Goal: Task Accomplishment & Management: Contribute content

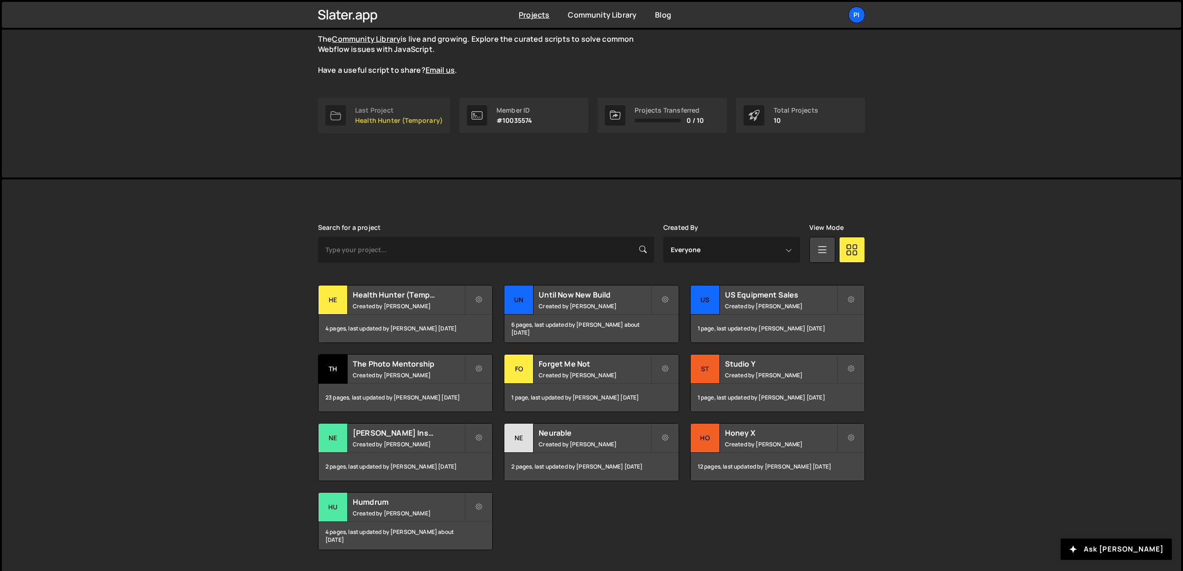
scroll to position [113, 0]
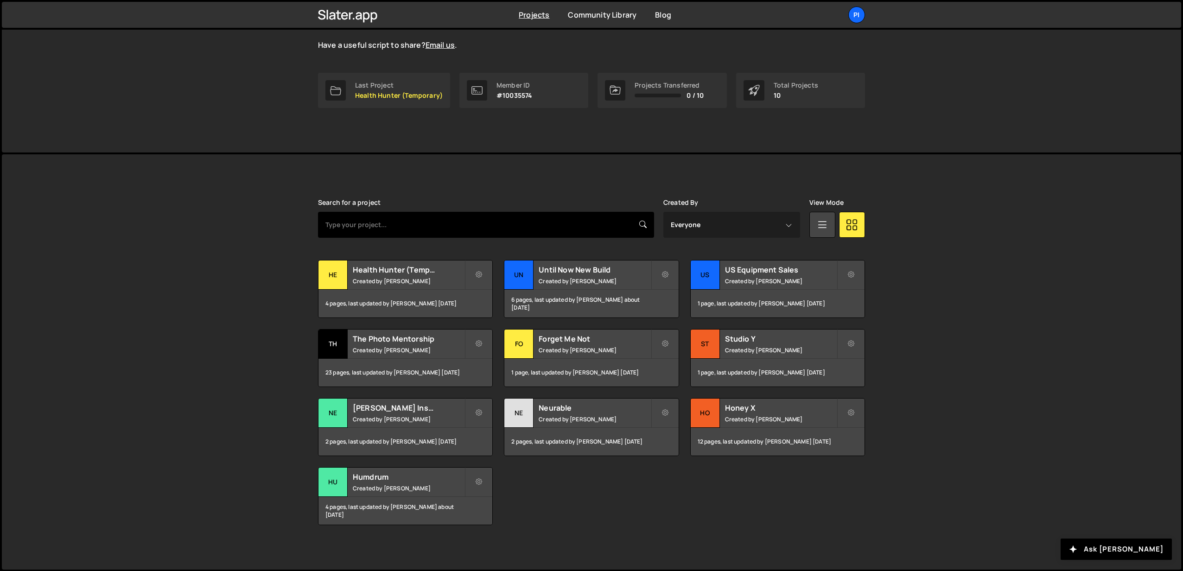
click at [513, 225] on input "text" at bounding box center [486, 225] width 336 height 26
type input "hea"
click at [370, 269] on h2 "Health Hunter (Temporary)" at bounding box center [409, 270] width 112 height 10
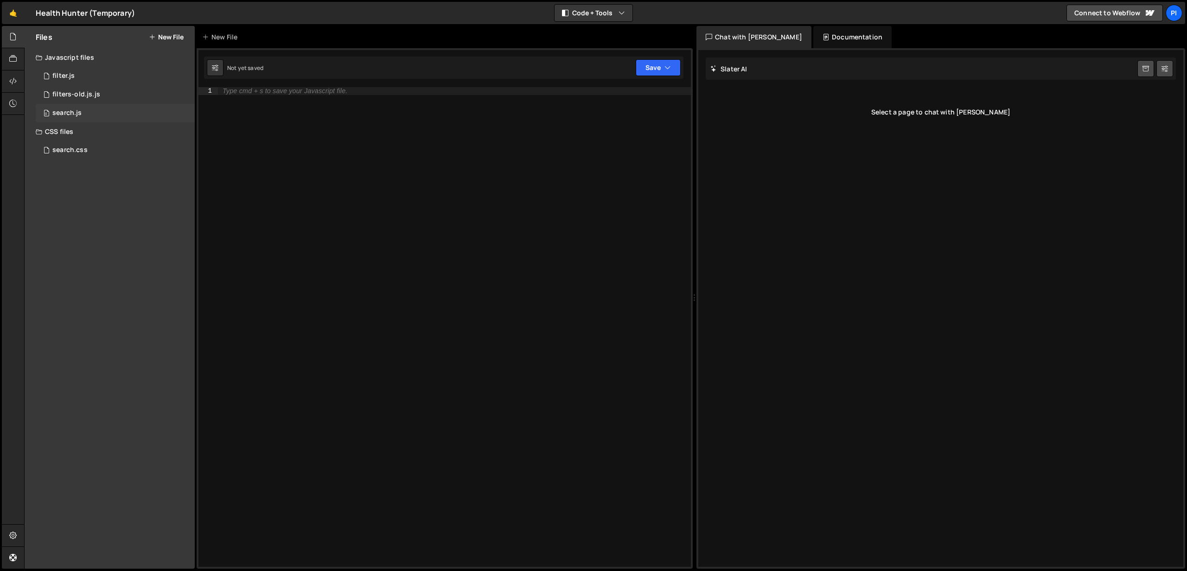
click at [70, 111] on div "search.js" at bounding box center [66, 113] width 29 height 8
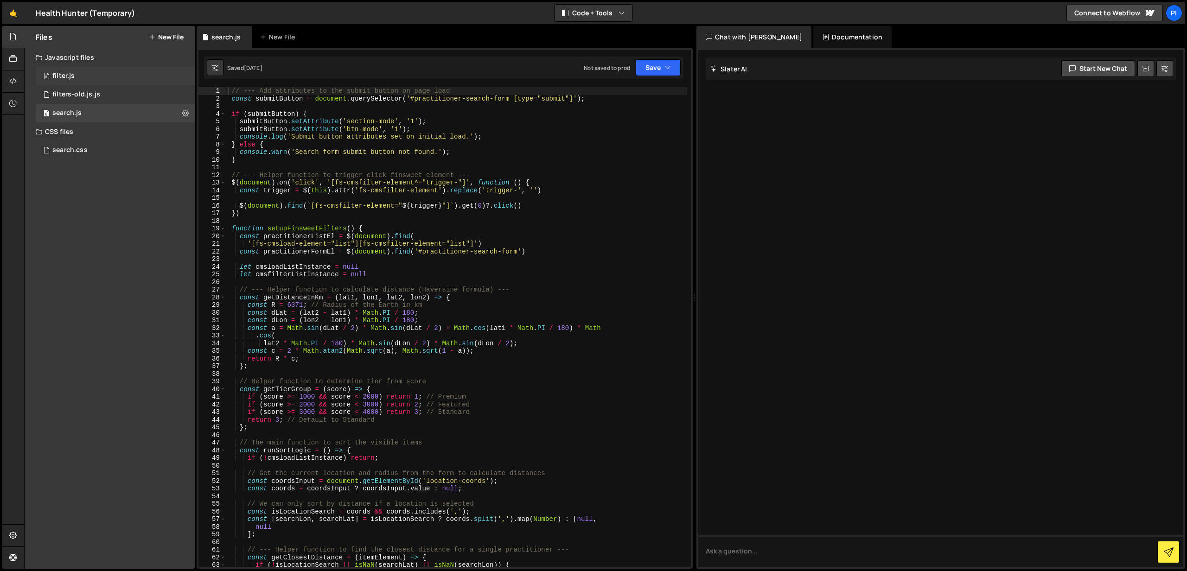
click at [101, 77] on div "0 filter.js 0" at bounding box center [115, 76] width 159 height 19
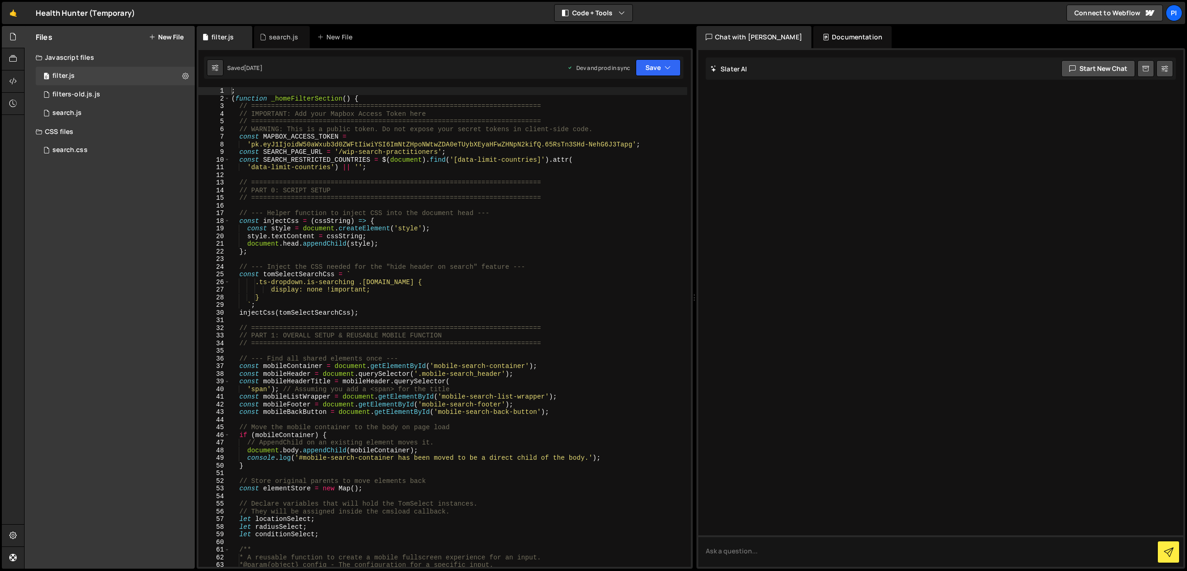
type textarea "const MAPBOX_ACCESS_TOKEN ="
click at [577, 134] on div "; ( function _homeFilterSection ( ) { // ======================================…" at bounding box center [459, 334] width 458 height 495
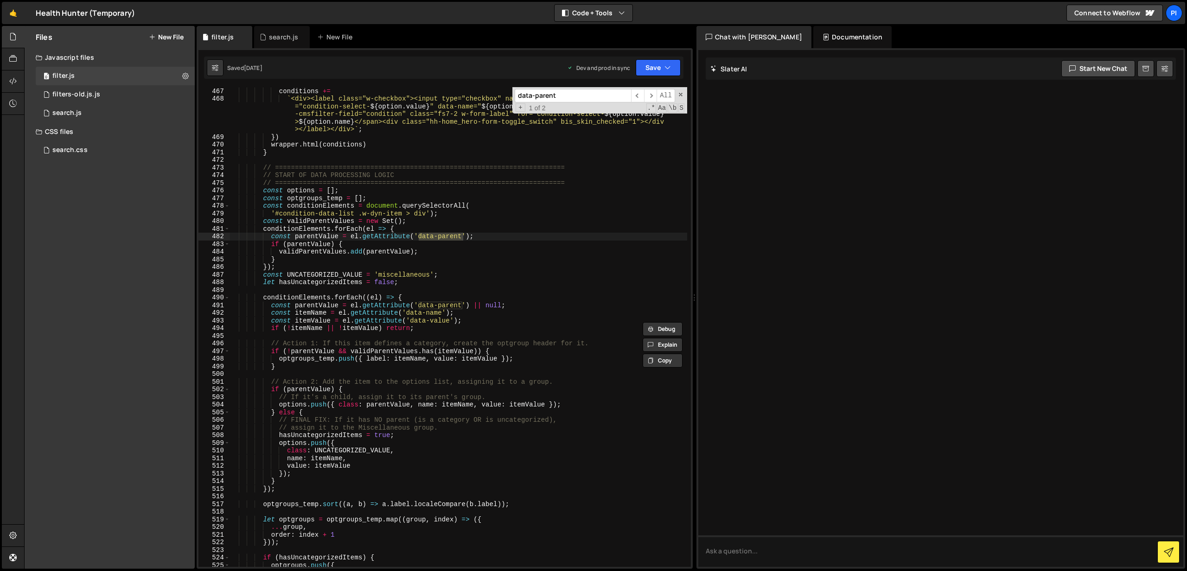
scroll to position [3588, 0]
type input "data-parent"
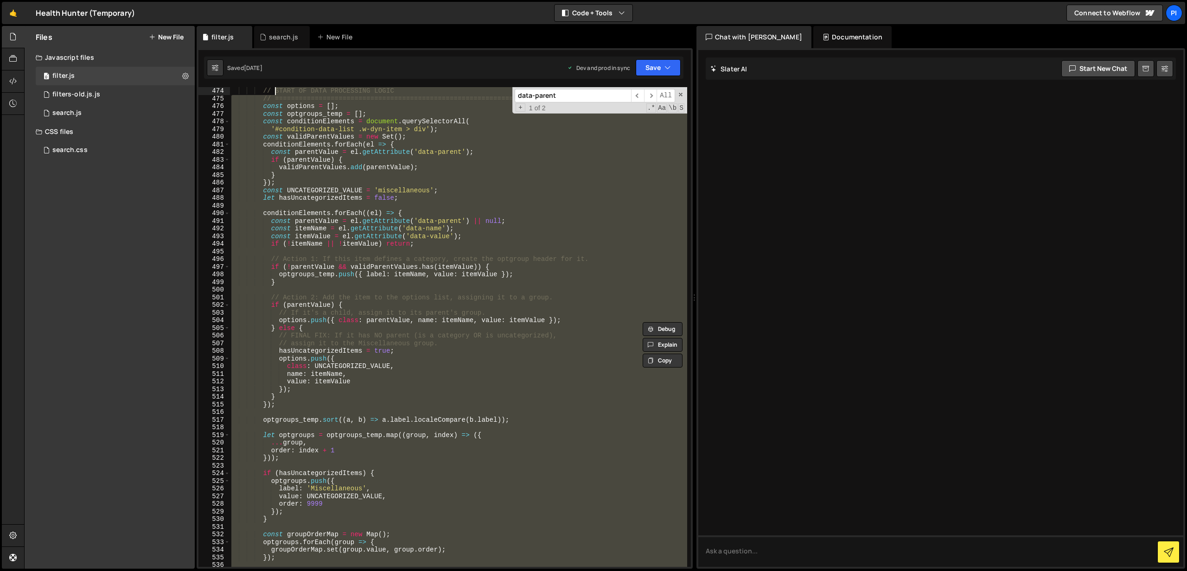
scroll to position [3596, 0]
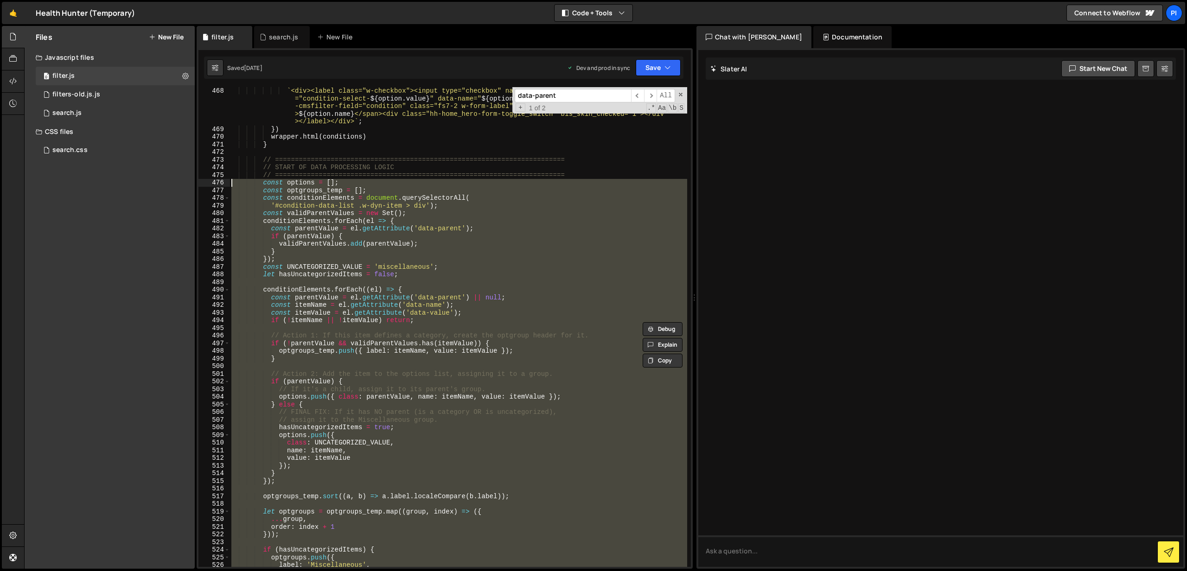
drag, startPoint x: 297, startPoint y: 441, endPoint x: 230, endPoint y: 182, distance: 267.3
click at [230, 182] on div "` <div><label class="w-checkbox"><input type="checkbox" name="condition-select-…" at bounding box center [459, 350] width 458 height 526
click at [356, 184] on div "` <div><label class="w-checkbox"><input type="checkbox" name="condition-select-…" at bounding box center [459, 327] width 458 height 480
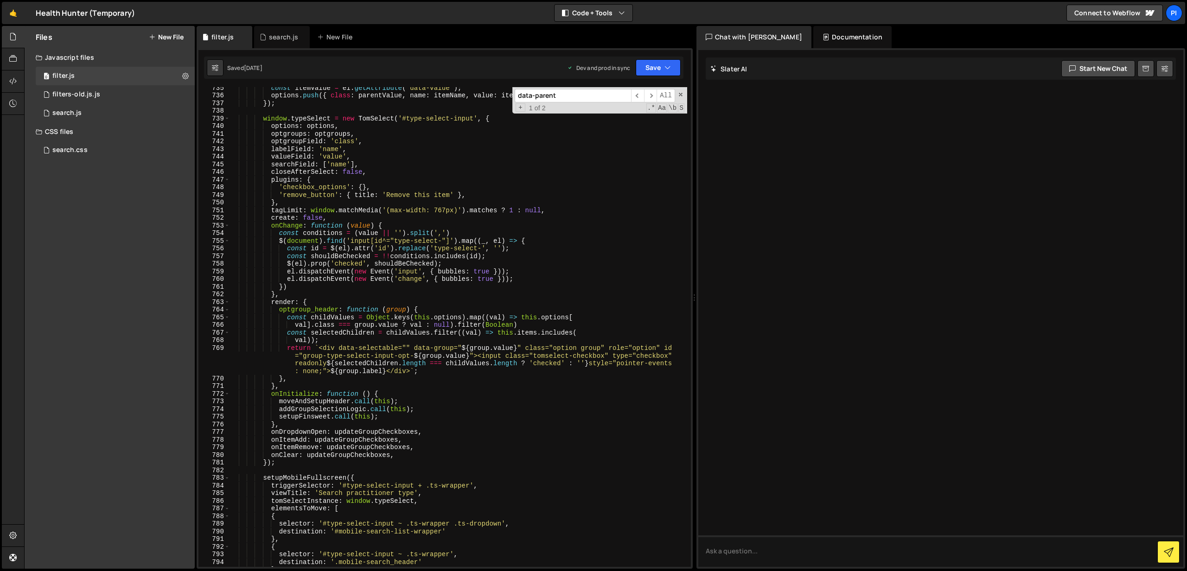
scroll to position [5709, 0]
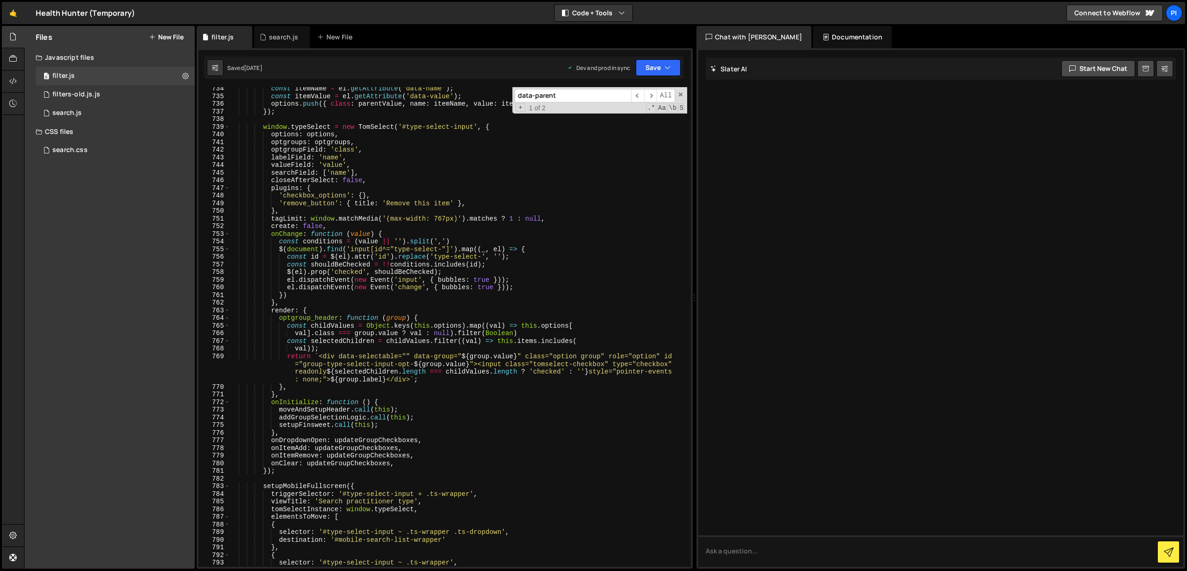
click at [267, 469] on div "const itemName = el . getAttribute ( 'data-name' ) ; const itemValue = el . get…" at bounding box center [459, 332] width 458 height 495
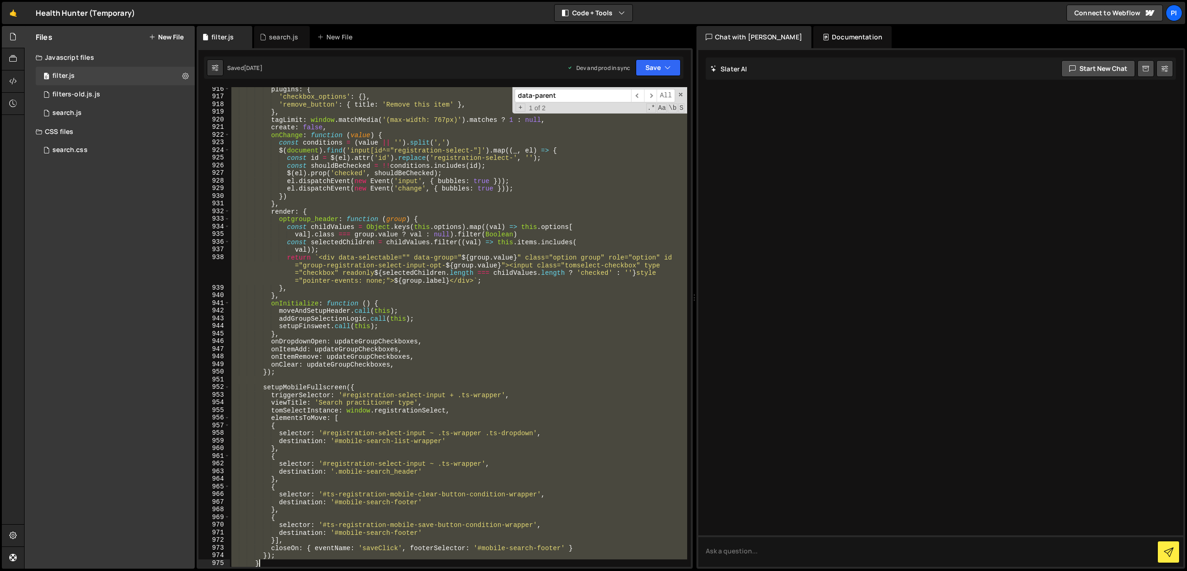
scroll to position [7186, 0]
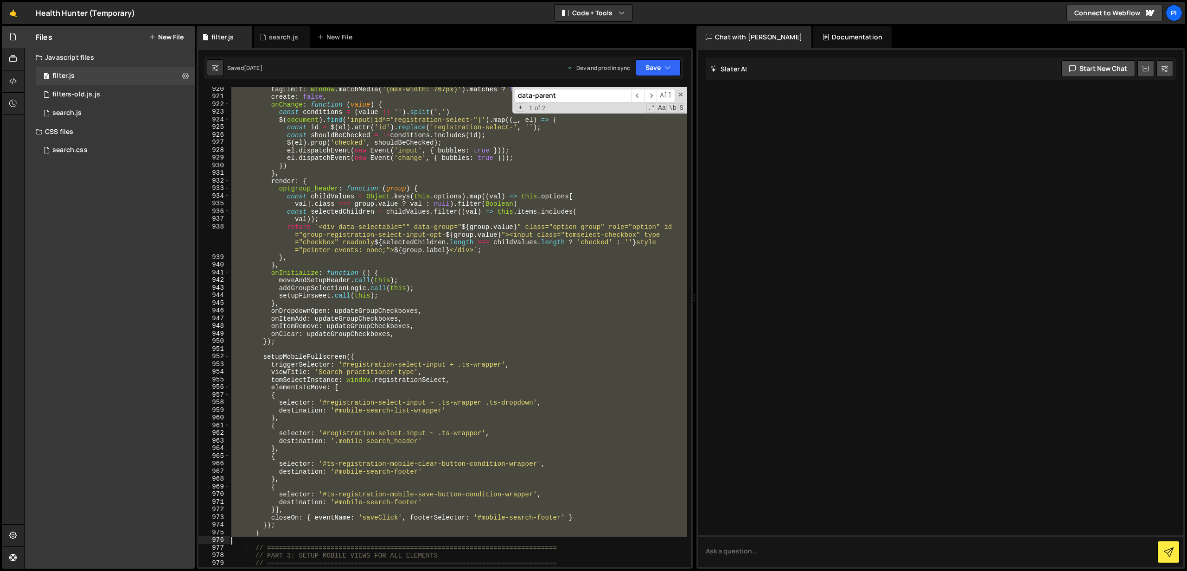
drag, startPoint x: 263, startPoint y: 282, endPoint x: 481, endPoint y: 542, distance: 339.0
click at [481, 542] on div "tagLimit : window . matchMedia ( '(max-width: 767px)' ) . matches ? 1 : null , …" at bounding box center [459, 332] width 458 height 495
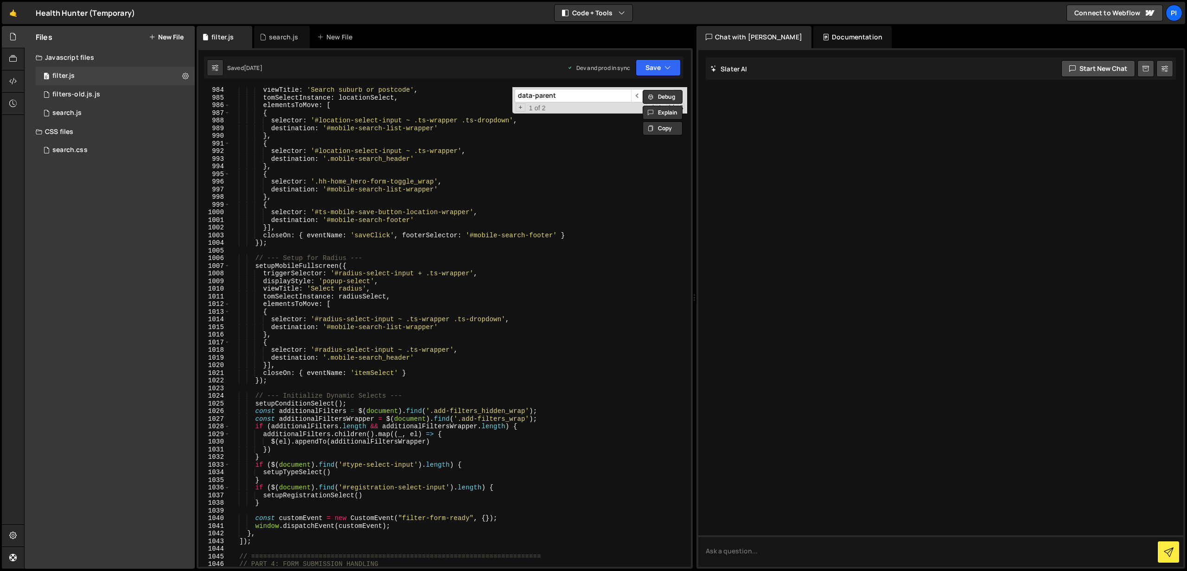
scroll to position [7703, 0]
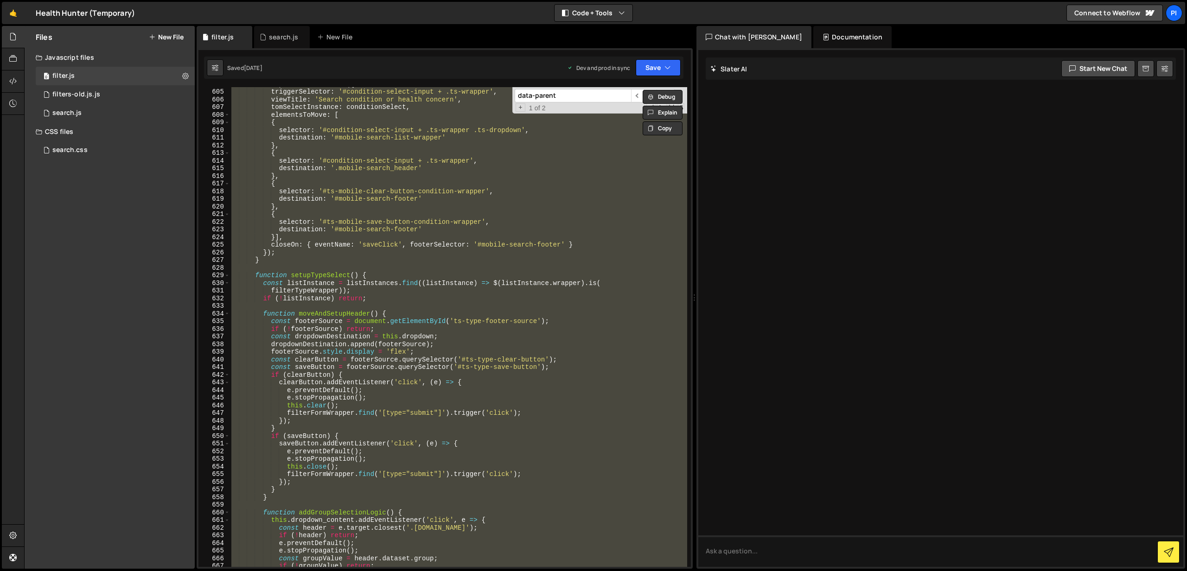
click at [430, 465] on div "setupMobileFullscreen ({ triggerSelector : '#condition-select-input + .ts-wrapp…" at bounding box center [459, 327] width 458 height 480
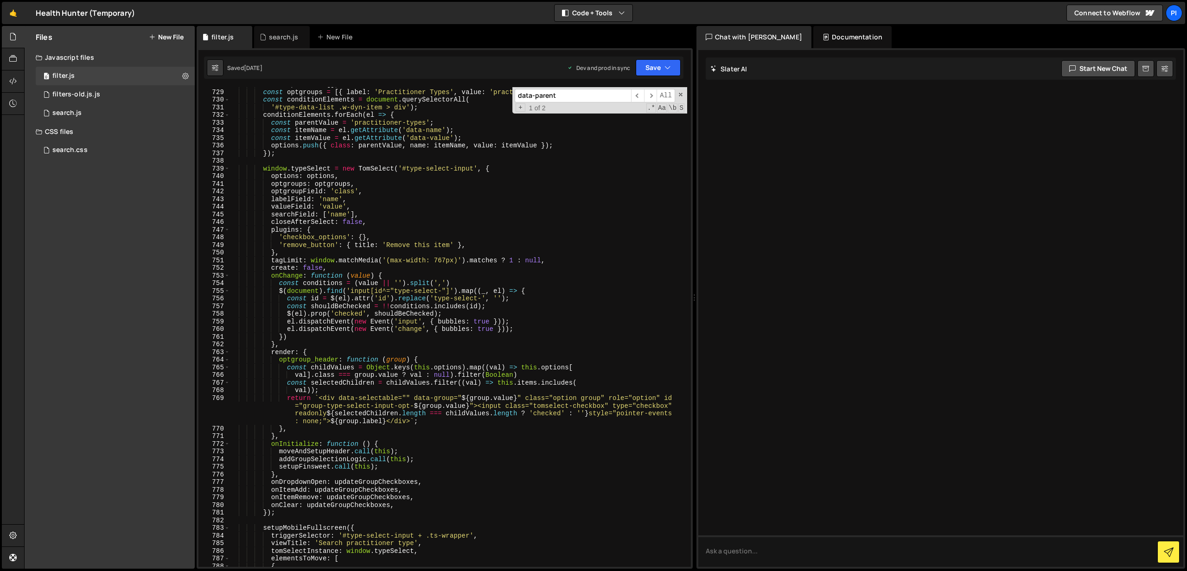
scroll to position [5668, 0]
click at [515, 292] on div "const options = [ ] ; const optgroups = [{ label : 'Practitioner Types' , value…" at bounding box center [459, 327] width 458 height 495
type textarea "$(document).find('input[id^="type-select-"]').map((_, el) => {"
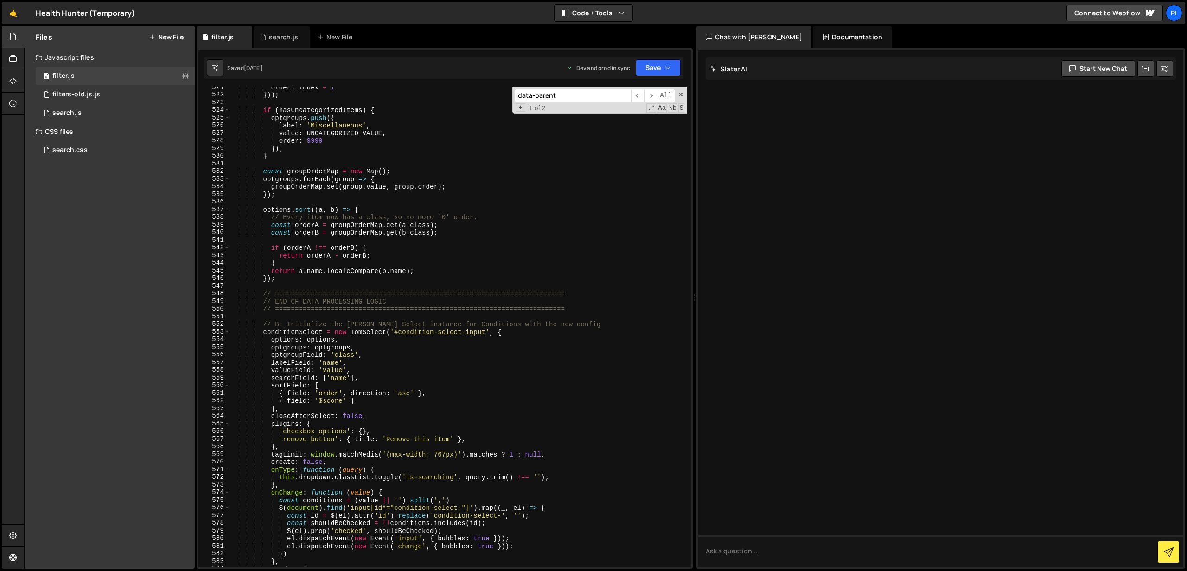
scroll to position [4035, 0]
click at [181, 73] on button at bounding box center [185, 76] width 17 height 17
click at [157, 74] on div "0 filter.js 0" at bounding box center [115, 76] width 159 height 19
click at [116, 98] on div "0 filters-old.js.js 0" at bounding box center [115, 94] width 159 height 19
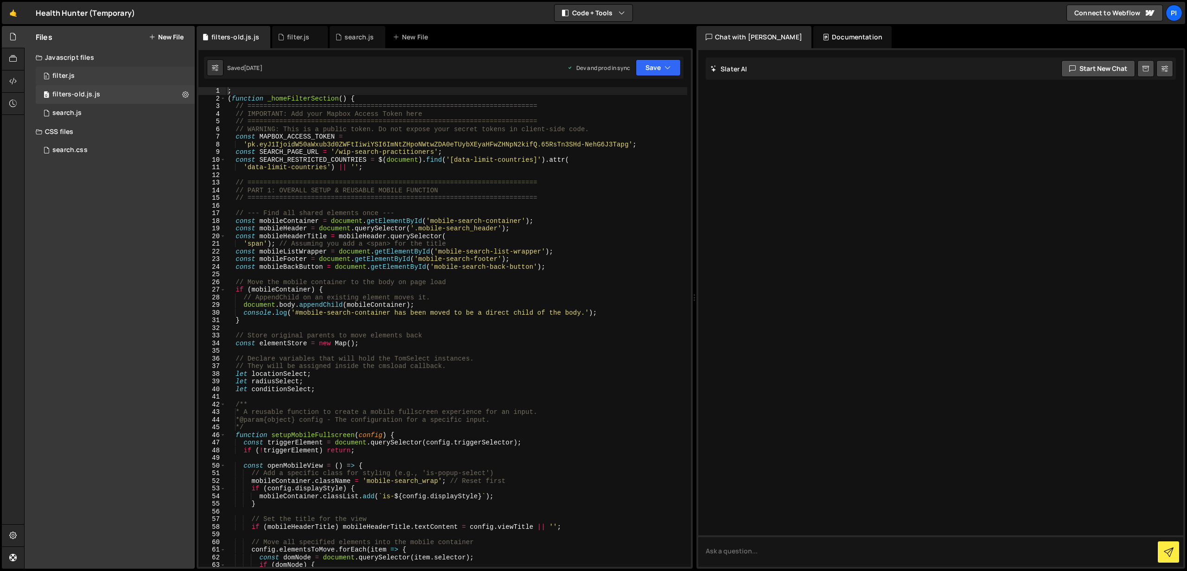
click at [145, 76] on div "0 filter.js 0" at bounding box center [115, 76] width 159 height 19
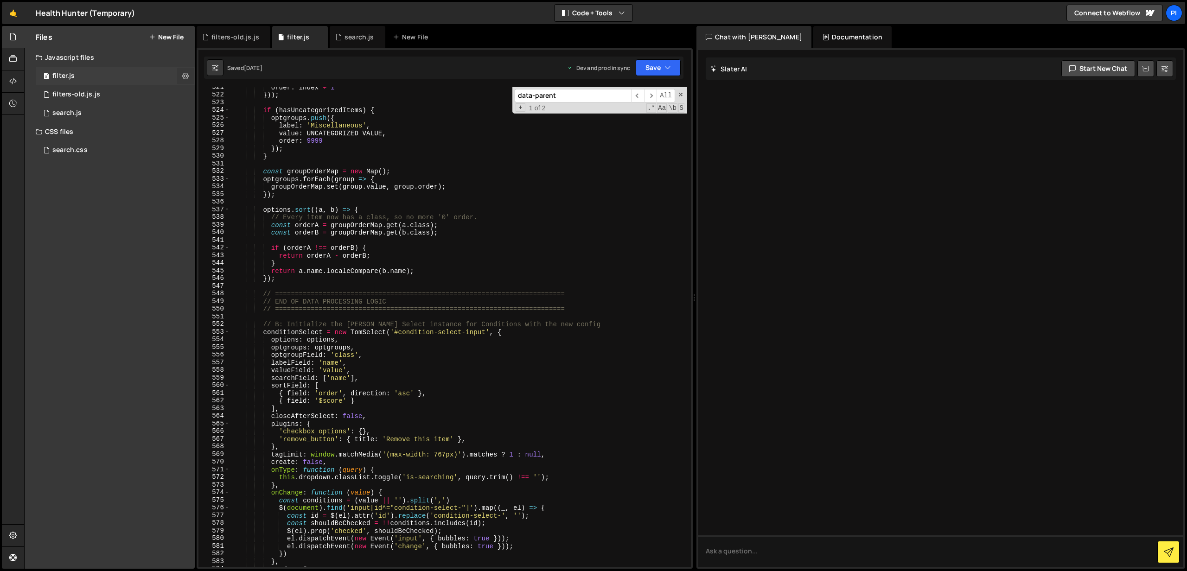
click at [186, 76] on icon at bounding box center [185, 75] width 6 height 9
click at [222, 60] on button at bounding box center [215, 67] width 17 height 17
select select "editor"
select select "ace/theme/monokai"
type input "14"
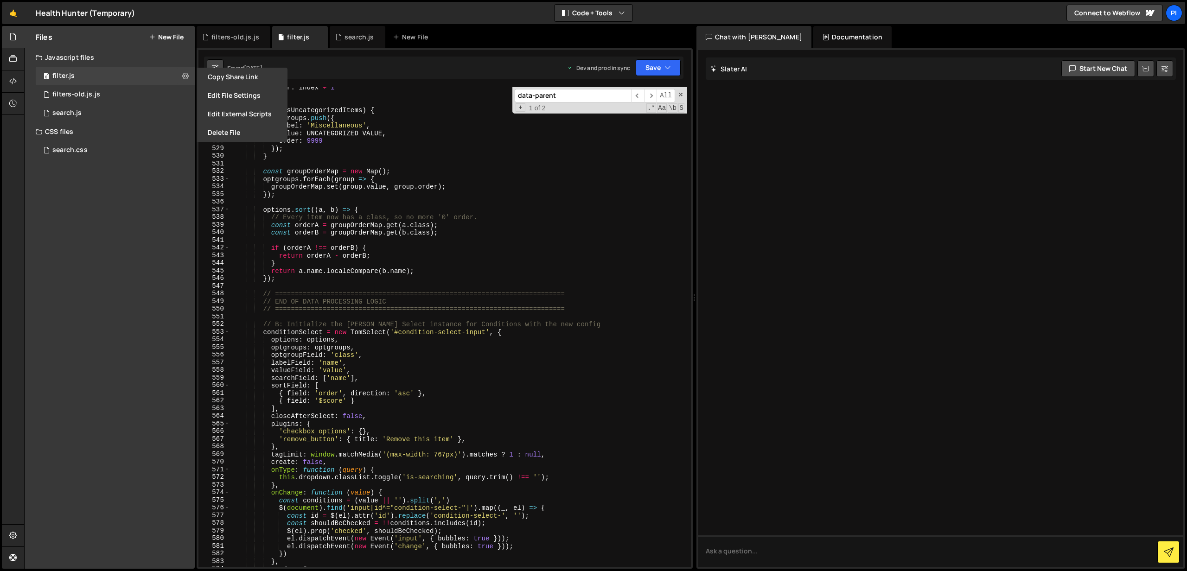
checkbox input "true"
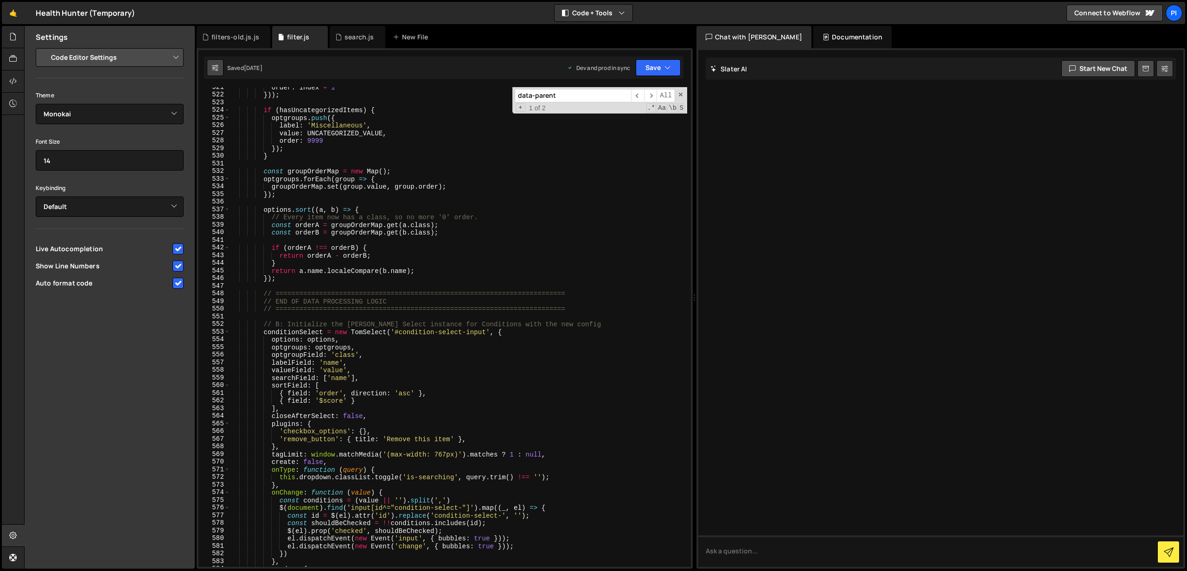
click at [219, 61] on button at bounding box center [215, 67] width 17 height 17
click at [262, 68] on div "[DATE]" at bounding box center [253, 68] width 19 height 8
click at [298, 43] on div "filter.js" at bounding box center [300, 37] width 56 height 22
click at [12, 39] on icon at bounding box center [12, 37] width 7 height 10
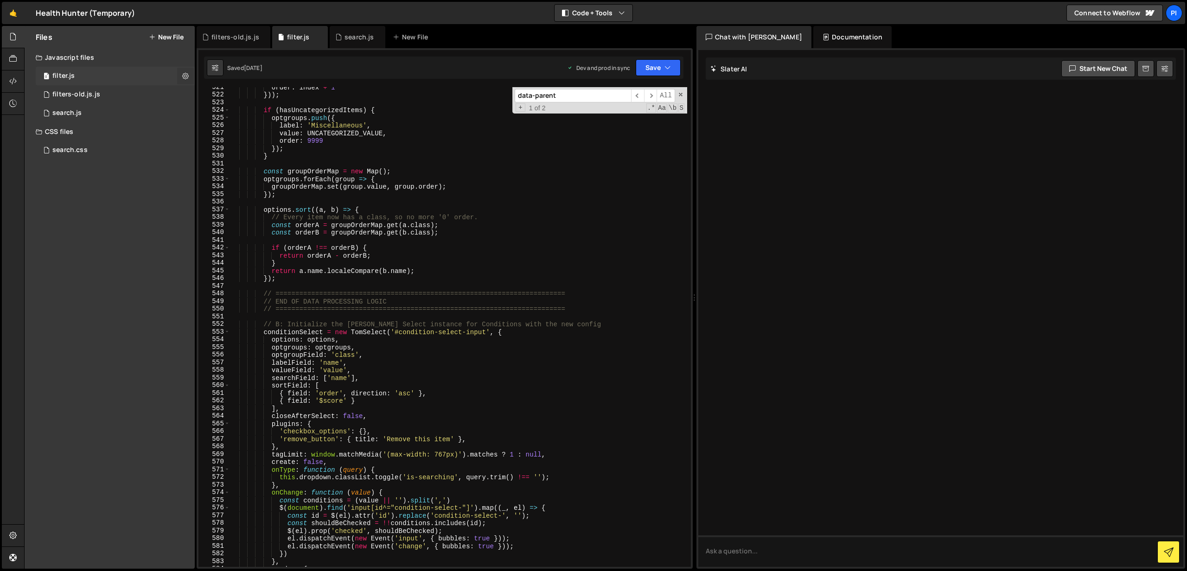
click at [181, 74] on button at bounding box center [185, 76] width 17 height 17
click at [160, 40] on button "New File" at bounding box center [166, 36] width 35 height 7
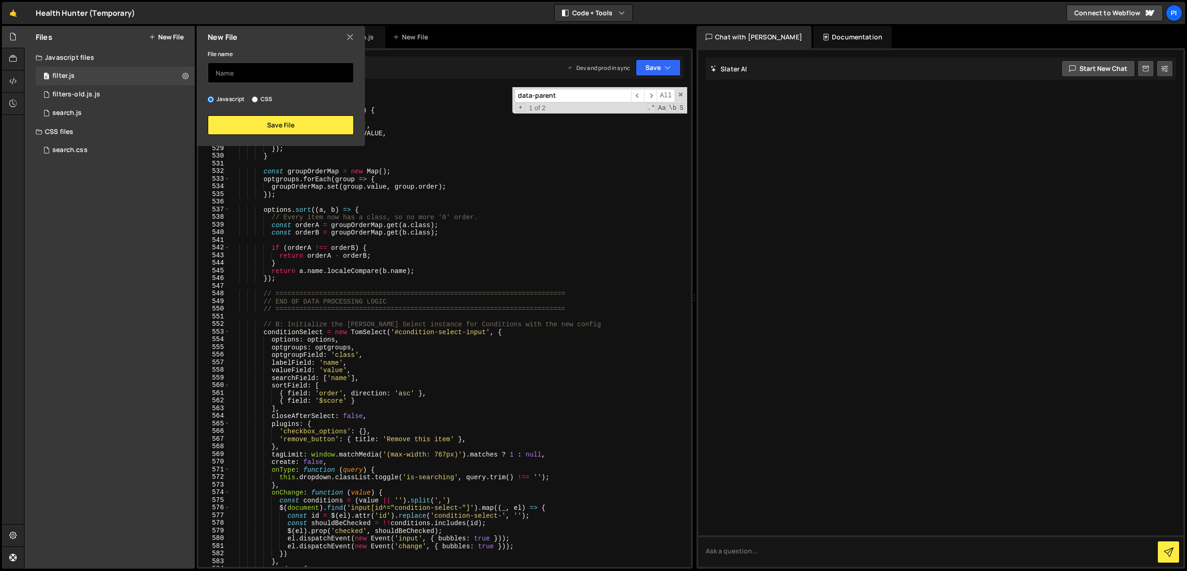
click at [231, 71] on input "text" at bounding box center [281, 73] width 146 height 20
type input "F"
type input "new-filter"
click at [254, 121] on button "Save File" at bounding box center [281, 124] width 146 height 19
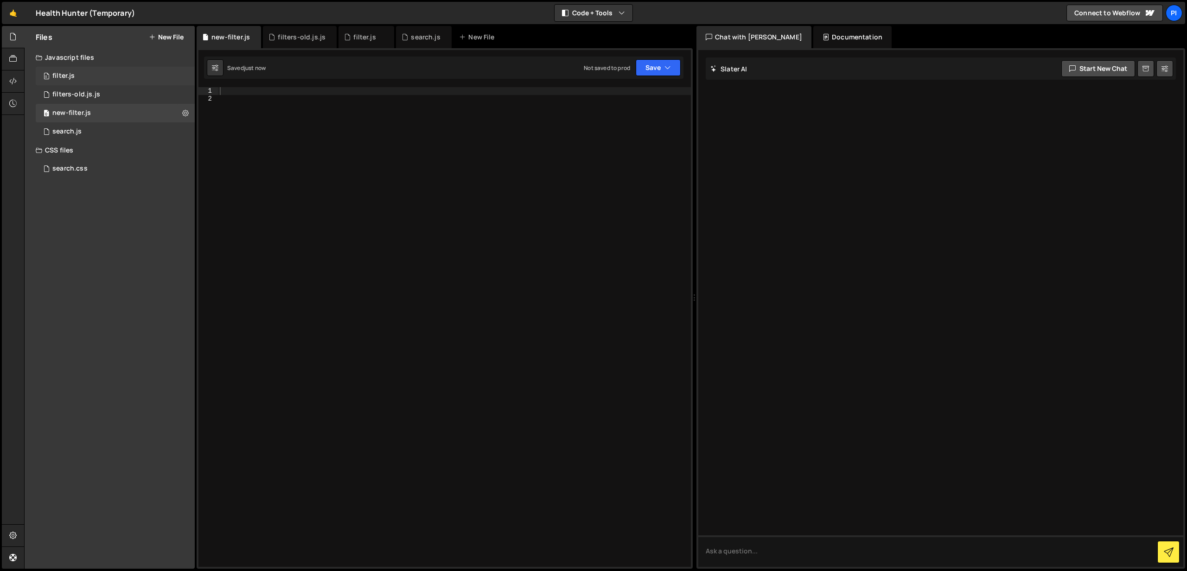
click at [148, 79] on div "0 filter.js 0" at bounding box center [115, 76] width 159 height 19
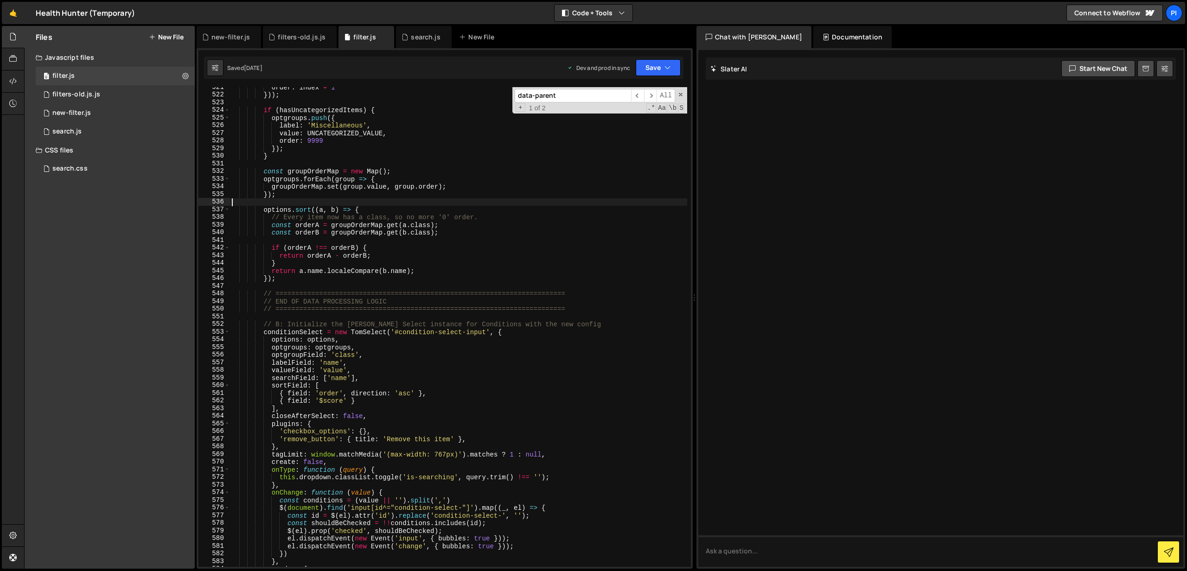
click at [400, 200] on div "order : index + 1 })) ; if ( hasUncategorizedItems ) { optgroups . push ({ labe…" at bounding box center [458, 330] width 457 height 495
type textarea "})();"
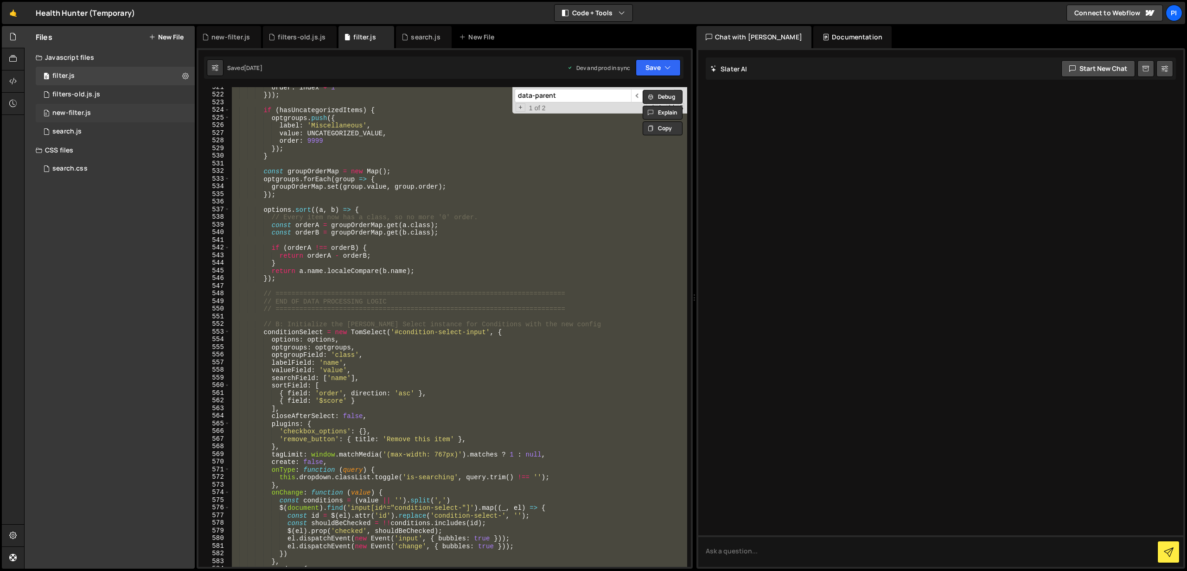
click at [106, 109] on div "0 new-filter.js 0" at bounding box center [115, 113] width 159 height 19
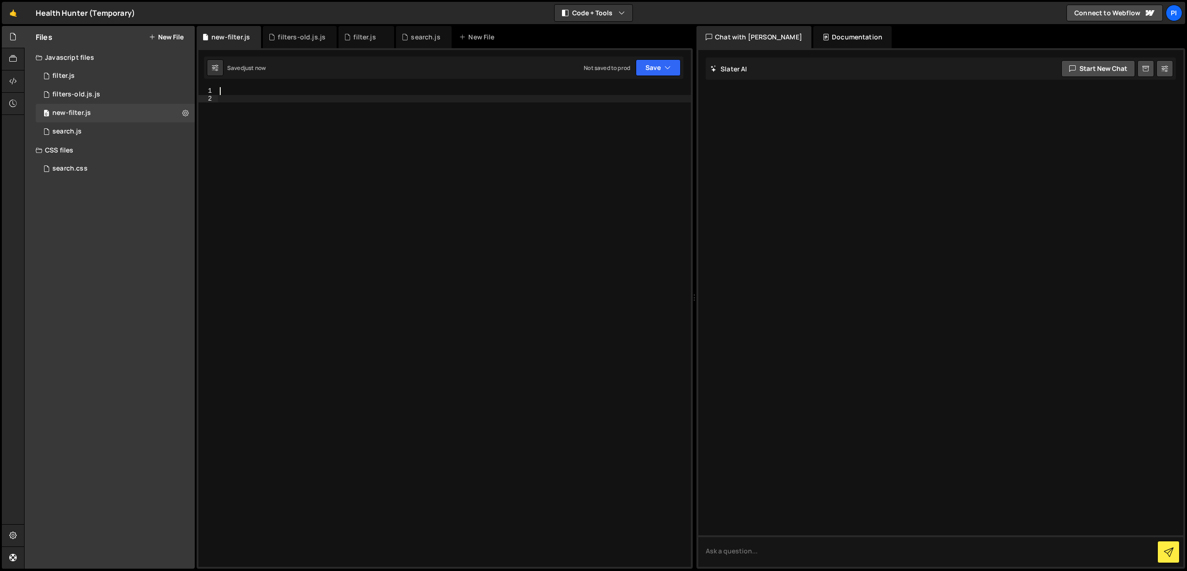
click at [416, 168] on div at bounding box center [454, 334] width 473 height 495
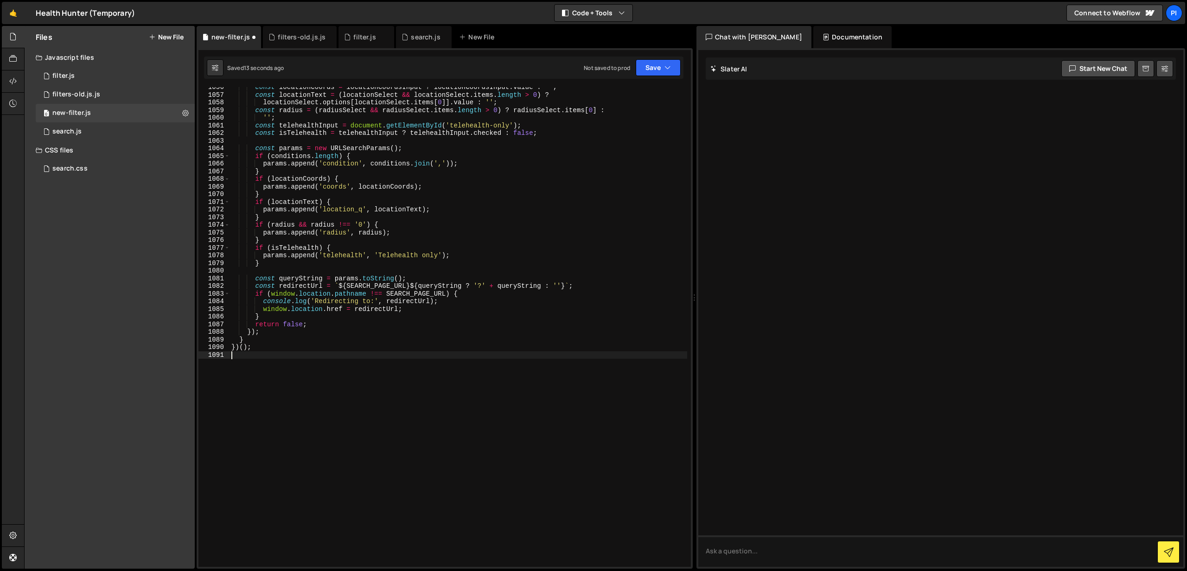
scroll to position [8279, 0]
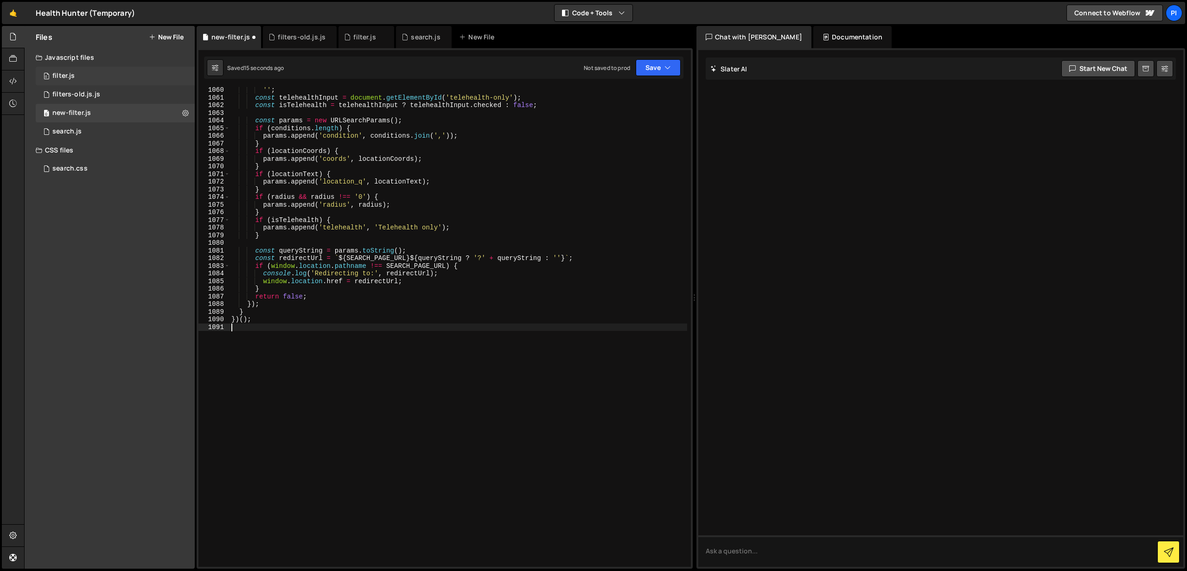
click at [158, 78] on div "0 filter.js 0" at bounding box center [115, 76] width 159 height 19
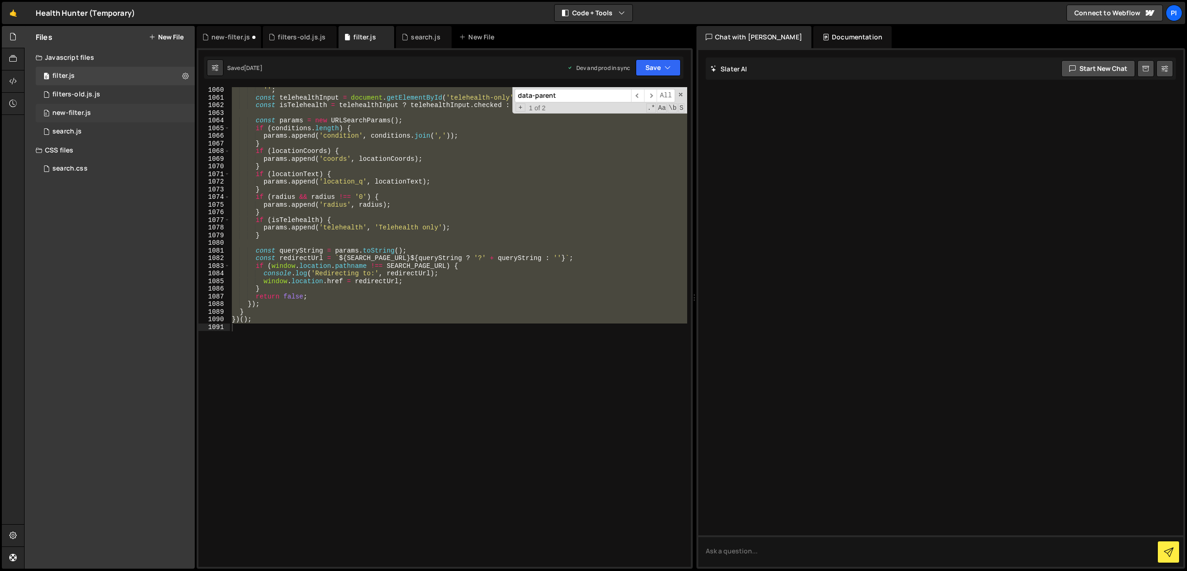
click at [128, 119] on div "0 new-filter.js 0" at bounding box center [115, 113] width 159 height 19
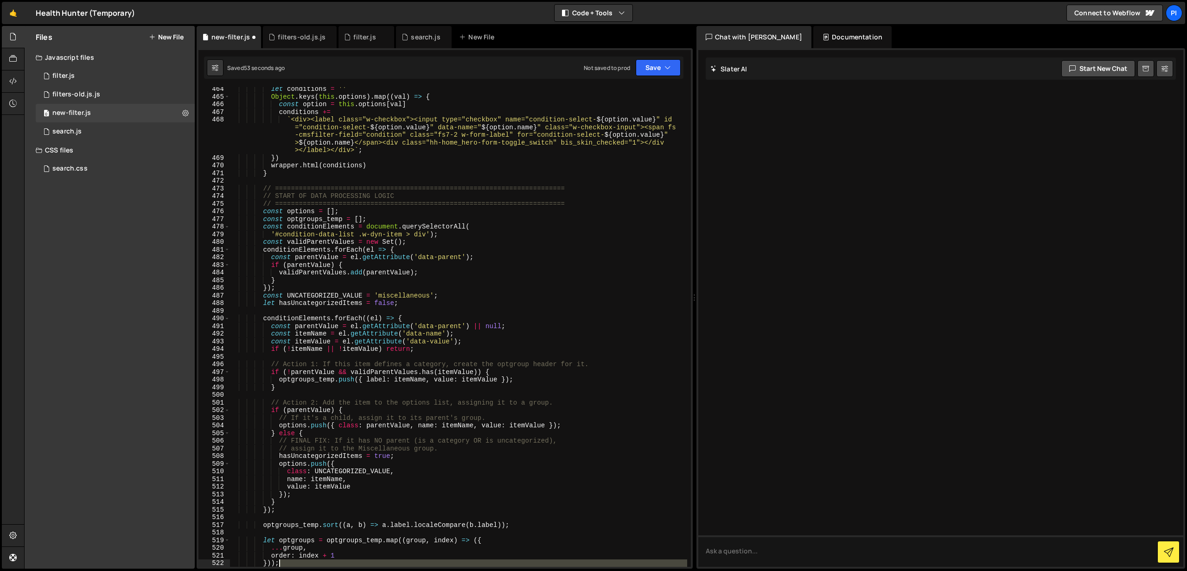
scroll to position [3598, 0]
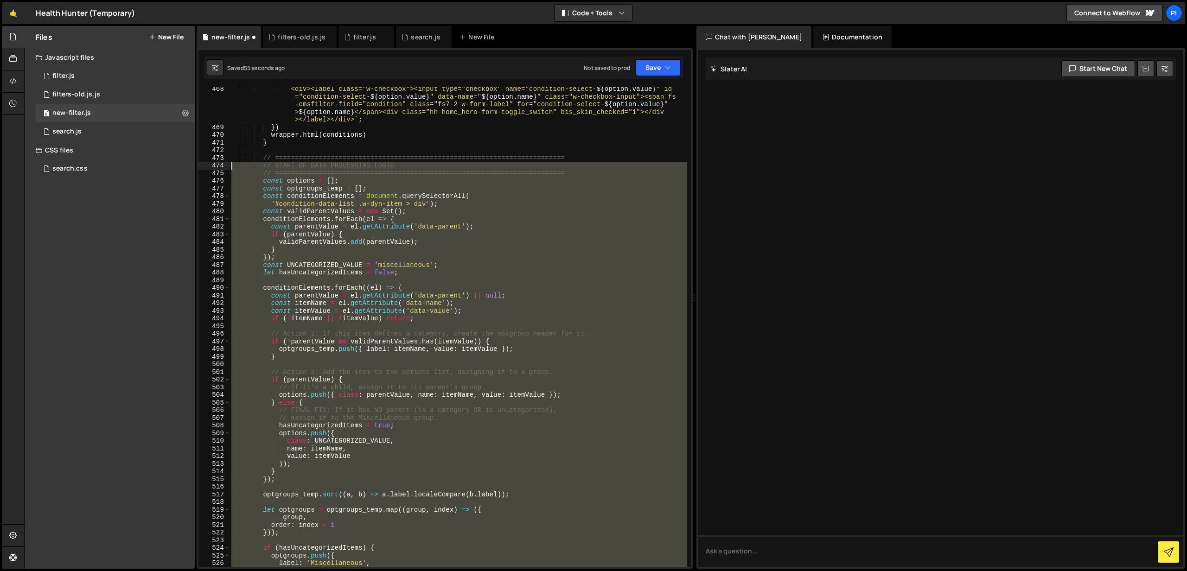
drag, startPoint x: 574, startPoint y: 357, endPoint x: 210, endPoint y: 160, distance: 414.1
click at [210, 160] on div "// ========================================================================= 46…" at bounding box center [444, 327] width 492 height 480
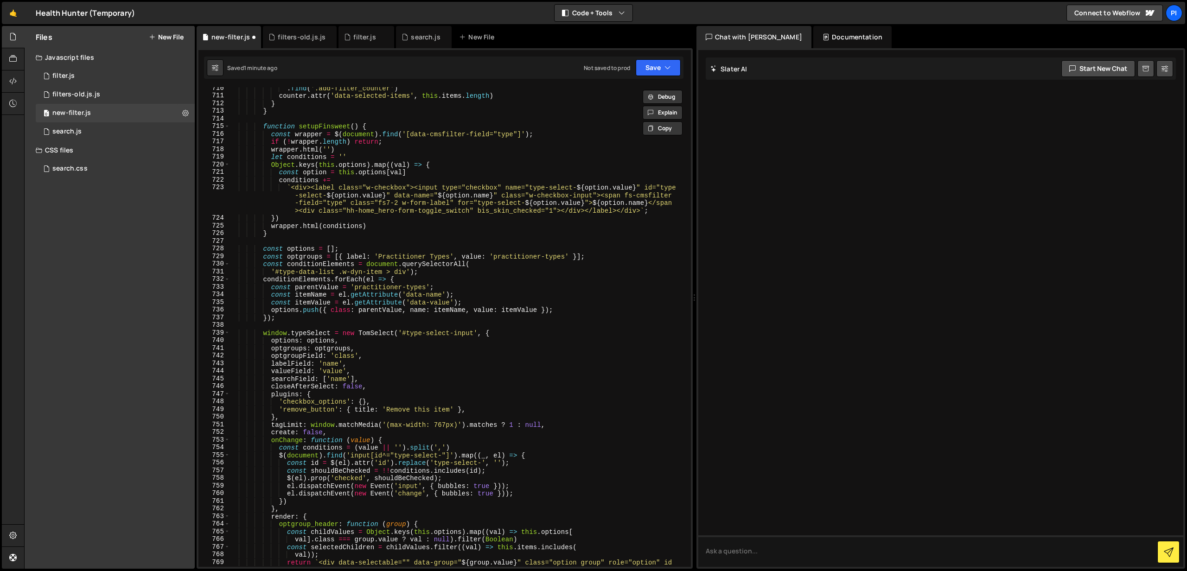
scroll to position [5504, 0]
click at [289, 236] on div ". find ( '.add-filter_counter' ) counter . attr ( 'data-selected-items' , this …" at bounding box center [459, 343] width 458 height 518
type textarea "}"
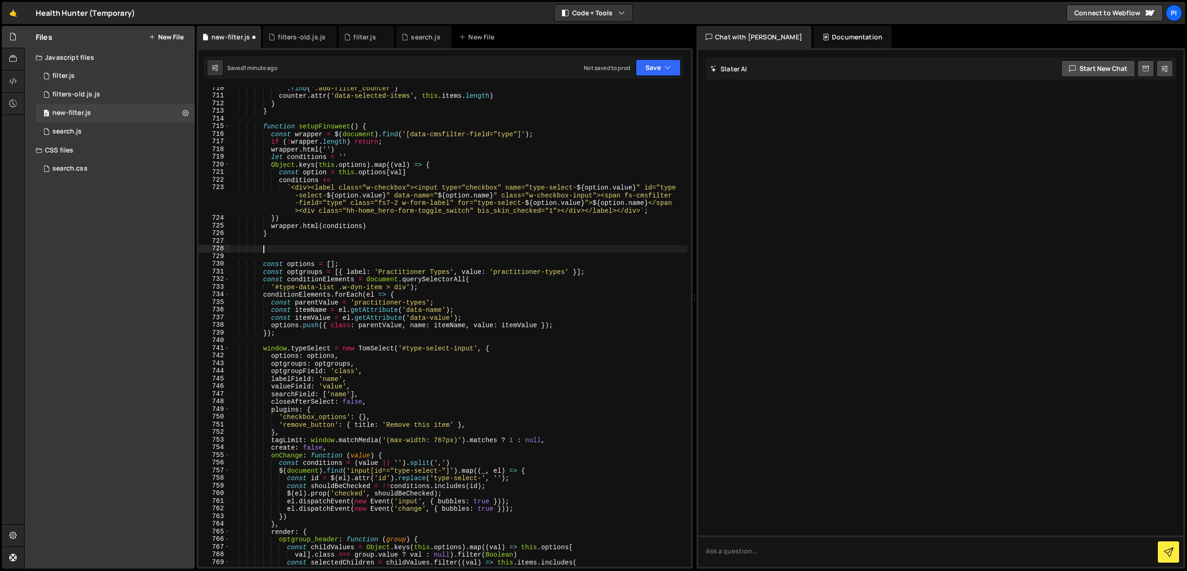
paste textarea "// ========================================================================="
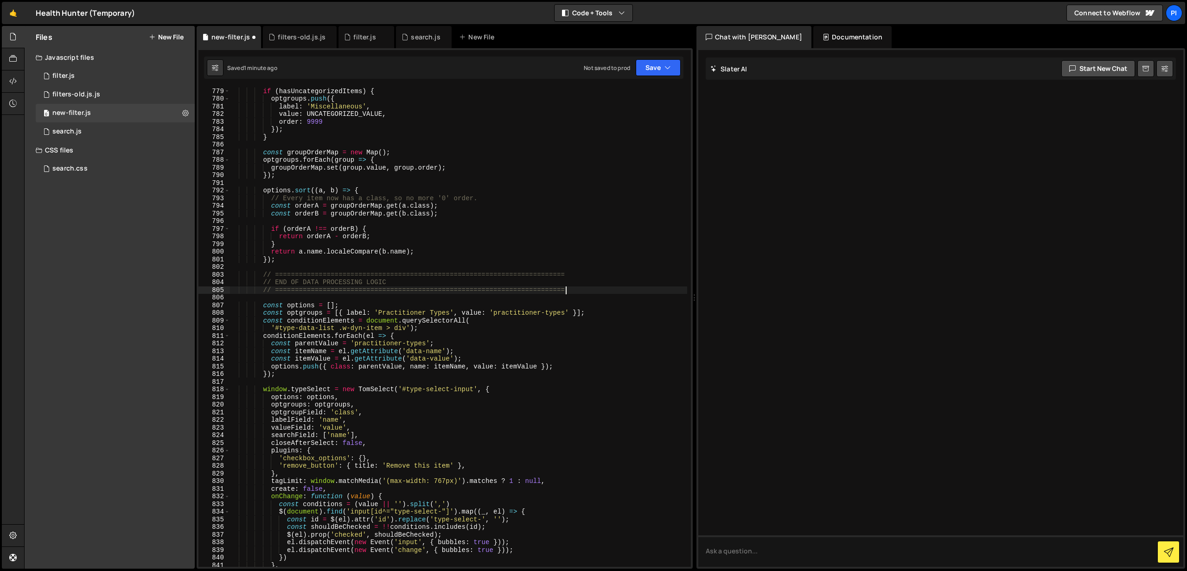
scroll to position [6056, 0]
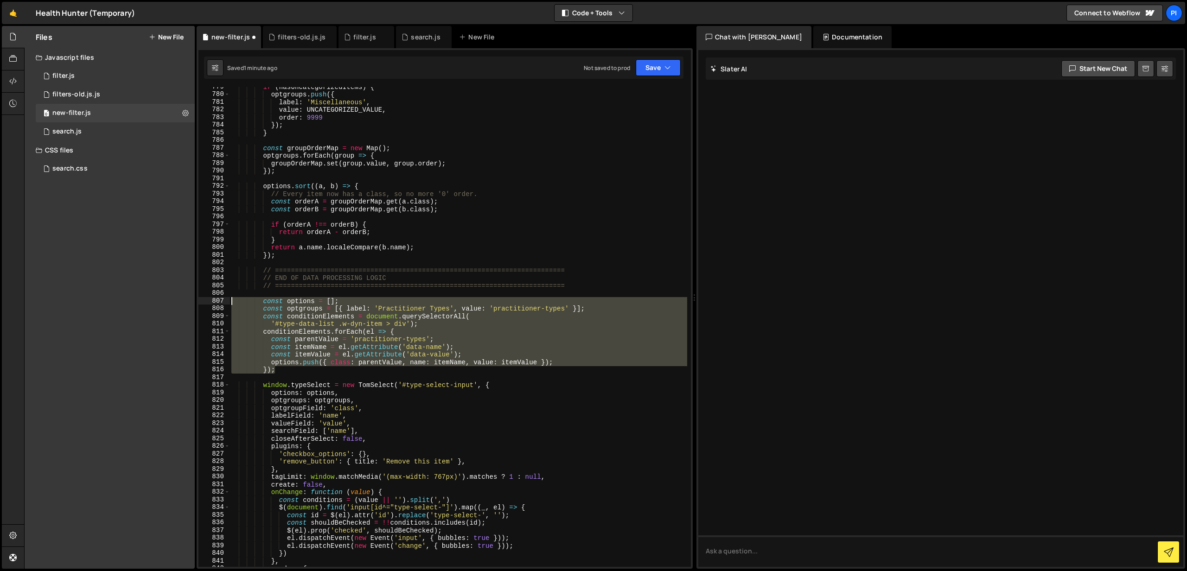
drag, startPoint x: 291, startPoint y: 370, endPoint x: 222, endPoint y: 299, distance: 98.7
click at [223, 299] on div "// ========================================================================= 77…" at bounding box center [444, 327] width 492 height 480
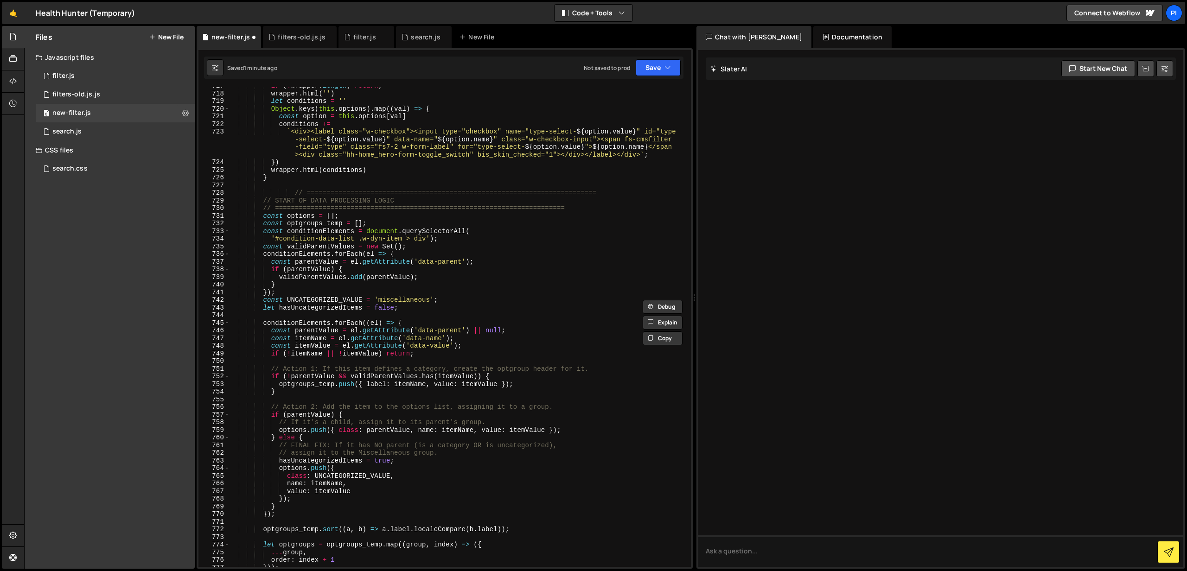
scroll to position [5559, 0]
click at [294, 192] on div "if ( ! wrapper . length ) return ; wrapper . html ( '' ) let conditions = '' Ob…" at bounding box center [459, 329] width 458 height 495
type textarea "// ========================================================================="
click at [575, 205] on div "if ( ! wrapper . length ) return ; wrapper . html ( '' ) let conditions = '' Ob…" at bounding box center [459, 329] width 458 height 495
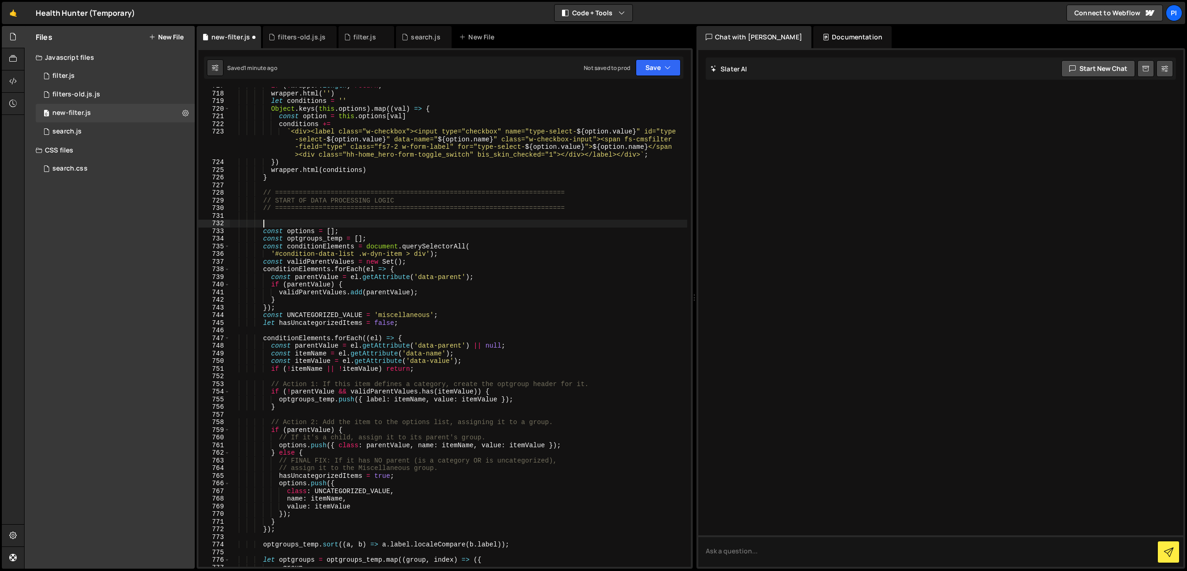
paste textarea "});"
type textarea "});"
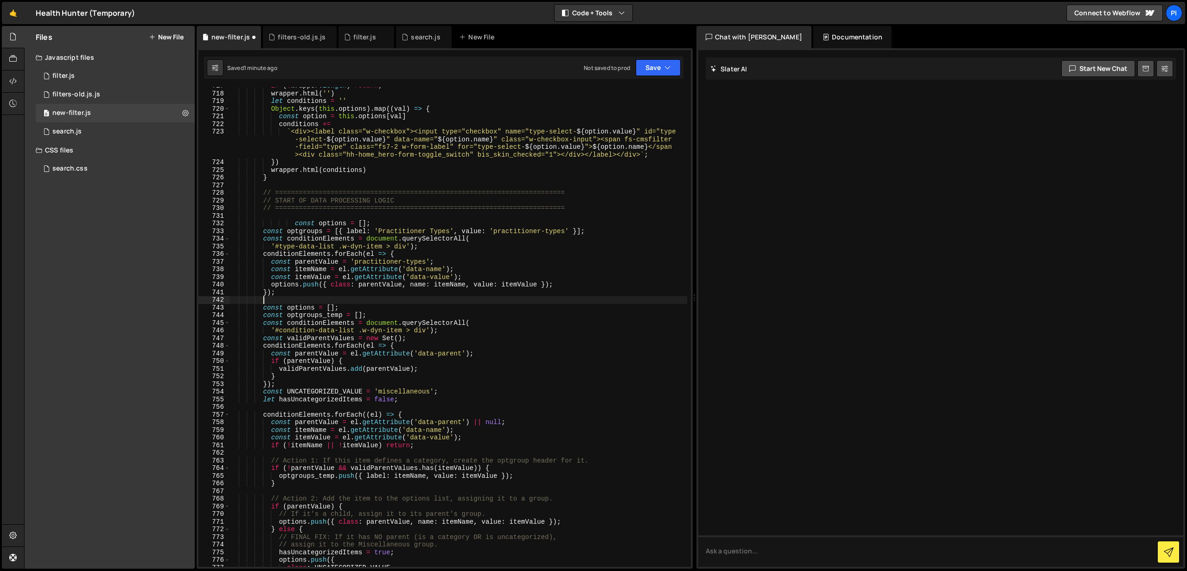
click at [295, 221] on div "if ( ! wrapper . length ) return ; wrapper . html ( '' ) let conditions = '' Ob…" at bounding box center [459, 329] width 458 height 495
drag, startPoint x: 275, startPoint y: 248, endPoint x: 408, endPoint y: 247, distance: 132.6
click at [408, 247] on div "if ( ! wrapper . length ) return ; wrapper . html ( '' ) let conditions = '' Ob…" at bounding box center [459, 329] width 458 height 495
drag, startPoint x: 276, startPoint y: 331, endPoint x: 428, endPoint y: 333, distance: 152.1
click at [428, 333] on div "if ( ! wrapper . length ) return ; wrapper . html ( '' ) let conditions = '' Ob…" at bounding box center [459, 329] width 458 height 495
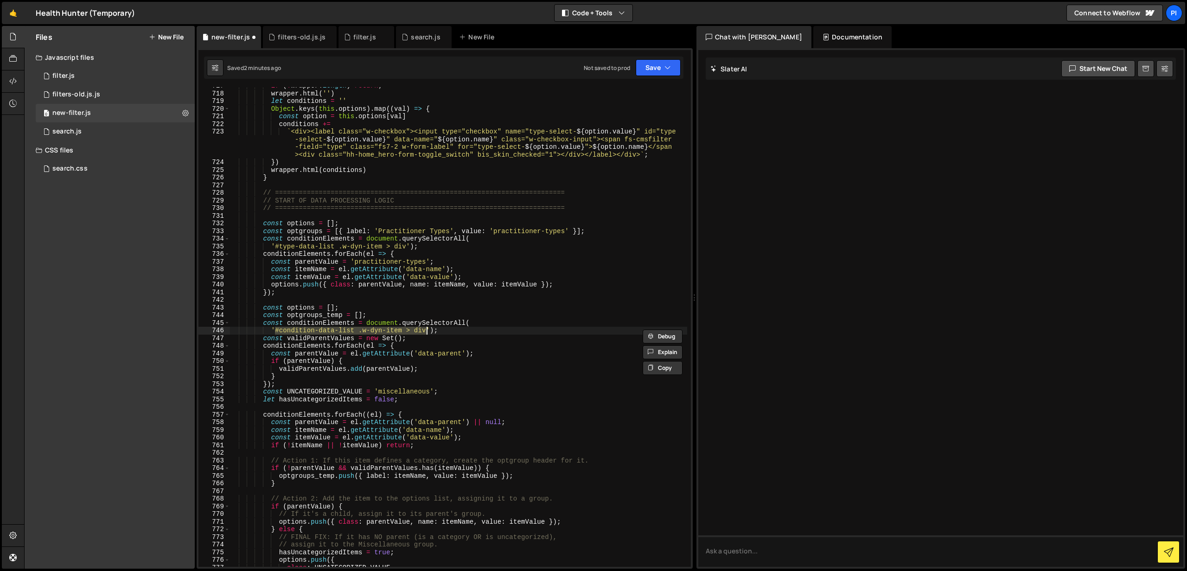
paste textarea "type"
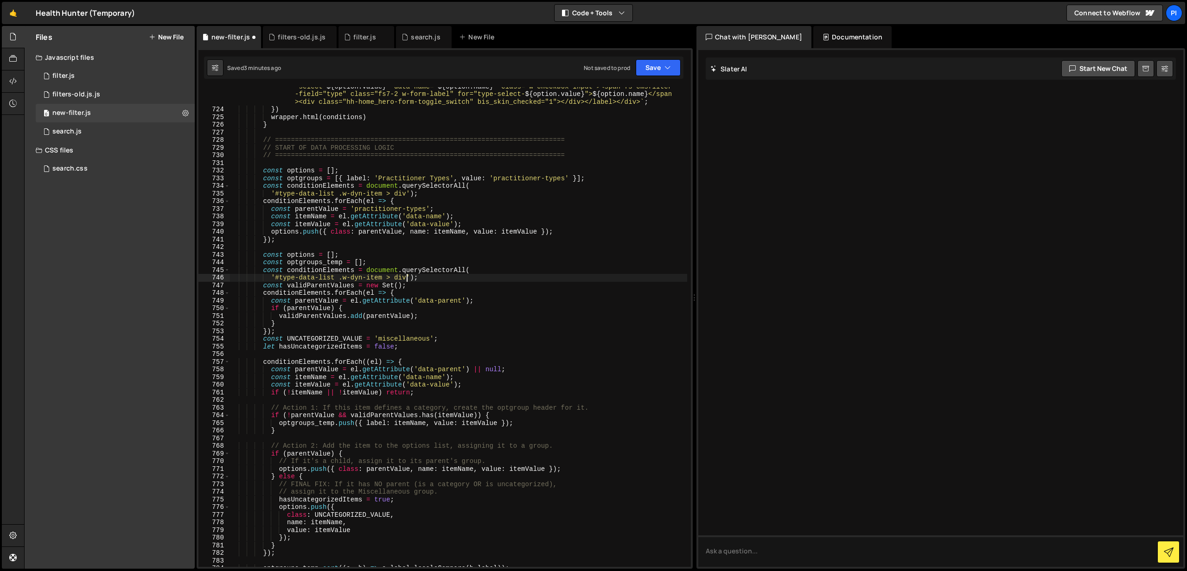
scroll to position [5612, 0]
click at [275, 238] on div "` <div><label class="w-checkbox"><input type="checkbox" name="type-select- ${ o…" at bounding box center [459, 335] width 458 height 518
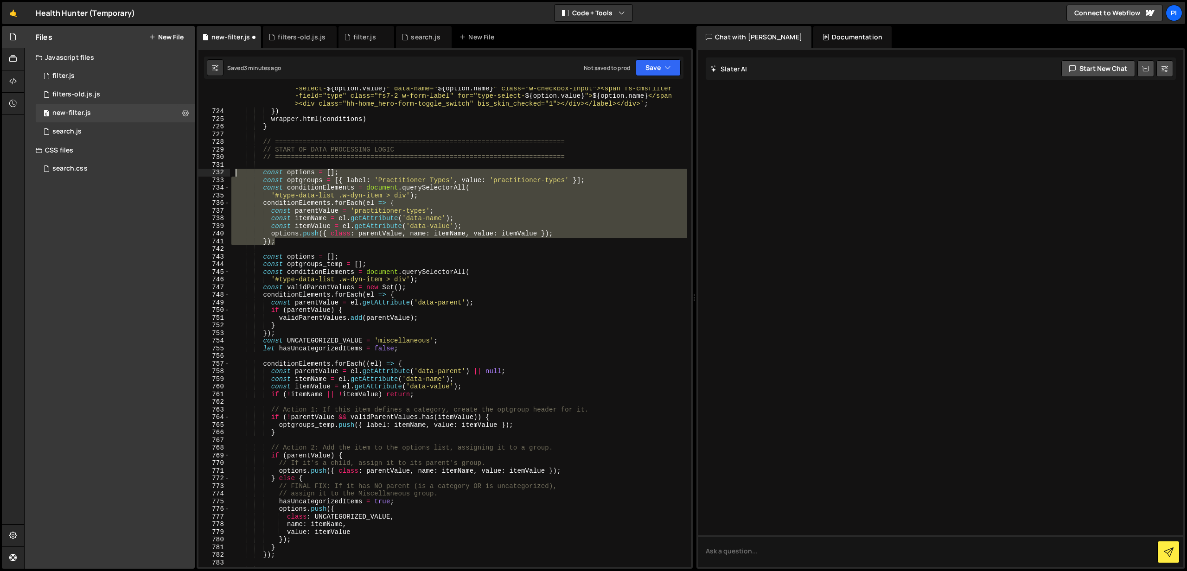
drag, startPoint x: 275, startPoint y: 238, endPoint x: 236, endPoint y: 170, distance: 78.5
click at [236, 170] on div "` <div><label class="w-checkbox"><input type="checkbox" name="type-select- ${ o…" at bounding box center [459, 336] width 458 height 518
type textarea "const options = []; const optgroups = [{ label: 'Practitioner Types', value: 'p…"
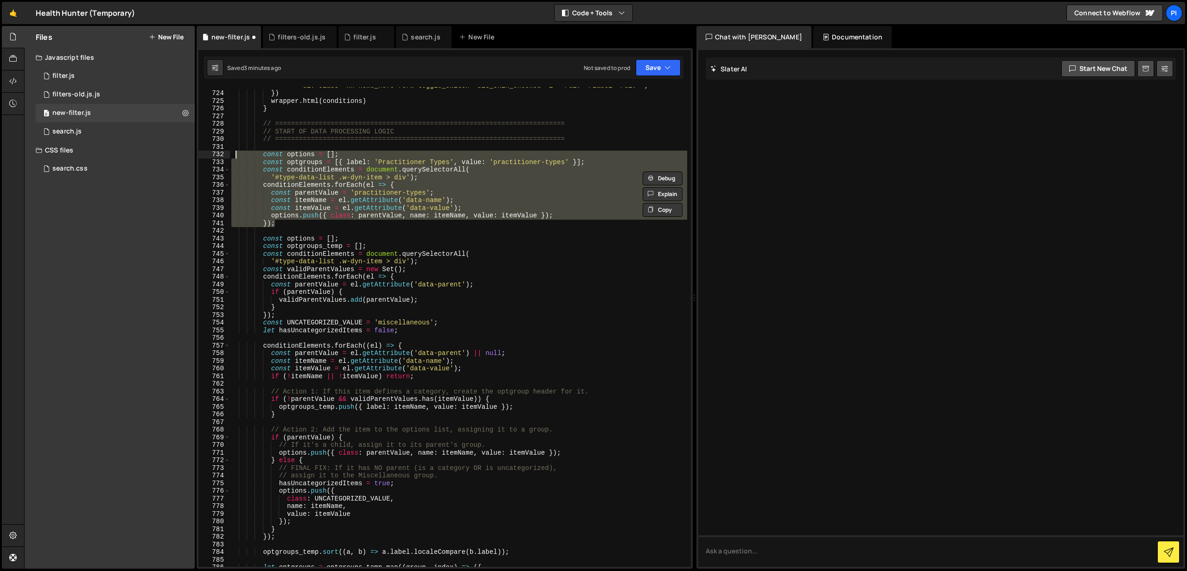
scroll to position [0, 0]
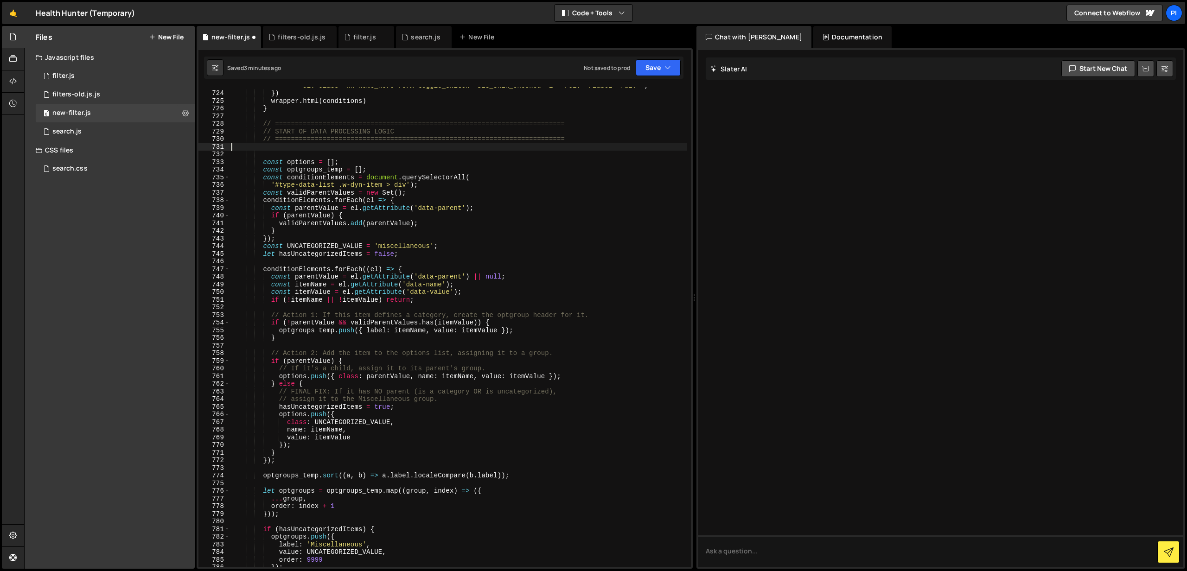
type textarea "// ========================================================================="
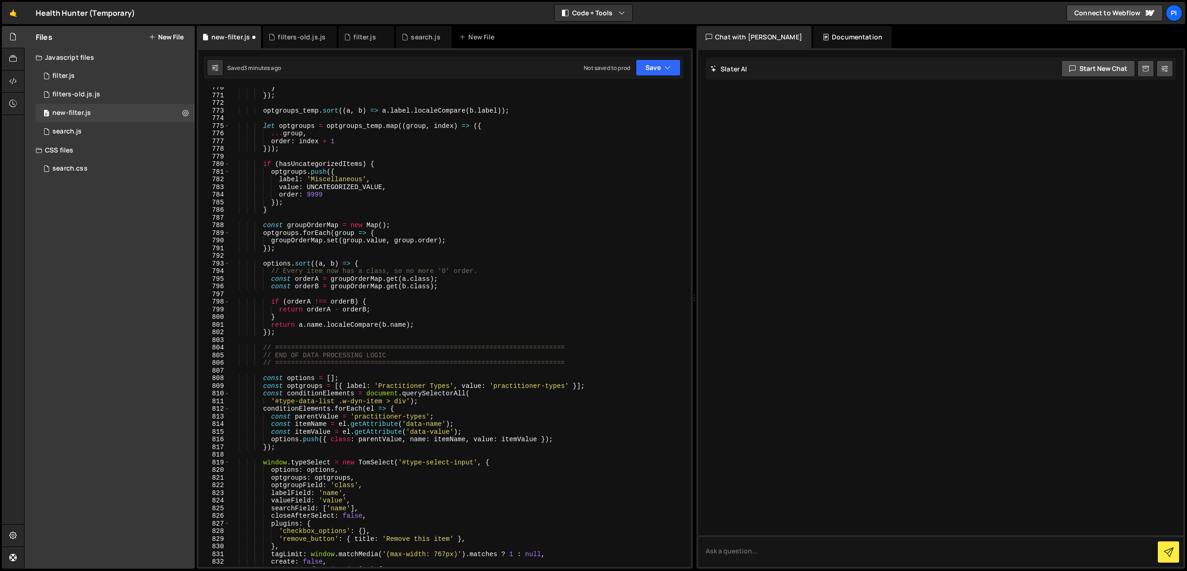
scroll to position [5986, 0]
click at [265, 379] on div "} }) ; optgroups_temp . sort (( a , b ) => a . label . localeCompare ( b . labe…" at bounding box center [459, 331] width 458 height 495
click at [265, 386] on div "} }) ; optgroups_temp . sort (( a , b ) => a . label . localeCompare ( b . labe…" at bounding box center [459, 331] width 458 height 495
click at [264, 393] on div "} }) ; optgroups_temp . sort (( a , b ) => a . label . localeCompare ( b . labe…" at bounding box center [459, 331] width 458 height 495
click at [263, 402] on div "} }) ; optgroups_temp . sort (( a , b ) => a . label . localeCompare ( b . labe…" at bounding box center [459, 331] width 458 height 495
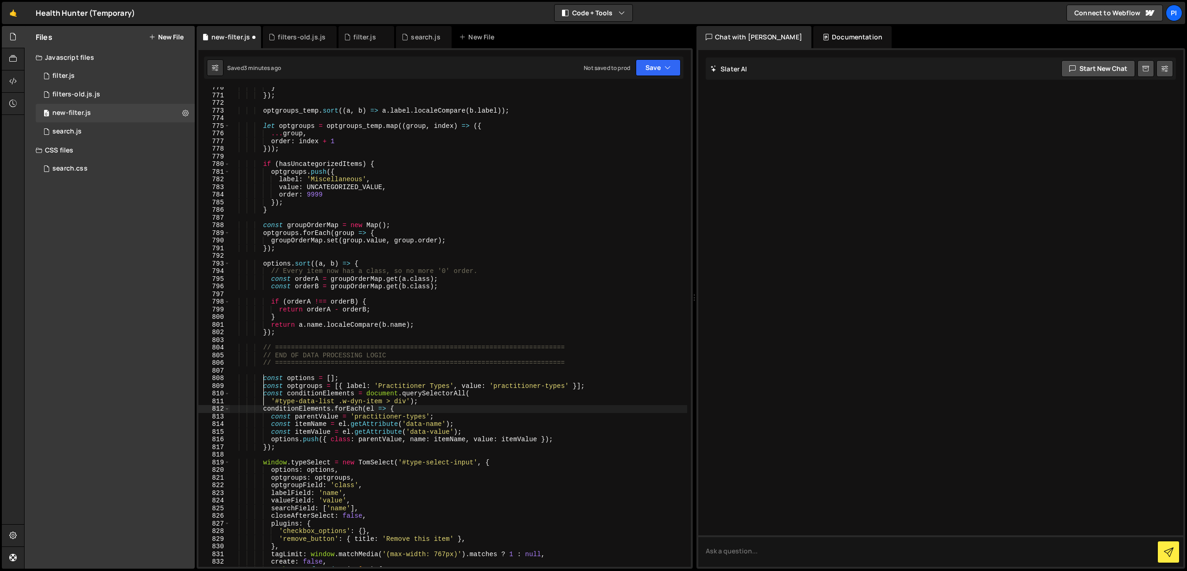
click at [263, 410] on div "} }) ; optgroups_temp . sort (( a , b ) => a . label . localeCompare ( b . labe…" at bounding box center [459, 331] width 458 height 495
click at [265, 420] on div "} }) ; optgroups_temp . sort (( a , b ) => a . label . localeCompare ( b . labe…" at bounding box center [459, 331] width 458 height 495
click at [264, 425] on div "} }) ; optgroups_temp . sort (( a , b ) => a . label . localeCompare ( b . labe…" at bounding box center [459, 331] width 458 height 495
click at [264, 433] on div "} }) ; optgroups_temp . sort (( a , b ) => a . label . localeCompare ( b . labe…" at bounding box center [459, 331] width 458 height 495
click at [264, 440] on div "} }) ; optgroups_temp . sort (( a , b ) => a . label . localeCompare ( b . labe…" at bounding box center [459, 331] width 458 height 495
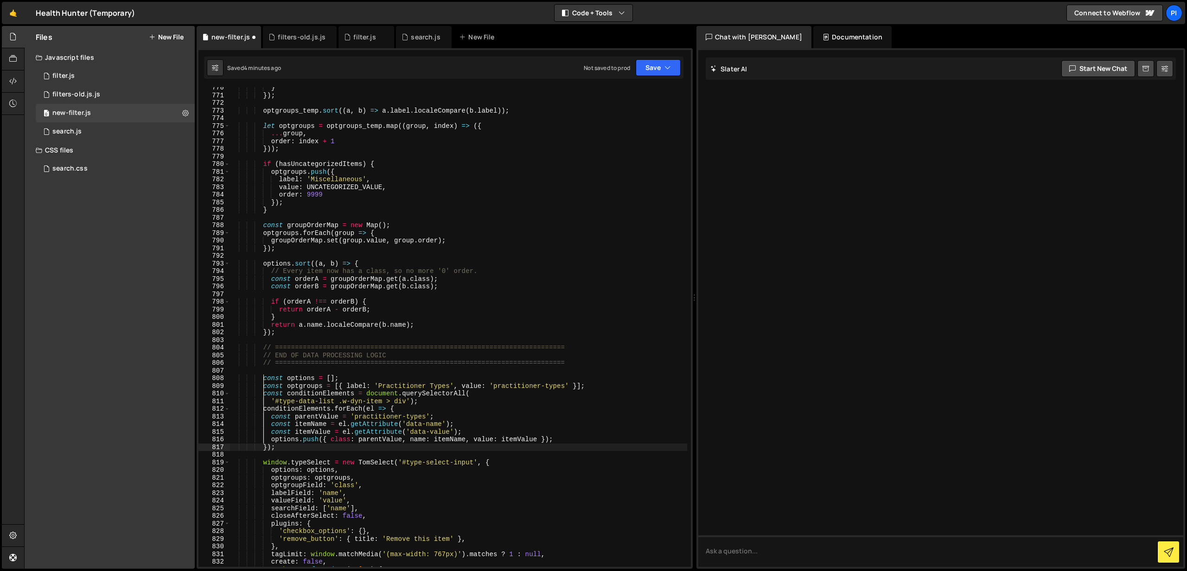
click at [264, 449] on div "} }) ; optgroups_temp . sort (( a , b ) => a . label . localeCompare ( b . labe…" at bounding box center [459, 331] width 458 height 495
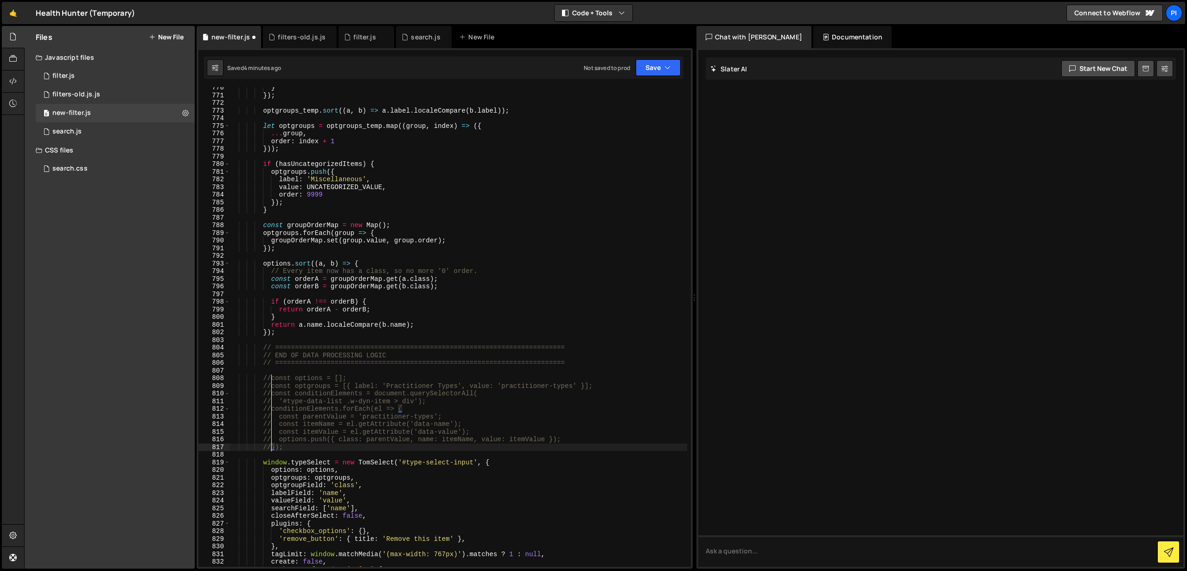
scroll to position [0, 2]
click at [301, 327] on div "} }) ; optgroups_temp . sort (( a , b ) => a . label . localeCompare ( b . labe…" at bounding box center [459, 331] width 458 height 495
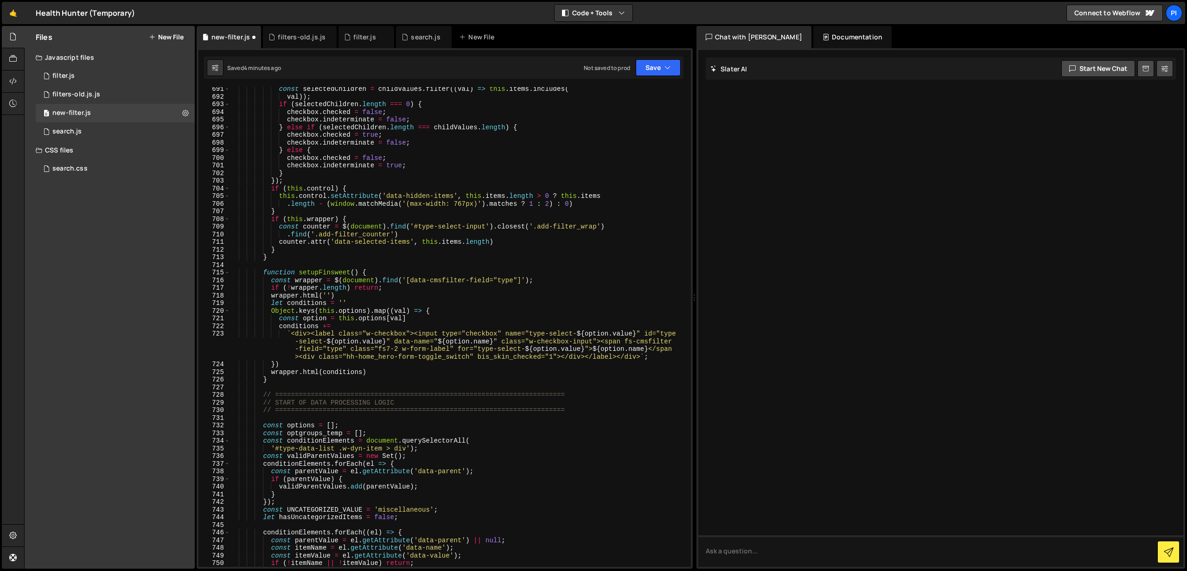
scroll to position [5358, 0]
click at [340, 270] on div "const selectedChildren = childValues . filter (( val ) => this . items . includ…" at bounding box center [459, 332] width 458 height 495
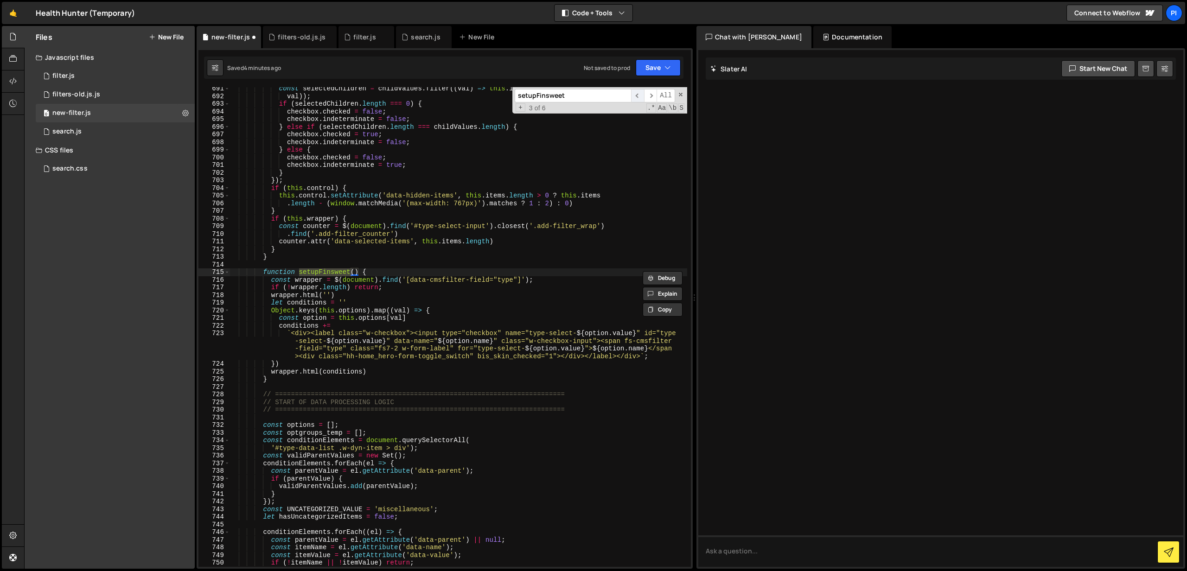
click at [639, 96] on span "​" at bounding box center [637, 95] width 13 height 13
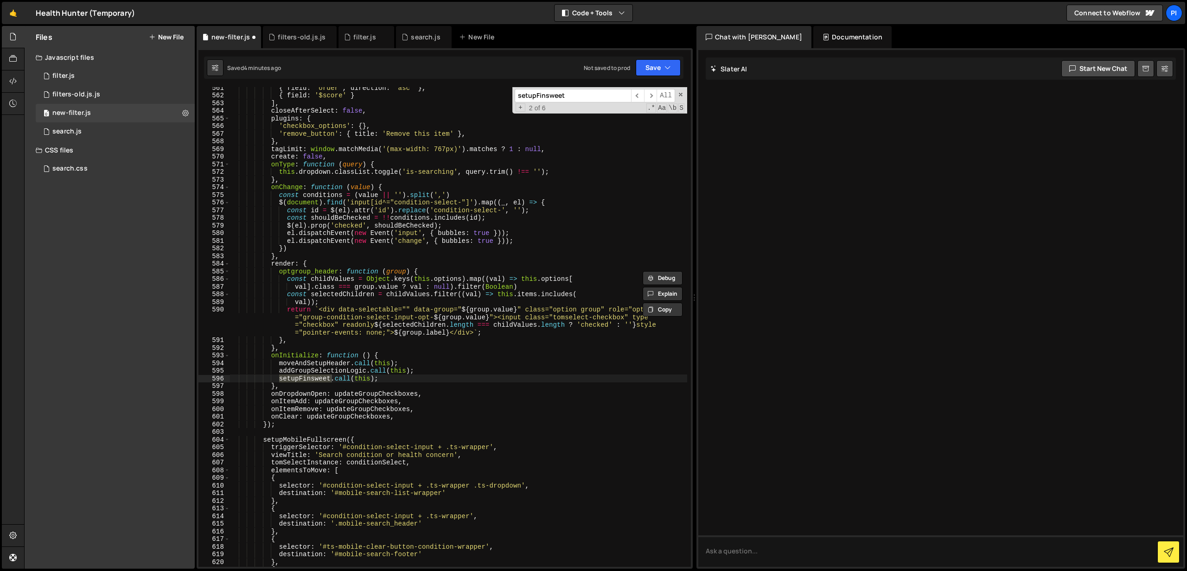
scroll to position [4341, 0]
click at [652, 97] on span "​" at bounding box center [650, 95] width 13 height 13
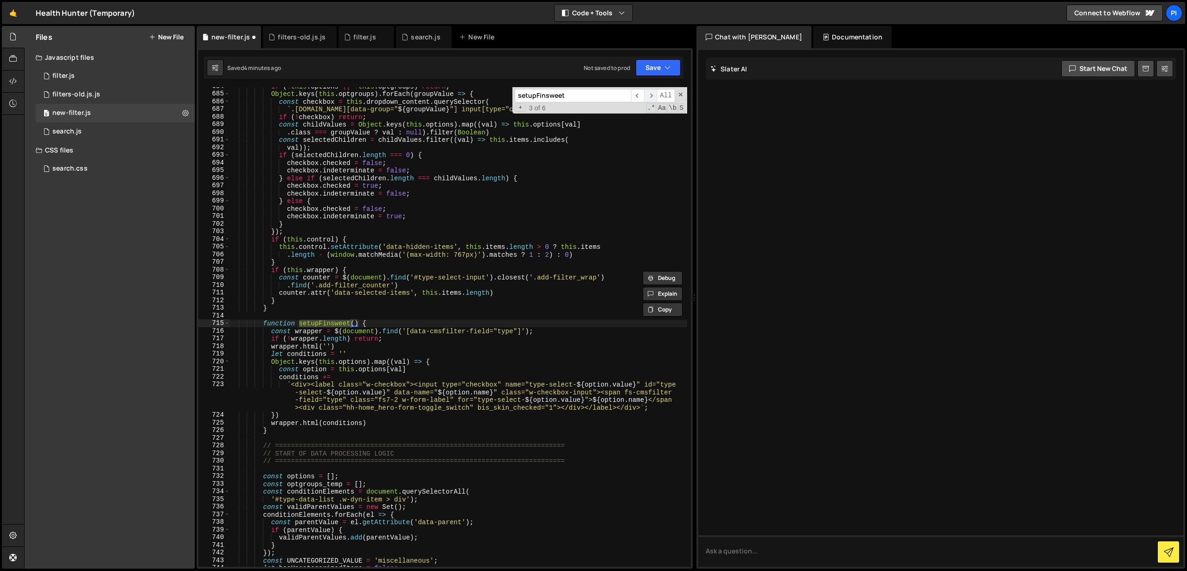
click at [649, 97] on span "​" at bounding box center [650, 95] width 13 height 13
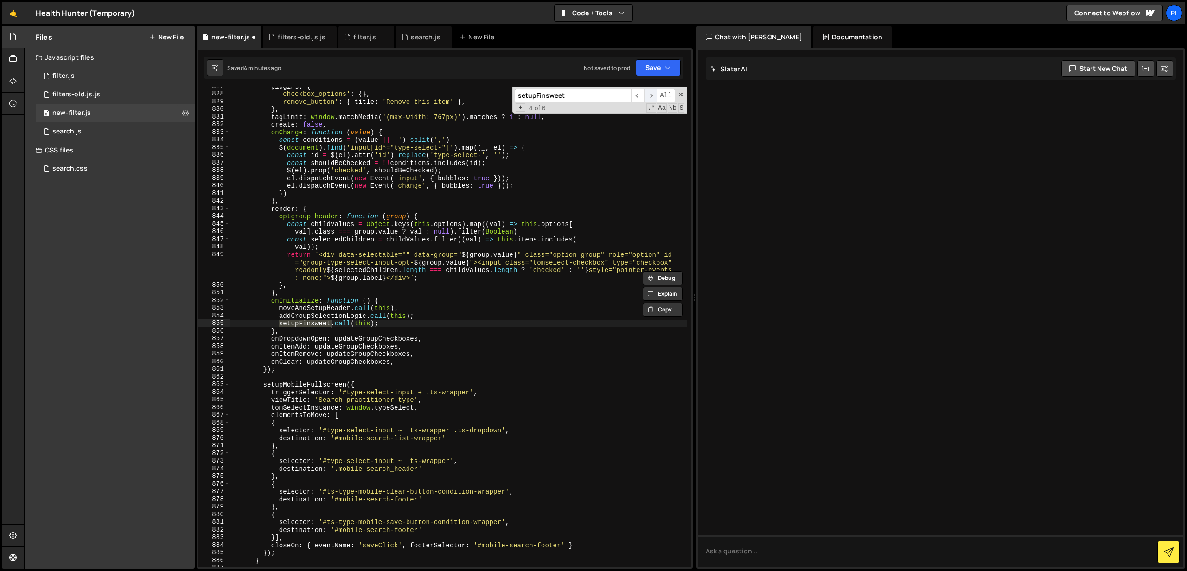
scroll to position [6423, 0]
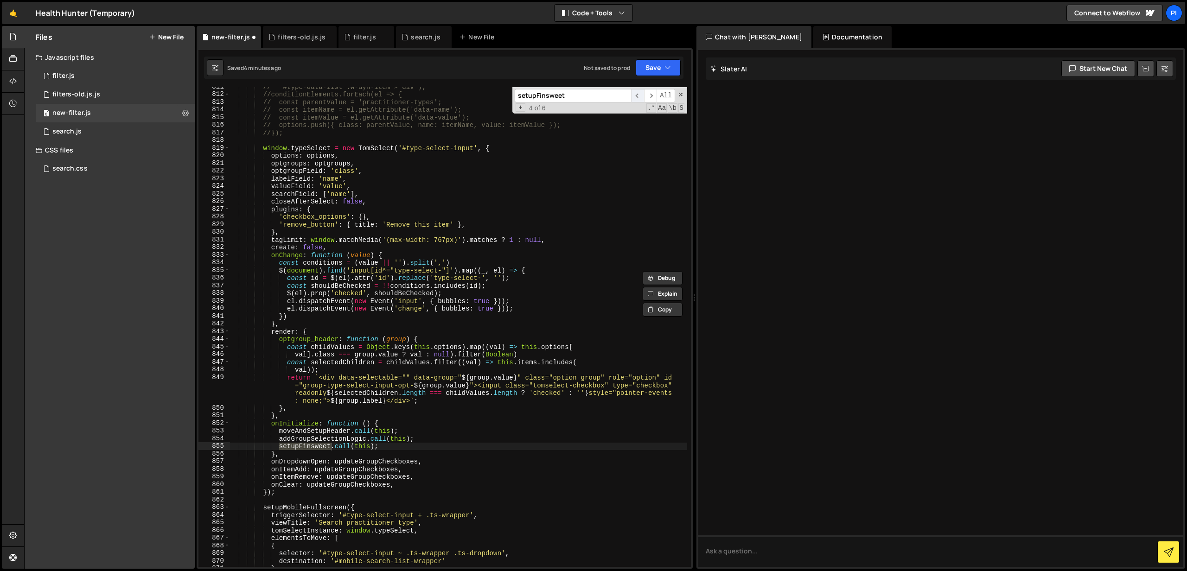
click at [636, 94] on span "​" at bounding box center [637, 95] width 13 height 13
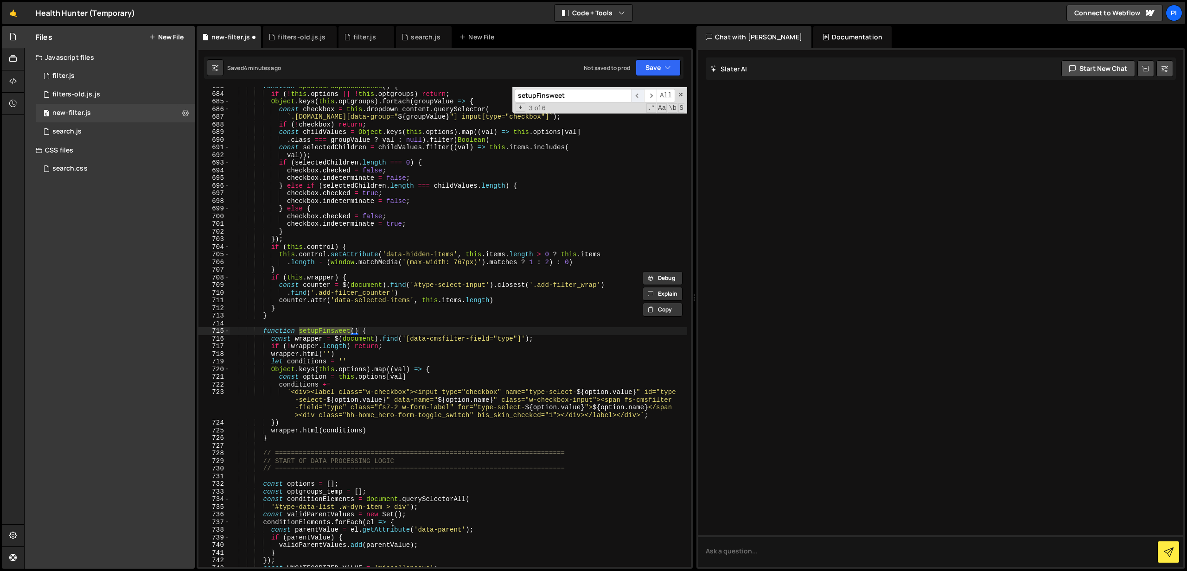
scroll to position [5299, 0]
click at [636, 94] on span "​" at bounding box center [637, 95] width 13 height 13
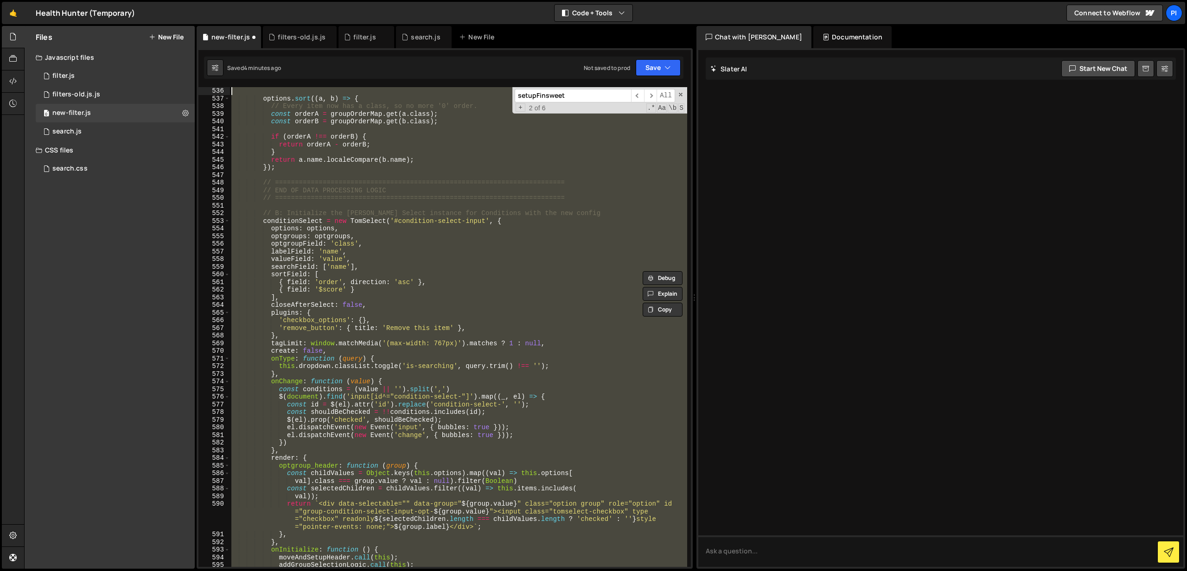
scroll to position [4131, 0]
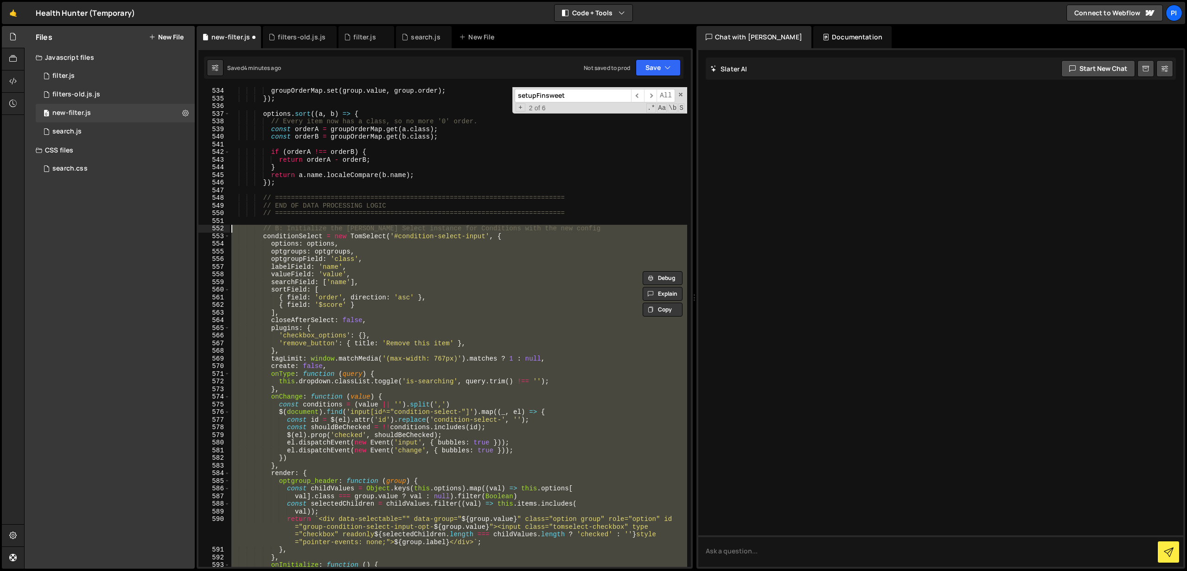
drag, startPoint x: 292, startPoint y: 376, endPoint x: 231, endPoint y: 229, distance: 159.6
click at [231, 229] on div "groupOrderMap . set ( group . value , group . order ) ; }) ; options . sort (( …" at bounding box center [459, 334] width 458 height 495
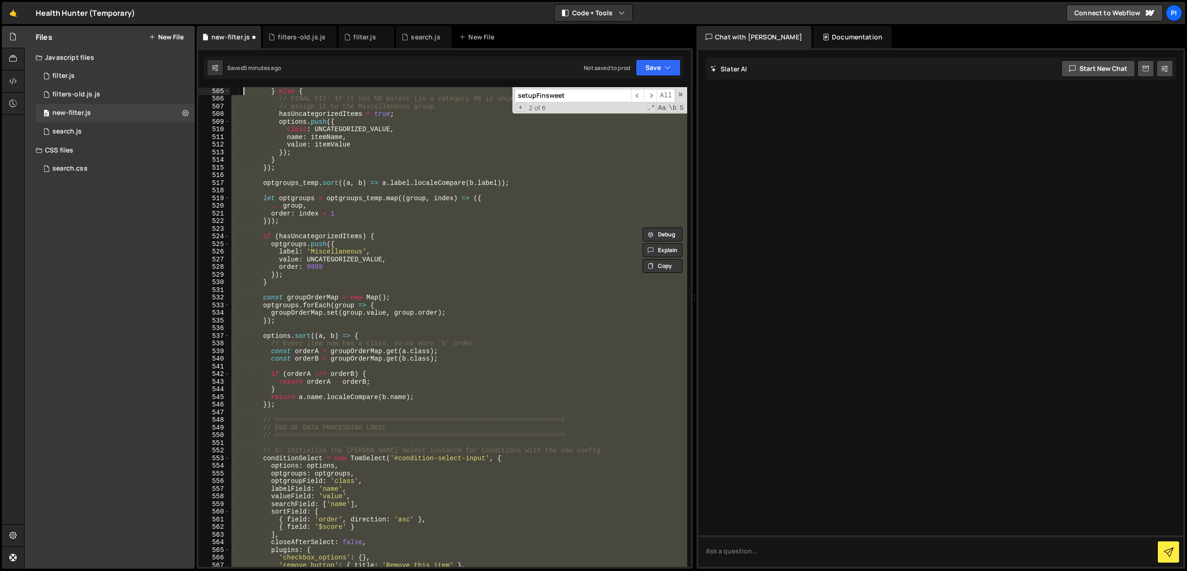
scroll to position [3909, 0]
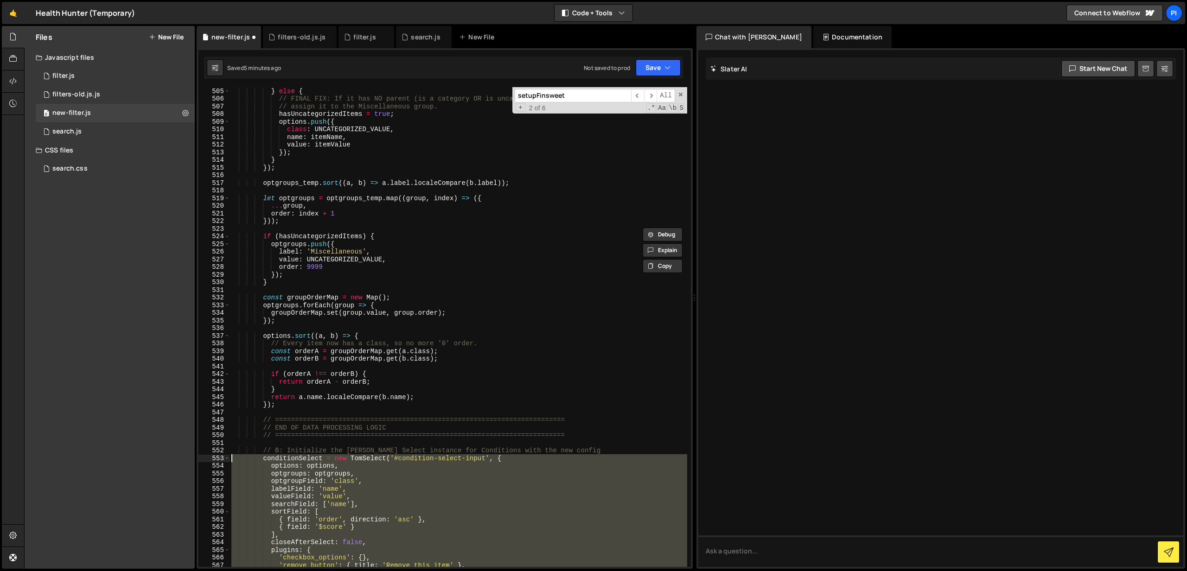
drag, startPoint x: 264, startPoint y: 421, endPoint x: 230, endPoint y: 460, distance: 51.6
click at [230, 460] on div "} else { // FINAL FIX: If it has NO parent (is a category OR is uncategorized),…" at bounding box center [459, 334] width 458 height 495
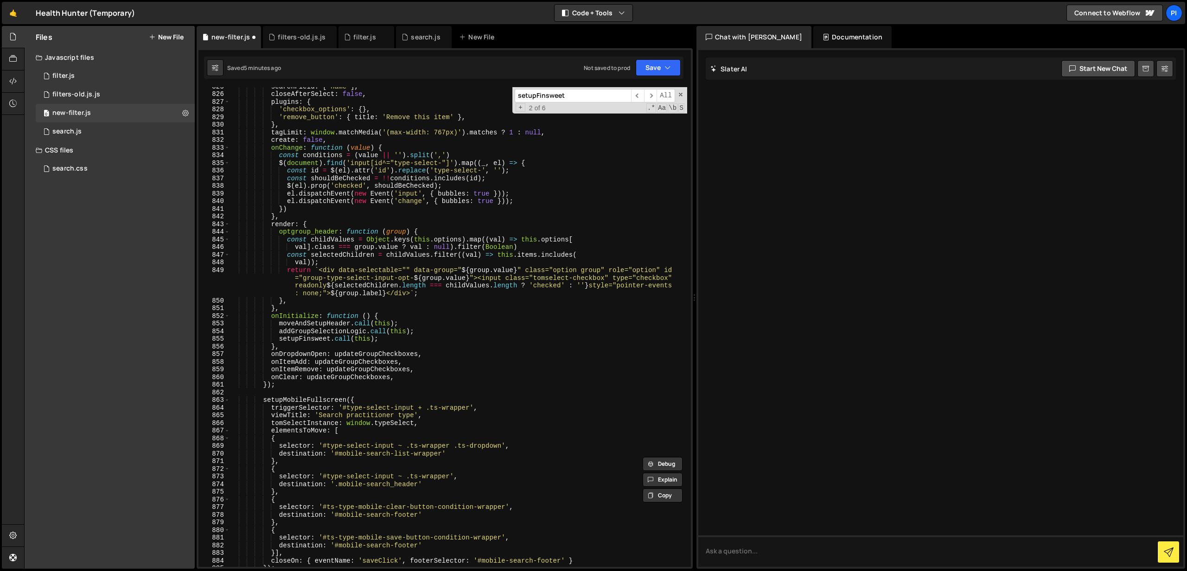
scroll to position [6408, 0]
click at [279, 387] on div "searchField : [ 'name' ] , closeAfterSelect : false , plugins : { 'checkbox_opt…" at bounding box center [459, 330] width 458 height 495
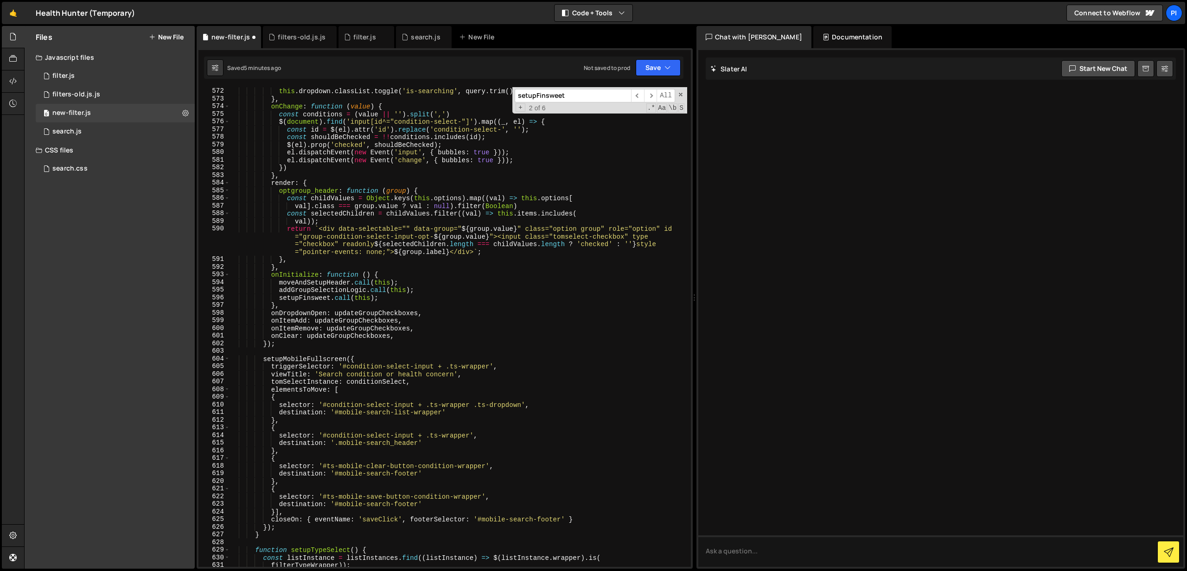
scroll to position [4421, 0]
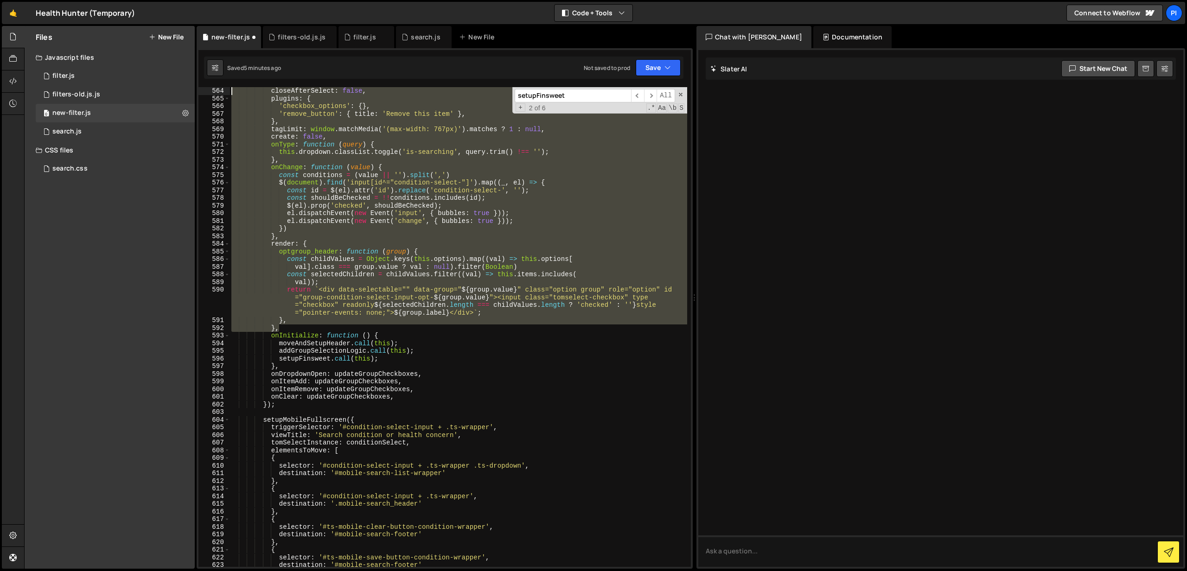
drag, startPoint x: 281, startPoint y: 268, endPoint x: 225, endPoint y: 85, distance: 191.1
click at [226, 83] on div "1 Type cmd + s to save your Javascript file. הההההההההההההההההההההההההההההההההה…" at bounding box center [445, 308] width 496 height 521
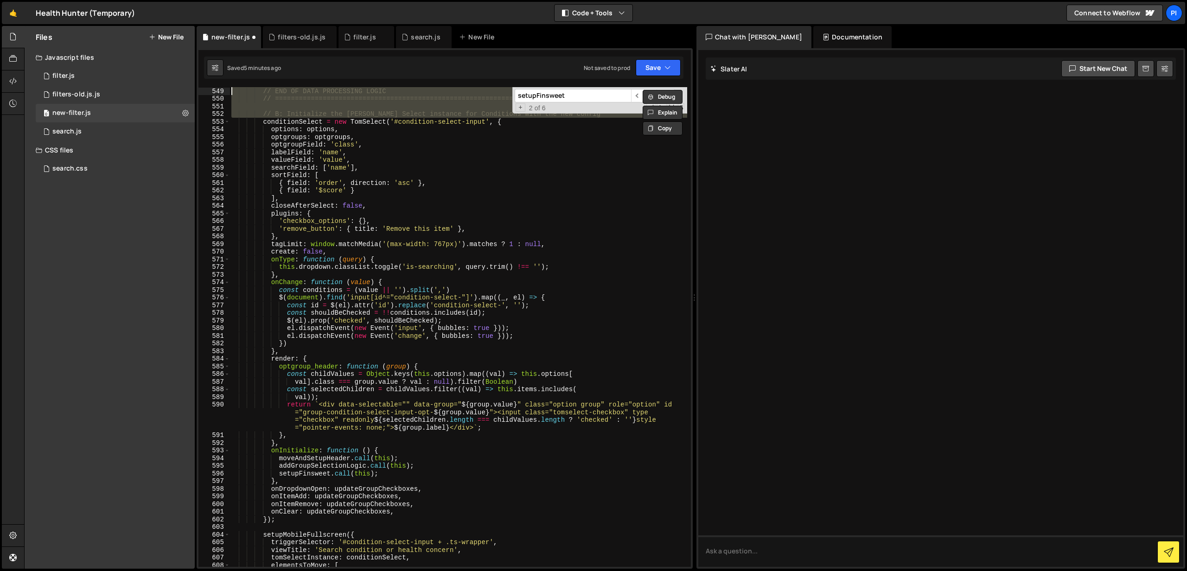
click at [301, 190] on div "// END OF DATA PROCESSING LOGIC // ============================================…" at bounding box center [459, 334] width 458 height 495
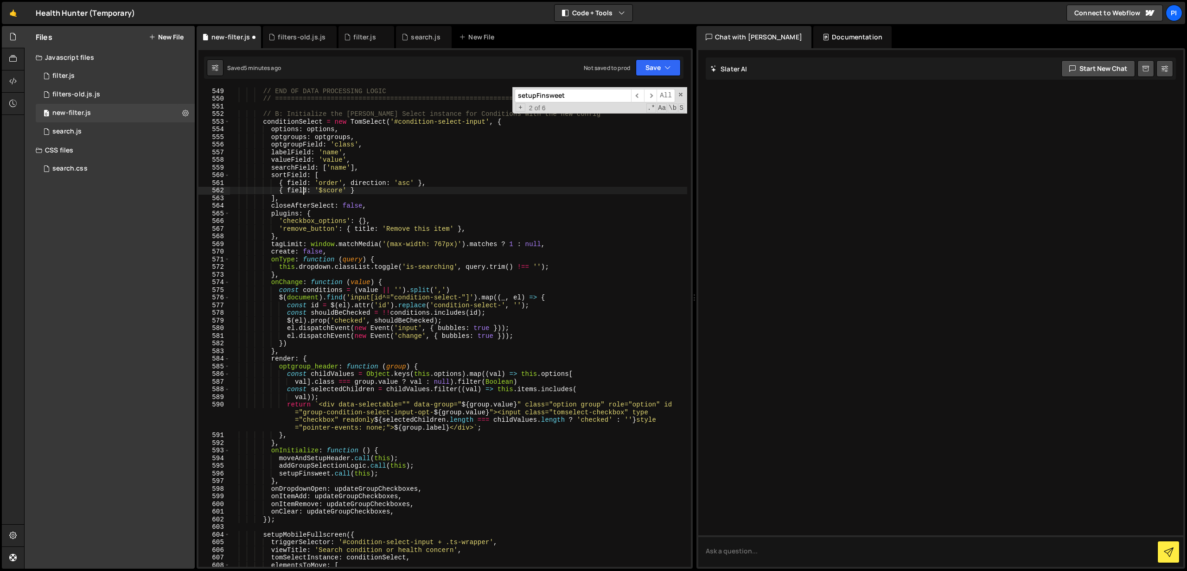
drag, startPoint x: 228, startPoint y: 117, endPoint x: 307, endPoint y: 242, distance: 147.8
click at [307, 242] on div "{ field: '$score' } 549 550 551 552 553 554 555 556 557 558 559 560 561 562 563…" at bounding box center [444, 327] width 492 height 480
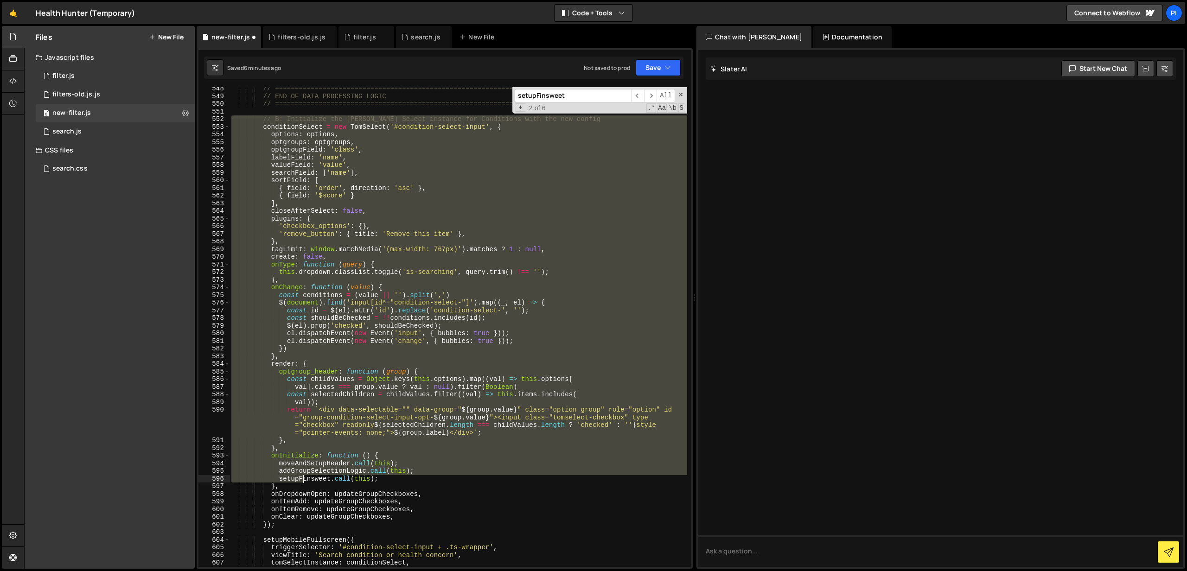
scroll to position [4239, 0]
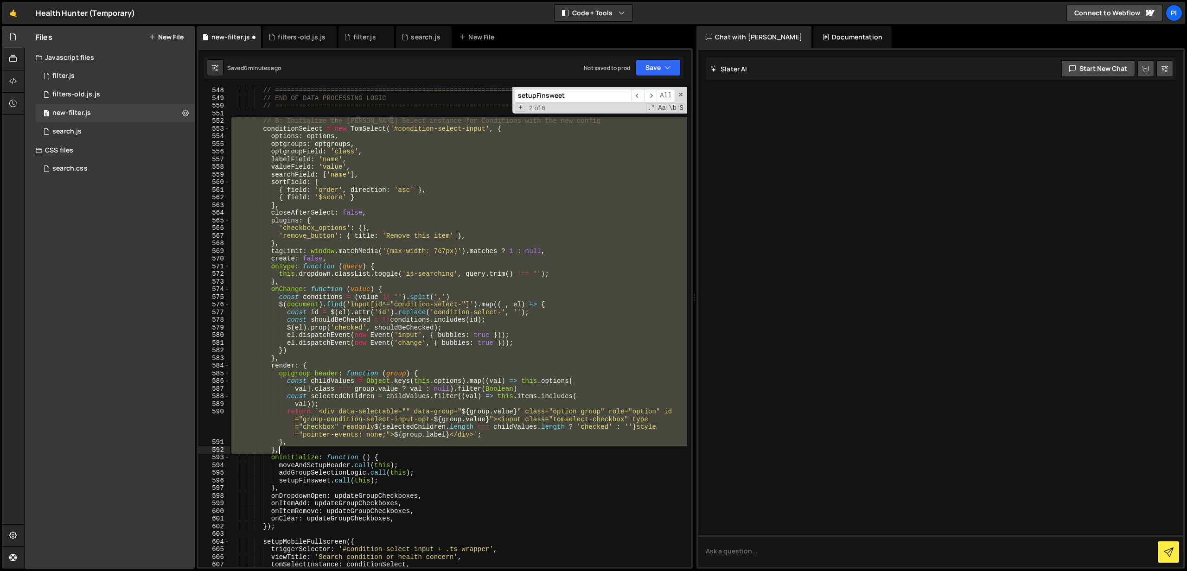
drag, startPoint x: 231, startPoint y: 115, endPoint x: 307, endPoint y: 450, distance: 342.8
click at [307, 450] on div "// ========================================================================= //…" at bounding box center [459, 334] width 458 height 495
type textarea "}, },"
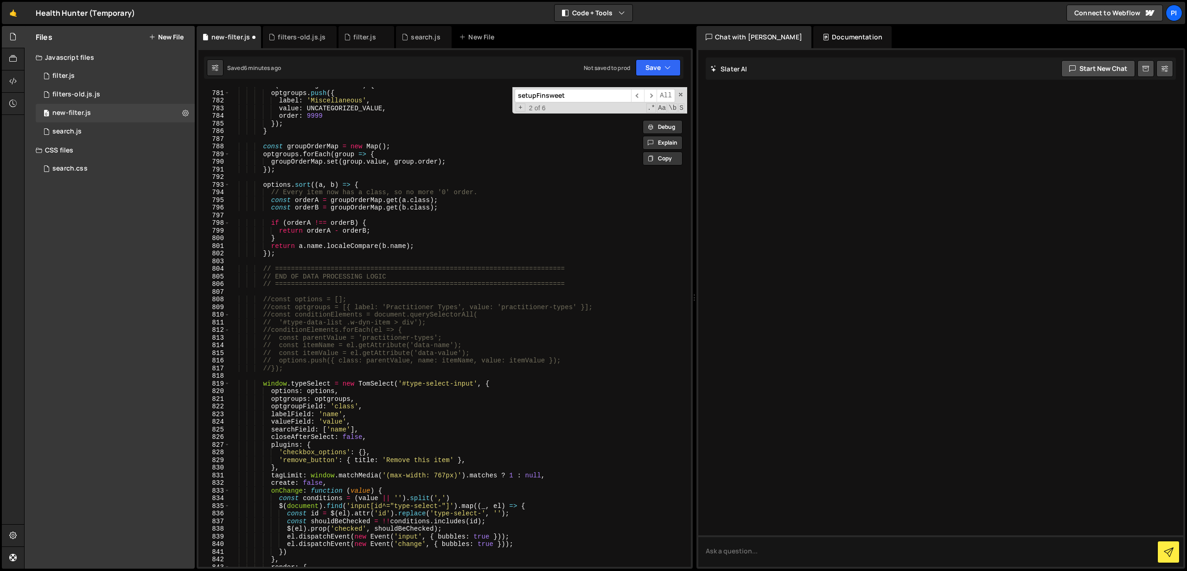
scroll to position [6071, 0]
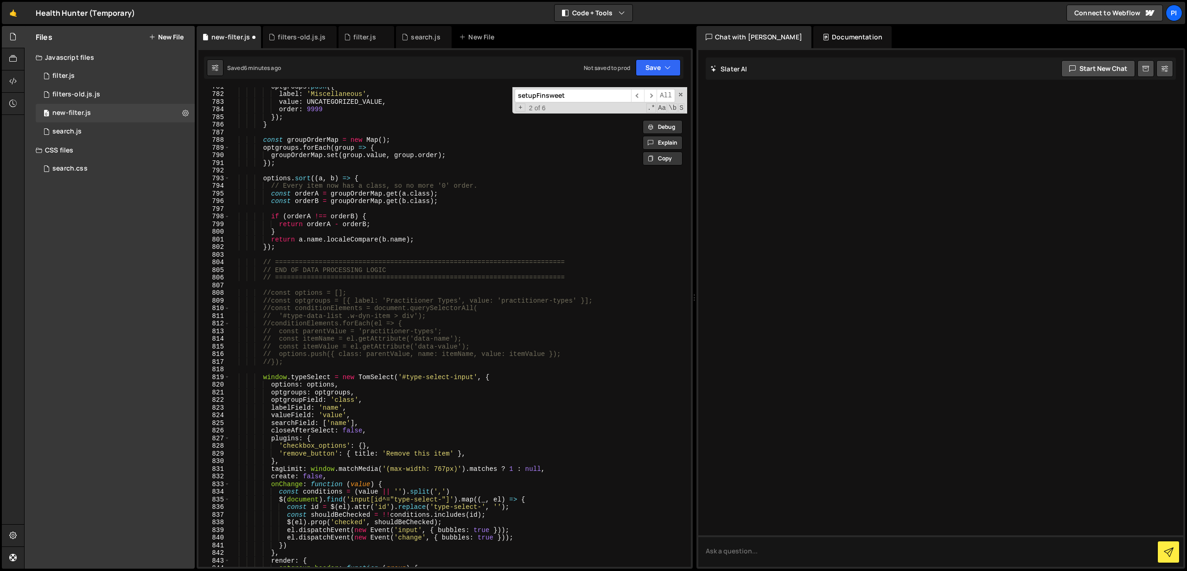
click at [303, 367] on div "optgroups . push ({ label : 'Miscellaneous' , value : UNCATEGORIZED_VALUE , ord…" at bounding box center [459, 330] width 458 height 495
click at [312, 360] on div "optgroups . push ({ label : 'Miscellaneous' , value : UNCATEGORIZED_VALUE , ord…" at bounding box center [459, 330] width 458 height 495
type textarea "//});"
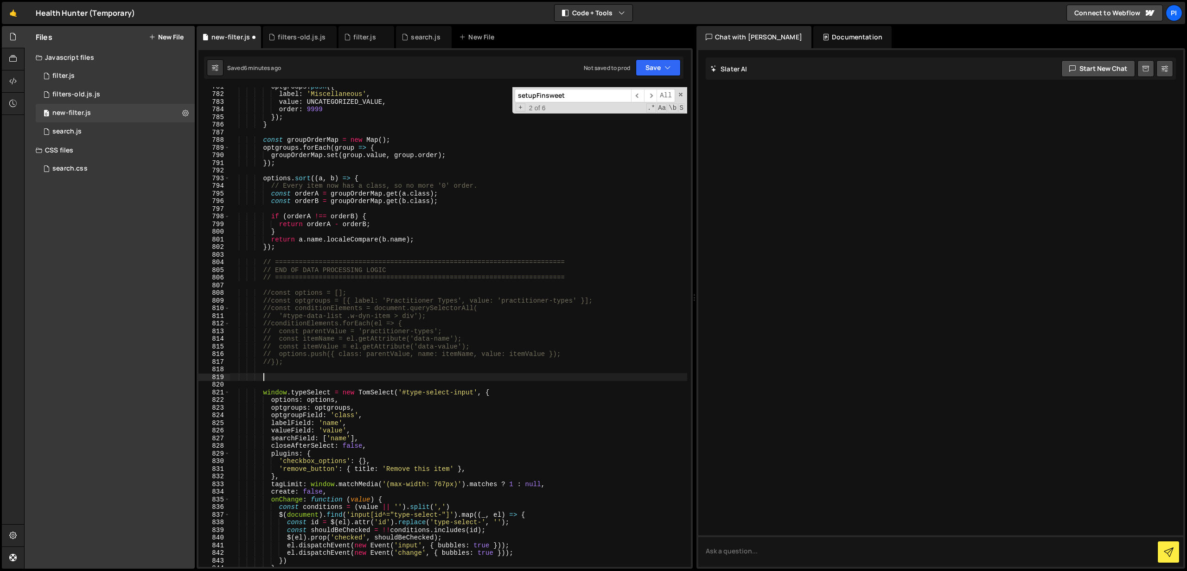
paste textarea "},"
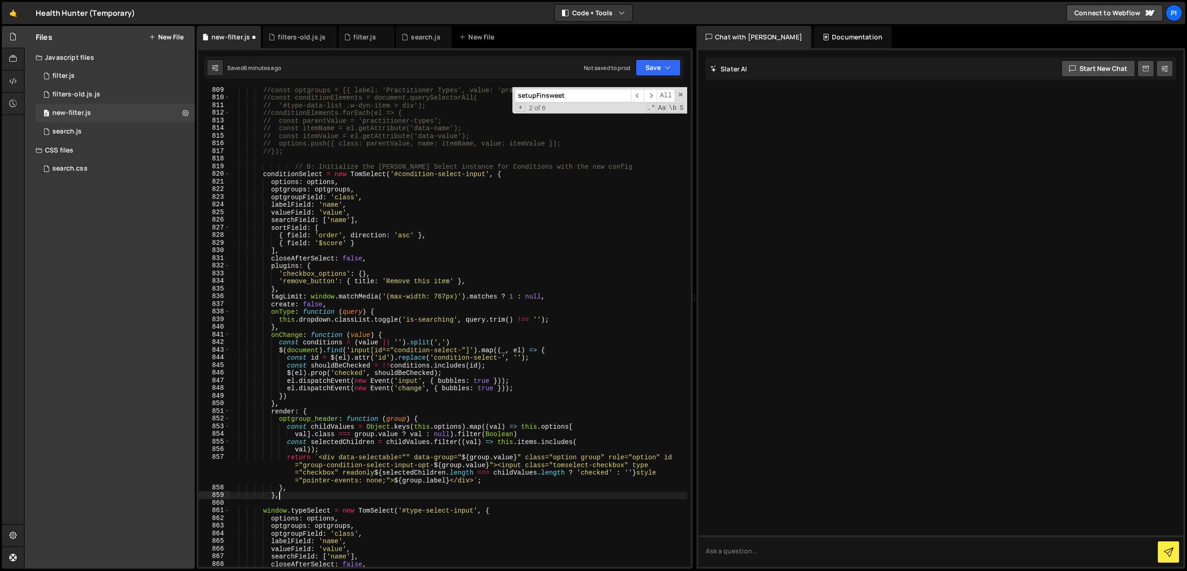
scroll to position [6289, 0]
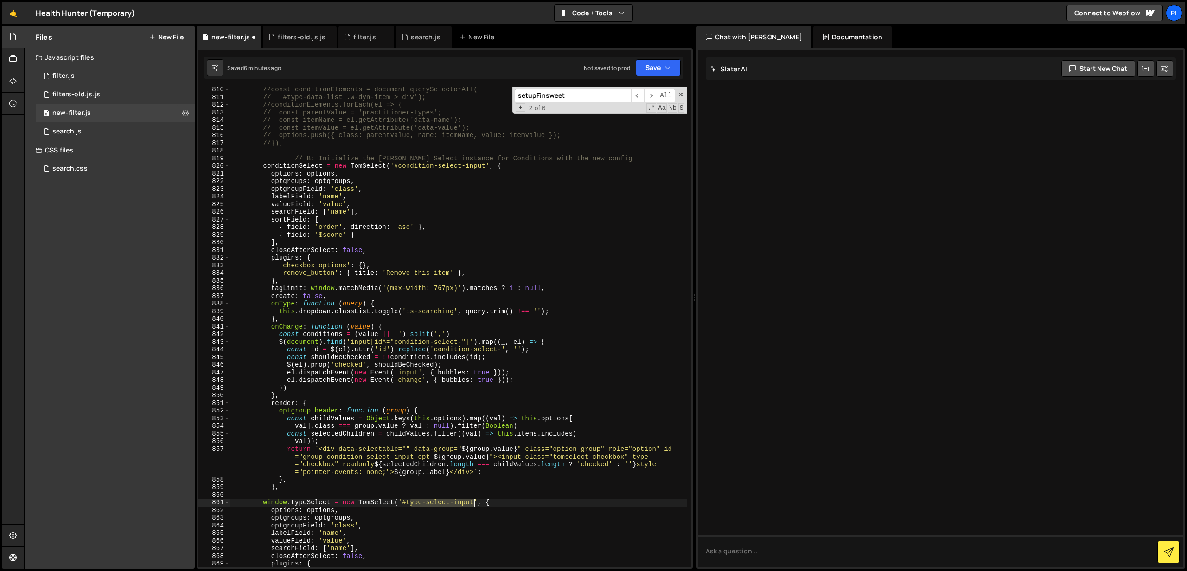
drag, startPoint x: 409, startPoint y: 503, endPoint x: 474, endPoint y: 501, distance: 64.9
click at [474, 501] on div "//const conditionElements = document.querySelectorAll( // '#type-data-list .w-d…" at bounding box center [459, 333] width 458 height 495
click at [414, 501] on div "//const conditionElements = document.querySelectorAll( // '#type-data-list .w-d…" at bounding box center [459, 327] width 458 height 480
click at [410, 502] on div "//const conditionElements = document.querySelectorAll( // '#type-data-list .w-d…" at bounding box center [459, 333] width 458 height 495
click at [488, 164] on div "//const conditionElements = document.querySelectorAll( // '#type-data-list .w-d…" at bounding box center [459, 333] width 458 height 495
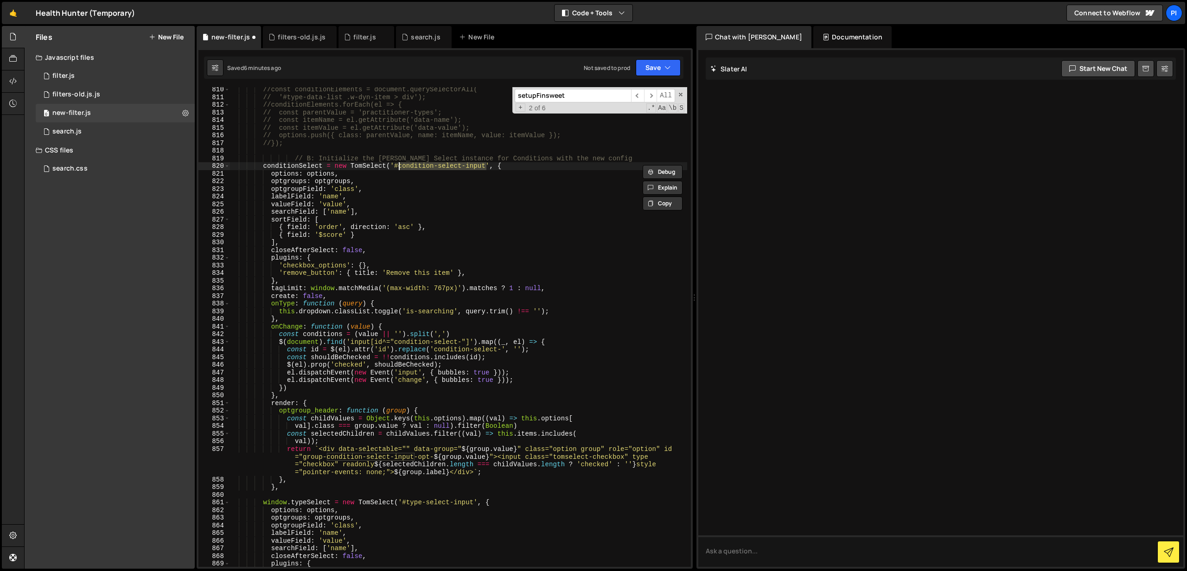
paste textarea "type"
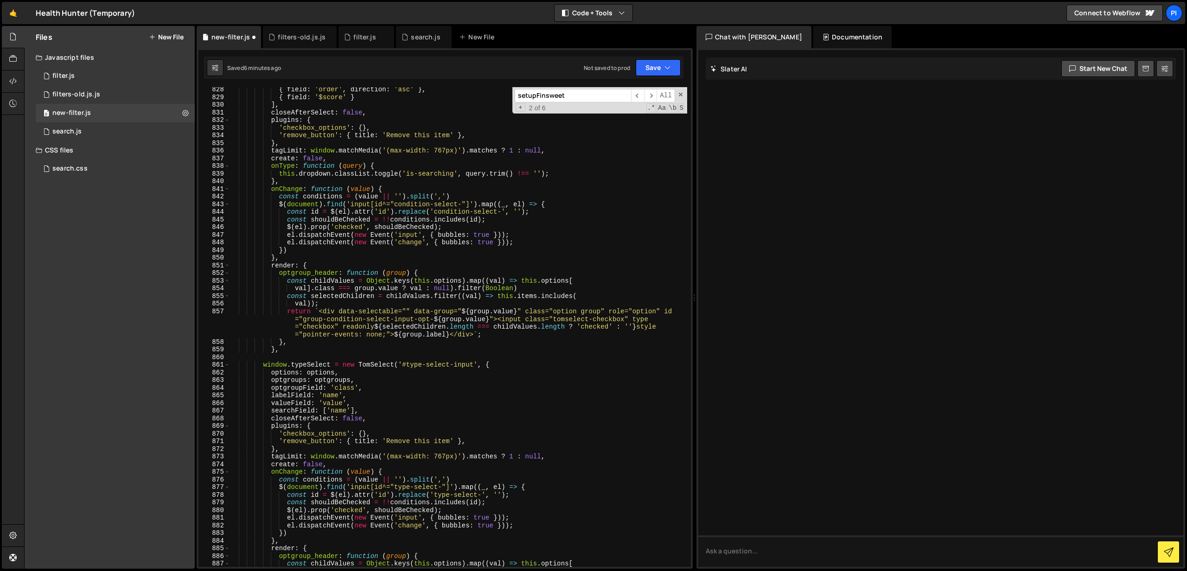
scroll to position [6428, 0]
drag, startPoint x: 396, startPoint y: 486, endPoint x: 439, endPoint y: 488, distance: 42.7
click at [439, 488] on div "{ field : 'order' , direction : 'asc' } , { field : '$score' } ] , closeAfterSe…" at bounding box center [459, 333] width 458 height 495
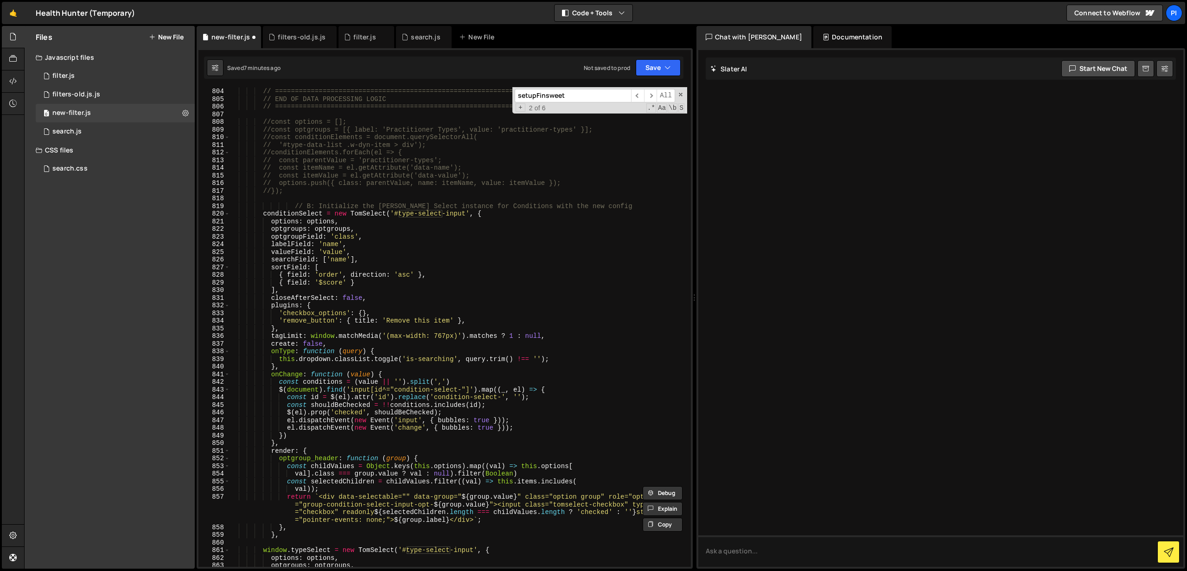
scroll to position [6242, 0]
click at [412, 390] on div "// ========================================================================= //…" at bounding box center [459, 327] width 458 height 495
click at [450, 396] on div "// ========================================================================= //…" at bounding box center [459, 327] width 458 height 495
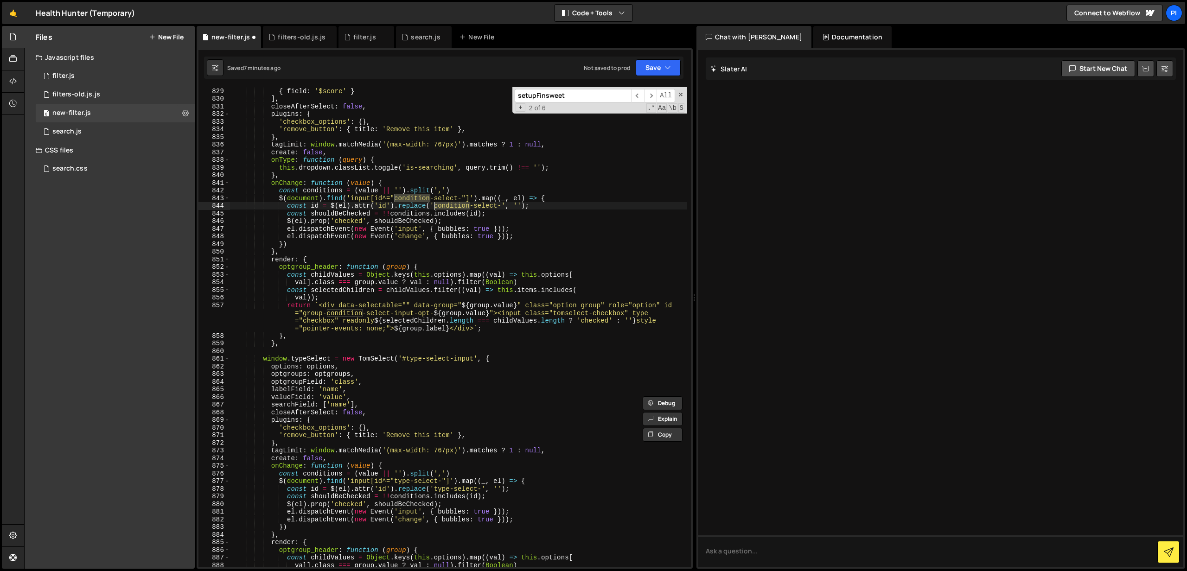
scroll to position [6434, 0]
click at [342, 314] on div "{ field : 'order' , direction : 'asc' } , { field : '$score' } ] , closeAfterSe…" at bounding box center [459, 327] width 458 height 495
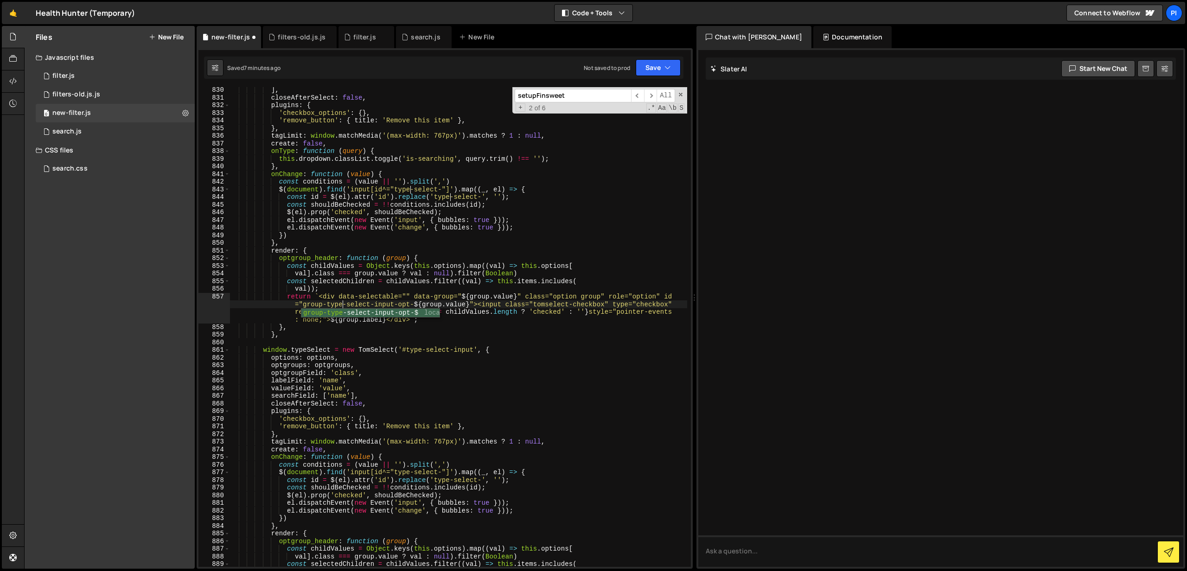
scroll to position [0, 3]
click at [387, 331] on div "] , closeAfterSelect : false , plugins : { 'checkbox_options' : { } , 'remove_b…" at bounding box center [459, 333] width 458 height 495
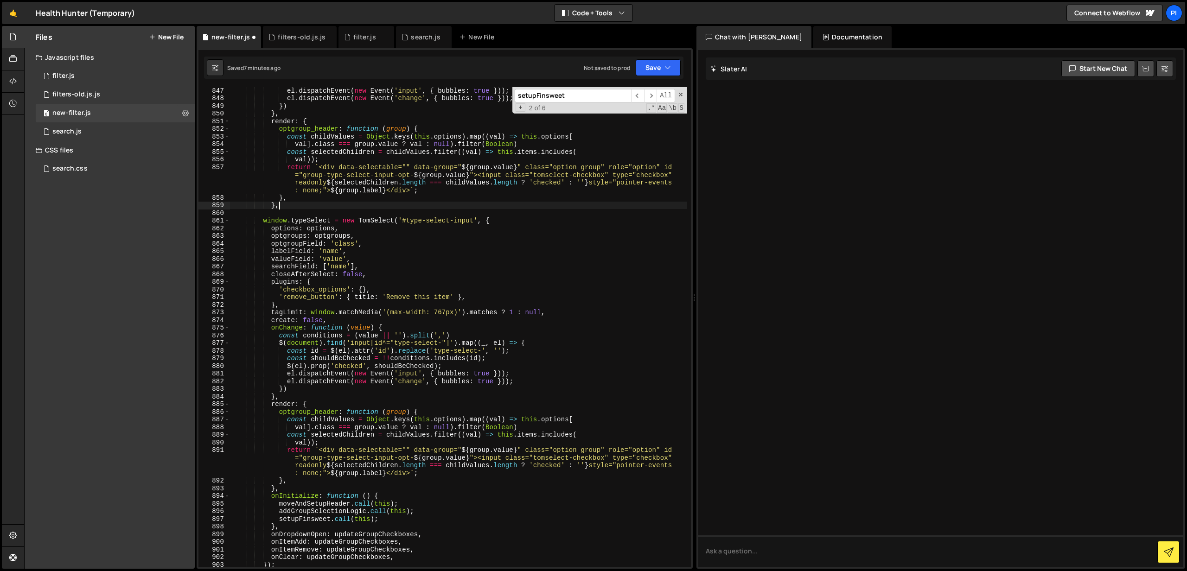
scroll to position [6568, 0]
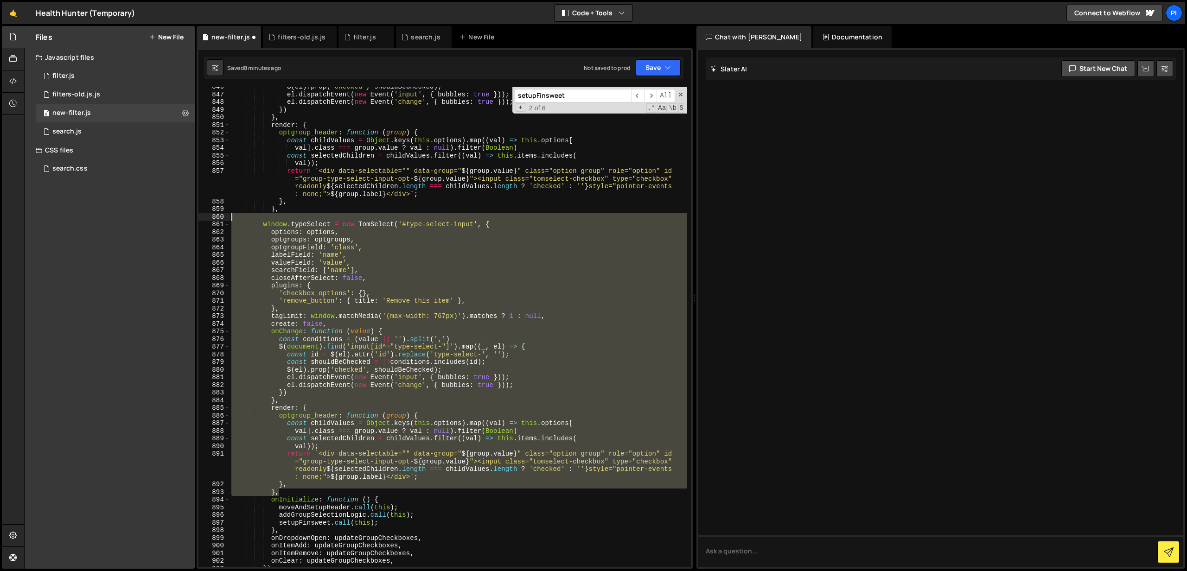
drag, startPoint x: 286, startPoint y: 493, endPoint x: 213, endPoint y: 216, distance: 287.0
click at [213, 216] on div "}, 846 847 848 849 850 851 852 853 854 855 856 857 858 859 860 861 862 863 864 …" at bounding box center [444, 327] width 492 height 480
type textarea "window.typeSelect = new TomSelect('#type-select-input', {"
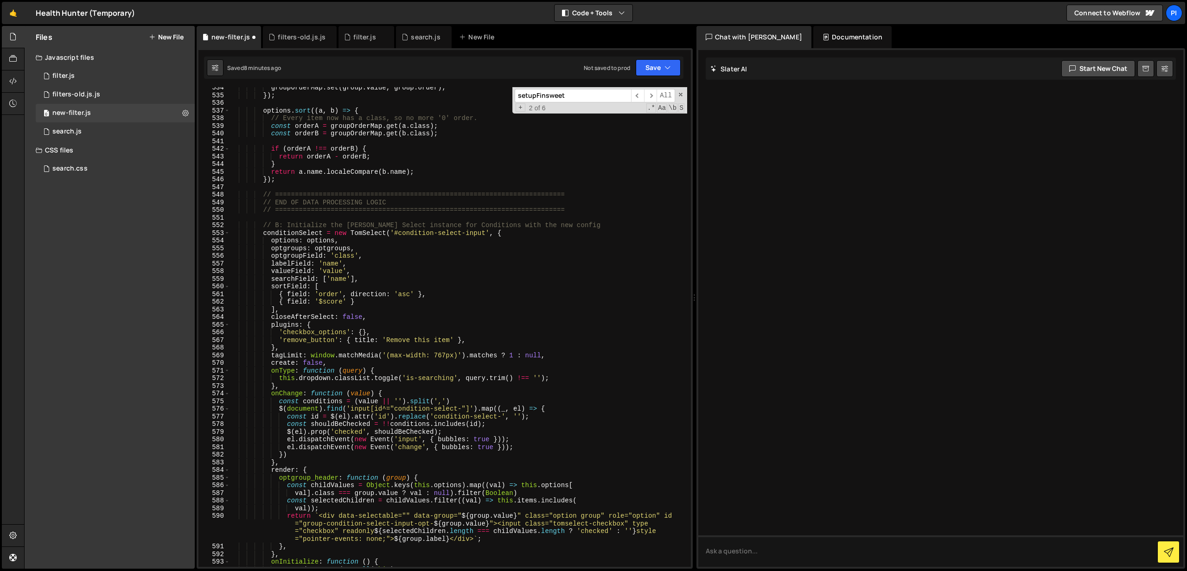
scroll to position [4136, 0]
click at [300, 231] on div "groupOrderMap . set ( group . value , group . order ) ; }) ; options . sort (( …" at bounding box center [459, 329] width 458 height 495
type textarea "conditionSelect = new TomSelect('#condition-select-input', {"
click at [567, 101] on input "setupFinsweet" at bounding box center [573, 95] width 116 height 13
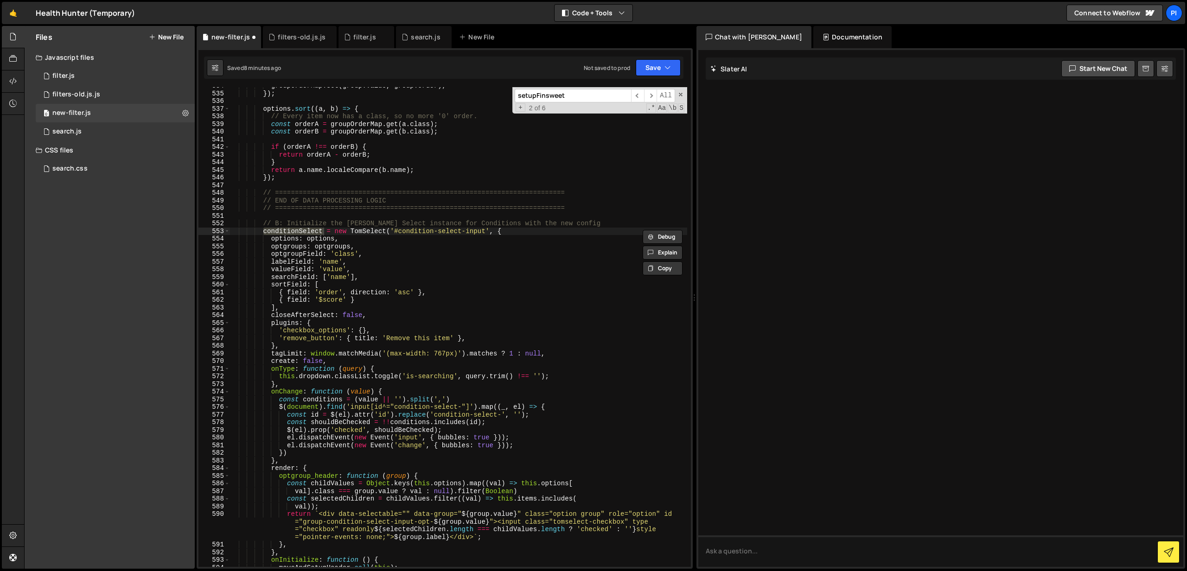
click at [567, 101] on input "setupFinsweet" at bounding box center [573, 95] width 116 height 13
paste input "conditionSelec"
type input "conditionSelect"
click at [656, 98] on span "​" at bounding box center [650, 95] width 13 height 13
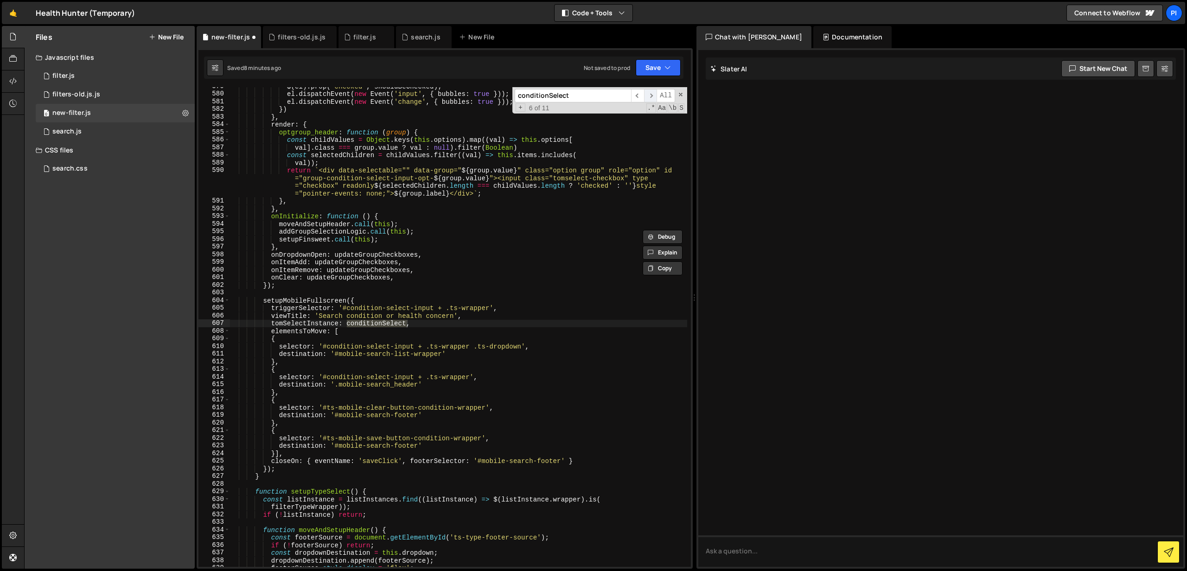
click at [656, 98] on span "​" at bounding box center [650, 95] width 13 height 13
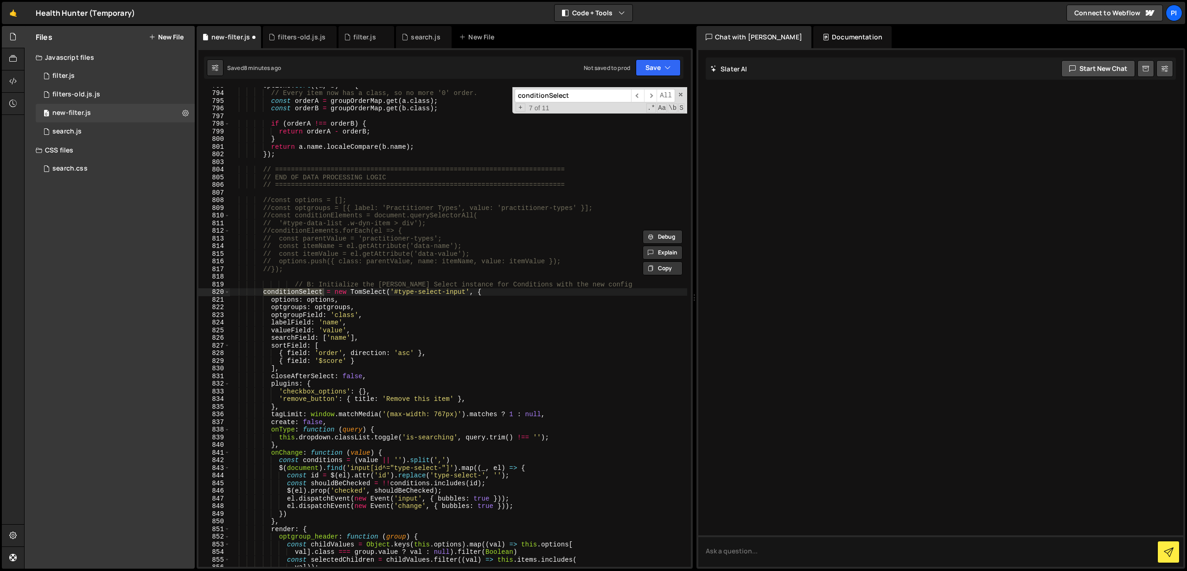
scroll to position [6164, 0]
click at [297, 293] on div "options . sort (( a , b ) => { // Every item now has a class, so no more '0' or…" at bounding box center [459, 327] width 458 height 480
click at [299, 292] on div "options . sort (( a , b ) => { // Every item now has a class, so no more '0' or…" at bounding box center [459, 329] width 458 height 495
click at [439, 298] on div "options . sort (( a , b ) => { // Every item now has a class, so no more '0' or…" at bounding box center [459, 329] width 458 height 495
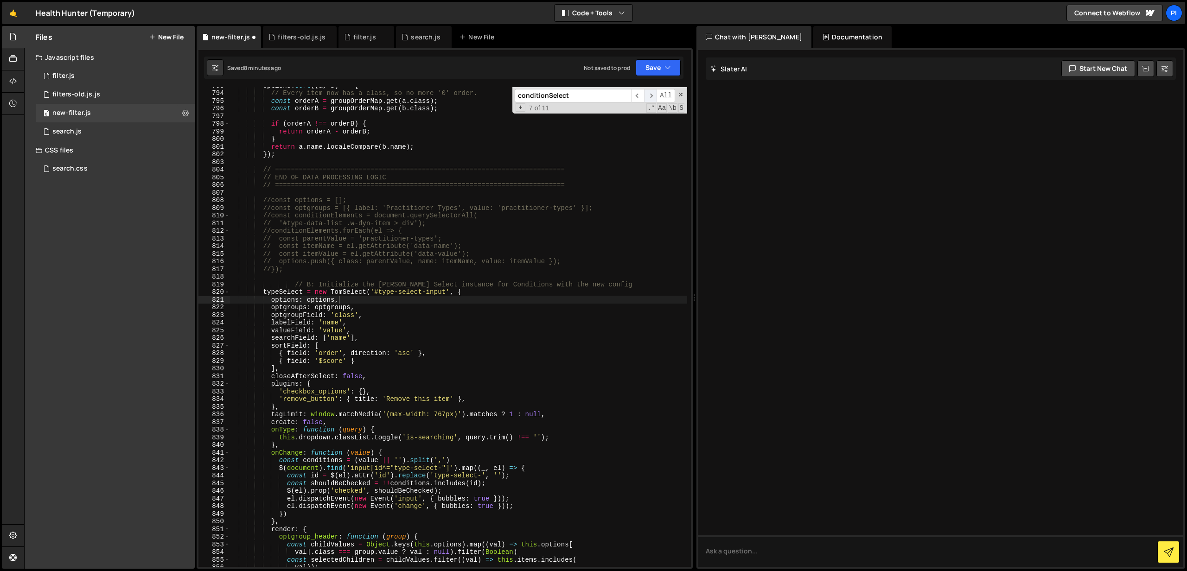
click at [651, 96] on span "​" at bounding box center [650, 95] width 13 height 13
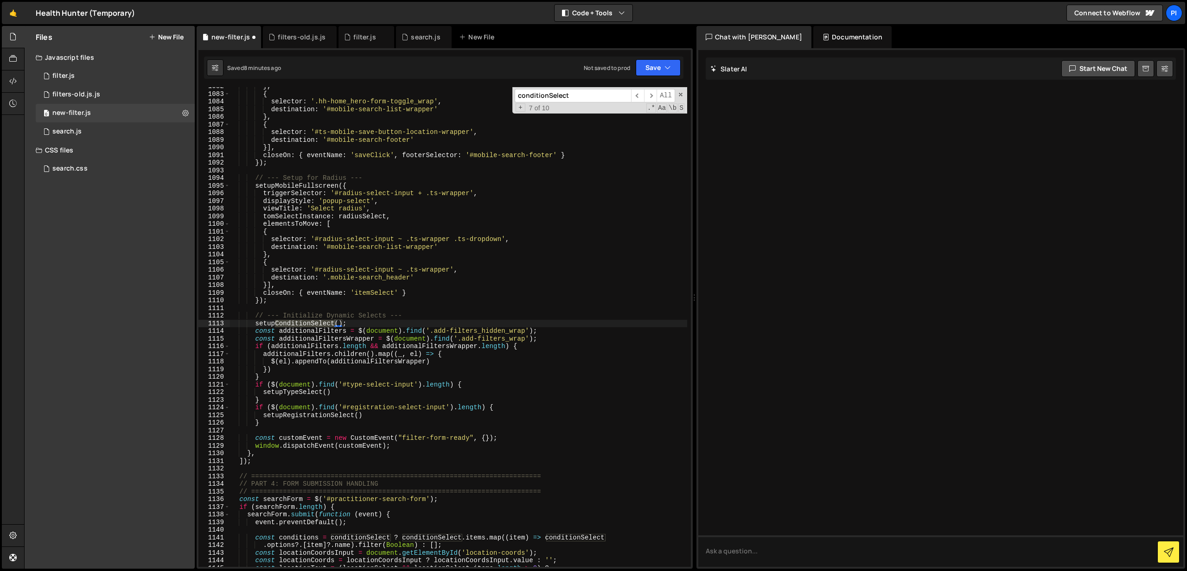
type textarea "setupConditionSelect();"
click at [364, 320] on div "} , { selector : '.hh-home_hero-form-toggle_wrap' , destination : '#mobile-sear…" at bounding box center [459, 330] width 458 height 495
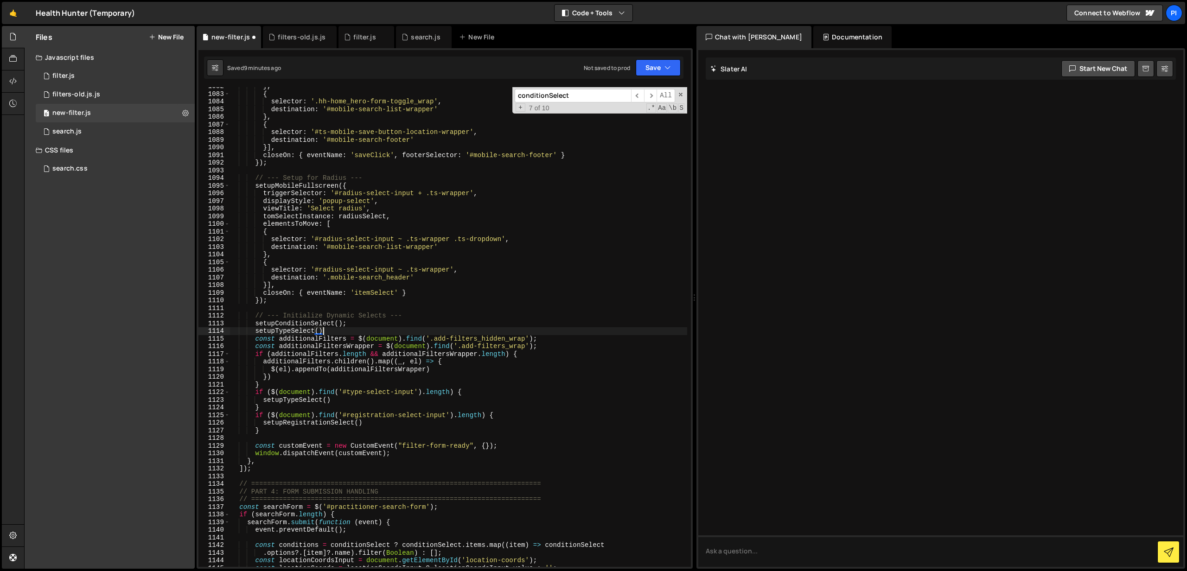
scroll to position [0, 6]
click at [647, 98] on span "​" at bounding box center [650, 95] width 13 height 13
click at [651, 94] on span "​" at bounding box center [650, 95] width 13 height 13
click at [650, 95] on span "​" at bounding box center [650, 95] width 13 height 13
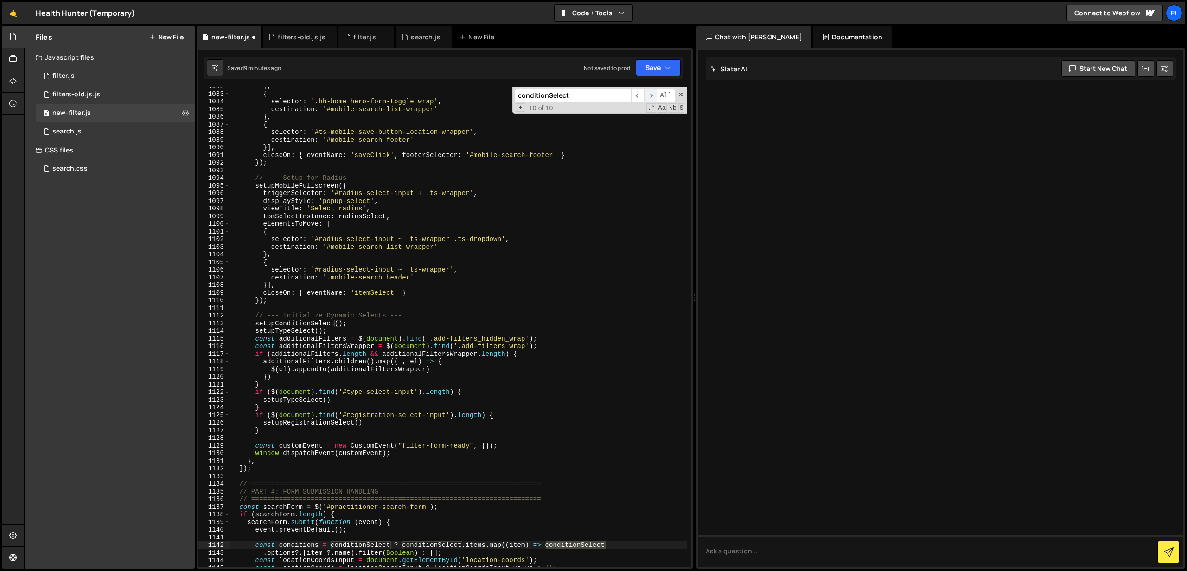
scroll to position [204, 0]
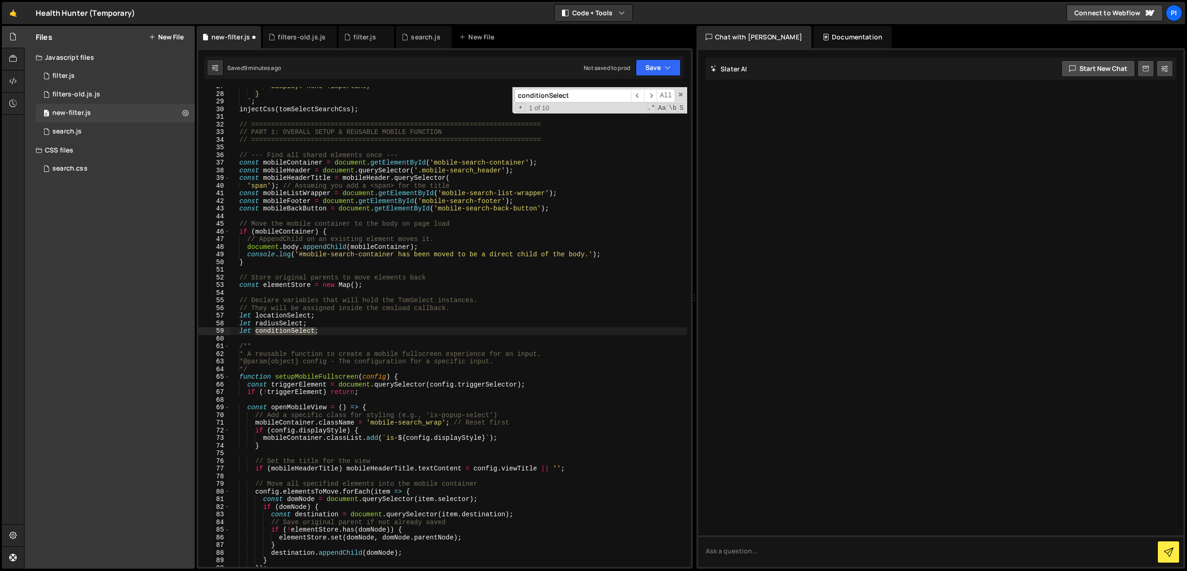
type textarea "let conditionSelect;"
click at [326, 330] on div "display: none !important; } ` ; injectCss ( tomSelectSearchCss ) ; // =========…" at bounding box center [459, 330] width 458 height 495
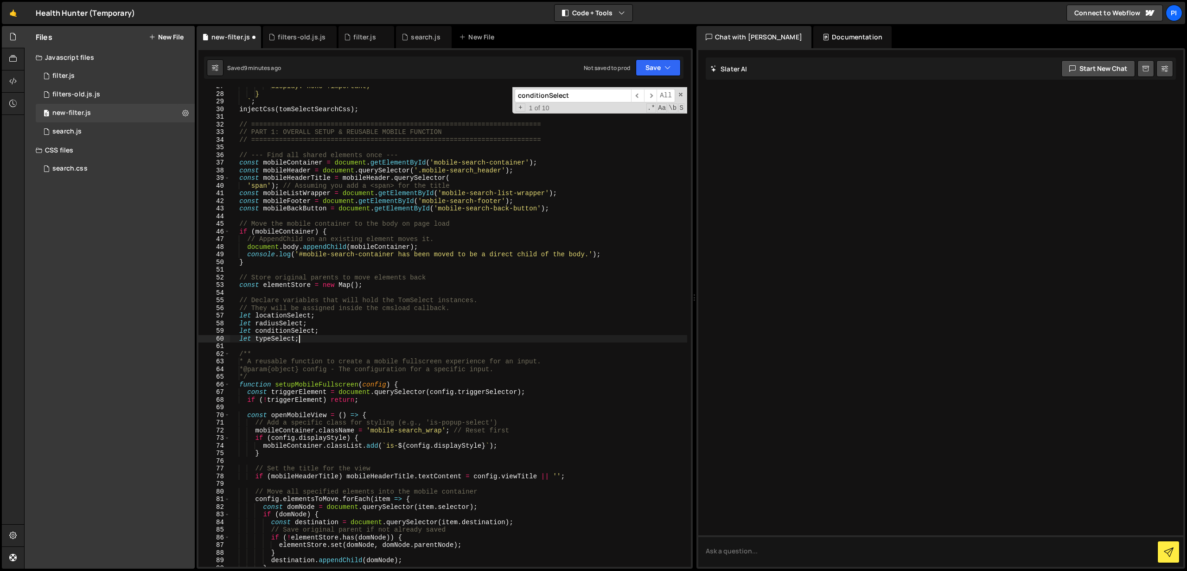
scroll to position [0, 4]
type textarea "let typeSelect;"
click at [648, 92] on span "​" at bounding box center [650, 95] width 13 height 13
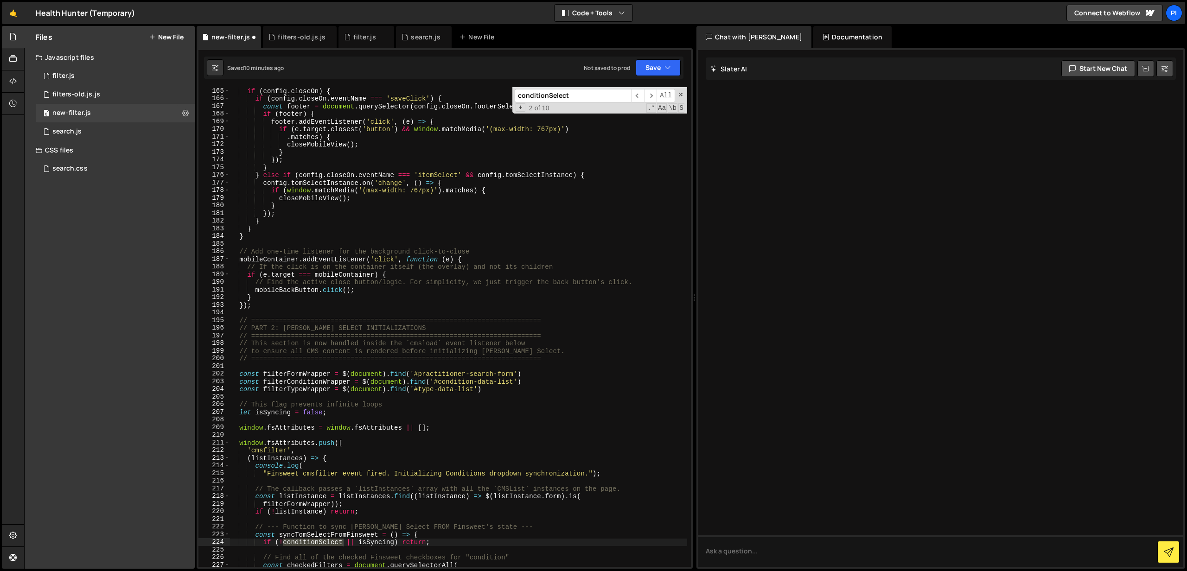
scroll to position [1263, 0]
click at [647, 96] on span "​" at bounding box center [650, 95] width 13 height 13
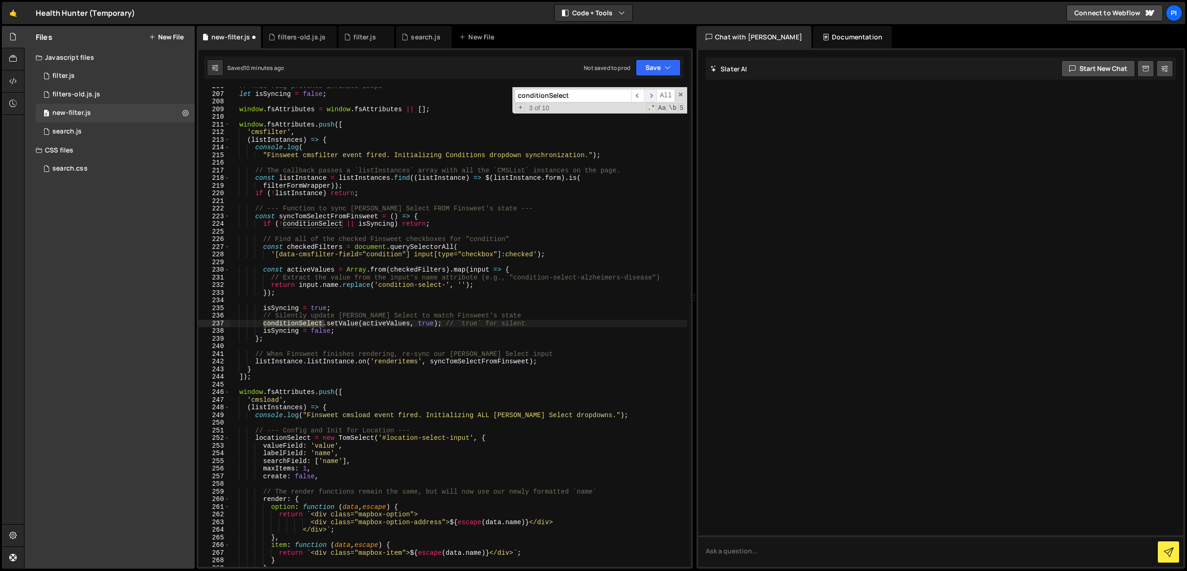
scroll to position [1581, 0]
click at [633, 96] on span "​" at bounding box center [637, 95] width 13 height 13
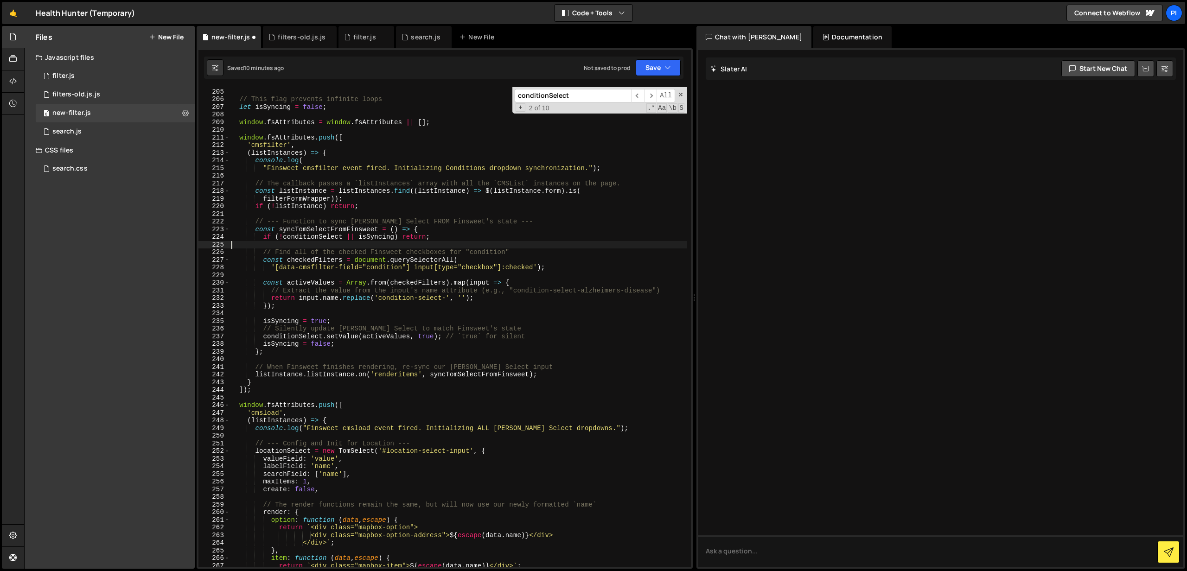
scroll to position [0, 0]
click at [452, 241] on div "const filterTypeWrapper = $ ( document ) . find ( '#type-data-list' ) // This f…" at bounding box center [459, 327] width 458 height 495
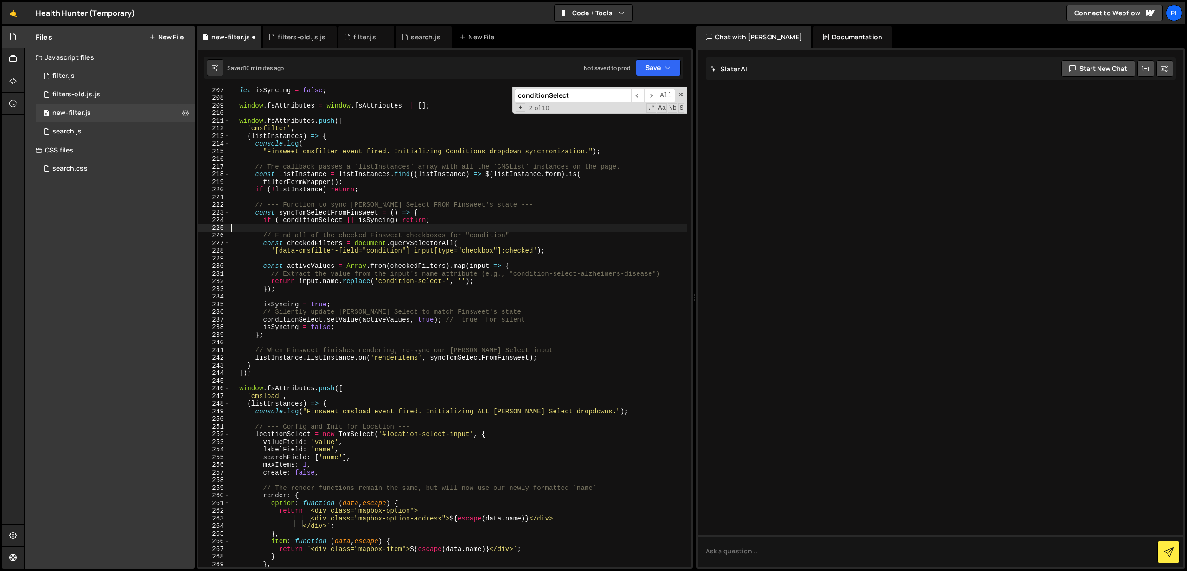
scroll to position [1584, 0]
click at [443, 219] on div "let isSyncing = false ; window . fsAttributes = window . fsAttributes || [ ] ; …" at bounding box center [459, 333] width 458 height 495
type textarea "if (!conditionSelect || isSyncing) return;"
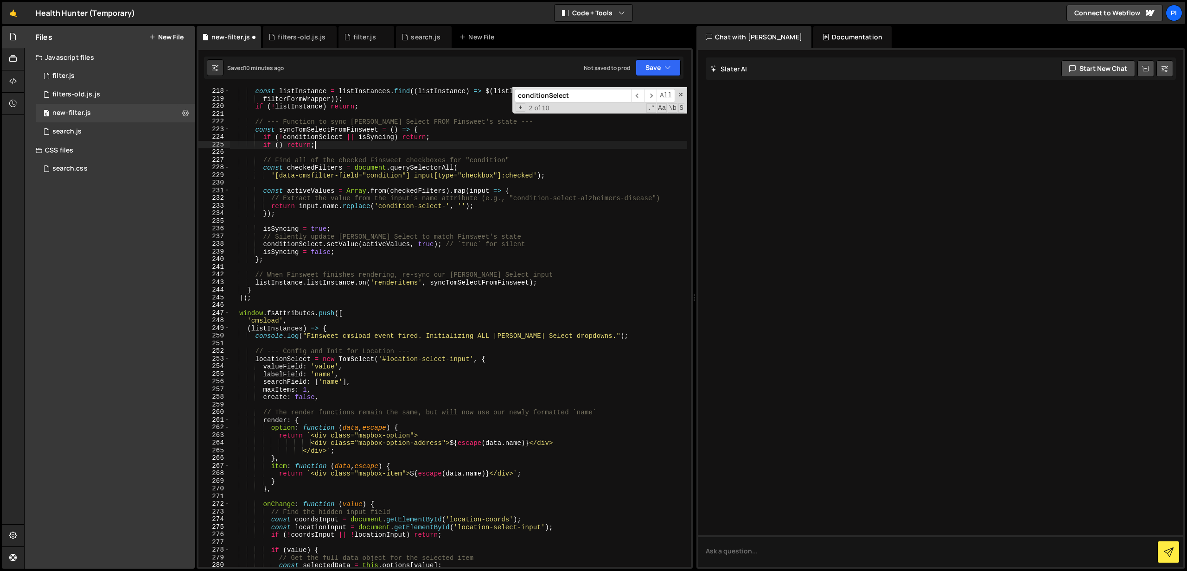
scroll to position [1670, 0]
click at [281, 143] on div "const listInstance = listInstances . find (( listInstance ) => $ ( listInstance…" at bounding box center [459, 332] width 458 height 495
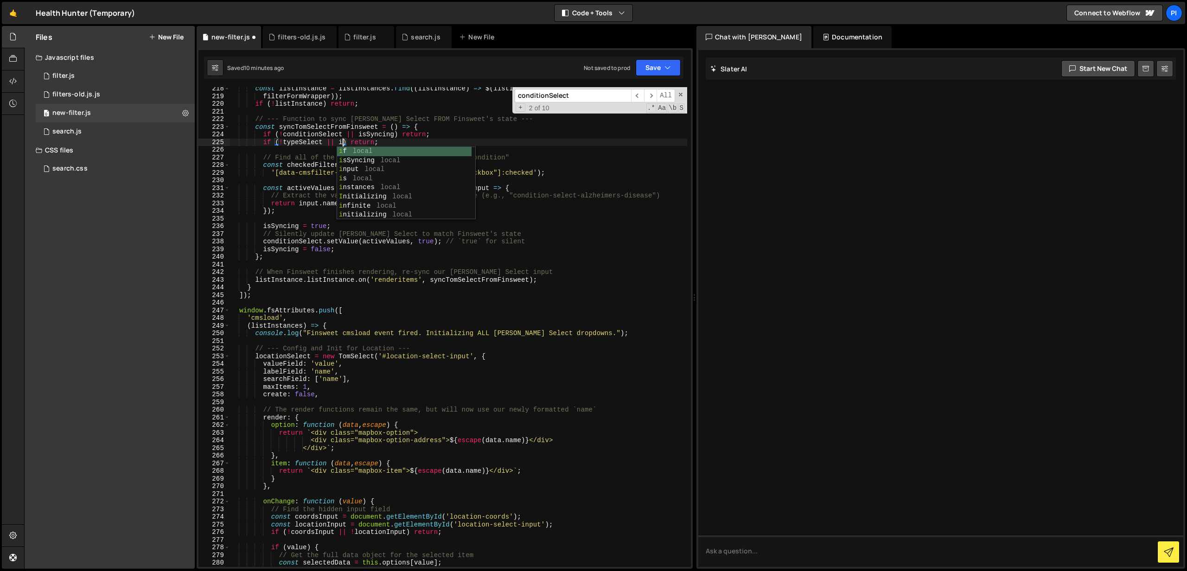
scroll to position [0, 8]
click at [438, 142] on div "const listInstance = listInstances . find (( listInstance ) => $ ( listInstance…" at bounding box center [459, 332] width 458 height 495
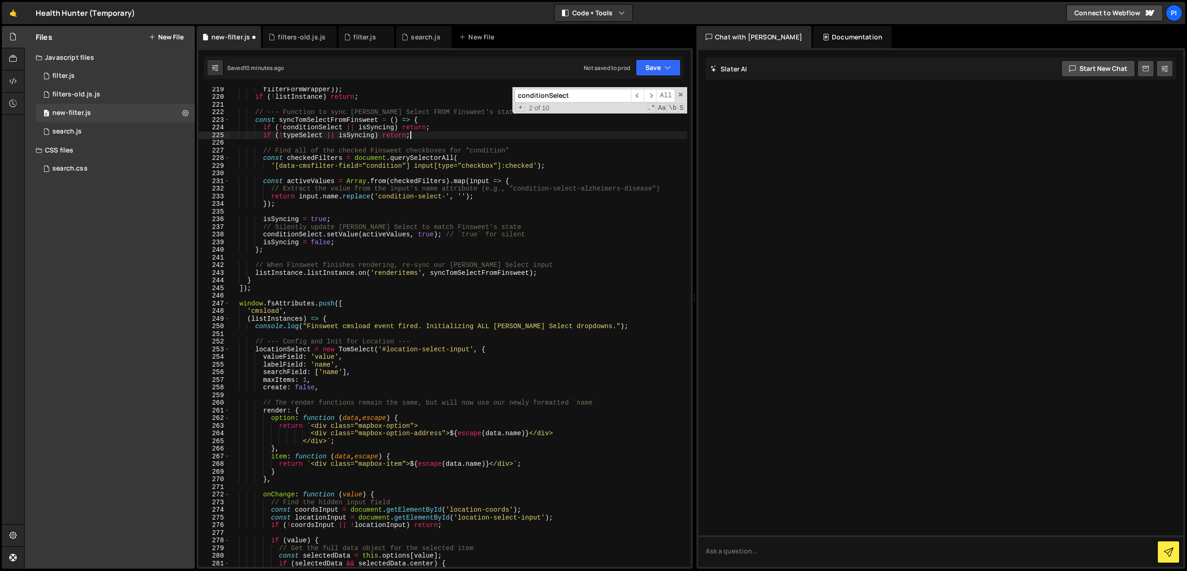
scroll to position [1677, 0]
click at [557, 166] on div "filterFormWrapper )) ; if ( ! listInstance ) return ; // --- Function to sync […" at bounding box center [459, 332] width 458 height 495
type textarea "'[data-cmsfilter-field="condition"] input[type="checkbox"]:checked');"
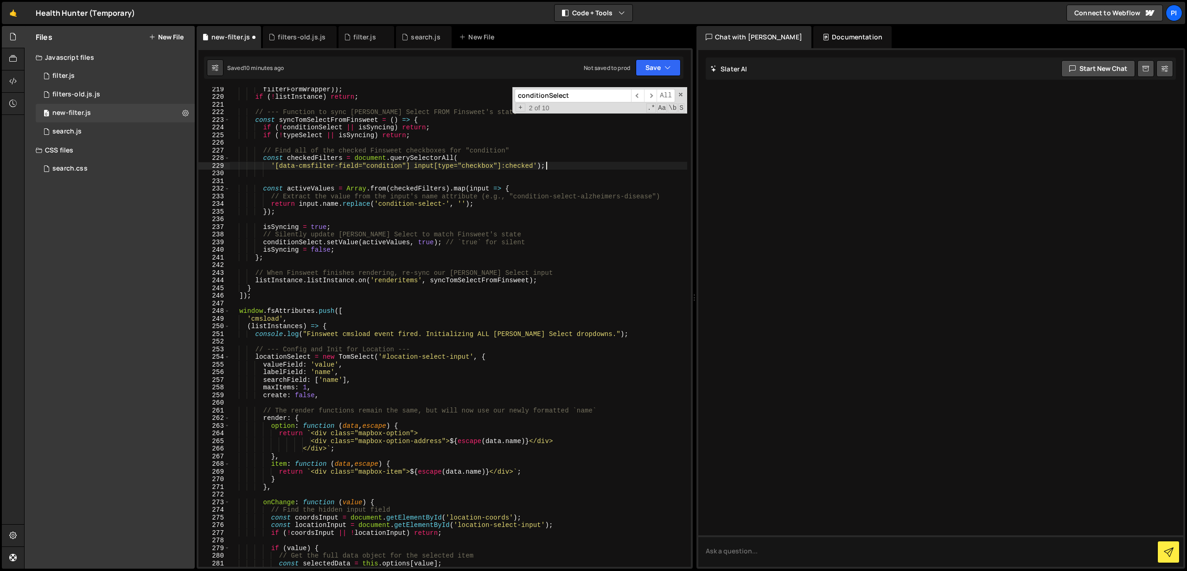
click at [570, 167] on div "filterFormWrapper )) ; if ( ! listInstance ) return ; // --- Function to sync […" at bounding box center [459, 332] width 458 height 495
type textarea "'[data-cmsfilter-field="condition"] input[type="checkbox"]:checked');"
click at [551, 172] on div "filterFormWrapper )) ; if ( ! listInstance ) return ; // --- Function to sync […" at bounding box center [459, 332] width 458 height 495
paste textarea "conditionSelect"
type textarea "conditionSelect"
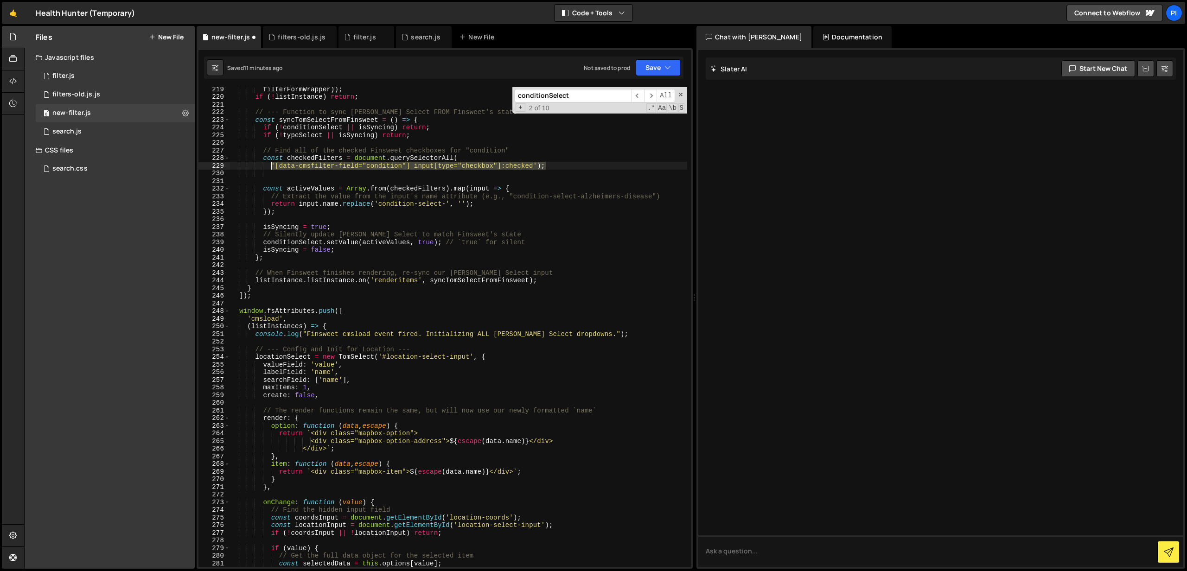
drag, startPoint x: 559, startPoint y: 164, endPoint x: 272, endPoint y: 166, distance: 286.5
click at [272, 166] on div "filterFormWrapper )) ; if ( ! listInstance ) return ; // --- Function to sync […" at bounding box center [459, 332] width 458 height 495
type textarea "'[data-cmsfilter-field="condition"] input[type="checkbox"]:checked');"
click at [307, 178] on div "filterFormWrapper )) ; if ( ! listInstance ) return ; // --- Function to sync […" at bounding box center [459, 332] width 458 height 495
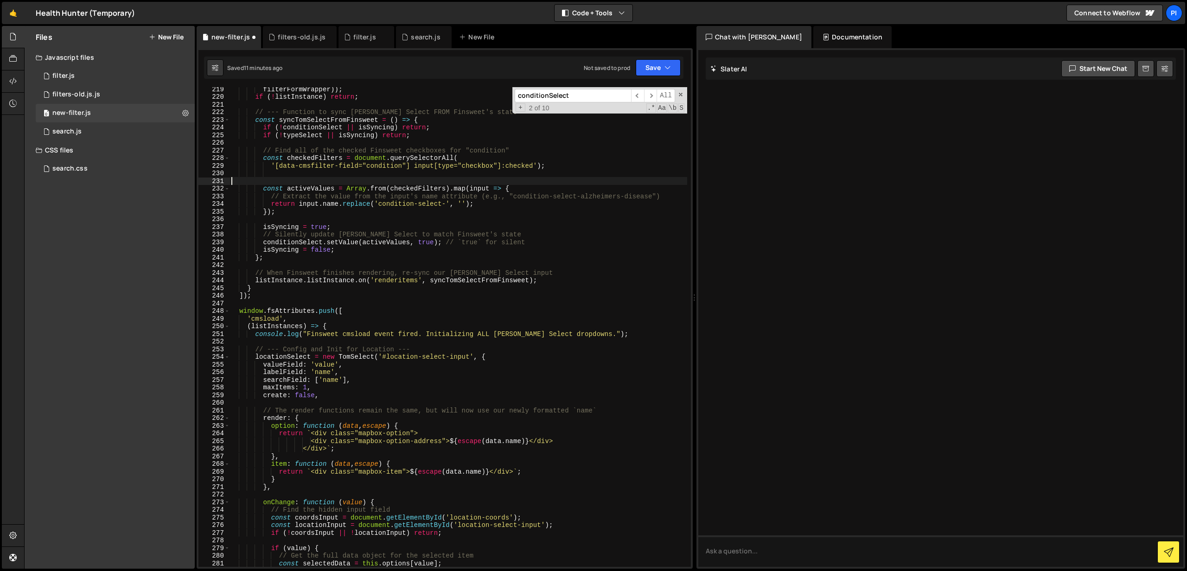
click at [319, 172] on div "filterFormWrapper )) ; if ( ! listInstance ) return ; // --- Function to sync […" at bounding box center [459, 332] width 458 height 495
paste textarea "'[data-cmsfilter-field="condition"] input[type="checkbox"]:checked');"
click at [383, 174] on div "filterFormWrapper )) ; if ( ! listInstance ) return ; // --- Function to sync […" at bounding box center [459, 332] width 458 height 495
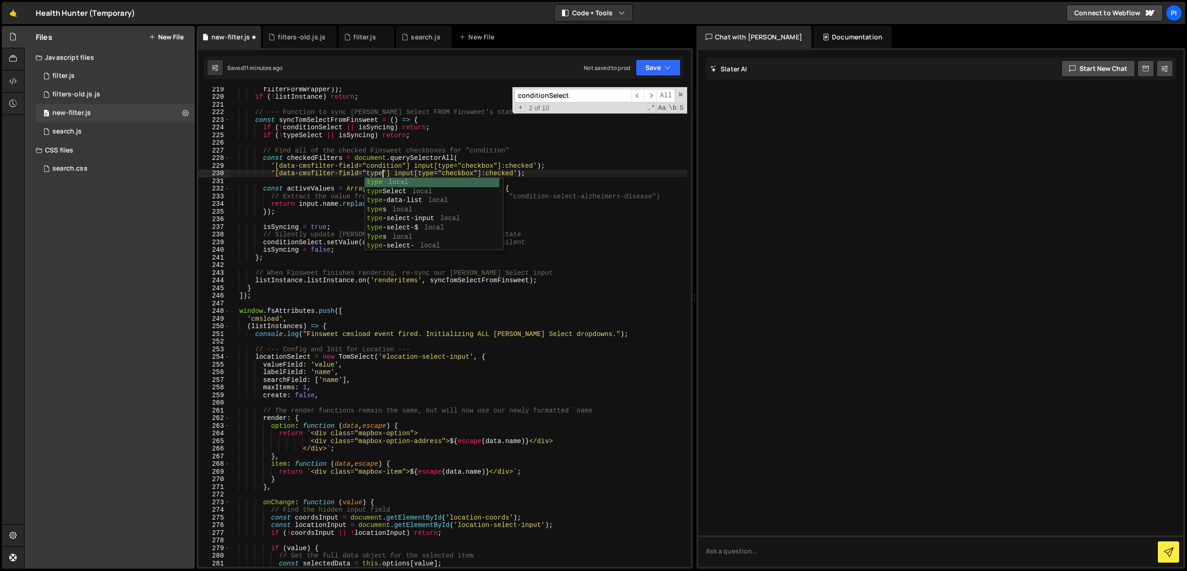
click at [546, 169] on div "filterFormWrapper )) ; if ( ! listInstance ) return ; // --- Function to sync […" at bounding box center [459, 332] width 458 height 495
click at [532, 172] on div "filterFormWrapper )) ; if ( ! listInstance ) return ; // --- Function to sync […" at bounding box center [459, 332] width 458 height 495
click at [484, 204] on div "filterFormWrapper )) ; if ( ! listInstance ) return ; // --- Function to sync […" at bounding box center [459, 332] width 458 height 495
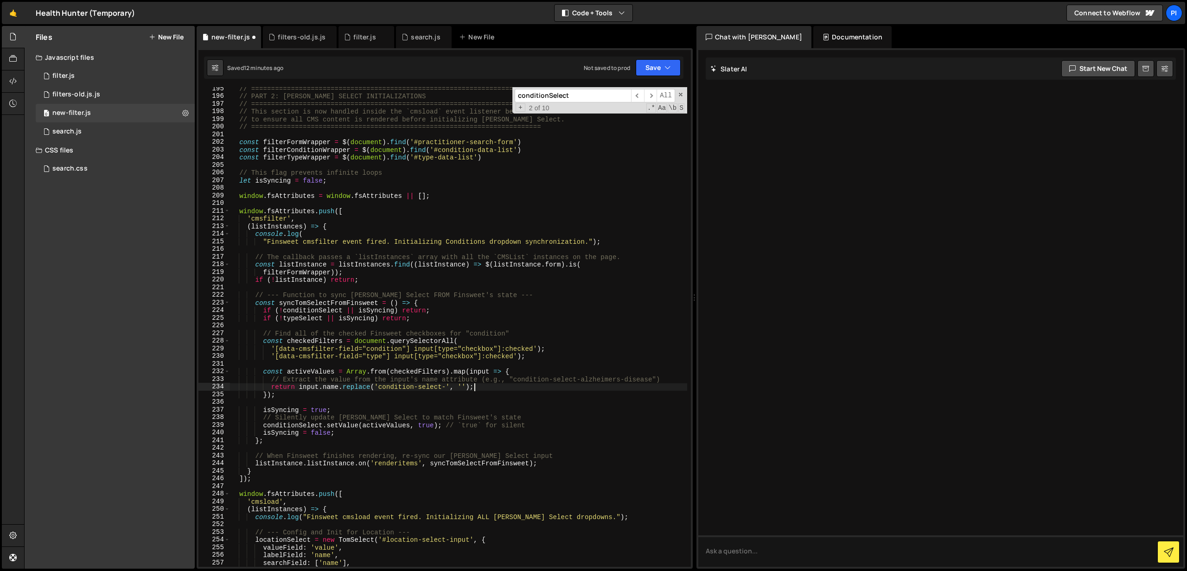
scroll to position [1494, 0]
type textarea "'[data-cmsfilter-field="condition"] input[type="checkbox"]:checked');"
click at [264, 320] on div "// ========================================================================= //…" at bounding box center [459, 332] width 458 height 495
click at [273, 354] on div "// ========================================================================= //…" at bounding box center [459, 332] width 458 height 495
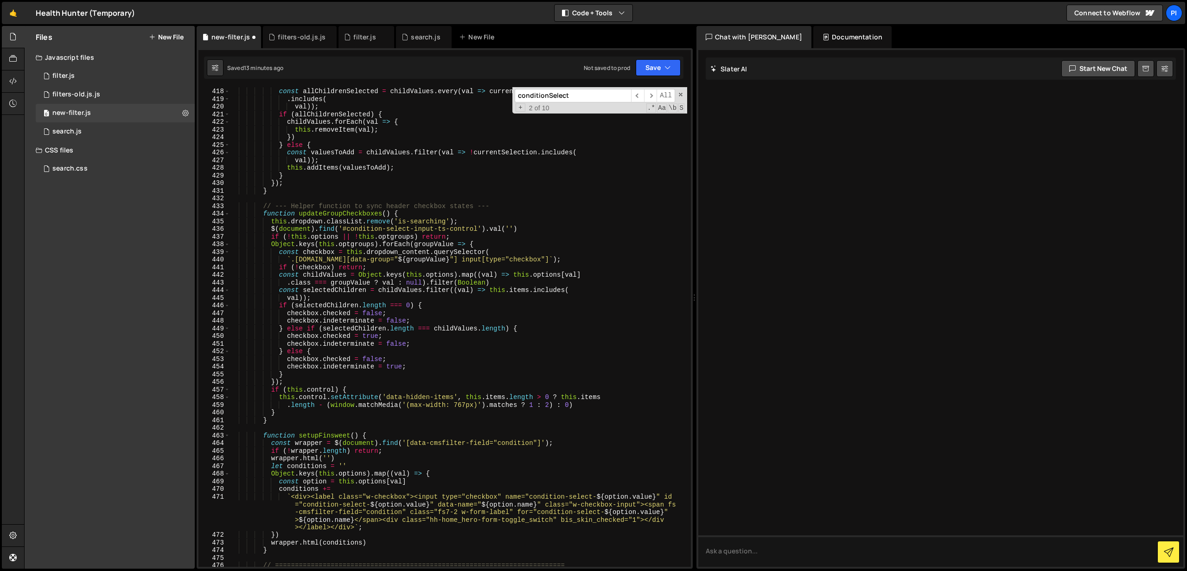
scroll to position [3219, 0]
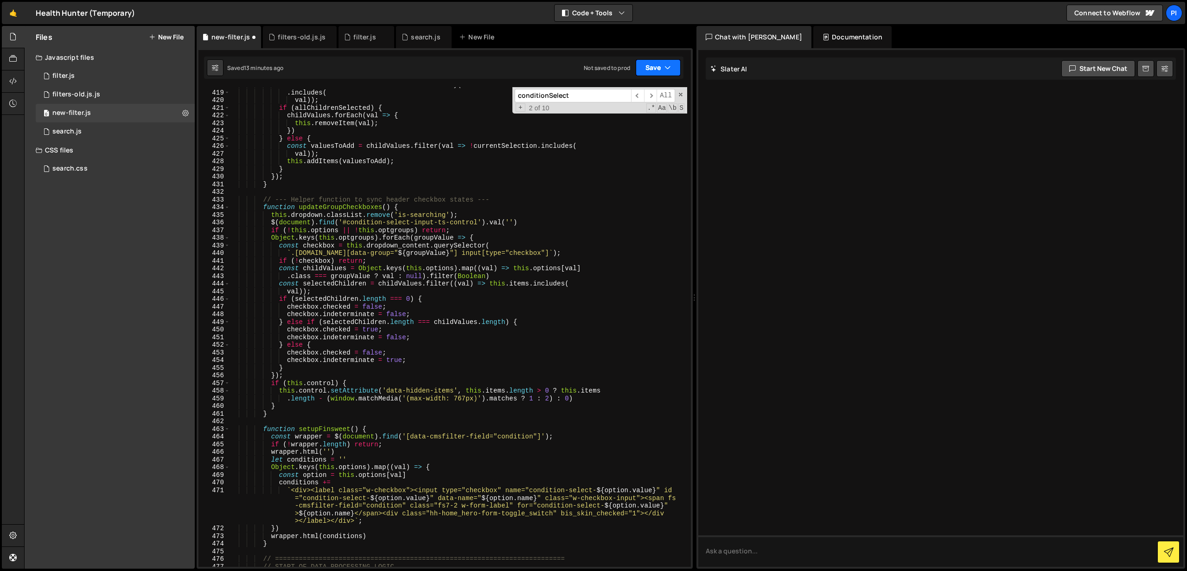
type textarea "//'[data-cmsfilter-field="type"] input[type="checkbox"]:checked');"
click at [668, 71] on icon "button" at bounding box center [667, 67] width 6 height 9
click at [631, 97] on div "13 minutes ago" at bounding box center [614, 100] width 38 height 8
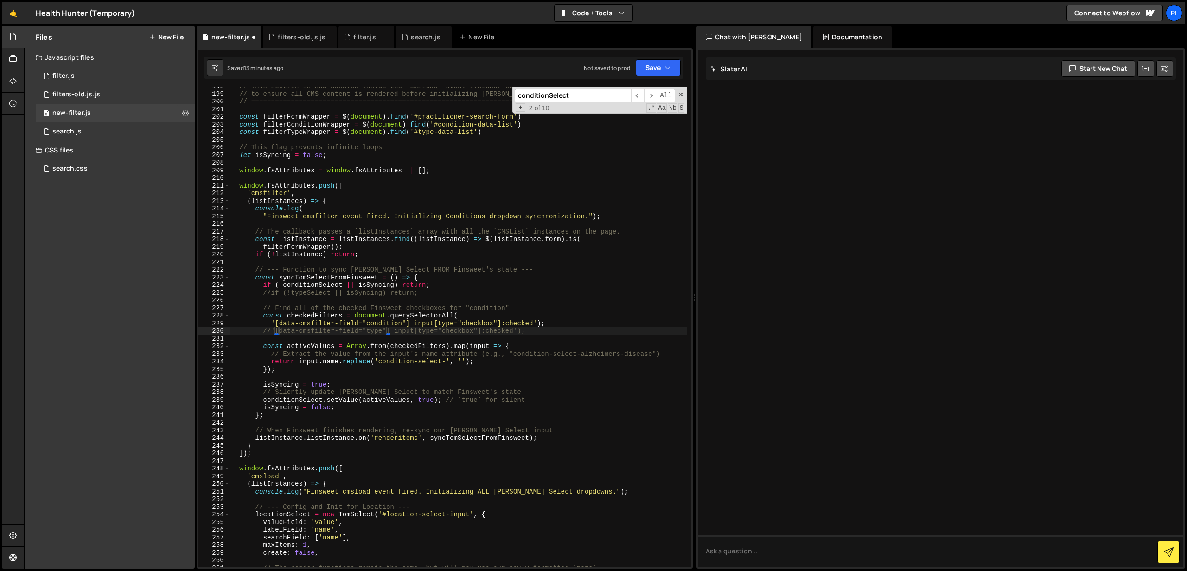
scroll to position [1519, 0]
click at [185, 111] on icon at bounding box center [185, 112] width 6 height 9
click at [249, 117] on button "Copy share link" at bounding box center [242, 114] width 91 height 19
click at [251, 116] on button "Copy share link" at bounding box center [242, 114] width 91 height 19
click at [242, 117] on button "Copy share link" at bounding box center [242, 114] width 91 height 19
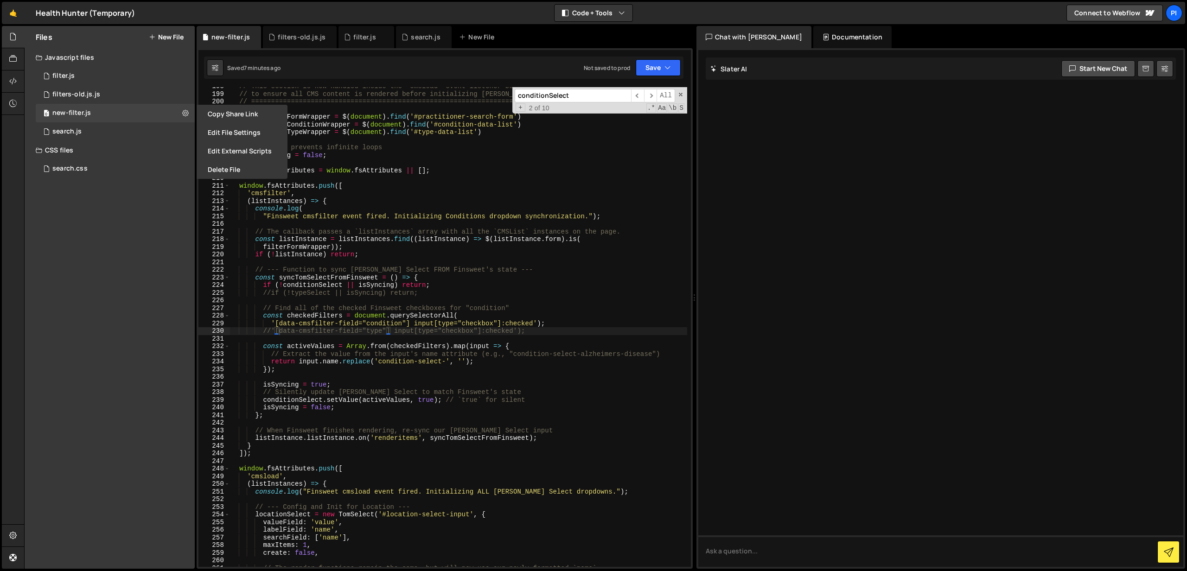
type textarea "(listInstances) => {"
click at [423, 201] on div "// This section is now handled inside the `cmsload` event listener below // to …" at bounding box center [459, 330] width 458 height 495
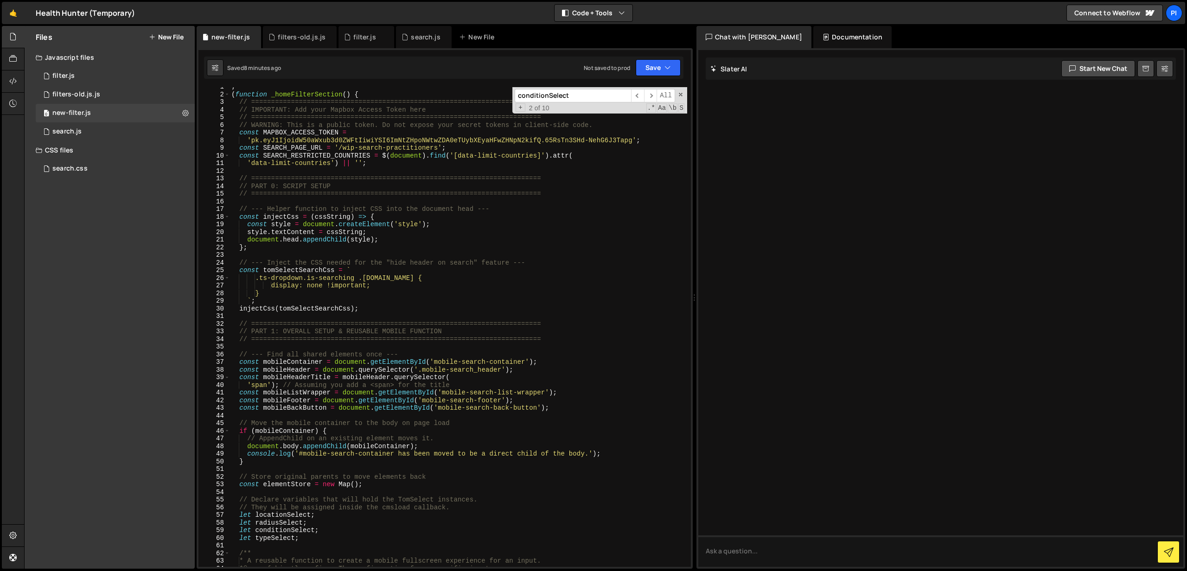
scroll to position [0, 0]
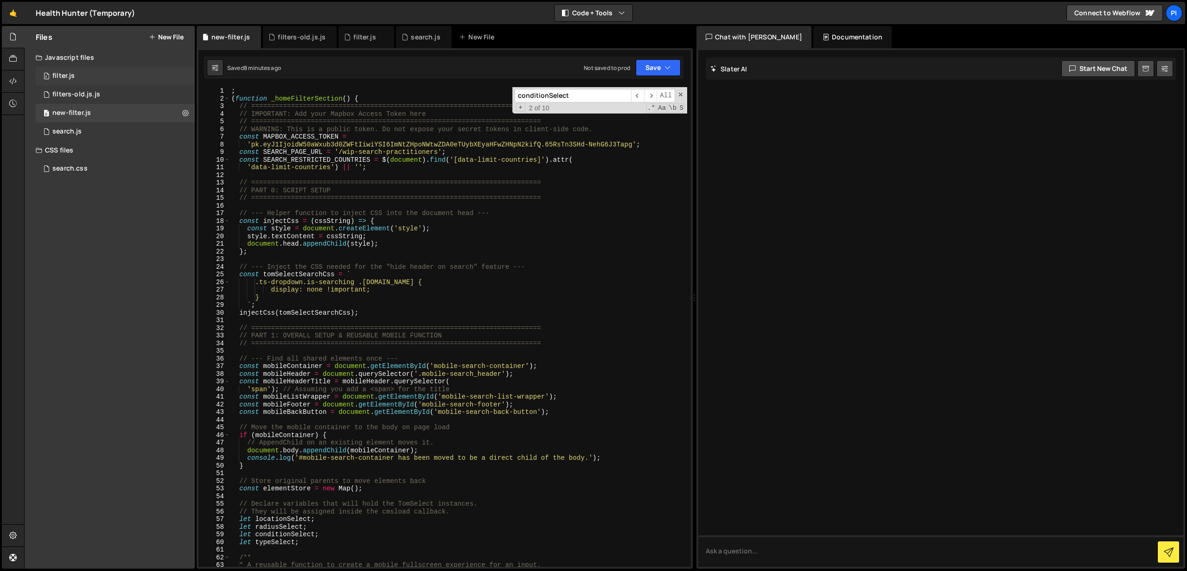
click at [110, 73] on div "0 filter.js 0" at bounding box center [115, 76] width 159 height 19
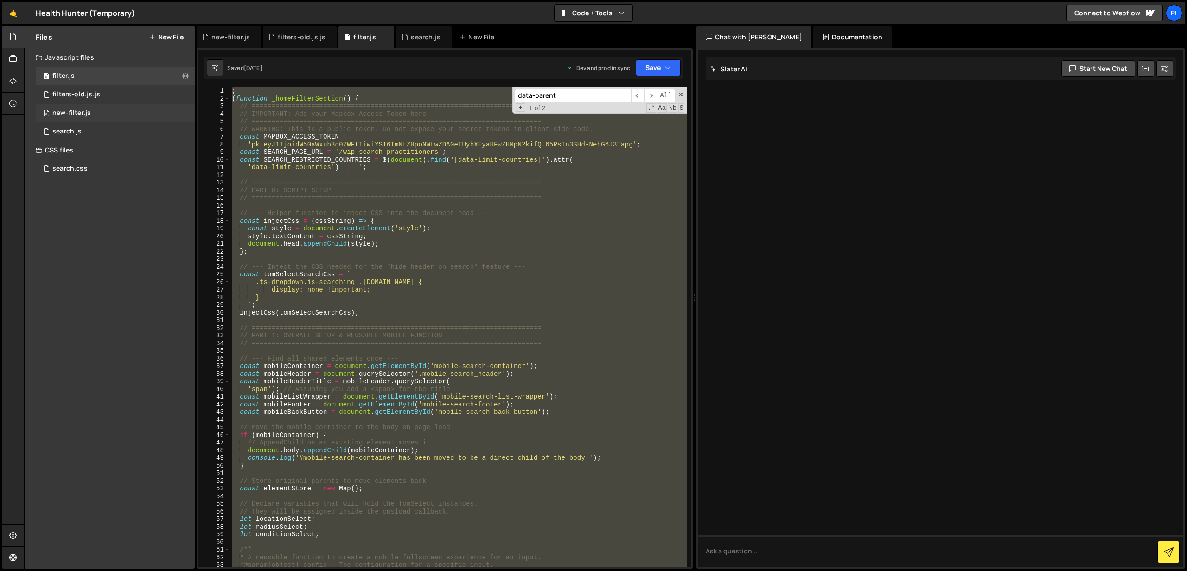
click at [102, 118] on div "0 new-filter.js 0" at bounding box center [115, 113] width 159 height 19
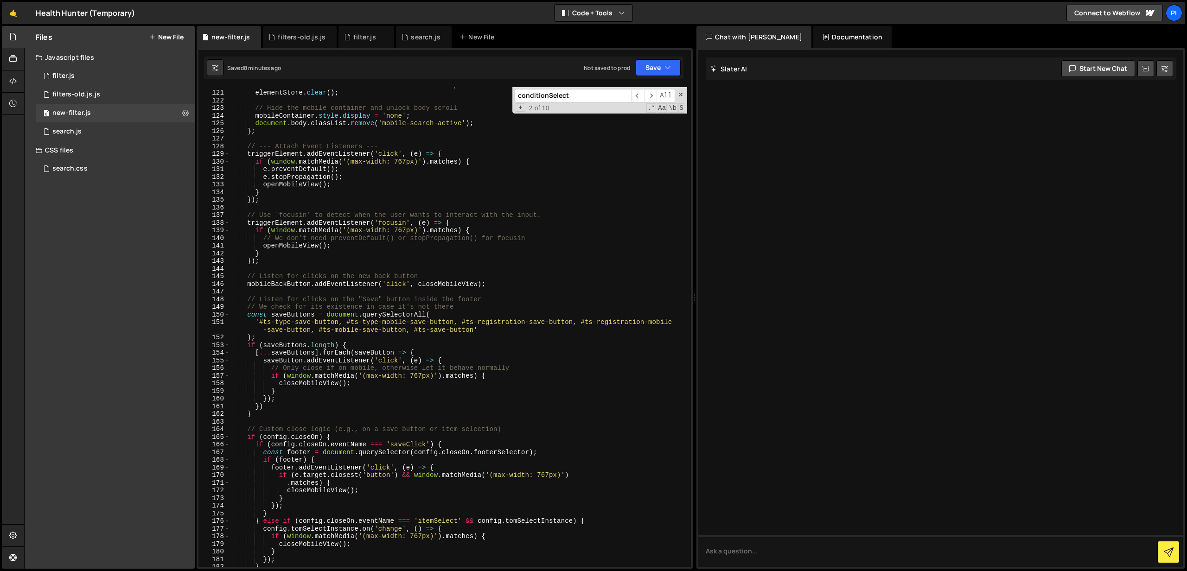
scroll to position [916, 0]
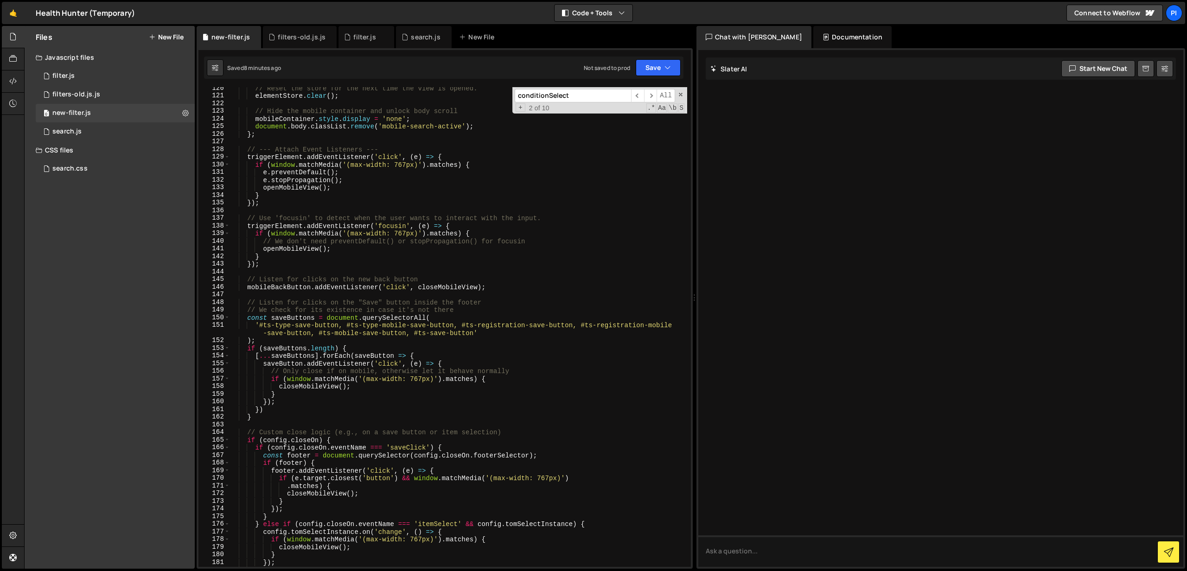
drag, startPoint x: 574, startPoint y: 93, endPoint x: 549, endPoint y: 94, distance: 25.1
click at [549, 94] on input "conditionSelect" at bounding box center [573, 95] width 116 height 13
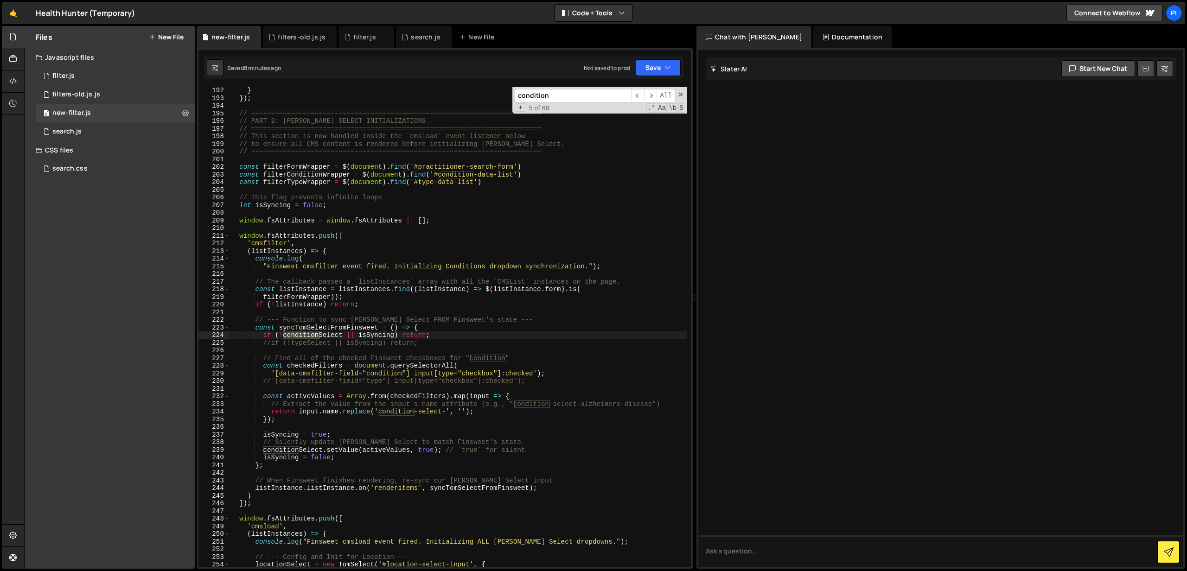
scroll to position [1469, 0]
type input "condition"
click at [272, 344] on div "} }) ; // =====================================================================…" at bounding box center [459, 334] width 458 height 495
click at [274, 381] on div "} }) ; // =====================================================================…" at bounding box center [459, 334] width 458 height 495
click at [649, 96] on span "​" at bounding box center [650, 95] width 13 height 13
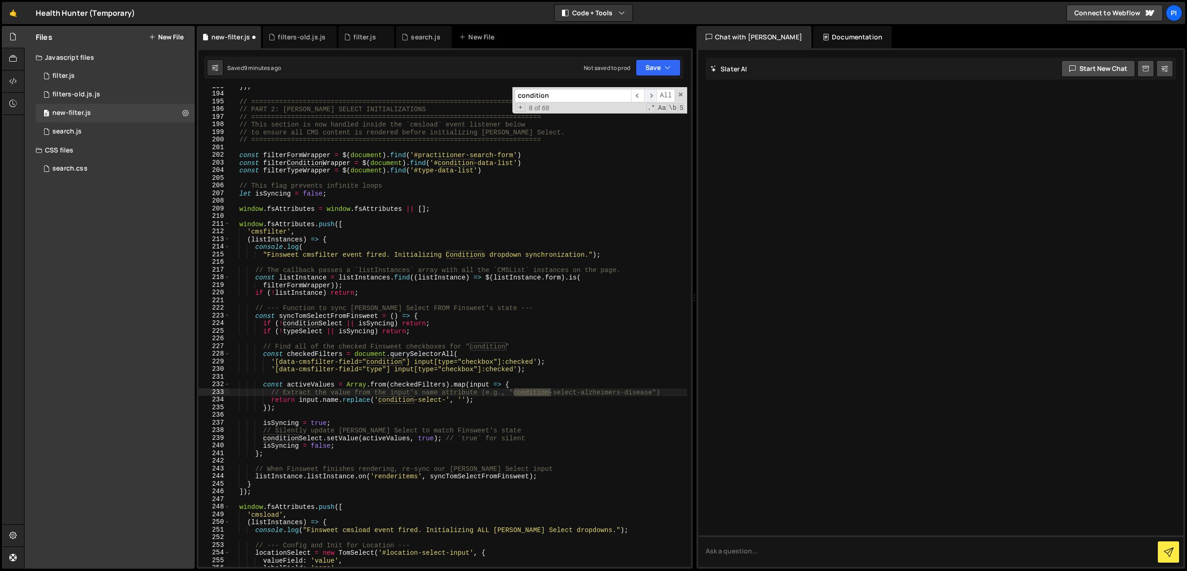
scroll to position [1493, 0]
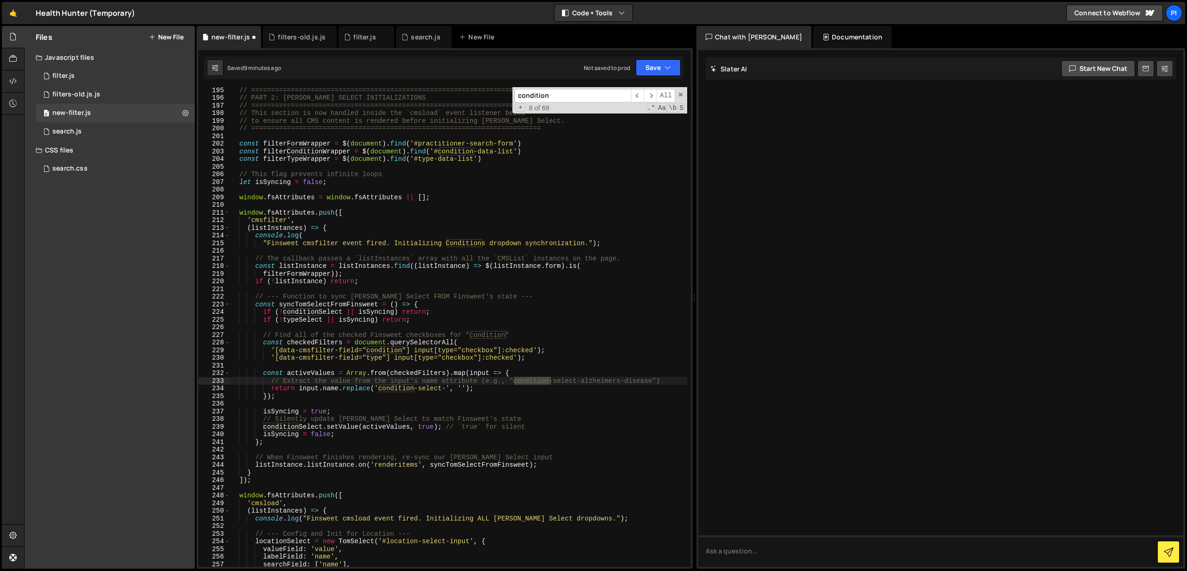
type textarea "return input.name.replace('condition-select-', '');"
click at [480, 389] on div "// ========================================================================= //…" at bounding box center [459, 333] width 458 height 495
drag, startPoint x: 480, startPoint y: 389, endPoint x: 270, endPoint y: 388, distance: 210.5
click at [270, 388] on div "// ========================================================================= //…" at bounding box center [459, 334] width 458 height 495
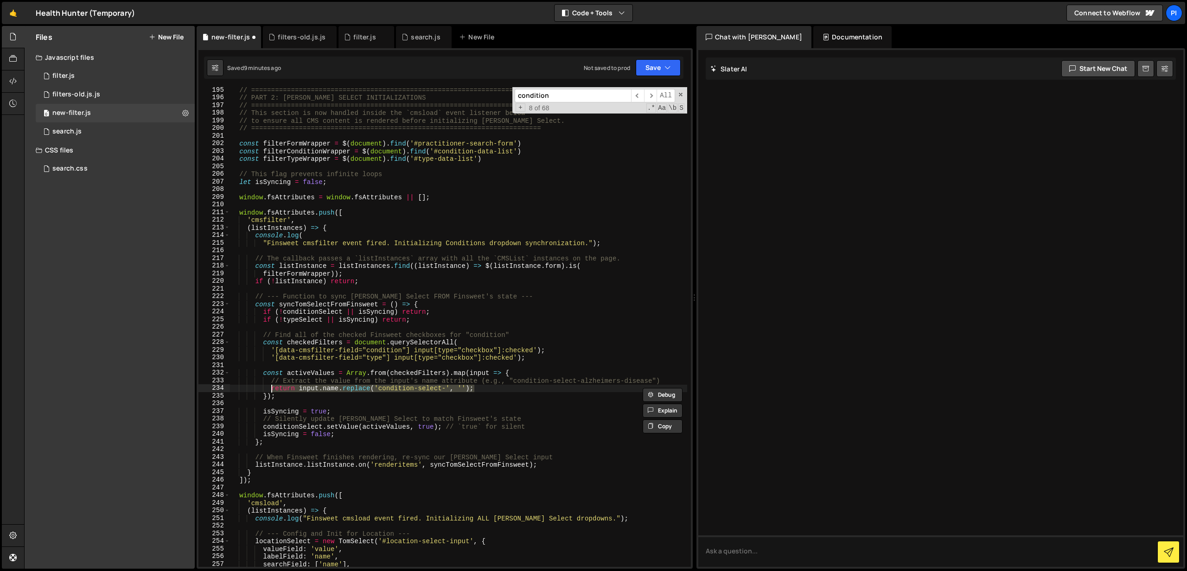
scroll to position [1493, 0]
click at [521, 387] on div "// ========================================================================= //…" at bounding box center [459, 327] width 458 height 480
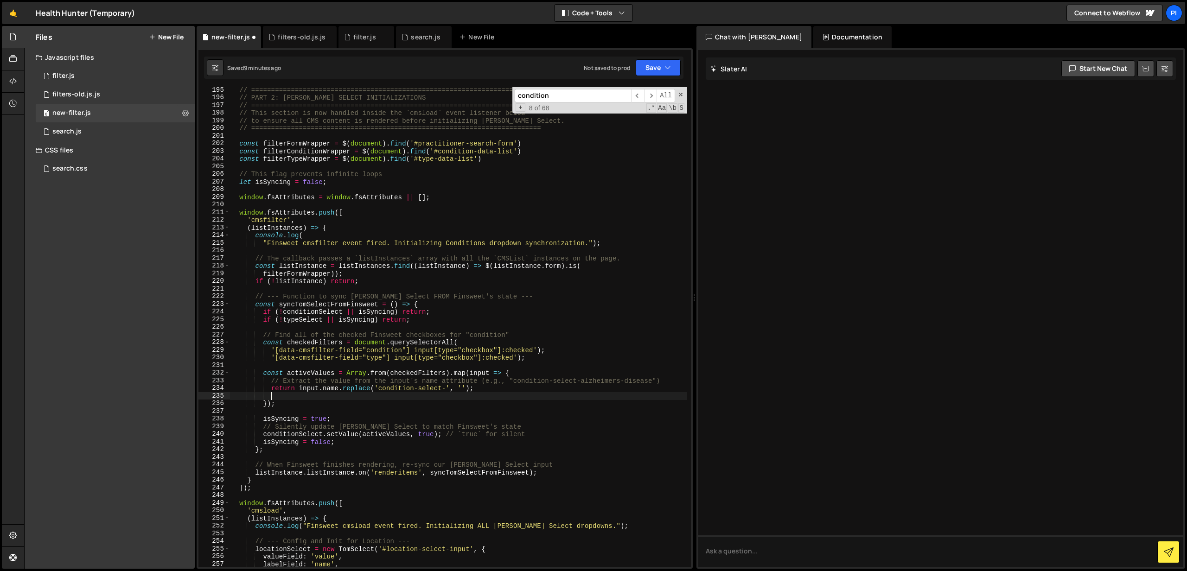
paste textarea "return input.name.replace('condition-select-', '');"
click at [398, 396] on div "// ========================================================================= //…" at bounding box center [459, 333] width 458 height 495
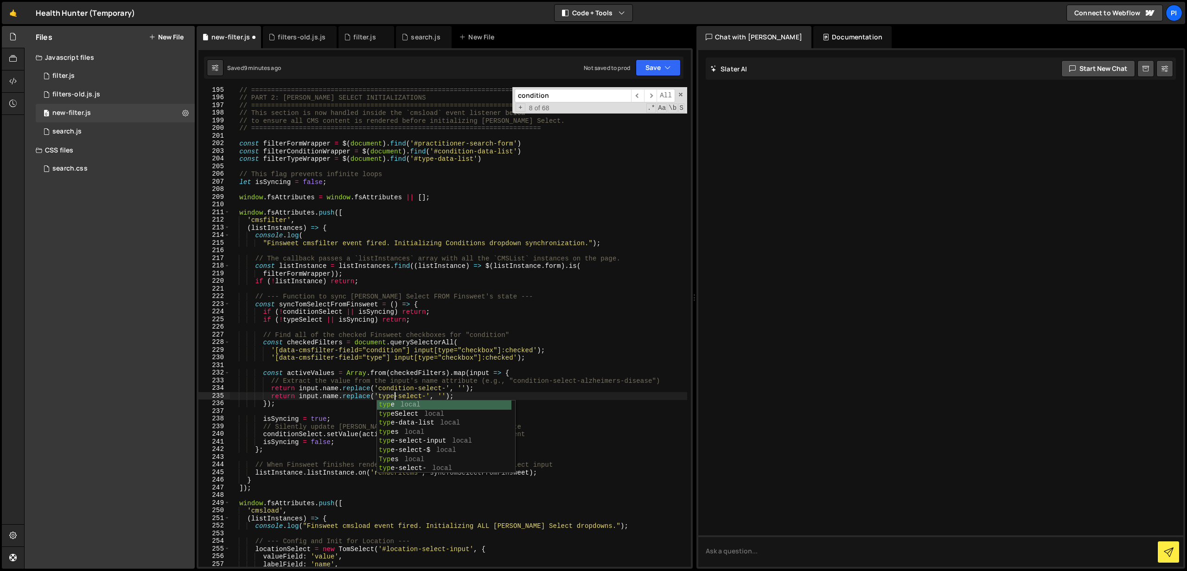
scroll to position [0, 11]
click at [470, 400] on body "Projects [GEOGRAPHIC_DATA] Blog Pi Projects Your Teams Invite team member Accou…" at bounding box center [593, 285] width 1187 height 571
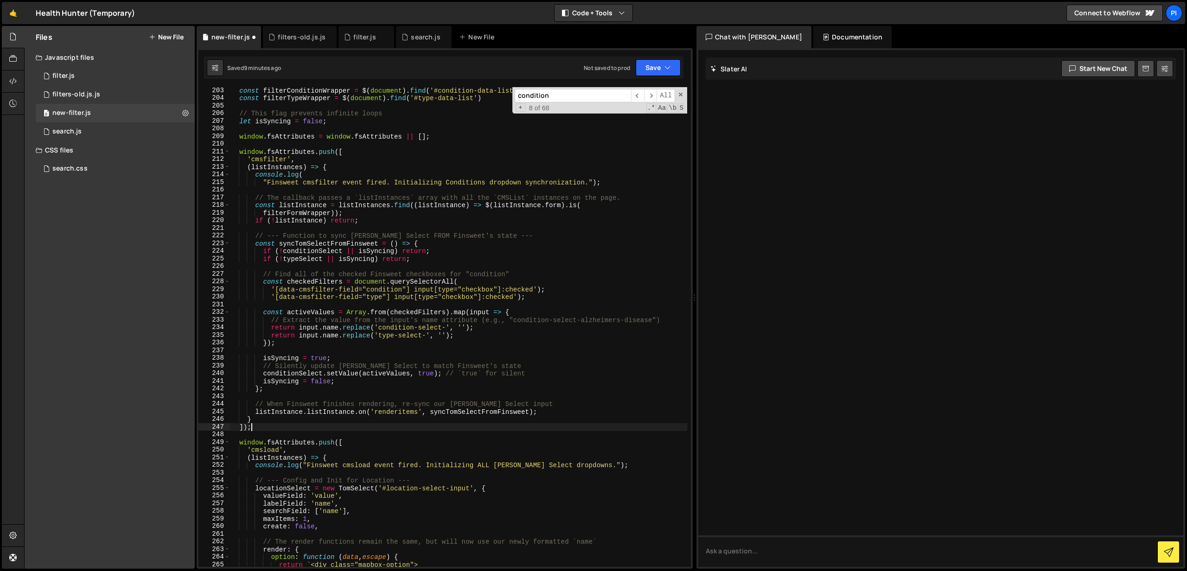
scroll to position [0, 1]
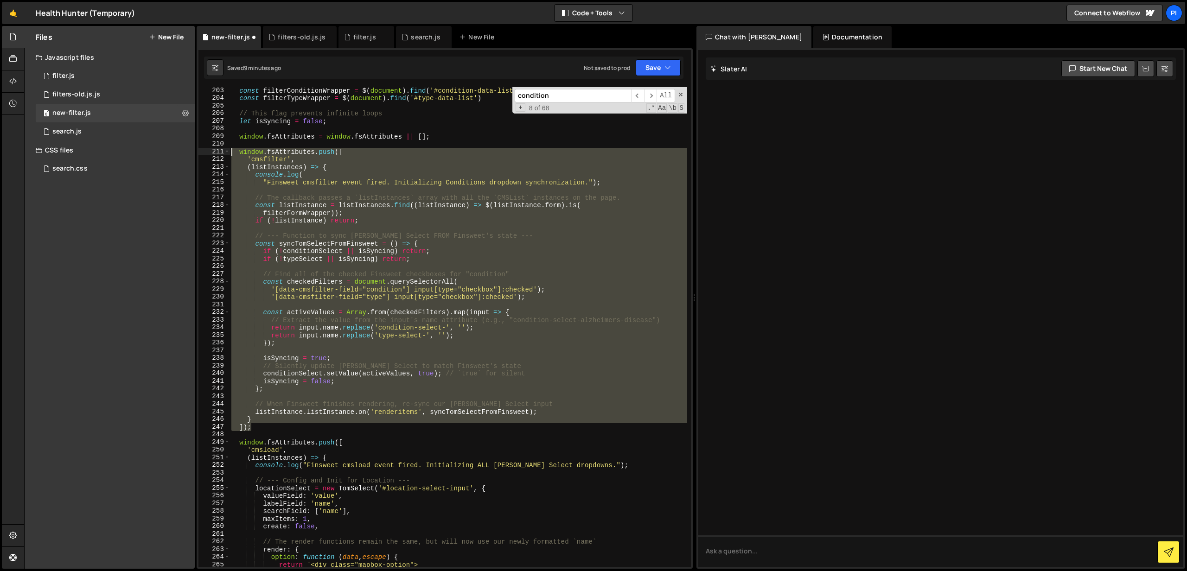
drag, startPoint x: 254, startPoint y: 426, endPoint x: 221, endPoint y: 152, distance: 276.5
click at [221, 152] on div "]); 203 204 205 206 207 208 209 210 211 212 213 214 215 216 217 218 219 220 221…" at bounding box center [444, 327] width 492 height 480
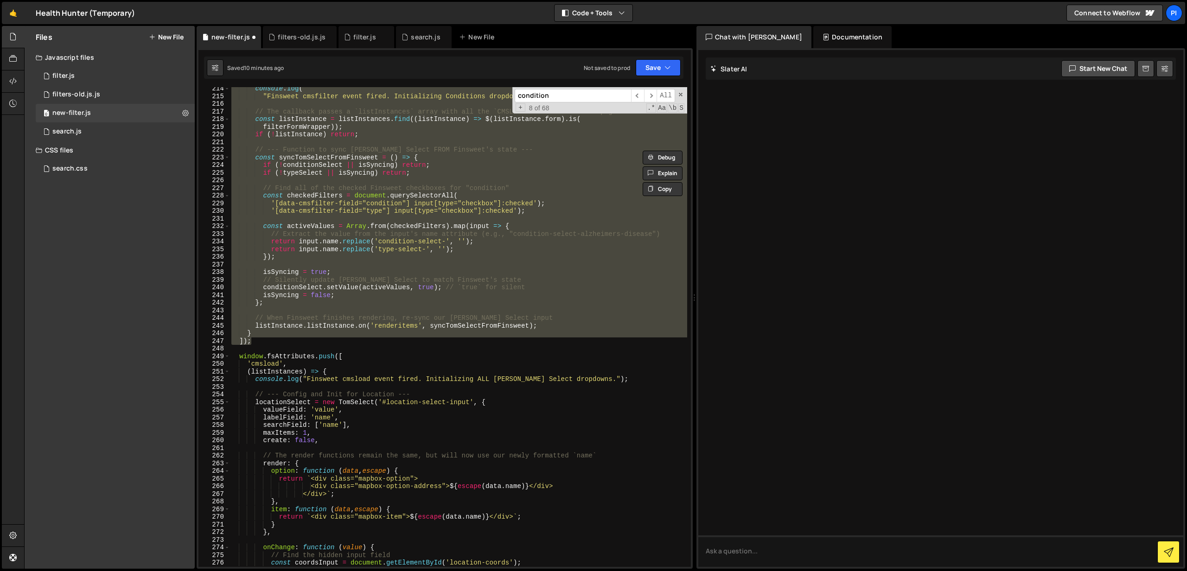
scroll to position [1653, 0]
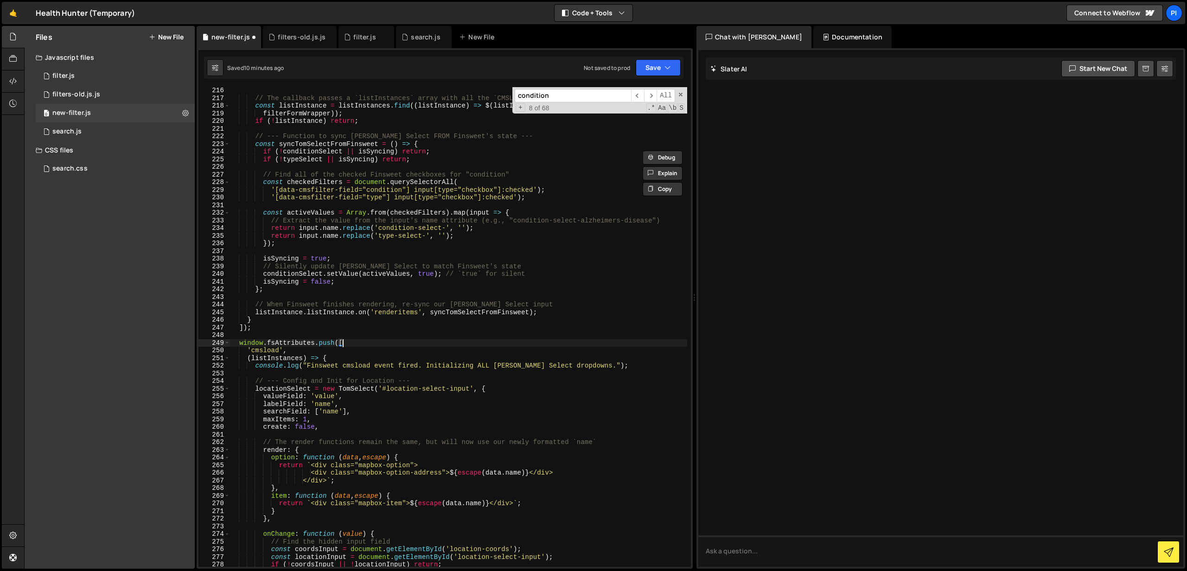
click at [403, 343] on div "// The callback passes a `listInstances` array with all the `CMSList` instances…" at bounding box center [459, 334] width 458 height 495
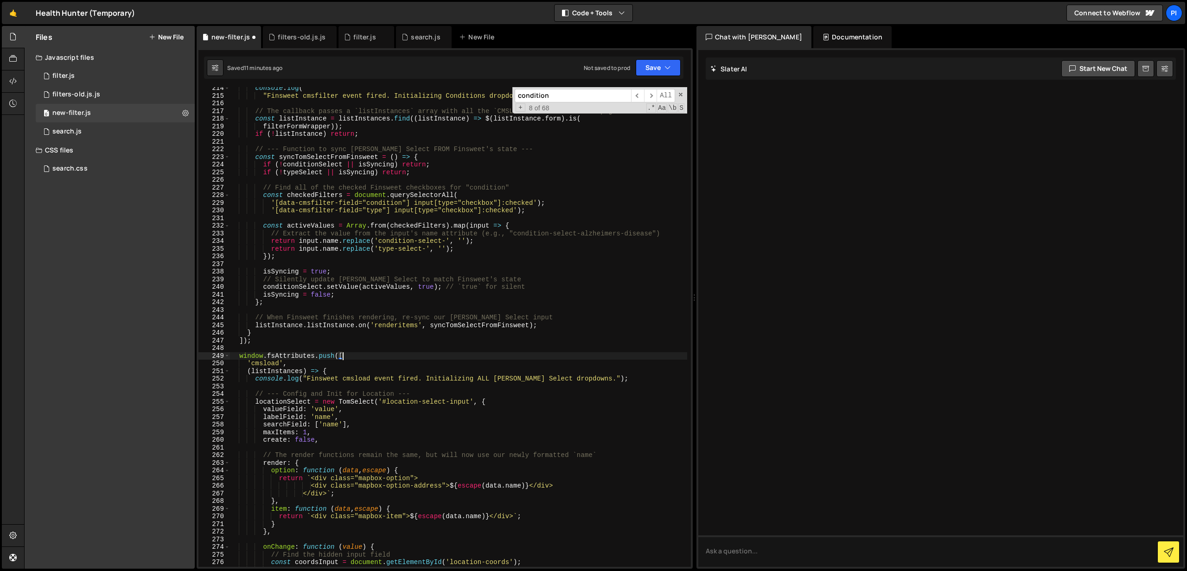
scroll to position [1649, 0]
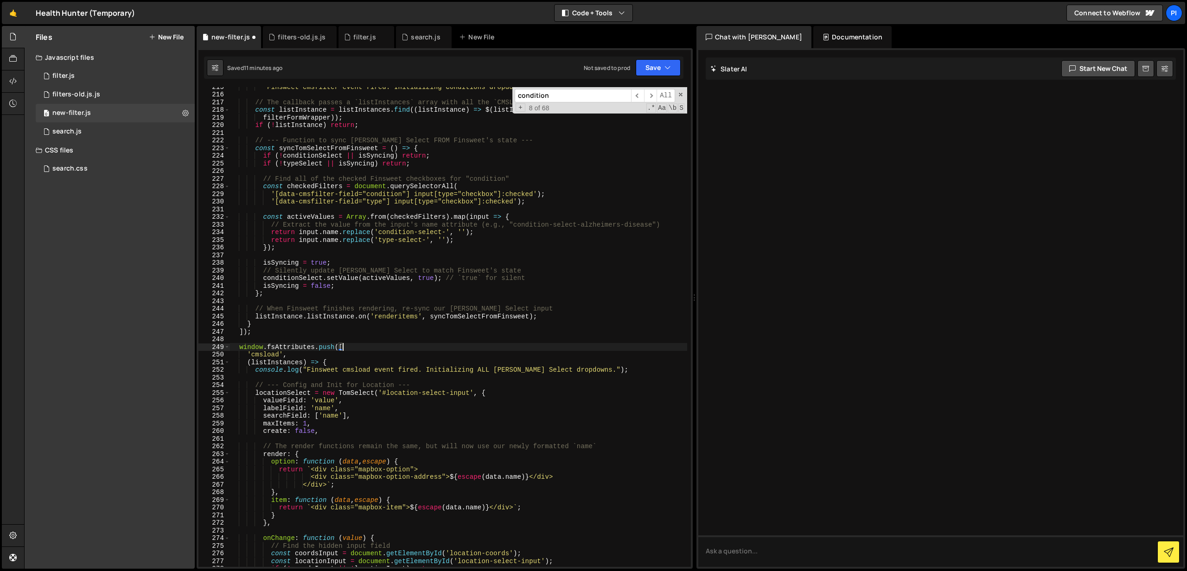
click at [531, 278] on div ""Finsweet cmsfilter event fired. Initializing Conditions dropdown synchronizati…" at bounding box center [459, 330] width 458 height 495
click at [653, 96] on span "​" at bounding box center [650, 95] width 13 height 13
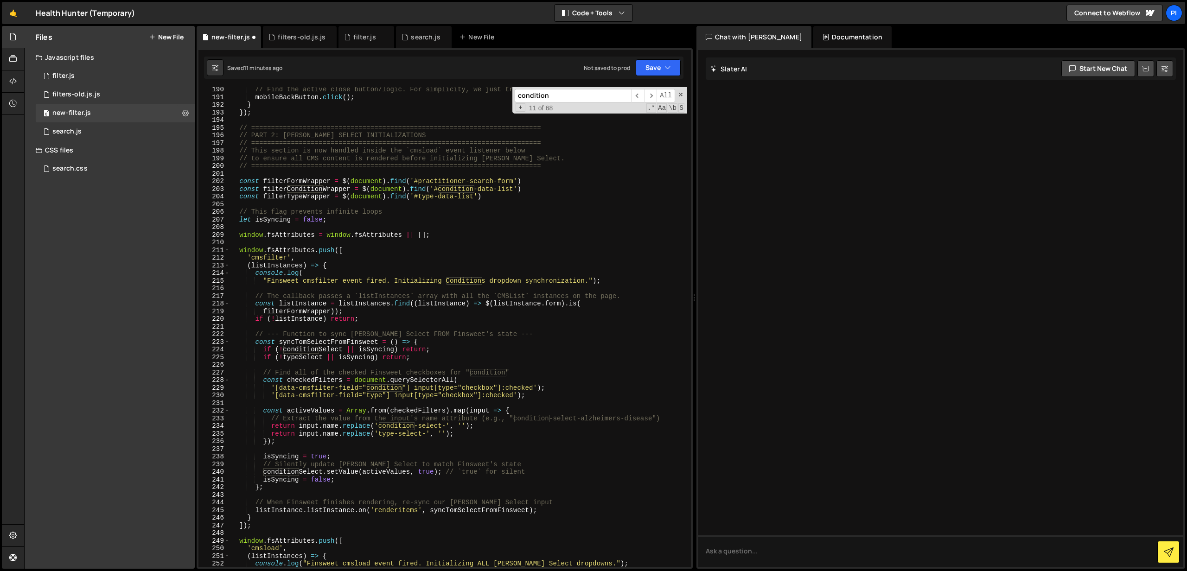
scroll to position [1453, 0]
click at [365, 300] on div "if ( e . target === mobileContainer ) { // Find the active close button/logic. …" at bounding box center [459, 327] width 458 height 495
click at [263, 357] on div "if ( e . target === mobileContainer ) { // Find the active close button/logic. …" at bounding box center [459, 327] width 458 height 495
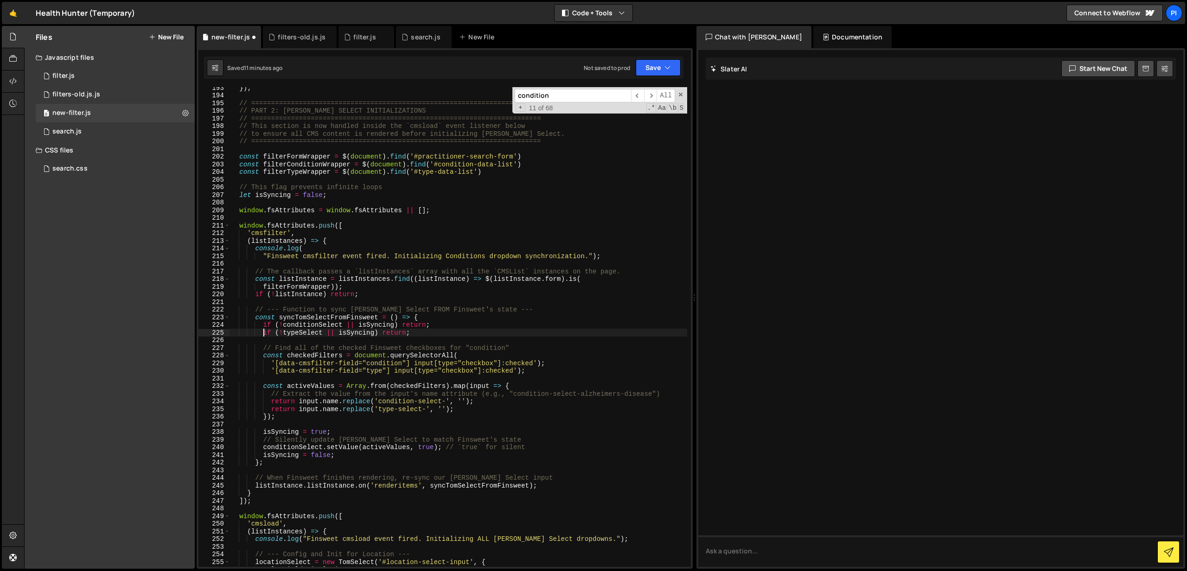
scroll to position [1480, 0]
click at [273, 374] on div "}) ; // =======================================================================…" at bounding box center [459, 331] width 458 height 495
click at [272, 411] on div "}) ; // =======================================================================…" at bounding box center [459, 331] width 458 height 495
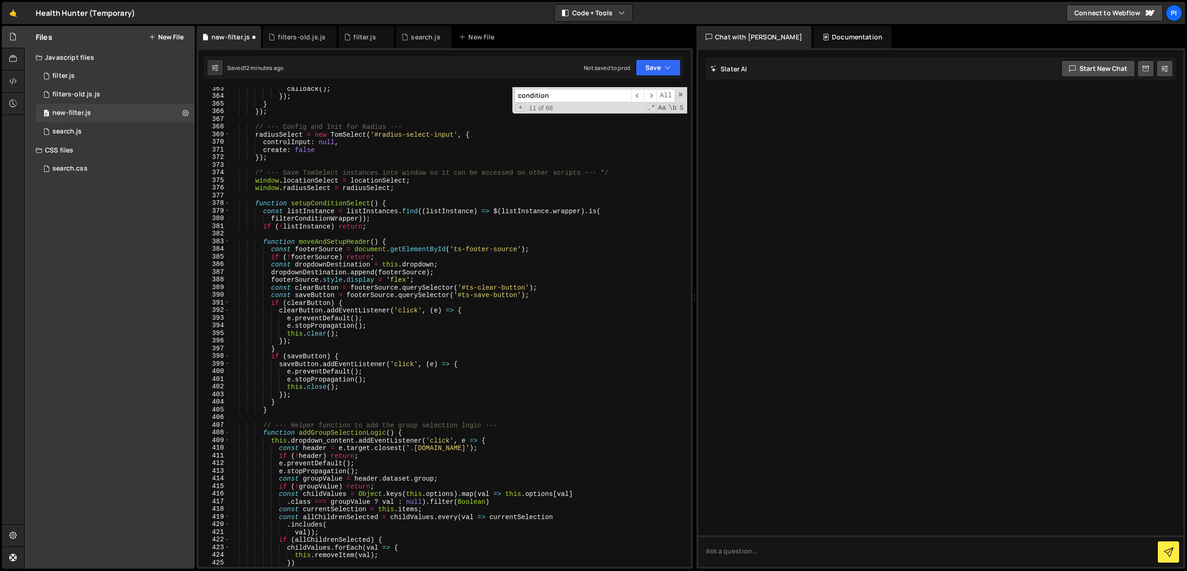
scroll to position [0, 2]
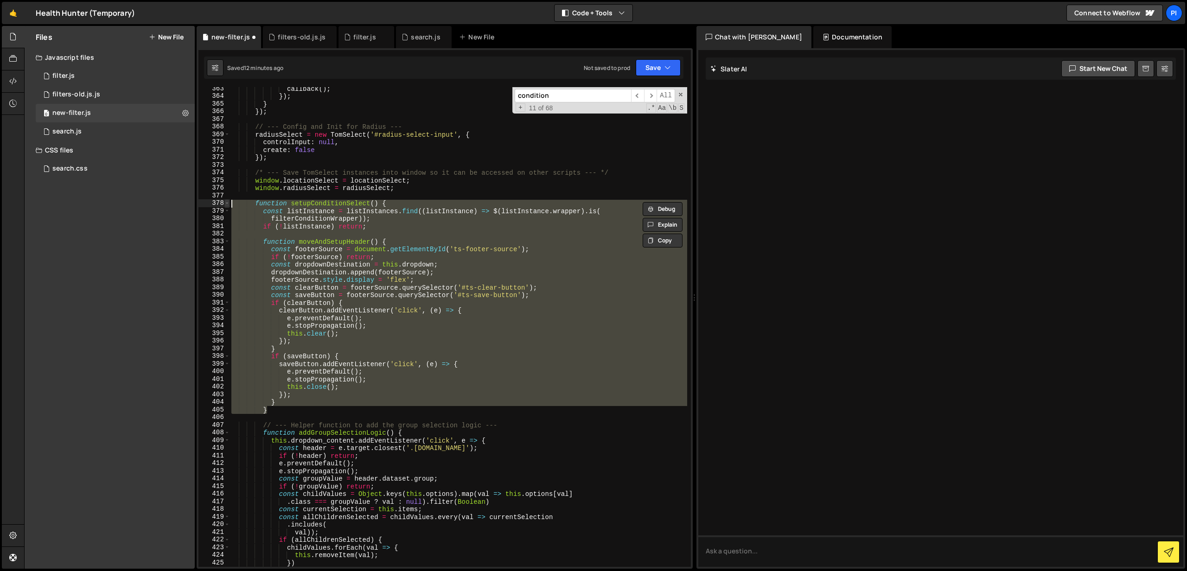
drag, startPoint x: 272, startPoint y: 412, endPoint x: 225, endPoint y: 204, distance: 213.4
click at [225, 204] on div "function setupConditionSelect() { const listInstance = listInstances.find((list…" at bounding box center [444, 327] width 492 height 480
click at [281, 410] on div "callback ( ) ; }) ; } }) ; // --- Config and Init for Radius --- radiusSelect =…" at bounding box center [459, 327] width 458 height 480
type textarea "}"
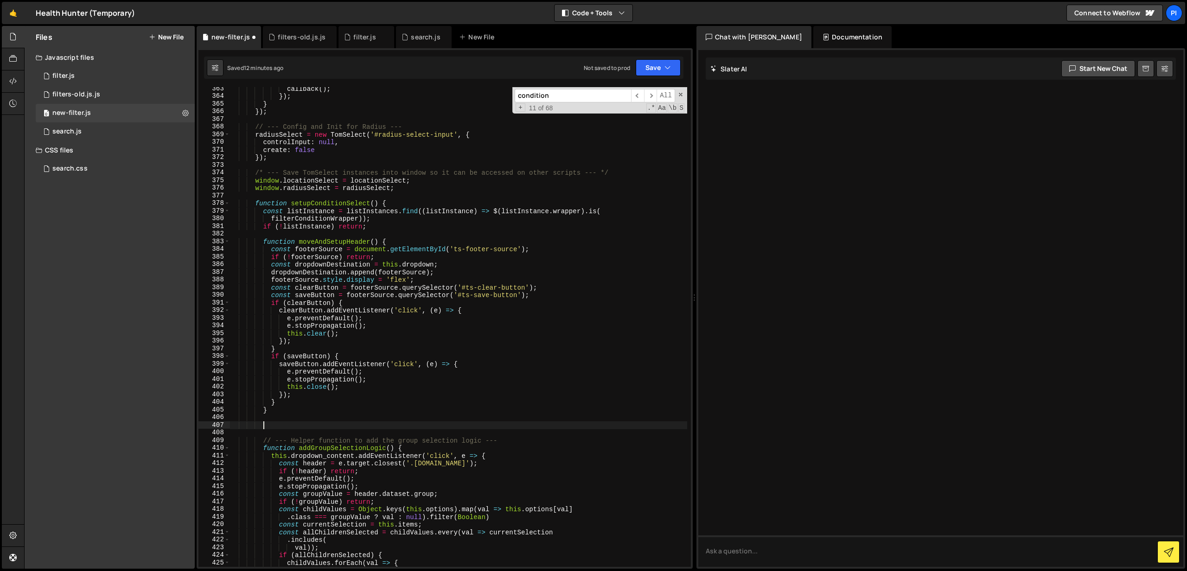
paste textarea "}"
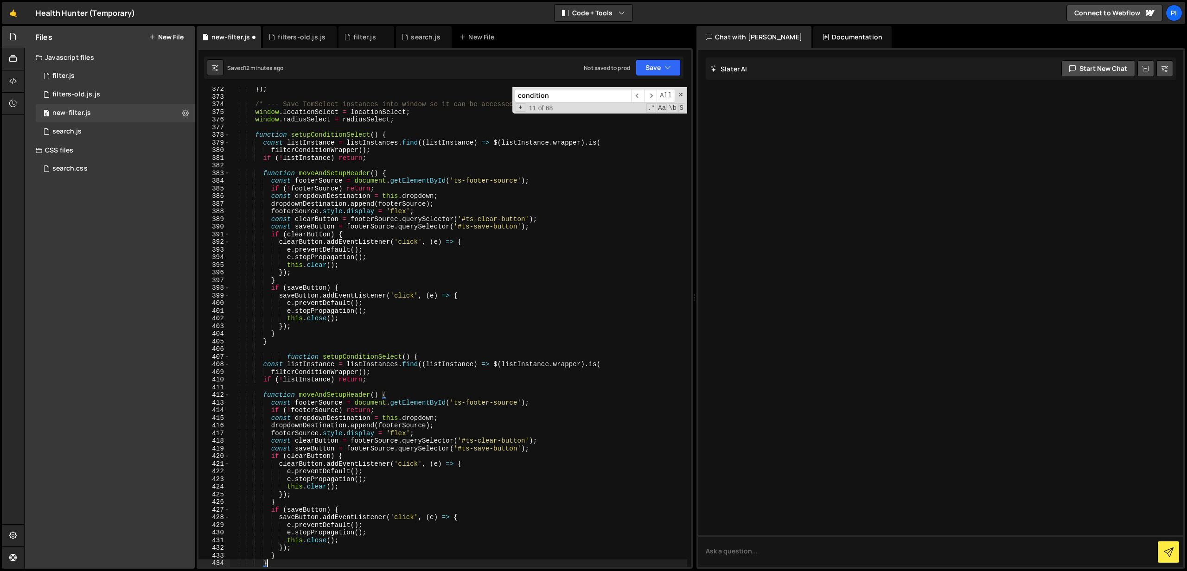
scroll to position [2863, 0]
click at [288, 357] on div "}) ; /* --- Save TomSelect instances into window so it can be accessed on other…" at bounding box center [459, 332] width 458 height 495
drag, startPoint x: 354, startPoint y: 357, endPoint x: 319, endPoint y: 356, distance: 35.2
click at [319, 356] on div "}) ; /* --- Save TomSelect instances into window so it can be accessed on other…" at bounding box center [459, 331] width 458 height 495
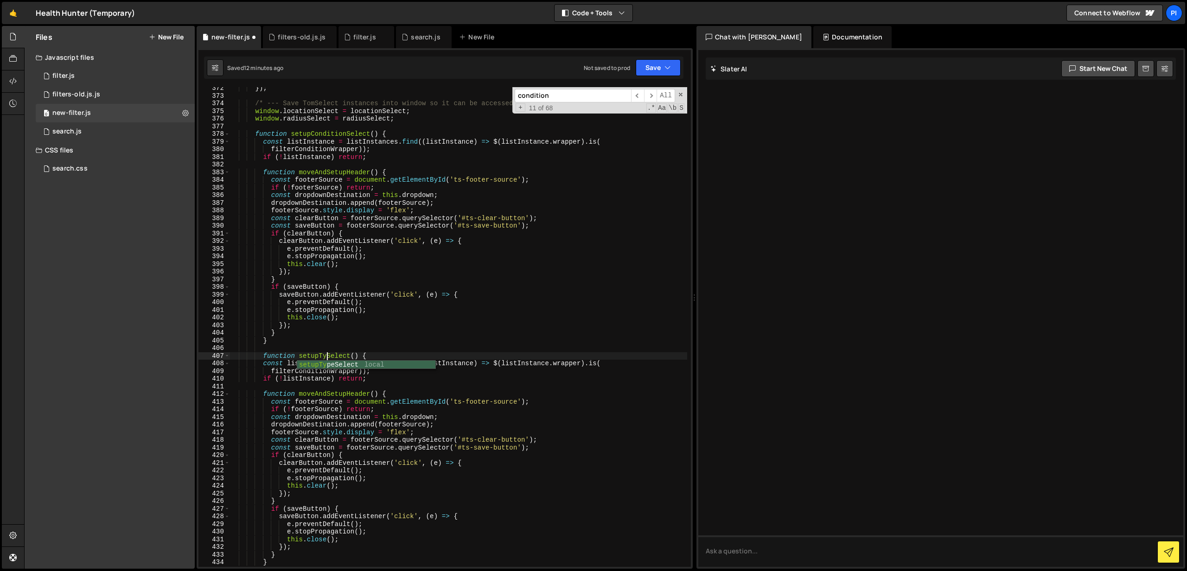
type textarea "function setupTypeSelect() {"
click at [345, 344] on div "}) ; /* --- Save TomSelect instances into window so it can be accessed on other…" at bounding box center [459, 331] width 458 height 495
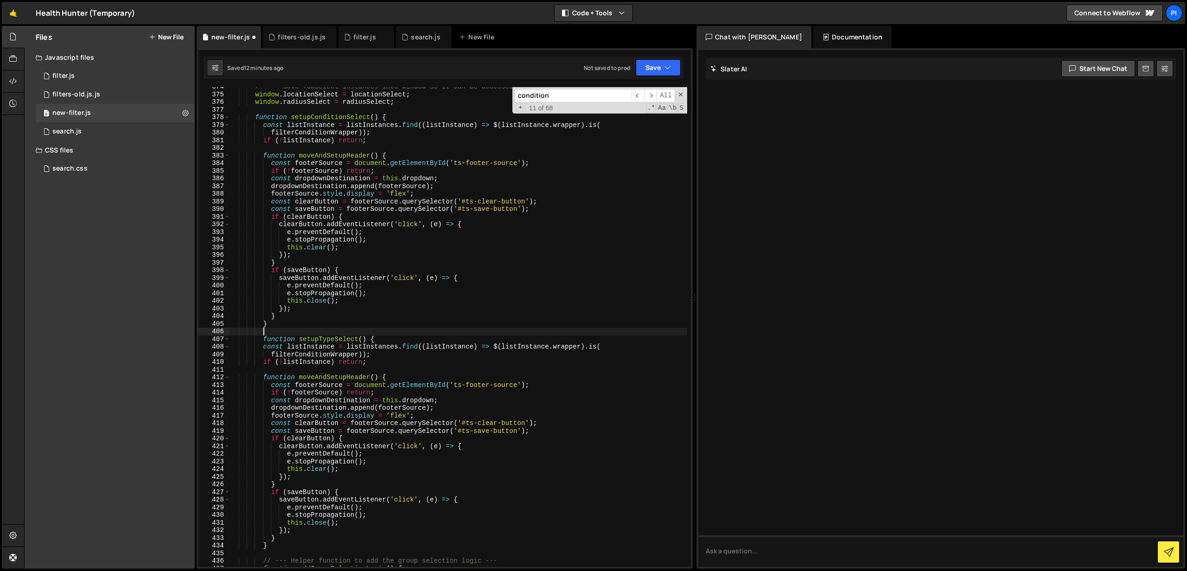
scroll to position [2883, 0]
click at [438, 346] on div "/* --- Save TomSelect instances into window so it can be accessed on other scri…" at bounding box center [459, 327] width 458 height 495
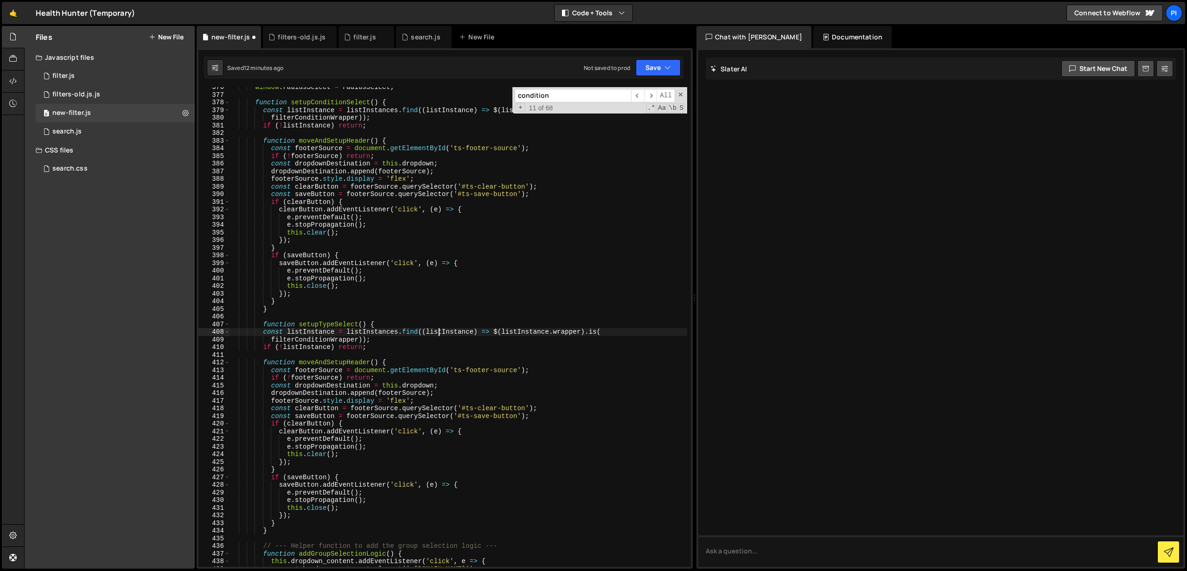
scroll to position [2896, 0]
click at [326, 338] on div "window . radiusSelect = radiusSelect ; function setupConditionSelect ( ) { cons…" at bounding box center [459, 330] width 458 height 495
click at [264, 331] on div "window . radiusSelect = radiusSelect ; function setupConditionSelect ( ) { cons…" at bounding box center [459, 330] width 458 height 495
click at [262, 325] on div "window . radiusSelect = radiusSelect ; function setupConditionSelect ( ) { cons…" at bounding box center [459, 330] width 458 height 495
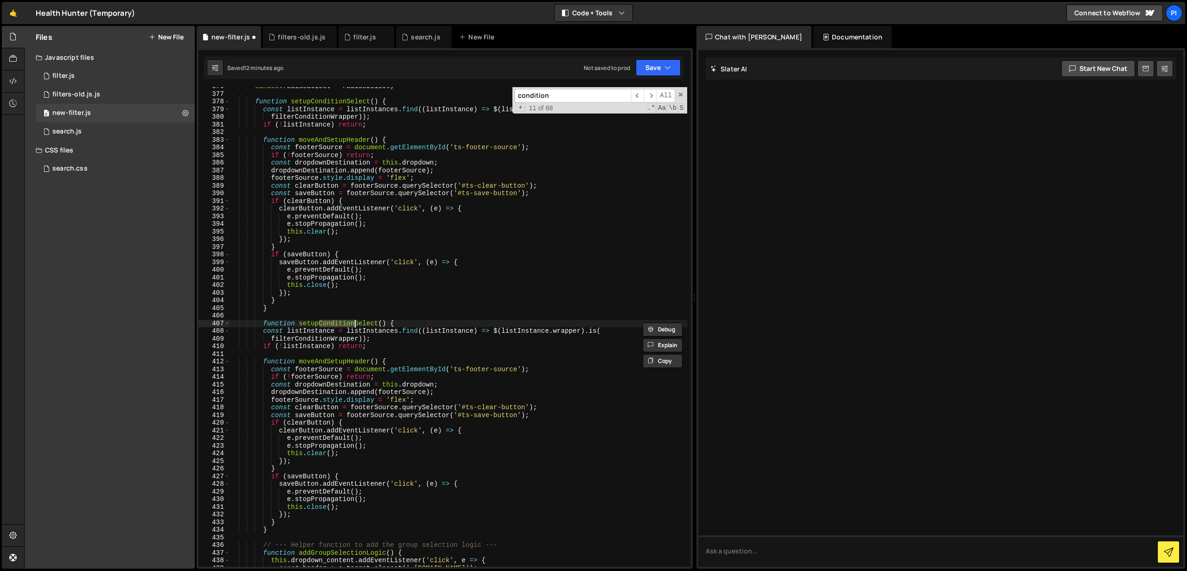
type textarea "function setupConditionSelect() {"
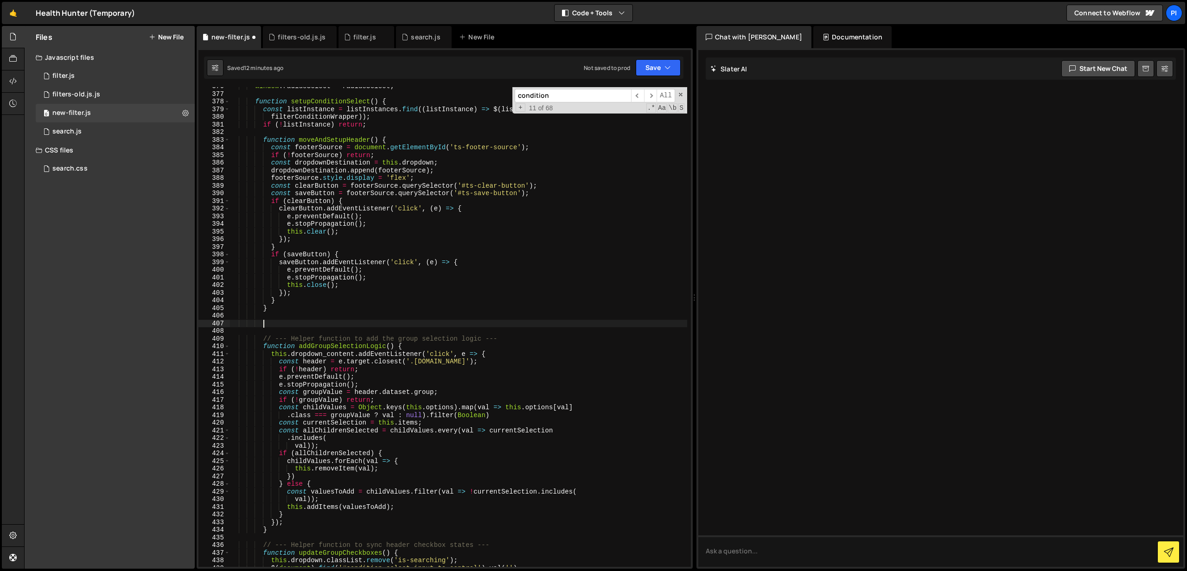
paste textarea "}"
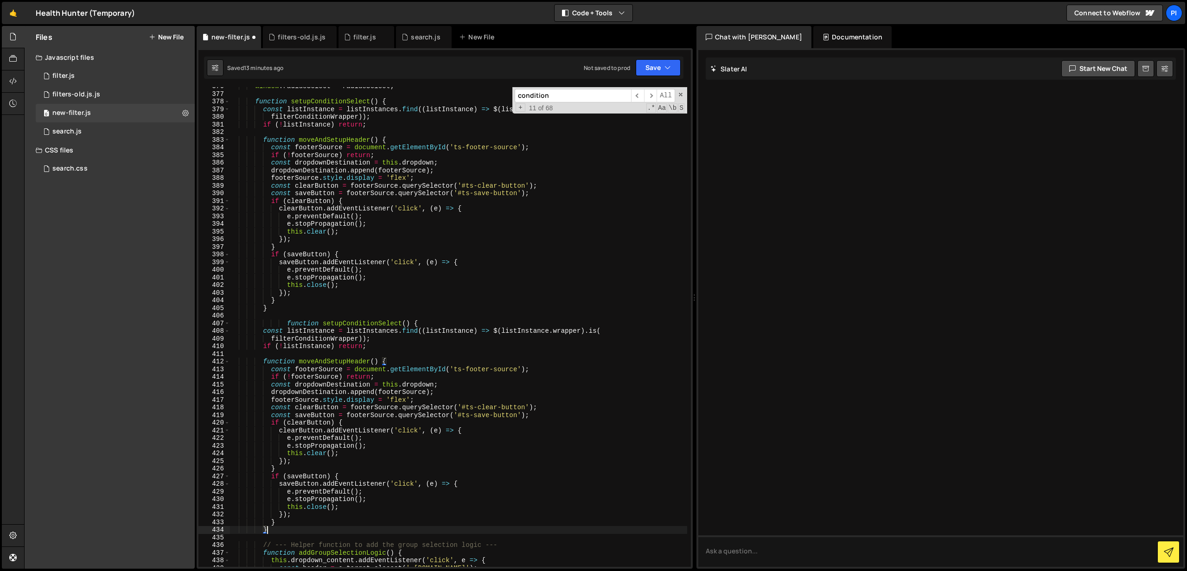
click at [258, 325] on div "window . radiusSelect = radiusSelect ; function setupConditionSelect ( ) { cons…" at bounding box center [459, 330] width 458 height 495
click at [288, 323] on div "window . radiusSelect = radiusSelect ; function setupConditionSelect ( ) { cons…" at bounding box center [459, 330] width 458 height 495
click at [270, 308] on div "window . radiusSelect = radiusSelect ; function setupConditionSelect ( ) { cons…" at bounding box center [459, 330] width 458 height 495
click at [256, 102] on div "window . radiusSelect = radiusSelect ; function setupConditionSelect ( ) { cons…" at bounding box center [459, 330] width 458 height 495
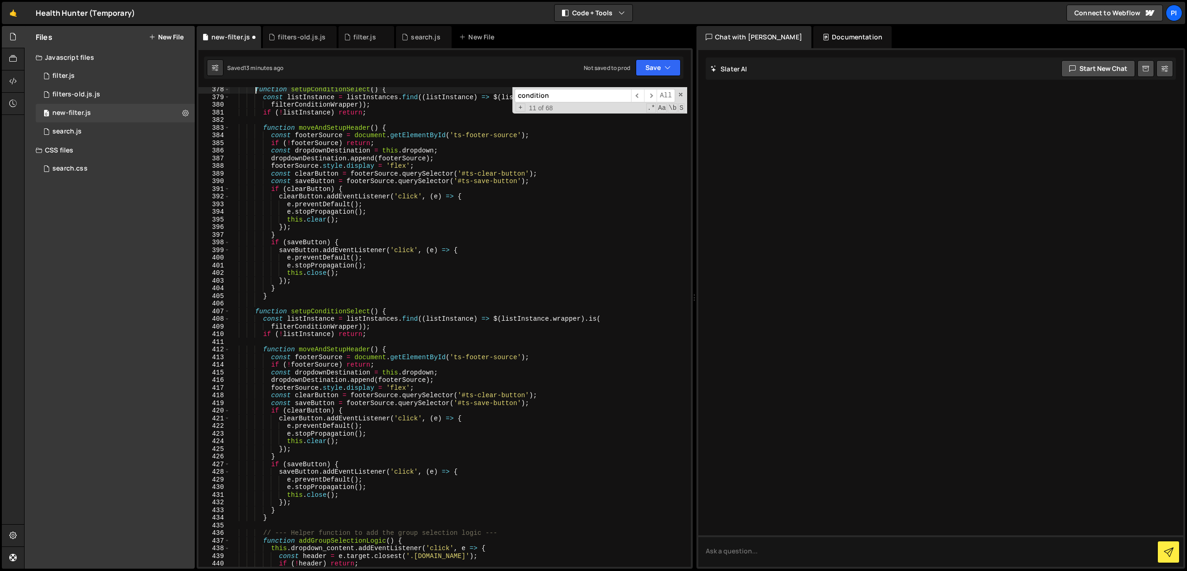
scroll to position [2909, 0]
drag, startPoint x: 313, startPoint y: 310, endPoint x: 346, endPoint y: 314, distance: 33.6
click at [346, 314] on div "function setupConditionSelect ( ) { const listInstance = listInstances . find (…" at bounding box center [459, 333] width 458 height 495
type textarea "function setupTypeSelect() {"
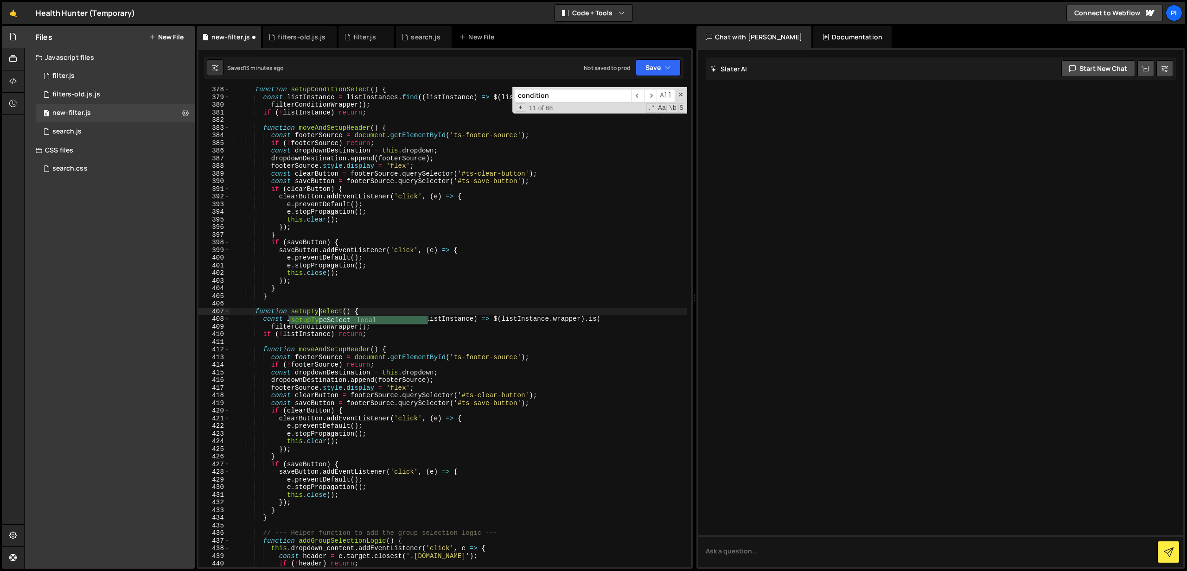
scroll to position [0, 6]
click at [355, 304] on div "function setupConditionSelect ( ) { const listInstance = listInstances . find (…" at bounding box center [459, 333] width 458 height 495
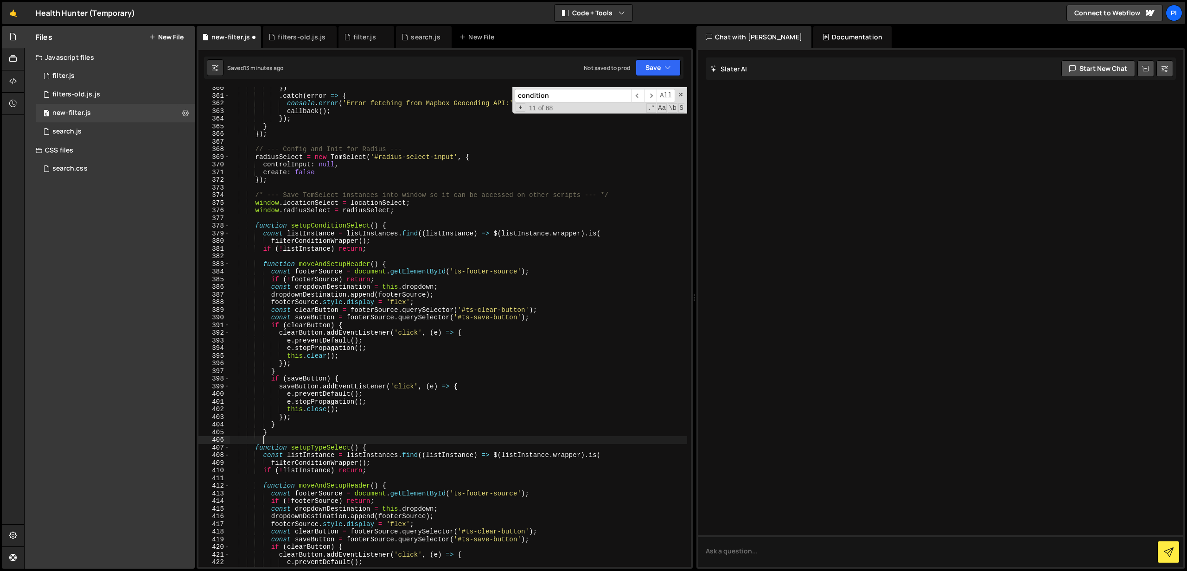
scroll to position [2771, 0]
click at [313, 236] on div "}) . catch ( error => { console . error ( 'Error fetching from Mapbox Geocoding…" at bounding box center [459, 333] width 458 height 495
click at [380, 235] on div "}) . catch ( error => { console . error ( 'Error fetching from Mapbox Geocoding…" at bounding box center [459, 333] width 458 height 495
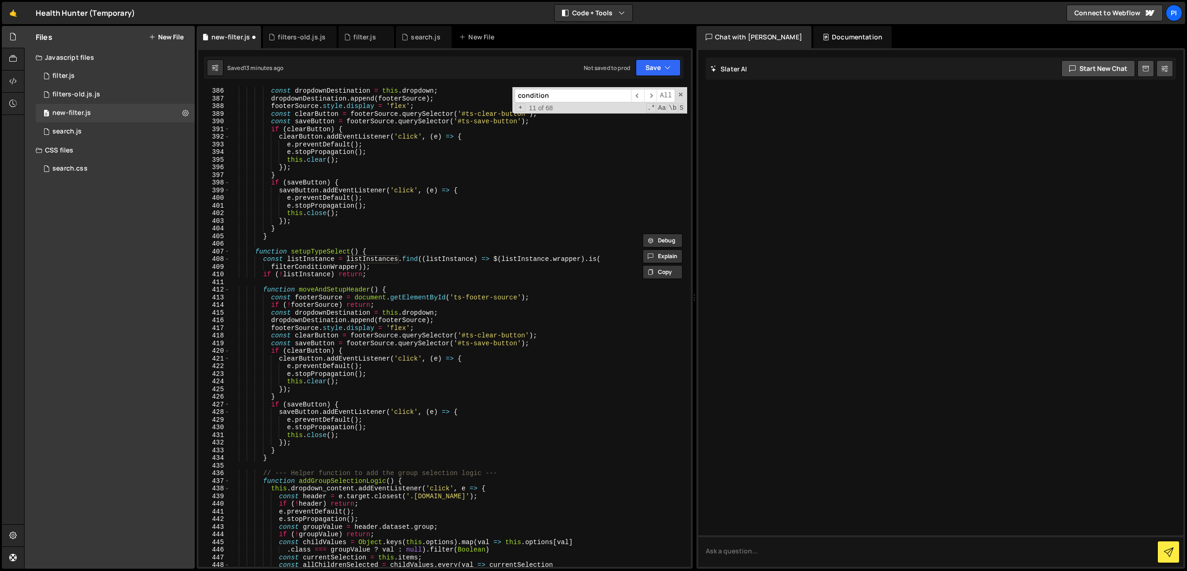
scroll to position [2969, 0]
click at [342, 268] on div "const dropdownDestination = this . dropdown ; dropdownDestination . append ( fo…" at bounding box center [459, 332] width 458 height 495
click at [331, 268] on div "if ( ! footerSource ) return ; const dropdownDestination = this . dropdown ; dr…" at bounding box center [459, 327] width 458 height 495
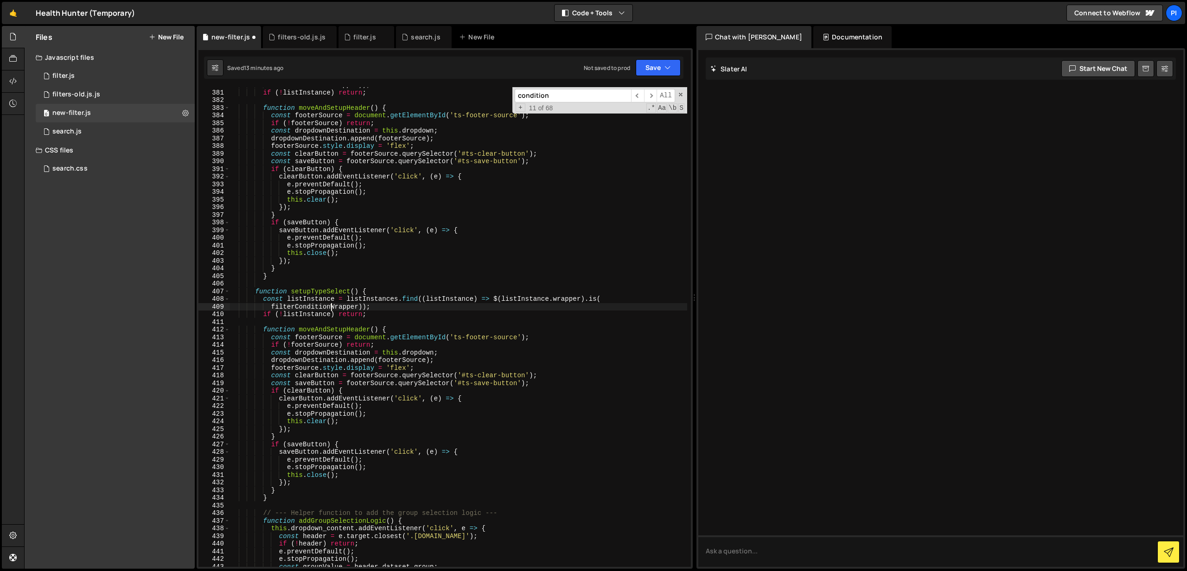
scroll to position [2928, 0]
click at [317, 308] on div "filterConditionWrapper )) ; if ( ! listInstance ) return ; function moveAndSetu…" at bounding box center [459, 327] width 458 height 495
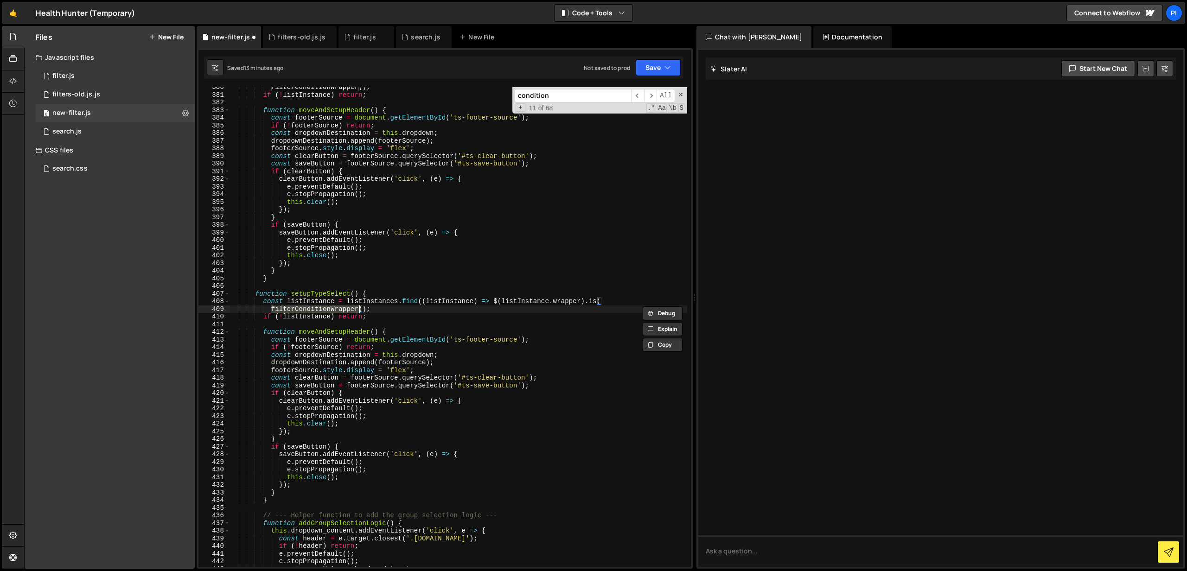
type textarea "filterConditionWrapper));"
click at [560, 95] on input "condition" at bounding box center [573, 95] width 116 height 13
paste input "filterConditionWrapper"
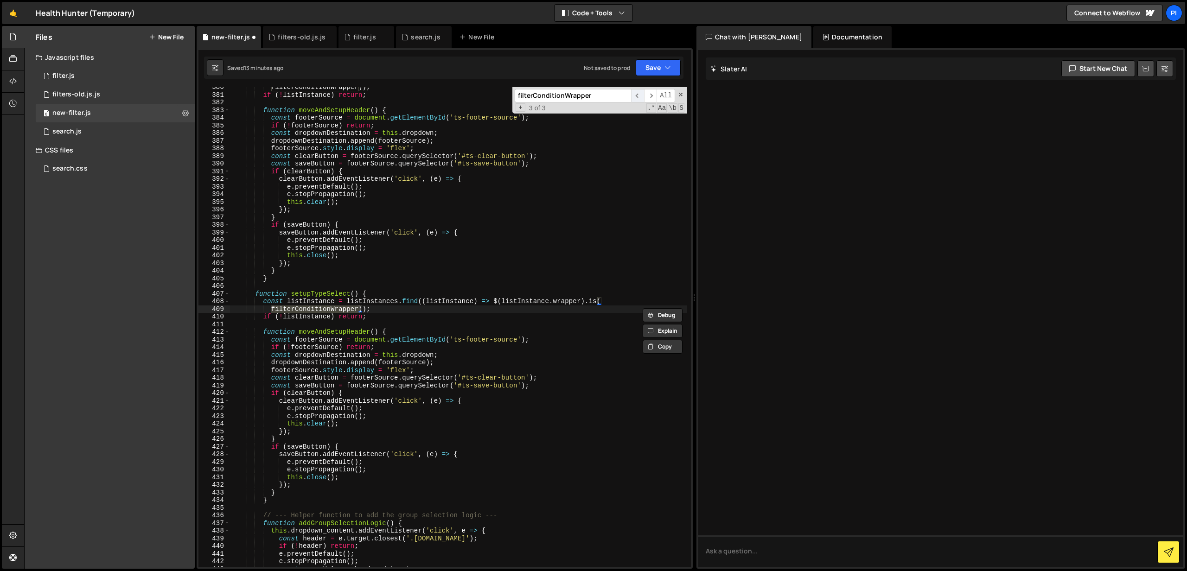
type input "filterConditionWrapper"
click at [632, 96] on span "​" at bounding box center [637, 95] width 13 height 13
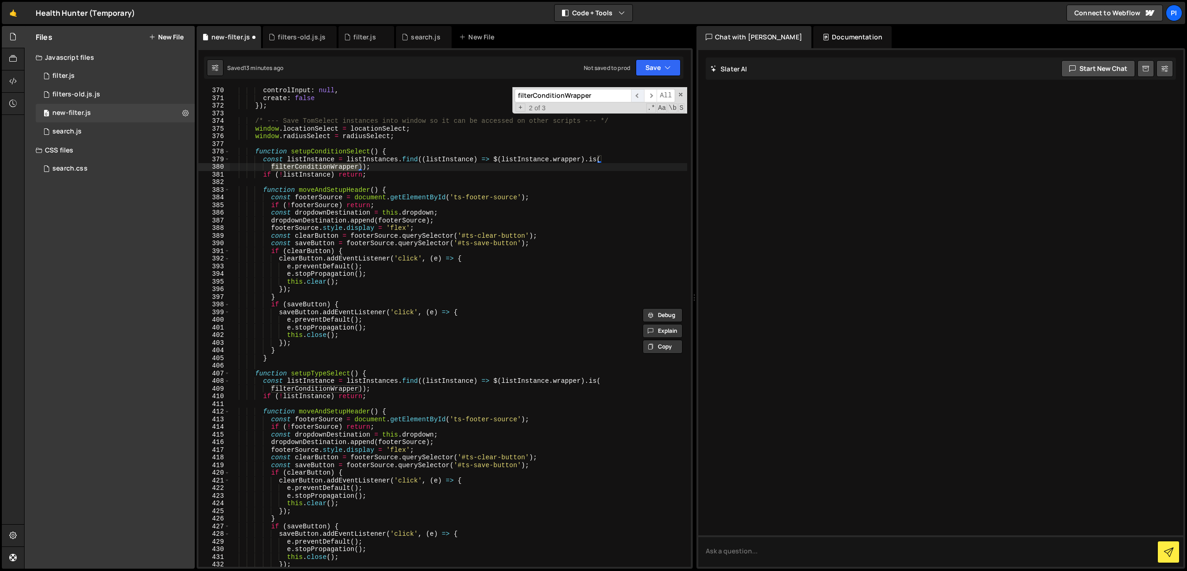
click at [640, 95] on span "​" at bounding box center [637, 95] width 13 height 13
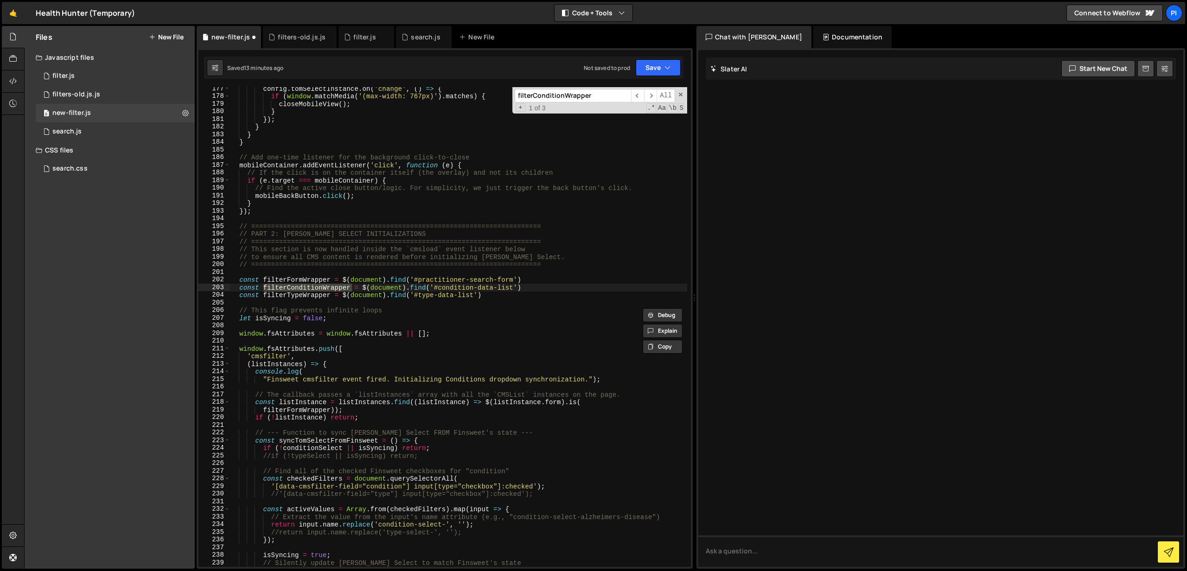
scroll to position [1356, 0]
click at [301, 298] on div "config . tomSelectInstance . on ( 'change' , ( ) => { if ( window . matchMedia …" at bounding box center [459, 332] width 458 height 495
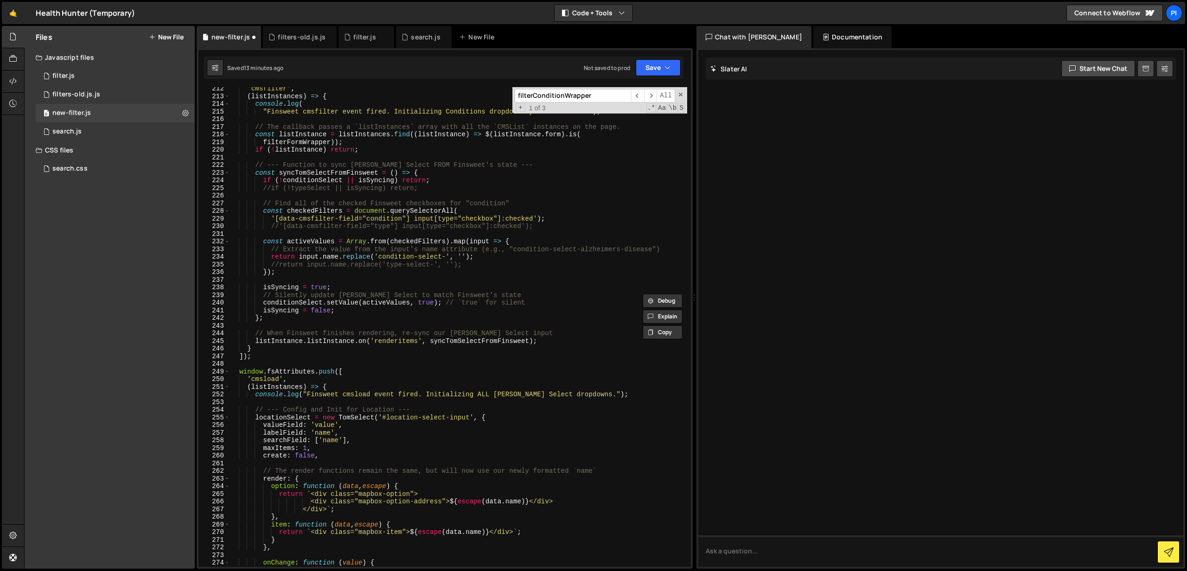
scroll to position [1625, 0]
click at [653, 93] on div "Debug Explain Copy new-filter.js filters-old.js.js filter.js search.js New File…" at bounding box center [445, 297] width 496 height 543
click at [651, 95] on span "​" at bounding box center [650, 95] width 13 height 13
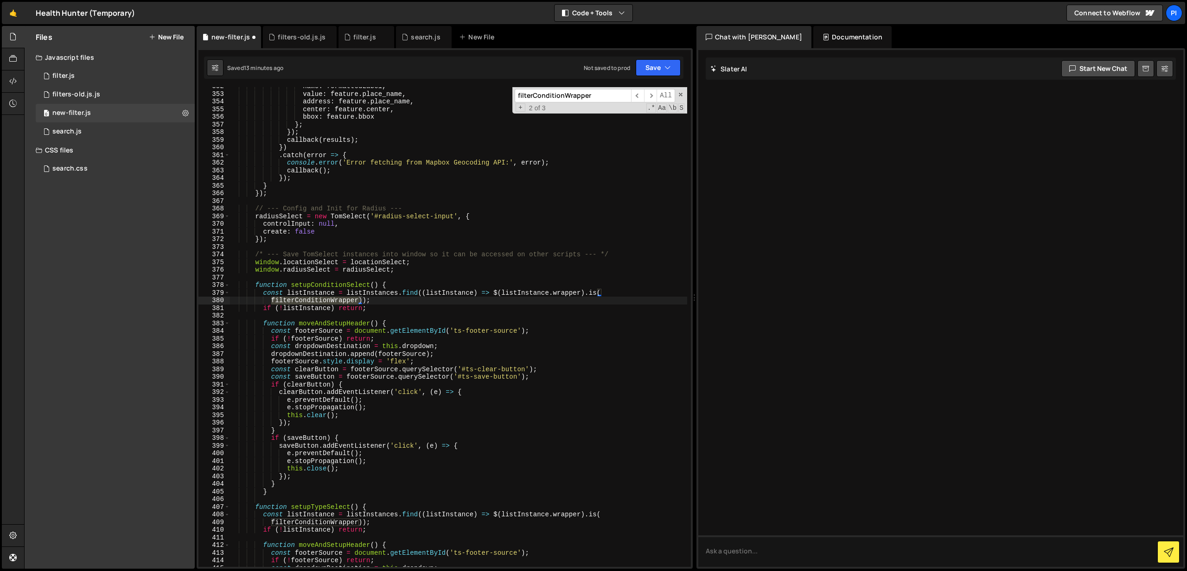
scroll to position [2712, 0]
click at [298, 302] on div "name : formattedLabel , value : feature . place_name , address : feature . plac…" at bounding box center [459, 327] width 458 height 480
click at [298, 302] on div "name : formattedLabel , value : feature . place_name , address : feature . plac…" at bounding box center [459, 330] width 458 height 495
paste textarea "Type"
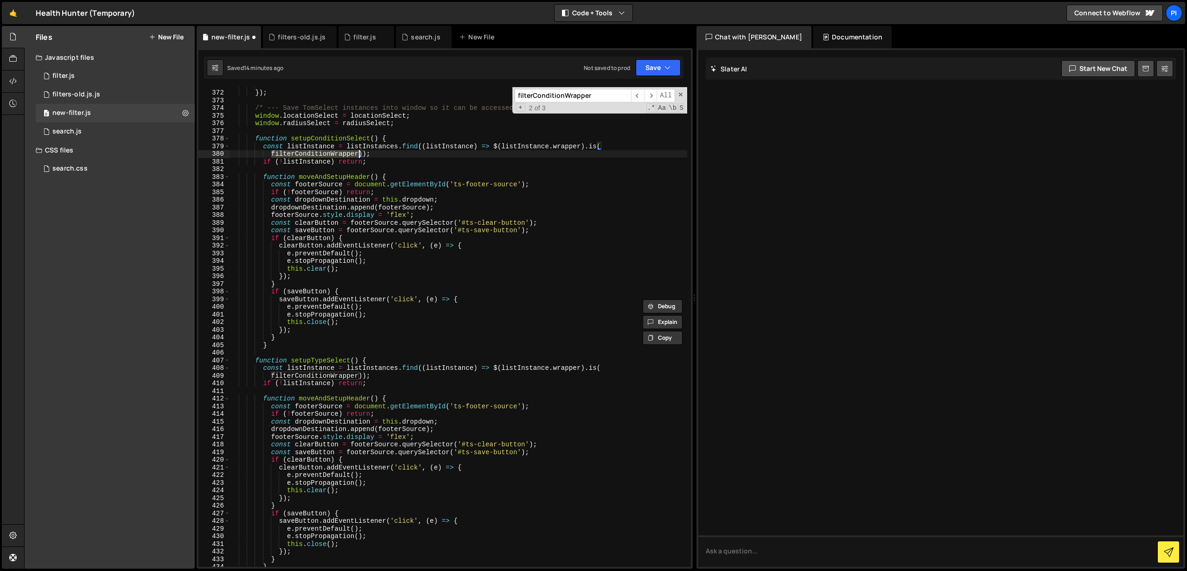
scroll to position [2863, 0]
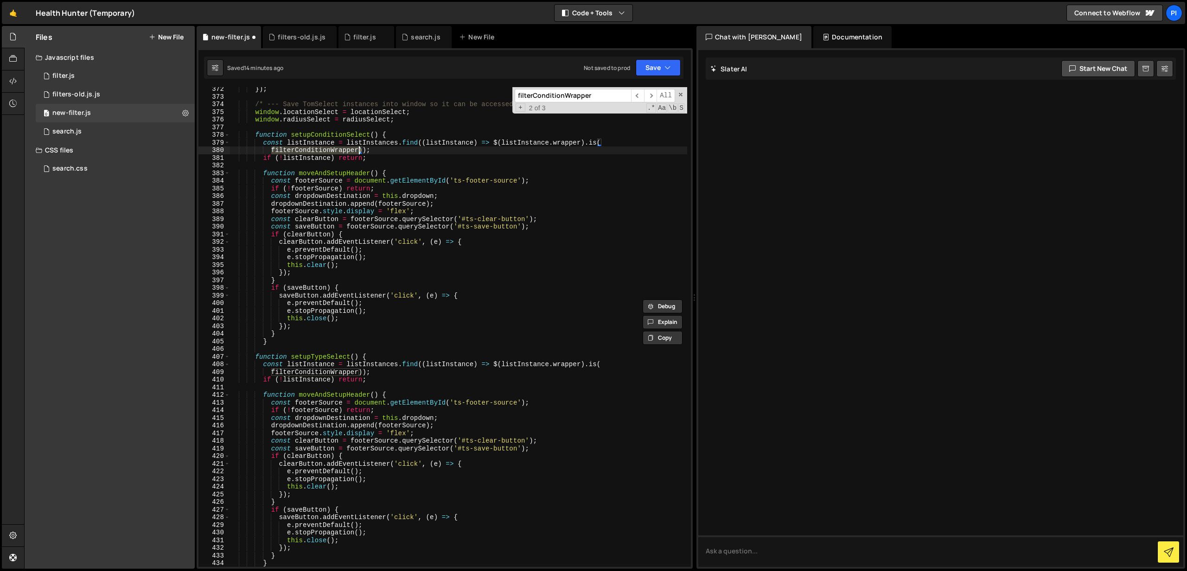
click at [315, 373] on div "}) ; /* --- Save TomSelect instances into window so it can be accessed on other…" at bounding box center [459, 332] width 458 height 495
paste textarea "Type"
type textarea "filterTypeWrapper));"
click at [564, 95] on input "filterConditionWrapper" at bounding box center [573, 95] width 116 height 13
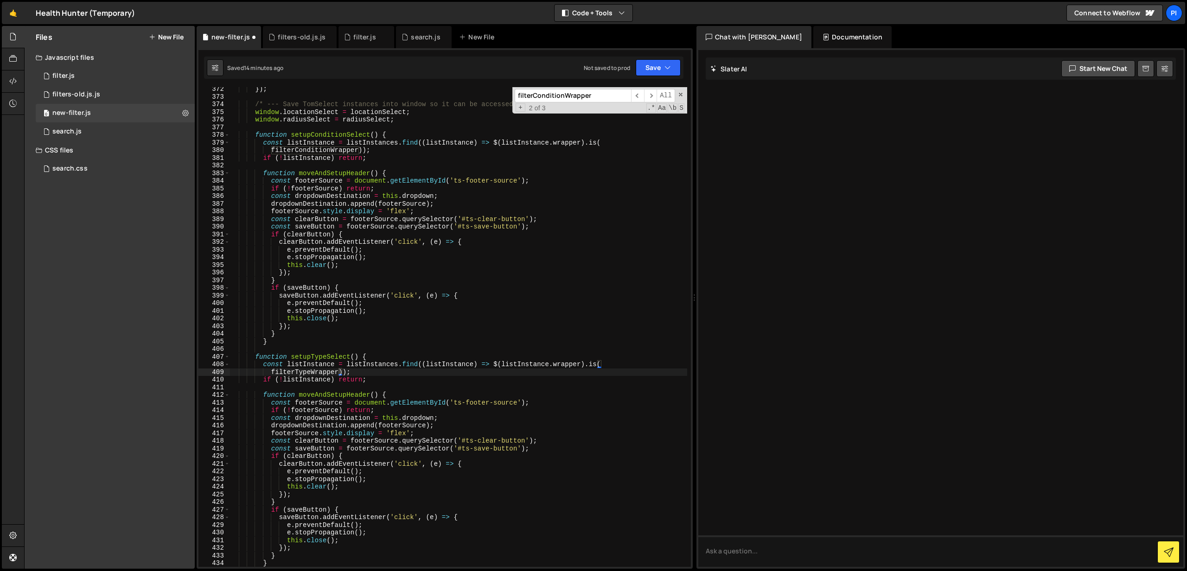
click at [564, 95] on input "filterConditionWrapper" at bounding box center [573, 95] width 116 height 13
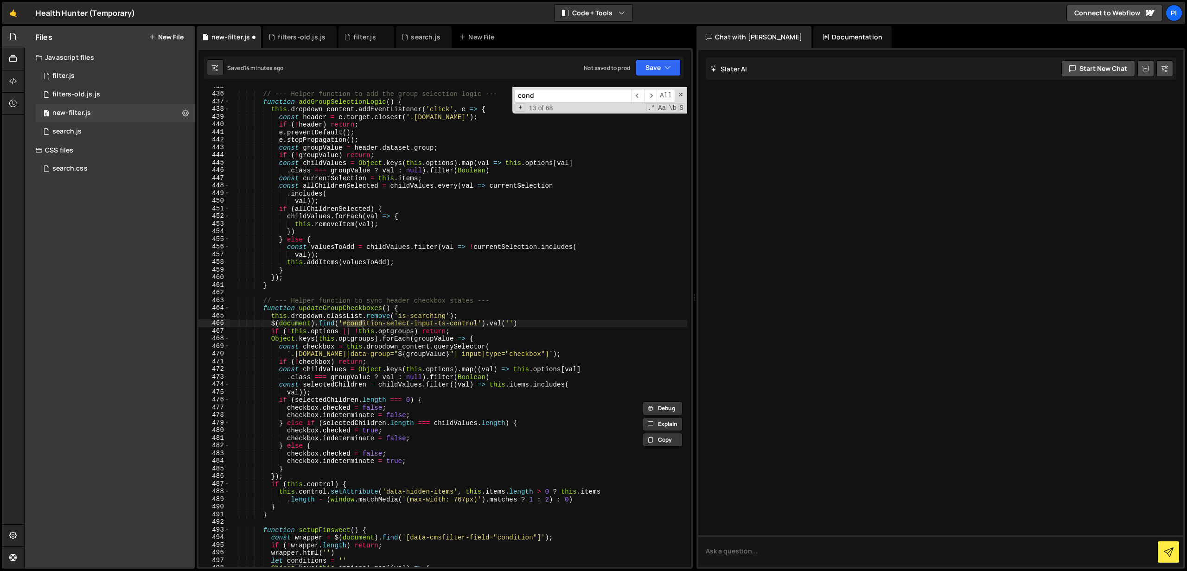
scroll to position [3348, 0]
type input "condition"
click at [651, 99] on span "​" at bounding box center [650, 95] width 13 height 13
click at [632, 97] on span "​" at bounding box center [637, 95] width 13 height 13
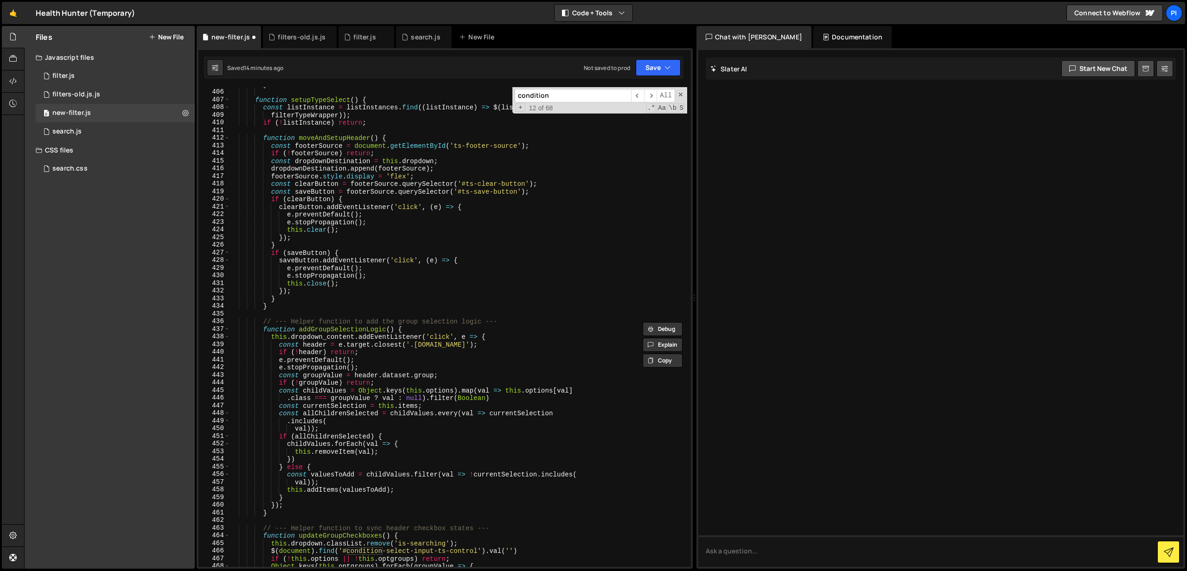
scroll to position [3121, 0]
click at [654, 69] on button "Save" at bounding box center [658, 67] width 45 height 17
click at [633, 107] on button "Save to Staging S Saved 14 minutes ago" at bounding box center [626, 96] width 111 height 30
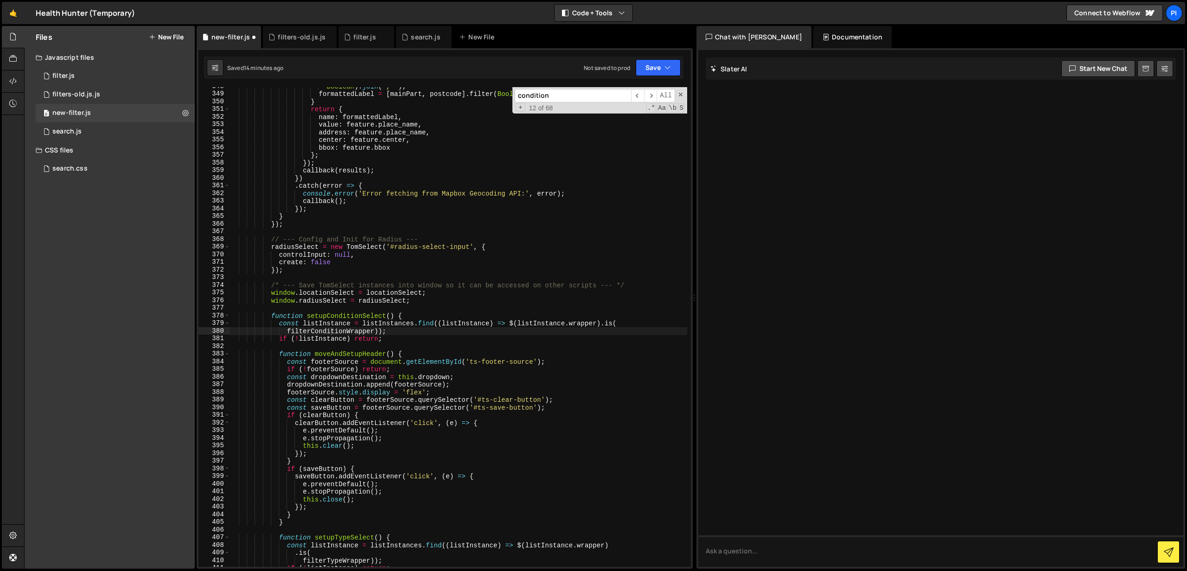
scroll to position [2690, 0]
click at [615, 54] on div "1 Type cmd + s to save your Javascript file. הההההההההההההההההההההההההההההההההה…" at bounding box center [445, 308] width 496 height 521
type textarea "bbox: feature.bbox"
click at [613, 146] on div "Boolean ) . join ( ', ' ) ; formattedLabel = [ mainPart , postcode ] . filter (…" at bounding box center [459, 330] width 458 height 495
click at [680, 94] on span at bounding box center [680, 94] width 6 height 6
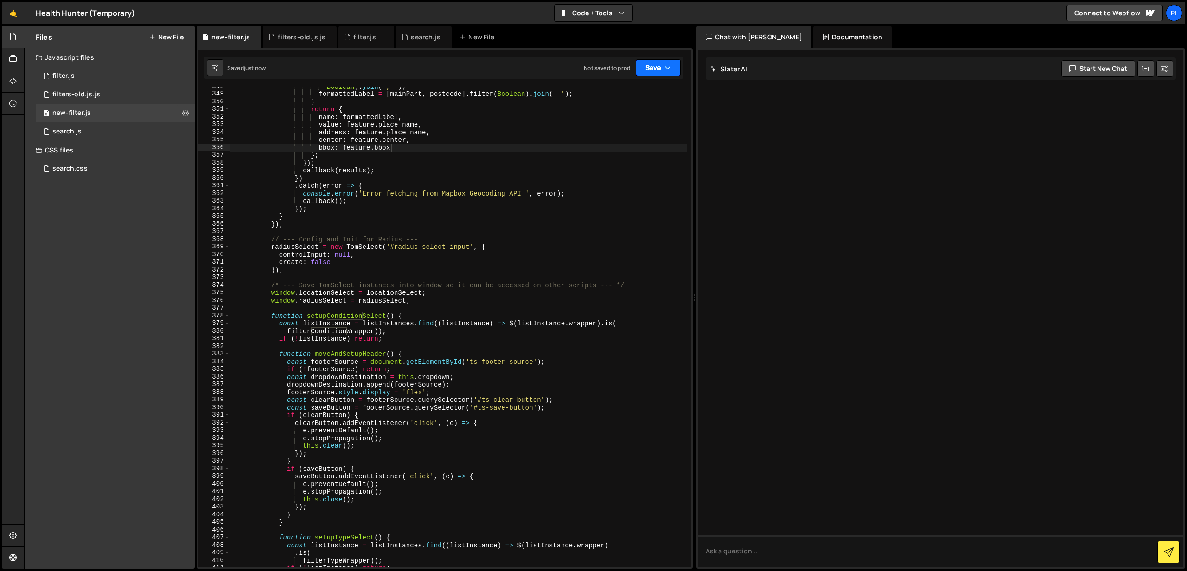
click at [669, 69] on icon "button" at bounding box center [667, 67] width 6 height 9
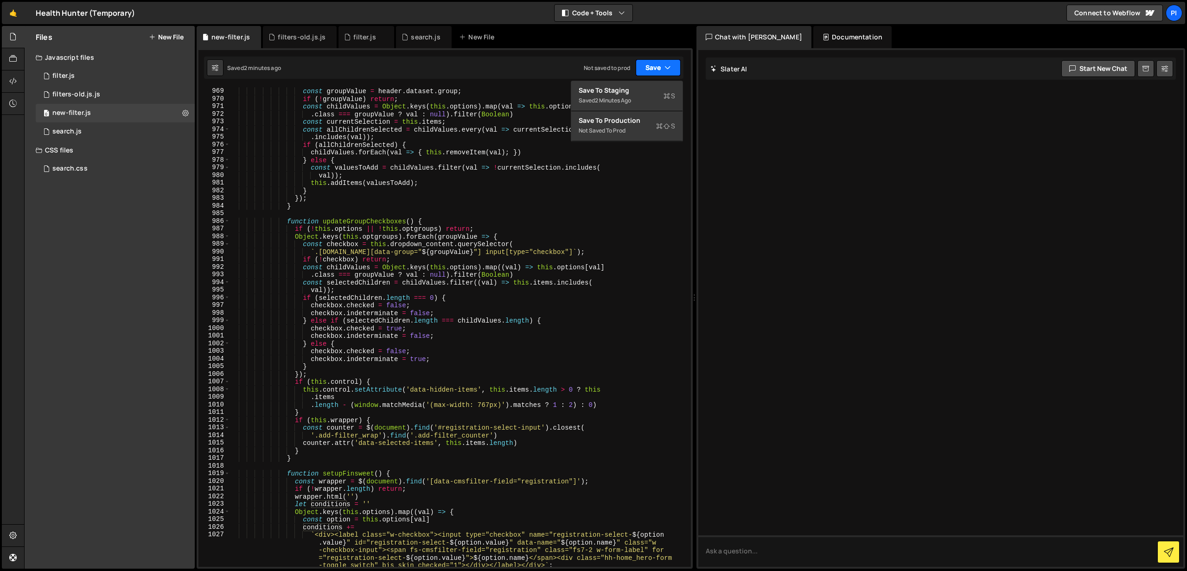
scroll to position [7533, 0]
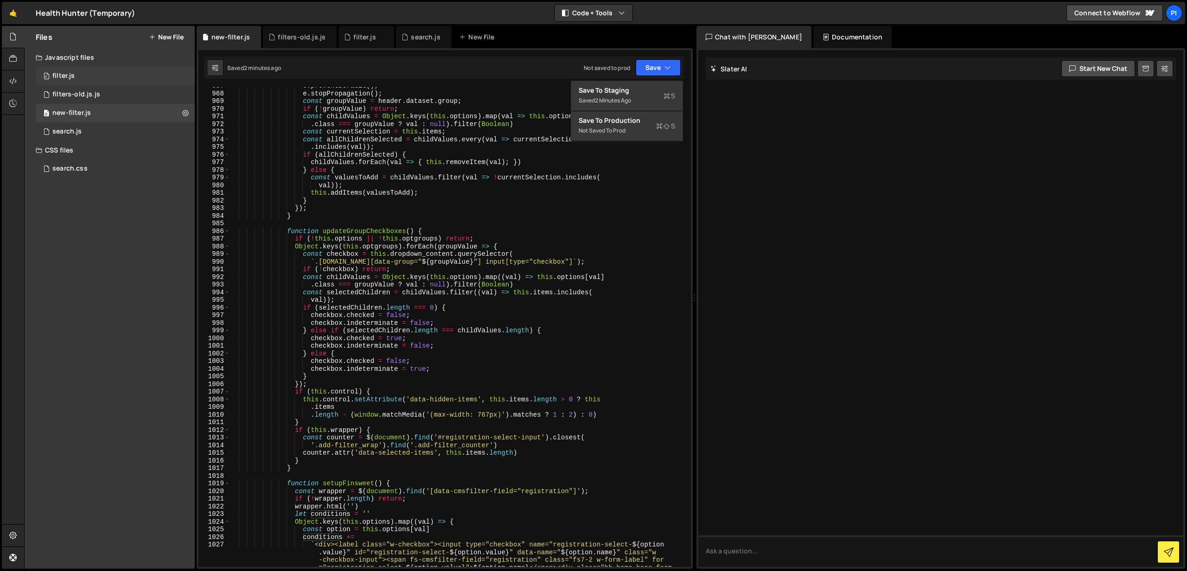
click at [173, 74] on div "0 filter.js 0" at bounding box center [115, 76] width 159 height 19
click at [183, 74] on icon at bounding box center [185, 75] width 6 height 9
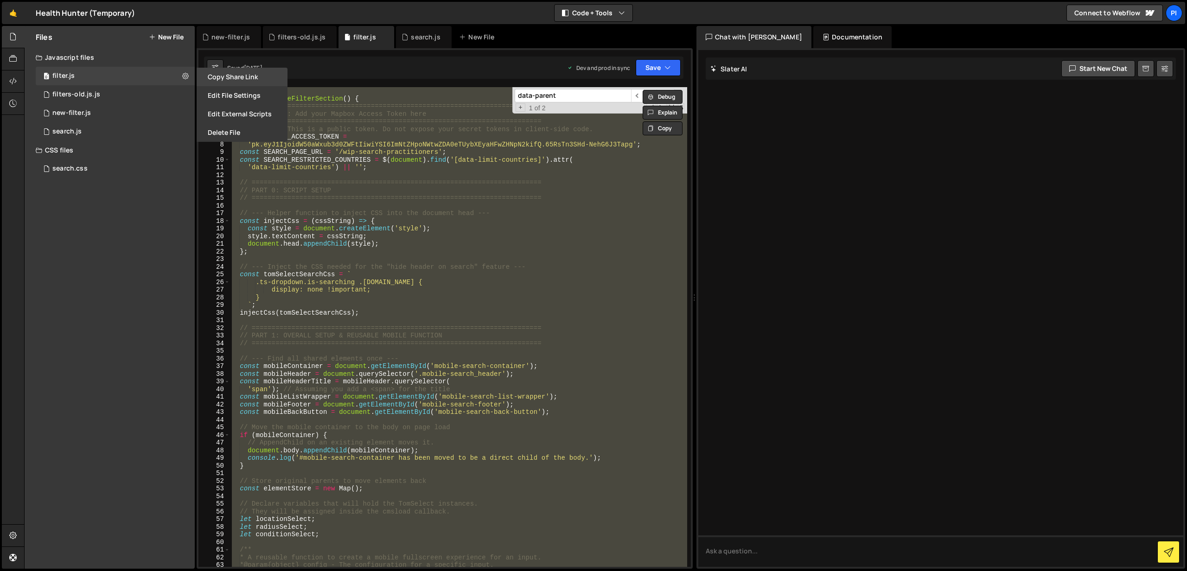
click at [255, 81] on button "Copy share link" at bounding box center [242, 77] width 91 height 19
click at [228, 76] on button "Copy share link" at bounding box center [242, 77] width 91 height 19
click at [361, 206] on div "; ( function _homeFilterSection ( ) { // ======================================…" at bounding box center [458, 327] width 457 height 480
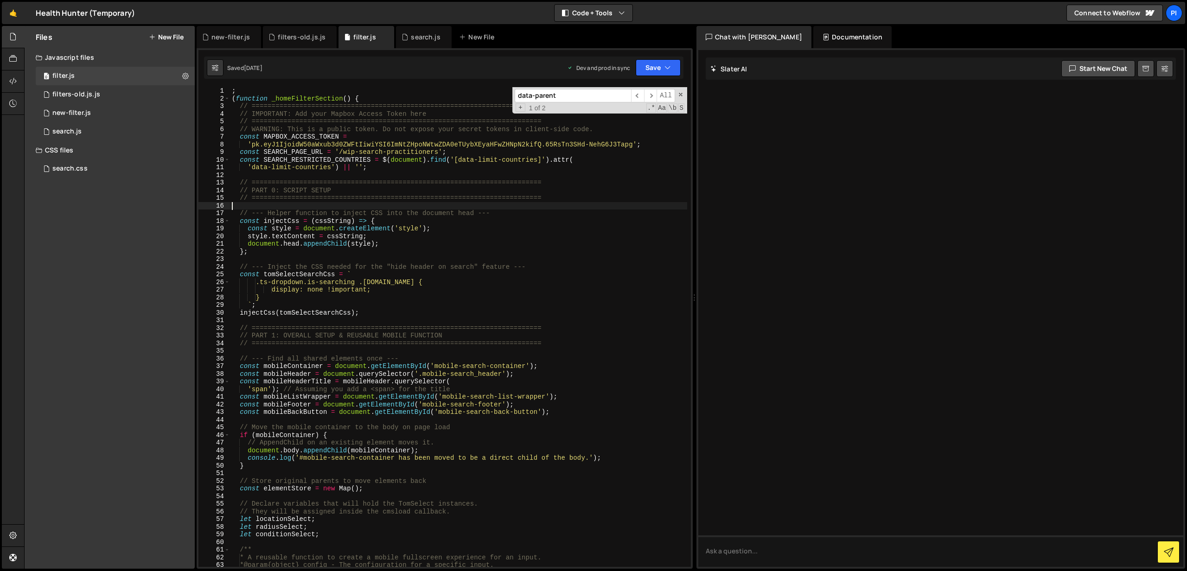
scroll to position [0, 0]
click at [118, 111] on div "0 new-filter.js 0" at bounding box center [115, 113] width 159 height 19
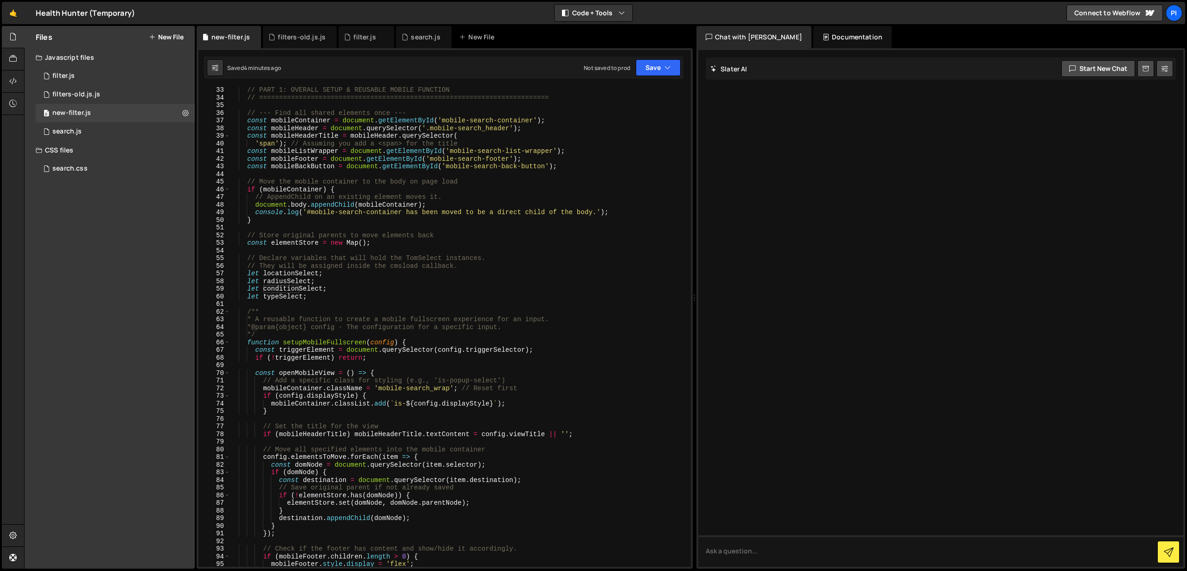
scroll to position [246, 0]
click at [312, 260] on div "// PART 1: OVERALL SETUP & REUSABLE MOBILE FUNCTION // ========================…" at bounding box center [459, 333] width 458 height 495
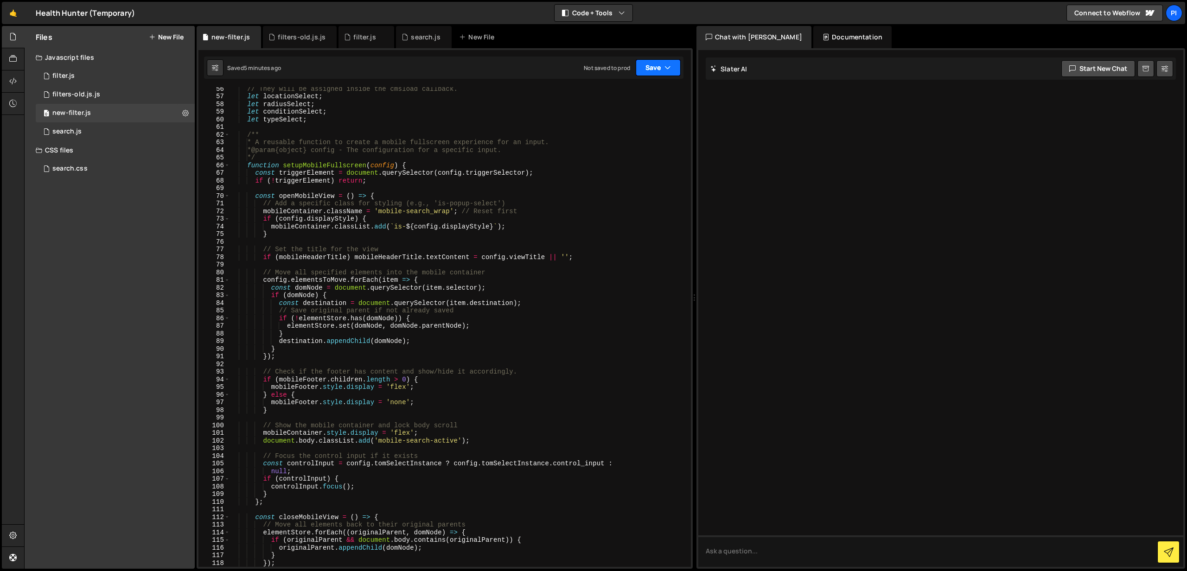
scroll to position [423, 0]
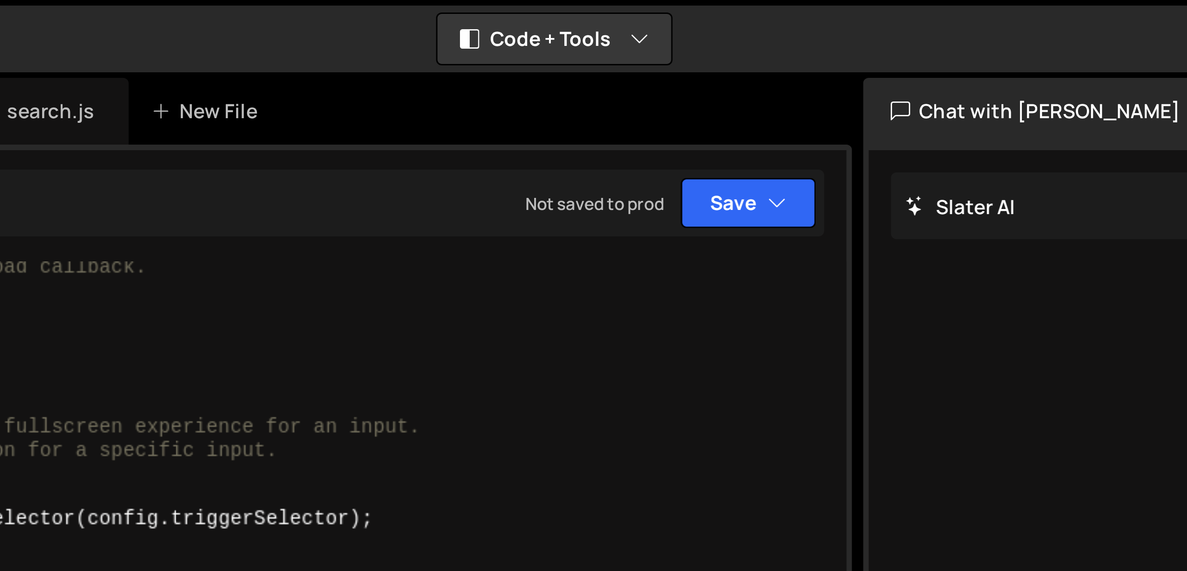
click at [590, 45] on div "new-filter.js filters-old.js.js filter.js search.js New File" at bounding box center [445, 37] width 496 height 22
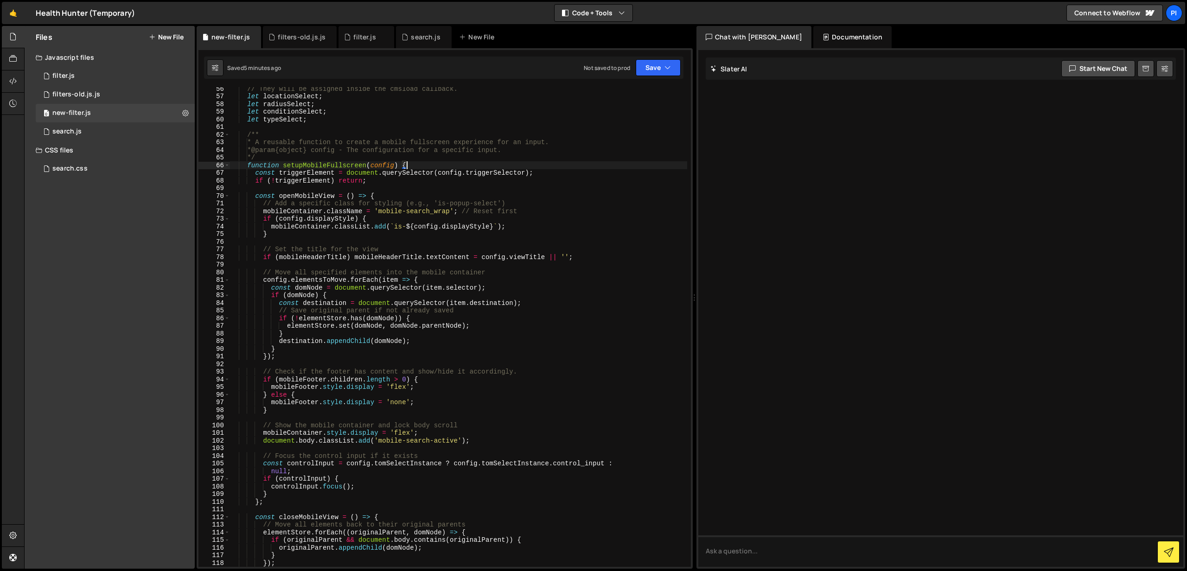
click at [524, 168] on div "// They will be assigned inside the cmsload callback. let locationSelect ; let …" at bounding box center [459, 332] width 458 height 495
click at [652, 93] on span "​" at bounding box center [650, 95] width 13 height 13
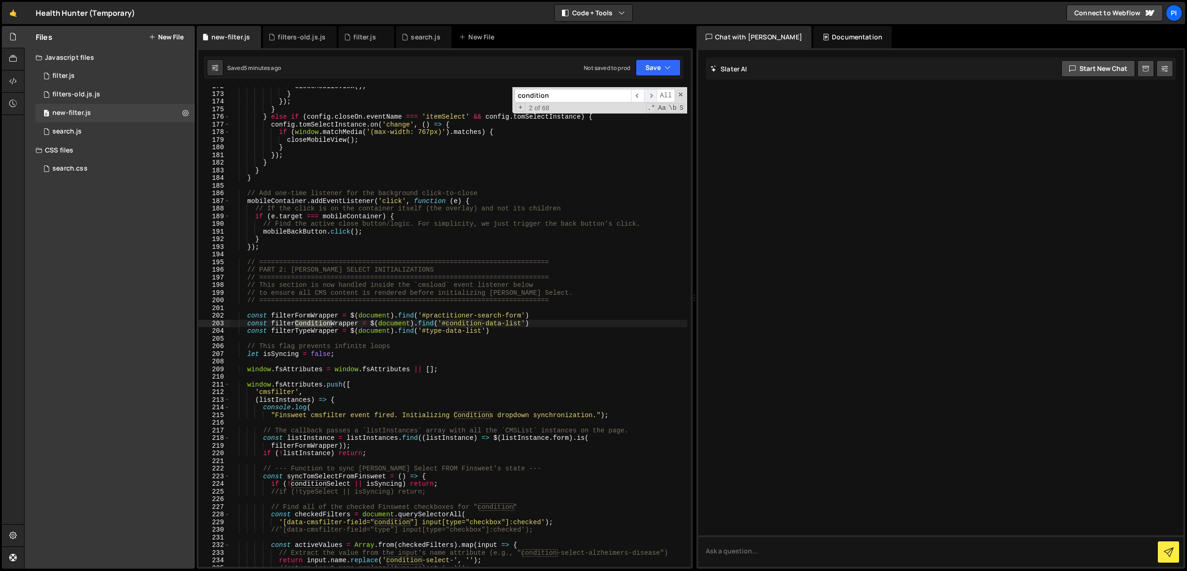
scroll to position [1320, 0]
click at [652, 93] on span "​" at bounding box center [650, 95] width 13 height 13
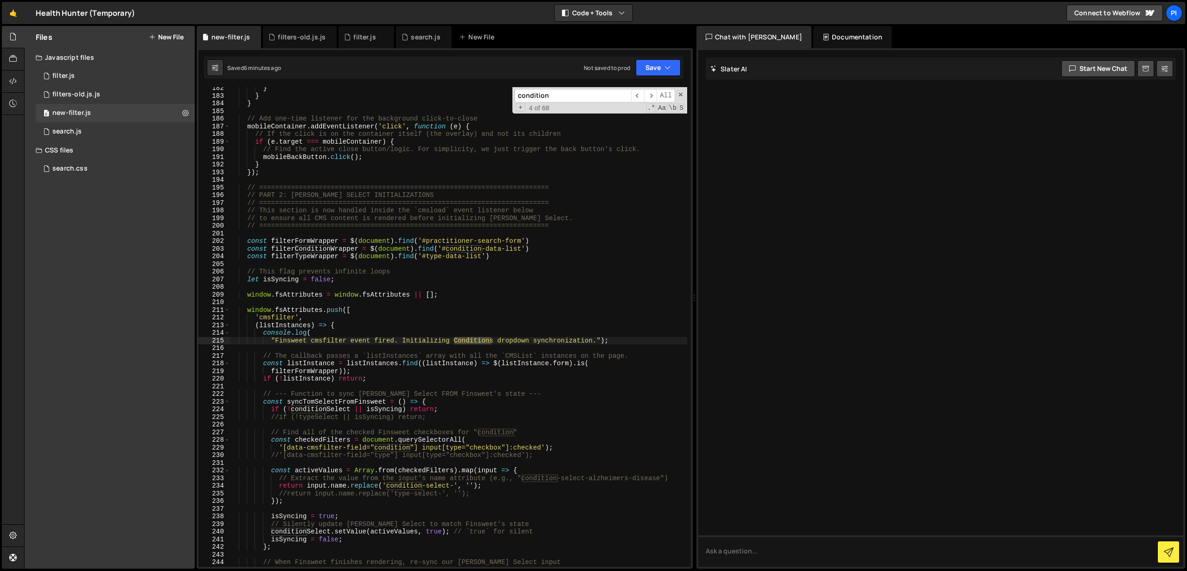
scroll to position [1403, 0]
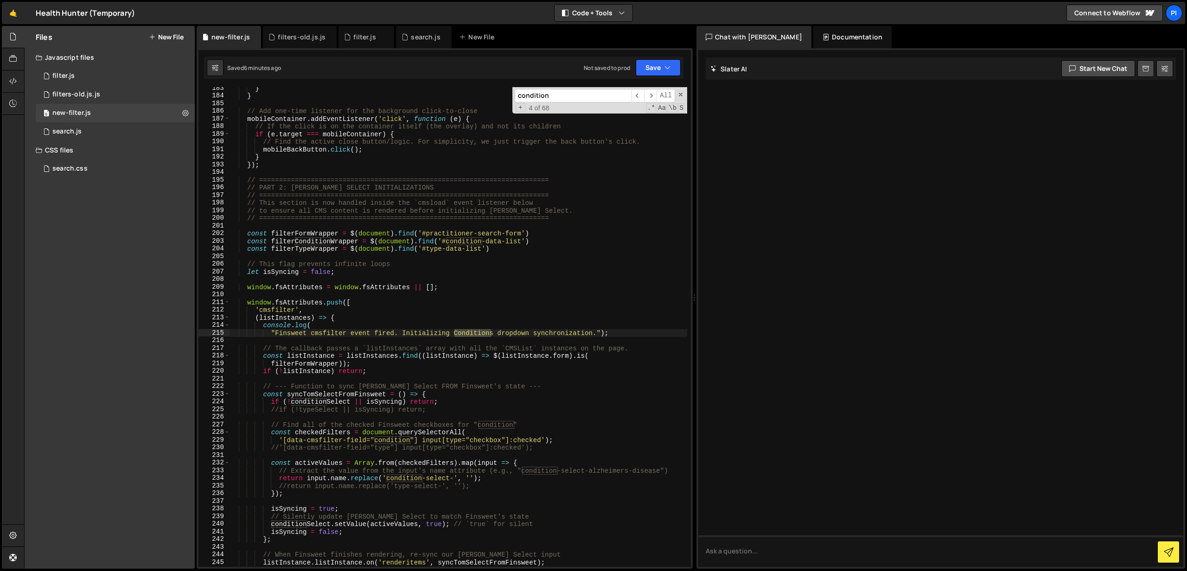
type textarea "window.fsAttributes = window.fsAttributes || [];"
click at [450, 286] on div "} } // Add one-time listener for the background click-to-close mobileContainer …" at bounding box center [459, 331] width 458 height 495
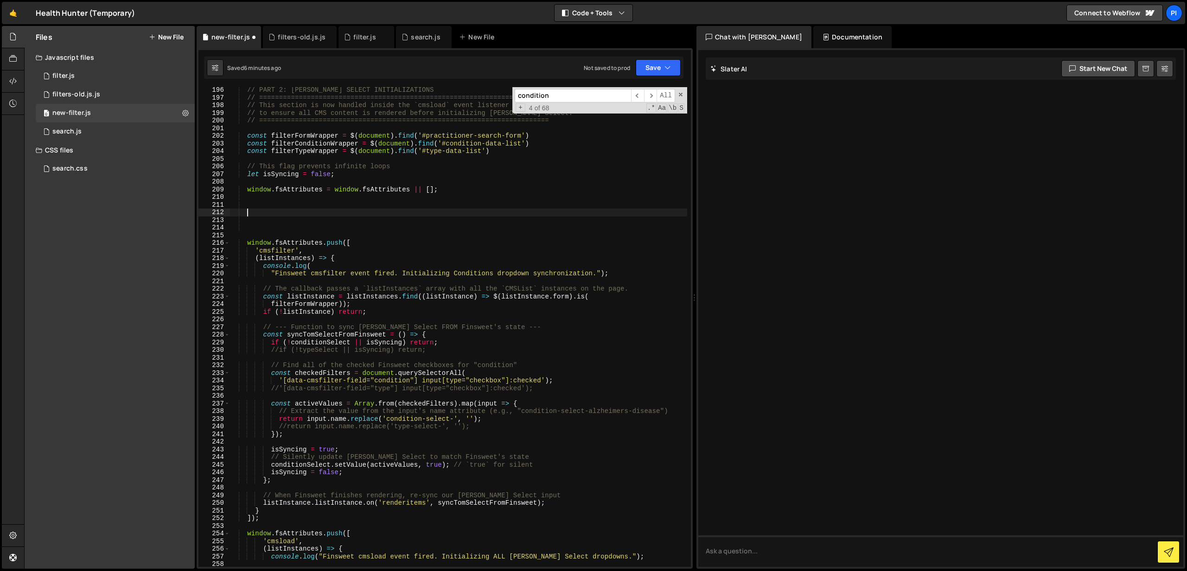
scroll to position [1500, 0]
drag, startPoint x: 474, startPoint y: 348, endPoint x: 219, endPoint y: 347, distance: 255.0
click at [219, 347] on div "196 197 198 199 200 201 202 203 204 205 206 207 208 209 210 211 212 213 214 215…" at bounding box center [444, 327] width 492 height 480
type textarea "//if (!typeSelect || isSyncing) return;"
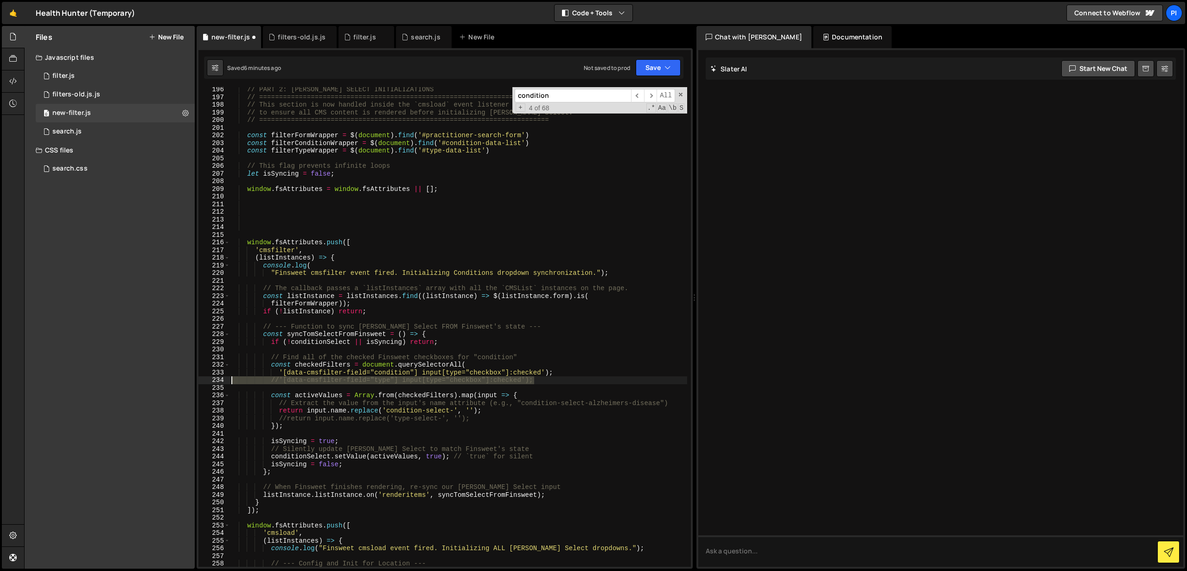
drag, startPoint x: 540, startPoint y: 383, endPoint x: 205, endPoint y: 381, distance: 335.2
click at [205, 381] on div "if (!conditionSelect || isSyncing) return; 196 197 198 199 200 201 202 203 204 …" at bounding box center [444, 327] width 492 height 480
type textarea "//'[data-cmsfilter-field="type"] input[type="checkbox"]:checked');"
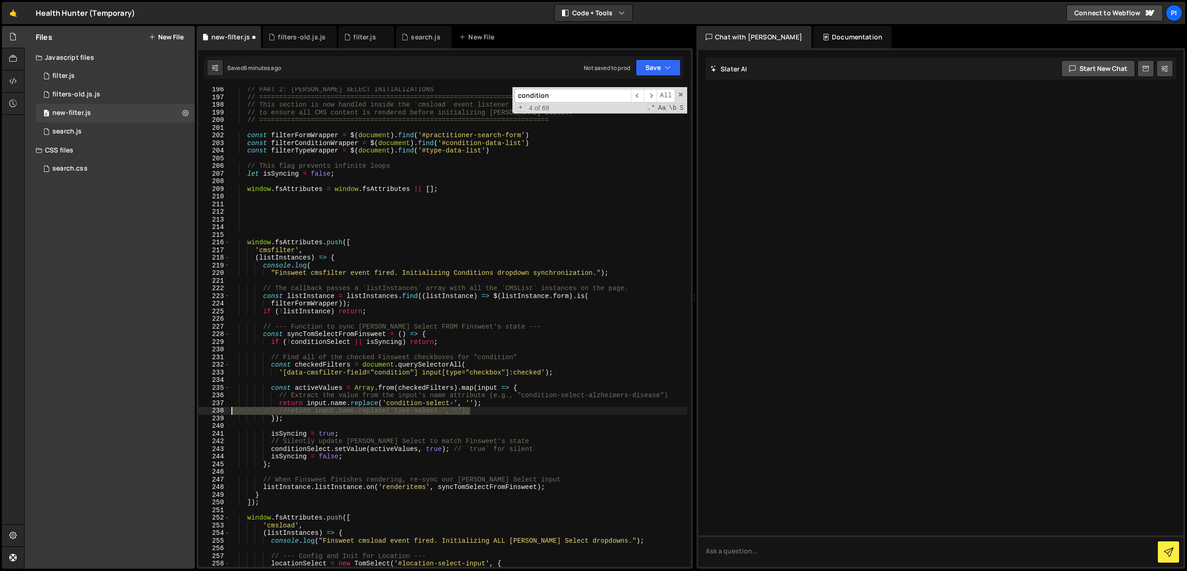
drag, startPoint x: 498, startPoint y: 413, endPoint x: 222, endPoint y: 410, distance: 275.9
click at [222, 410] on div "'[data-cmsfilter-field="condition"] input[type="checkbox"]:checked'); 196 197 1…" at bounding box center [444, 327] width 492 height 480
type textarea "//return input.name.replace('type-select-', '');"
type textarea "return input.name.replace('condition-select-', '');"
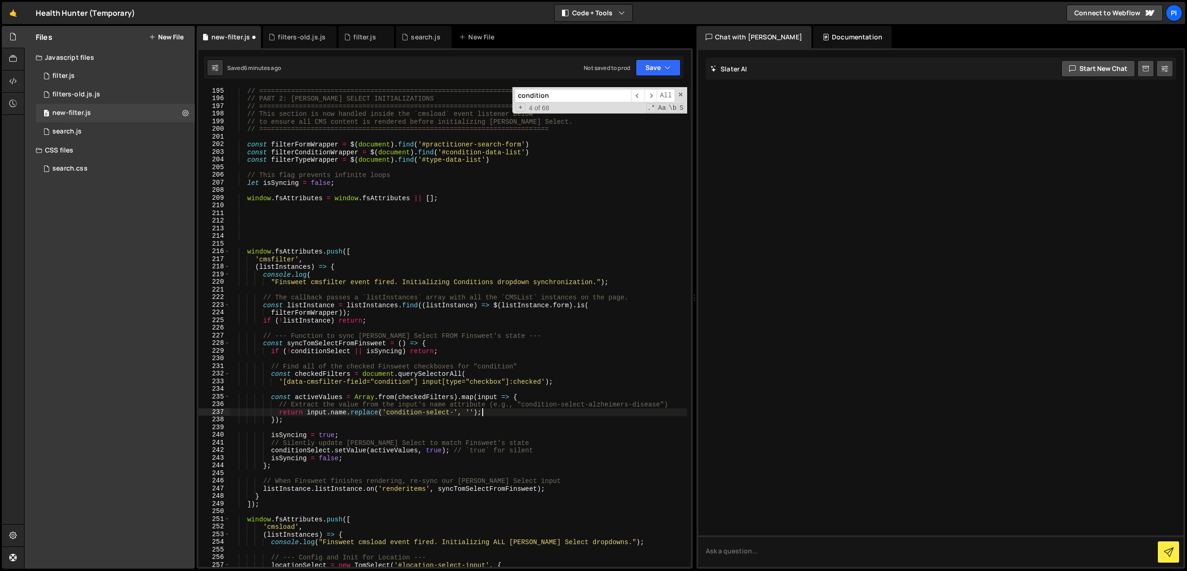
scroll to position [1493, 0]
click at [268, 224] on div "// ========================================================================= //…" at bounding box center [459, 333] width 458 height 495
paste textarea
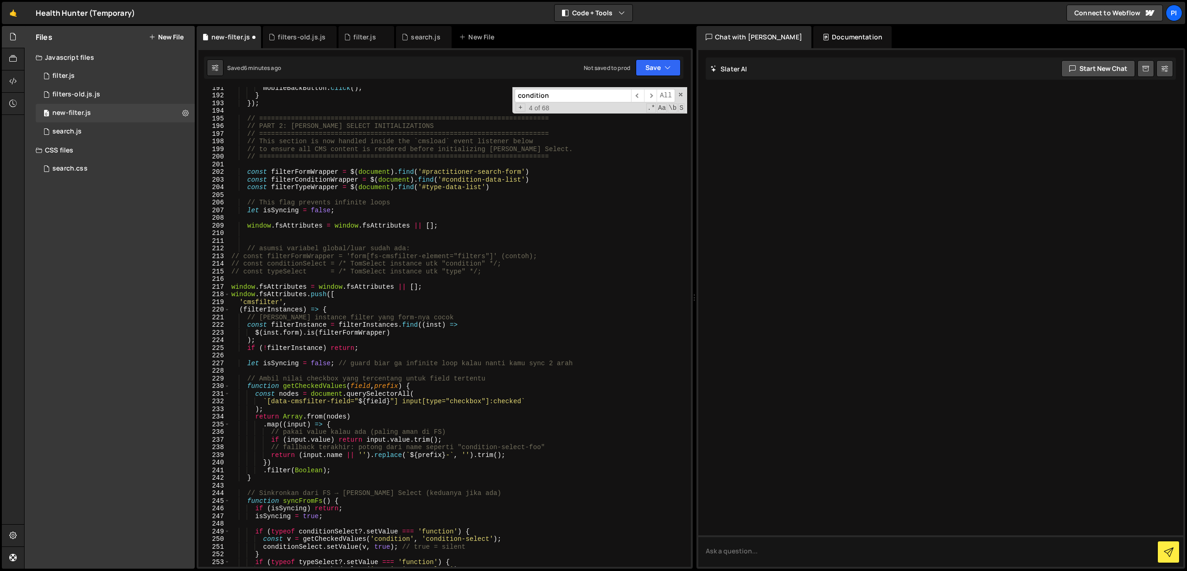
scroll to position [1461, 0]
click at [464, 277] on div "mobileBackButton . click ( ) ; } }) ; // ======================================…" at bounding box center [459, 334] width 458 height 495
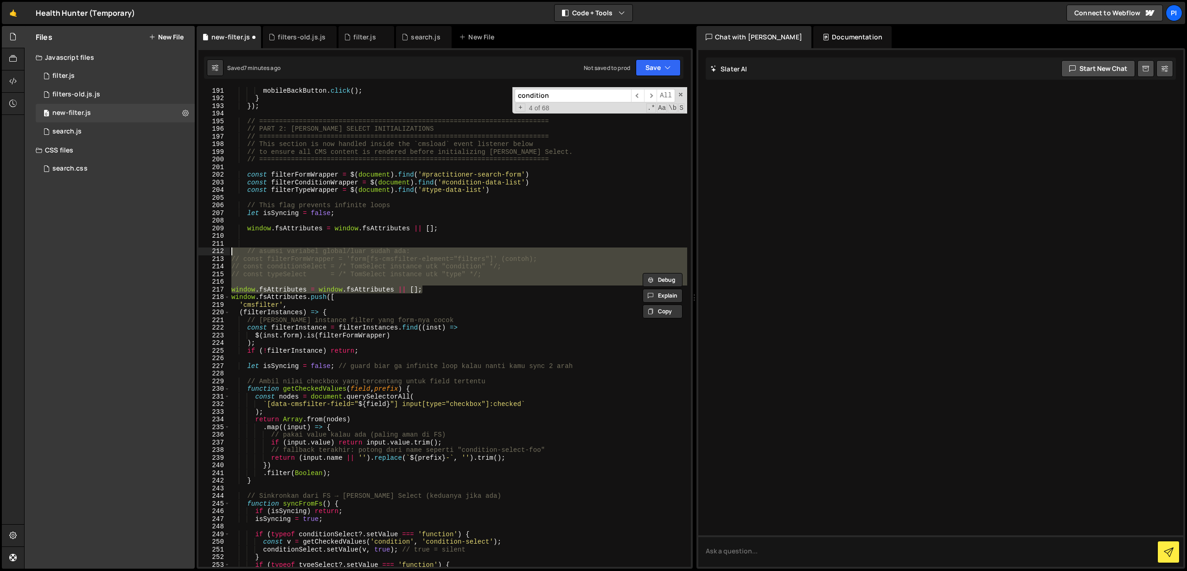
drag, startPoint x: 440, startPoint y: 289, endPoint x: 227, endPoint y: 252, distance: 216.1
click at [227, 252] on div "// const typeSelect = /* TomSelect instance utk "type" */; 191 192 193 194 195 …" at bounding box center [444, 327] width 492 height 480
type textarea "// asumsi variabel global/luar sudah ada: // const filterFormWrapper = 'form[fs…"
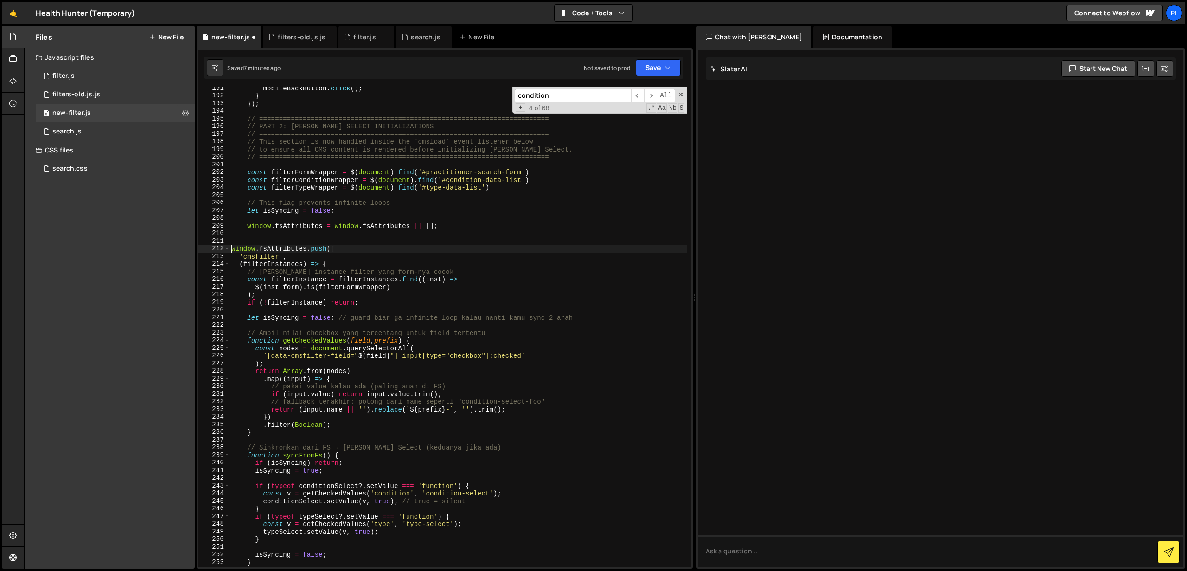
click at [233, 249] on div "mobileBackButton . click ( ) ; } }) ; // ======================================…" at bounding box center [459, 331] width 458 height 495
click at [241, 255] on div "mobileBackButton . click ( ) ; } }) ; // ======================================…" at bounding box center [459, 331] width 458 height 495
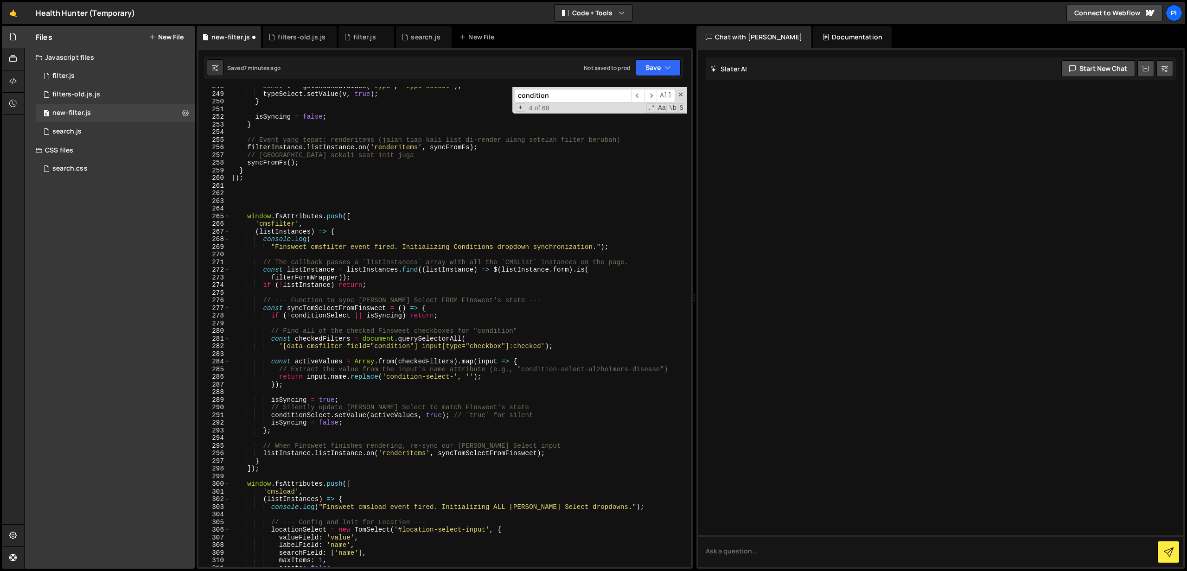
scroll to position [1904, 0]
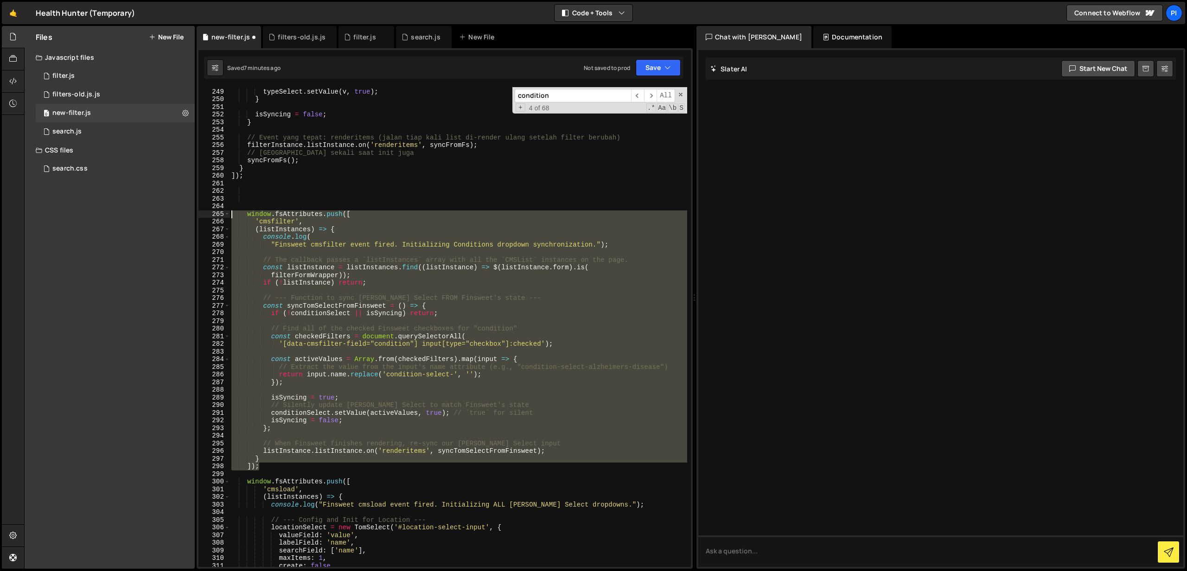
drag, startPoint x: 264, startPoint y: 469, endPoint x: 218, endPoint y: 213, distance: 260.1
click at [218, 213] on div "'cmsfilter', 248 249 250 251 252 253 254 255 256 257 258 259 260 261 262 263 26…" at bounding box center [444, 327] width 492 height 480
type textarea "window.fsAttributes.push([ 'cmsfilter',"
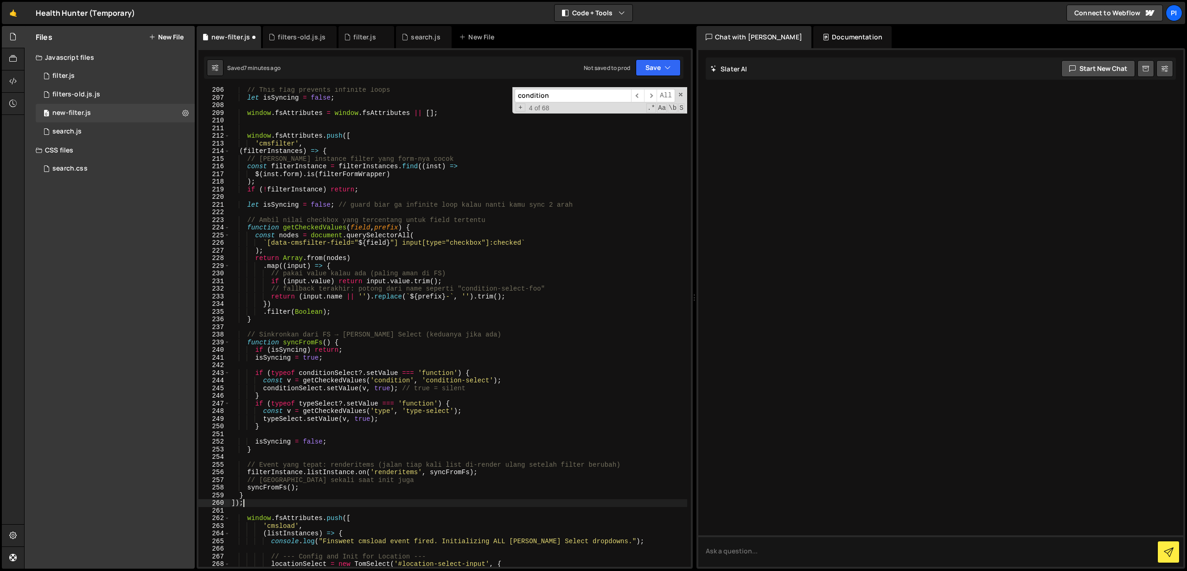
scroll to position [1560, 0]
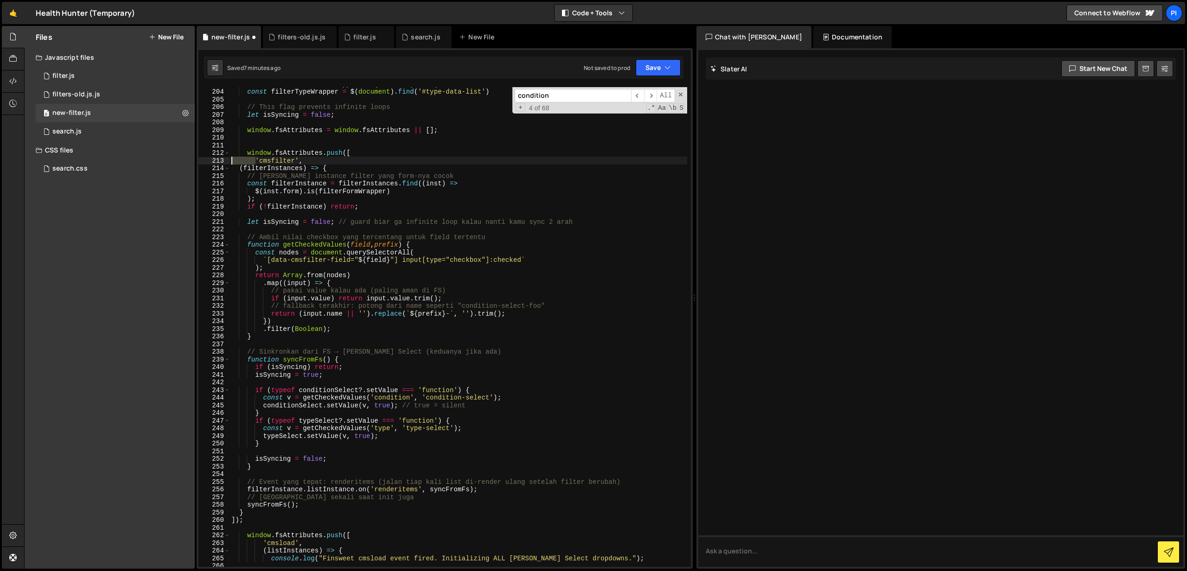
drag, startPoint x: 255, startPoint y: 163, endPoint x: 230, endPoint y: 164, distance: 25.5
click at [230, 164] on div "]); 203 204 205 206 207 208 209 210 211 212 213 214 215 216 217 218 219 220 221…" at bounding box center [444, 327] width 492 height 480
click at [231, 161] on div "const filterConditionWrapper = $ ( document ) . find ( '#condition-data-list' )…" at bounding box center [459, 327] width 458 height 495
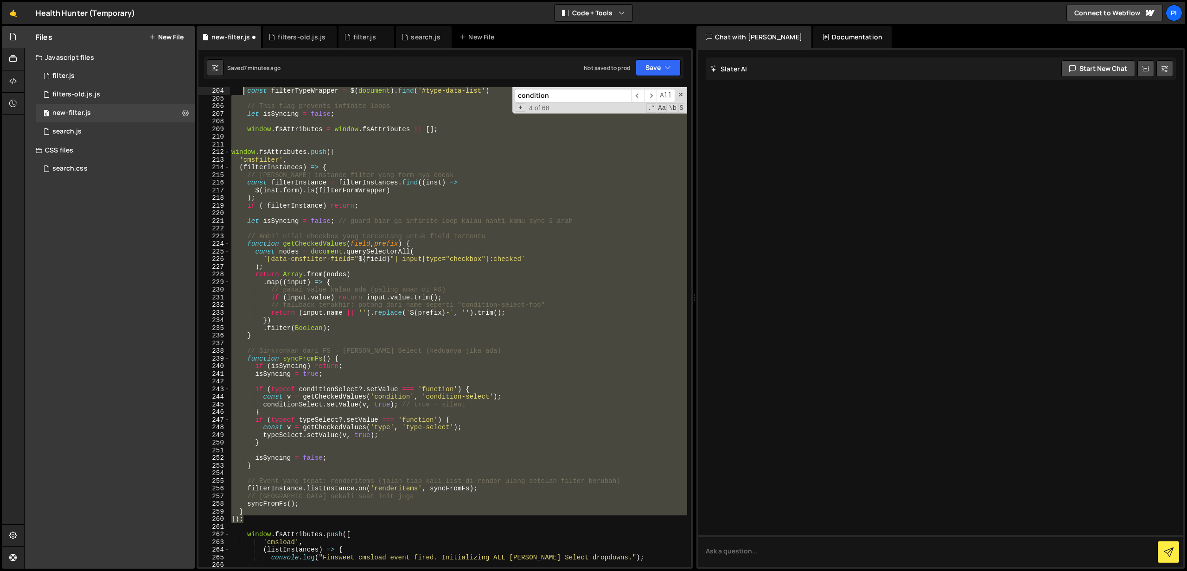
scroll to position [1499, 0]
drag, startPoint x: 249, startPoint y: 273, endPoint x: 244, endPoint y: 152, distance: 121.1
click at [237, 129] on div "const filterTypeWrapper = $ ( document ) . find ( '#type-data-list' ) // This f…" at bounding box center [459, 334] width 458 height 495
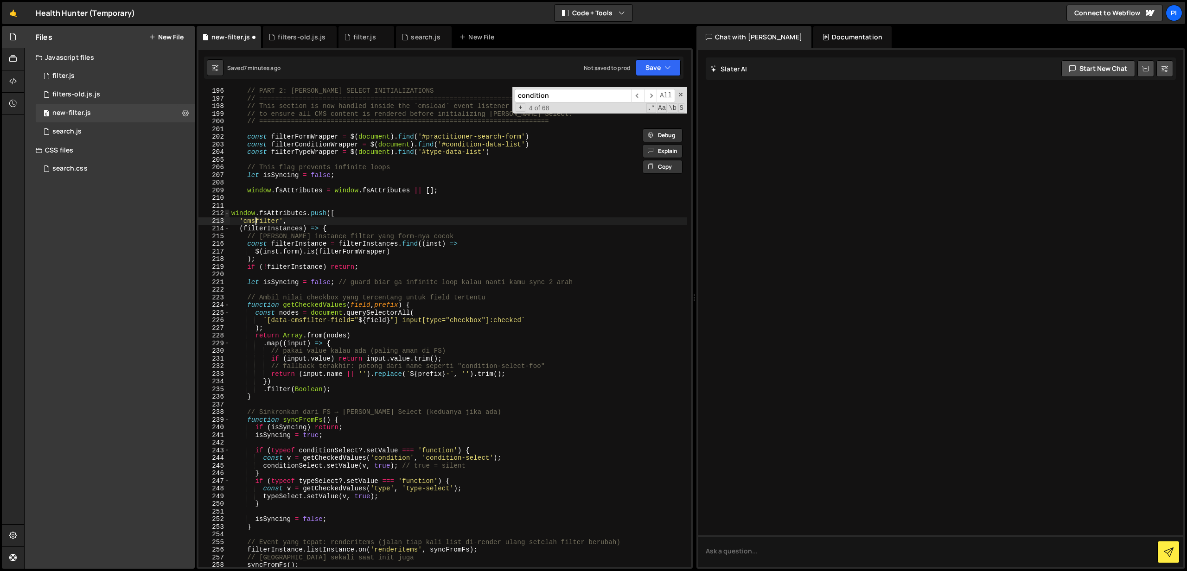
click at [226, 215] on span at bounding box center [226, 214] width 5 height 8
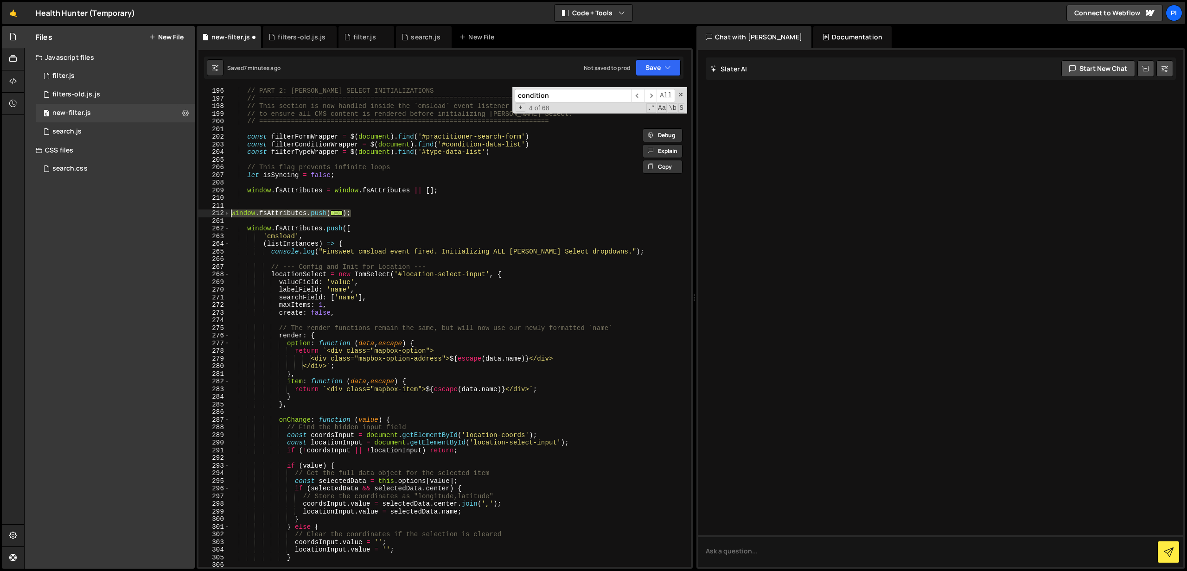
drag, startPoint x: 367, startPoint y: 213, endPoint x: 230, endPoint y: 212, distance: 137.2
click at [230, 212] on div "// PART 2: [PERSON_NAME] SELECT INITIALIZATIONS // ============================…" at bounding box center [459, 334] width 458 height 495
type textarea "window.fsAttributes.push([ 'cmsfilter',"
click at [264, 213] on div "// PART 2: [PERSON_NAME] SELECT INITIALIZATIONS // ============================…" at bounding box center [459, 334] width 458 height 495
paste textarea "]);"
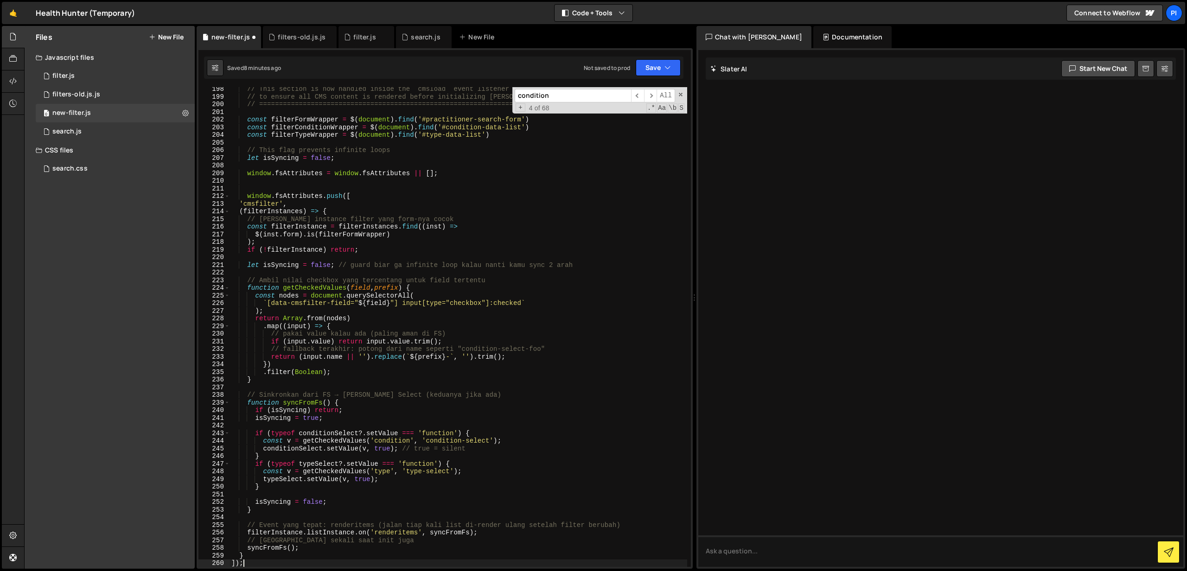
scroll to position [1517, 0]
click at [241, 204] on div "// This section is now handled inside the `cmsload` event listener below // to …" at bounding box center [459, 332] width 458 height 495
click at [241, 211] on div "// This section is now handled inside the `cmsload` event listener below // to …" at bounding box center [459, 332] width 458 height 495
click at [240, 222] on div "// This section is now handled inside the `cmsload` event listener below // to …" at bounding box center [459, 332] width 458 height 495
click at [239, 212] on div "// This section is now handled inside the `cmsload` event listener below // to …" at bounding box center [459, 332] width 458 height 495
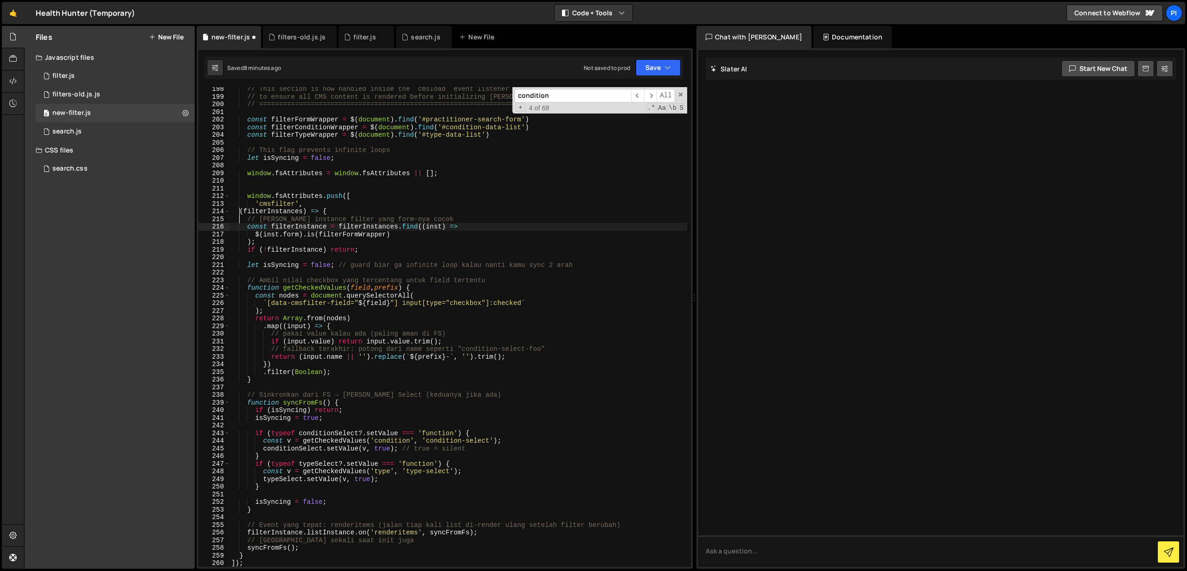
click at [240, 227] on div "// This section is now handled inside the `cmsload` event listener below // to …" at bounding box center [459, 332] width 458 height 495
click at [239, 236] on div "// This section is now handled inside the `cmsload` event listener below // to …" at bounding box center [459, 332] width 458 height 495
click at [240, 244] on div "// This section is now handled inside the `cmsload` event listener below // to …" at bounding box center [459, 332] width 458 height 495
click at [241, 252] on div "// This section is now handled inside the `cmsload` event listener below // to …" at bounding box center [459, 332] width 458 height 495
click at [239, 263] on div "// This section is now handled inside the `cmsload` event listener below // to …" at bounding box center [459, 332] width 458 height 495
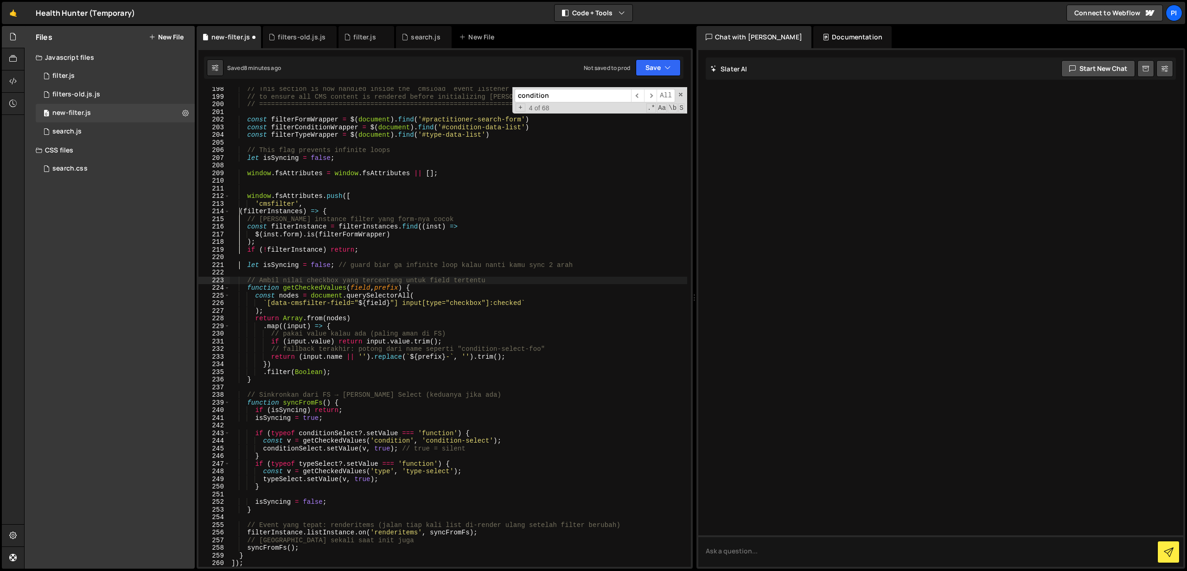
click at [239, 282] on div "// This section is now handled inside the `cmsload` event listener below // to …" at bounding box center [459, 332] width 458 height 495
click at [238, 289] on div "// This section is now handled inside the `cmsload` event listener below // to …" at bounding box center [459, 332] width 458 height 495
click at [240, 296] on div "// This section is now handled inside the `cmsload` event listener below // to …" at bounding box center [459, 332] width 458 height 495
click at [241, 303] on div "// This section is now handled inside the `cmsload` event listener below // to …" at bounding box center [459, 332] width 458 height 495
click at [239, 313] on div "// This section is now handled inside the `cmsload` event listener below // to …" at bounding box center [459, 332] width 458 height 495
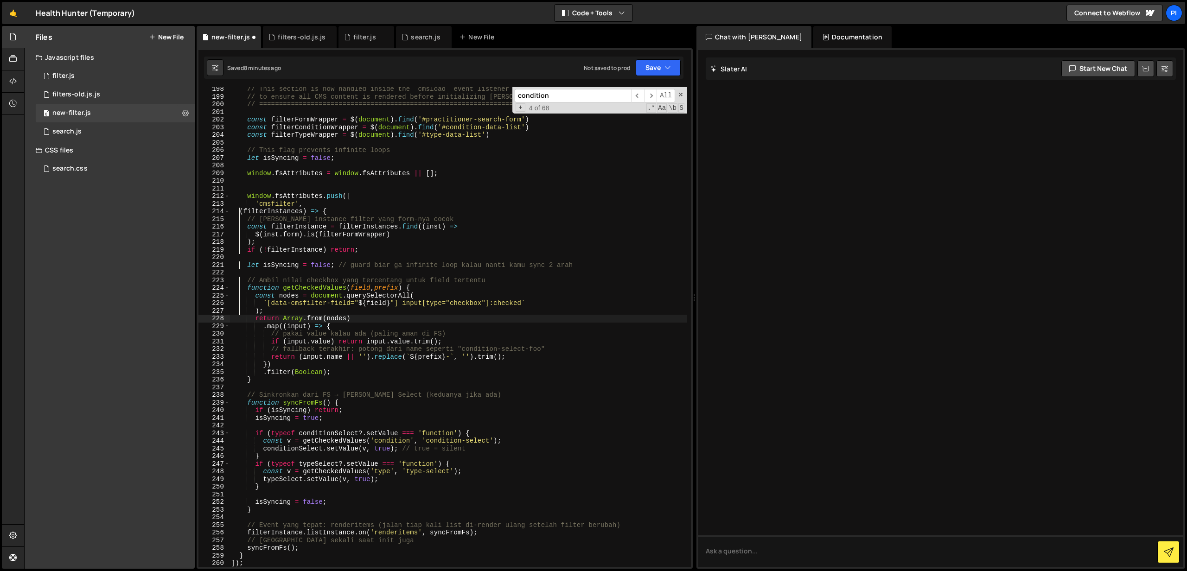
click at [240, 321] on div "// This section is now handled inside the `cmsload` event listener below // to …" at bounding box center [459, 332] width 458 height 495
click at [240, 328] on div "// This section is now handled inside the `cmsload` event listener below // to …" at bounding box center [459, 332] width 458 height 495
click at [238, 335] on div "// This section is now handled inside the `cmsload` event listener below // to …" at bounding box center [459, 332] width 458 height 495
click at [237, 344] on div "// This section is now handled inside the `cmsload` event listener below // to …" at bounding box center [459, 332] width 458 height 495
click at [238, 352] on div "// This section is now handled inside the `cmsload` event listener below // to …" at bounding box center [459, 332] width 458 height 495
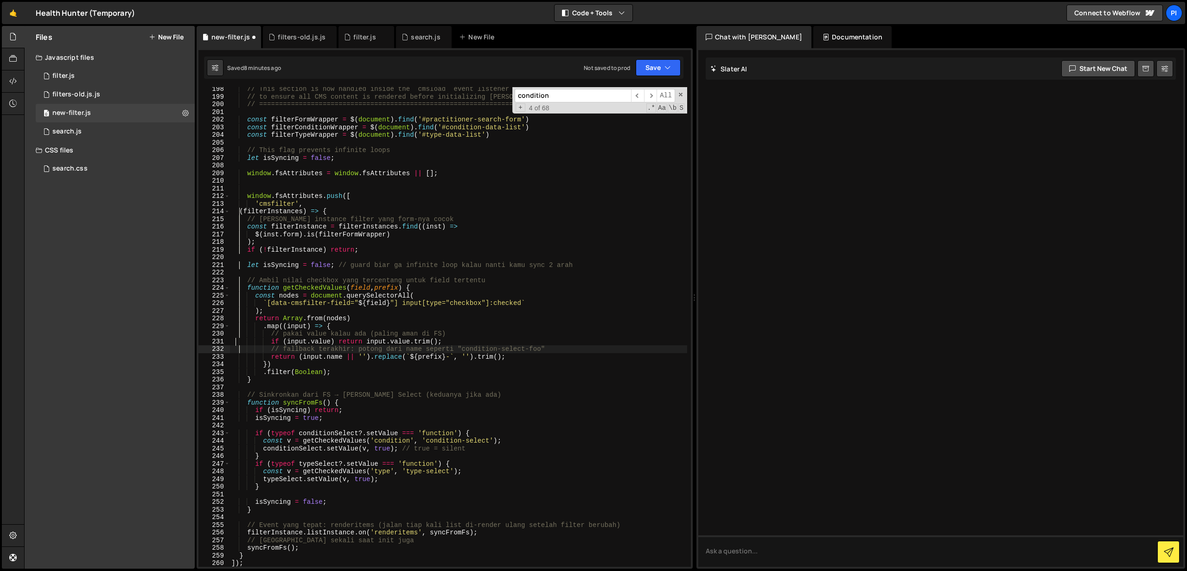
click at [240, 344] on div "// This section is now handled inside the `cmsload` event listener below // to …" at bounding box center [459, 332] width 458 height 495
click at [235, 344] on div "// This section is now handled inside the `cmsload` event listener below // to …" at bounding box center [459, 332] width 458 height 495
click at [236, 344] on div "// This section is now handled inside the `cmsload` event listener below // to …" at bounding box center [459, 332] width 458 height 495
click at [236, 343] on div "// This section is now handled inside the `cmsload` event listener below // to …" at bounding box center [459, 332] width 458 height 495
click at [240, 362] on div "// This section is now handled inside the `cmsload` event listener below // to …" at bounding box center [459, 332] width 458 height 495
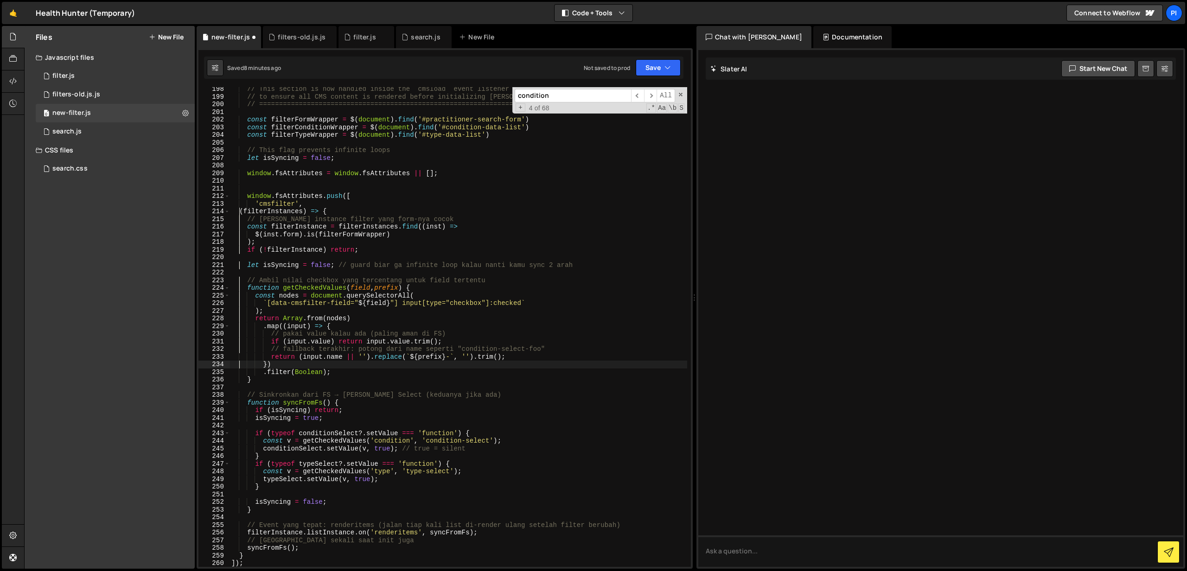
click at [238, 357] on div "// This section is now handled inside the `cmsload` event listener below // to …" at bounding box center [459, 332] width 458 height 495
click at [241, 373] on div "// This section is now handled inside the `cmsload` event listener below // to …" at bounding box center [459, 332] width 458 height 495
click at [240, 378] on div "// This section is now handled inside the `cmsload` event listener below // to …" at bounding box center [459, 332] width 458 height 495
click at [240, 395] on div "// This section is now handled inside the `cmsload` event listener below // to …" at bounding box center [459, 332] width 458 height 495
click at [239, 404] on div "// This section is now handled inside the `cmsload` event listener below // to …" at bounding box center [459, 332] width 458 height 495
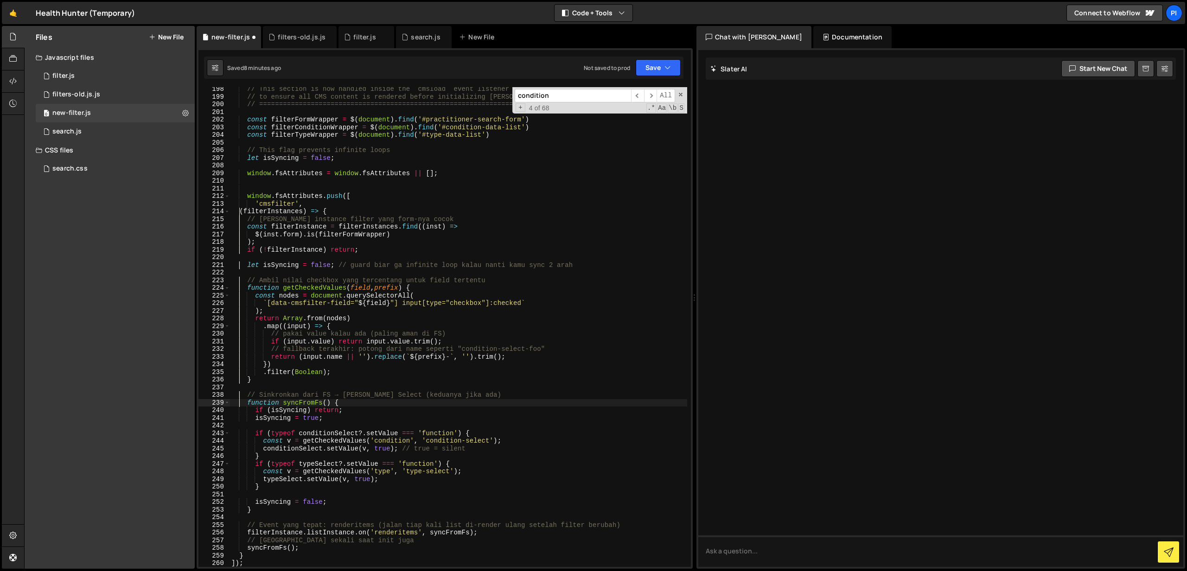
click at [239, 410] on div "// This section is now handled inside the `cmsload` event listener below // to …" at bounding box center [459, 332] width 458 height 495
click at [239, 416] on div "// This section is now handled inside the `cmsload` event listener below // to …" at bounding box center [459, 332] width 458 height 495
click at [240, 434] on div "// This section is now handled inside the `cmsload` event listener below // to …" at bounding box center [459, 332] width 458 height 495
click at [240, 444] on div "// This section is now handled inside the `cmsload` event listener below // to …" at bounding box center [459, 332] width 458 height 495
click at [238, 450] on div "// This section is now handled inside the `cmsload` event listener below // to …" at bounding box center [459, 332] width 458 height 495
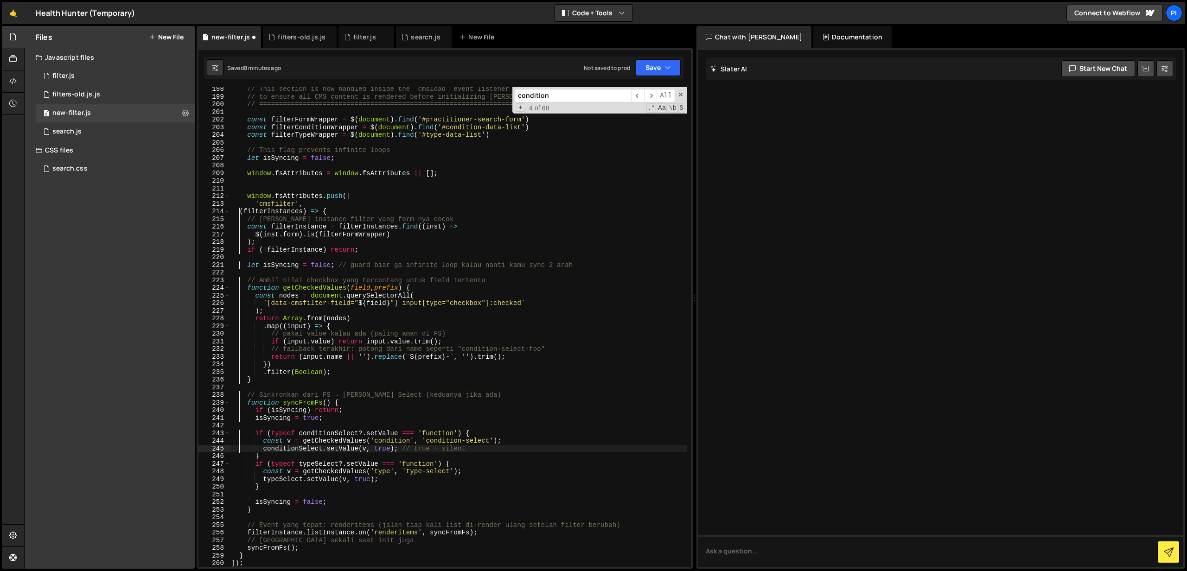
click at [238, 458] on div "// This section is now handled inside the `cmsload` event listener below // to …" at bounding box center [459, 332] width 458 height 495
click at [239, 465] on div "// This section is now handled inside the `cmsload` event listener below // to …" at bounding box center [459, 332] width 458 height 495
click at [240, 472] on div "// This section is now handled inside the `cmsload` event listener below // to …" at bounding box center [459, 332] width 458 height 495
click at [239, 478] on div "// This section is now handled inside the `cmsload` event listener below // to …" at bounding box center [459, 332] width 458 height 495
click at [241, 488] on div "// This section is now handled inside the `cmsload` event listener below // to …" at bounding box center [459, 332] width 458 height 495
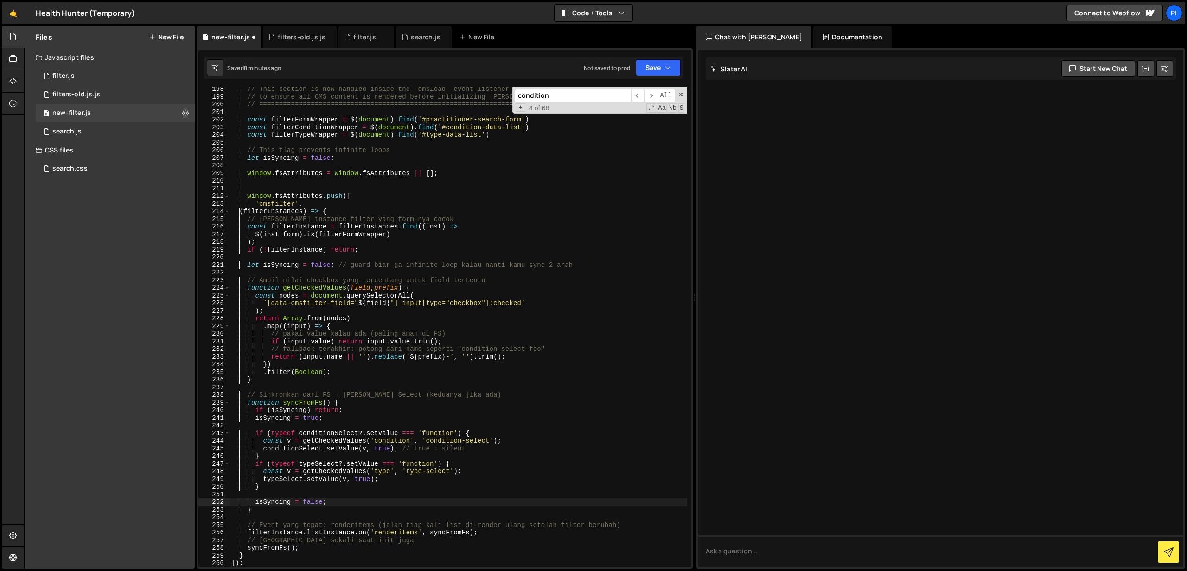
click at [239, 504] on div "// This section is now handled inside the `cmsload` event listener below // to …" at bounding box center [459, 332] width 458 height 495
click at [240, 510] on div "// This section is now handled inside the `cmsload` event listener below // to …" at bounding box center [459, 332] width 458 height 495
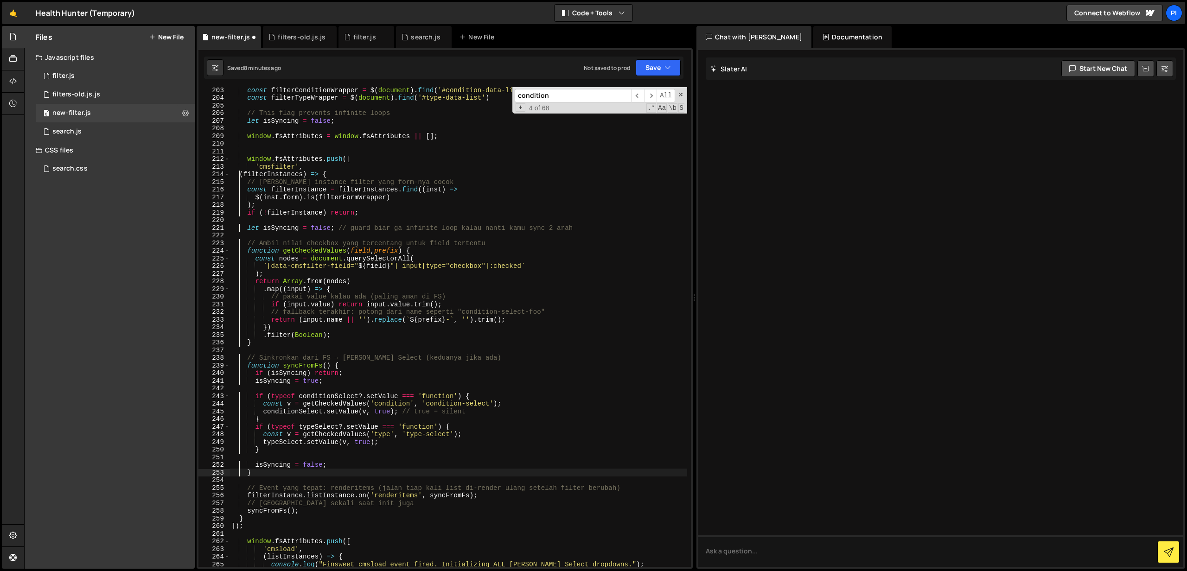
scroll to position [1555, 0]
click at [240, 487] on div "const filterConditionWrapper = $ ( document ) . find ( '#condition-data-list' )…" at bounding box center [459, 332] width 458 height 495
click at [240, 497] on div "const filterConditionWrapper = $ ( document ) . find ( '#condition-data-list' )…" at bounding box center [459, 332] width 458 height 495
click at [240, 506] on div "const filterConditionWrapper = $ ( document ) . find ( '#condition-data-list' )…" at bounding box center [459, 332] width 458 height 495
click at [239, 503] on div "const filterConditionWrapper = $ ( document ) . find ( '#condition-data-list' )…" at bounding box center [459, 332] width 458 height 495
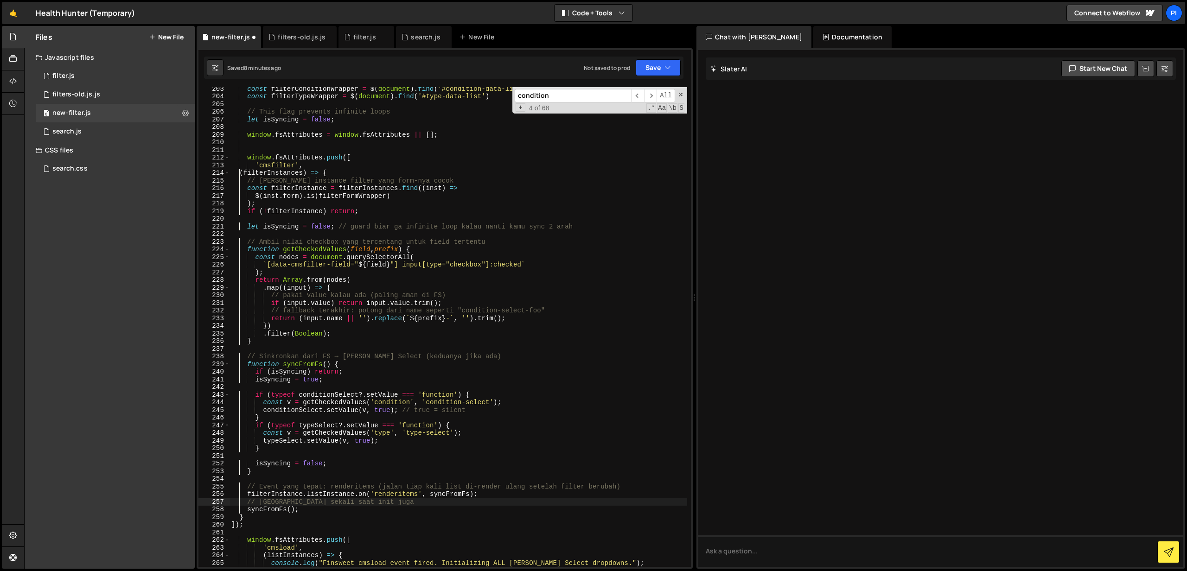
click at [240, 517] on div "const filterConditionWrapper = $ ( document ) . find ( '#condition-data-list' )…" at bounding box center [459, 332] width 458 height 495
drag, startPoint x: 231, startPoint y: 525, endPoint x: 243, endPoint y: 519, distance: 12.9
click at [231, 525] on div "const filterConditionWrapper = $ ( document ) . find ( '#condition-data-list' )…" at bounding box center [459, 332] width 458 height 495
type textarea "]);"
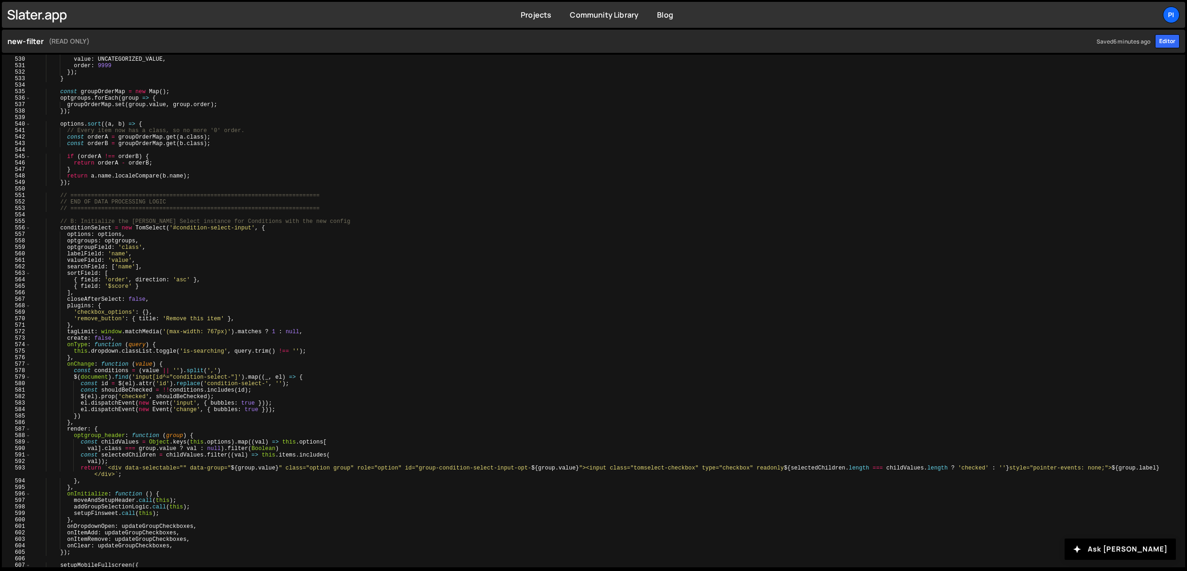
scroll to position [3437, 0]
type textarea "// ========================================================================="
click at [64, 198] on div "label : 'Miscellaneous' , value : UNCATEGORIZED_VALUE , order : 9999 }) ; } con…" at bounding box center [606, 315] width 1150 height 526
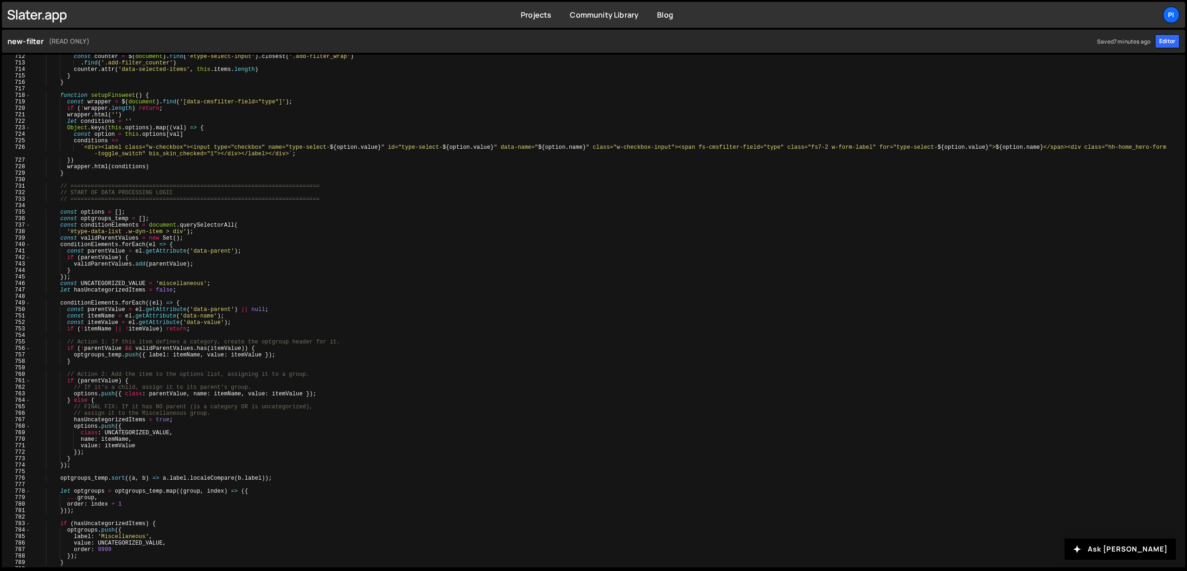
scroll to position [4628, 0]
click at [64, 198] on div "const counter = $ ( document ) . find ( '#type-select-input' ) . closest ( '.ad…" at bounding box center [606, 318] width 1150 height 526
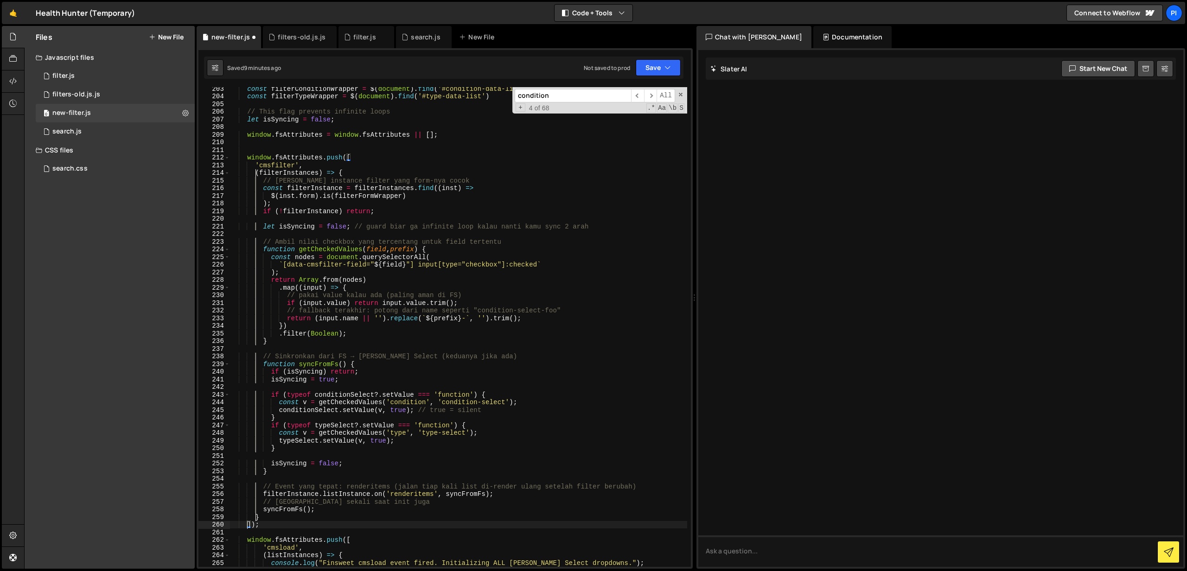
scroll to position [1555, 0]
click at [357, 177] on div "const filterConditionWrapper = $ ( document ) . find ( '#condition-data-list' )…" at bounding box center [459, 332] width 458 height 495
drag, startPoint x: 604, startPoint y: 228, endPoint x: 352, endPoint y: 230, distance: 251.8
click at [352, 230] on div "const filterConditionWrapper = $ ( document ) . find ( '#condition-data-list' )…" at bounding box center [459, 332] width 458 height 495
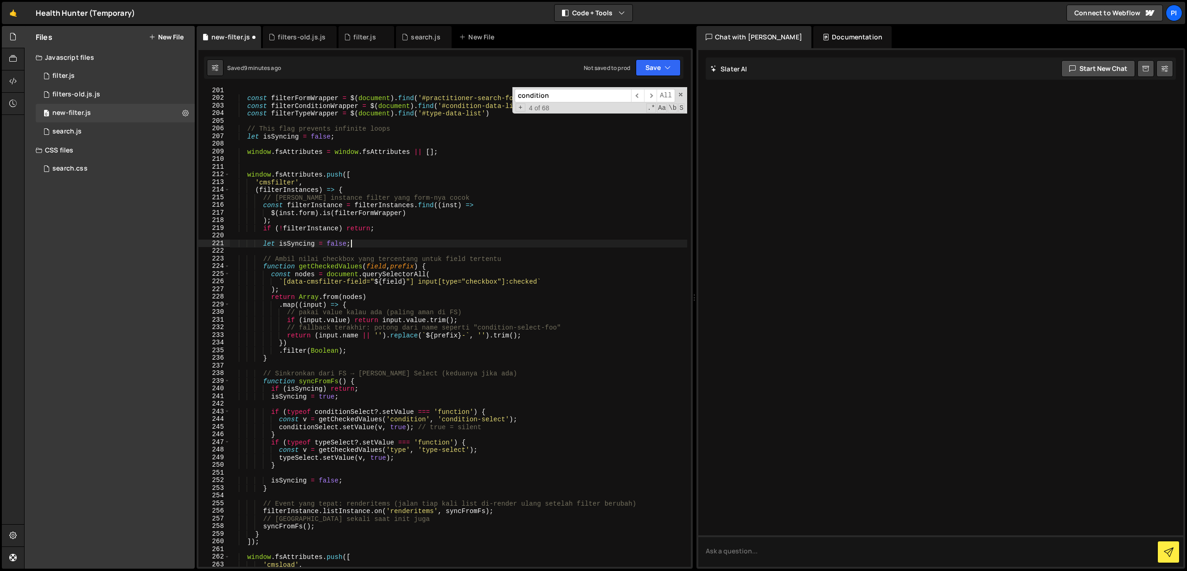
scroll to position [1542, 0]
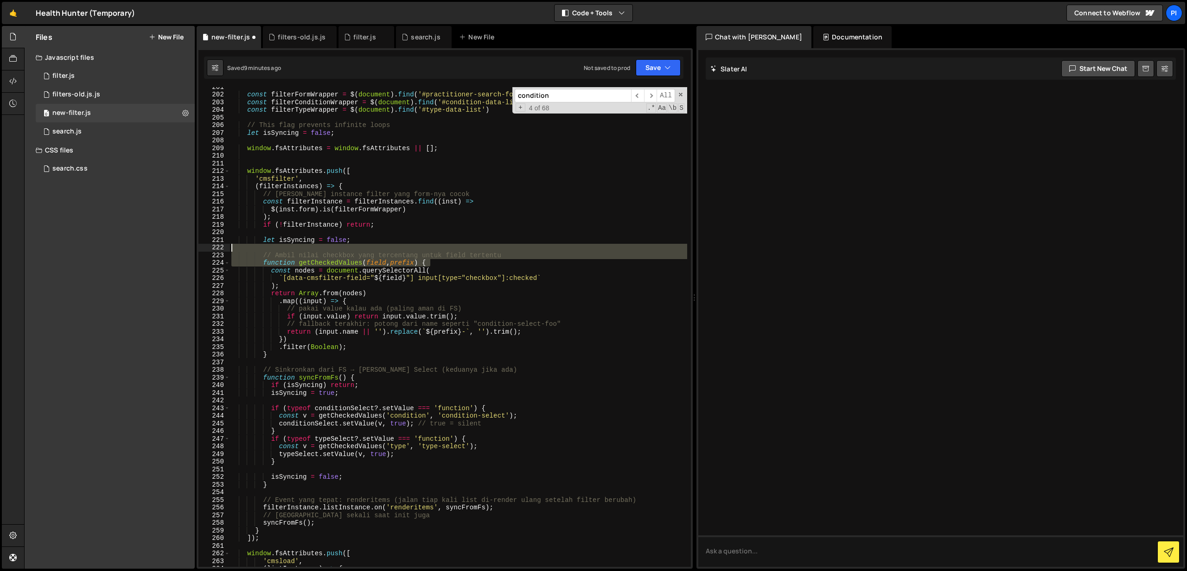
drag, startPoint x: 531, startPoint y: 259, endPoint x: 253, endPoint y: 253, distance: 278.3
click at [253, 253] on div "const filterFormWrapper = $ ( document ) . find ( '#practitioner-search-form' )…" at bounding box center [459, 330] width 458 height 495
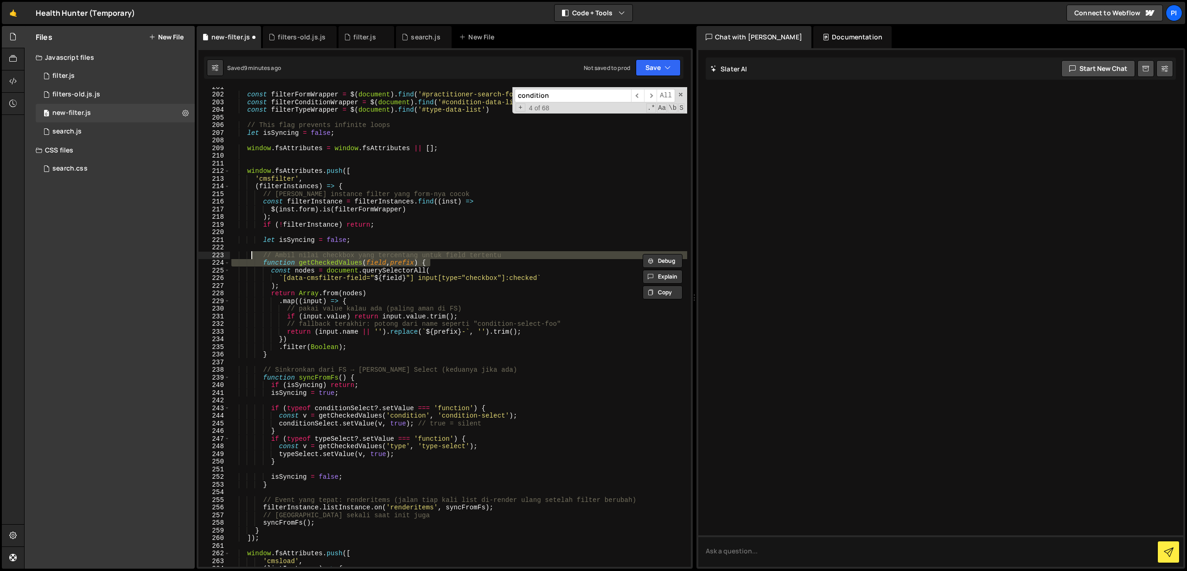
click at [253, 253] on div "const filterFormWrapper = $ ( document ) . find ( '#practitioner-search-form' )…" at bounding box center [459, 327] width 458 height 480
click at [219, 256] on div "223" at bounding box center [214, 256] width 32 height 8
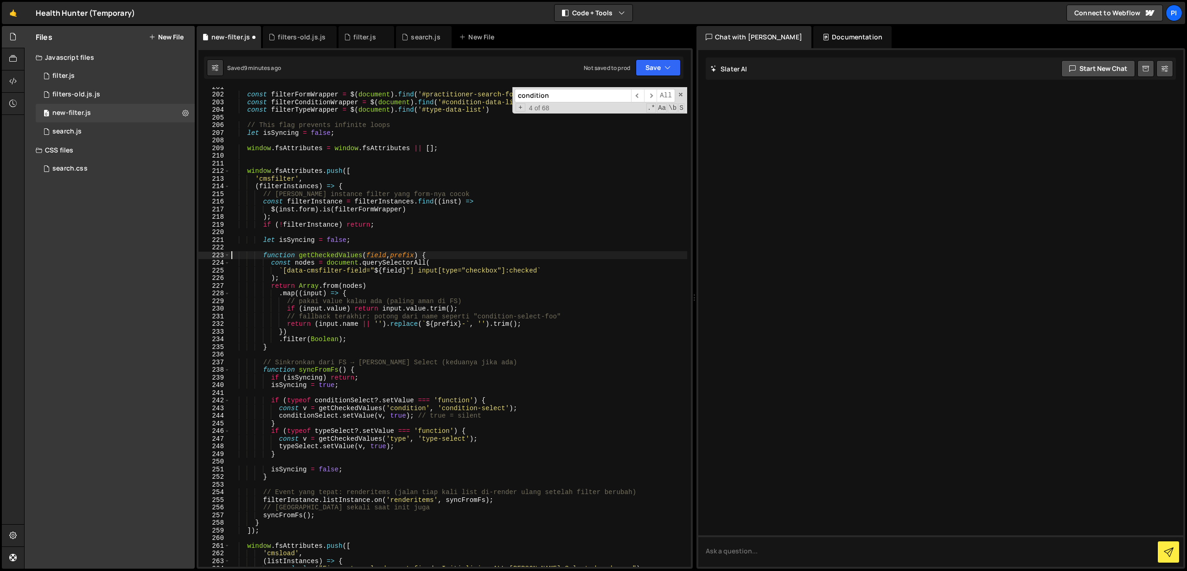
click at [498, 299] on div "const filterFormWrapper = $ ( document ) . find ( '#practitioner-search-form' )…" at bounding box center [459, 330] width 458 height 495
type textarea "// pakai value kalau ada (paling aman di FS)"
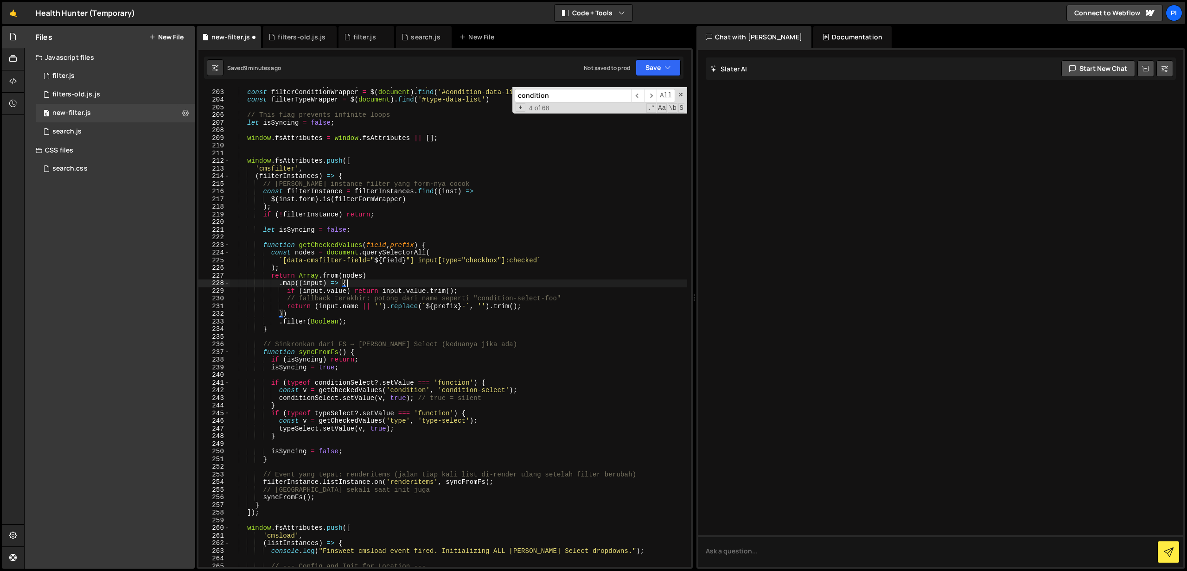
scroll to position [1552, 0]
click at [615, 300] on div "const filterFormWrapper = $ ( document ) . find ( '#practitioner-search-form' )…" at bounding box center [459, 328] width 458 height 495
type textarea "// fallback terakhir: potong dari name seperti "condition-select-foo""
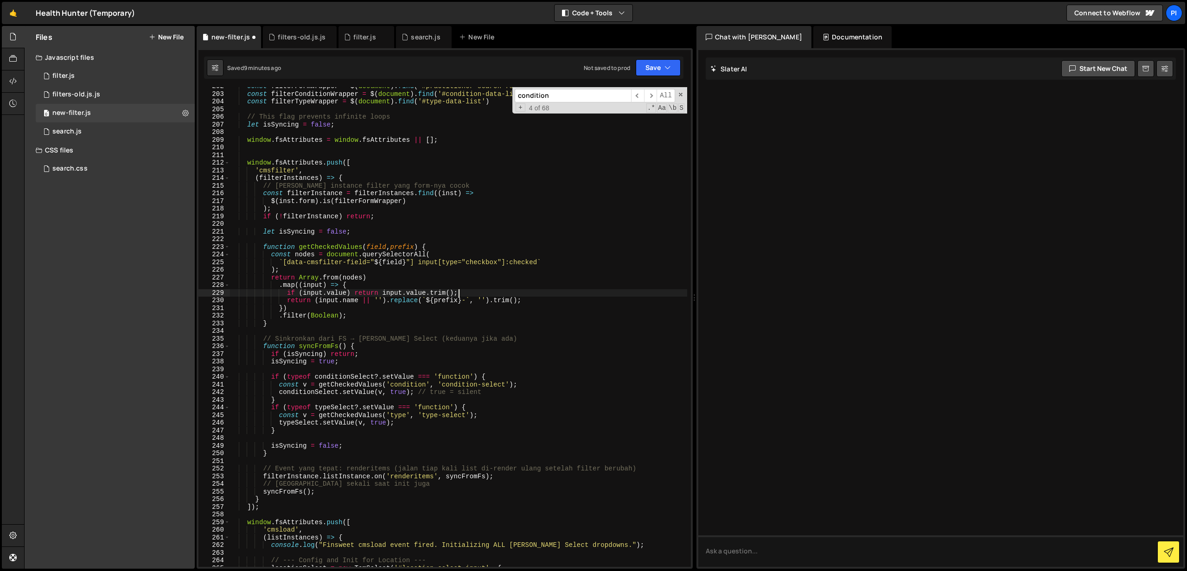
scroll to position [1550, 0]
click at [529, 339] on div "const filterFormWrapper = $ ( document ) . find ( '#practitioner-search-form' )…" at bounding box center [459, 330] width 458 height 495
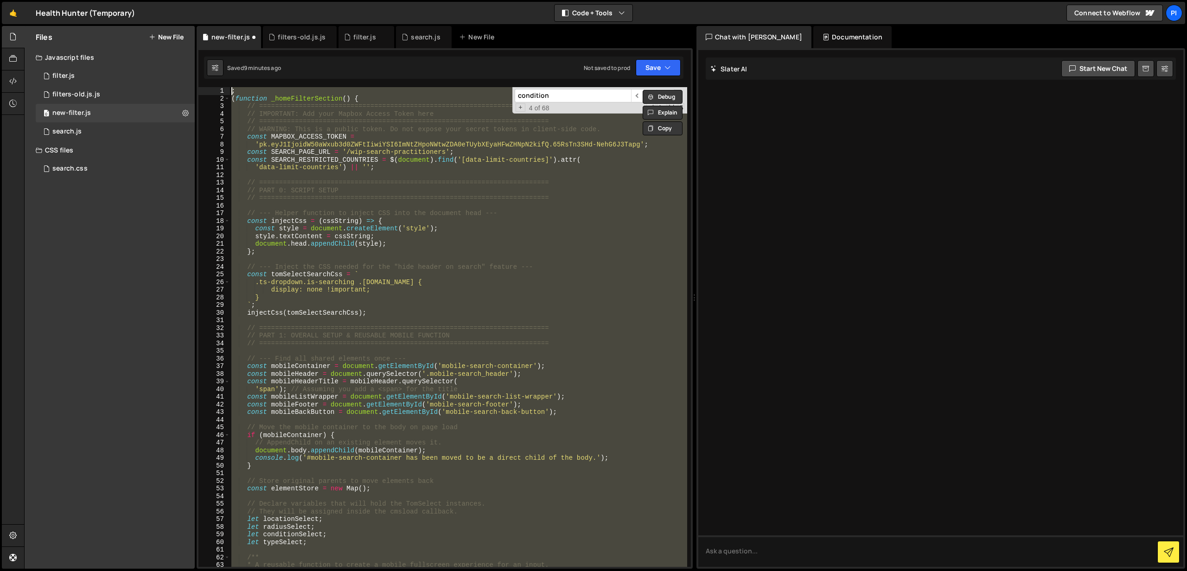
scroll to position [0, 0]
click at [529, 339] on div "; ( function _homeFilterSection ( ) { // ======================================…" at bounding box center [459, 327] width 458 height 480
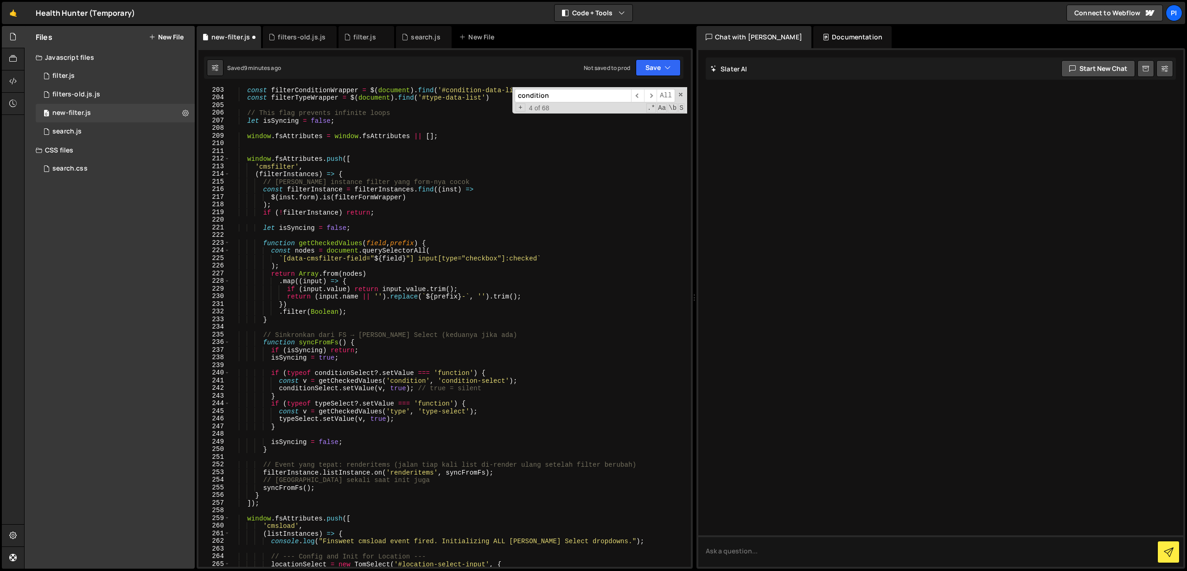
scroll to position [1554, 0]
click at [508, 337] on div "const filterConditionWrapper = $ ( document ) . find ( '#condition-data-list' )…" at bounding box center [459, 333] width 458 height 495
type textarea "// Sinkronkan dari FS → [PERSON_NAME] Select (keduanya jika ada)"
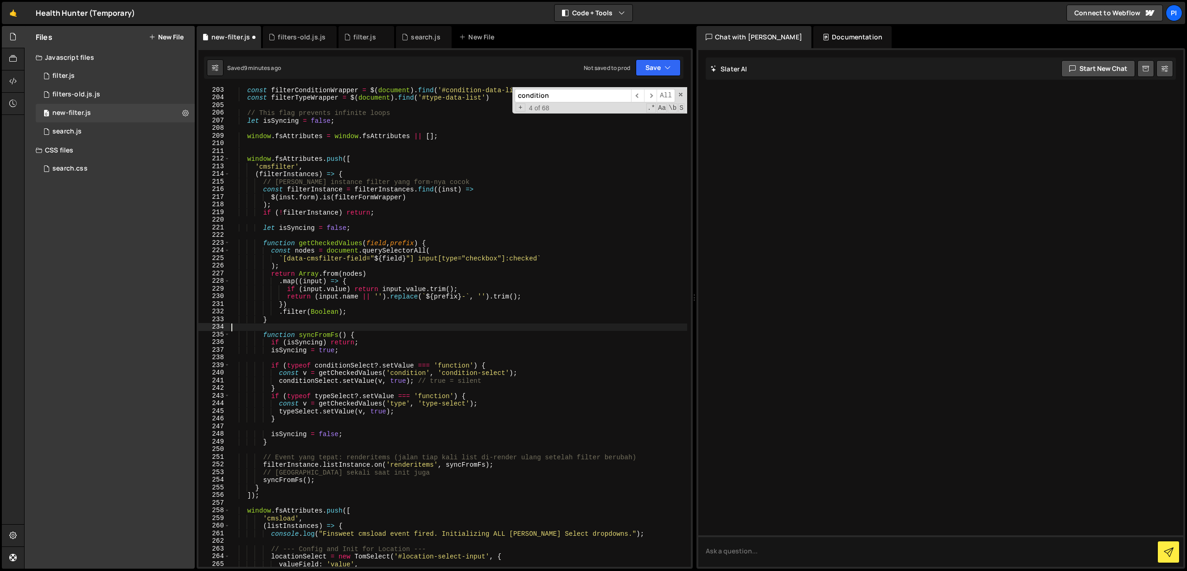
click at [653, 454] on div "const filterConditionWrapper = $ ( document ) . find ( '#condition-data-list' )…" at bounding box center [459, 333] width 458 height 495
type textarea "// Event yang tepat: renderitems (jalan tiap kali list di-render ulang setelah …"
click at [555, 468] on div "const filterConditionWrapper = $ ( document ) . find ( '#condition-data-list' )…" at bounding box center [459, 333] width 458 height 495
type textarea "// [GEOGRAPHIC_DATA] sekali saat init juga"
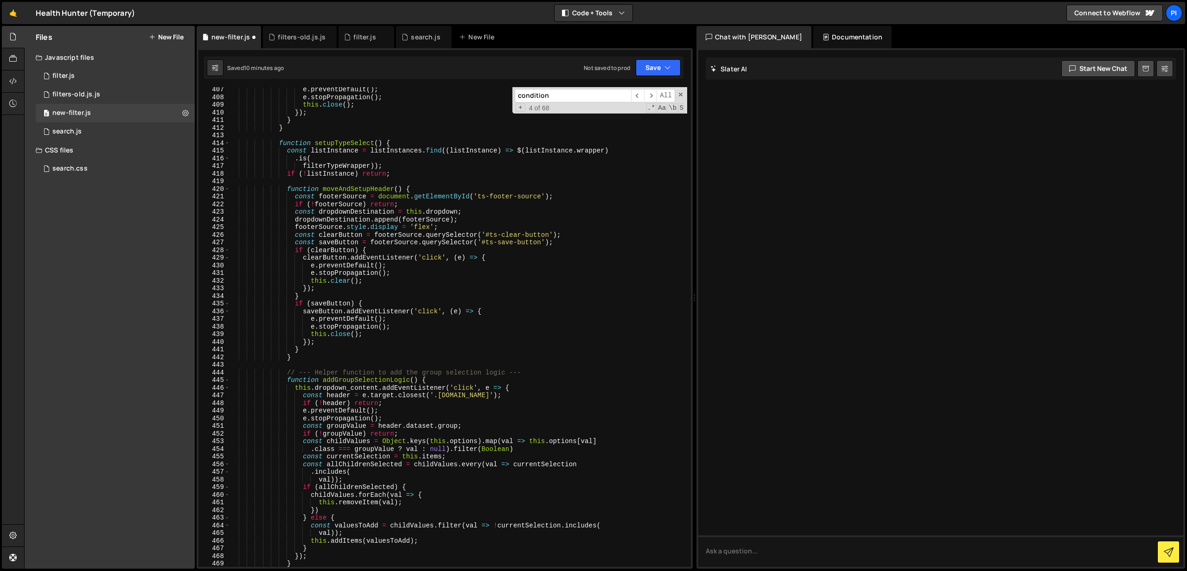
scroll to position [3141, 0]
click at [355, 378] on div "e . preventDefault ( ) ; e . stopPropagation ( ) ; this . close ( ) ; }) ; } } …" at bounding box center [459, 330] width 458 height 495
type textarea "function addGroupSelectionLogic() {"
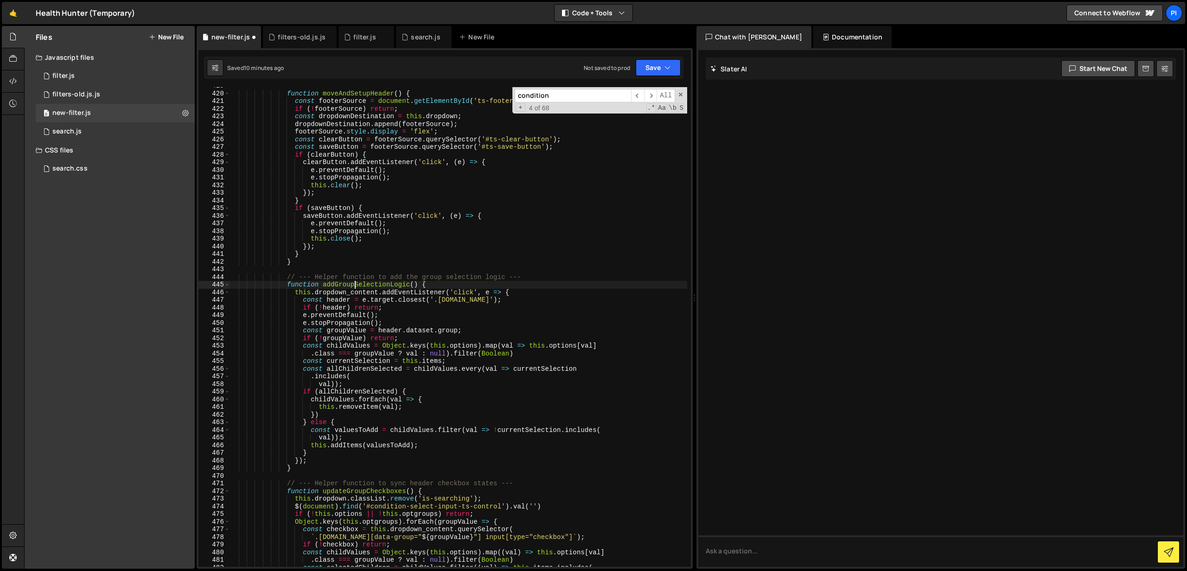
scroll to position [3234, 0]
click at [648, 96] on span "​" at bounding box center [650, 95] width 13 height 13
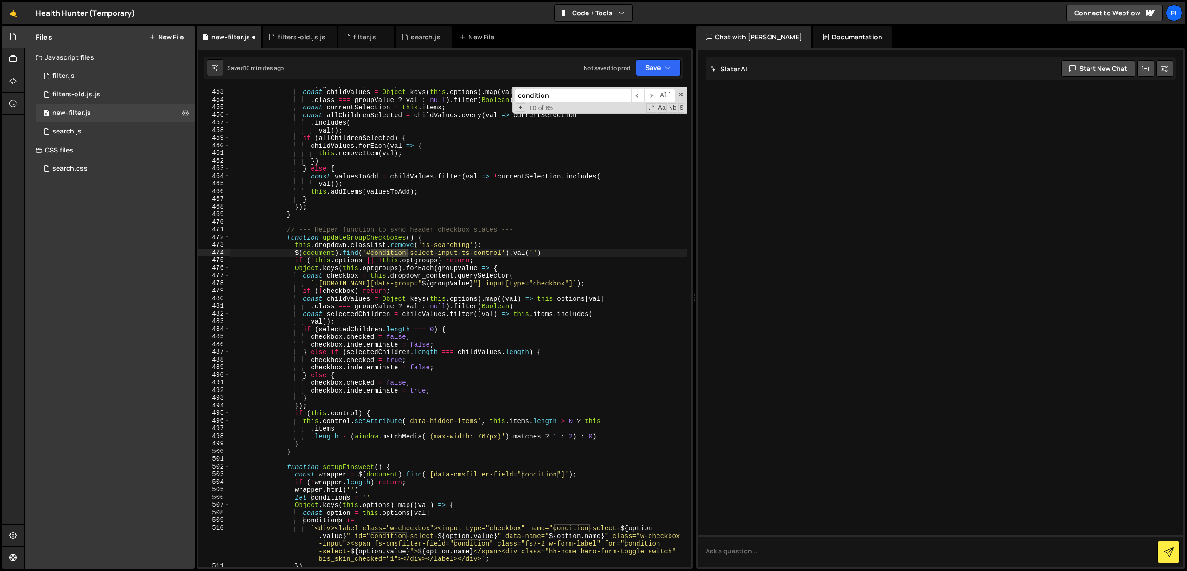
scroll to position [3487, 0]
click at [649, 94] on span "​" at bounding box center [650, 95] width 13 height 13
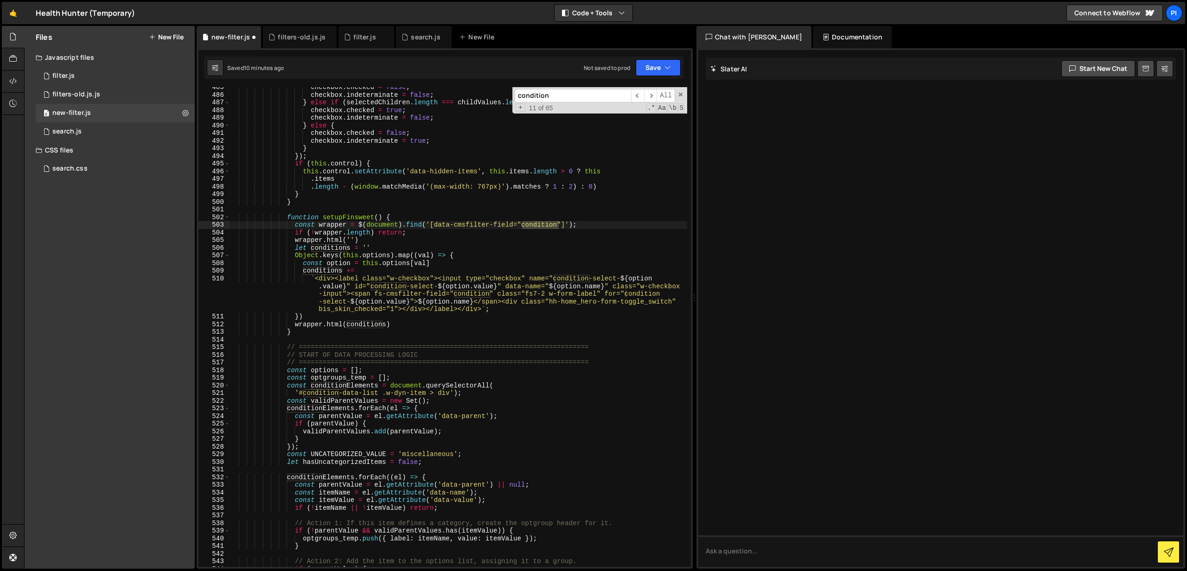
scroll to position [3740, 0]
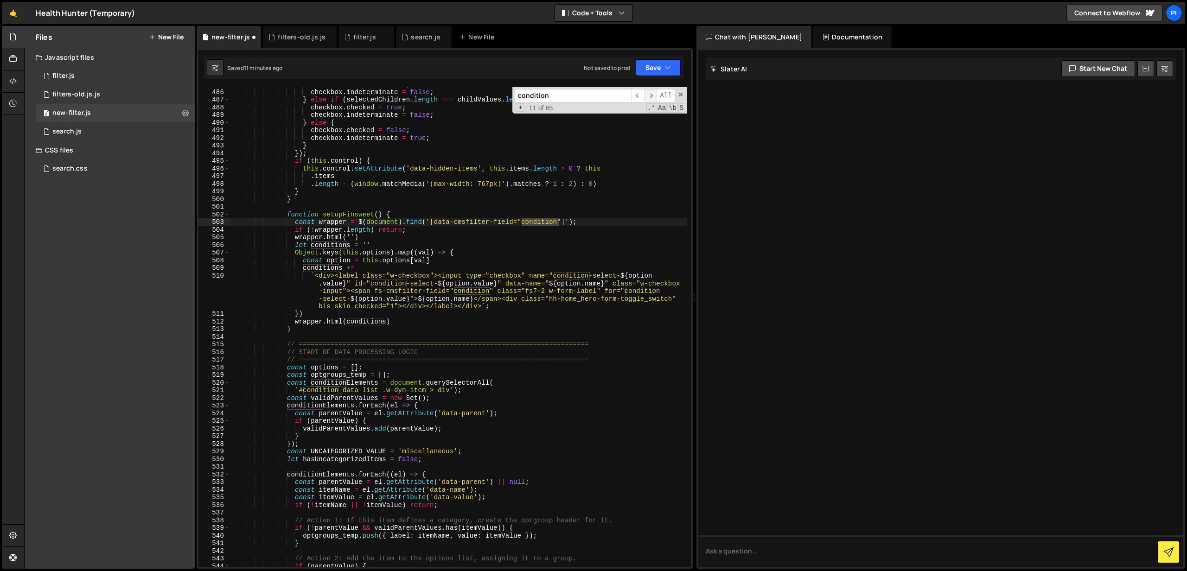
click at [655, 97] on span "​" at bounding box center [650, 95] width 13 height 13
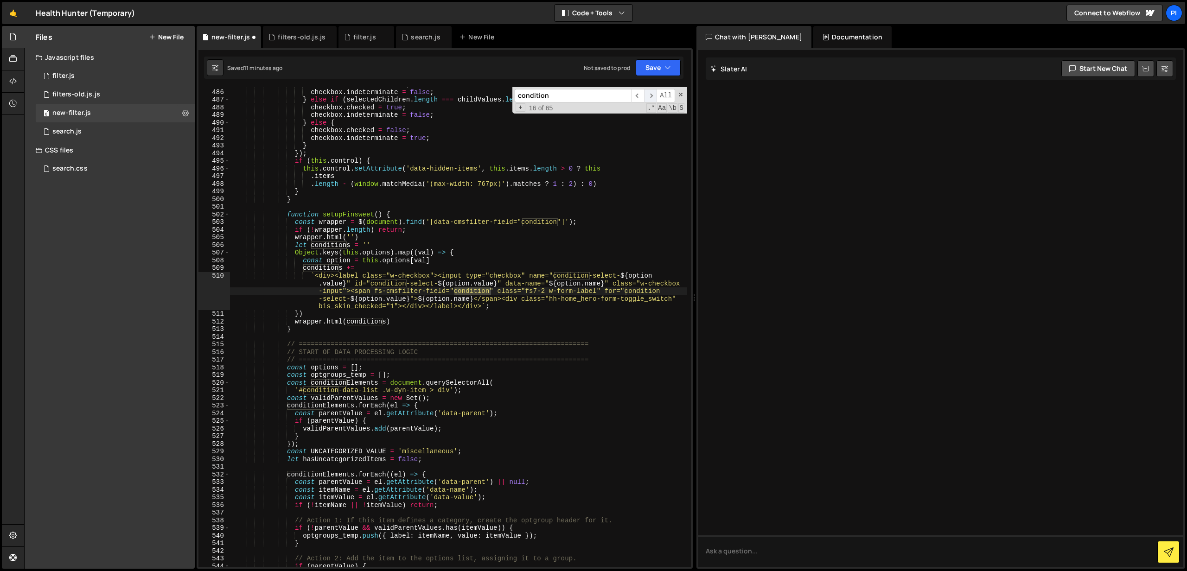
click at [655, 97] on span "​" at bounding box center [650, 95] width 13 height 13
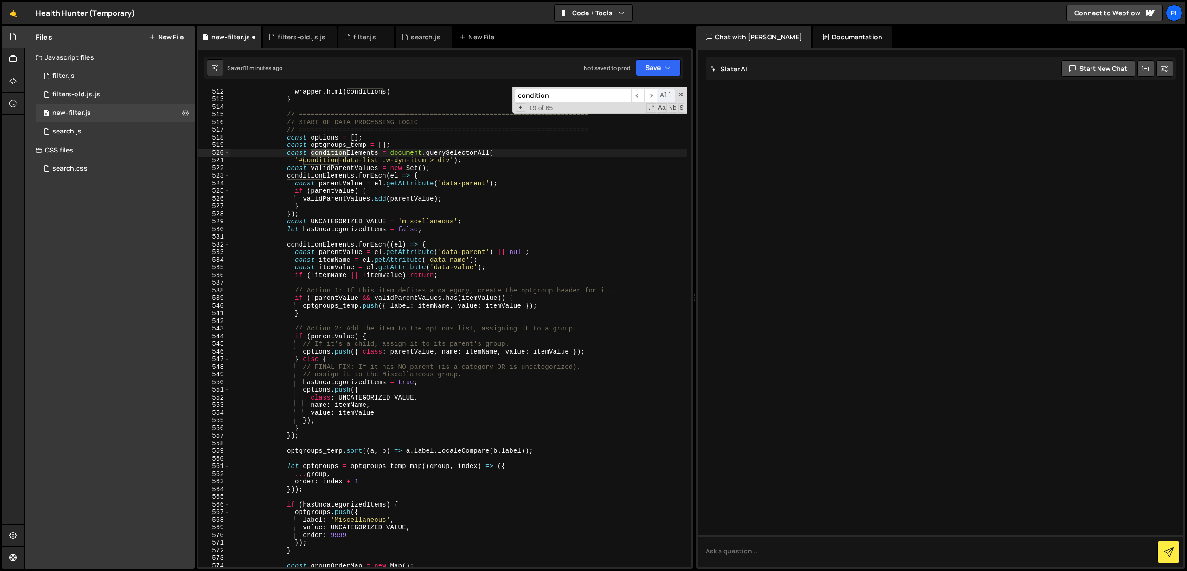
scroll to position [3972, 0]
click at [655, 97] on span "​" at bounding box center [650, 95] width 13 height 13
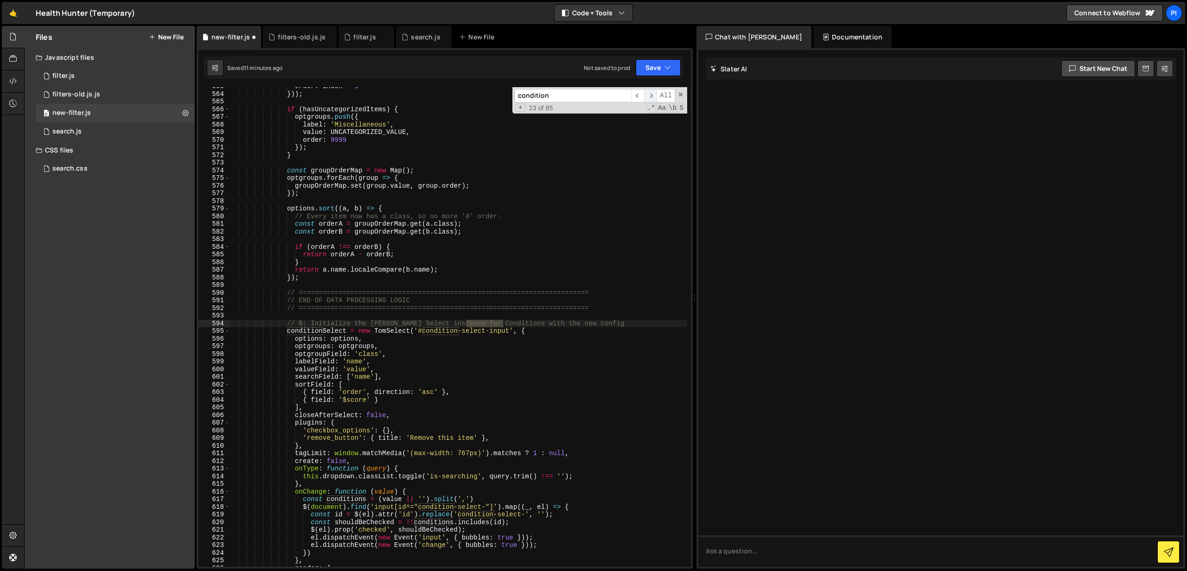
scroll to position [4365, 0]
click at [655, 97] on span "​" at bounding box center [650, 95] width 13 height 13
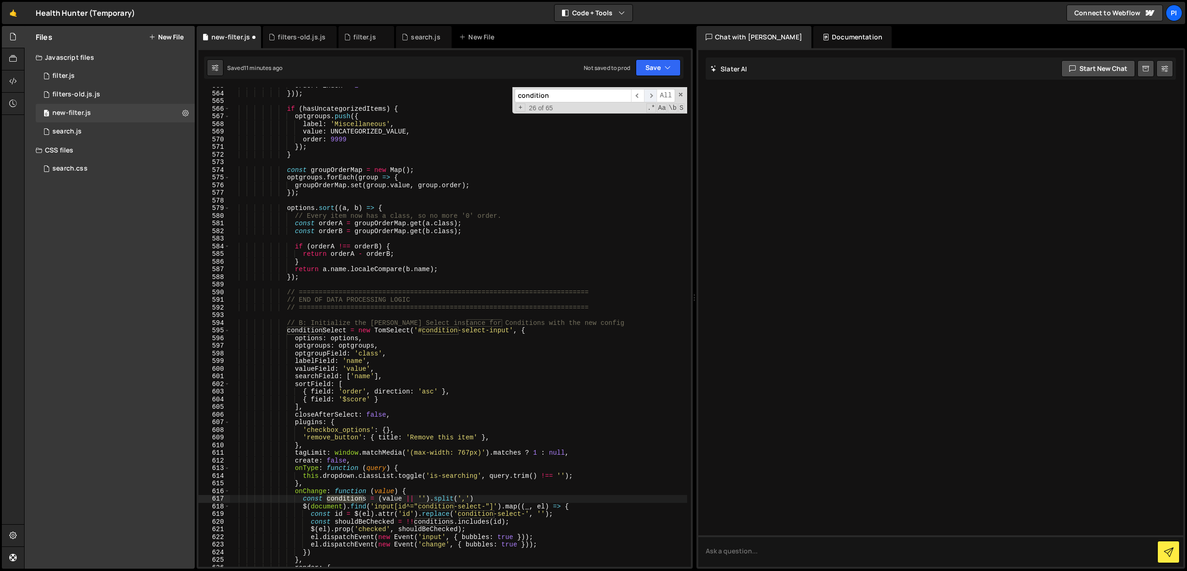
click at [655, 97] on span "​" at bounding box center [650, 95] width 13 height 13
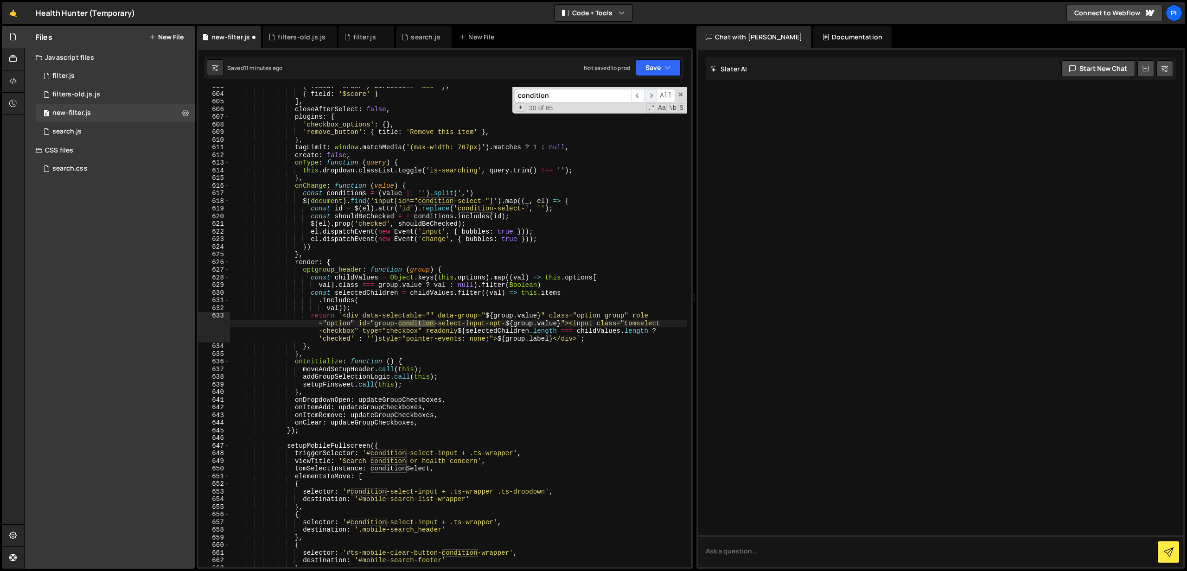
click at [655, 97] on span "​" at bounding box center [650, 95] width 13 height 13
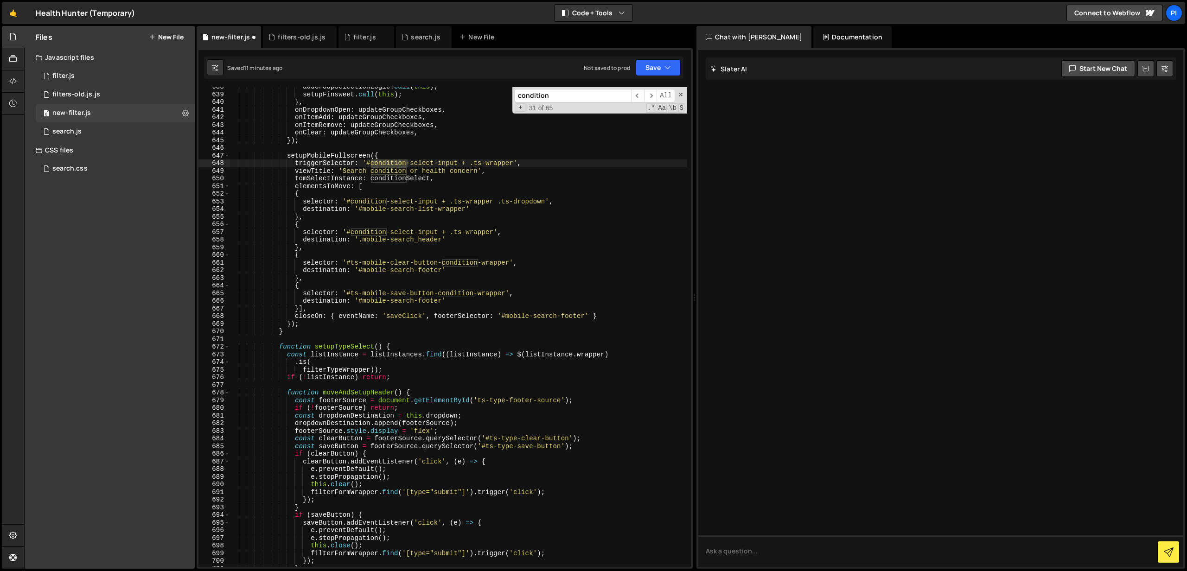
scroll to position [4972, 0]
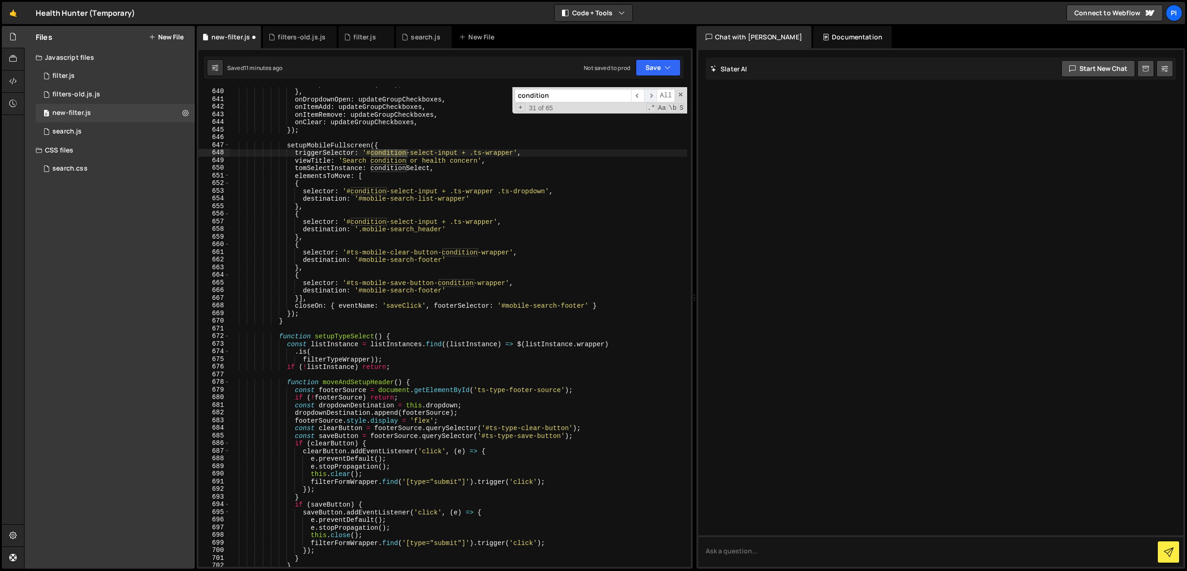
click at [655, 99] on span "​" at bounding box center [650, 95] width 13 height 13
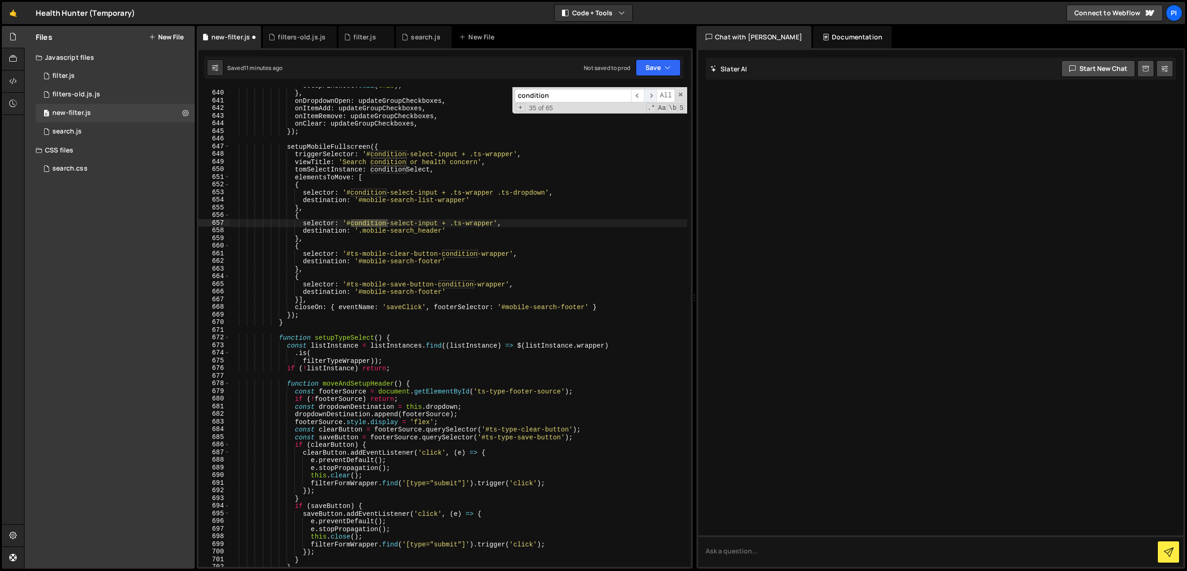
click at [655, 99] on span "​" at bounding box center [650, 95] width 13 height 13
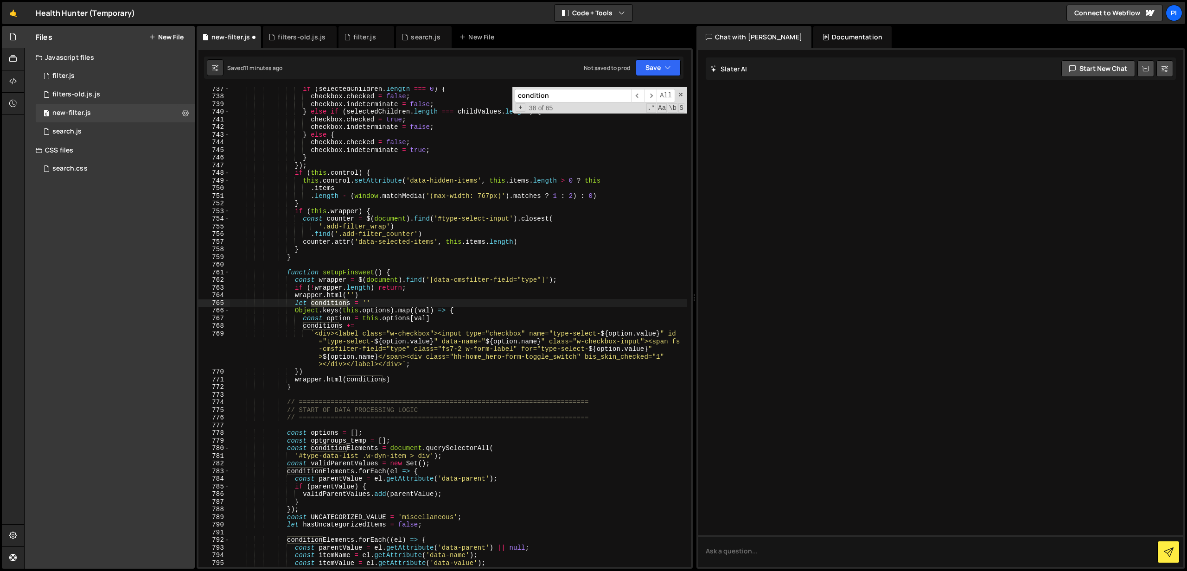
scroll to position [5717, 0]
type input "condition"
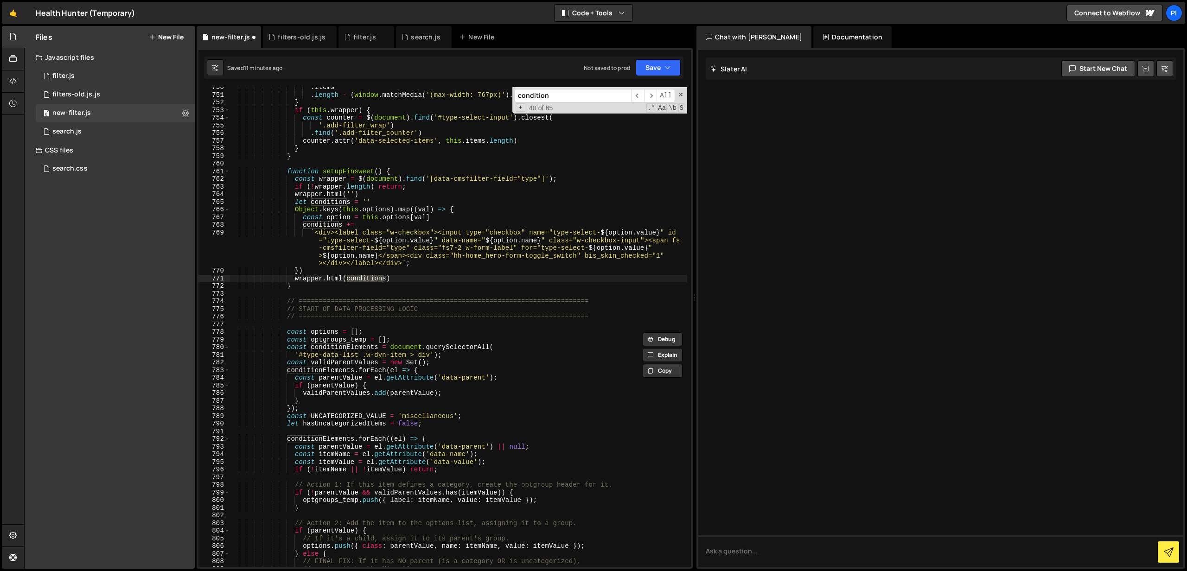
scroll to position [5815, 0]
click at [332, 207] on div ". items . length - ( window . matchMedia ( '(max-width: 767px)' ) . matches ? 1…" at bounding box center [459, 333] width 458 height 495
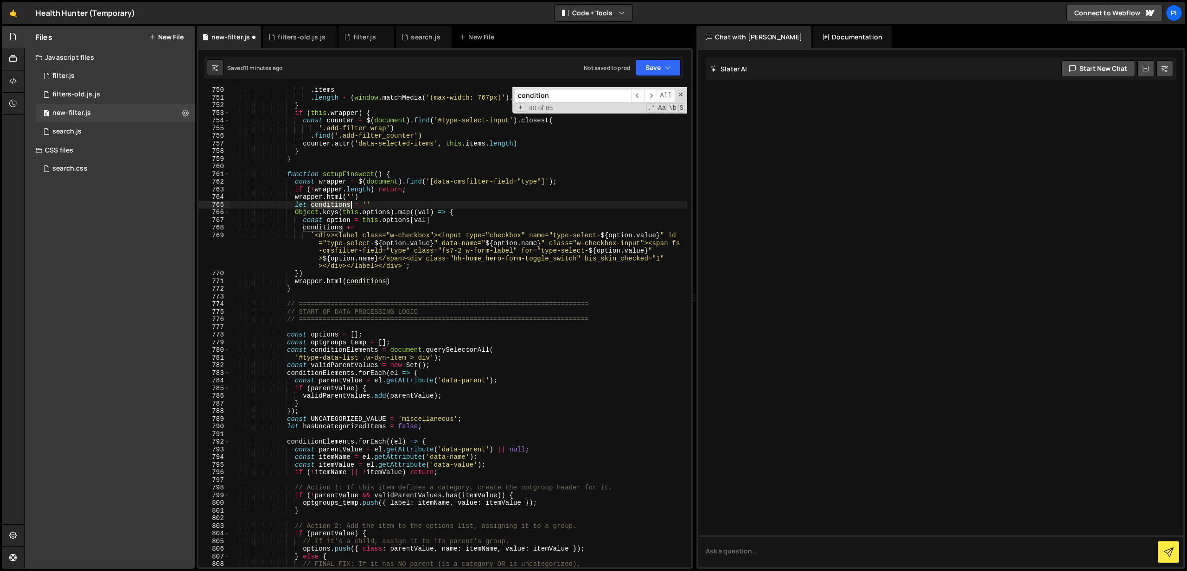
click at [332, 207] on div ". items . length - ( window . matchMedia ( '(max-width: 767px)' ) . matches ? 1…" at bounding box center [459, 333] width 458 height 495
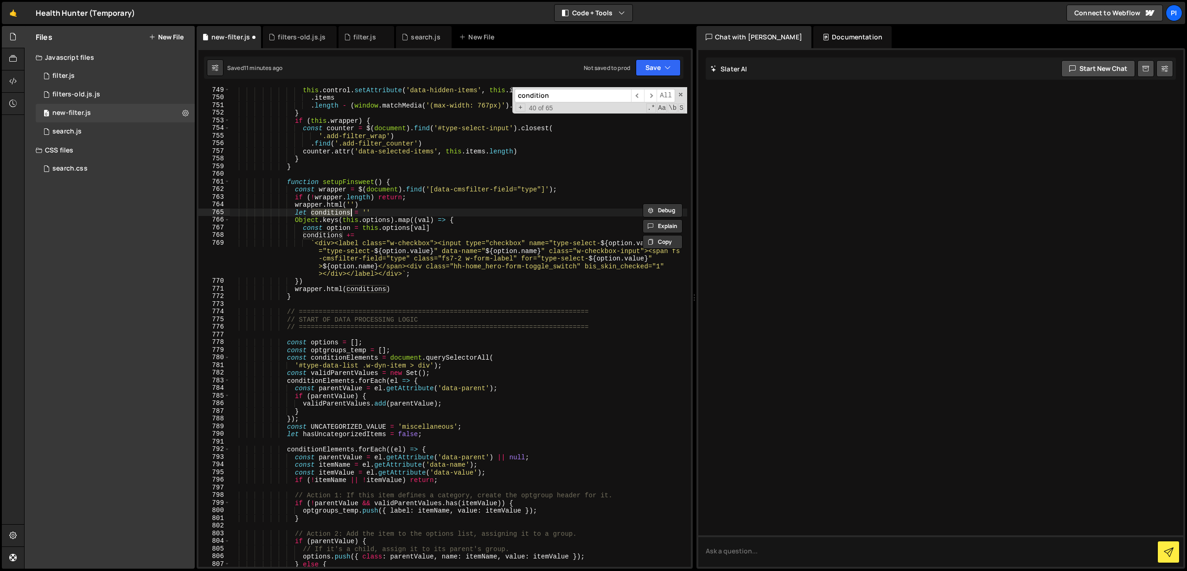
scroll to position [5803, 0]
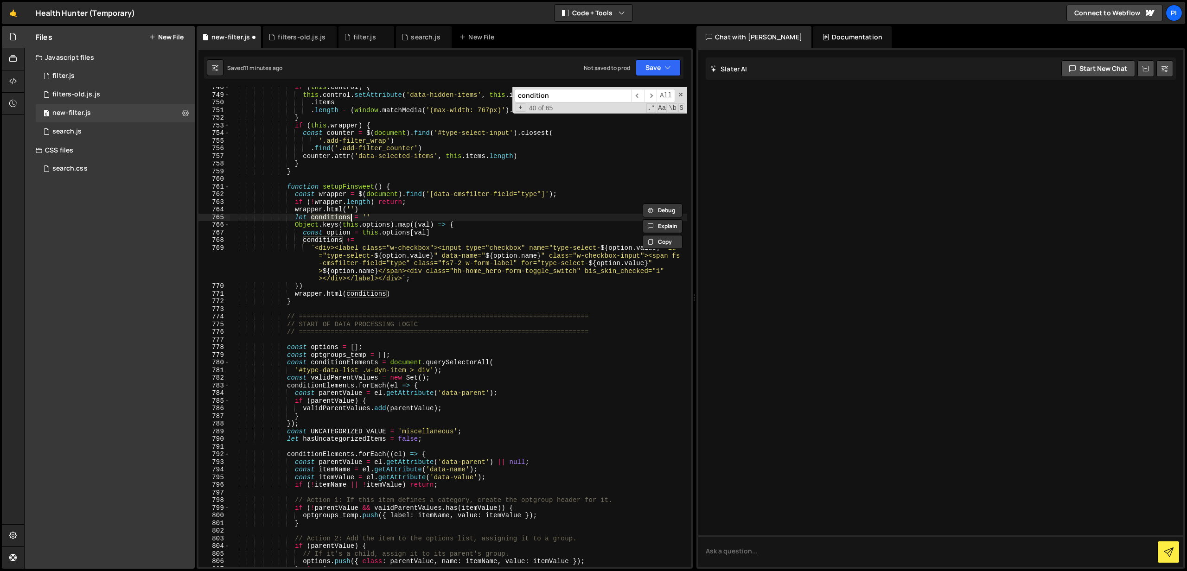
click at [324, 242] on div "if ( this . control ) { this . control . setAttribute ( 'data-hidden-items' , t…" at bounding box center [459, 330] width 458 height 495
click at [365, 293] on div "if ( this . control ) { this . control . setAttribute ( 'data-hidden-items' , t…" at bounding box center [459, 330] width 458 height 495
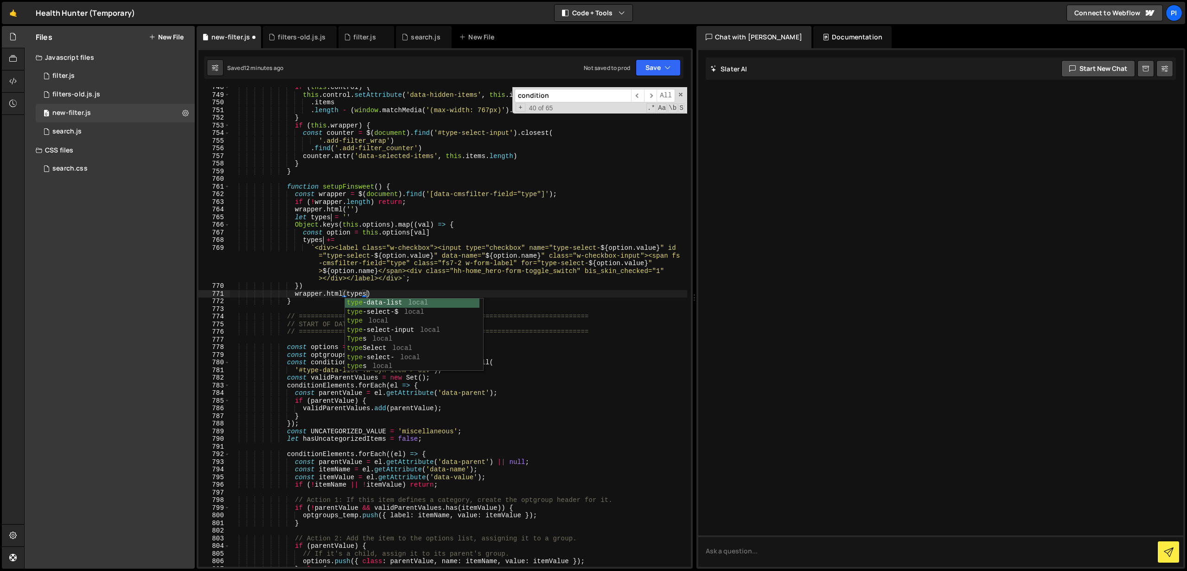
scroll to position [0, 9]
click at [455, 250] on div "if ( this . control ) { this . control . setAttribute ( 'data-hidden-items' , t…" at bounding box center [459, 330] width 458 height 495
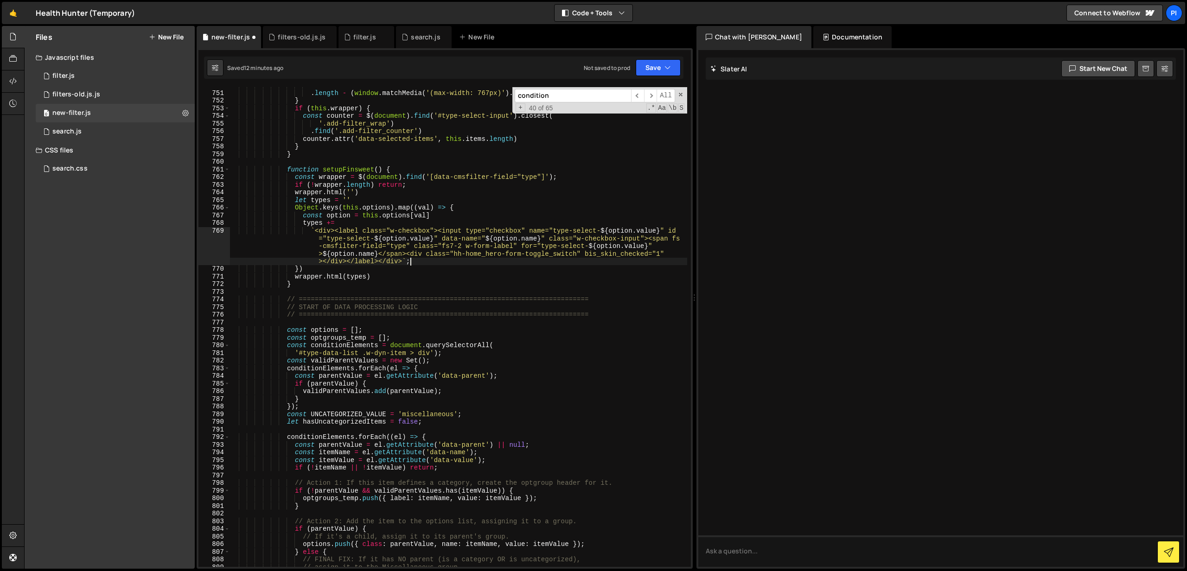
click at [410, 264] on div ". items . length - ( window . matchMedia ( '(max-width: 767px)' ) . matches ? 1…" at bounding box center [459, 329] width 458 height 495
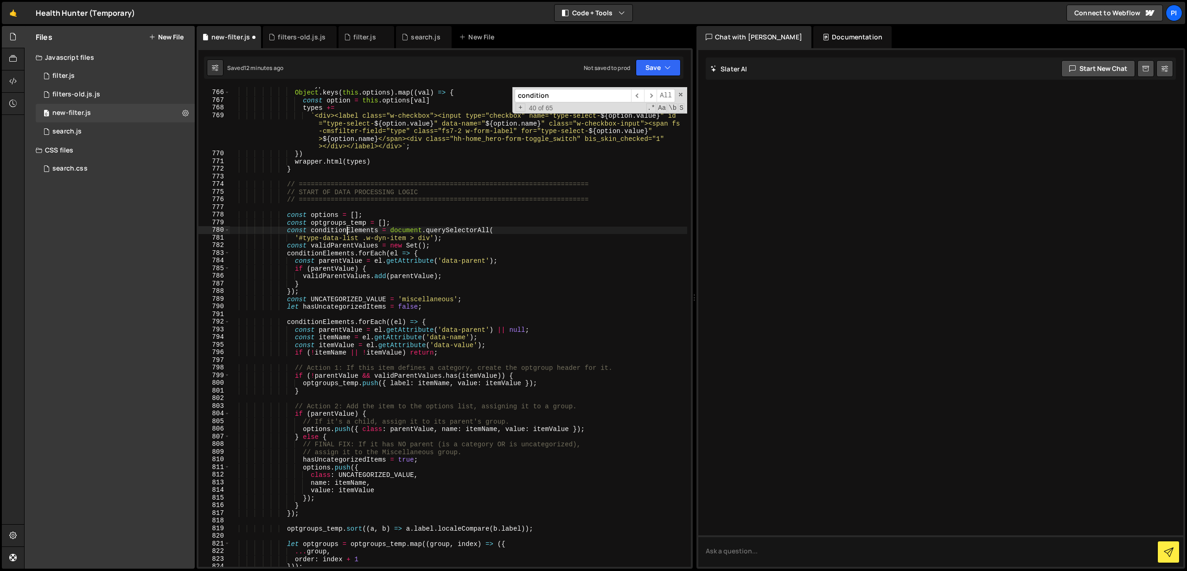
scroll to position [5933, 0]
drag, startPoint x: 348, startPoint y: 230, endPoint x: 313, endPoint y: 234, distance: 35.4
click at [313, 234] on div "let types = '' Object . keys ( this . options ) . map (( val ) => { const optio…" at bounding box center [459, 329] width 458 height 495
click at [652, 99] on span "​" at bounding box center [650, 95] width 13 height 13
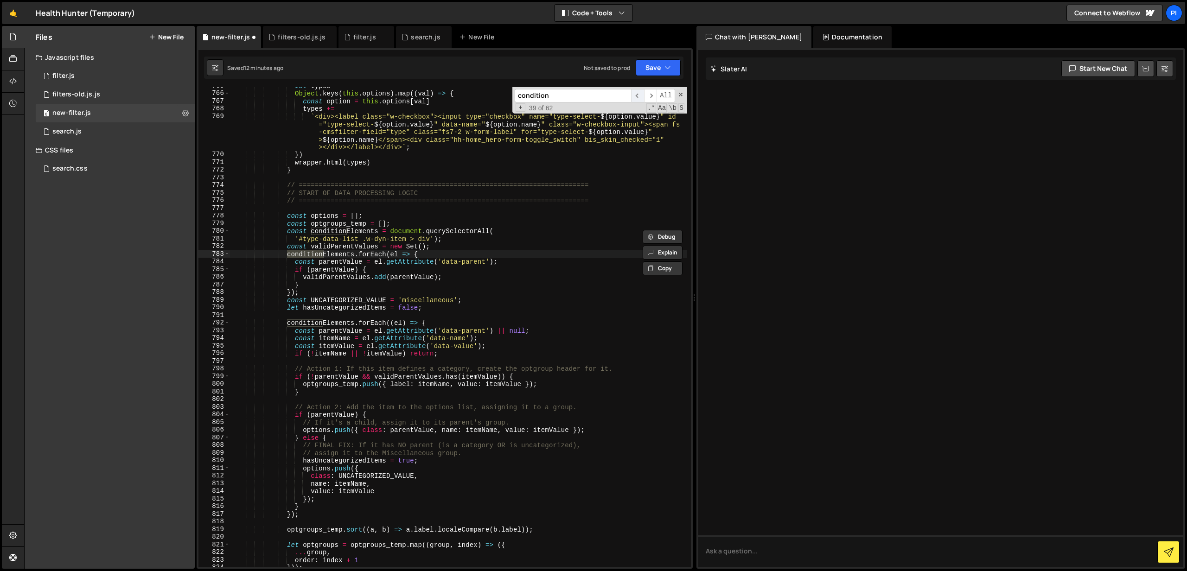
click at [639, 97] on span "​" at bounding box center [637, 95] width 13 height 13
click at [328, 232] on div "let types = '' Object . keys ( this . options ) . map (( val ) => { const optio…" at bounding box center [459, 327] width 458 height 480
click at [328, 232] on div "let types = '' Object . keys ( this . options ) . map (( val ) => { const optio…" at bounding box center [459, 329] width 458 height 495
click at [346, 231] on div "let types = '' Object . keys ( this . options ) . map (( val ) => { const optio…" at bounding box center [459, 327] width 458 height 480
click at [321, 255] on div "let types = '' Object . keys ( this . options ) . map (( val ) => { const optio…" at bounding box center [459, 329] width 458 height 495
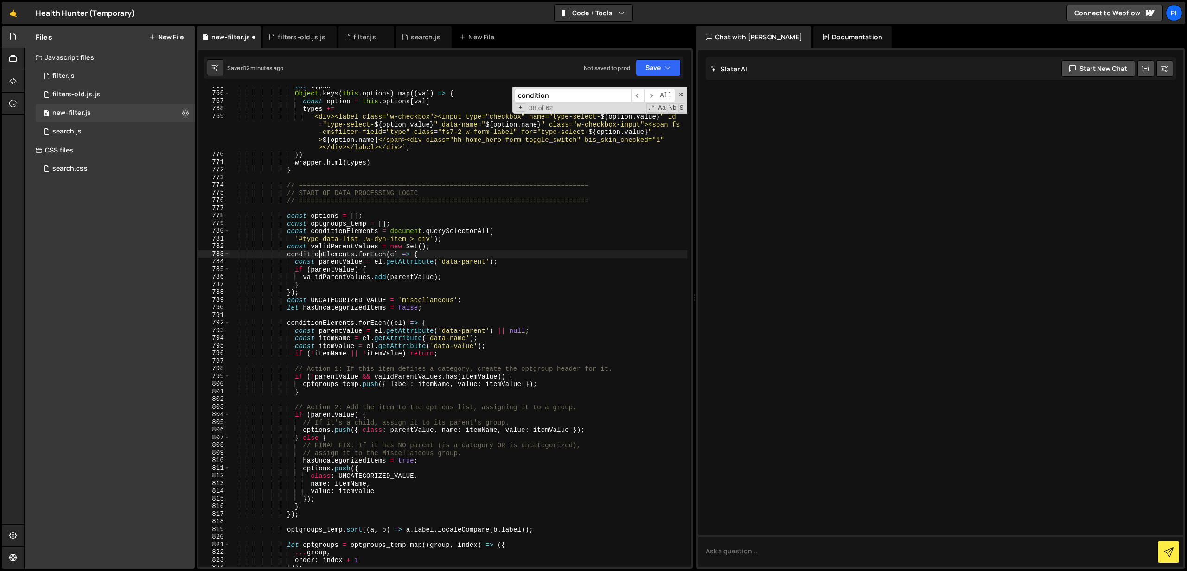
click at [319, 255] on div "let types = '' Object . keys ( this . options ) . map (( val ) => { const optio…" at bounding box center [459, 329] width 458 height 495
click at [324, 254] on div "let types = '' Object . keys ( this . options ) . map (( val ) => { const optio…" at bounding box center [459, 329] width 458 height 495
click at [324, 323] on div "let types = '' Object . keys ( this . options ) . map (( val ) => { const optio…" at bounding box center [459, 329] width 458 height 495
click at [323, 255] on div "let types = '' Object . keys ( this . options ) . map (( val ) => { const optio…" at bounding box center [459, 329] width 458 height 495
click at [347, 230] on div "let types = '' Object . keys ( this . options ) . map (( val ) => { const optio…" at bounding box center [459, 329] width 458 height 495
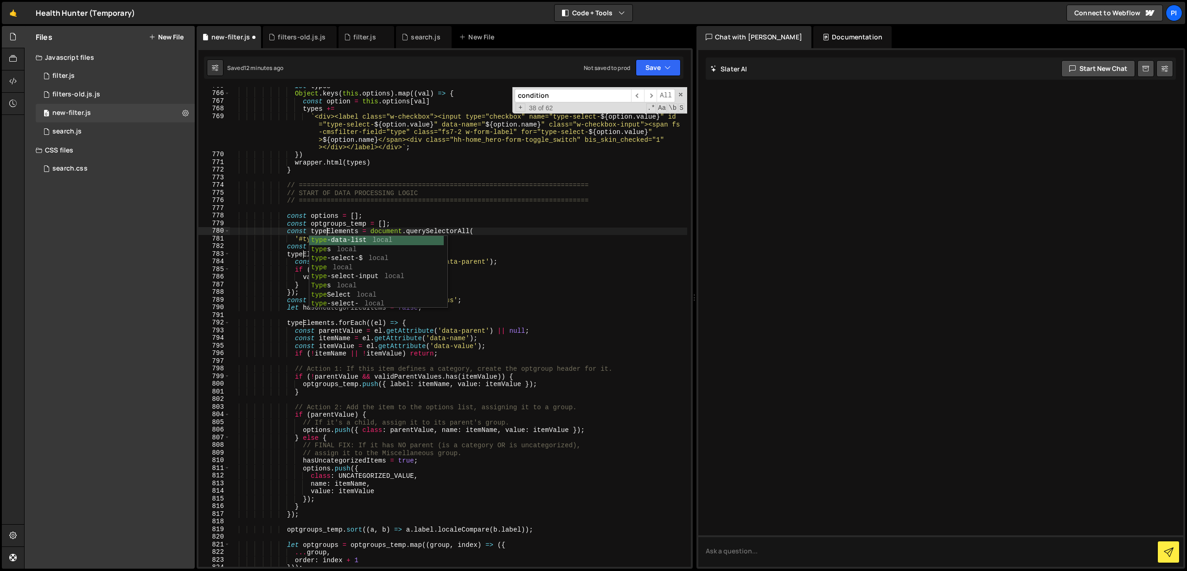
scroll to position [0, 6]
click at [438, 229] on div "let types = '' Object . keys ( this . options ) . map (( val ) => { const optio…" at bounding box center [459, 329] width 458 height 495
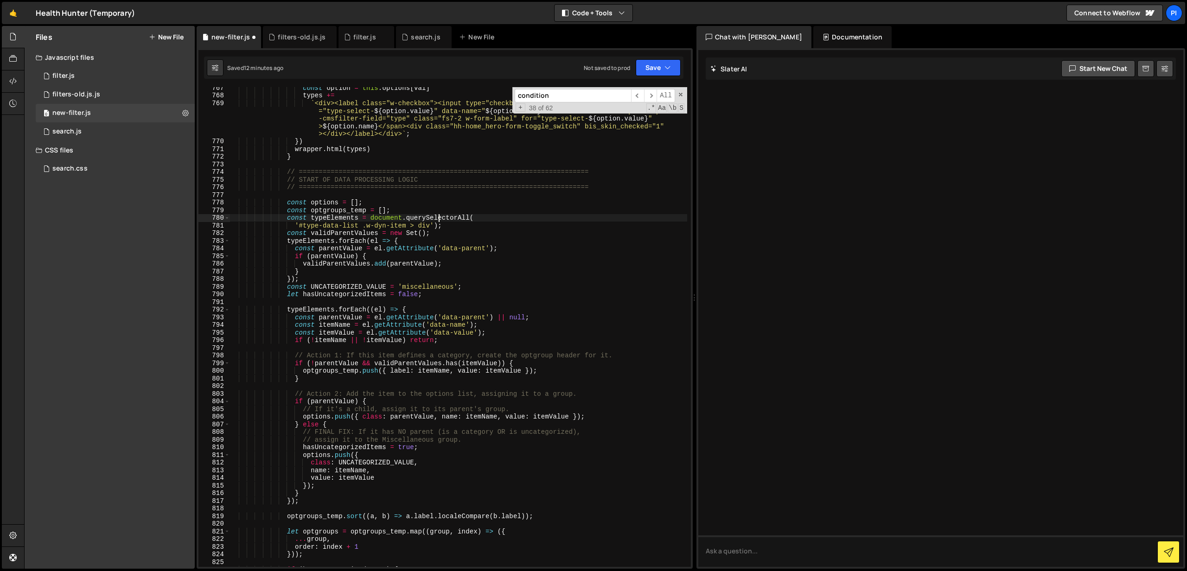
scroll to position [5949, 0]
type textarea "const typeElements = document.querySelectorAll("
click at [650, 92] on span "​" at bounding box center [650, 95] width 13 height 13
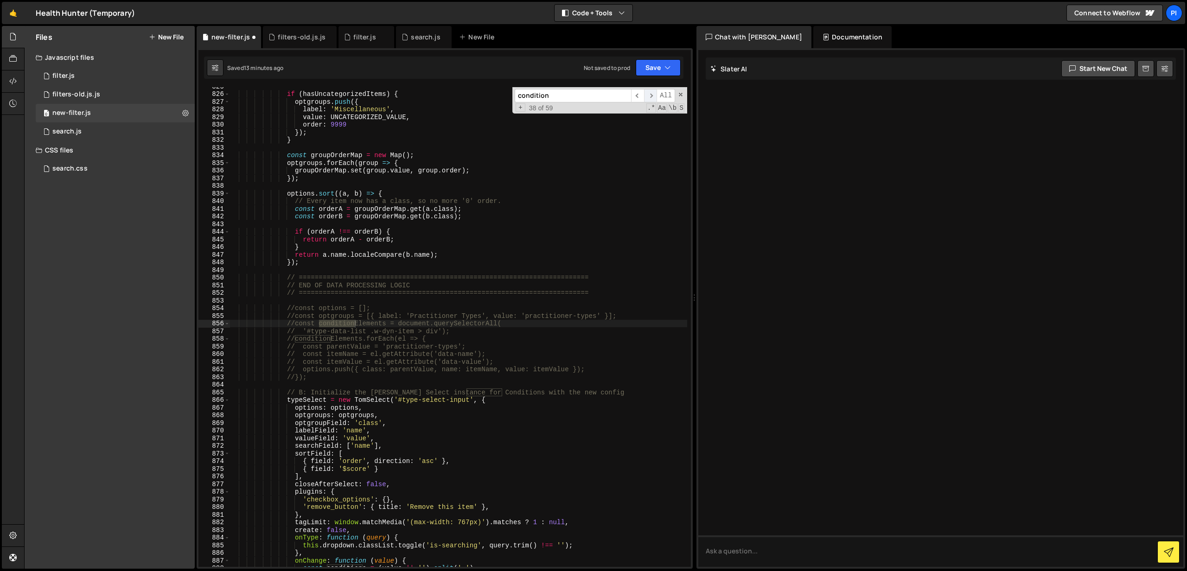
click at [650, 92] on span "​" at bounding box center [650, 95] width 13 height 13
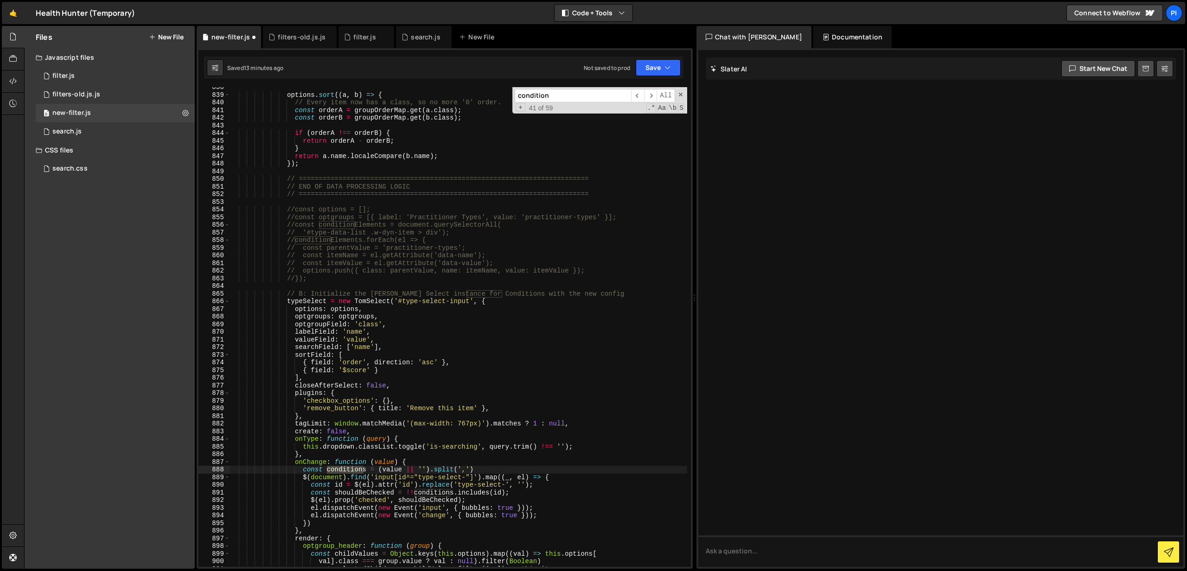
scroll to position [6523, 0]
type input "condition"
click at [349, 468] on div "options . sort (( a , b ) => { // Every item now has a class, so no more '0' or…" at bounding box center [459, 329] width 458 height 495
click at [441, 491] on div "options . sort (( a , b ) => { // Every item now has a class, so no more '0' or…" at bounding box center [459, 329] width 458 height 495
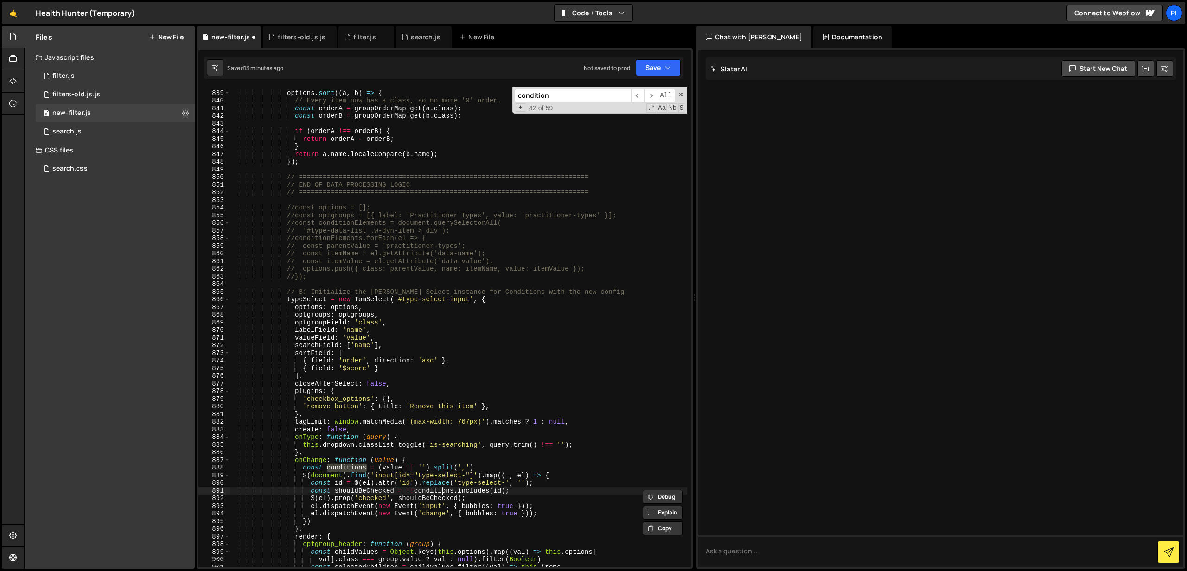
click at [441, 491] on div "options . sort (( a , b ) => { // Every item now has a class, so no more '0' or…" at bounding box center [459, 329] width 458 height 495
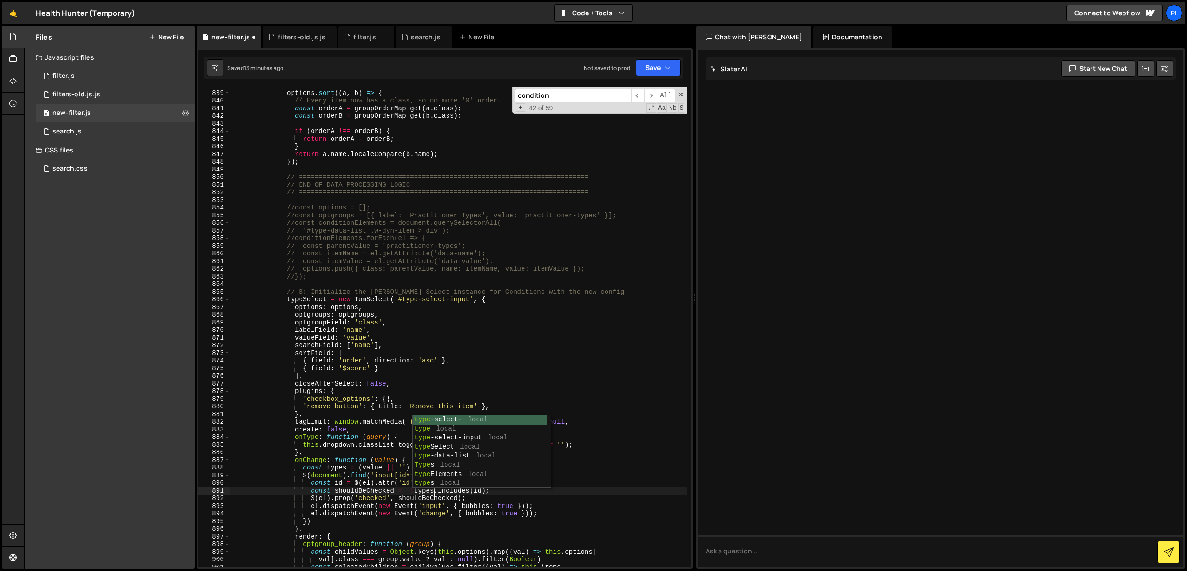
scroll to position [0, 14]
click at [372, 462] on div "options . sort (( a , b ) => { // Every item now has a class, so no more '0' or…" at bounding box center [459, 329] width 458 height 495
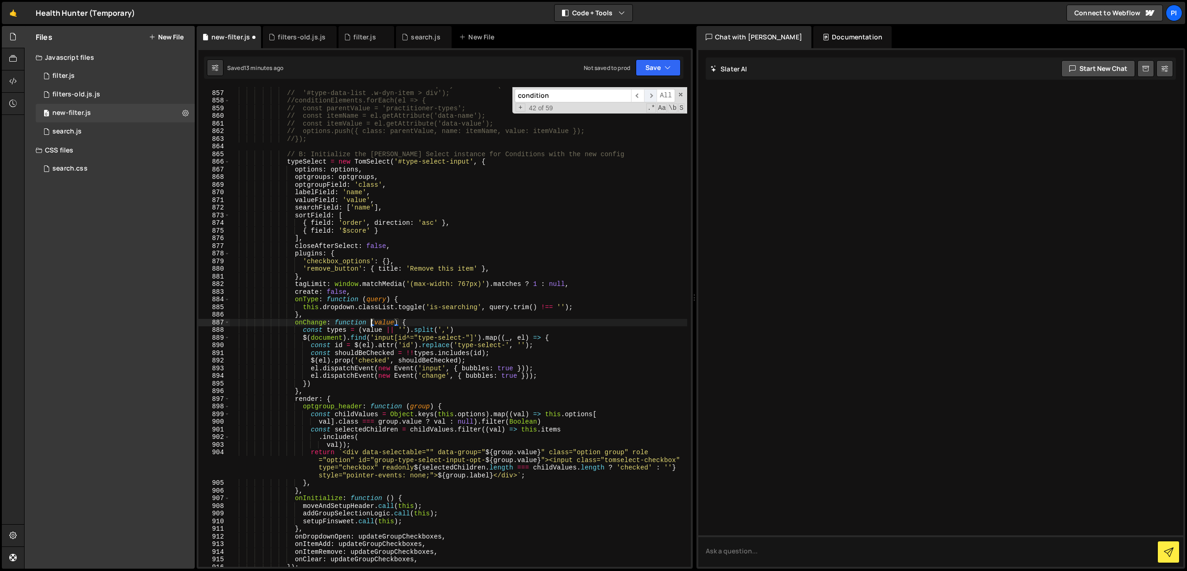
type textarea "onChange: function (value) {"
click at [651, 94] on span "​" at bounding box center [650, 95] width 13 height 13
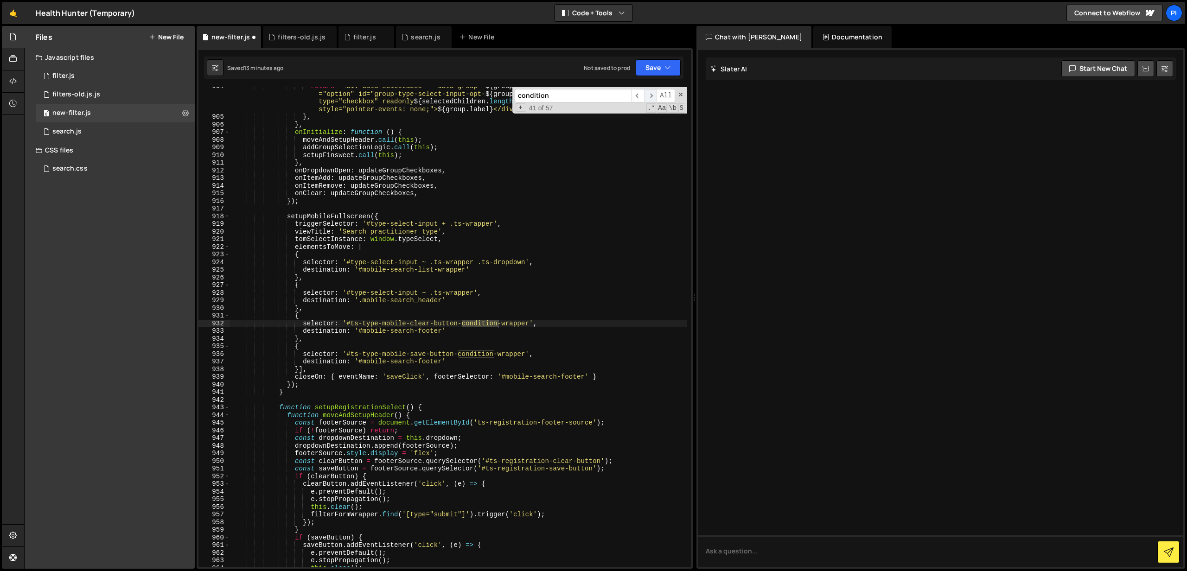
scroll to position [7028, 0]
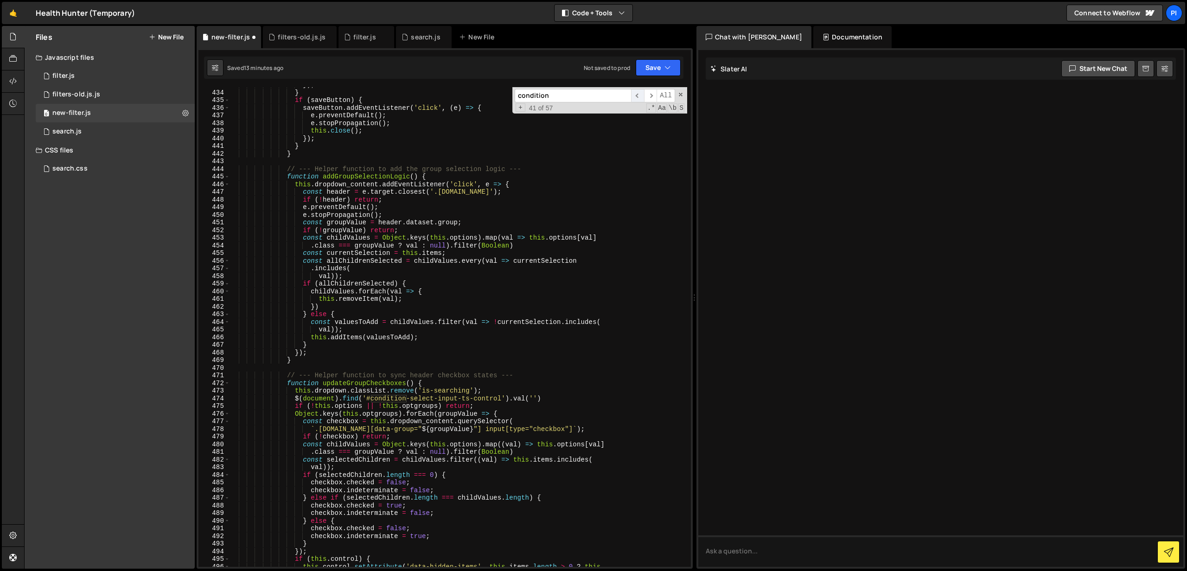
click at [637, 98] on span "​" at bounding box center [637, 95] width 13 height 13
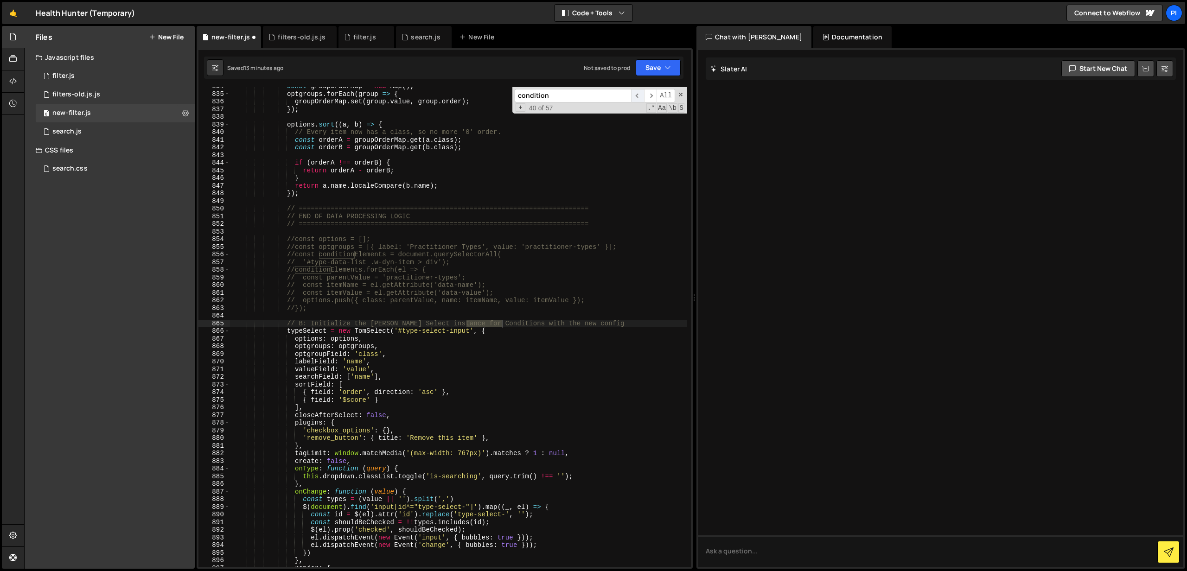
click at [637, 98] on span "​" at bounding box center [637, 95] width 13 height 13
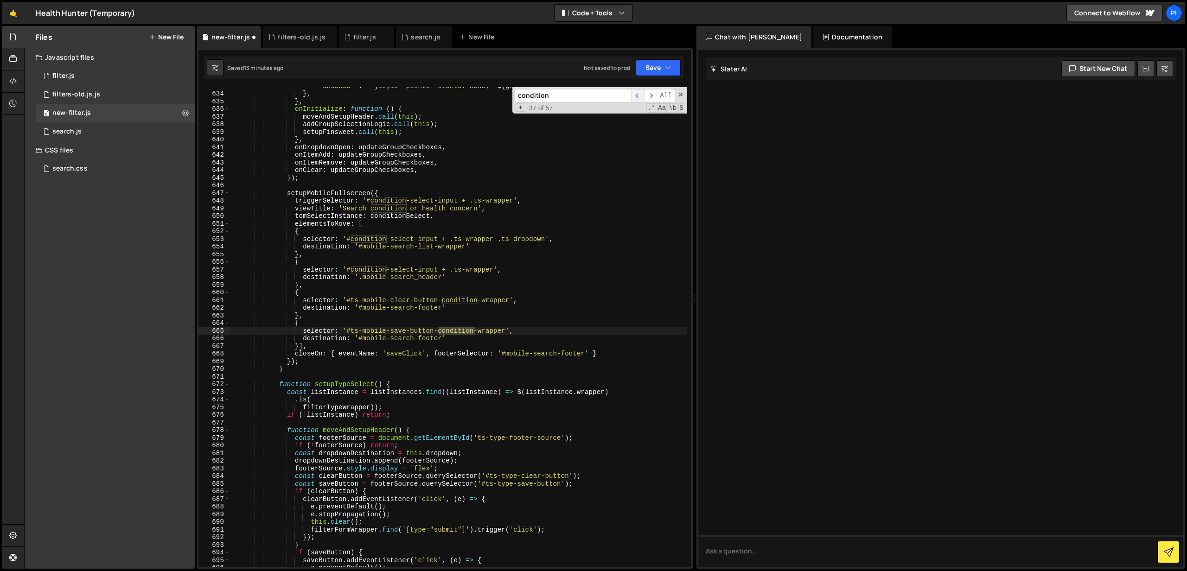
scroll to position [4924, 0]
click at [637, 98] on span "​" at bounding box center [637, 95] width 13 height 13
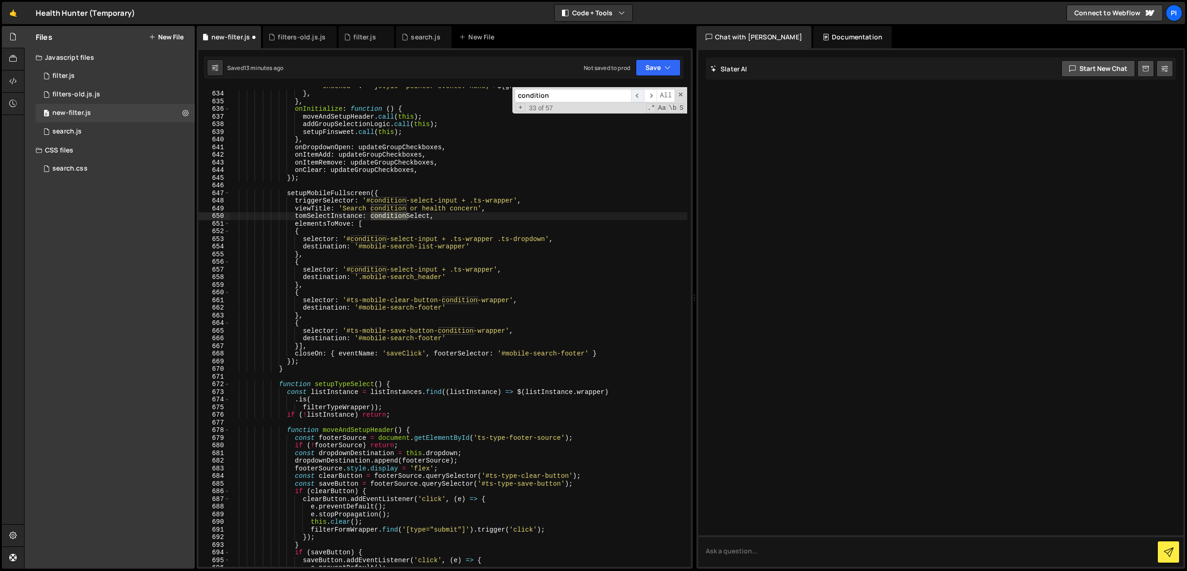
click at [637, 98] on span "​" at bounding box center [637, 95] width 13 height 13
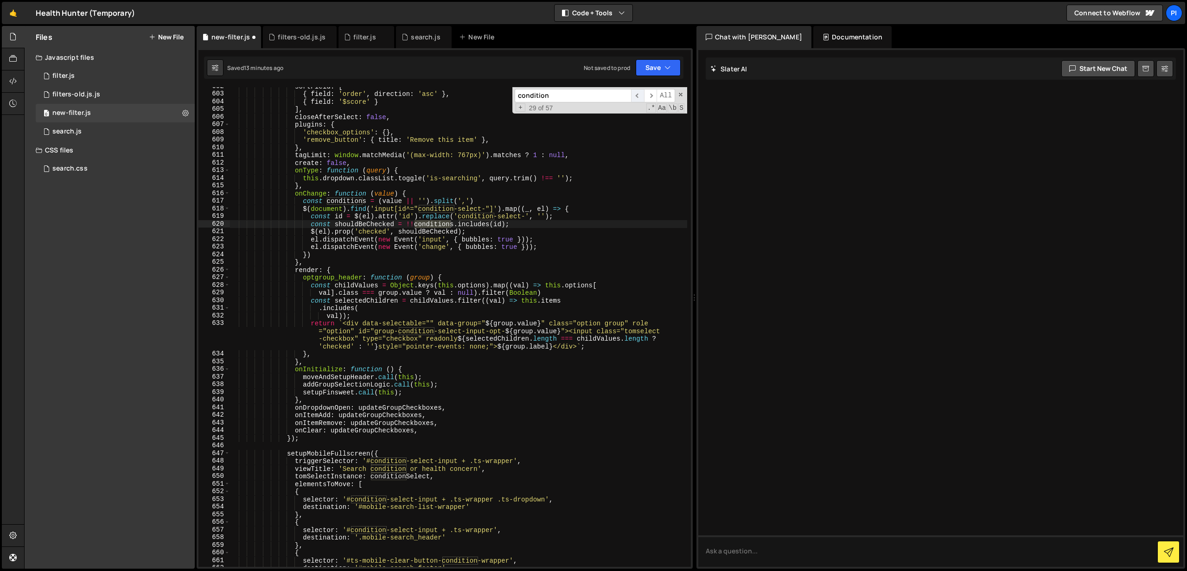
click at [637, 98] on span "​" at bounding box center [637, 95] width 13 height 13
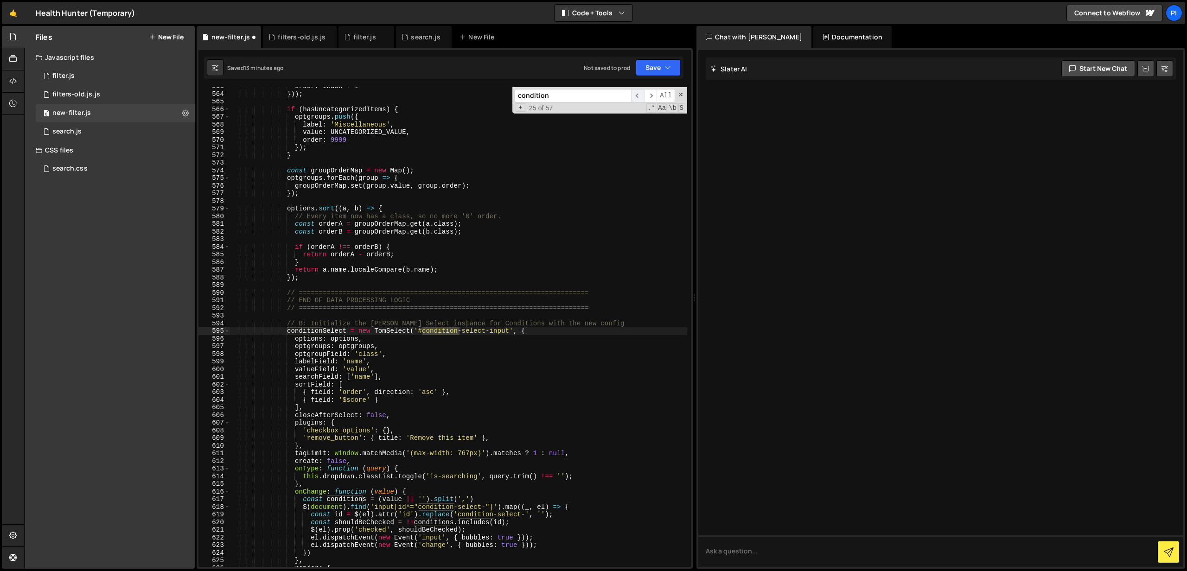
click at [637, 98] on span "​" at bounding box center [637, 95] width 13 height 13
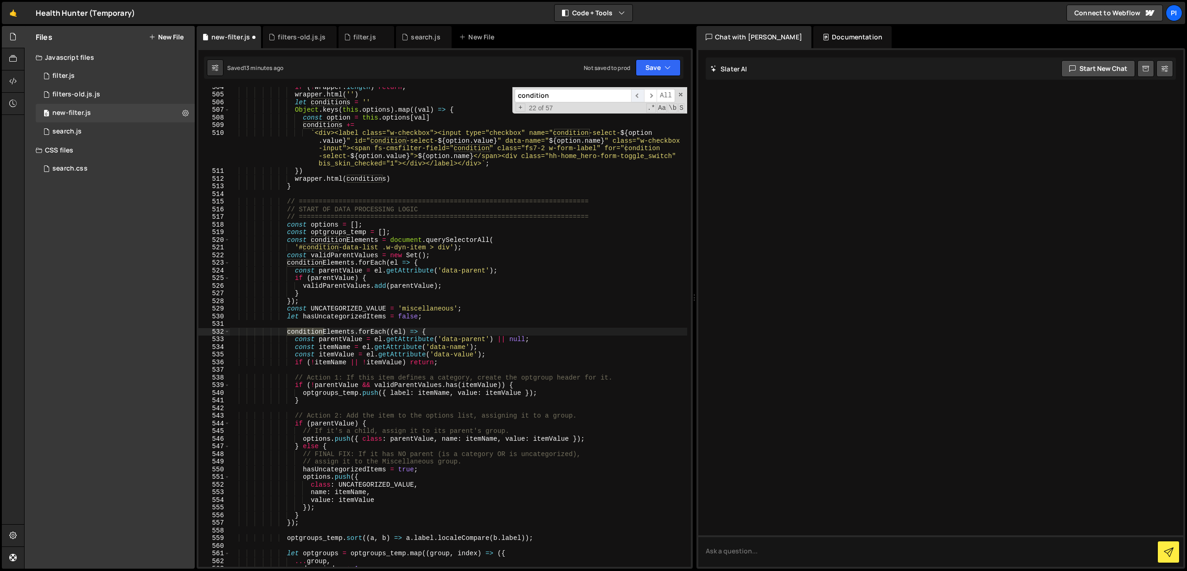
scroll to position [3883, 0]
click at [651, 96] on span "​" at bounding box center [650, 95] width 13 height 13
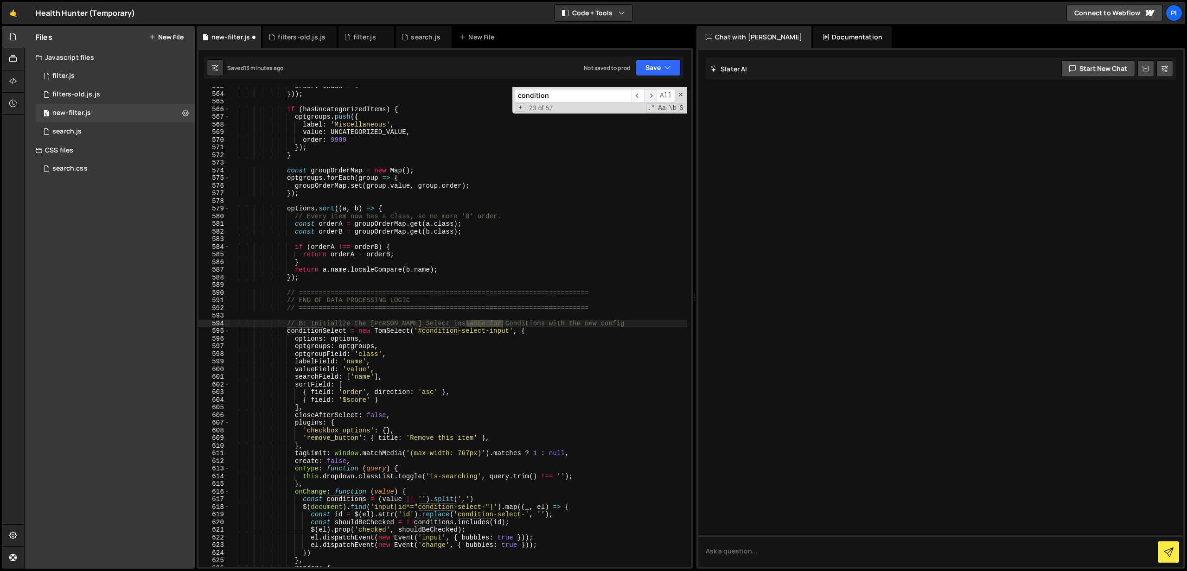
scroll to position [4365, 0]
click at [651, 96] on span "​" at bounding box center [650, 95] width 13 height 13
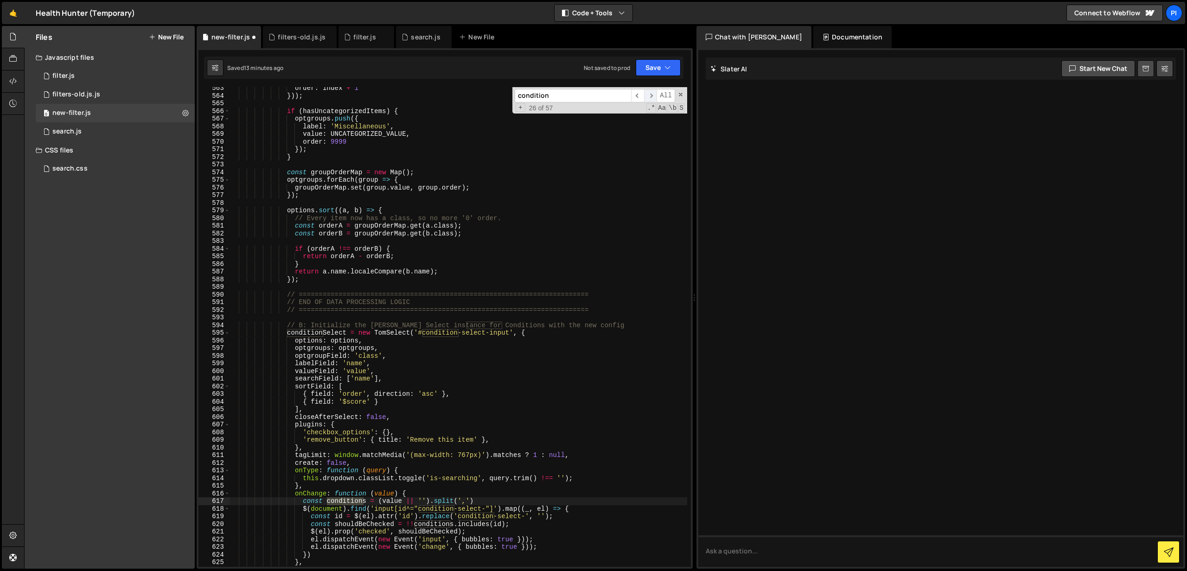
click at [651, 96] on span "​" at bounding box center [650, 95] width 13 height 13
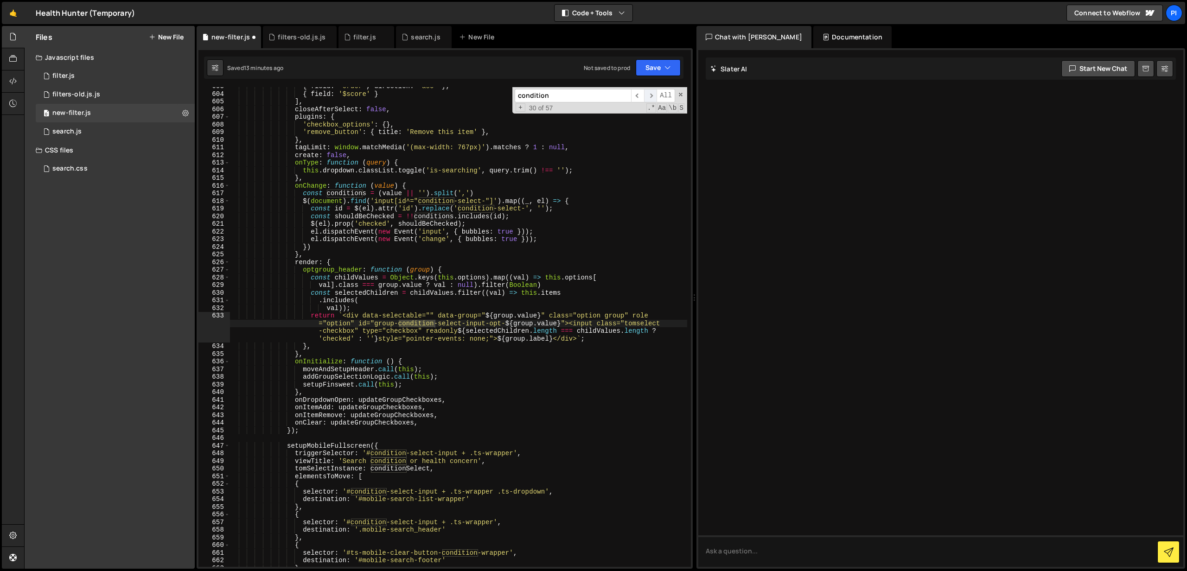
scroll to position [4671, 0]
click at [651, 96] on span "​" at bounding box center [650, 95] width 13 height 13
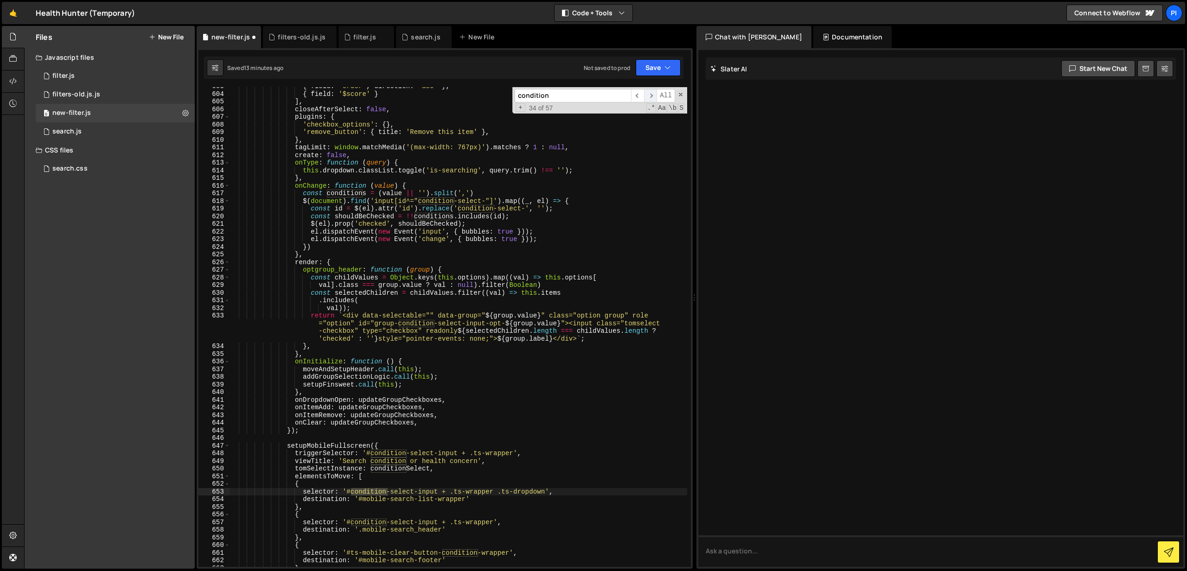
click at [651, 96] on span "​" at bounding box center [650, 95] width 13 height 13
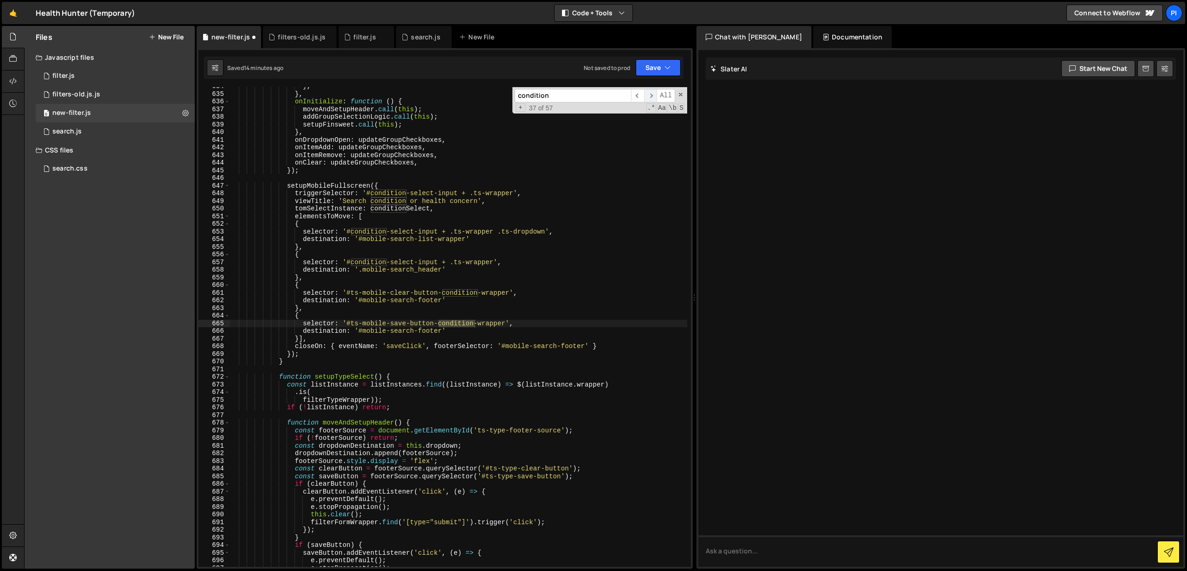
click at [651, 96] on span "​" at bounding box center [650, 95] width 13 height 13
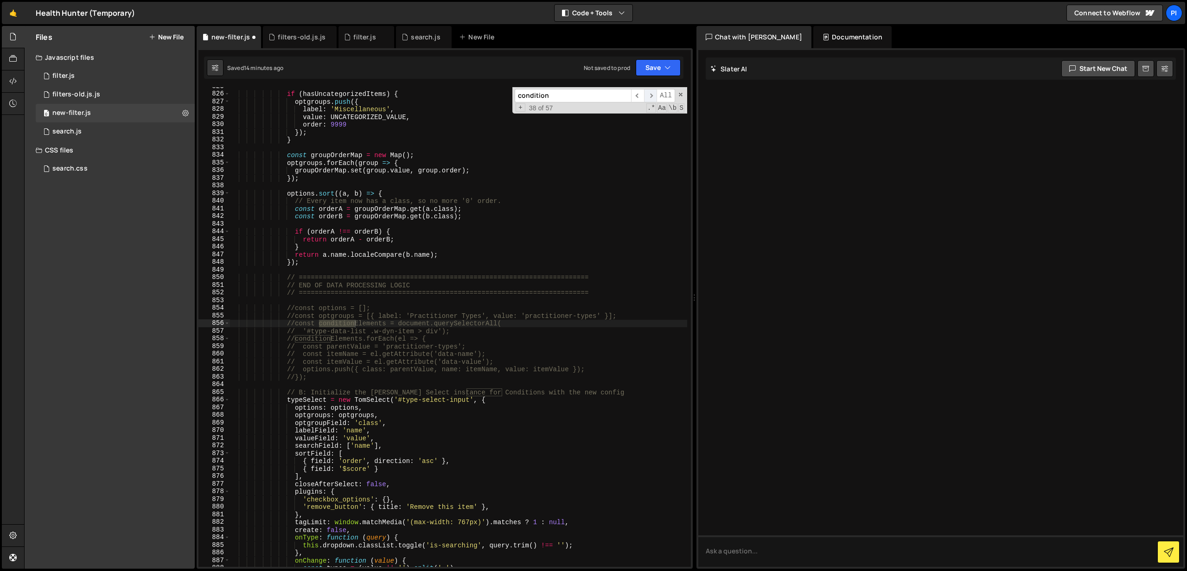
click at [651, 96] on span "​" at bounding box center [650, 95] width 13 height 13
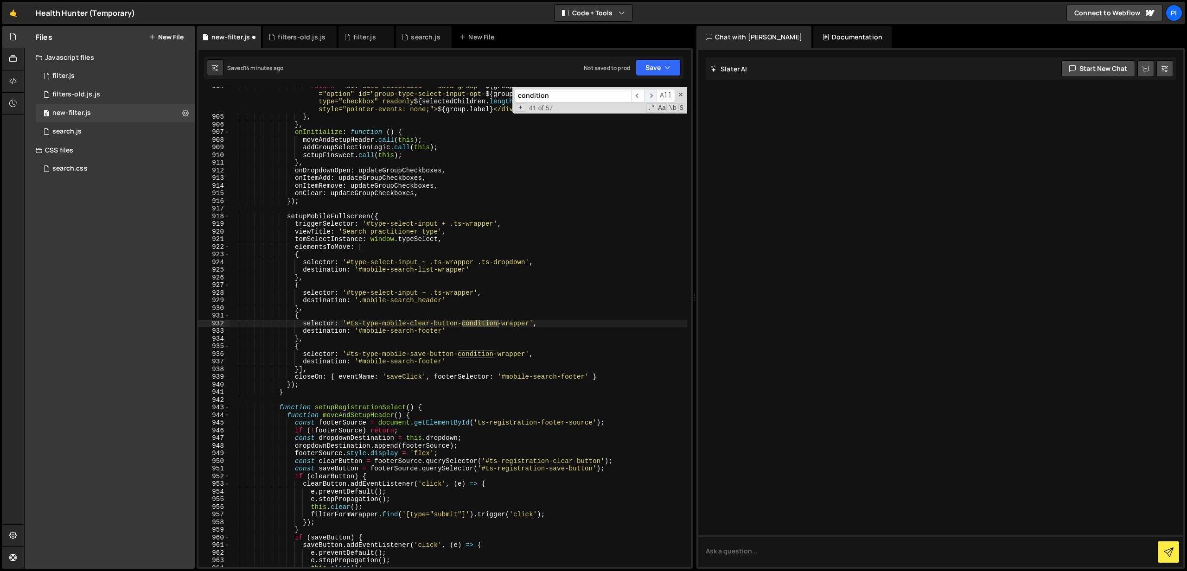
scroll to position [7028, 0]
click at [651, 96] on span "​" at bounding box center [650, 95] width 13 height 13
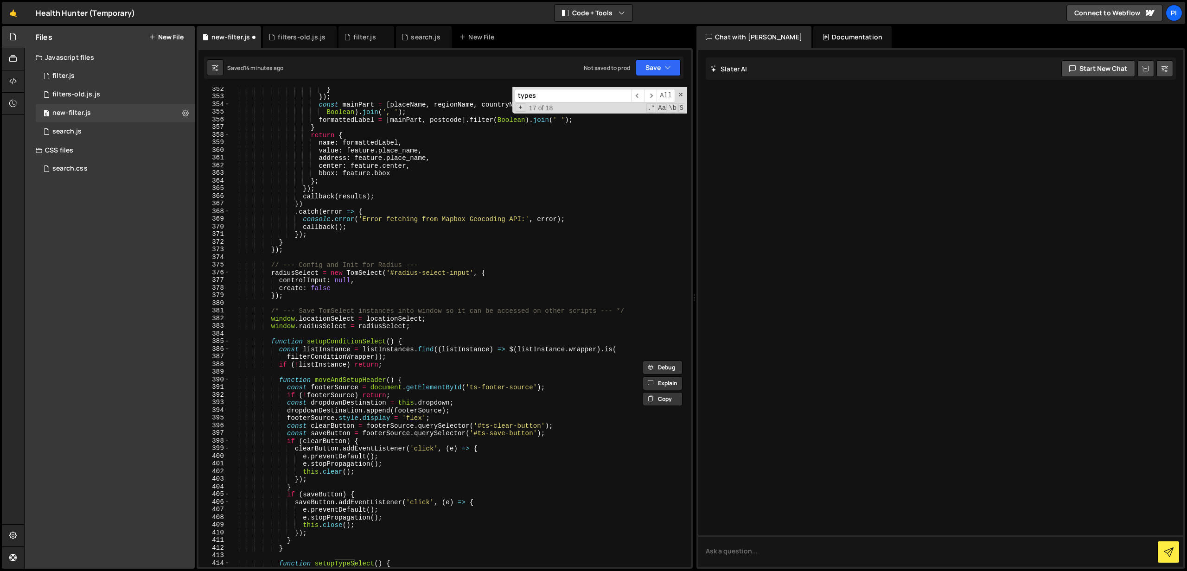
scroll to position [2716, 0]
type input "types"
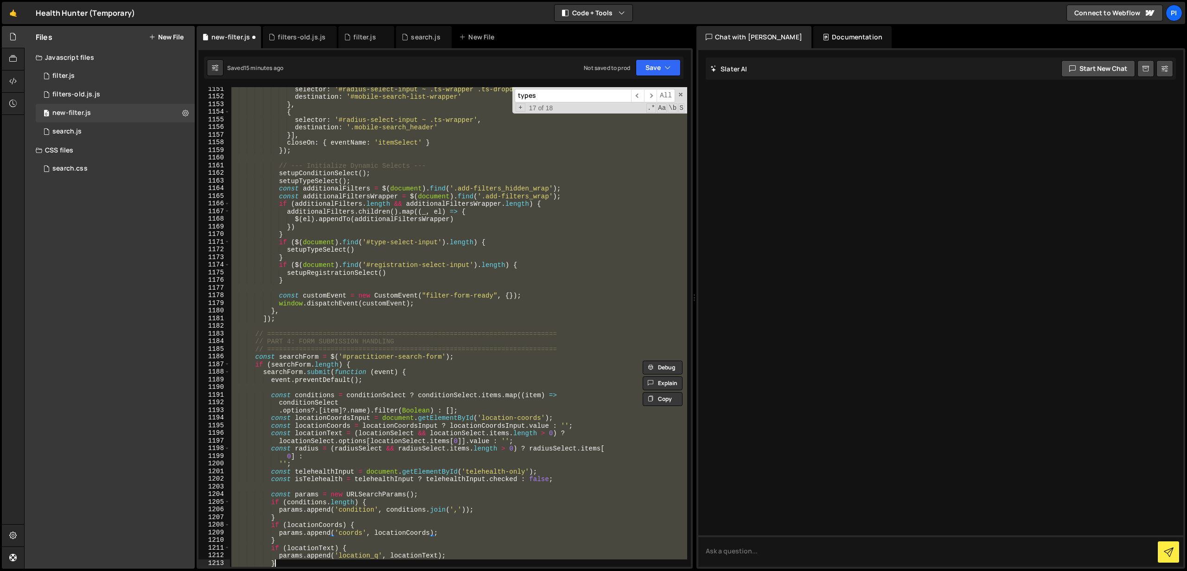
scroll to position [9060, 0]
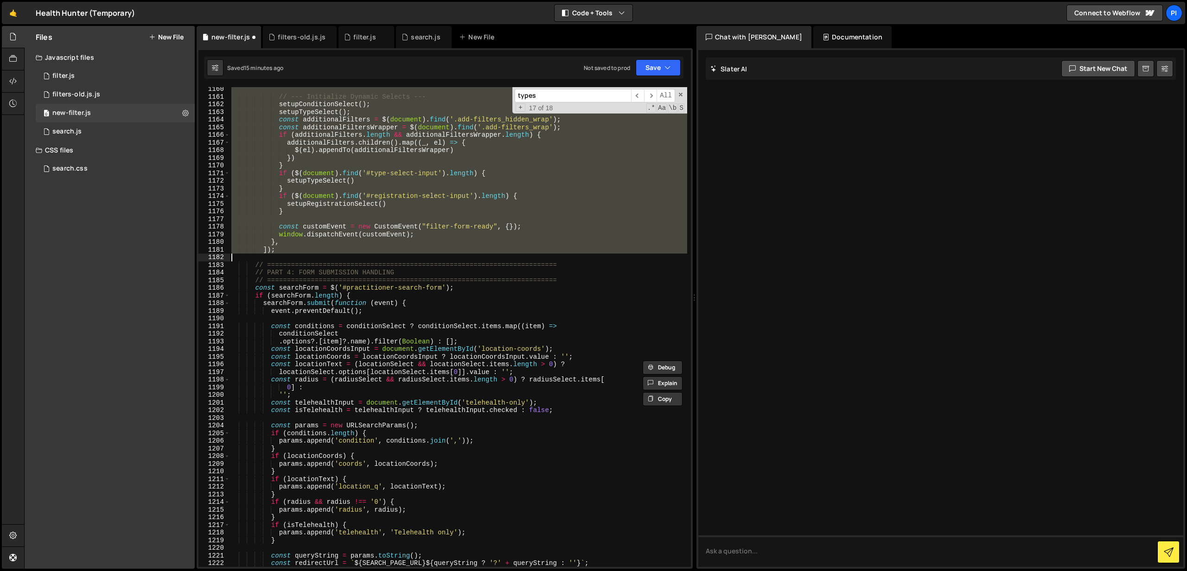
drag, startPoint x: 235, startPoint y: 344, endPoint x: 477, endPoint y: 255, distance: 258.2
click at [477, 255] on div "// --- Initialize Dynamic Selects --- setupConditionSelect ( ) ; setupTypeSelec…" at bounding box center [459, 332] width 458 height 495
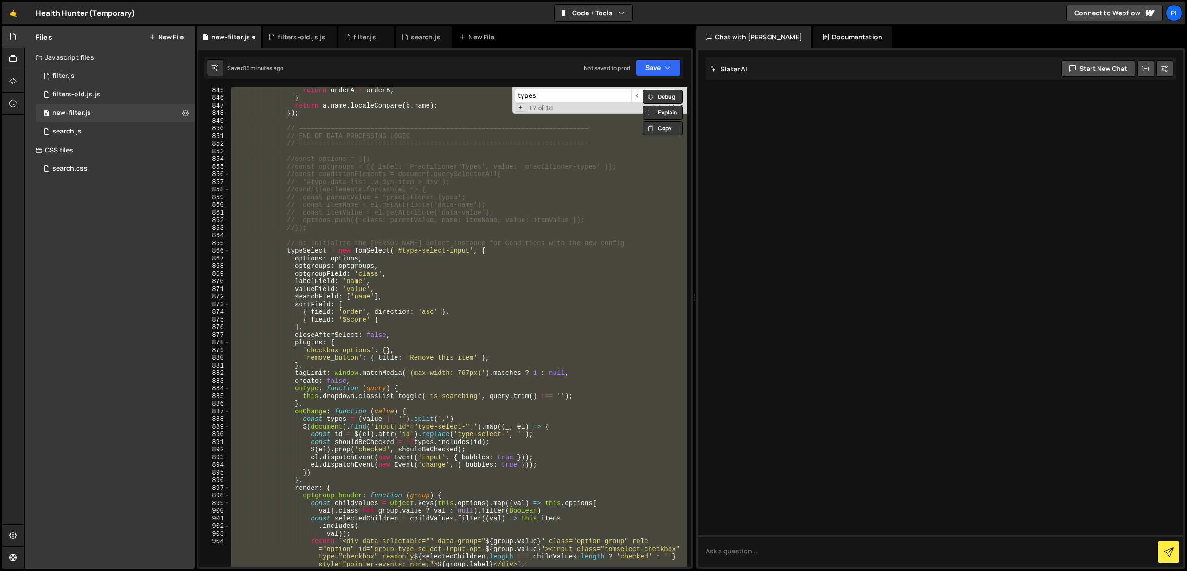
scroll to position [6572, 0]
click at [450, 327] on div "return orderA - orderB ; } return a . name . localeCompare ( b . name ) ; }) ; …" at bounding box center [459, 327] width 458 height 480
type textarea "],"
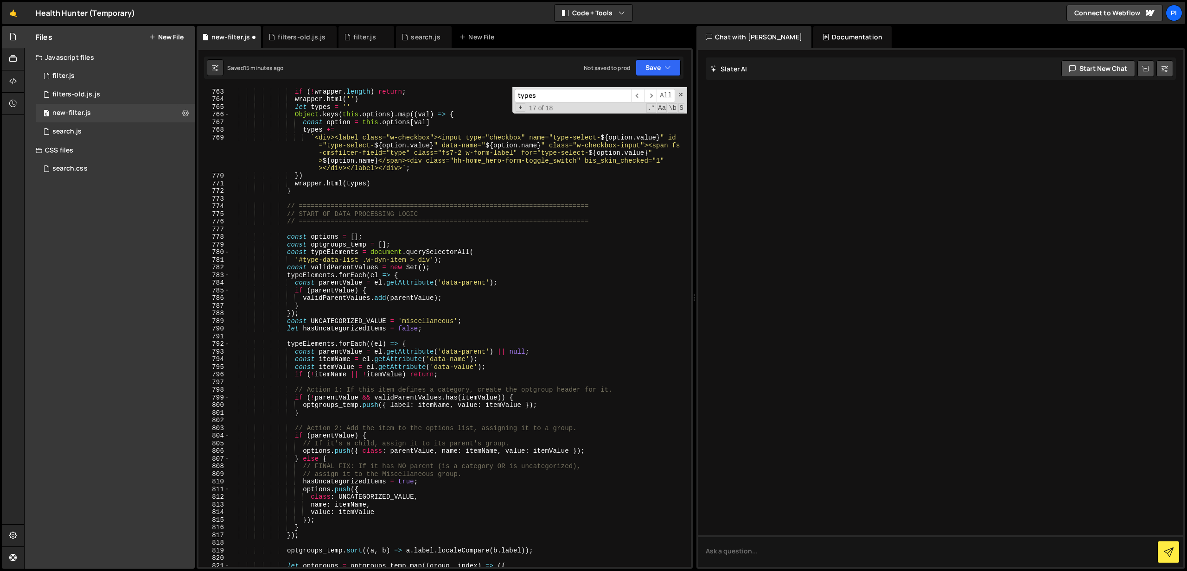
scroll to position [5846, 0]
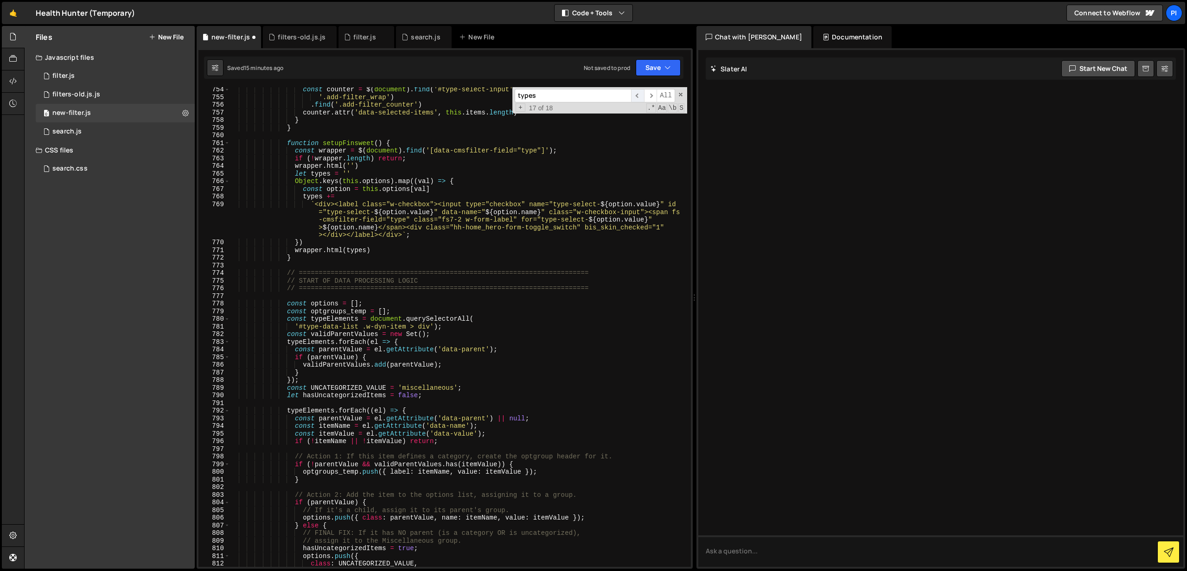
click at [638, 95] on span "​" at bounding box center [637, 95] width 13 height 13
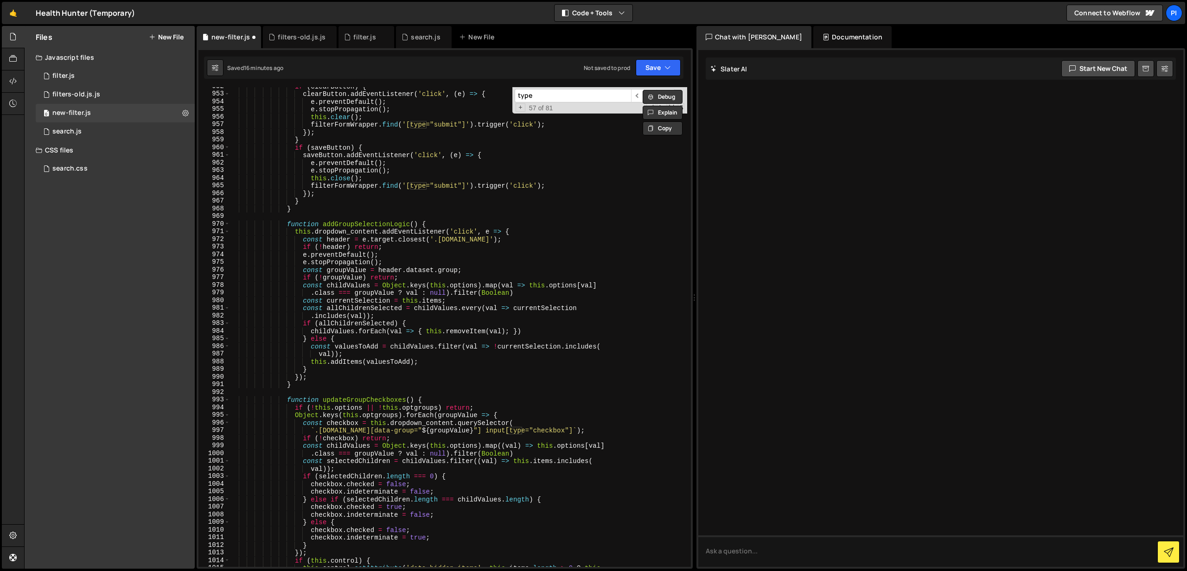
scroll to position [7419, 0]
type input "type"
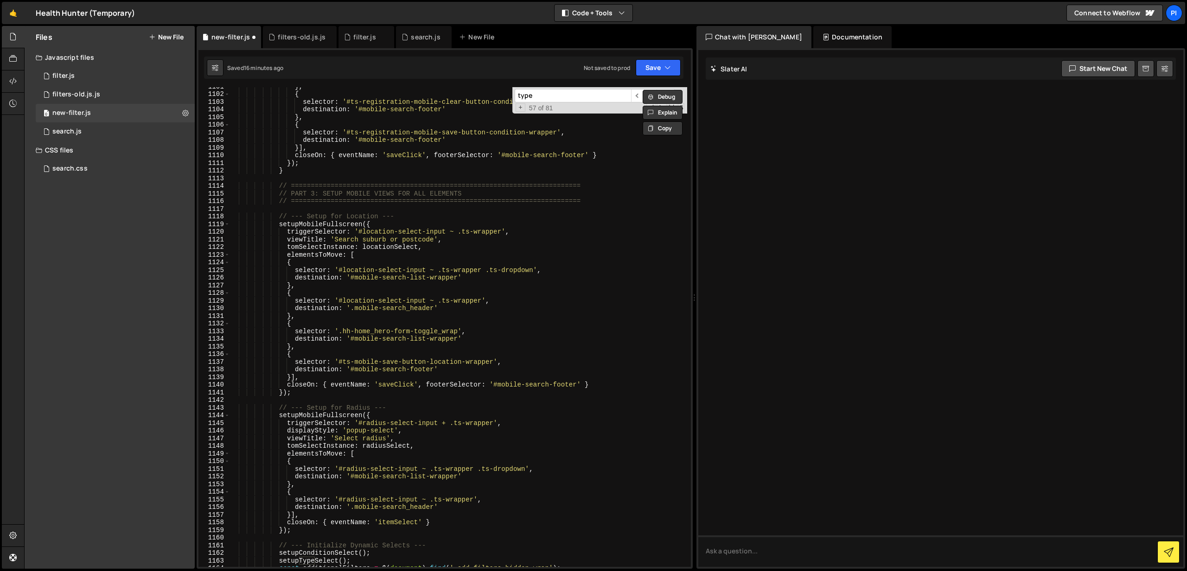
scroll to position [8614, 0]
click at [100, 79] on div "0 filter.js 0" at bounding box center [115, 76] width 159 height 19
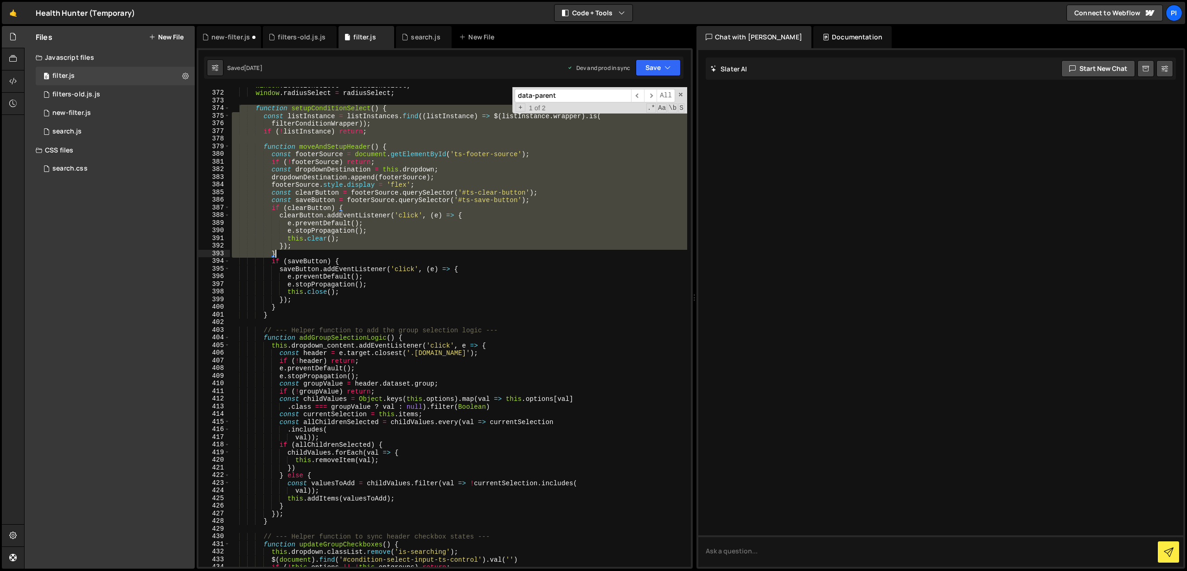
scroll to position [2859, 0]
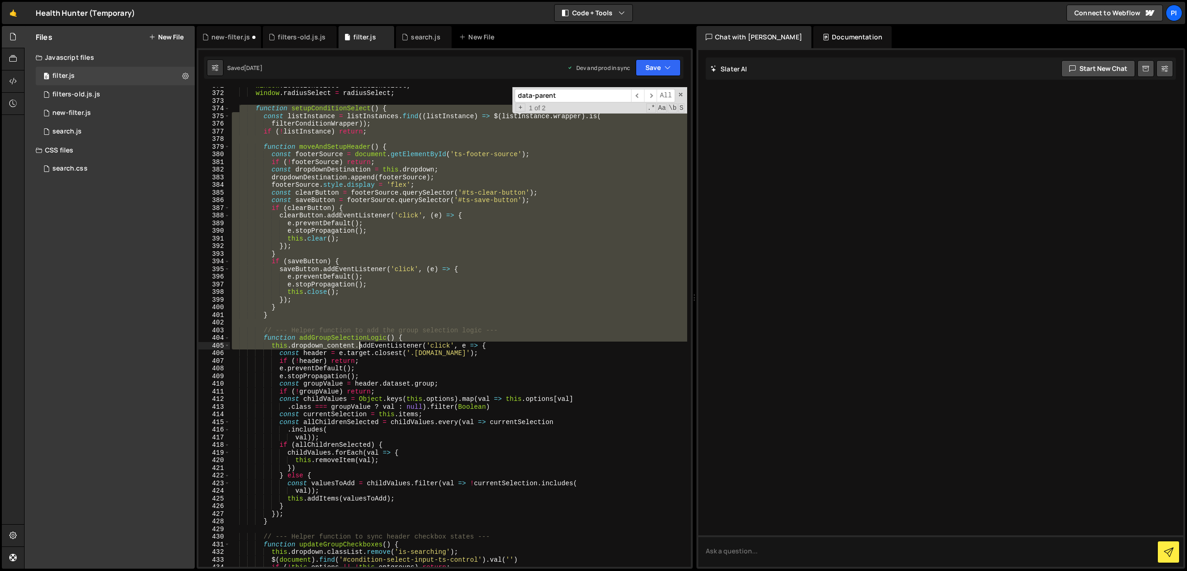
drag, startPoint x: 238, startPoint y: 108, endPoint x: 354, endPoint y: 310, distance: 232.5
click at [359, 322] on div "window . locationSelect = locationSelect ; window . radiusSelect = radiusSelect…" at bounding box center [458, 329] width 457 height 495
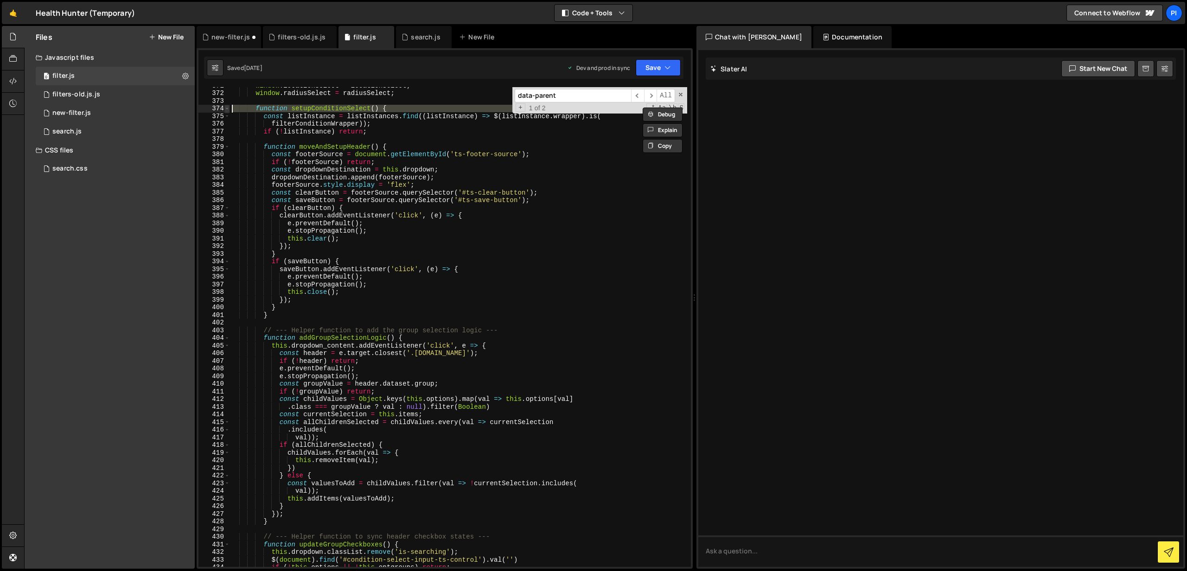
click at [224, 108] on span at bounding box center [226, 109] width 5 height 8
type textarea "function setupConditionSelect() { const listInstance = listInstances.find((list…"
click at [224, 108] on span at bounding box center [226, 109] width 5 height 8
click at [225, 108] on span at bounding box center [226, 109] width 5 height 8
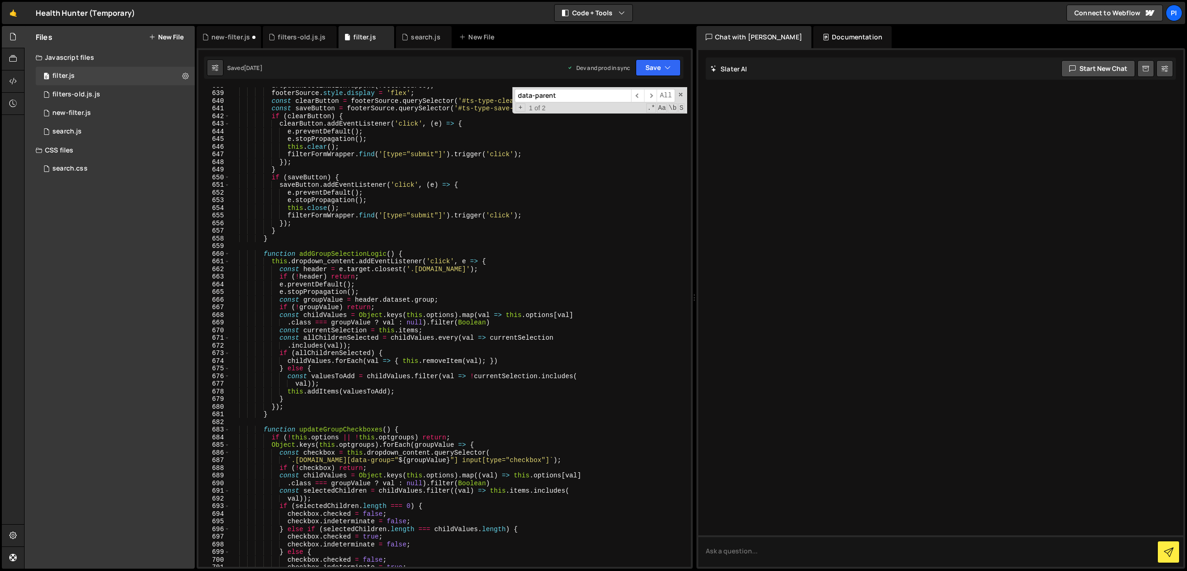
scroll to position [2966, 0]
click at [557, 97] on input "data-parent" at bounding box center [573, 95] width 116 height 13
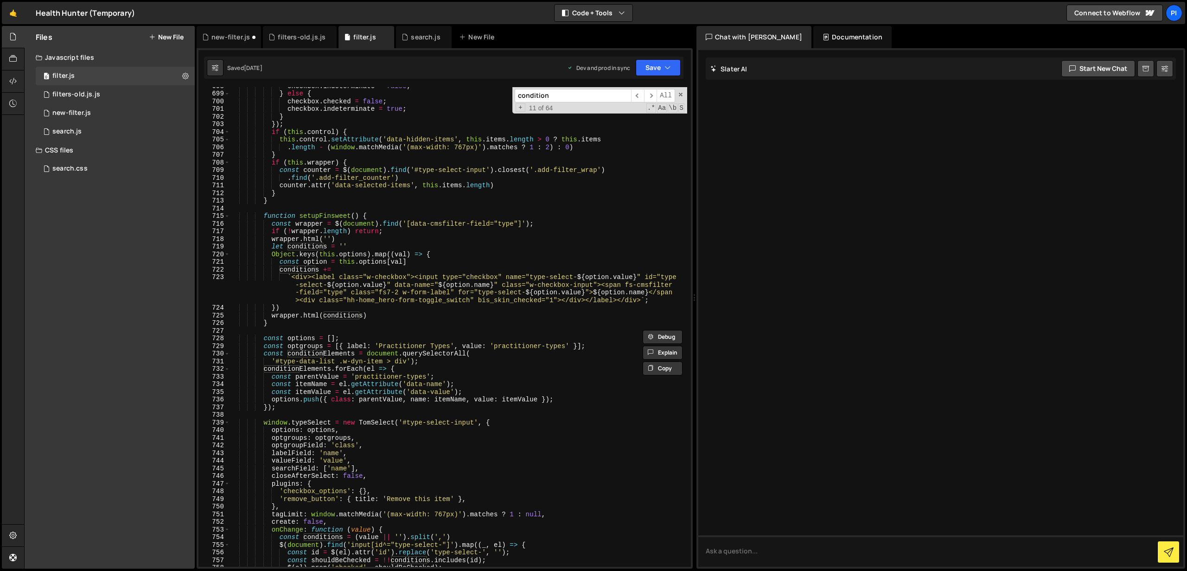
scroll to position [3425, 0]
type input "condition"
click at [272, 321] on div "checkbox . indeterminate = false ; } else { checkbox . checked = false ; checkb…" at bounding box center [458, 329] width 457 height 495
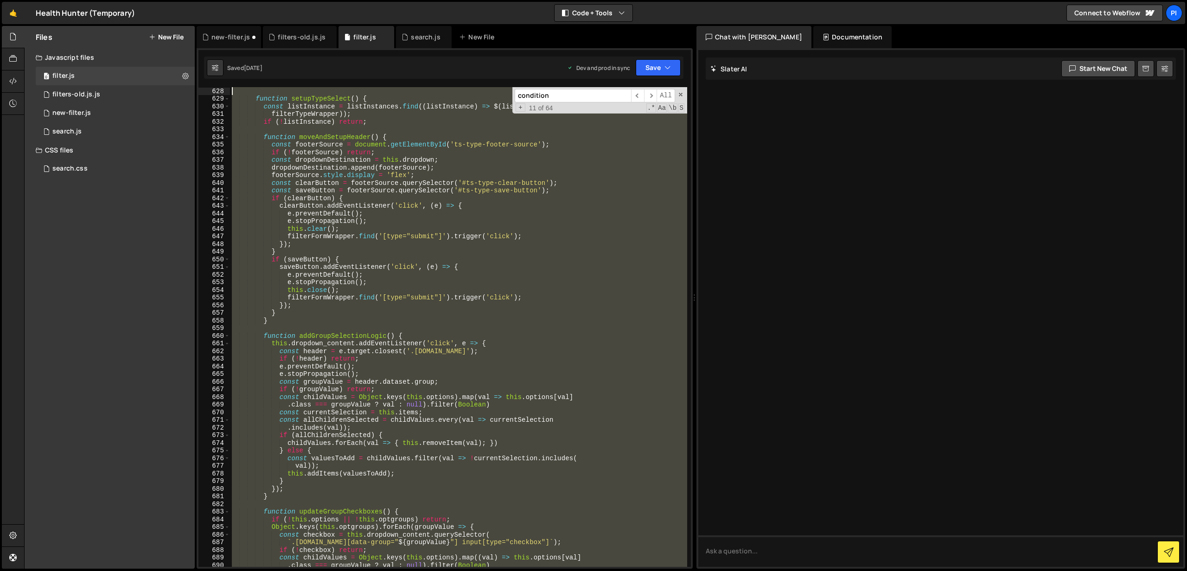
scroll to position [2815, 0]
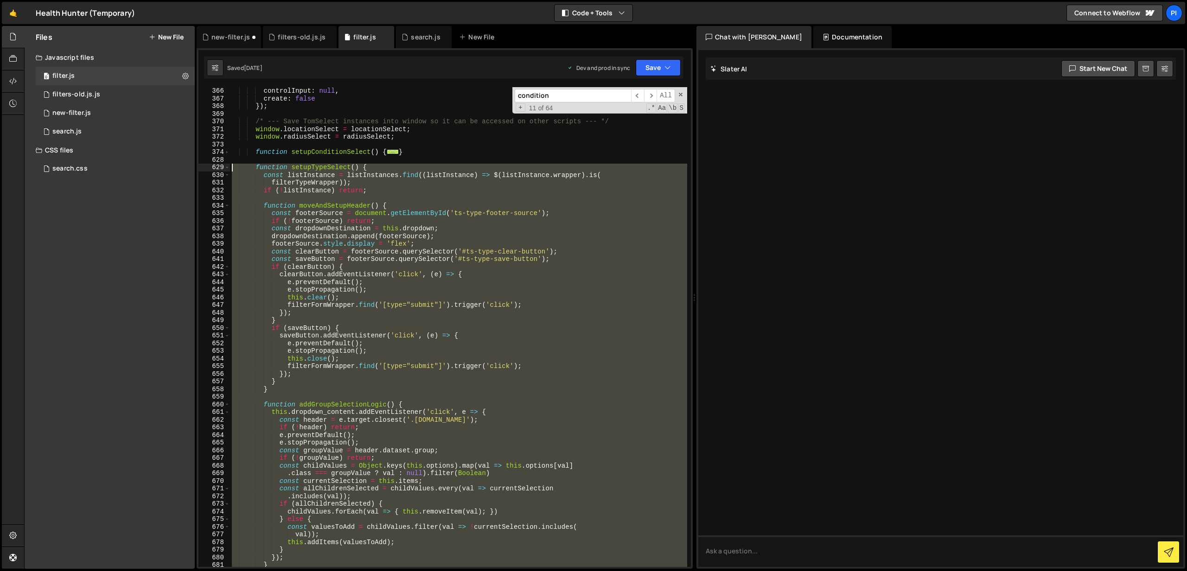
drag, startPoint x: 270, startPoint y: 324, endPoint x: 233, endPoint y: 165, distance: 162.9
click at [233, 165] on div "controlInput : null , create : false }) ; /* --- Save TomSelect instances into …" at bounding box center [458, 334] width 457 height 495
type textarea "function setupTypeSelect() { const listInstance = listInstances.find((listInsta…"
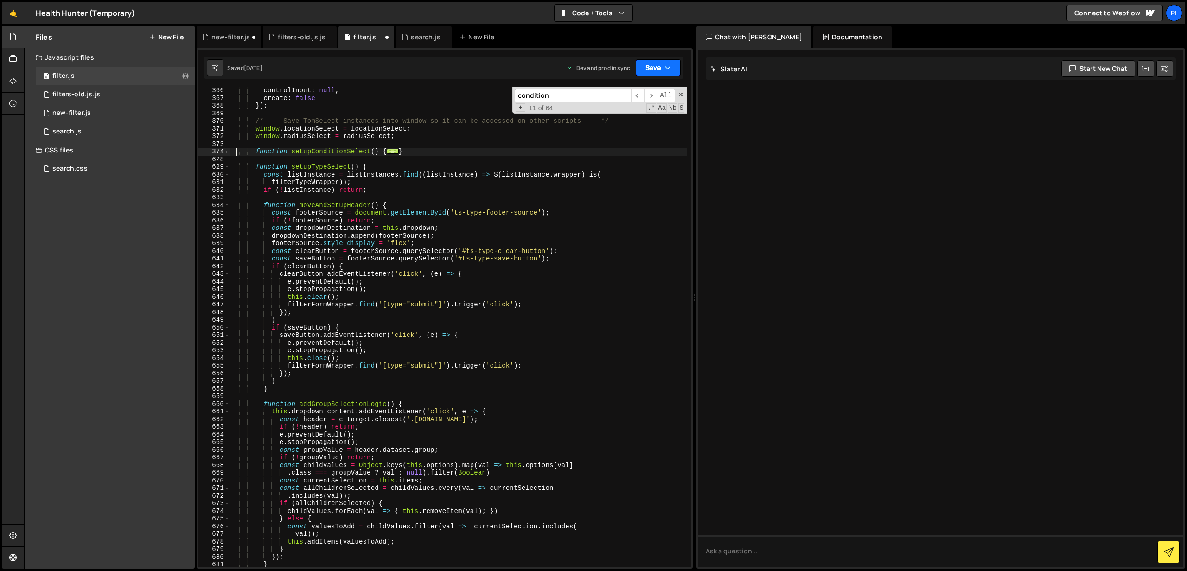
click at [676, 68] on button "Save" at bounding box center [658, 67] width 45 height 17
click at [735, 115] on div at bounding box center [940, 308] width 485 height 517
click at [393, 152] on span "..." at bounding box center [393, 151] width 12 height 5
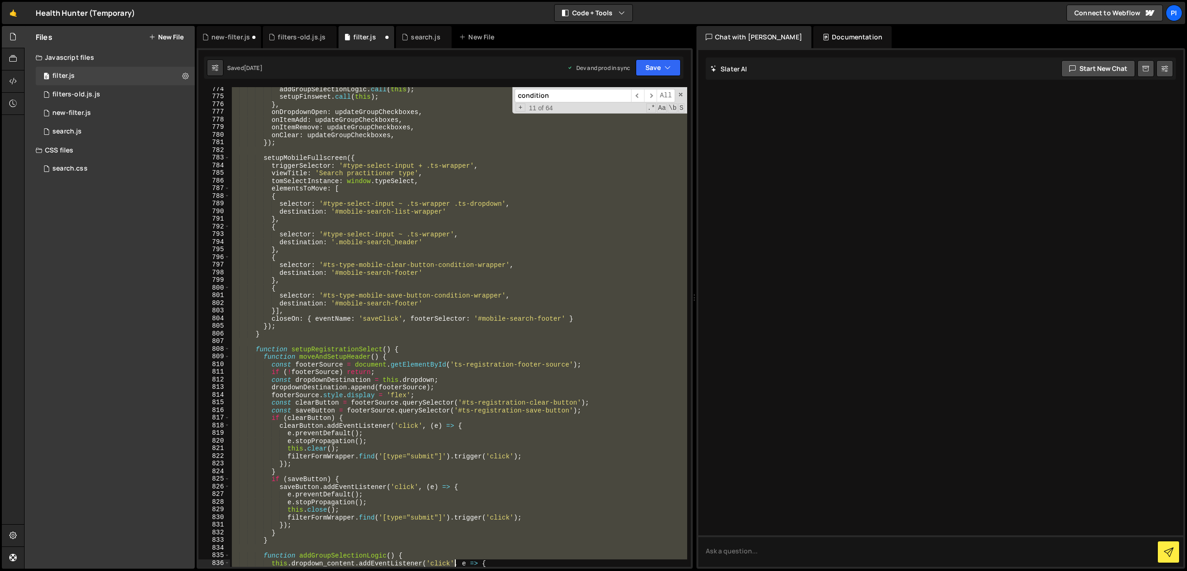
scroll to position [6076, 0]
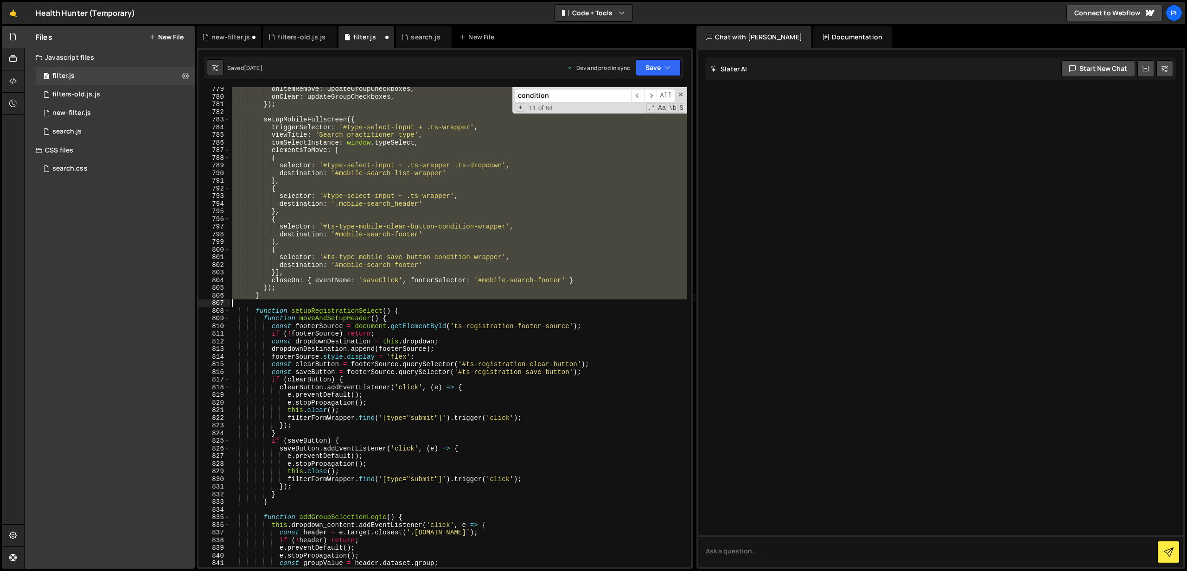
drag, startPoint x: 241, startPoint y: 154, endPoint x: 501, endPoint y: 305, distance: 300.6
click at [501, 305] on div "onItemRemove : updateGroupCheckboxes , onClear : updateGroupCheckboxes , }) ; s…" at bounding box center [458, 332] width 457 height 495
type textarea "}"
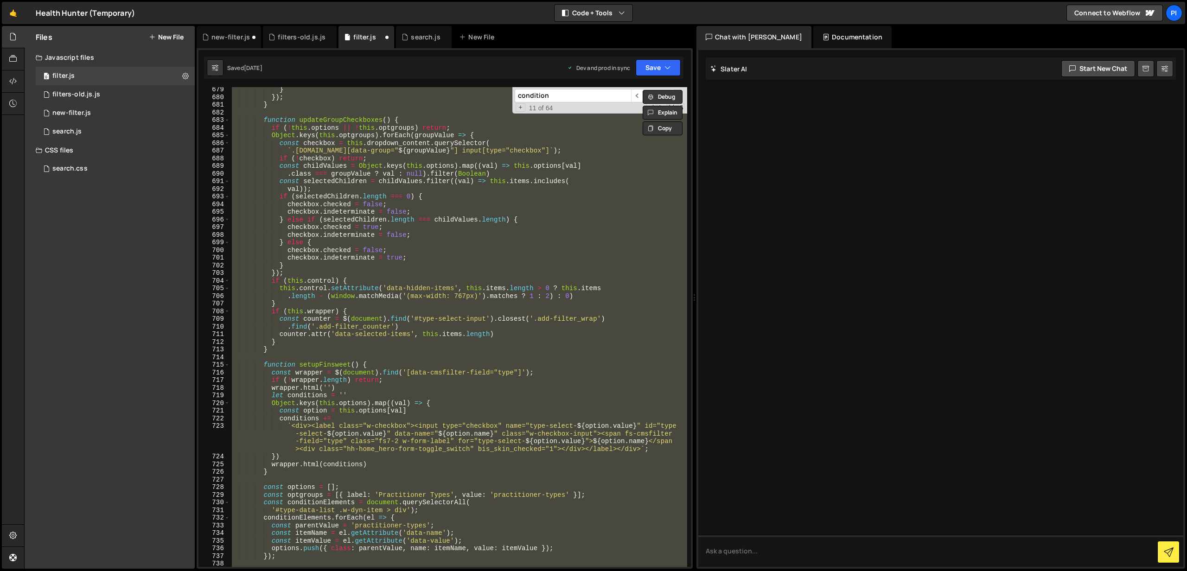
scroll to position [5264, 0]
click at [119, 113] on div "0 new-filter.js 0" at bounding box center [115, 113] width 159 height 19
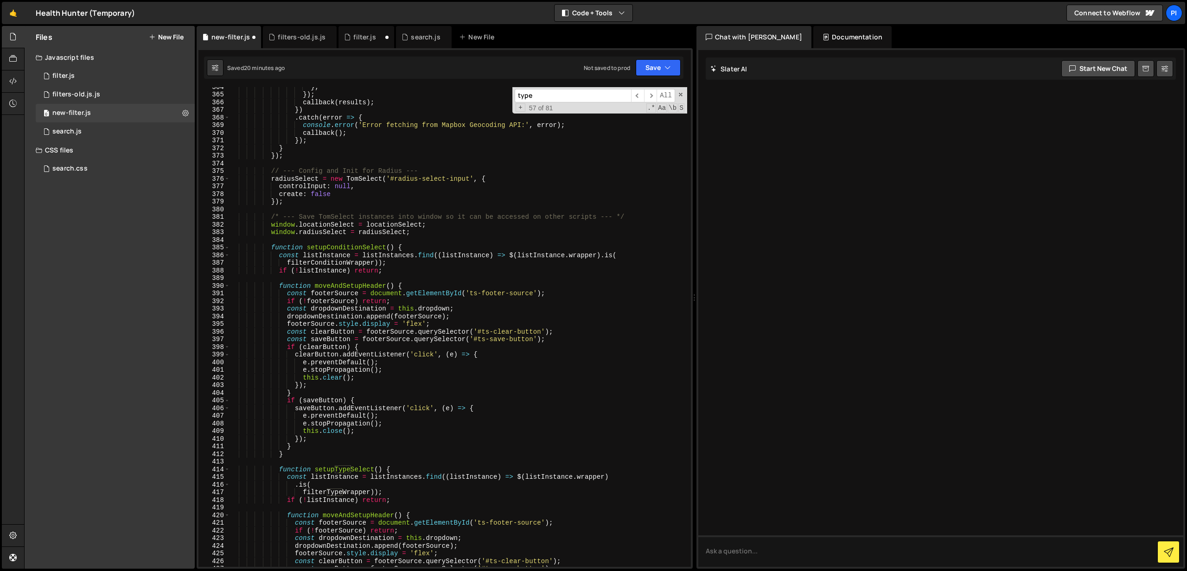
scroll to position [2813, 0]
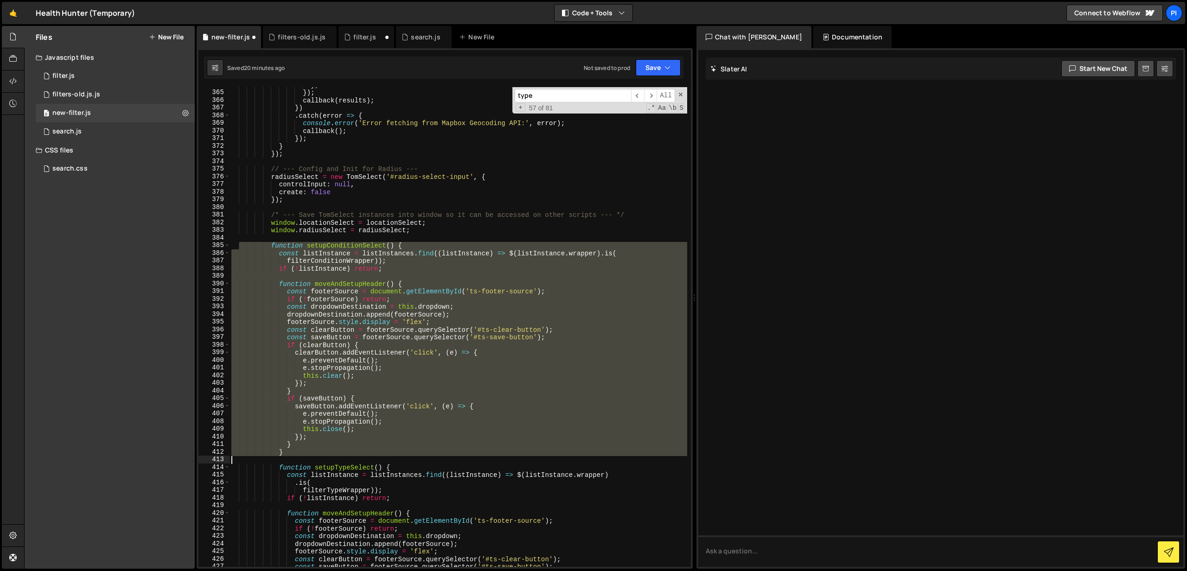
drag, startPoint x: 239, startPoint y: 246, endPoint x: 380, endPoint y: 459, distance: 255.1
click at [380, 459] on div "} ; }) ; callback ( results ) ; }) . catch ( error => { console . error ( 'Erro…" at bounding box center [459, 328] width 458 height 495
click at [227, 245] on span at bounding box center [226, 246] width 5 height 8
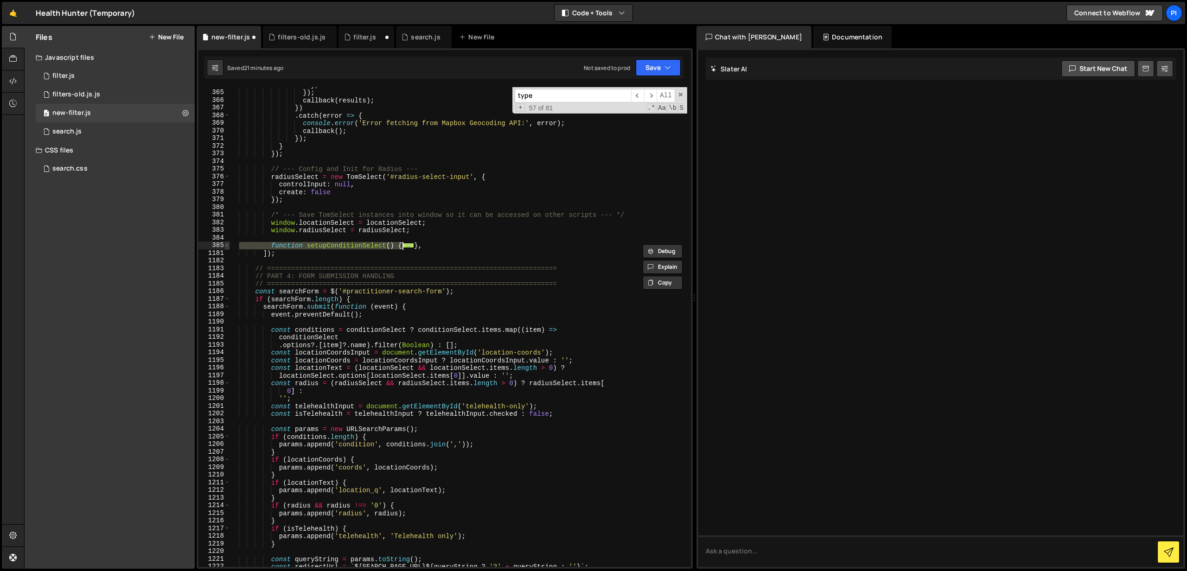
click at [228, 243] on span at bounding box center [226, 246] width 5 height 8
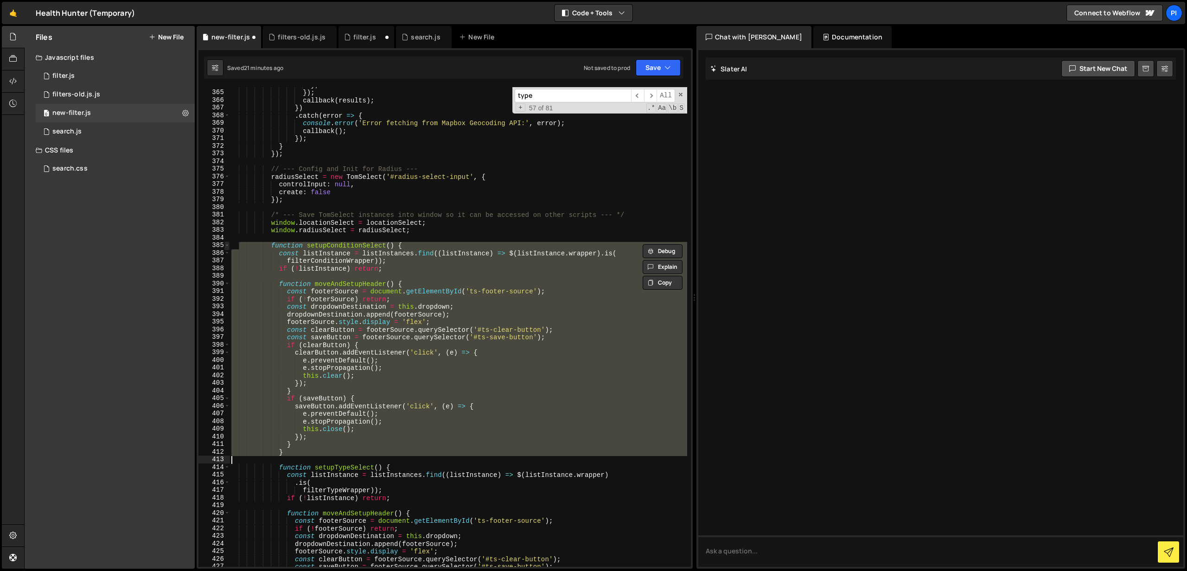
click at [228, 243] on span at bounding box center [226, 246] width 5 height 8
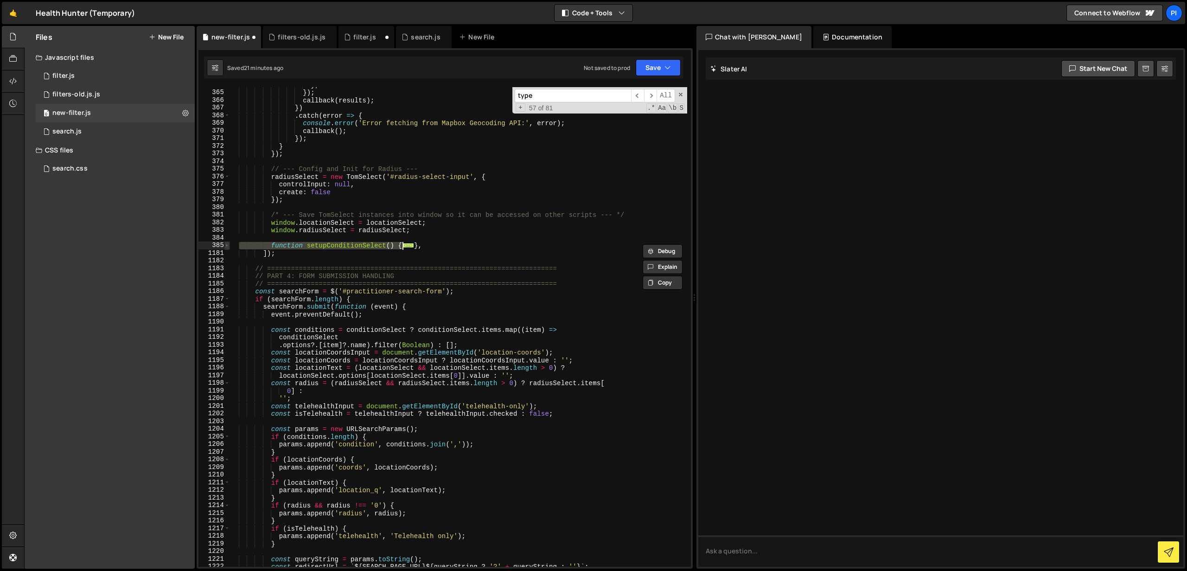
click at [228, 243] on span at bounding box center [226, 246] width 5 height 8
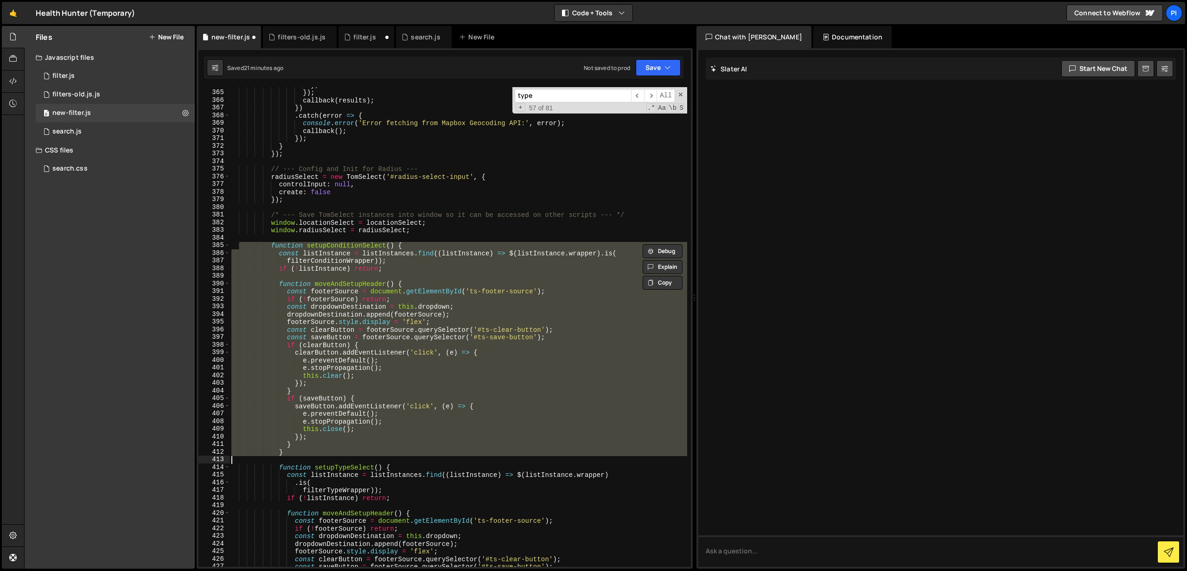
click at [412, 247] on div "} ; }) ; callback ( results ) ; }) . catch ( error => { console . error ( 'Erro…" at bounding box center [459, 327] width 458 height 480
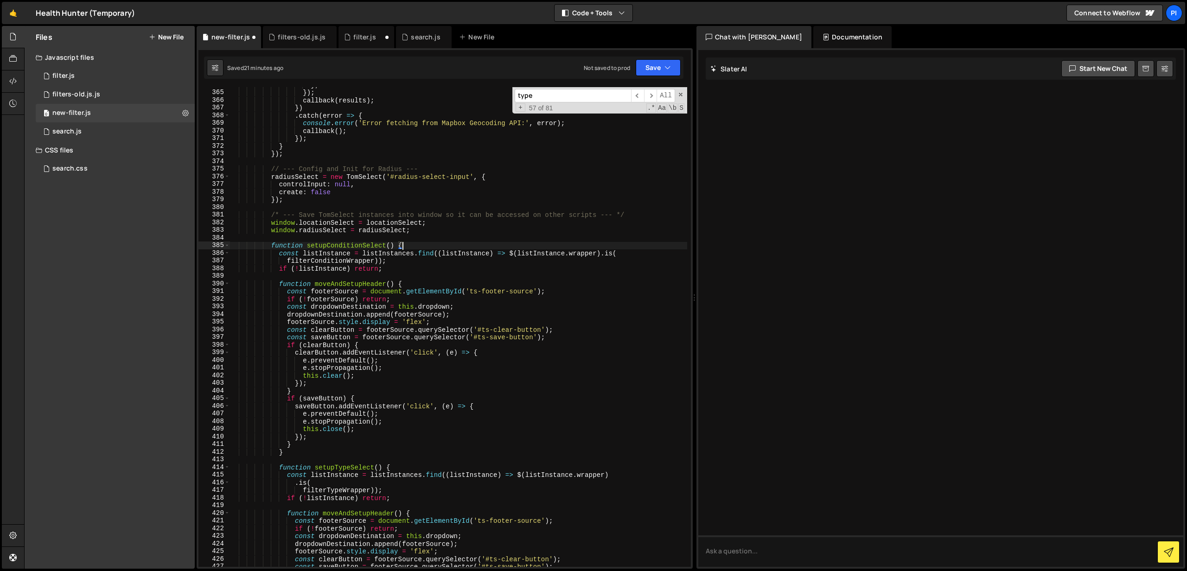
click at [230, 247] on div "385" at bounding box center [214, 246] width 32 height 8
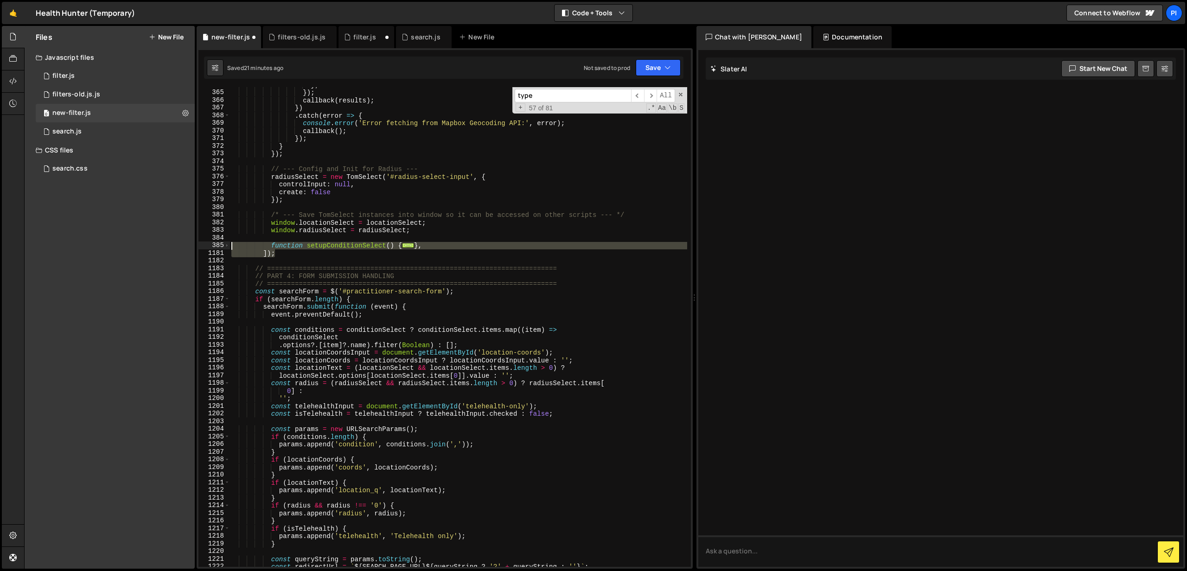
drag, startPoint x: 294, startPoint y: 256, endPoint x: 229, endPoint y: 249, distance: 65.3
click at [229, 249] on div "function setupConditionSelect() { 364 365 366 367 368 369 370 371 372 373 374 3…" at bounding box center [444, 327] width 492 height 480
type textarea "function setupConditionSelect() { const listInstance = listInstances.find((list…"
click at [116, 74] on div "0 filter.js 0" at bounding box center [115, 76] width 159 height 19
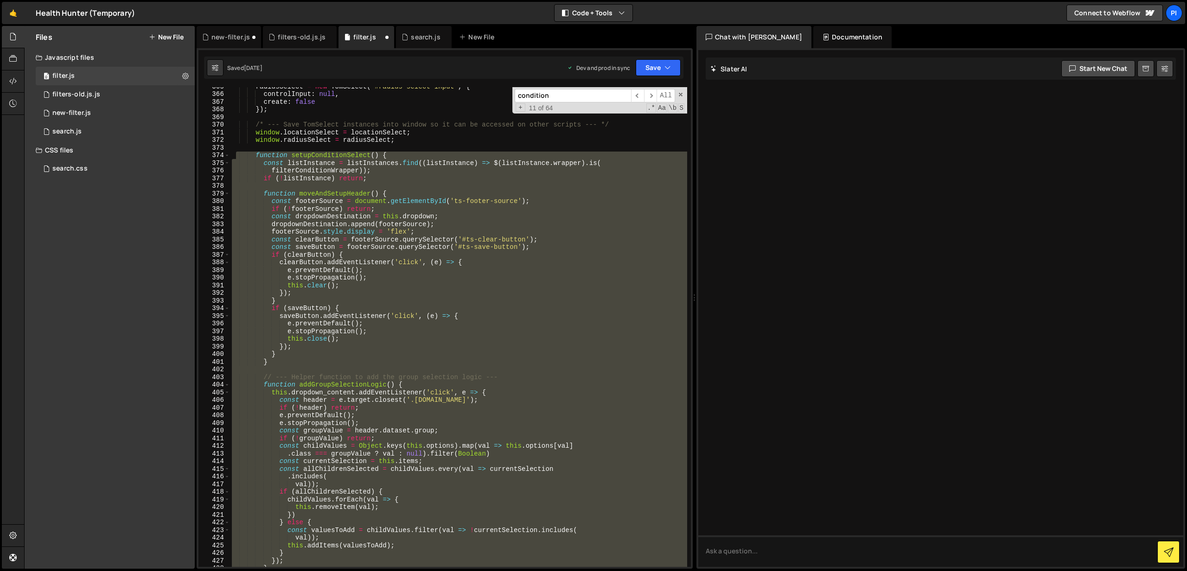
scroll to position [2812, 0]
click at [279, 143] on div "radiusSelect = new TomSelect ( '#radius-select-input' , { controlInput : null ,…" at bounding box center [458, 330] width 457 height 495
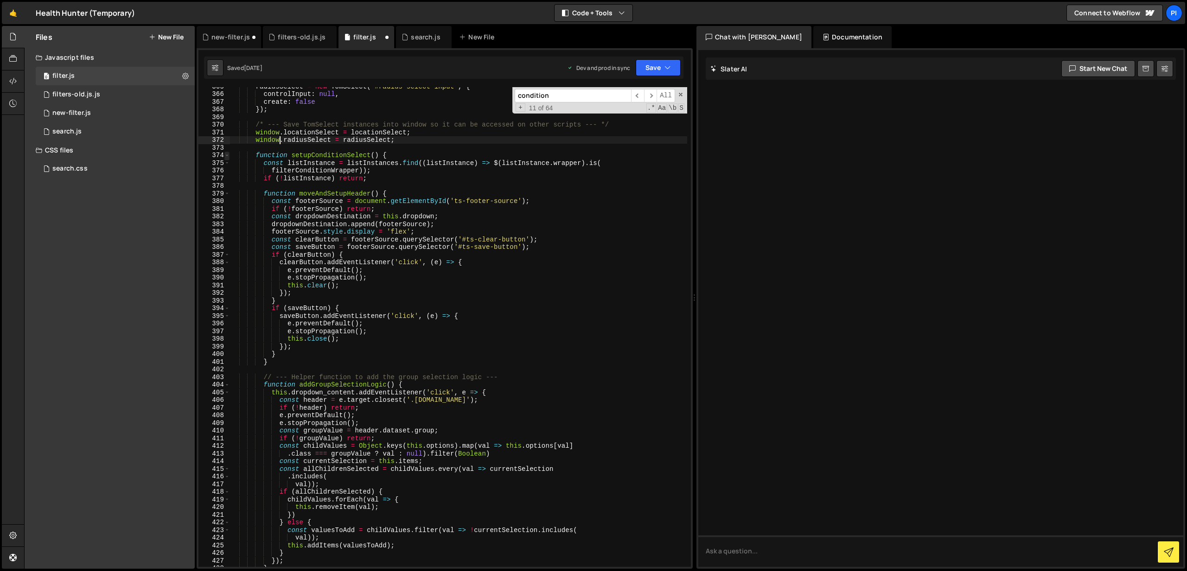
click at [226, 156] on span at bounding box center [226, 156] width 5 height 8
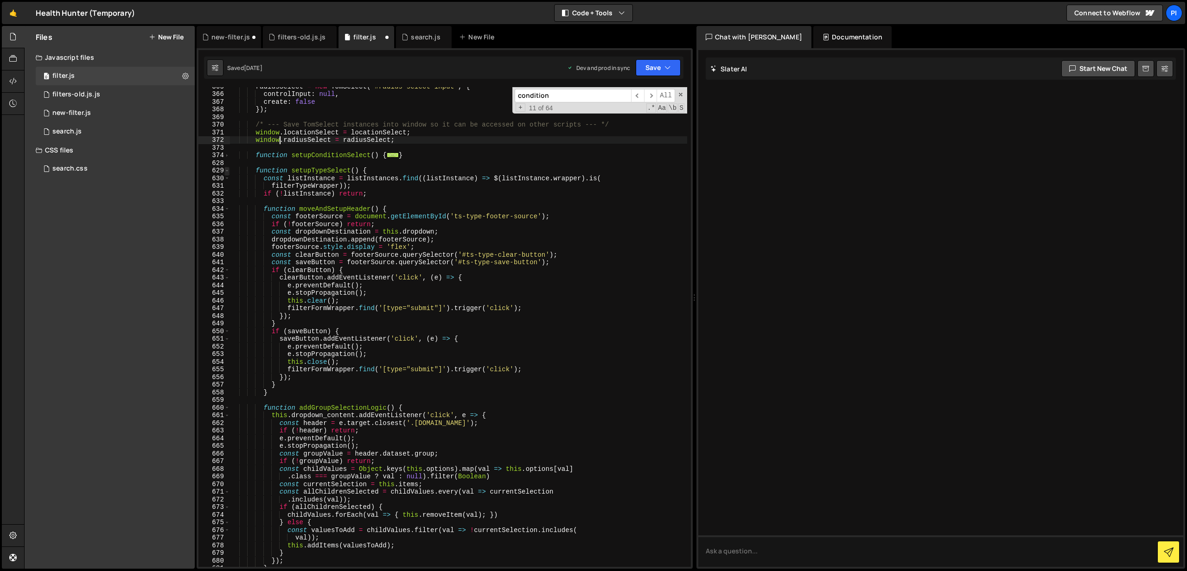
click at [228, 171] on span at bounding box center [226, 171] width 5 height 8
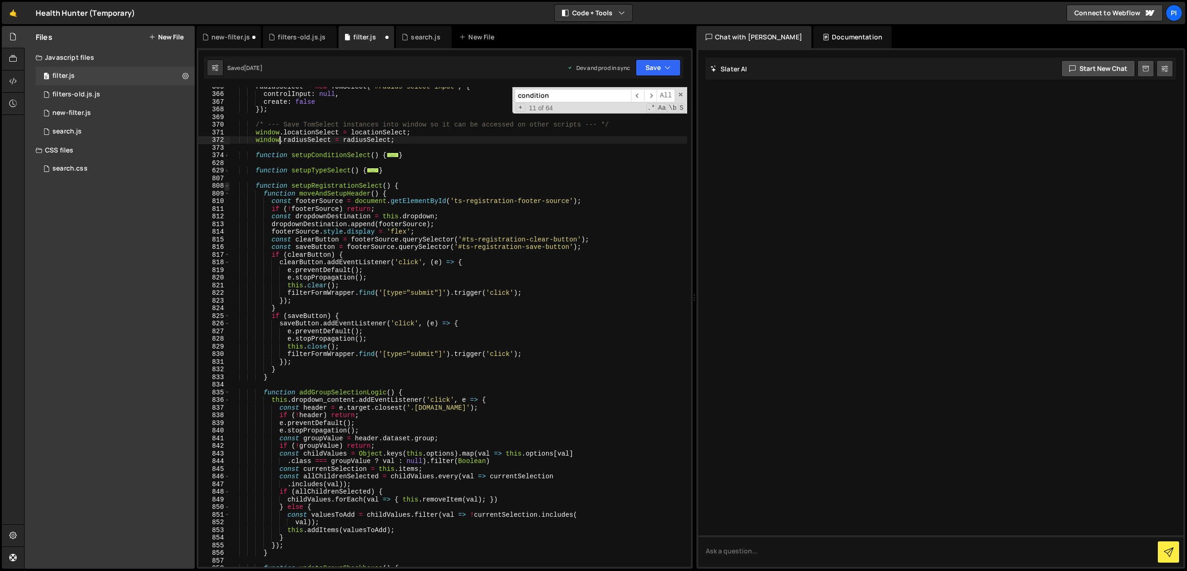
click at [225, 185] on span at bounding box center [226, 186] width 5 height 8
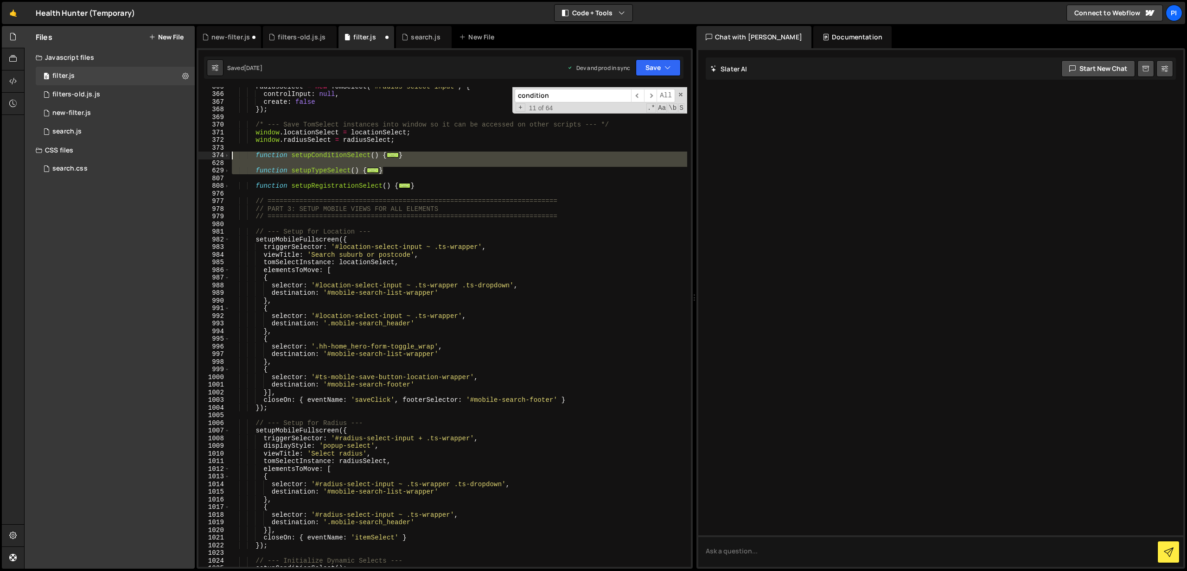
drag, startPoint x: 411, startPoint y: 172, endPoint x: 231, endPoint y: 158, distance: 180.0
click at [231, 158] on div "radiusSelect = new TomSelect ( '#radius-select-input' , { controlInput : null ,…" at bounding box center [458, 330] width 457 height 495
type textarea "function setupConditionSelect() { const listInstance = listInstances.find((list…"
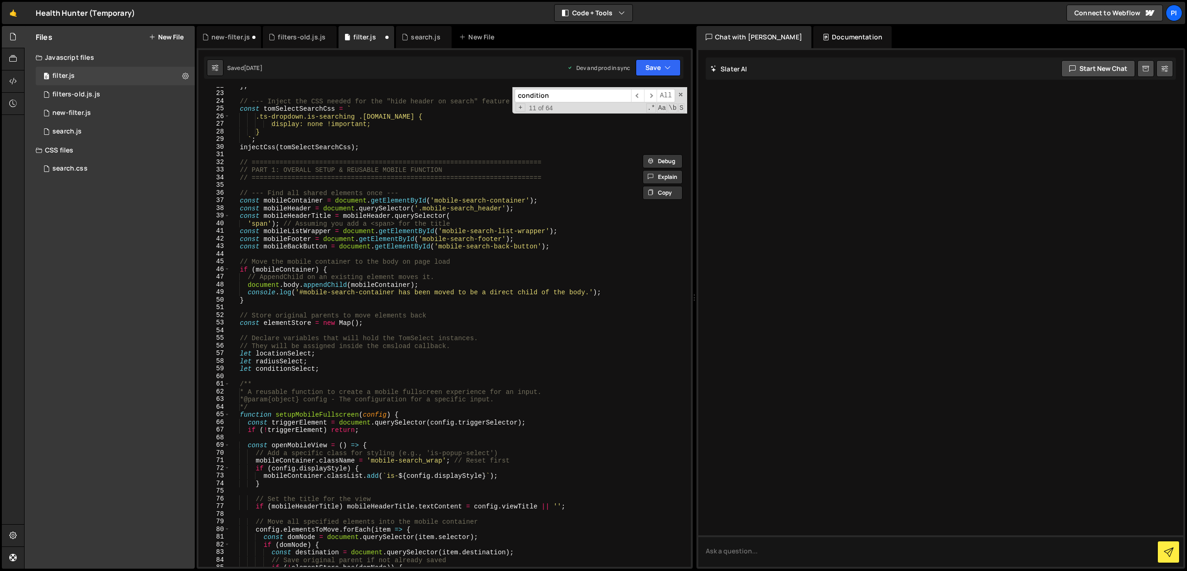
scroll to position [168, 0]
click at [97, 128] on div "0 search.js 0" at bounding box center [115, 131] width 159 height 19
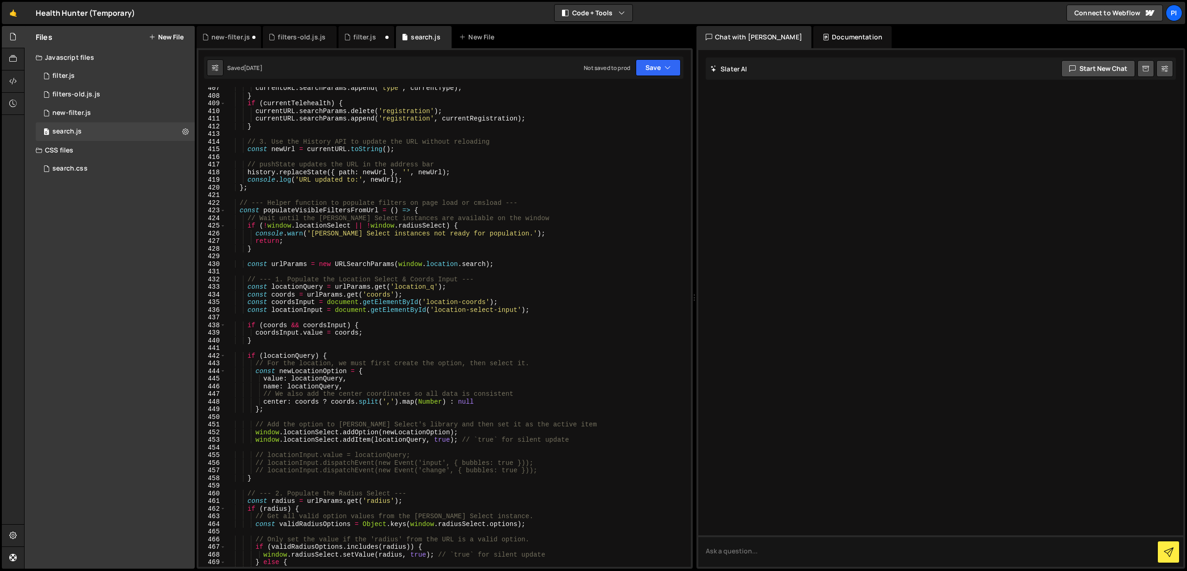
scroll to position [3113, 0]
click at [118, 119] on div "0 new-filter.js 0" at bounding box center [115, 113] width 159 height 19
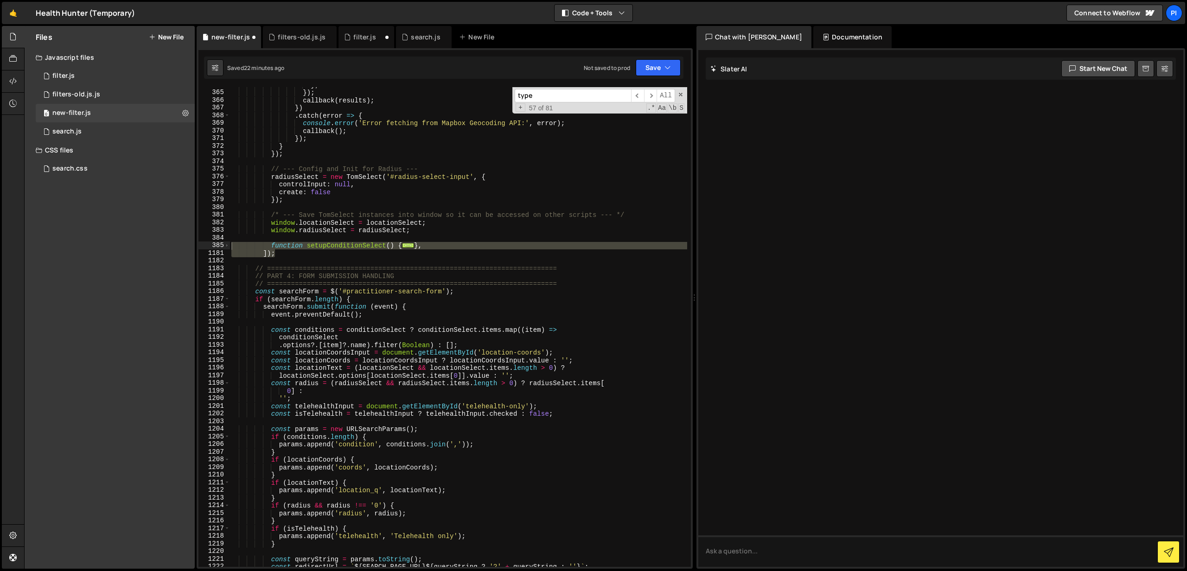
scroll to position [0, 0]
click at [284, 260] on div "} ; }) ; callback ( results ) ; }) . catch ( error => { console . error ( 'Erro…" at bounding box center [459, 328] width 458 height 495
click at [290, 256] on div "} ; }) ; callback ( results ) ; }) . catch ( error => { console . error ( 'Erro…" at bounding box center [459, 328] width 458 height 495
drag, startPoint x: 290, startPoint y: 256, endPoint x: 225, endPoint y: 246, distance: 65.3
click at [225, 246] on div "]); 364 365 366 367 368 369 370 371 372 373 374 375 376 377 378 379 380 381 382…" at bounding box center [444, 327] width 492 height 480
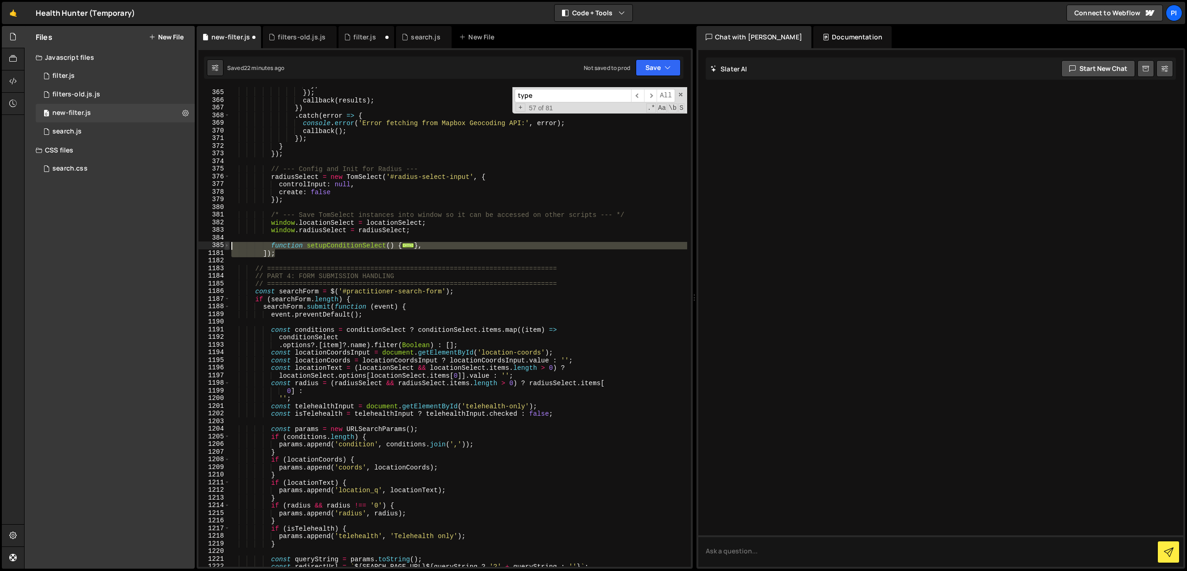
type textarea "function setupConditionSelect() { const listInstance = listInstances.find((list…"
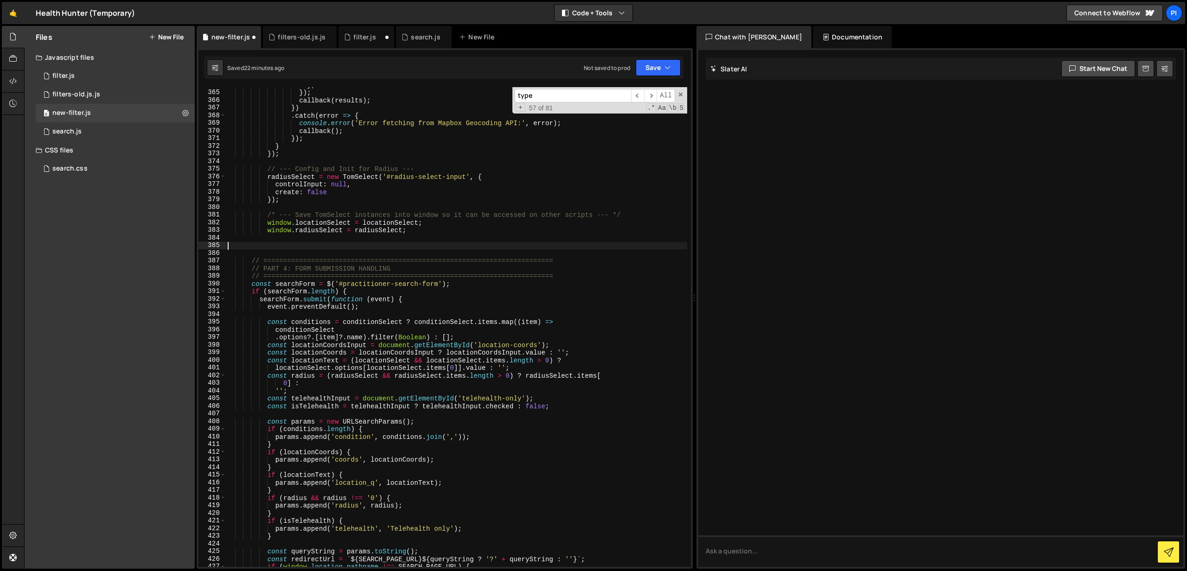
paste textarea "}"
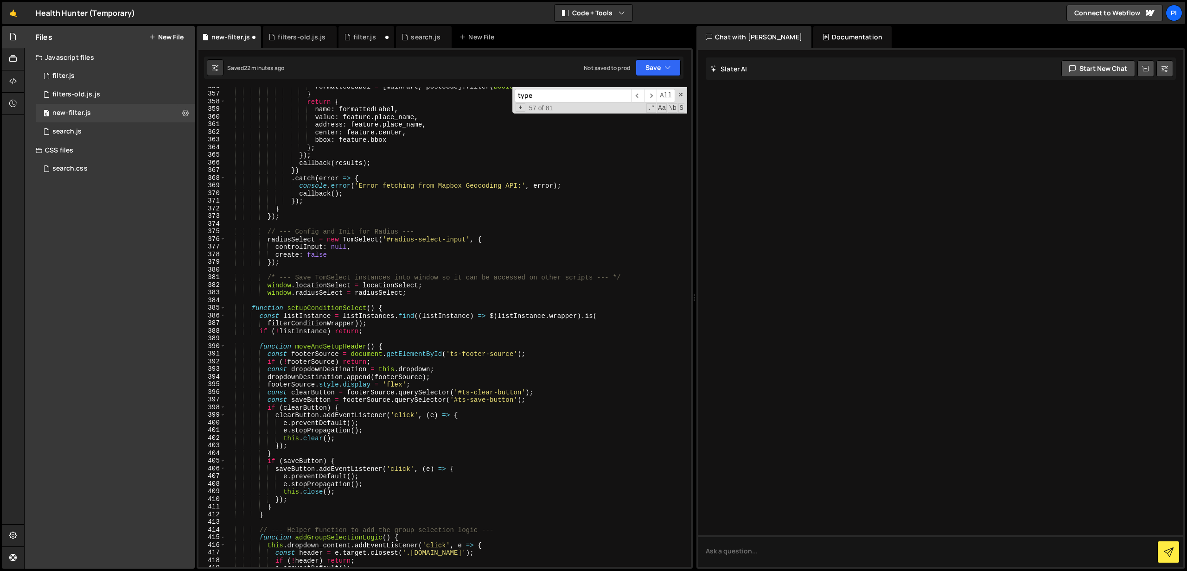
scroll to position [2751, 0]
click at [252, 309] on div "formattedLabel = [ mainPart , postcode ] . filter ( Boolean ) . join ( ' ' ) ; …" at bounding box center [456, 330] width 461 height 495
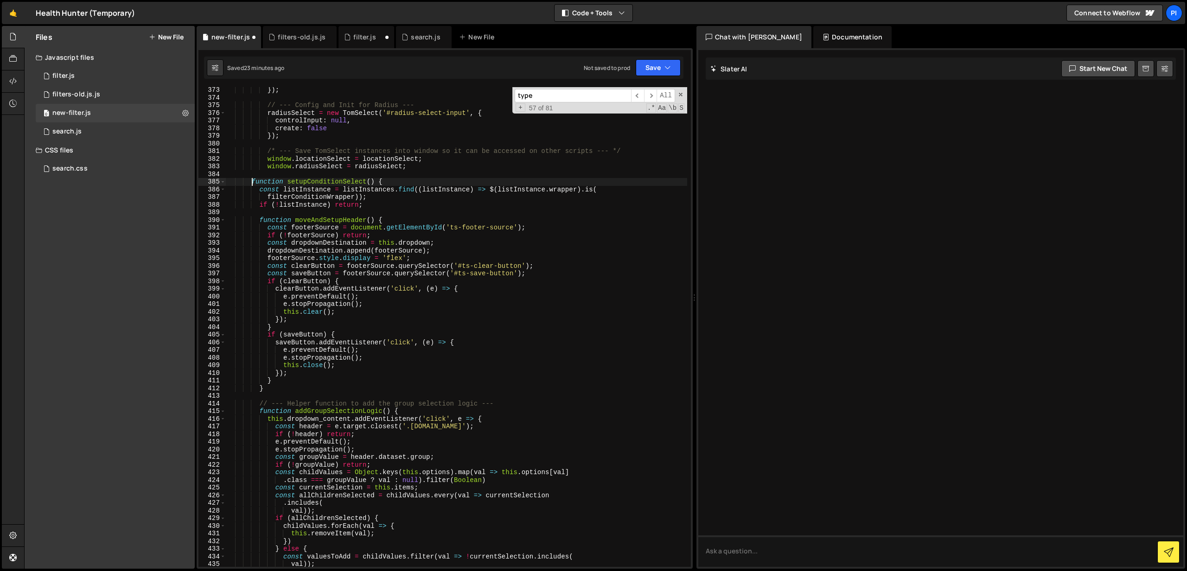
scroll to position [2877, 0]
type textarea "function setupConditionSelect() {"
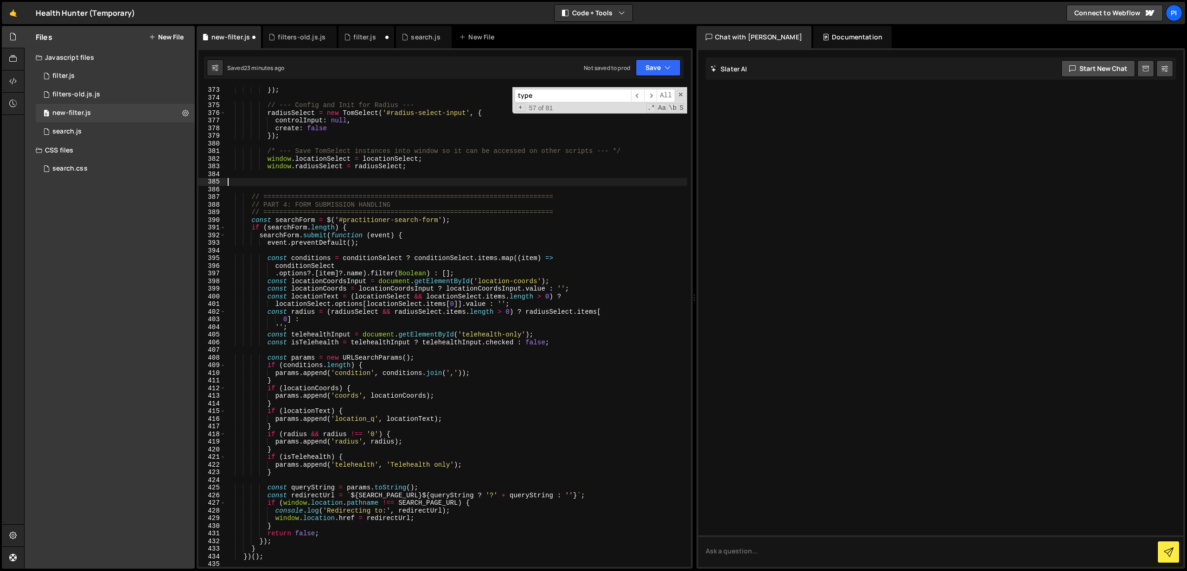
scroll to position [0, 0]
paste textarea "}"
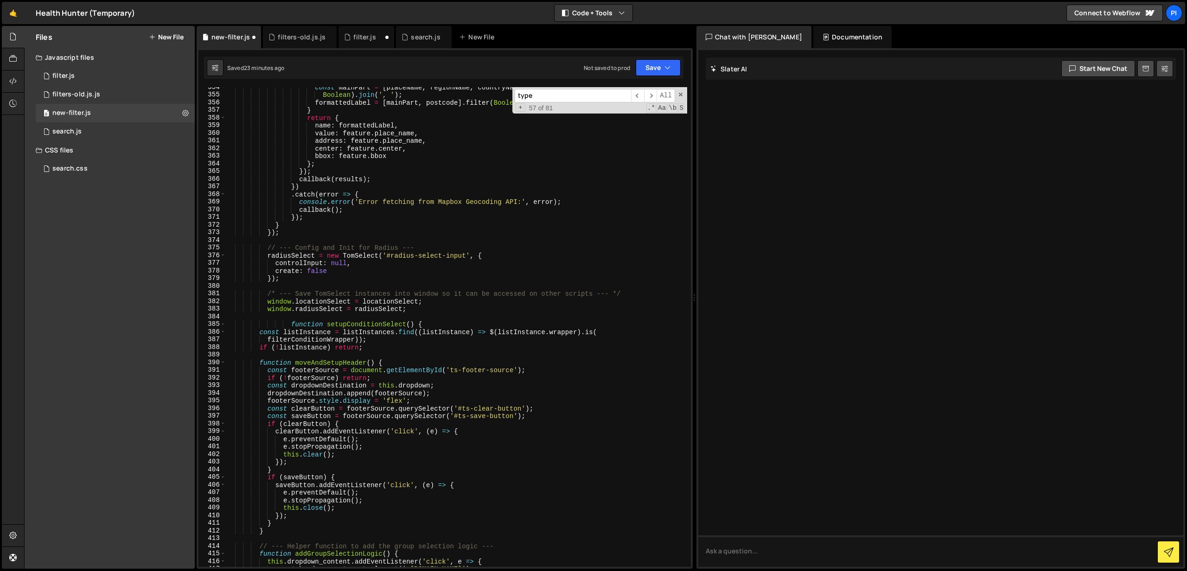
scroll to position [2735, 0]
click at [290, 324] on div "const mainPart = [ placeName , regionName , countryName ] . filter ( Boolean ) …" at bounding box center [456, 330] width 461 height 495
click at [222, 323] on span at bounding box center [222, 324] width 5 height 8
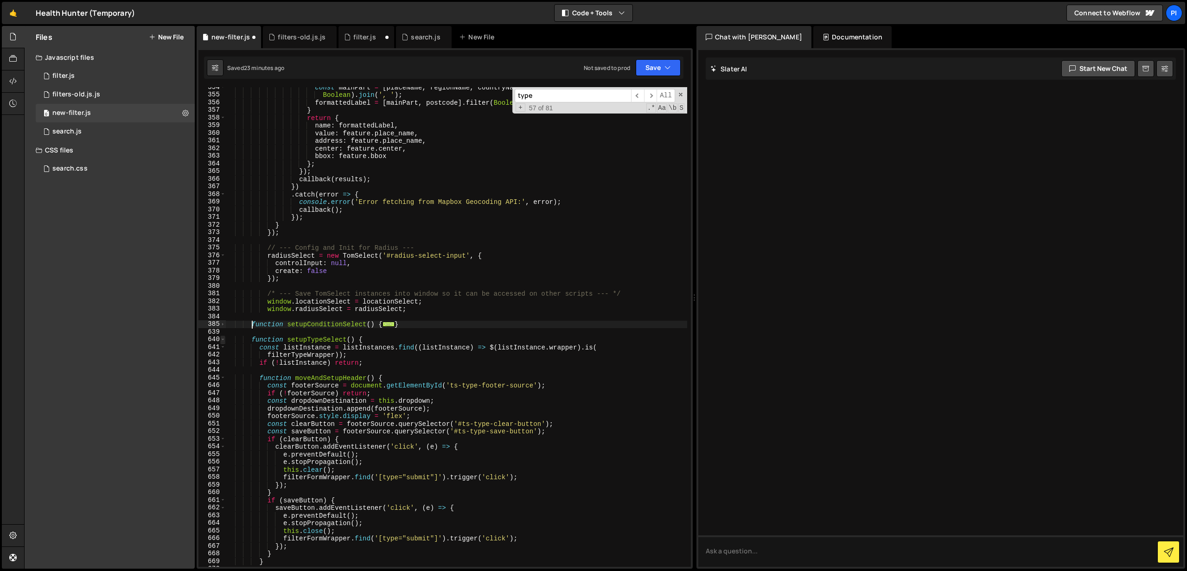
click at [220, 341] on span at bounding box center [222, 340] width 5 height 8
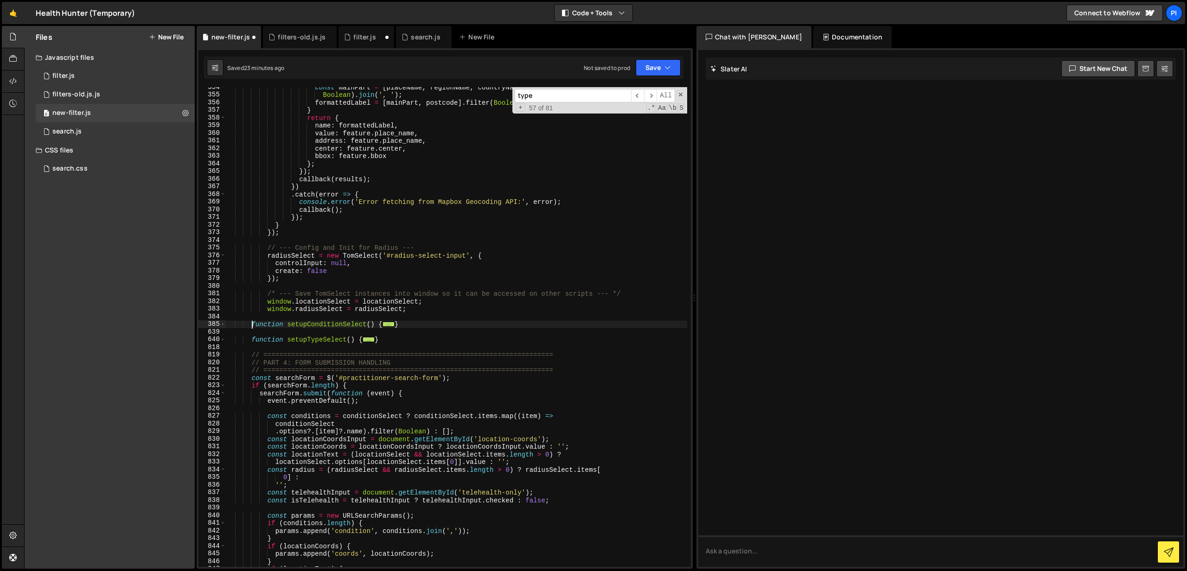
click at [424, 337] on div "const mainPart = [ placeName , regionName , countryName ] . filter ( Boolean ) …" at bounding box center [456, 330] width 461 height 495
type textarea "}"
click at [102, 81] on div "0 filter.js 0" at bounding box center [115, 76] width 159 height 19
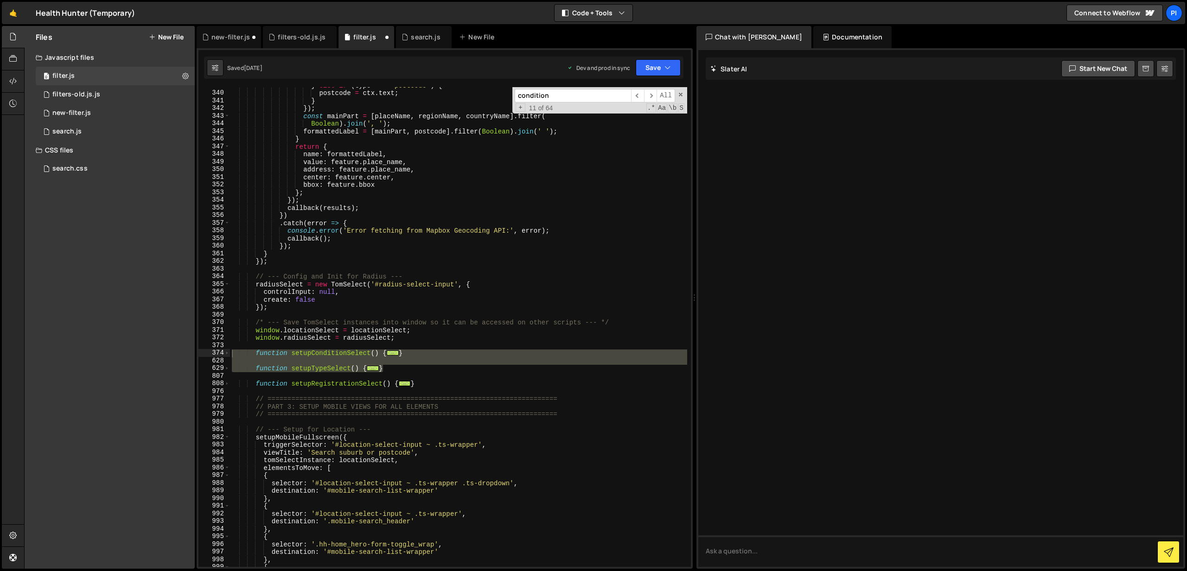
scroll to position [2615, 0]
click at [228, 386] on span at bounding box center [226, 384] width 5 height 8
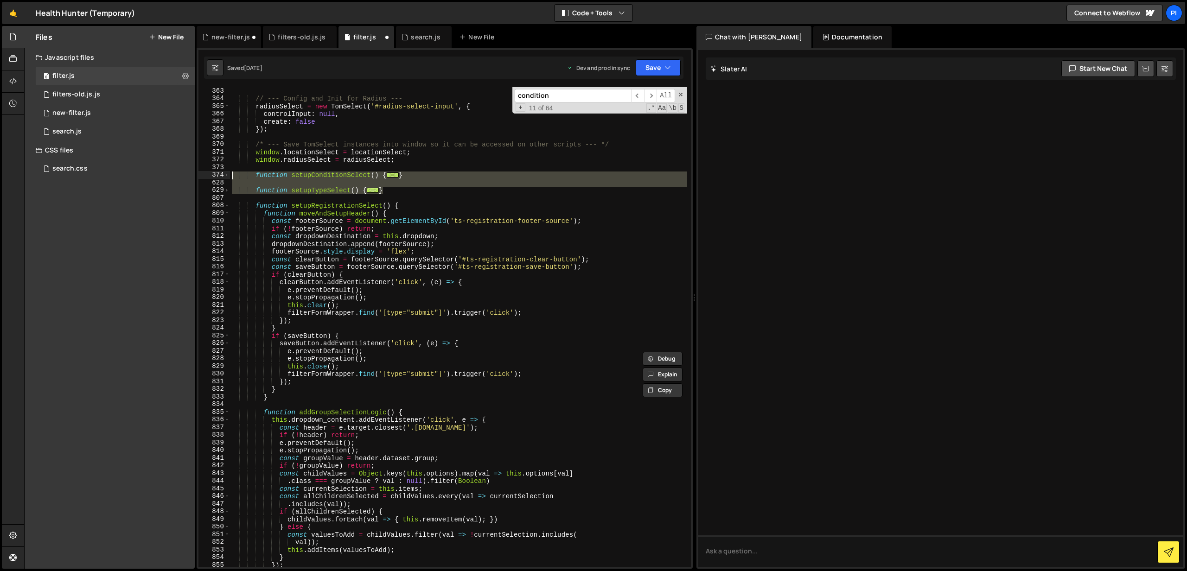
scroll to position [2793, 0]
click at [132, 113] on div "0 new-filter.js 0" at bounding box center [115, 113] width 159 height 19
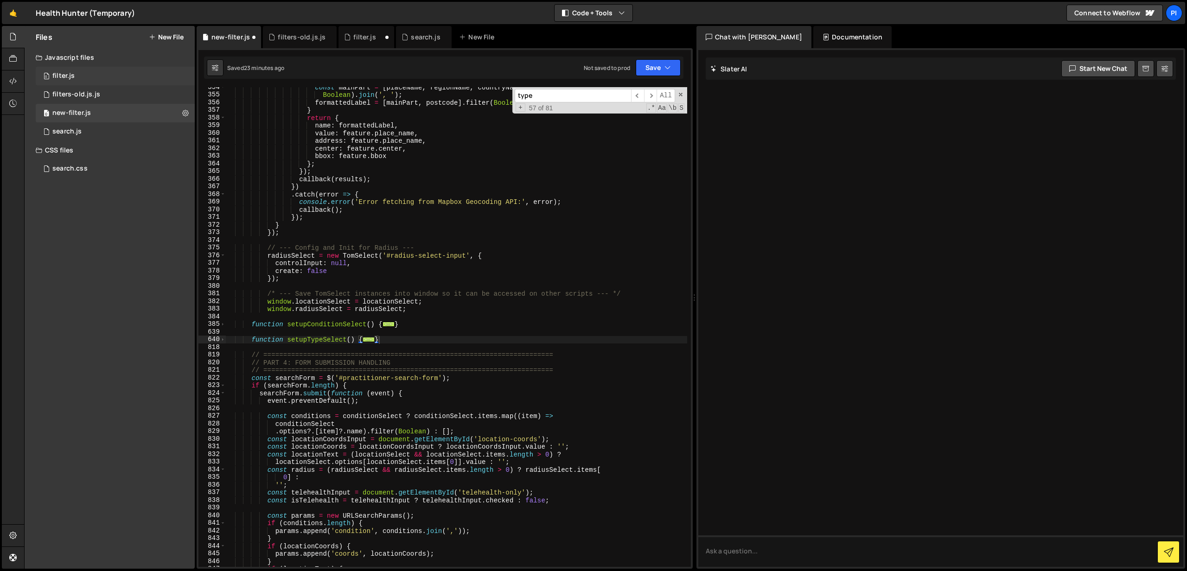
click at [118, 81] on div "0 filter.js 0" at bounding box center [115, 76] width 159 height 19
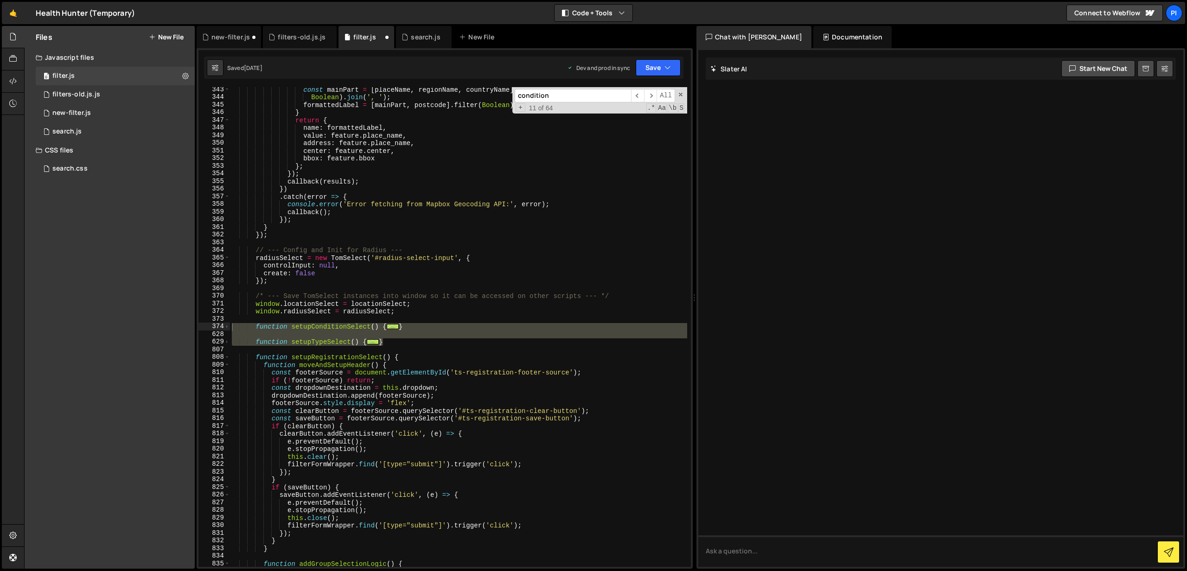
scroll to position [2641, 0]
click at [226, 357] on span at bounding box center [226, 357] width 5 height 8
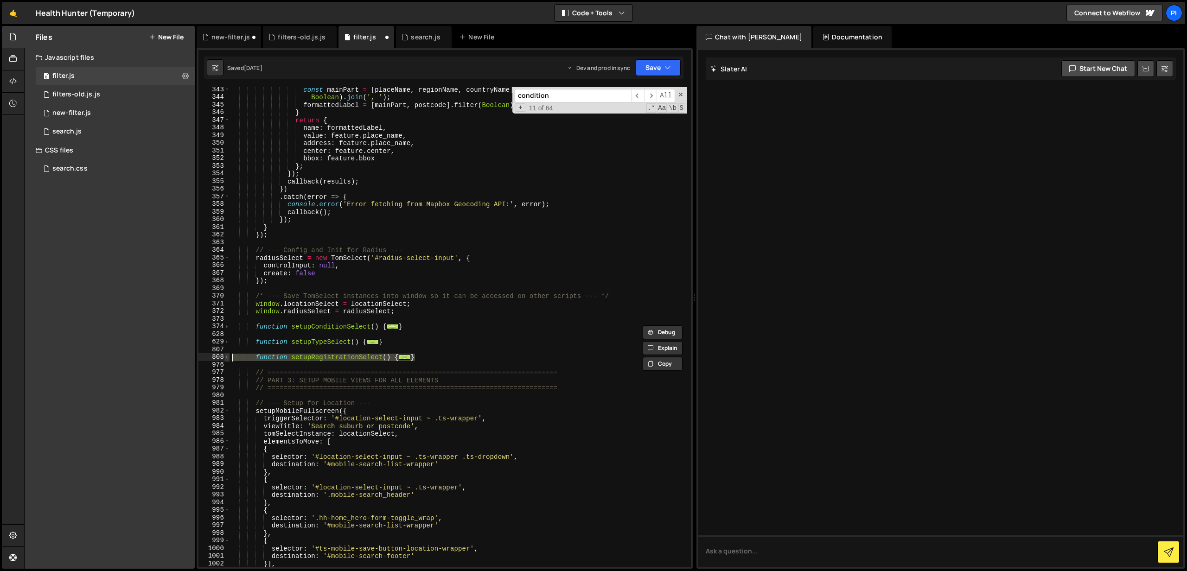
drag, startPoint x: 431, startPoint y: 357, endPoint x: 228, endPoint y: 359, distance: 203.1
click at [228, 359] on div "function setupConditionSelect() { const listInstance = listInstances.find((list…" at bounding box center [444, 327] width 492 height 480
type textarea "function setupRegistrationSelect() { function moveAndSetupHeader() {"
click at [101, 113] on div "0 new-filter.js 0" at bounding box center [115, 113] width 159 height 19
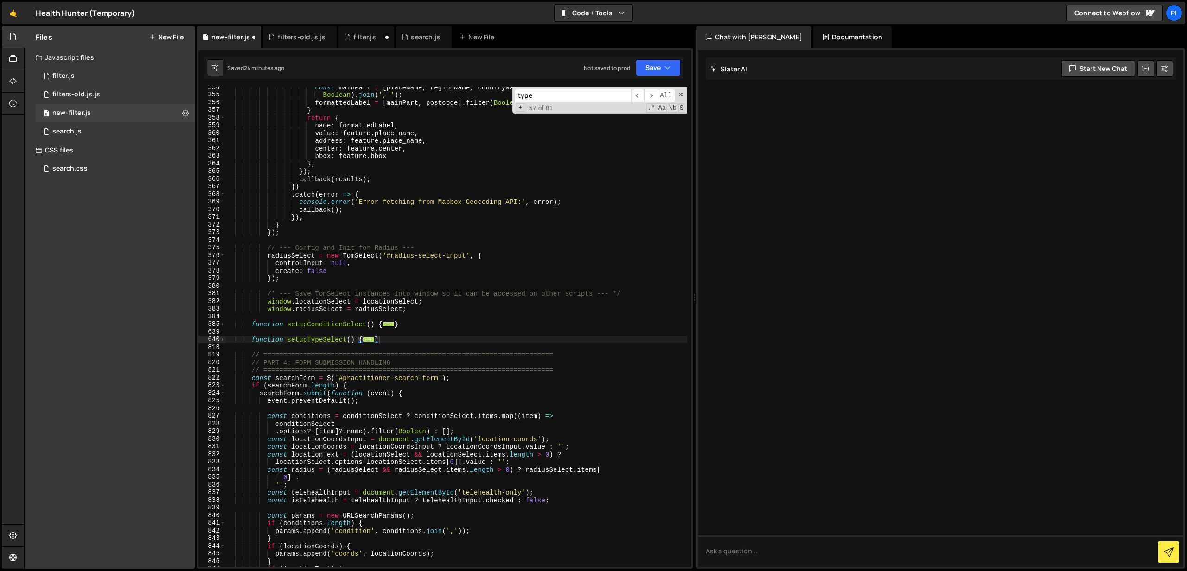
click at [405, 338] on div "const mainPart = [ placeName , regionName , countryName ] . filter ( Boolean ) …" at bounding box center [456, 330] width 461 height 495
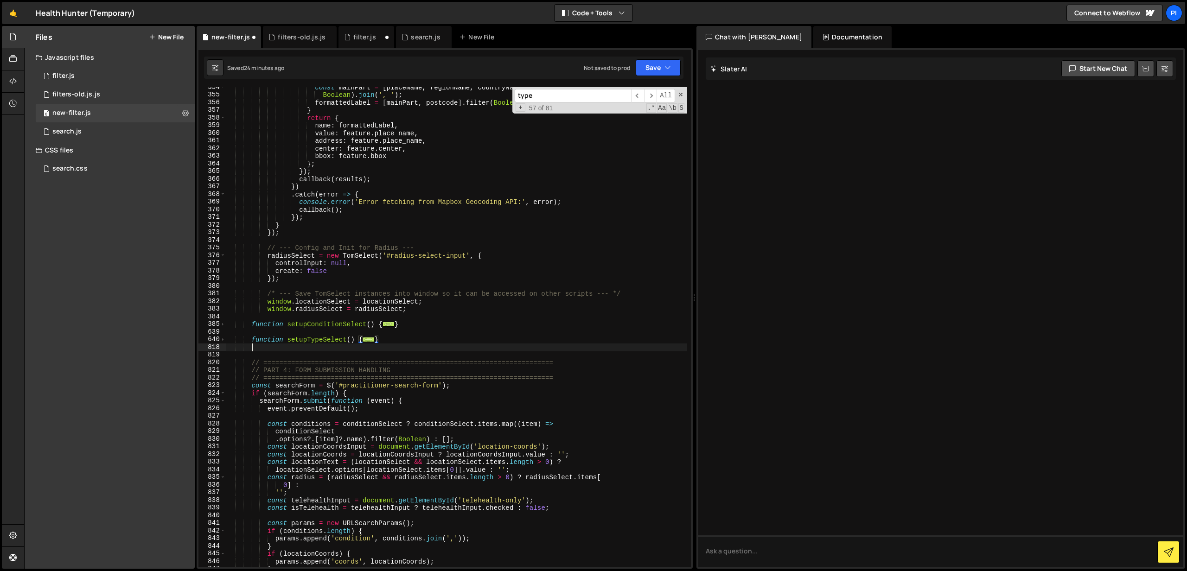
scroll to position [0, 1]
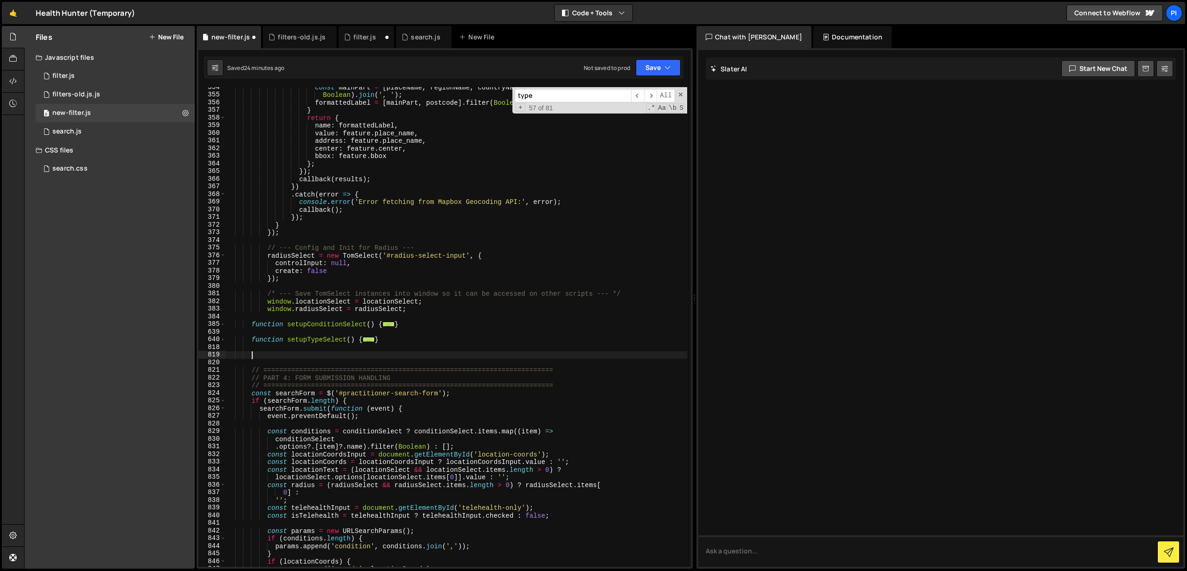
paste textarea "}"
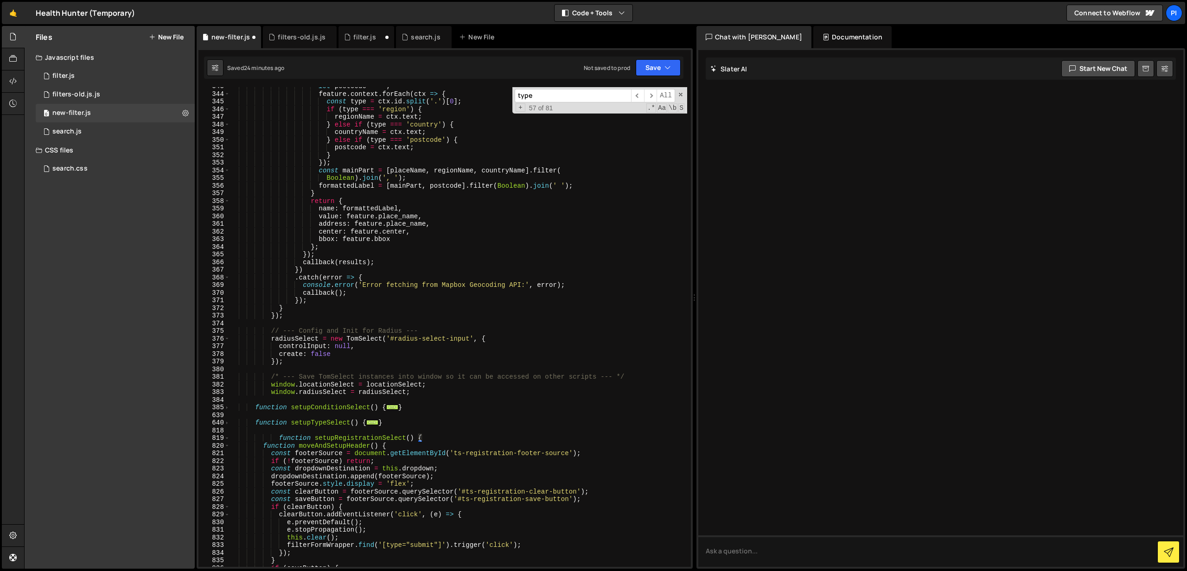
scroll to position [2649, 0]
click at [279, 438] on div "let postcode = '' ; feature . context . forEach ( ctx => { const type = ctx . i…" at bounding box center [459, 332] width 458 height 495
click at [227, 442] on span at bounding box center [226, 441] width 5 height 8
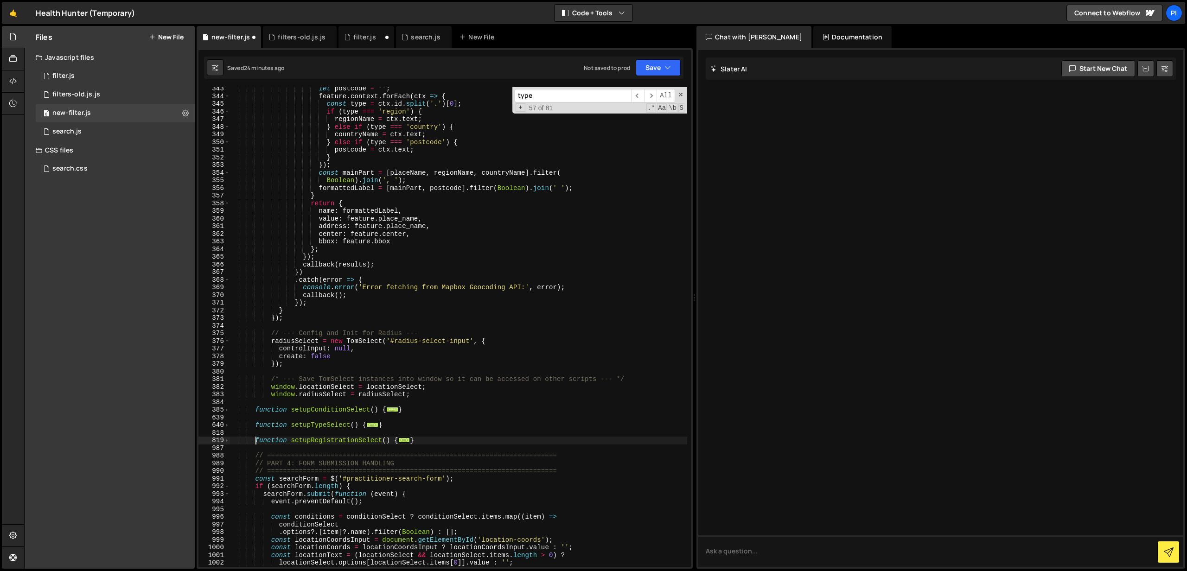
scroll to position [2658, 0]
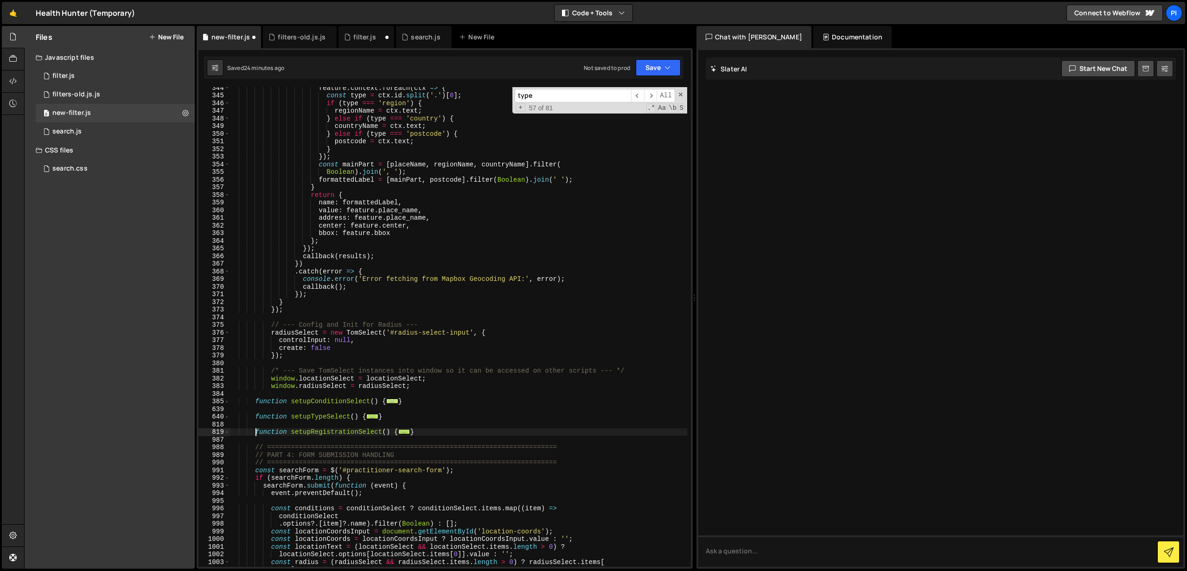
click at [387, 400] on span "..." at bounding box center [392, 401] width 12 height 5
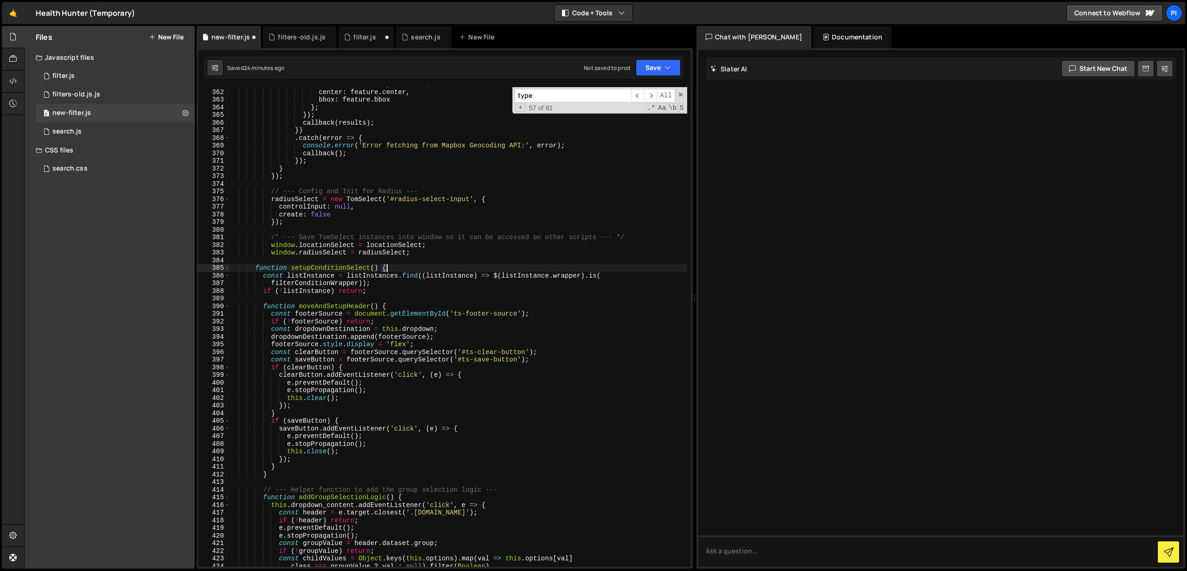
scroll to position [2800, 0]
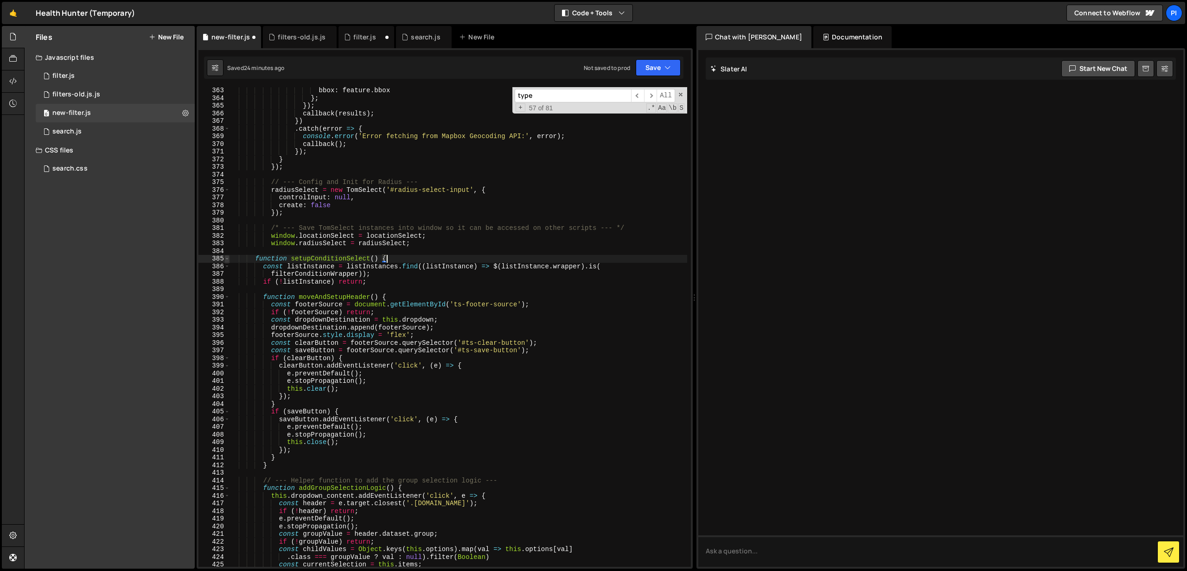
click at [225, 256] on span at bounding box center [226, 259] width 5 height 8
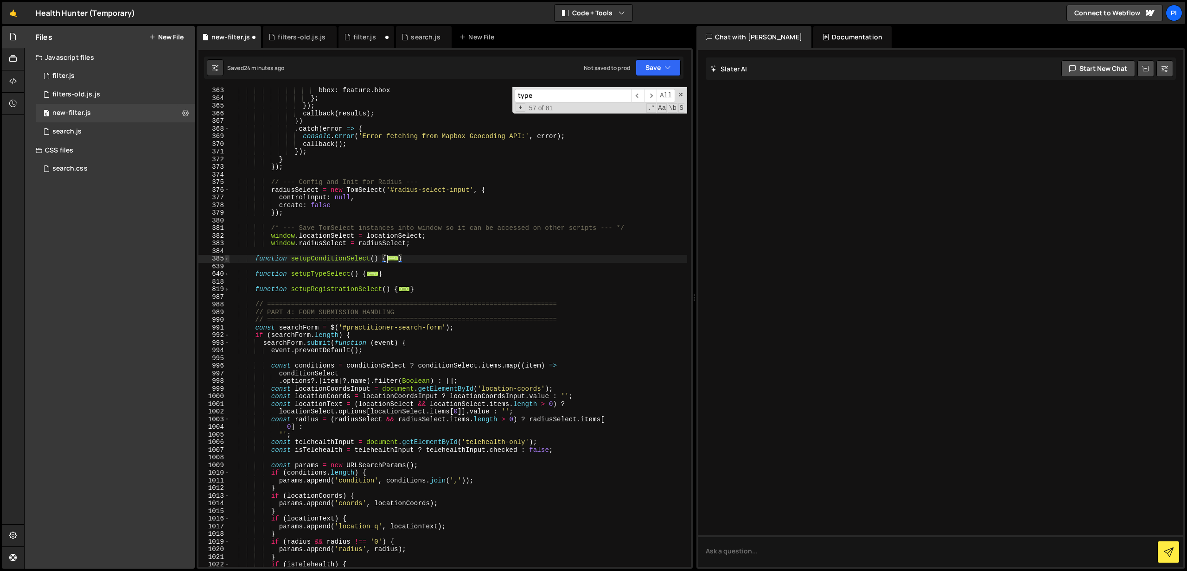
click at [225, 256] on span at bounding box center [226, 259] width 5 height 8
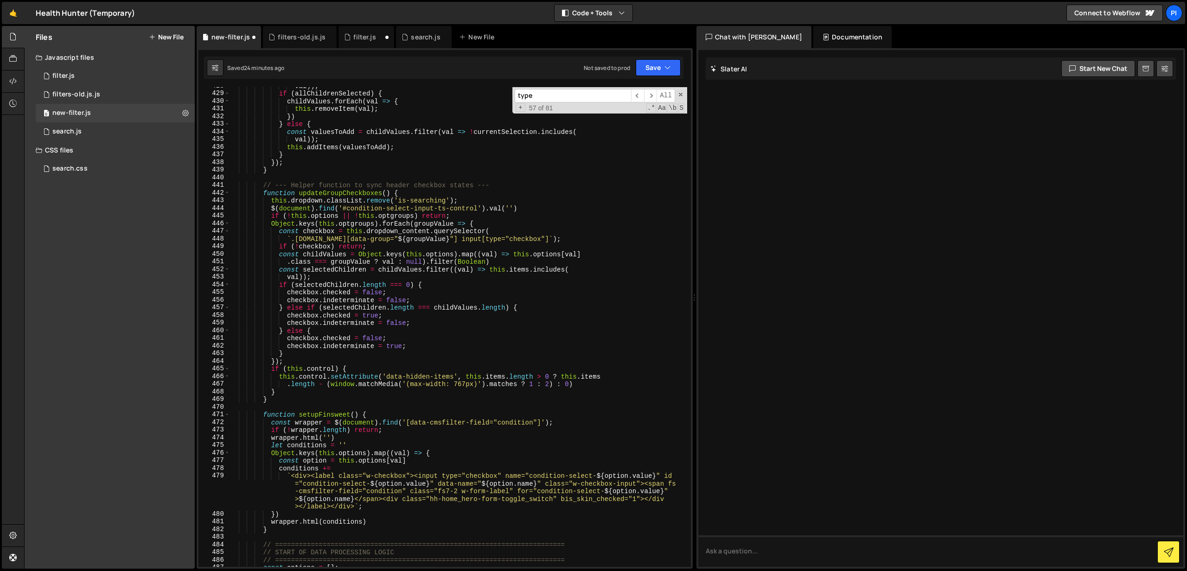
scroll to position [3303, 0]
click at [229, 193] on span at bounding box center [226, 193] width 5 height 8
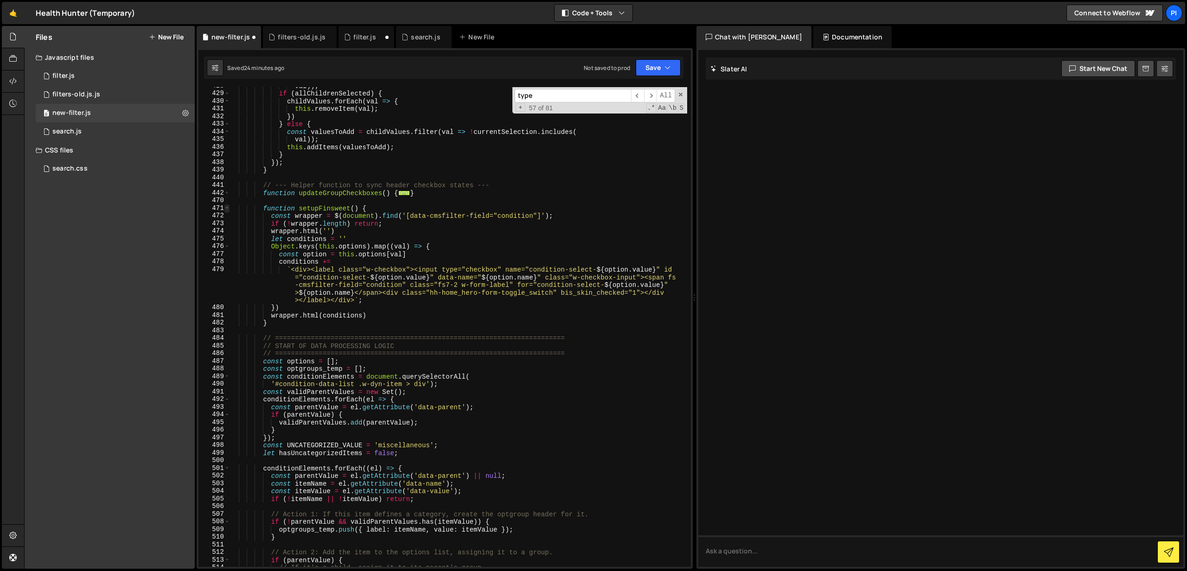
click at [229, 209] on span at bounding box center [226, 208] width 5 height 8
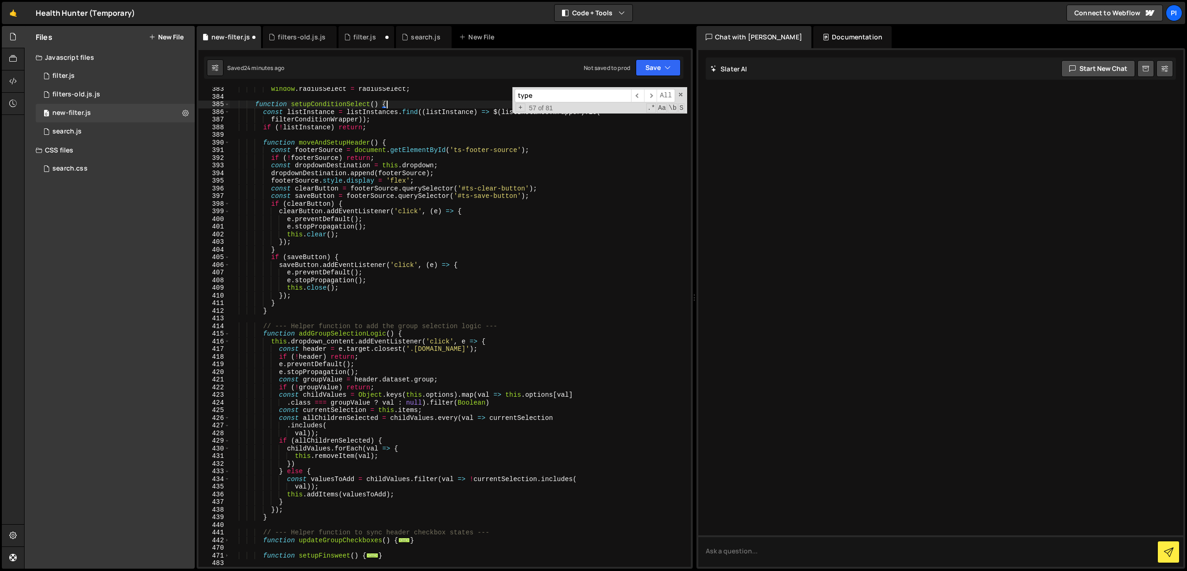
scroll to position [2954, 0]
click at [225, 335] on span at bounding box center [226, 335] width 5 height 8
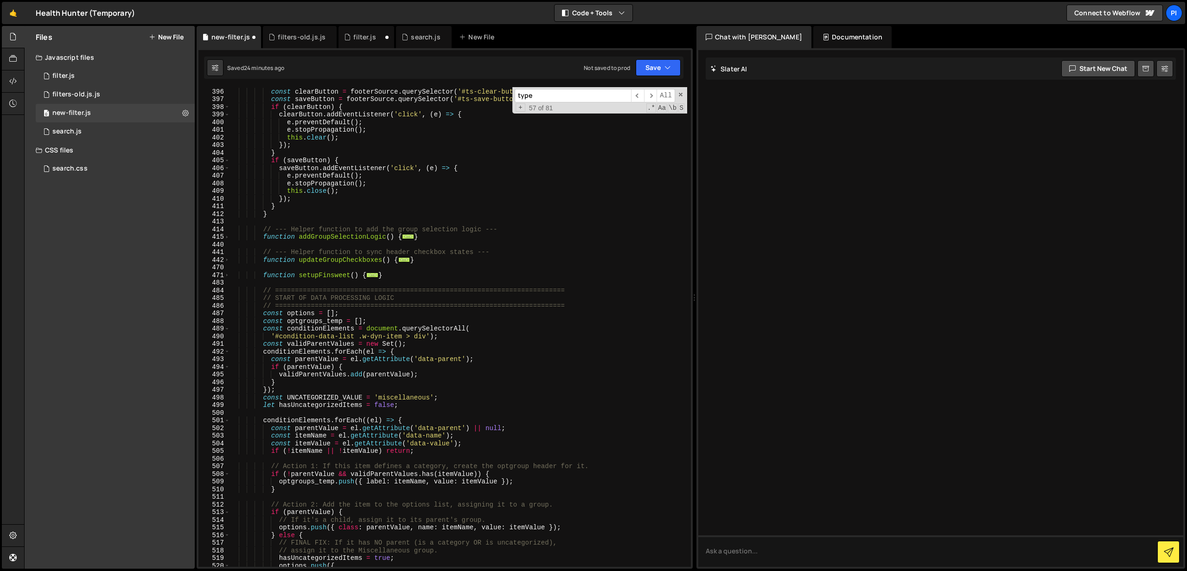
scroll to position [3054, 0]
click at [351, 272] on div "const clearButton = footerSource . querySelector ( '#ts-clear-button' ) ; const…" at bounding box center [459, 332] width 458 height 495
click at [227, 271] on span at bounding box center [226, 273] width 5 height 8
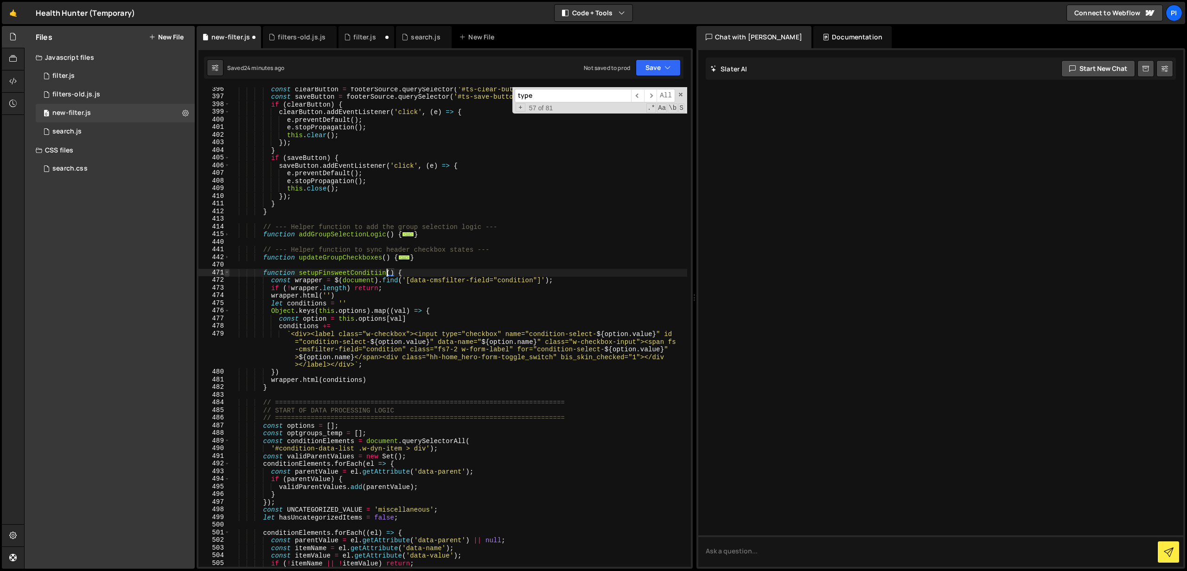
click at [227, 271] on span at bounding box center [226, 273] width 5 height 8
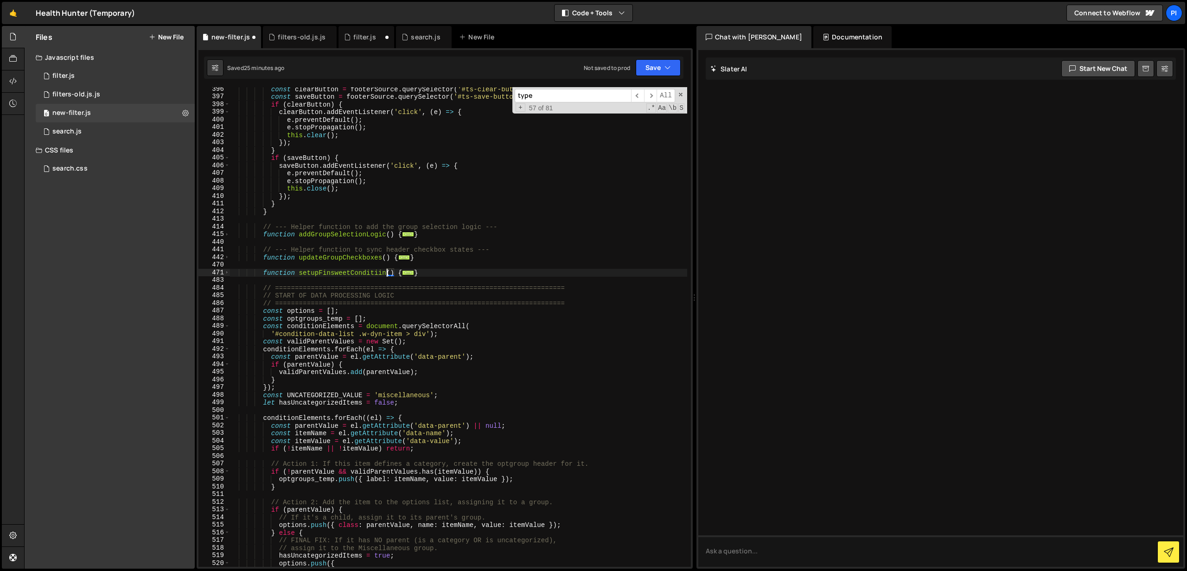
click at [383, 273] on div "const clearButton = footerSource . querySelector ( '#ts-clear-button' ) ; const…" at bounding box center [459, 332] width 458 height 495
click at [431, 274] on div "const clearButton = footerSource . querySelector ( '#ts-clear-button' ) ; const…" at bounding box center [459, 332] width 458 height 495
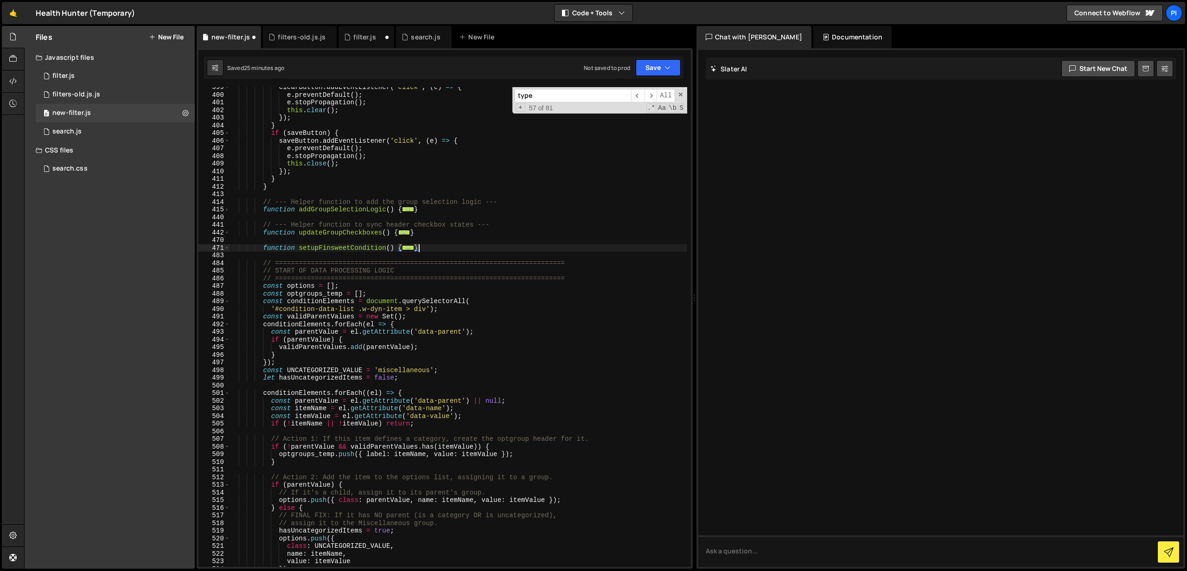
scroll to position [3079, 0]
type textarea "}"
click at [542, 96] on input "type" at bounding box center [573, 95] width 116 height 13
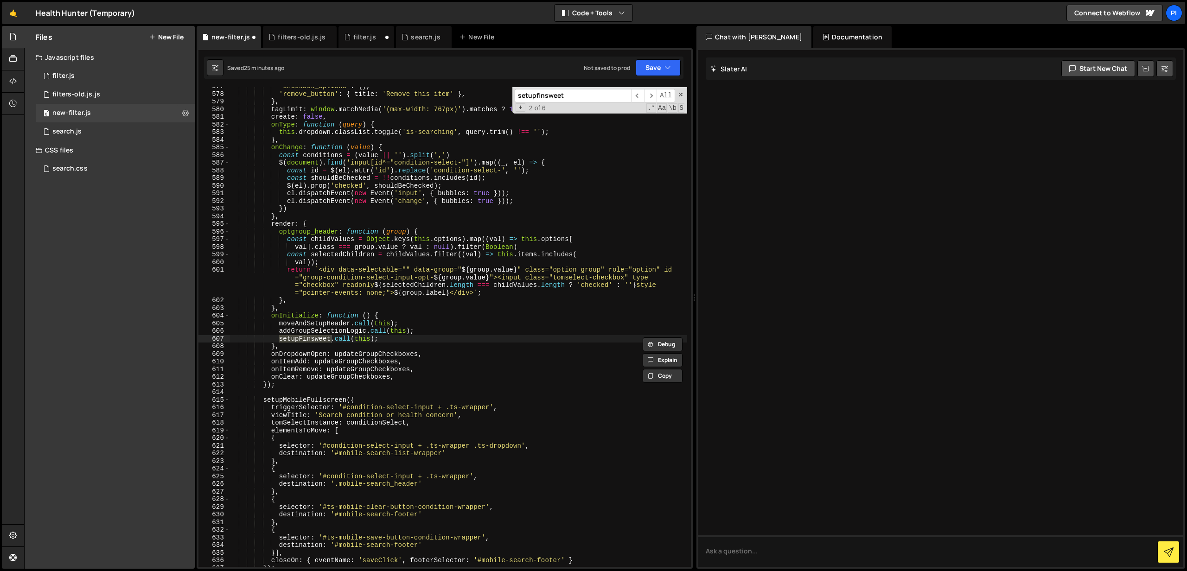
type input "setupfinsweet"
click at [332, 339] on div "'checkbox_options' : { } , 'remove_button' : { title : 'Remove this item' } , }…" at bounding box center [459, 327] width 458 height 480
click at [651, 99] on span "​" at bounding box center [650, 95] width 13 height 13
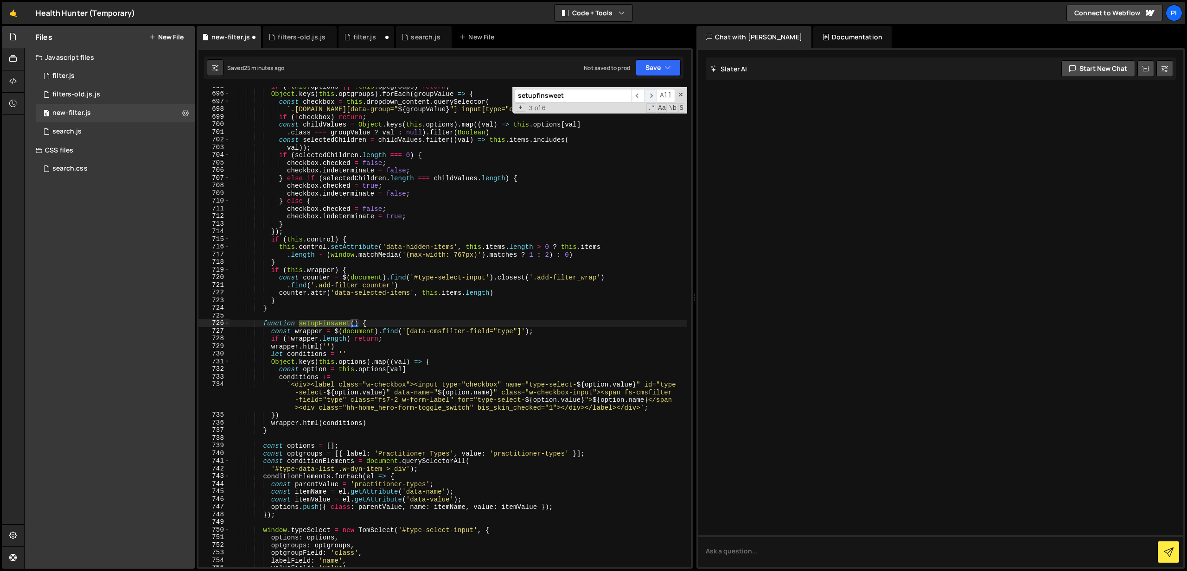
scroll to position [4893, 0]
click at [651, 99] on span "​" at bounding box center [650, 95] width 13 height 13
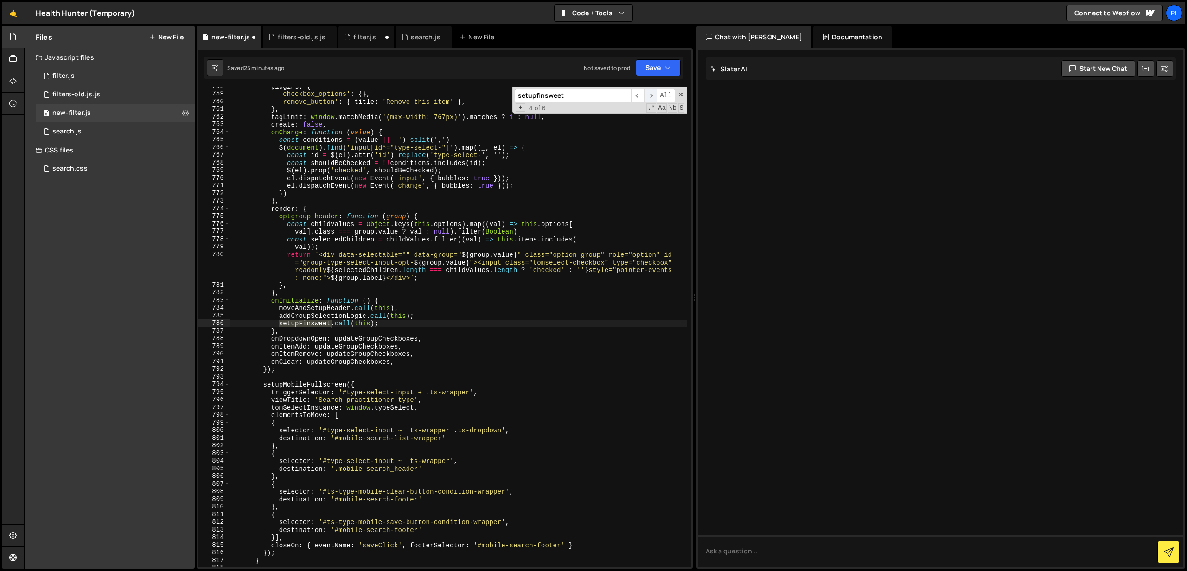
scroll to position [5398, 0]
click at [651, 99] on span "​" at bounding box center [650, 95] width 13 height 13
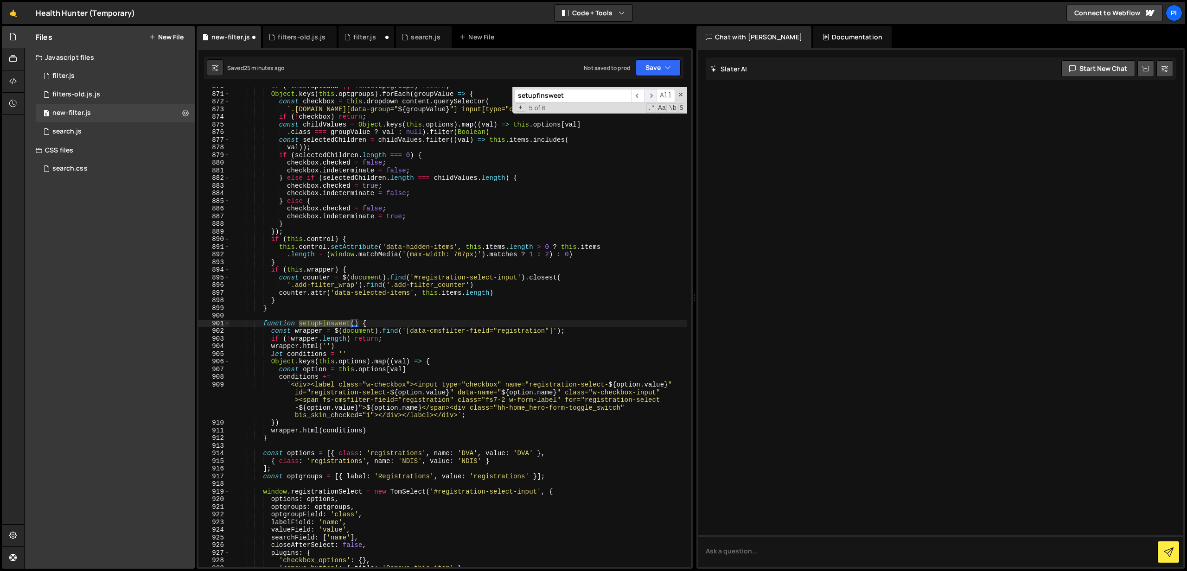
click at [651, 99] on span "​" at bounding box center [650, 95] width 13 height 13
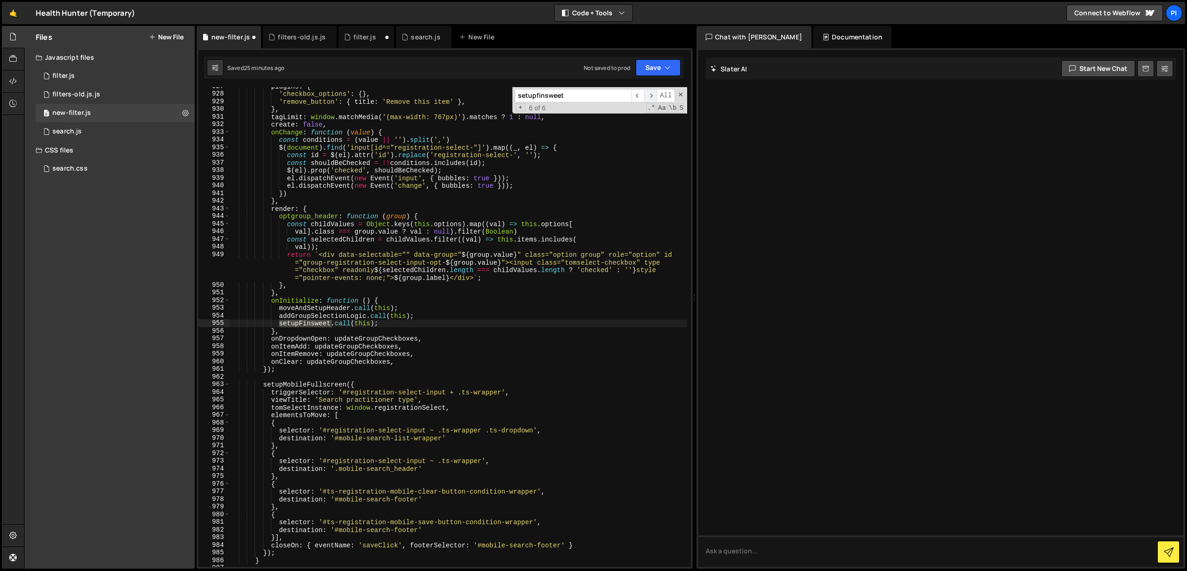
click at [651, 99] on span "​" at bounding box center [650, 95] width 13 height 13
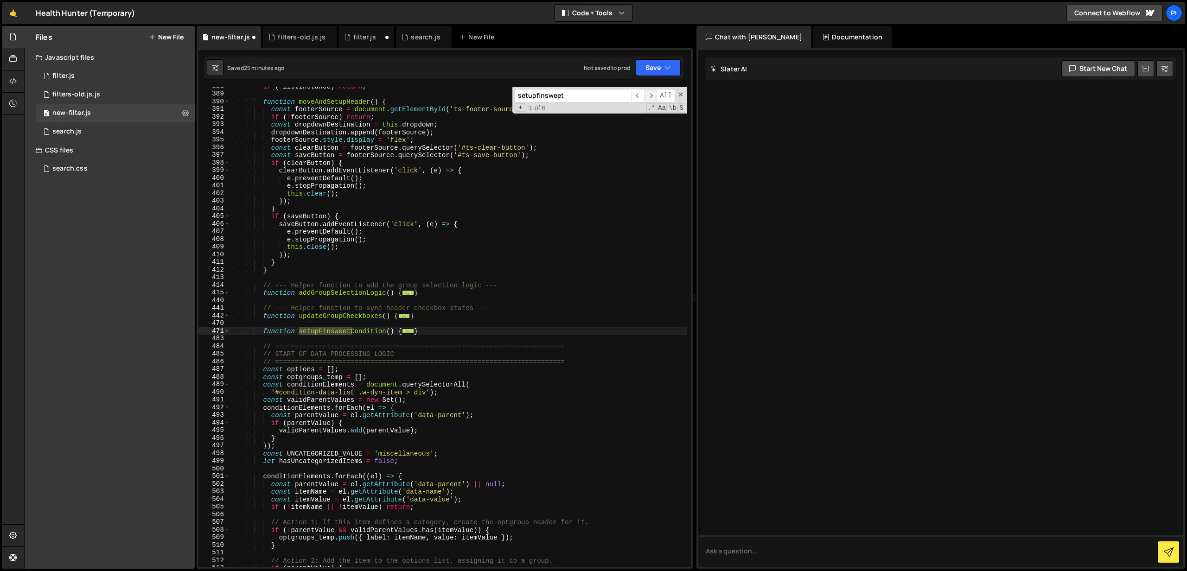
scroll to position [2996, 0]
click at [651, 99] on span "​" at bounding box center [650, 95] width 13 height 13
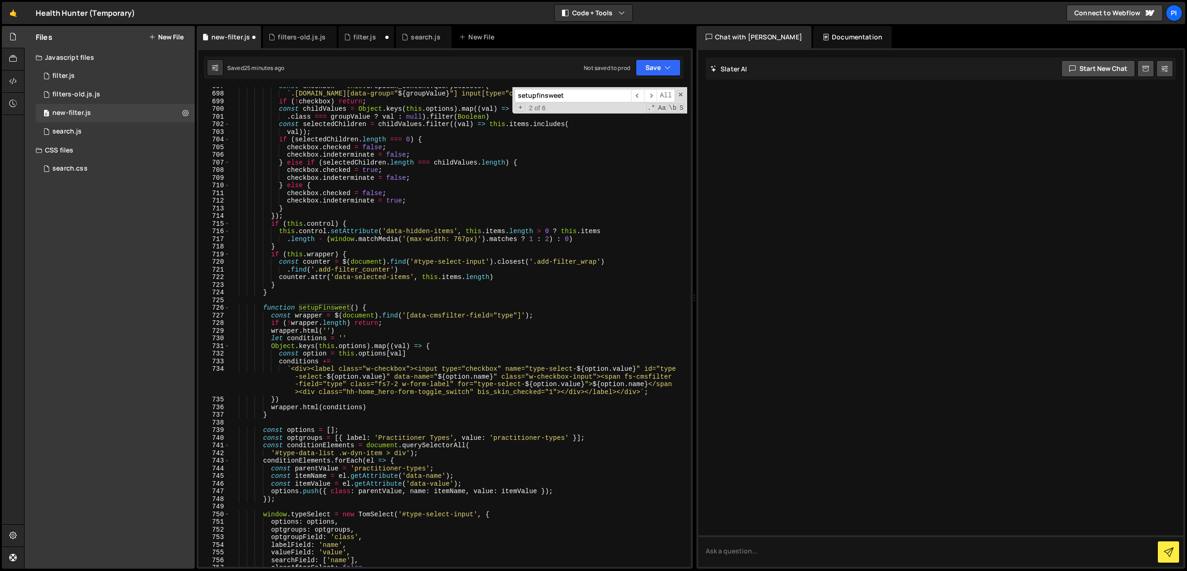
scroll to position [4908, 0]
click at [351, 313] on div "const checkbox = this . dropdown_content . querySelector ( ` .option.group[data…" at bounding box center [459, 330] width 458 height 495
click at [352, 308] on div "const checkbox = this . dropdown_content . querySelector ( ` .option.group[data…" at bounding box center [459, 330] width 458 height 495
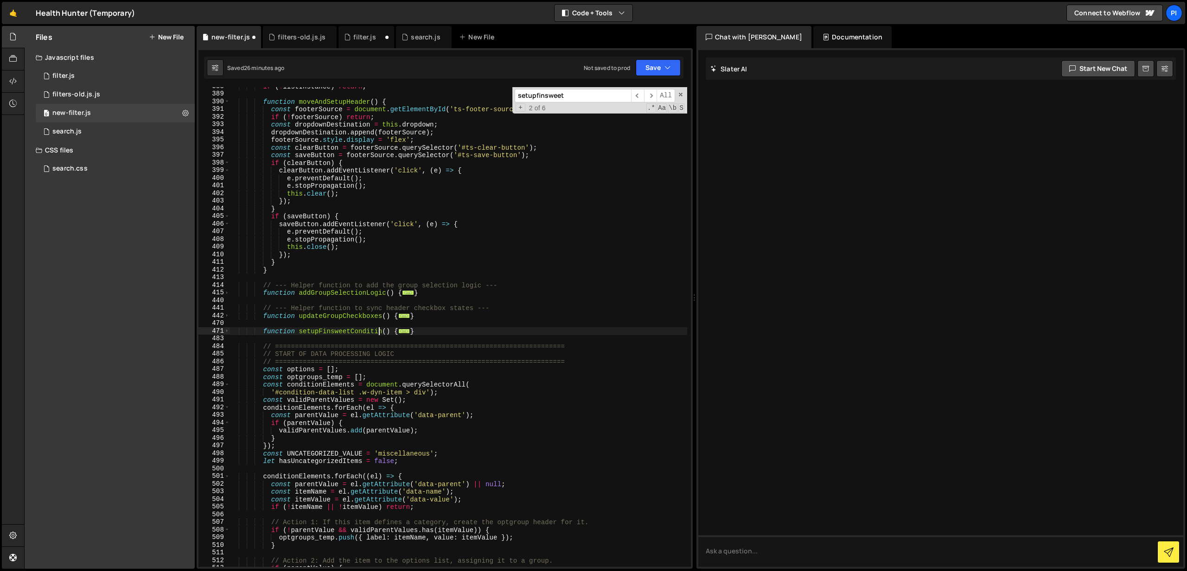
scroll to position [2996, 0]
click at [402, 332] on div "if ( ! listInstance ) return ; function moveAndSetupHeader ( ) { const footerSo…" at bounding box center [459, 330] width 458 height 495
click at [395, 312] on div "if ( ! listInstance ) return ; function moveAndSetupHeader ( ) { const footerSo…" at bounding box center [459, 330] width 458 height 495
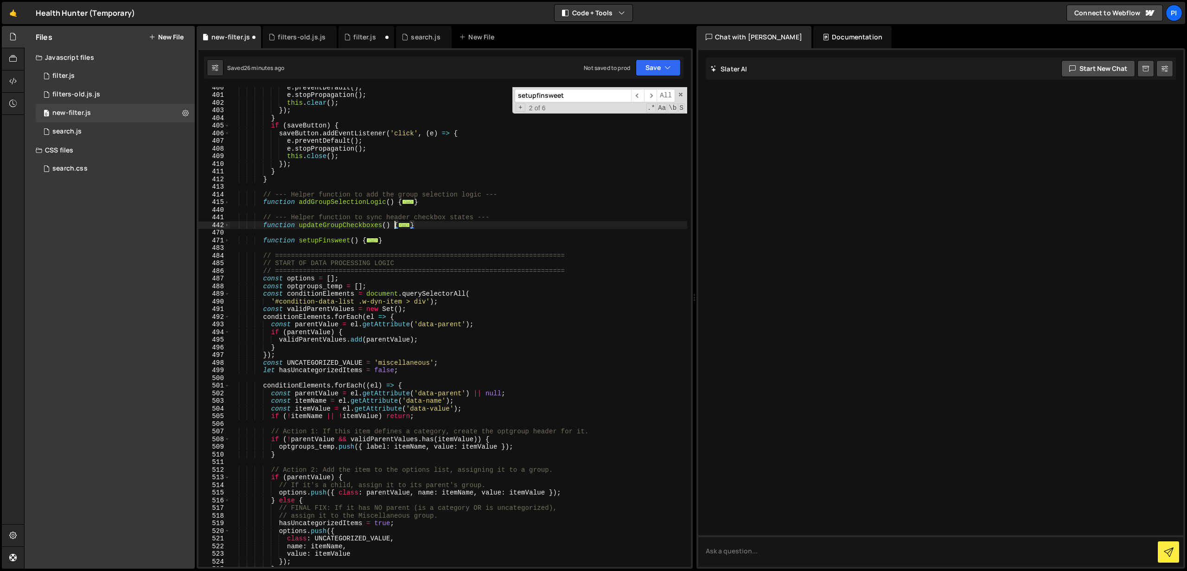
scroll to position [3087, 0]
click at [376, 240] on span "..." at bounding box center [372, 238] width 12 height 5
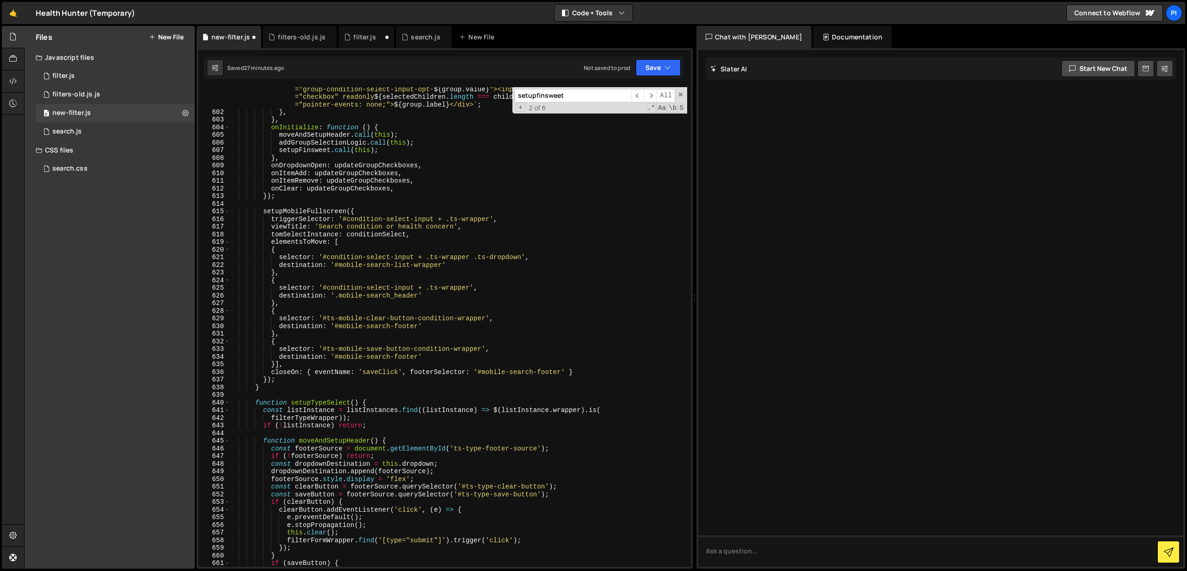
scroll to position [4270, 0]
click at [266, 387] on div "return ` <div data-selectable="" data-group=" ${ group . value } " class="optio…" at bounding box center [459, 337] width 458 height 518
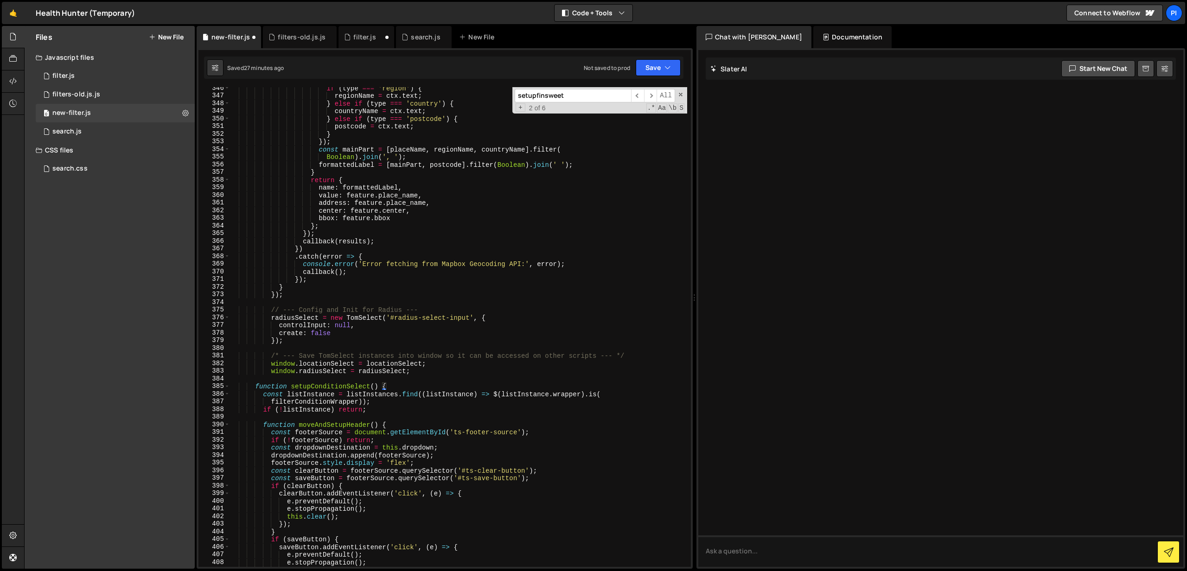
scroll to position [2673, 0]
click at [226, 387] on span at bounding box center [226, 387] width 5 height 8
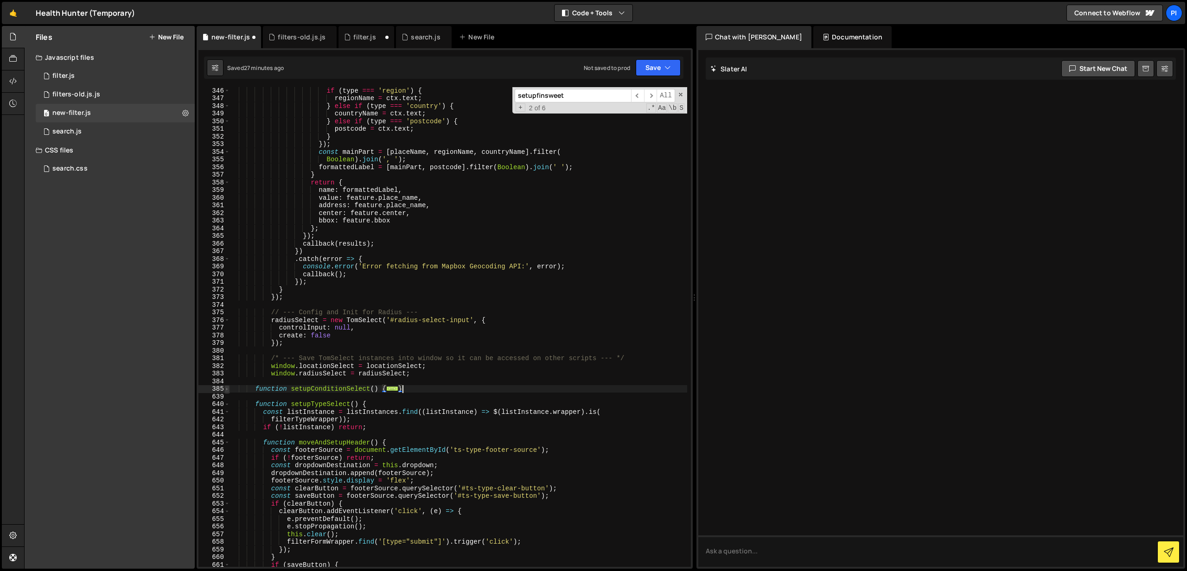
scroll to position [2670, 0]
click at [226, 387] on span at bounding box center [226, 389] width 5 height 8
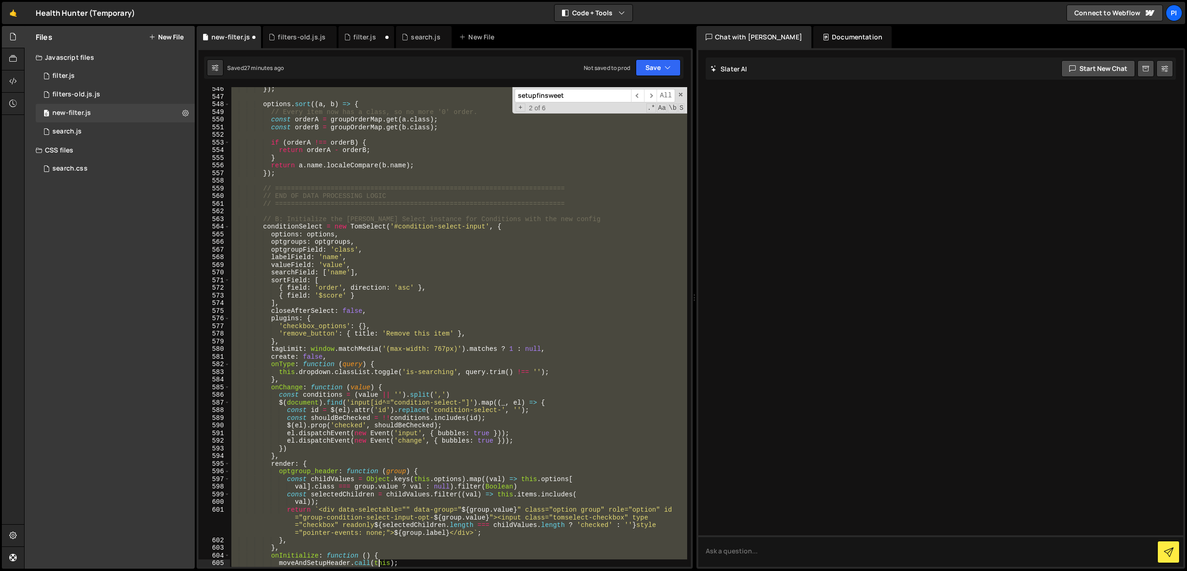
scroll to position [3911, 0]
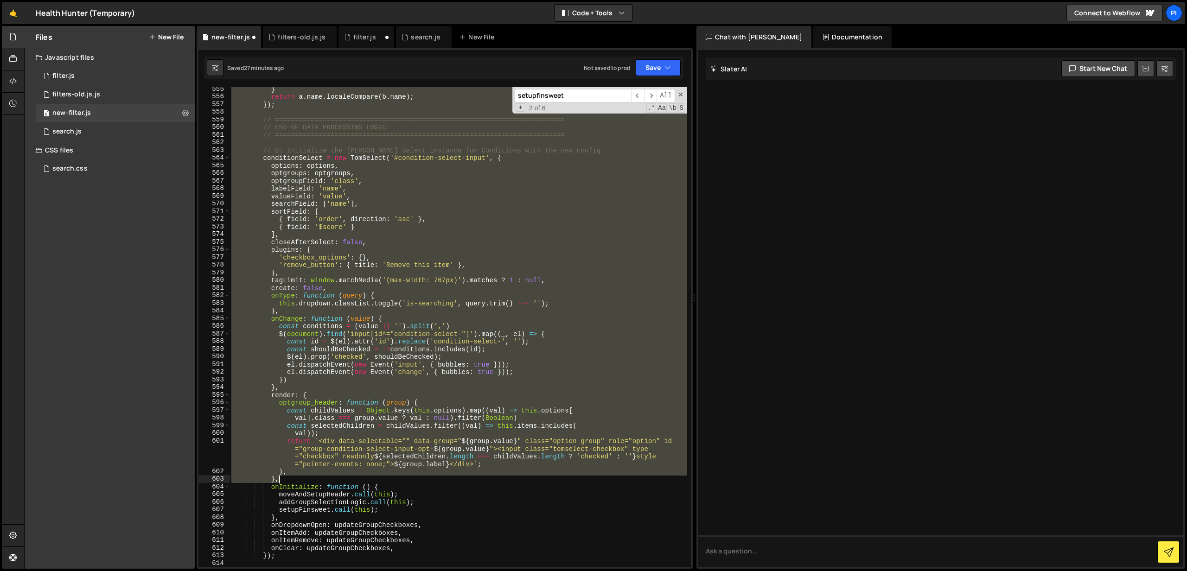
drag, startPoint x: 237, startPoint y: 398, endPoint x: 398, endPoint y: 483, distance: 181.9
click at [398, 483] on div "} return a . name . localeCompare ( b . name ) ; }) ; // ======================…" at bounding box center [459, 332] width 458 height 495
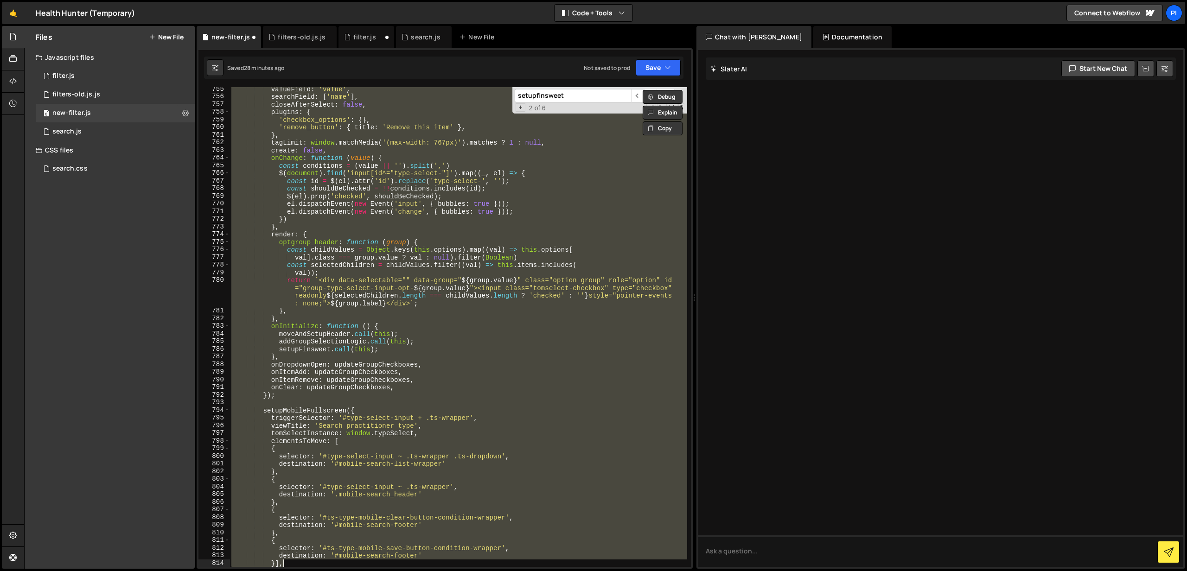
scroll to position [5510, 0]
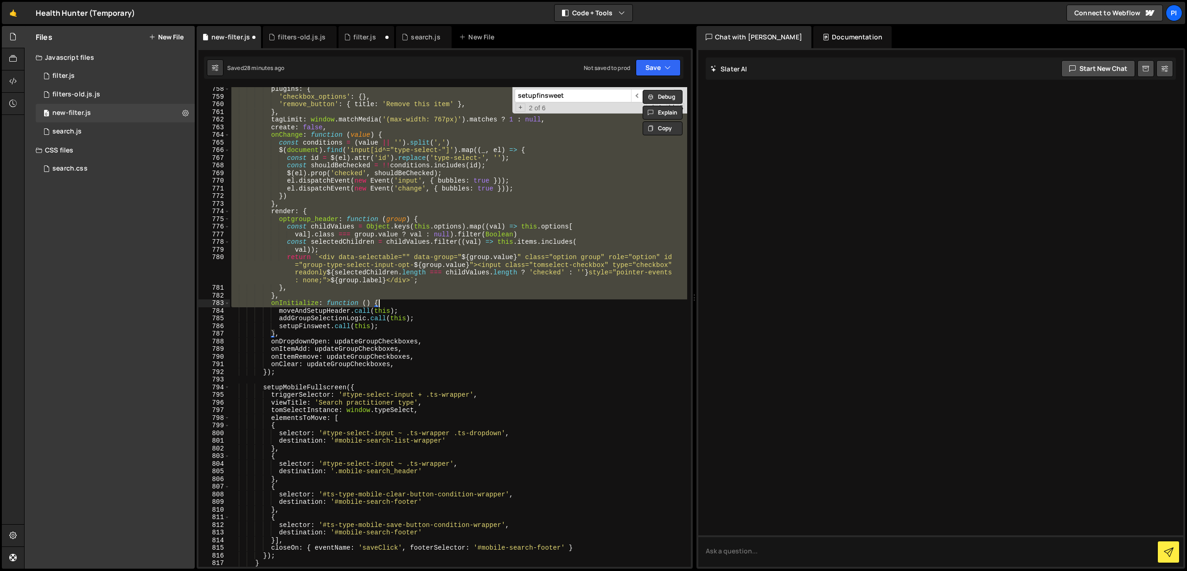
drag, startPoint x: 236, startPoint y: 206, endPoint x: 454, endPoint y: 301, distance: 237.7
click at [453, 303] on div "plugins : { 'checkbox_options' : { } , 'remove_button' : { title : 'Remove this…" at bounding box center [459, 332] width 458 height 495
click at [454, 301] on div "plugins : { 'checkbox_options' : { } , 'remove_button' : { title : 'Remove this…" at bounding box center [459, 327] width 458 height 480
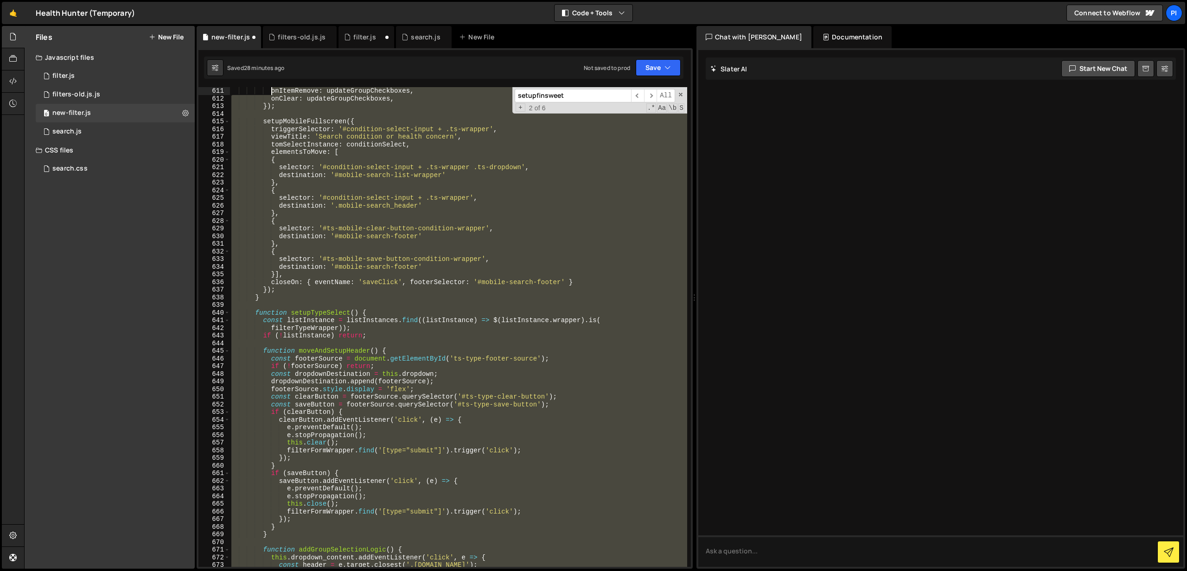
scroll to position [4337, 0]
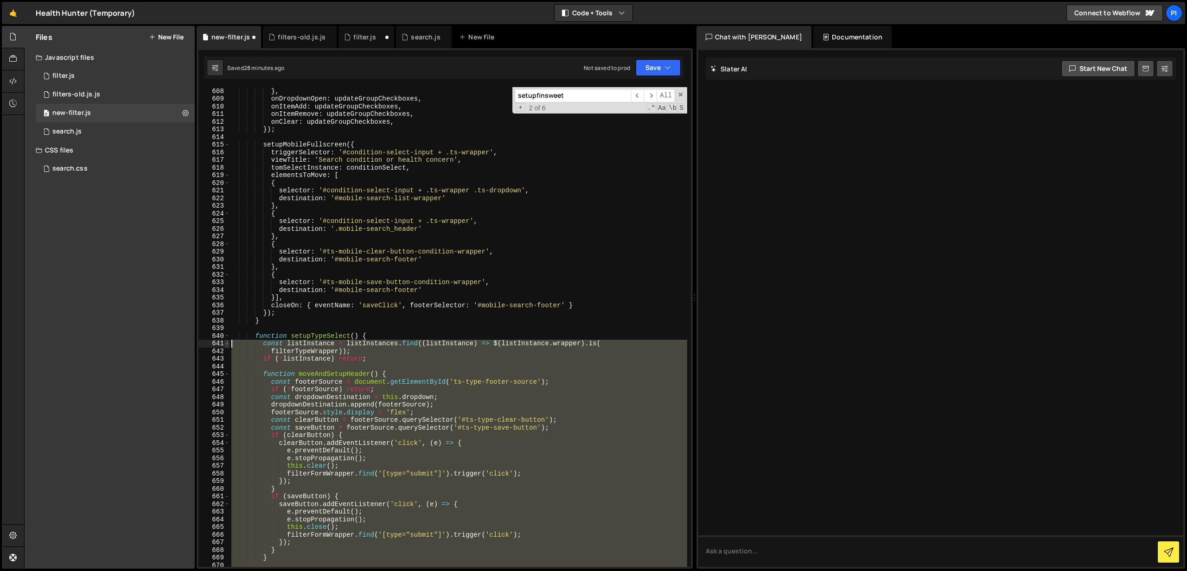
drag, startPoint x: 306, startPoint y: 297, endPoint x: 225, endPoint y: 344, distance: 92.9
click at [225, 344] on div "onInitialize: function () { 608 609 610 611 612 613 614 615 616 617 618 619 620…" at bounding box center [444, 327] width 492 height 480
paste textarea "},"
type textarea "},"
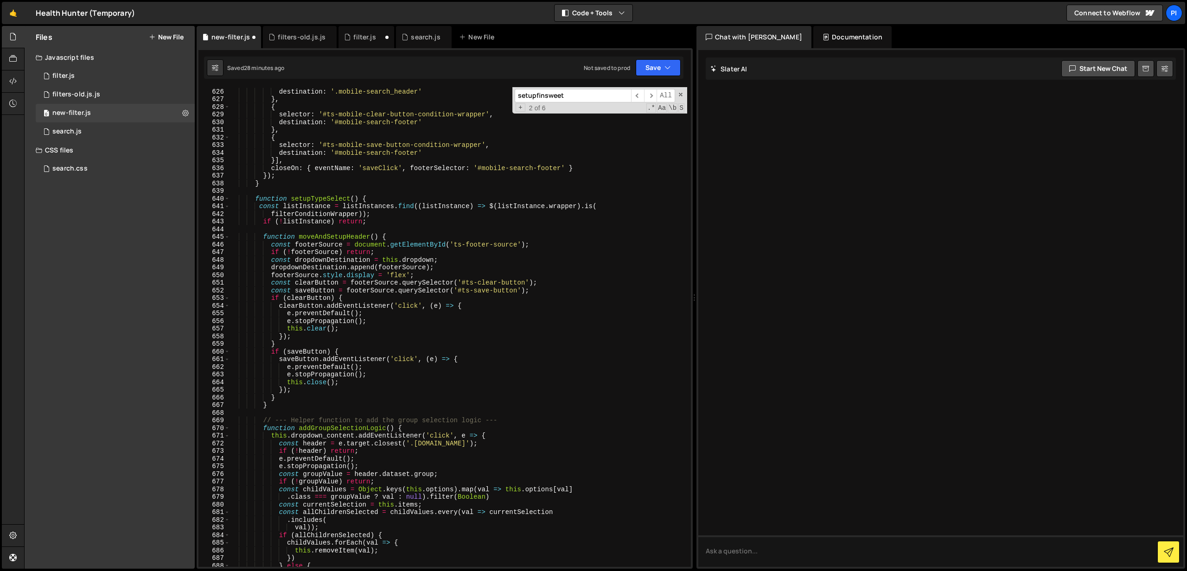
scroll to position [4475, 0]
click at [555, 96] on input "setupfinsweet" at bounding box center [573, 95] width 116 height 13
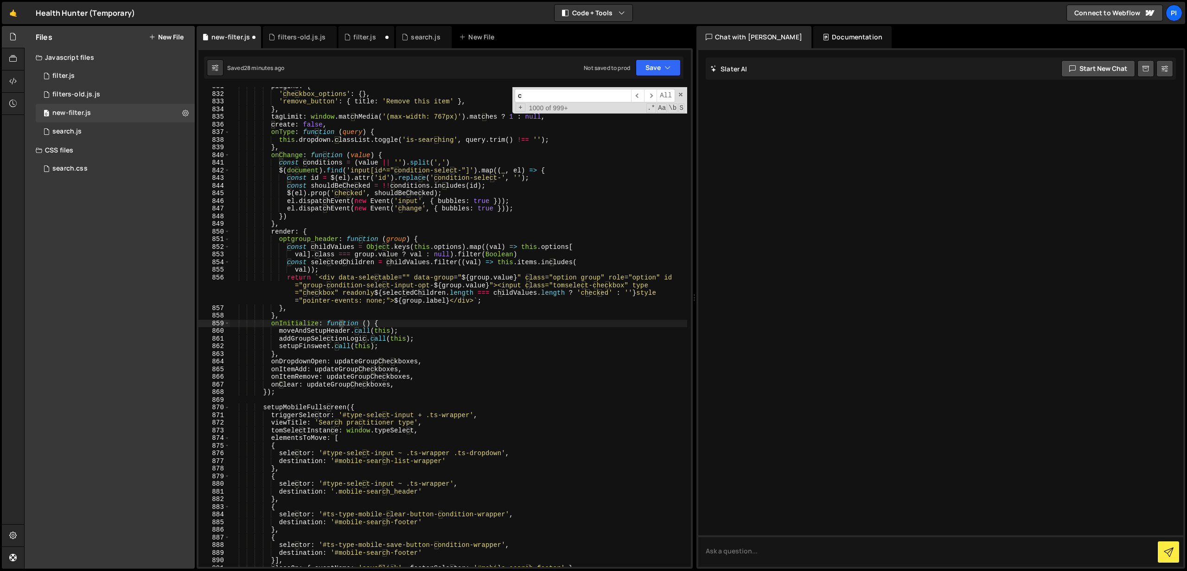
scroll to position [6079, 0]
type input "condition"
click at [649, 96] on span "​" at bounding box center [650, 95] width 13 height 13
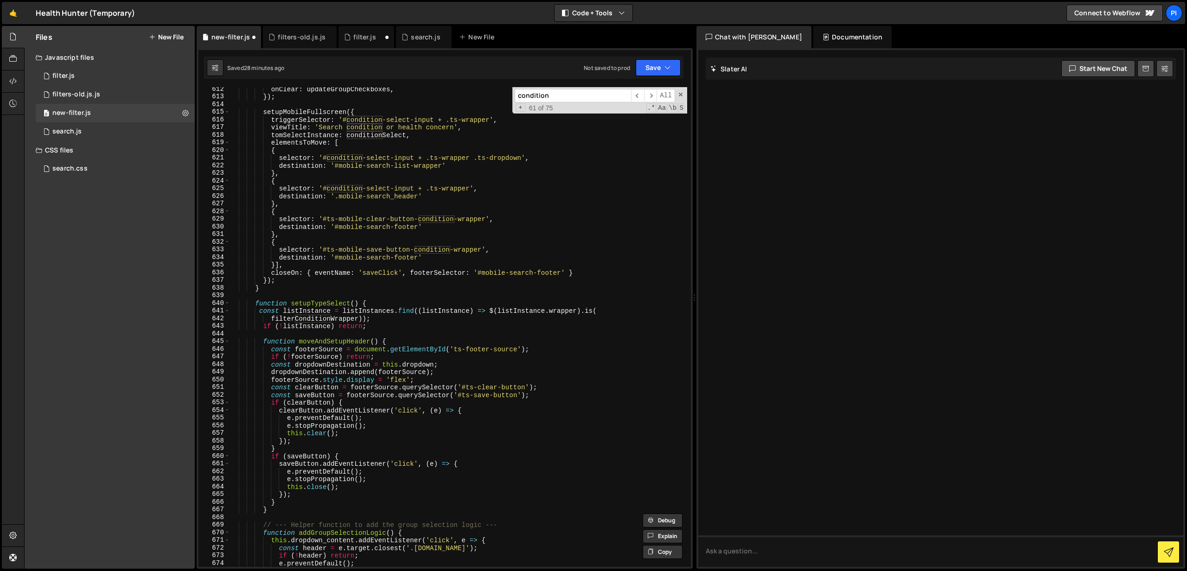
scroll to position [4370, 0]
click at [331, 319] on div "onClear : updateGroupCheckboxes , }) ; setupMobileFullscreen ({ triggerSelector…" at bounding box center [459, 332] width 458 height 495
click at [321, 327] on div "filterType Wrapper local" at bounding box center [338, 336] width 138 height 27
drag, startPoint x: 338, startPoint y: 322, endPoint x: 368, endPoint y: 319, distance: 29.9
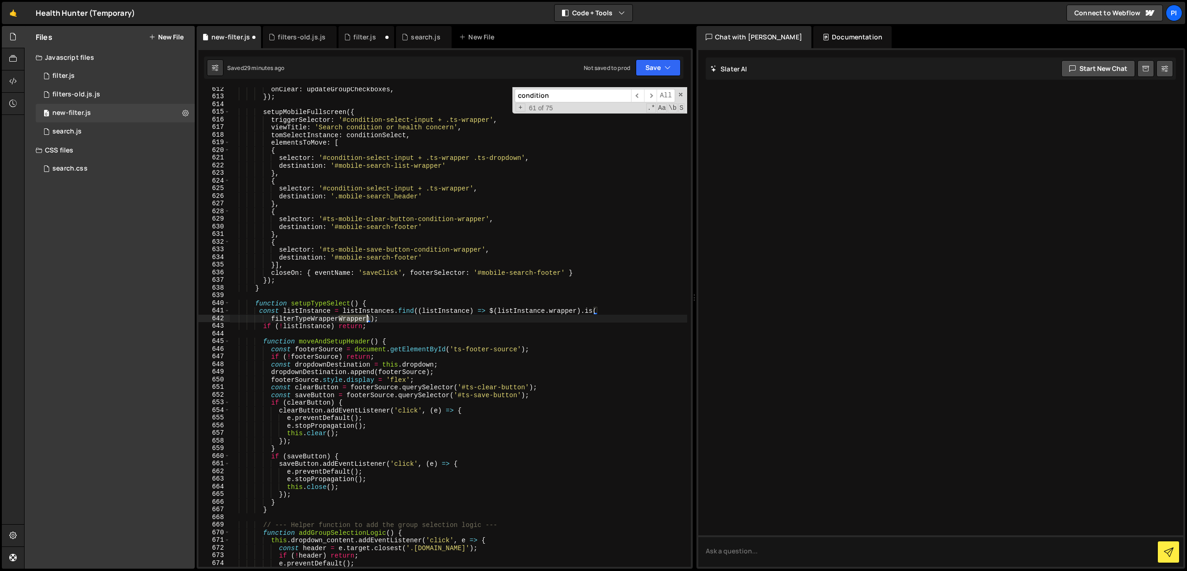
click at [368, 319] on div "onClear : updateGroupCheckboxes , }) ; setupMobileFullscreen ({ triggerSelector…" at bounding box center [459, 332] width 458 height 495
click at [636, 95] on span "​" at bounding box center [637, 95] width 13 height 13
click at [650, 97] on span "​" at bounding box center [650, 95] width 13 height 13
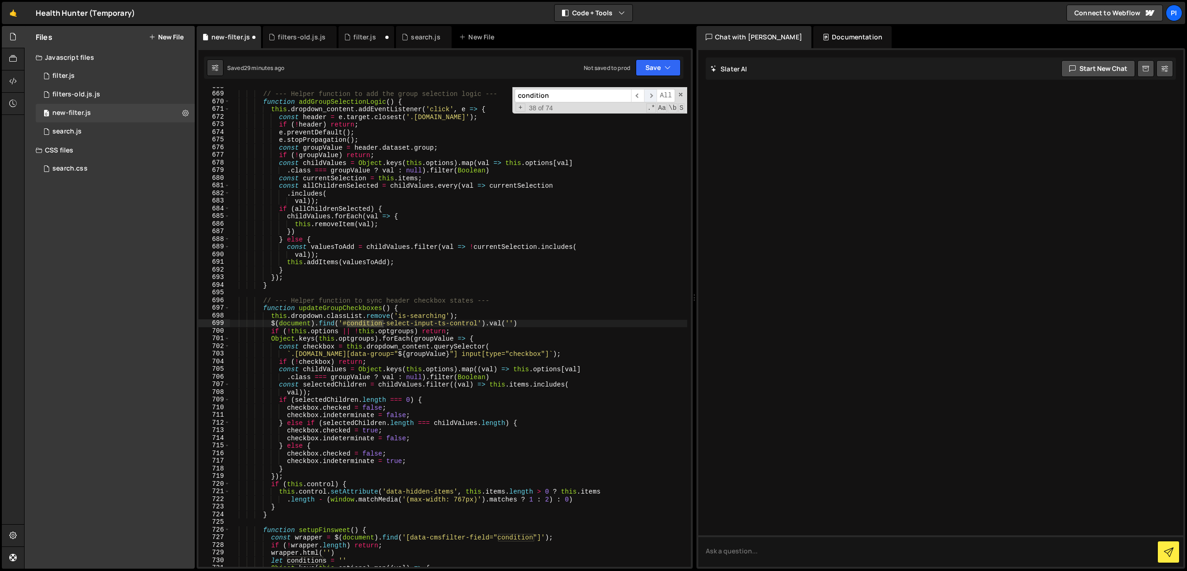
scroll to position [4802, 0]
click at [638, 97] on span "​" at bounding box center [637, 95] width 13 height 13
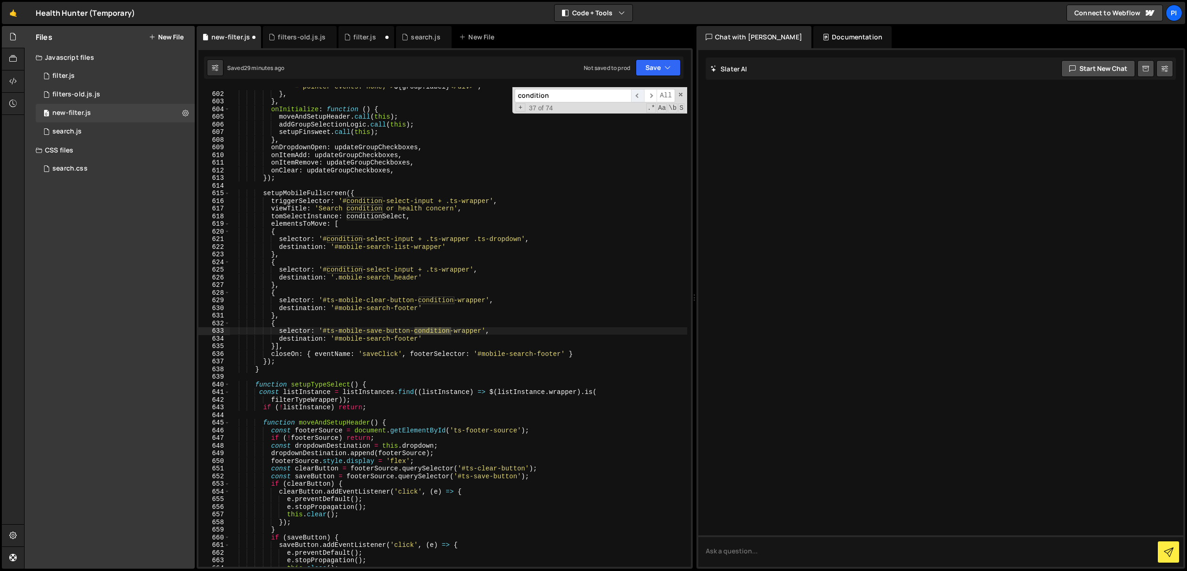
scroll to position [4289, 0]
click at [651, 99] on span "​" at bounding box center [650, 95] width 13 height 13
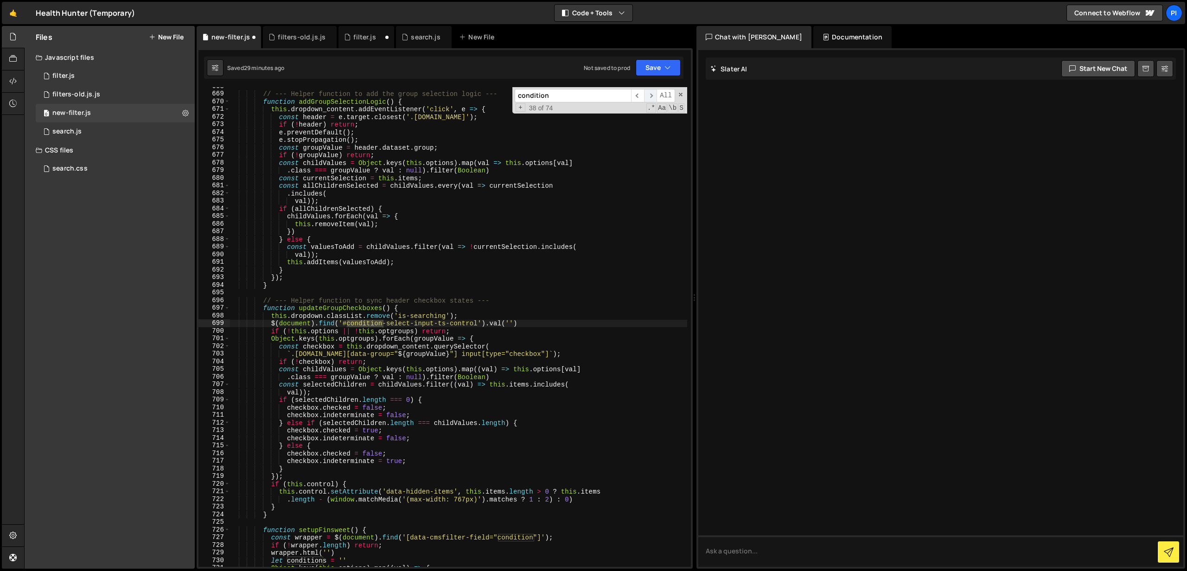
scroll to position [4802, 0]
click at [363, 324] on div "// --- Helper function to add the group selection logic --- function addGroupSe…" at bounding box center [459, 327] width 458 height 480
click at [363, 324] on div "// --- Helper function to add the group selection logic --- function addGroupSe…" at bounding box center [459, 330] width 458 height 495
click at [511, 540] on div "// --- Helper function to add the group selection logic --- function addGroupSe…" at bounding box center [459, 330] width 458 height 495
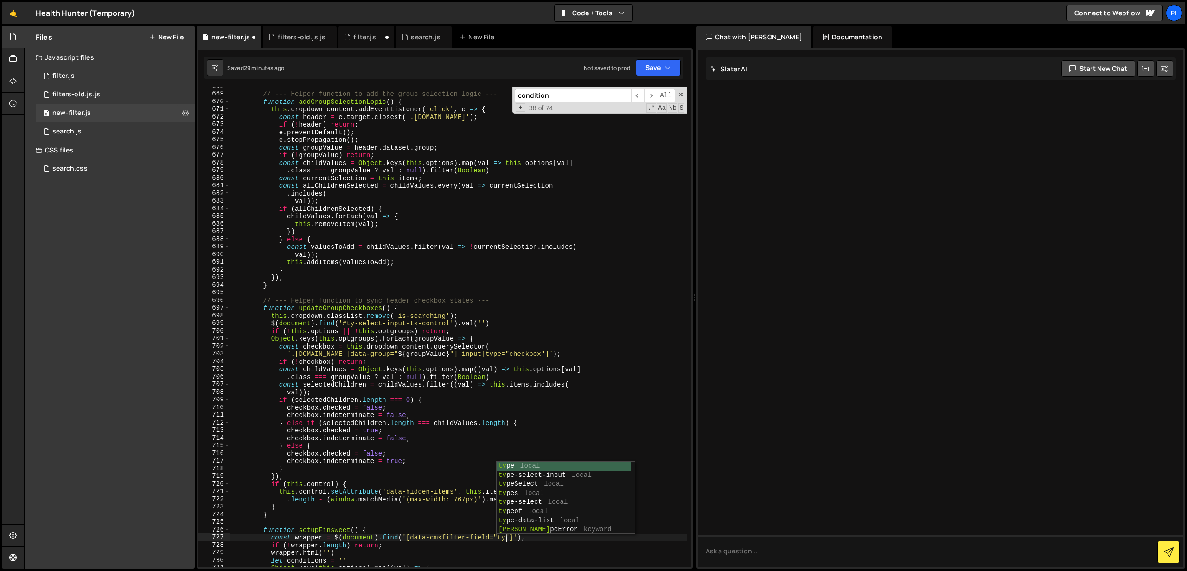
scroll to position [0, 19]
click at [648, 97] on span "​" at bounding box center [650, 95] width 13 height 13
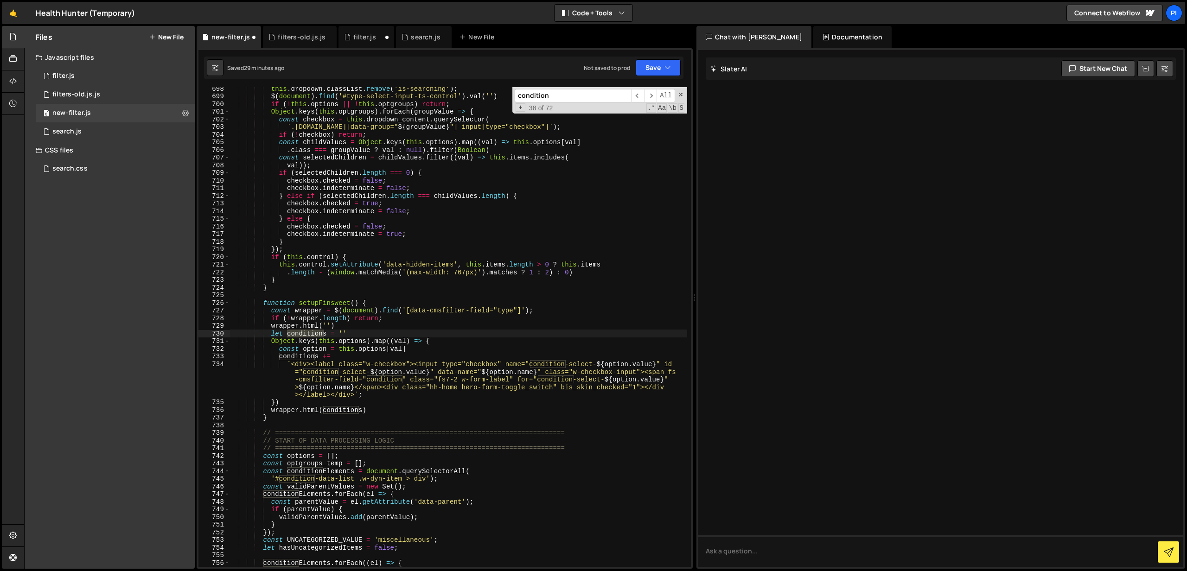
scroll to position [5039, 0]
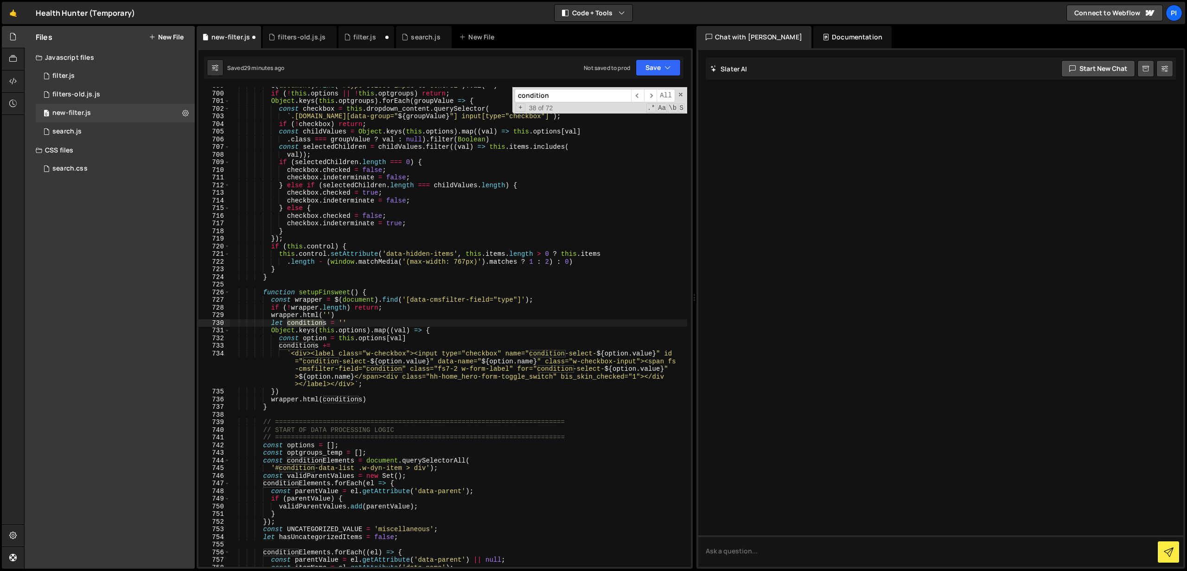
click at [550, 351] on div "$ ( document ) . find ( '#type-select-input-ts-control' ) . val ( '' ) if ( ! t…" at bounding box center [459, 329] width 458 height 495
click at [552, 369] on div "$ ( document ) . find ( '#type-select-input-ts-control' ) . val ( '' ) if ( ! t…" at bounding box center [459, 329] width 458 height 495
click at [380, 370] on div "$ ( document ) . find ( '#type-select-input-ts-control' ) . val ( '' ) if ( ! t…" at bounding box center [459, 329] width 458 height 495
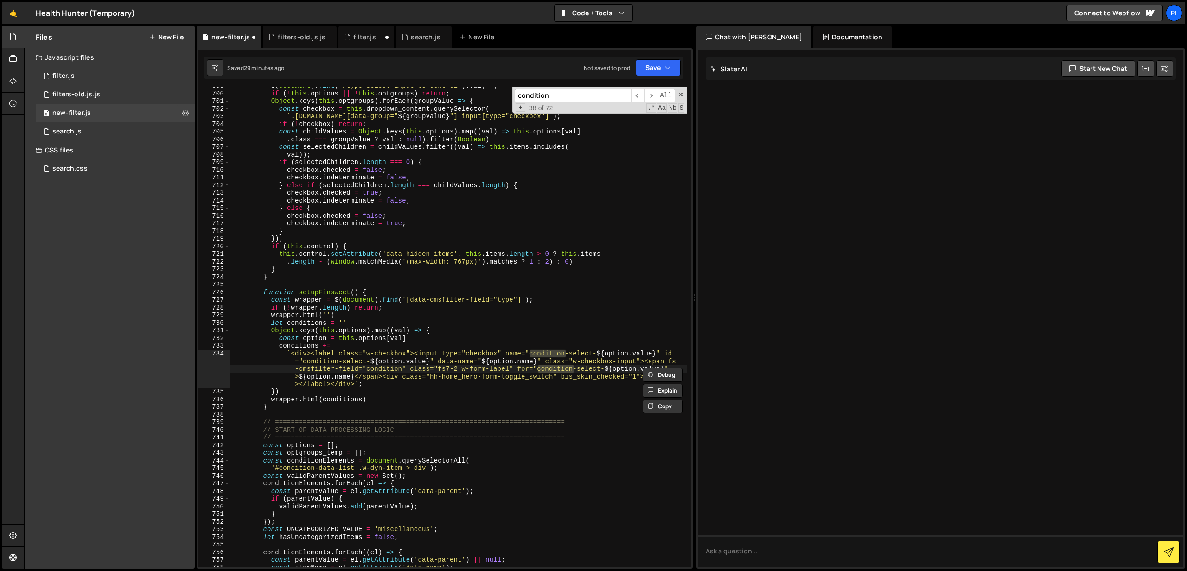
click at [380, 370] on div "$ ( document ) . find ( '#type-select-input-ts-control' ) . val ( '' ) if ( ! t…" at bounding box center [459, 329] width 458 height 495
click at [325, 363] on div "$ ( document ) . find ( '#type-select-input-ts-control' ) . val ( '' ) if ( ! t…" at bounding box center [459, 329] width 458 height 495
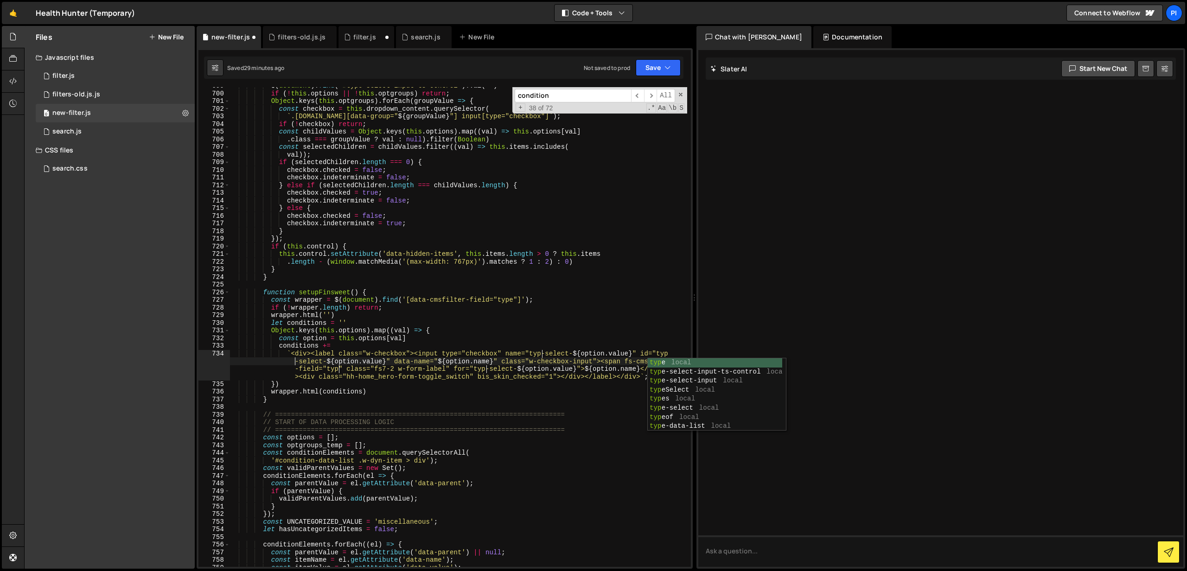
scroll to position [0, 32]
click at [649, 96] on span "​" at bounding box center [650, 95] width 13 height 13
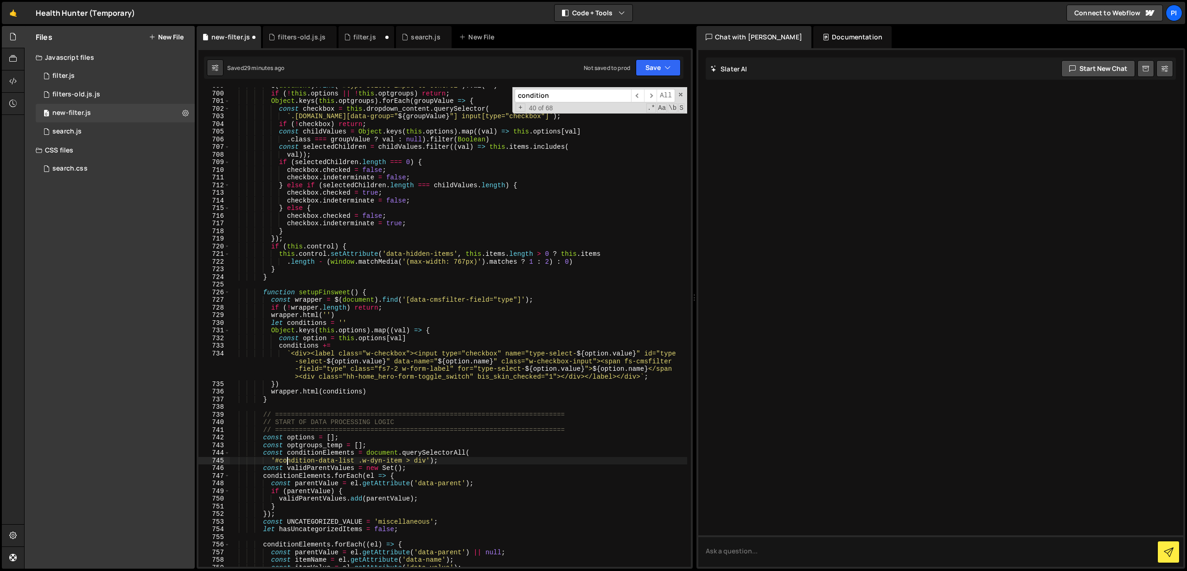
scroll to position [0, 14]
click at [288, 462] on div "$ ( document ) . find ( '#type-select-input-ts-control' ) . val ( '' ) if ( ! t…" at bounding box center [459, 329] width 458 height 495
type textarea "'#type-data-list .w-dyn-item > div');"
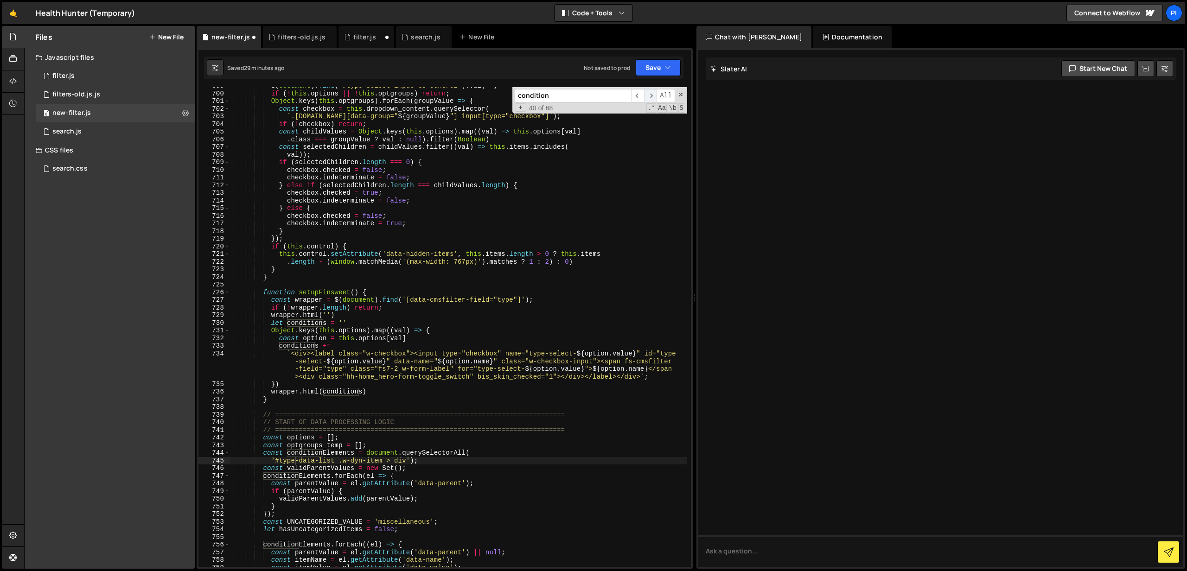
click at [649, 101] on span "​" at bounding box center [650, 95] width 13 height 13
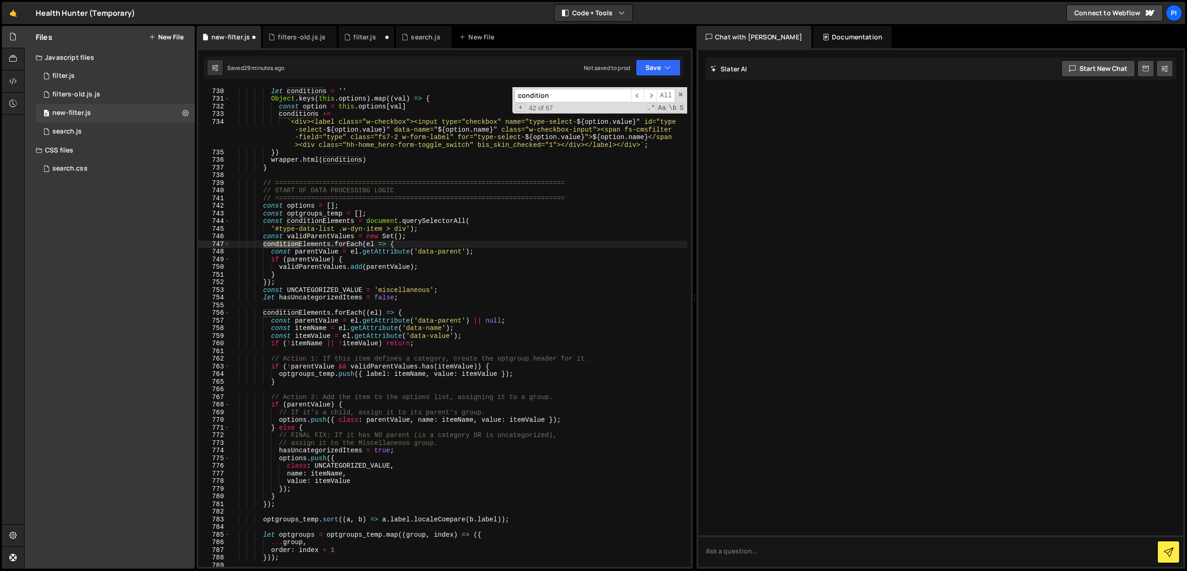
scroll to position [5271, 0]
click at [648, 101] on span "​" at bounding box center [650, 95] width 13 height 13
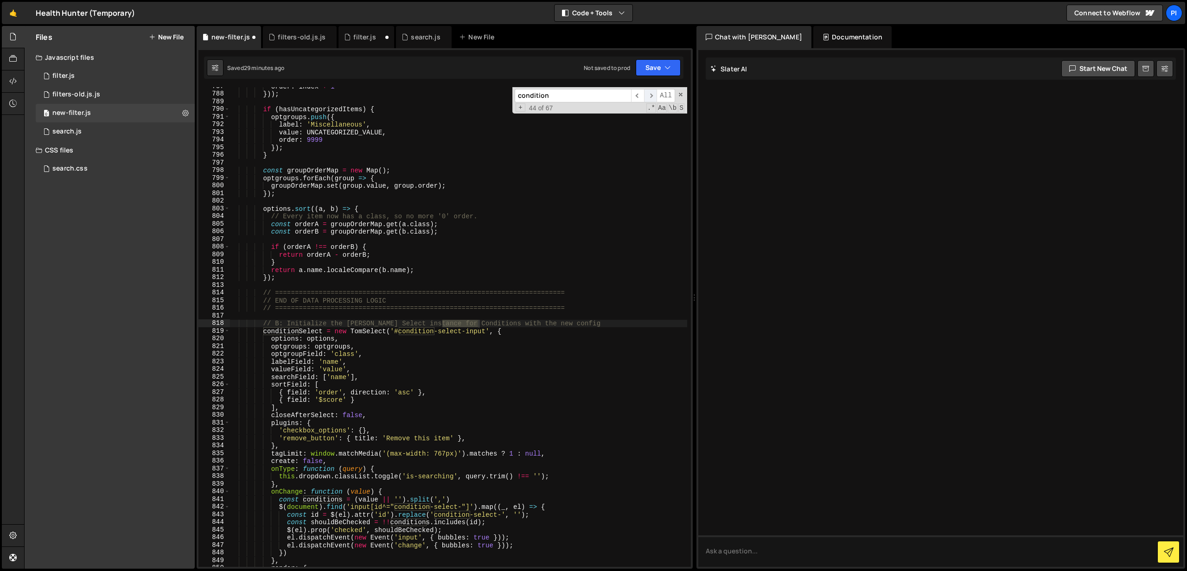
scroll to position [5735, 0]
type input "condition"
click at [472, 324] on div "order : index + 1 })) ; if ( hasUncategorizedItems ) { optgroups . push ({ labe…" at bounding box center [459, 327] width 458 height 480
click at [472, 324] on div "order : index + 1 })) ; if ( hasUncategorizedItems ) { optgroups . push ({ labe…" at bounding box center [459, 330] width 458 height 495
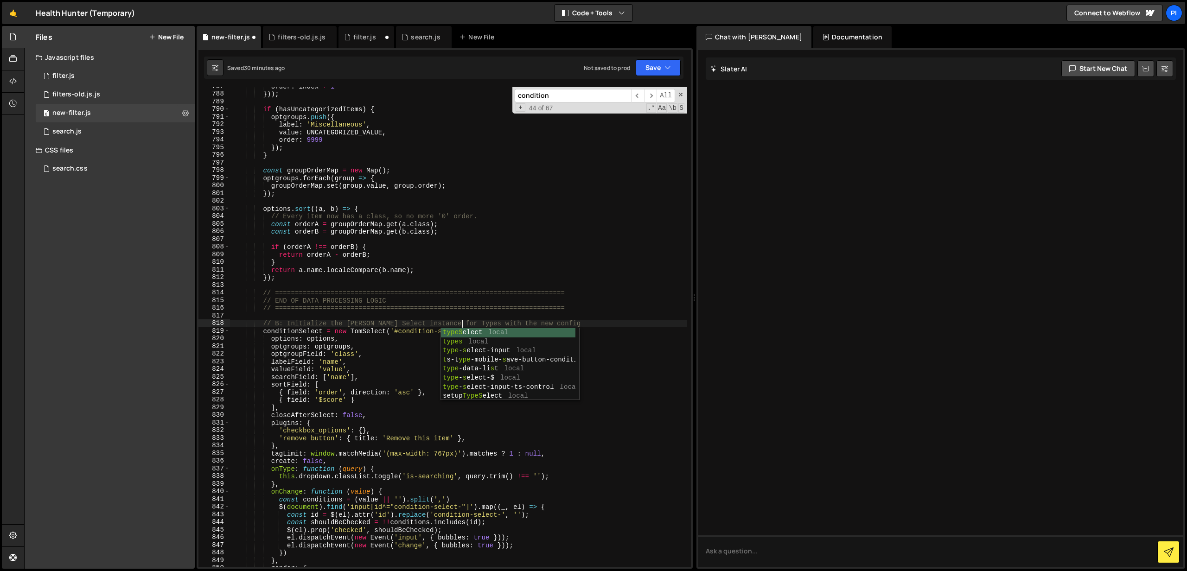
scroll to position [0, 16]
click at [422, 331] on div "order : index + 1 })) ; if ( hasUncategorizedItems ) { optgroups . push ({ labe…" at bounding box center [459, 330] width 458 height 495
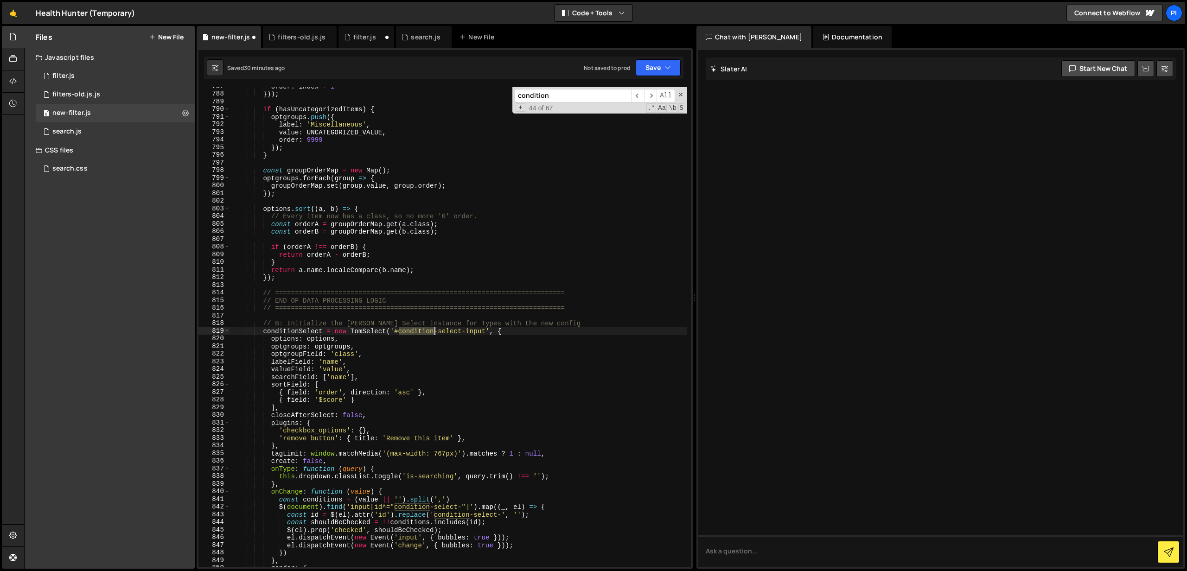
click at [422, 331] on div "order : index + 1 })) ; if ( hasUncategorizedItems ) { optgroups . push ({ labe…" at bounding box center [459, 330] width 458 height 495
click at [415, 509] on div "order : index + 1 })) ; if ( hasUncategorizedItems ) { optgroups . push ({ labe…" at bounding box center [459, 330] width 458 height 495
click at [456, 516] on div "order : index + 1 })) ; if ( hasUncategorizedItems ) { optgroups . push ({ labe…" at bounding box center [459, 330] width 458 height 495
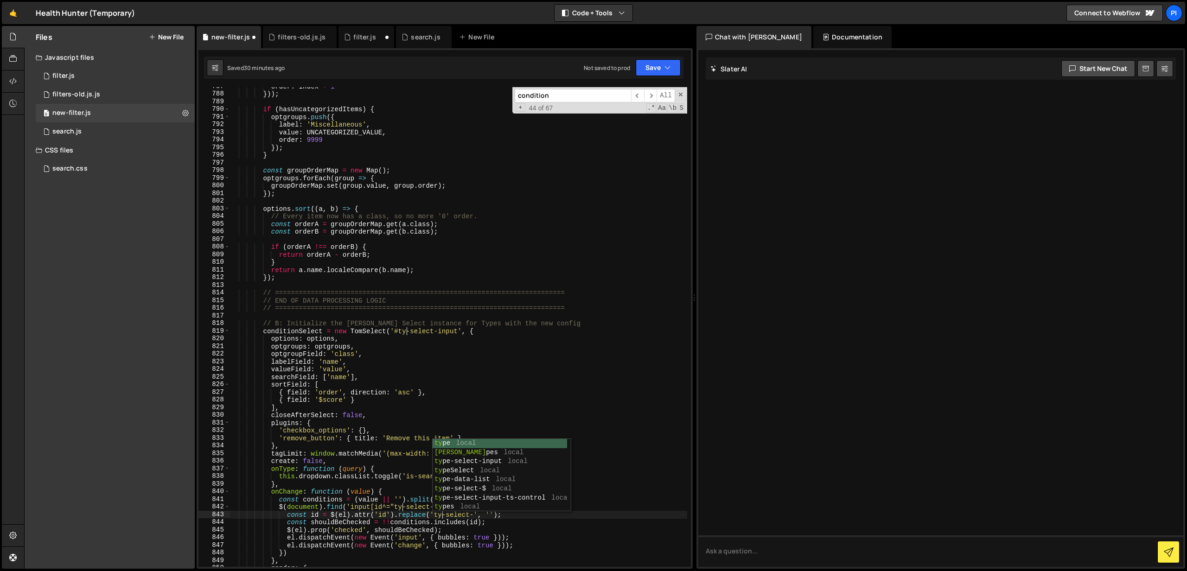
scroll to position [0, 15]
click at [650, 95] on span "​" at bounding box center [650, 95] width 13 height 13
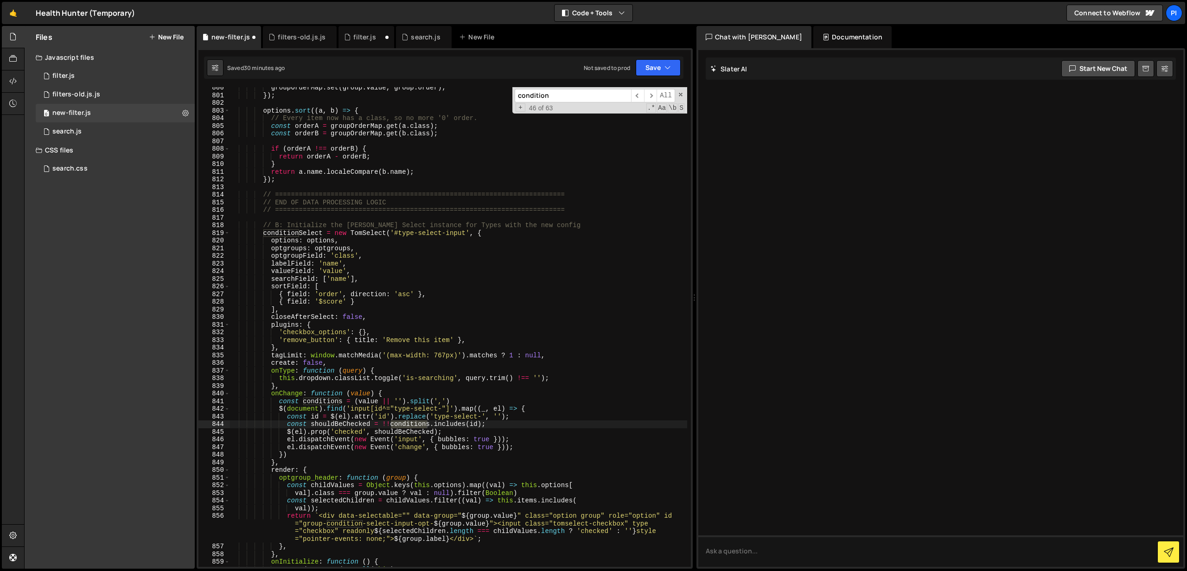
scroll to position [5832, 0]
click at [652, 96] on span "​" at bounding box center [650, 95] width 13 height 13
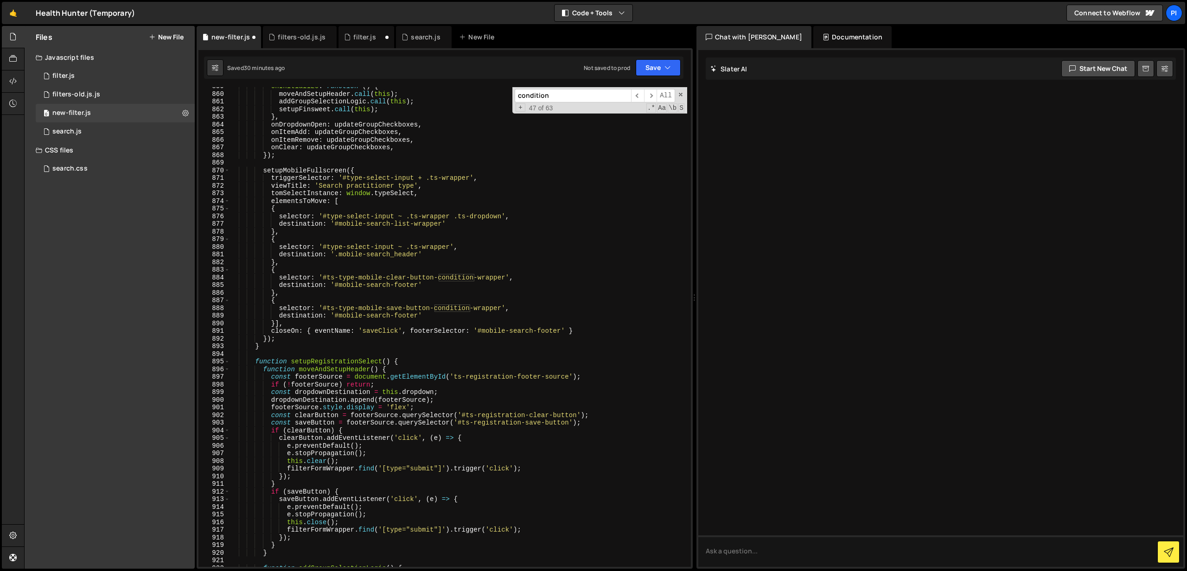
scroll to position [6300, 0]
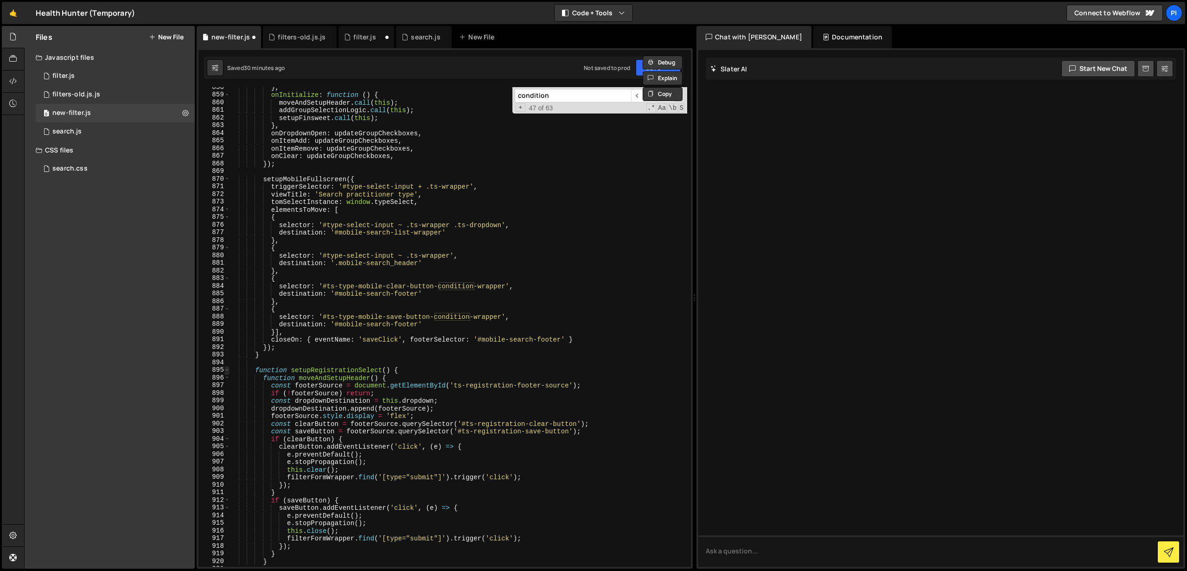
click at [228, 372] on span at bounding box center [226, 370] width 5 height 8
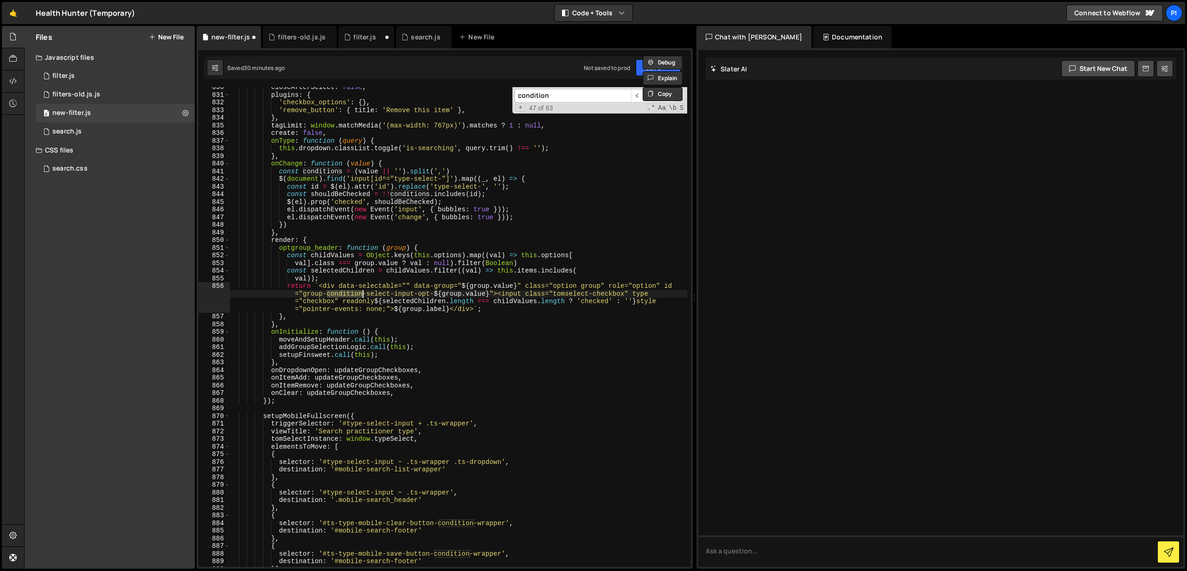
scroll to position [6063, 0]
click at [617, 99] on input "condition" at bounding box center [573, 95] width 116 height 13
click at [634, 100] on span "​" at bounding box center [637, 95] width 13 height 13
click at [653, 97] on span "​" at bounding box center [650, 95] width 13 height 13
click at [344, 294] on div "closeAfterSelect : false , plugins : { 'checkbox_options' : { } , 'remove_butto…" at bounding box center [459, 327] width 458 height 480
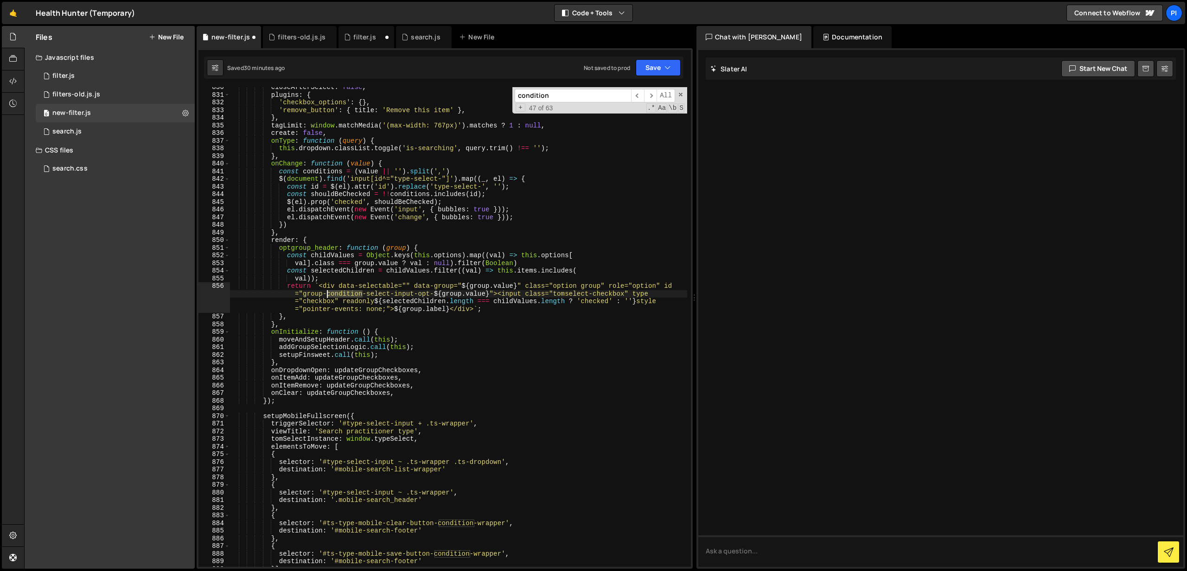
click at [344, 294] on div "closeAfterSelect : false , plugins : { 'checkbox_options' : { } , 'remove_butto…" at bounding box center [459, 330] width 458 height 495
click at [651, 96] on span "​" at bounding box center [650, 95] width 13 height 13
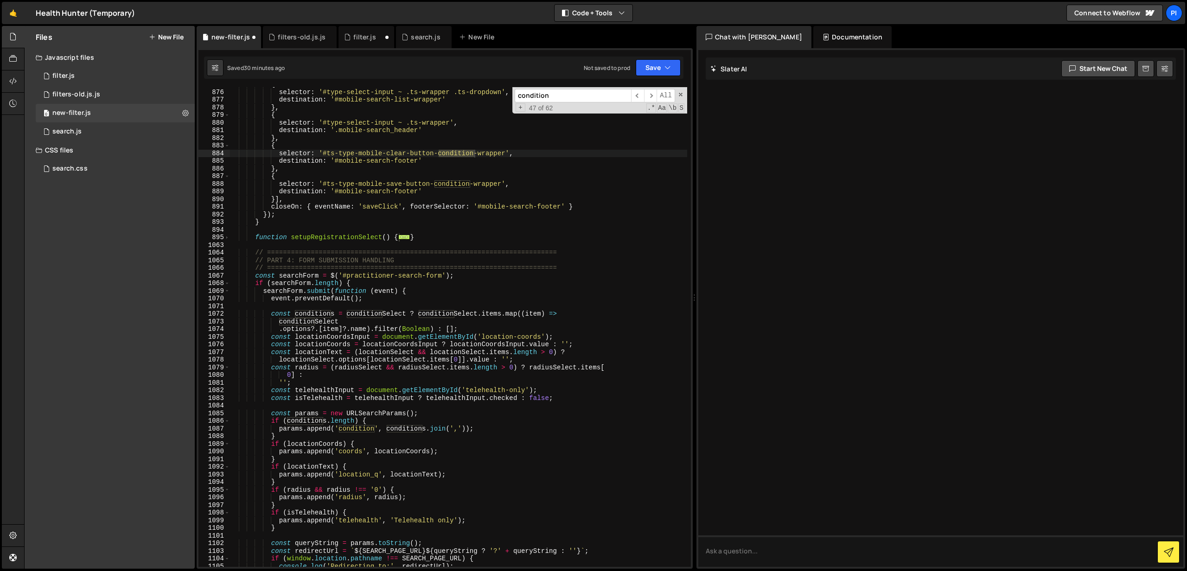
scroll to position [6433, 0]
click at [651, 95] on span "​" at bounding box center [650, 95] width 13 height 13
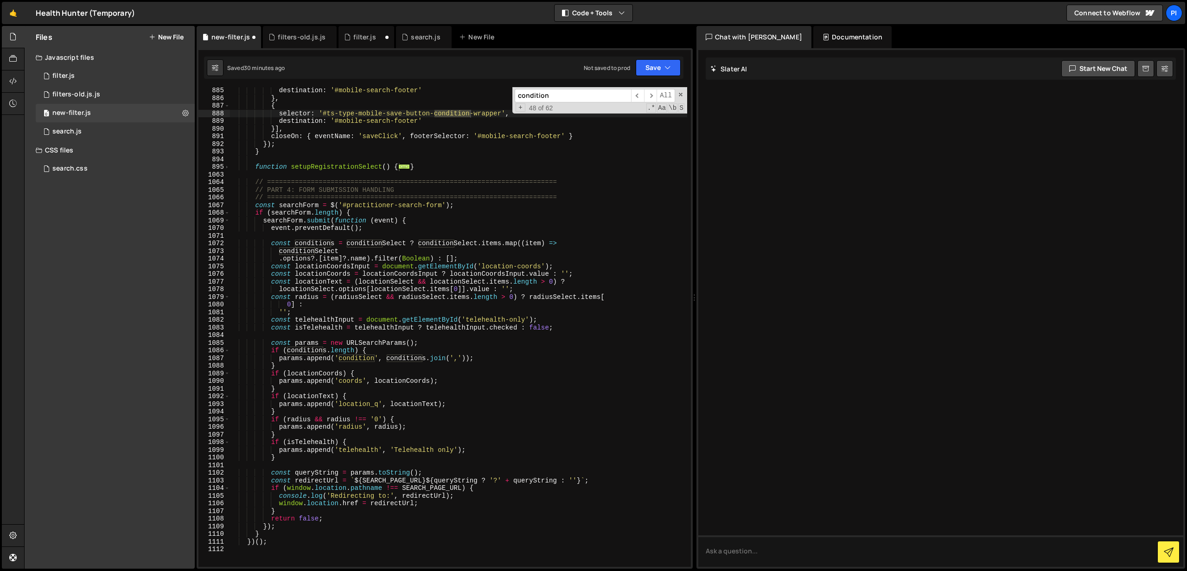
scroll to position [6503, 0]
type textarea "function setupRegistrationSelect() {"
click at [405, 164] on span "..." at bounding box center [404, 166] width 12 height 5
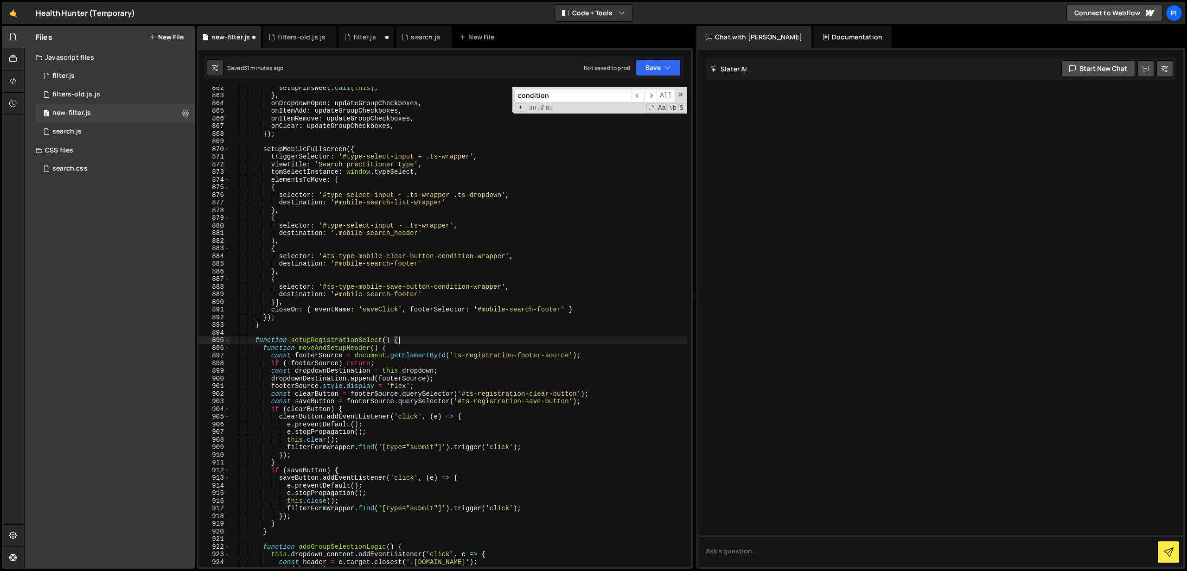
scroll to position [6317, 0]
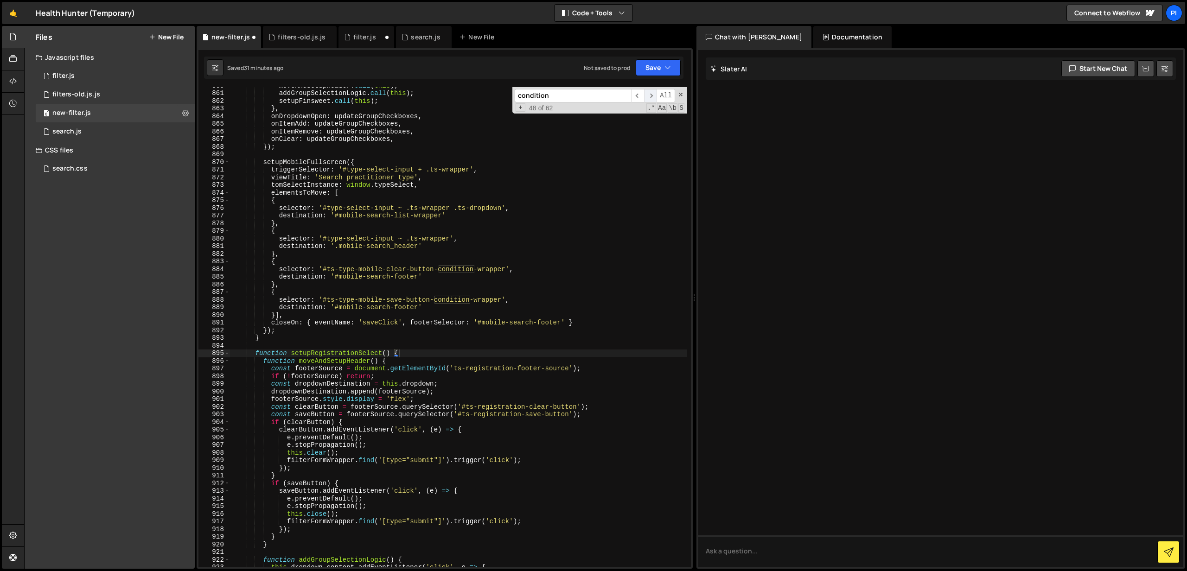
click at [653, 93] on span "​" at bounding box center [650, 95] width 13 height 13
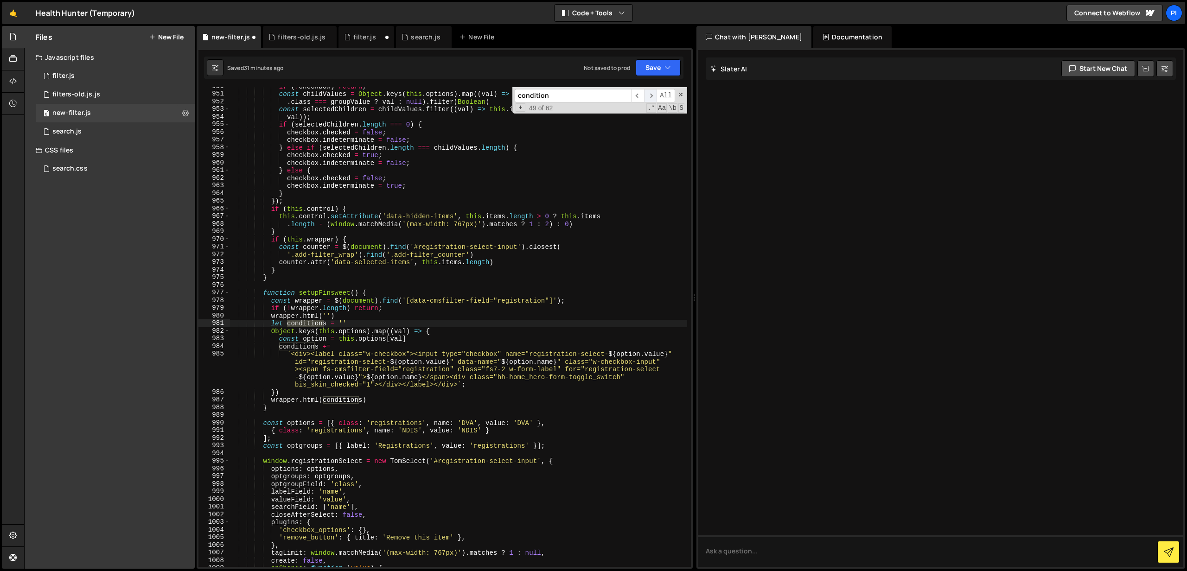
click at [653, 93] on span "​" at bounding box center [650, 95] width 13 height 13
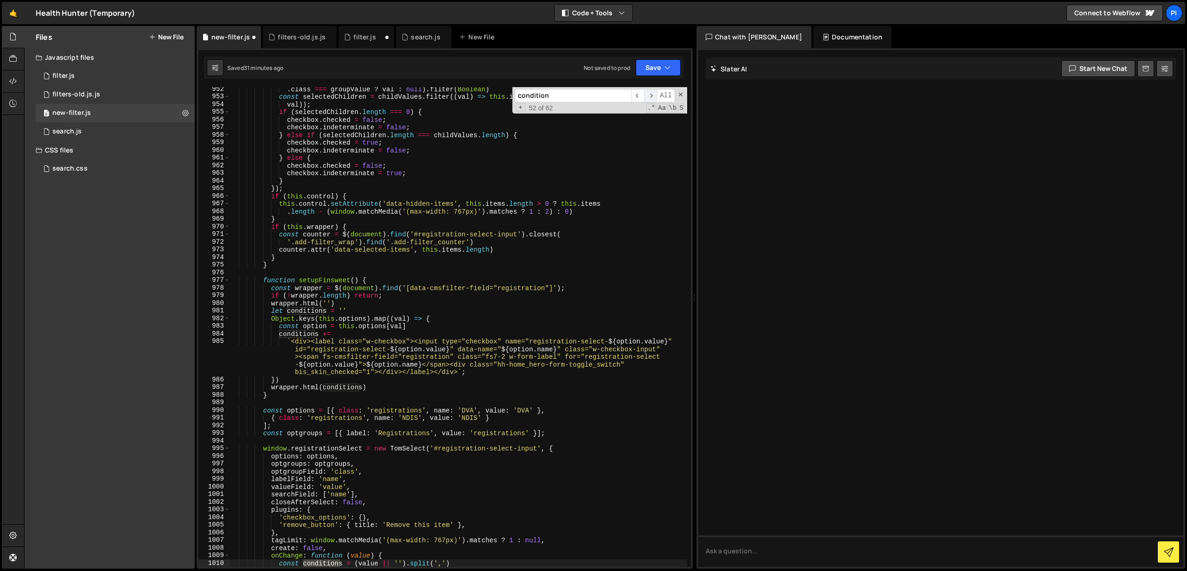
click at [653, 93] on span "​" at bounding box center [650, 95] width 13 height 13
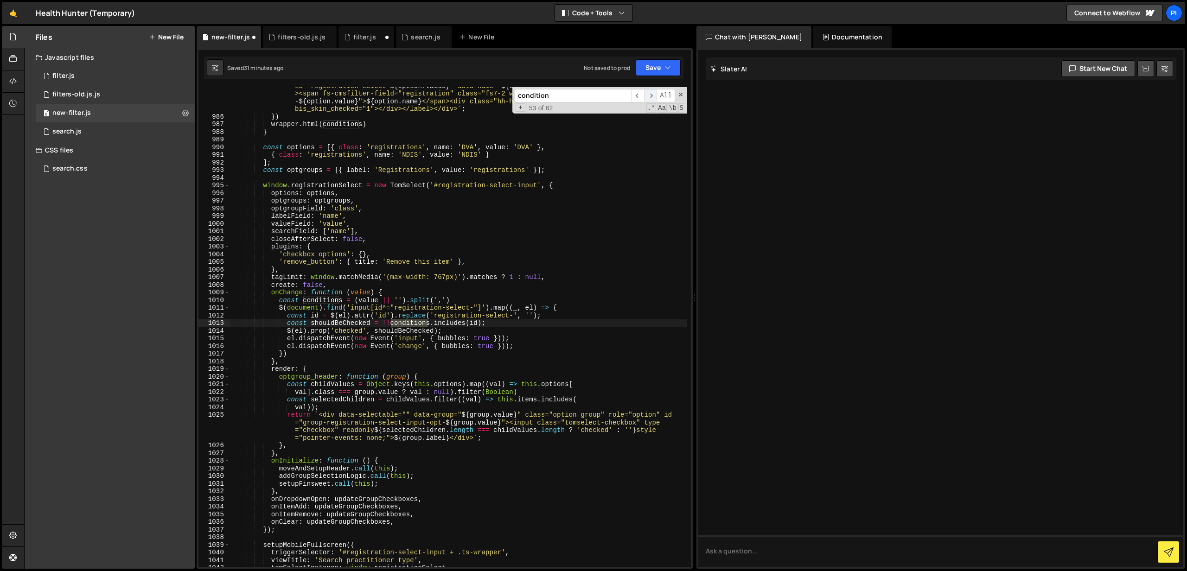
scroll to position [7280, 0]
click at [653, 93] on span "​" at bounding box center [650, 95] width 13 height 13
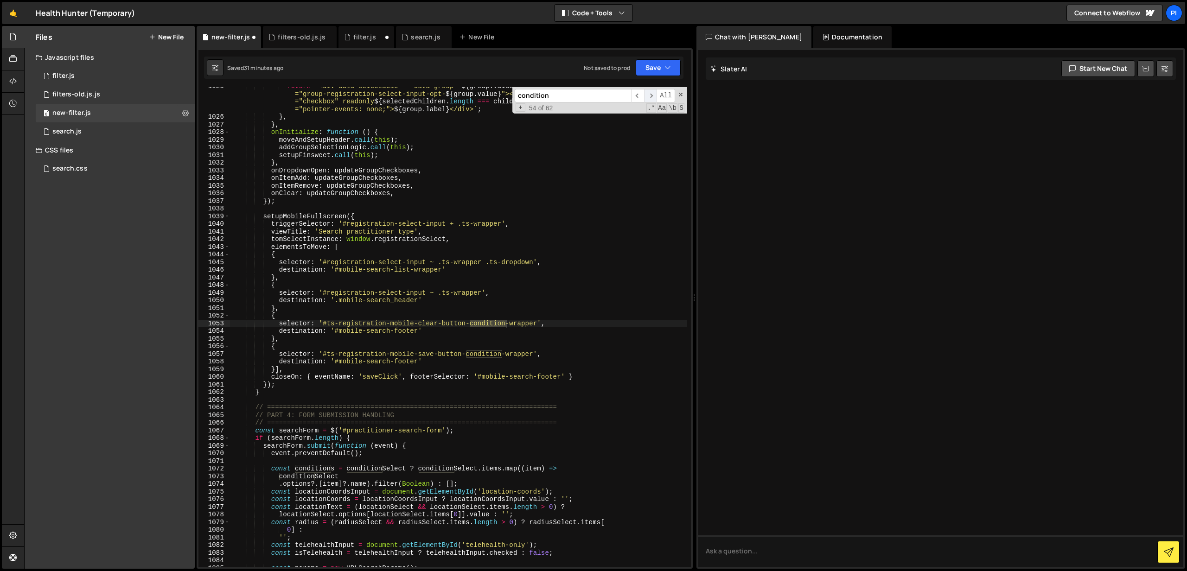
click at [653, 93] on span "​" at bounding box center [650, 95] width 13 height 13
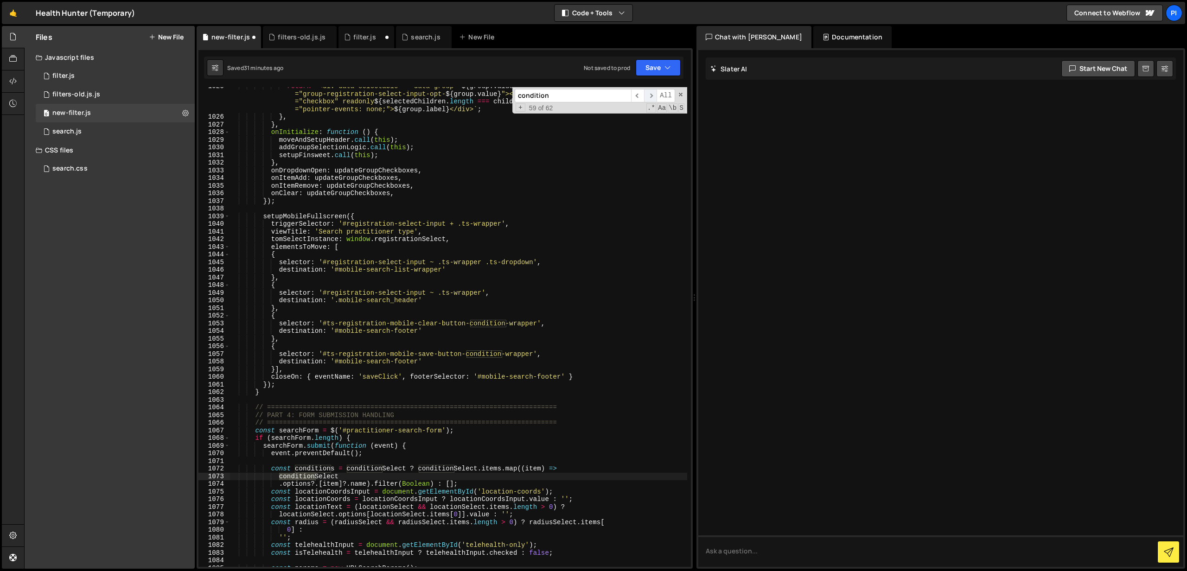
click at [653, 93] on span "​" at bounding box center [650, 95] width 13 height 13
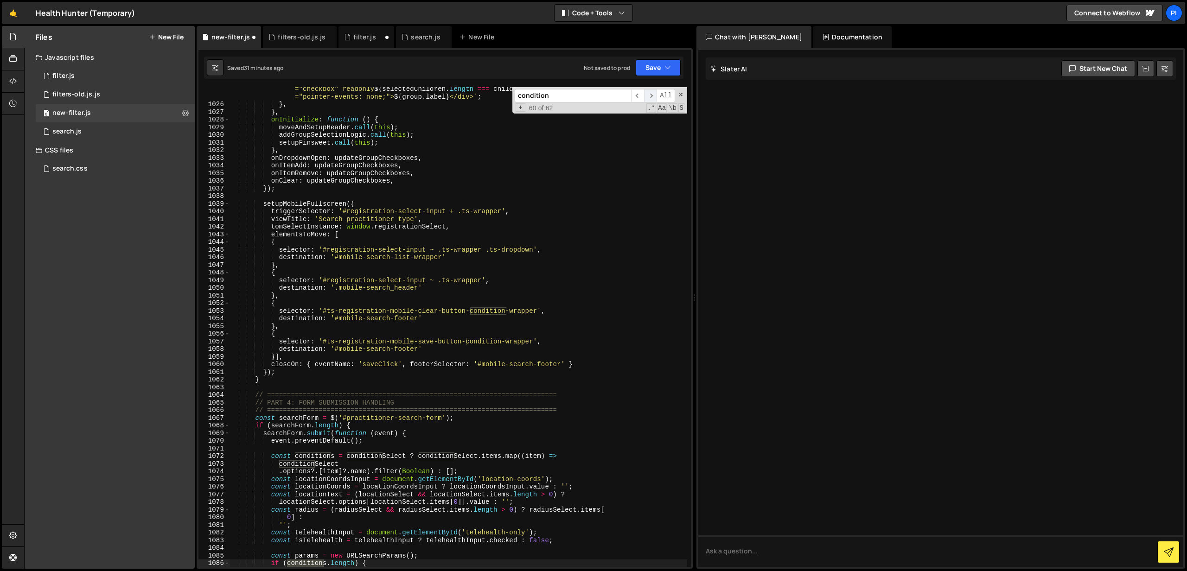
click at [653, 93] on span "​" at bounding box center [650, 95] width 13 height 13
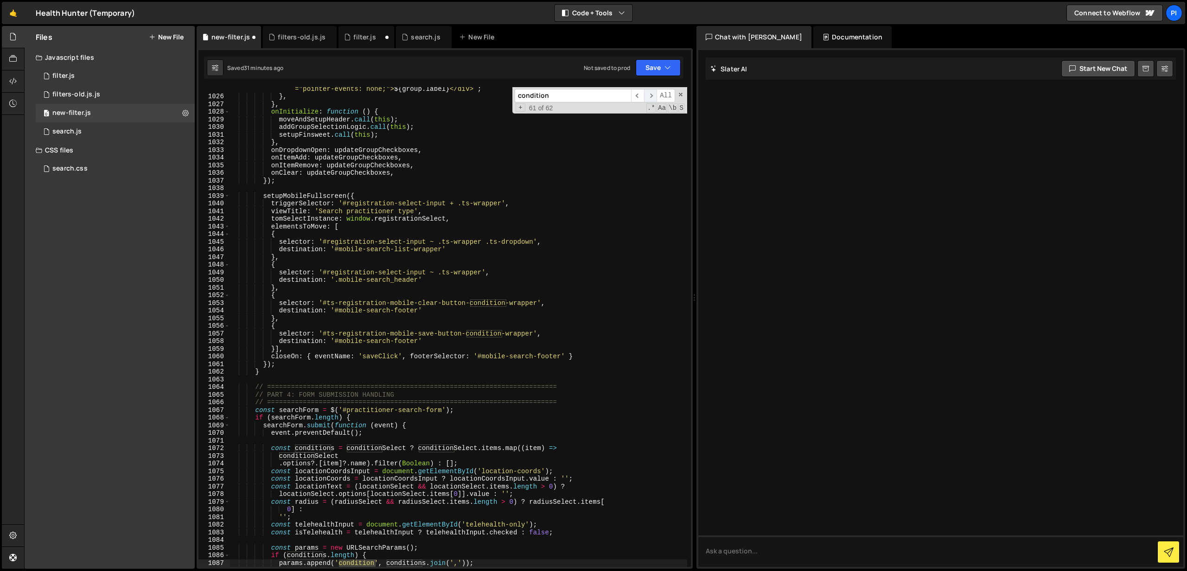
scroll to position [7629, 0]
click at [653, 93] on span "​" at bounding box center [650, 95] width 13 height 13
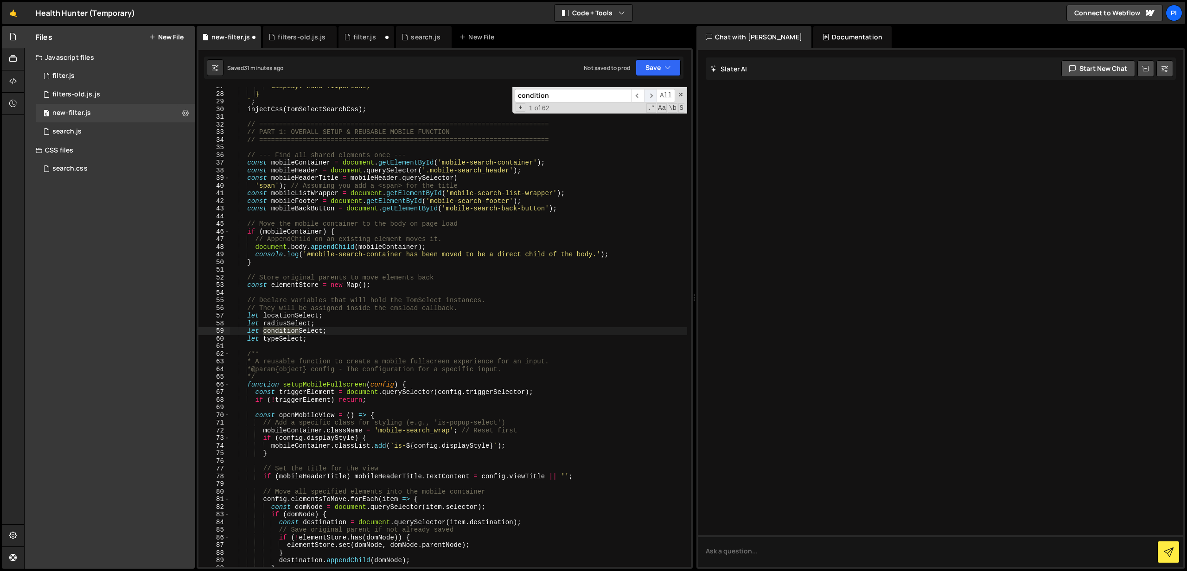
click at [653, 93] on span "​" at bounding box center [650, 95] width 13 height 13
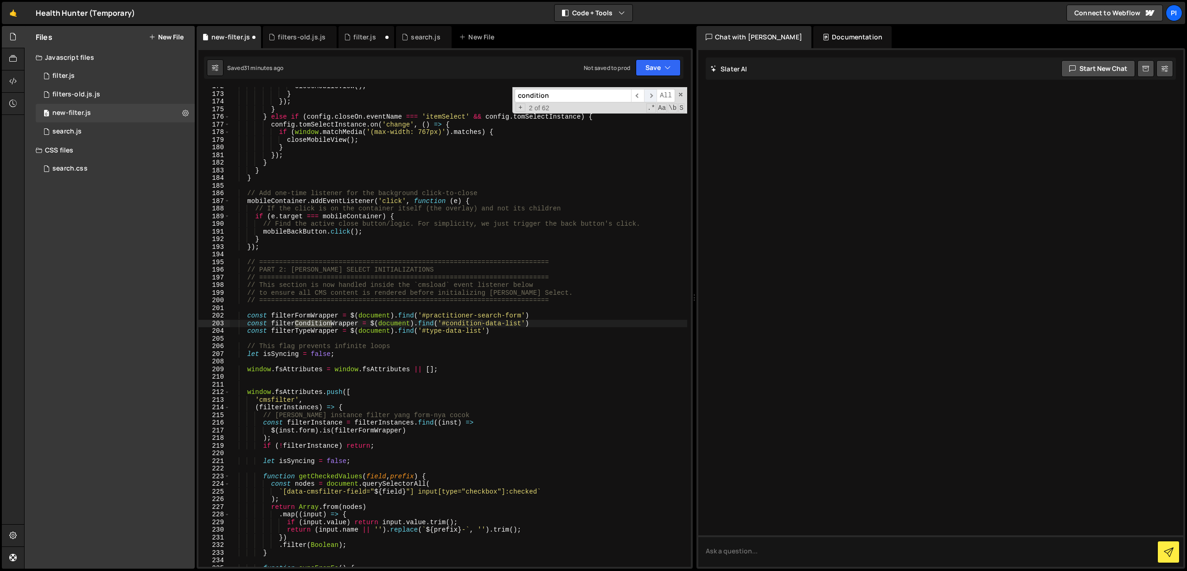
scroll to position [1320, 0]
click at [555, 96] on input "condition" at bounding box center [573, 95] width 116 height 13
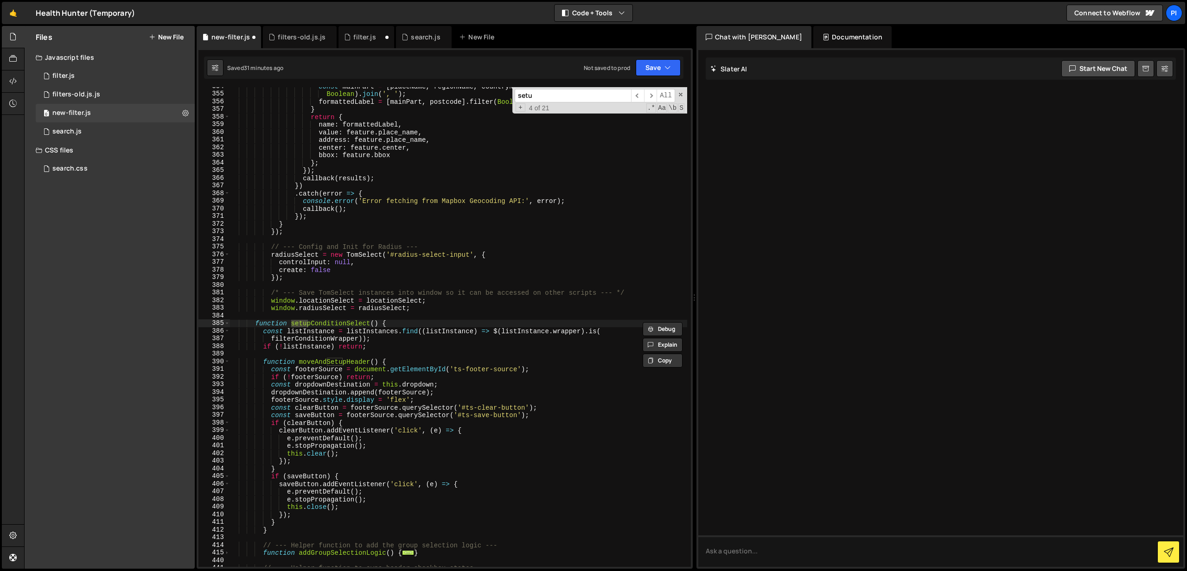
scroll to position [2736, 0]
type input "setupcondi"
click at [650, 96] on span "​" at bounding box center [650, 95] width 13 height 13
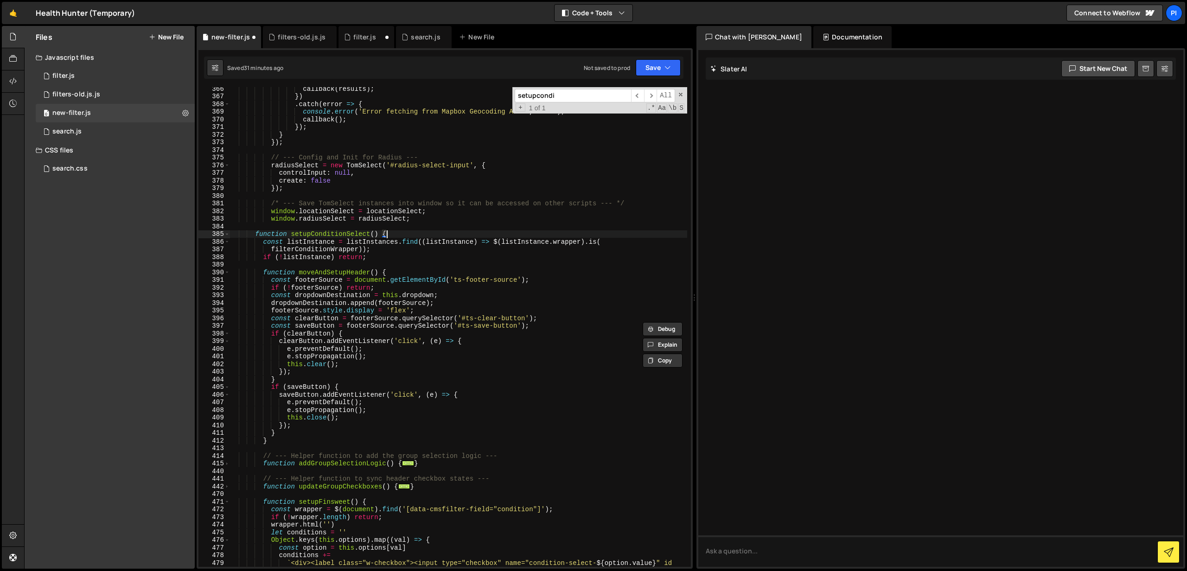
scroll to position [0, 10]
click at [417, 236] on div "callback ( results ) ; }) . catch ( error => { console . error ( 'Error fetchin…" at bounding box center [459, 348] width 458 height 526
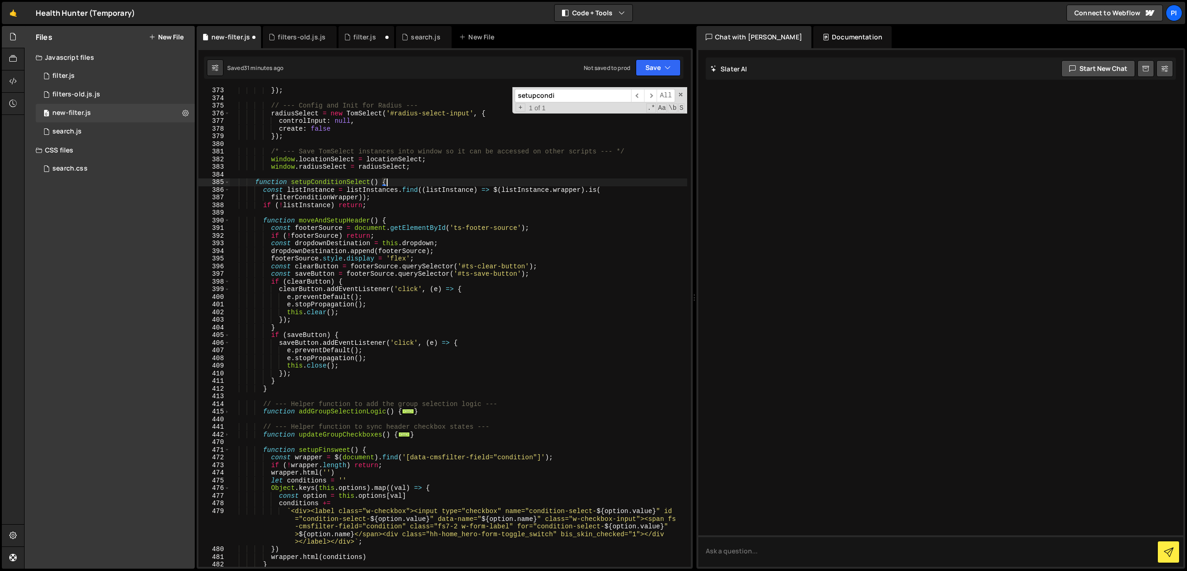
scroll to position [2877, 0]
click at [409, 414] on span "..." at bounding box center [408, 411] width 12 height 5
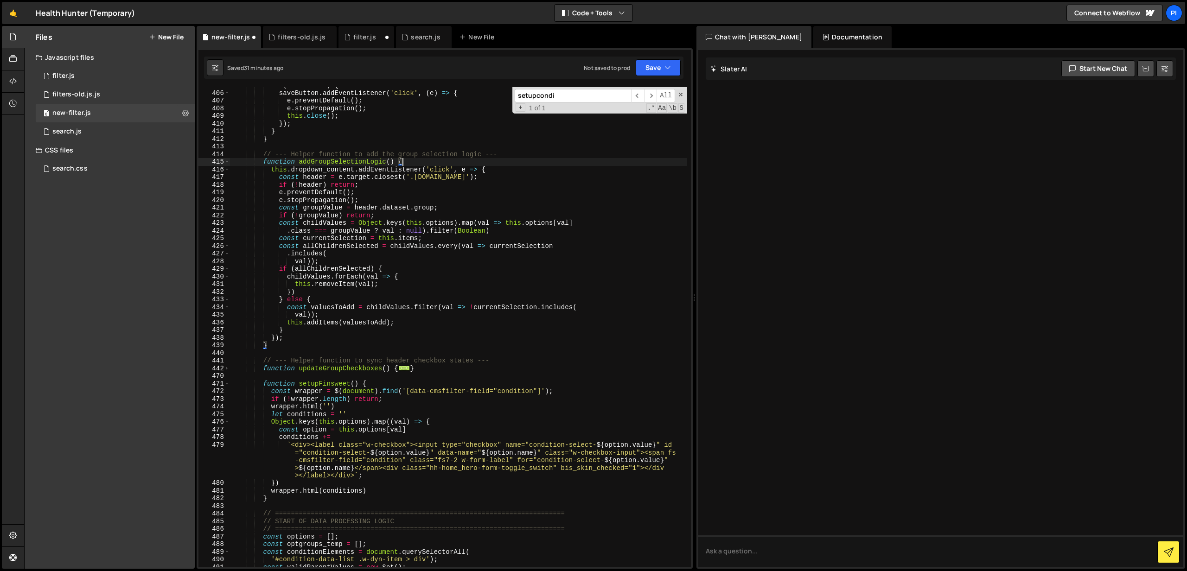
scroll to position [3127, 0]
click at [408, 367] on span "..." at bounding box center [404, 367] width 12 height 5
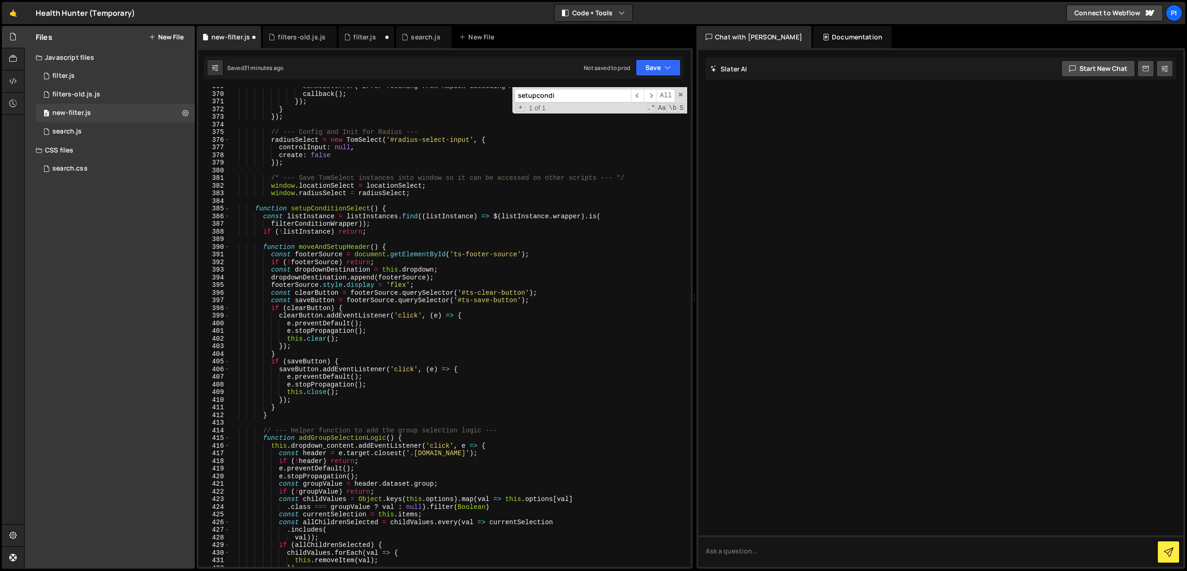
scroll to position [2844, 0]
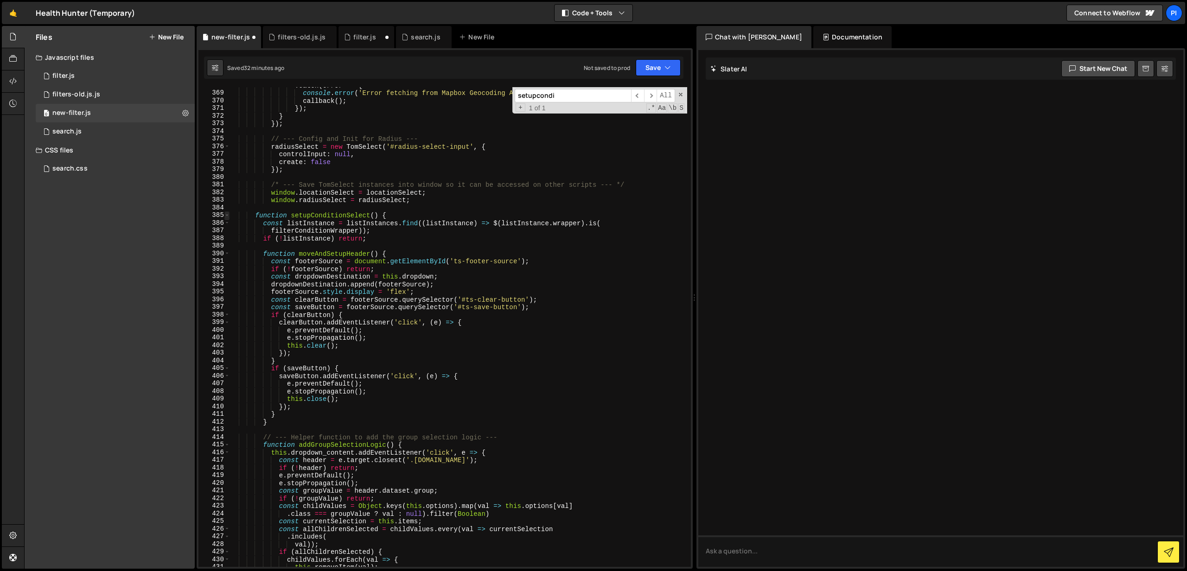
click at [226, 217] on span at bounding box center [226, 215] width 5 height 8
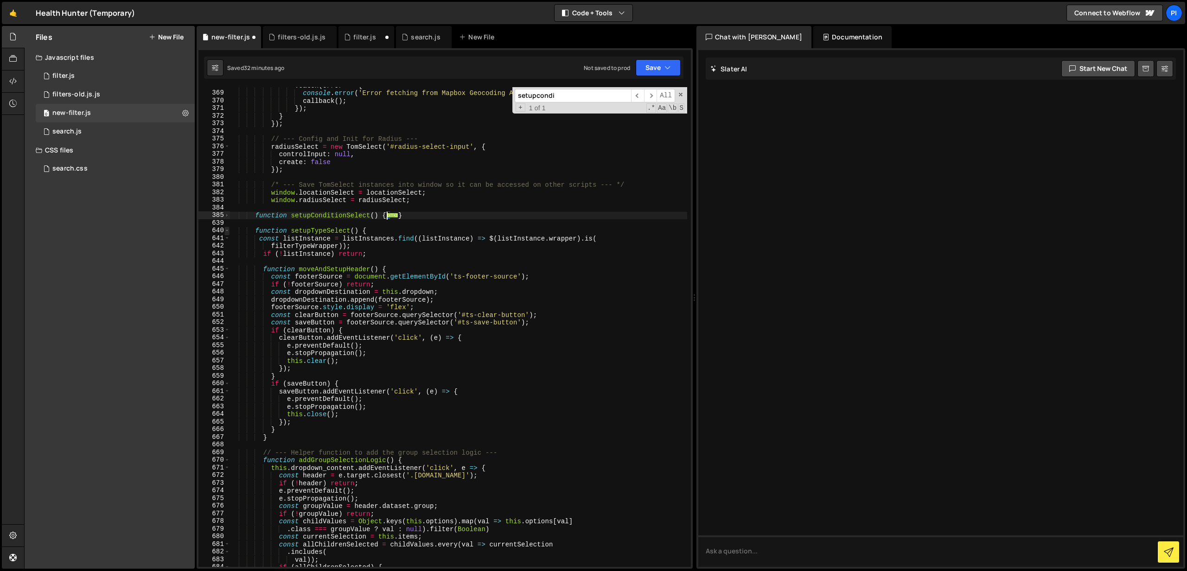
click at [228, 230] on span at bounding box center [226, 231] width 5 height 8
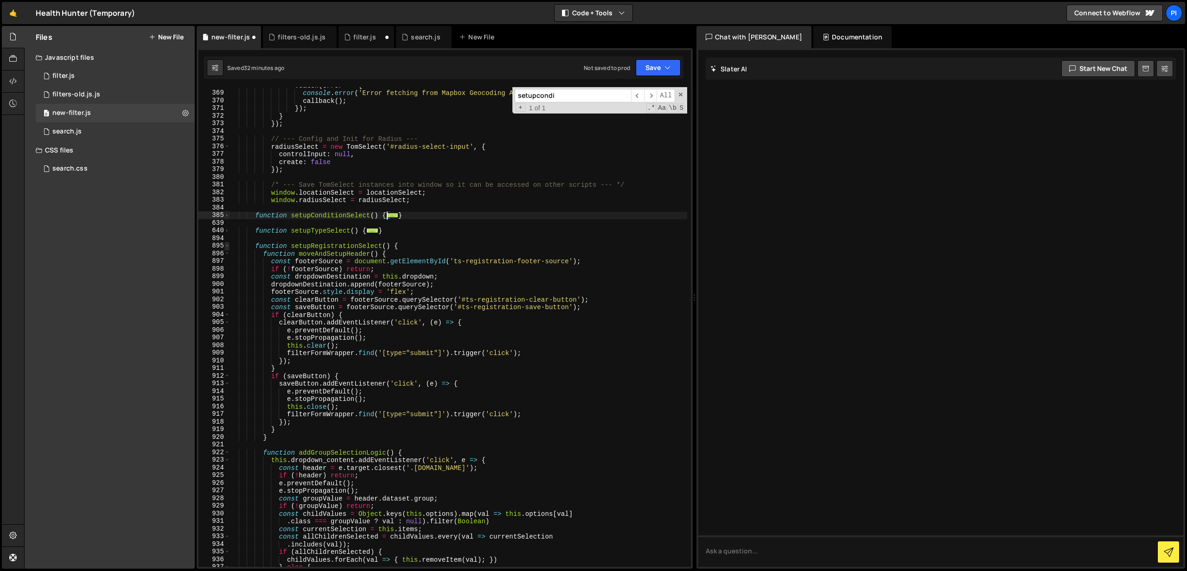
click at [227, 247] on span at bounding box center [226, 246] width 5 height 8
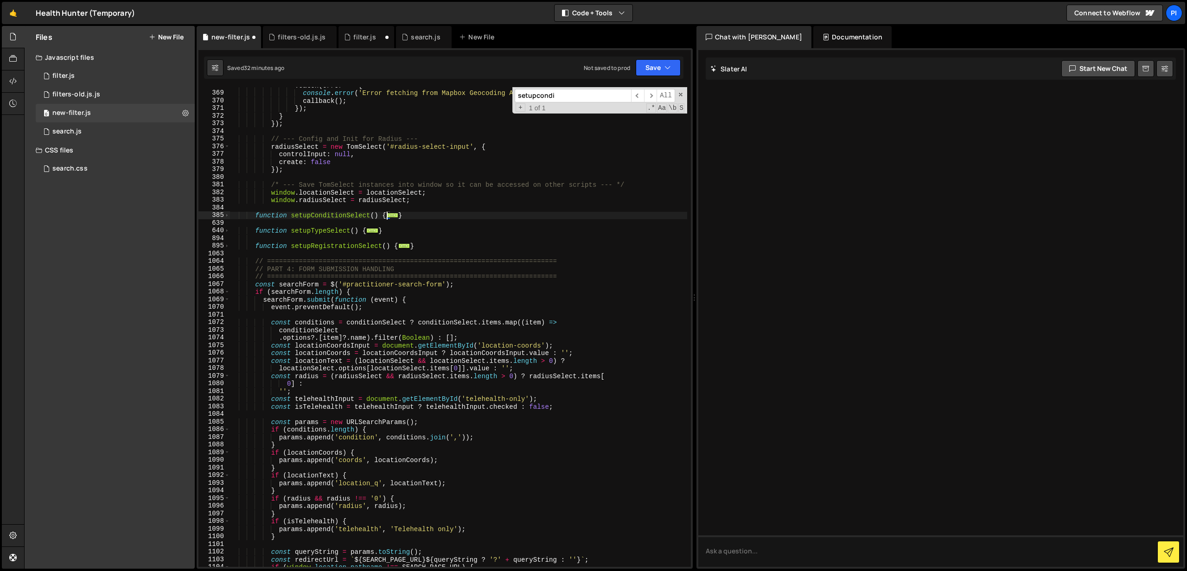
click at [319, 218] on div ". catch ( error => { console . error ( 'Error fetching from Mapbox Geocoding AP…" at bounding box center [459, 329] width 458 height 495
type textarea "function setupConditionSelect() {"
click at [319, 218] on div ". catch ( error => { console . error ( 'Error fetching from Mapbox Geocoding AP…" at bounding box center [459, 329] width 458 height 495
click at [589, 98] on input "setupcondi" at bounding box center [573, 95] width 116 height 13
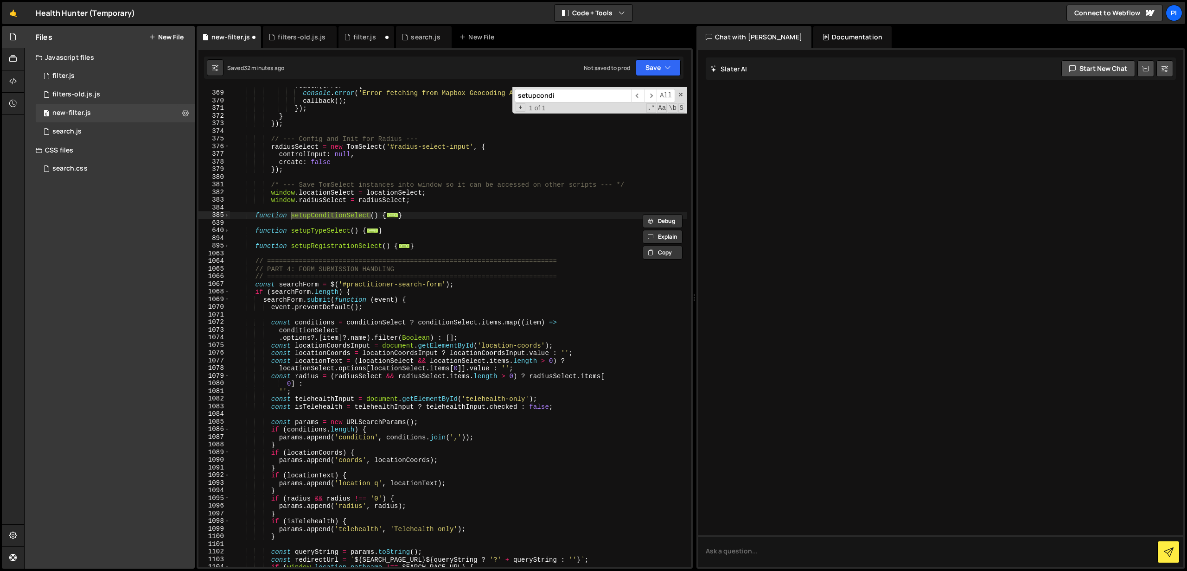
click at [589, 98] on input "setupcondi" at bounding box center [573, 95] width 116 height 13
paste input "ConditionSelect"
type input "setupConditionSelect"
click at [120, 79] on div "0 filter.js 0" at bounding box center [115, 76] width 159 height 19
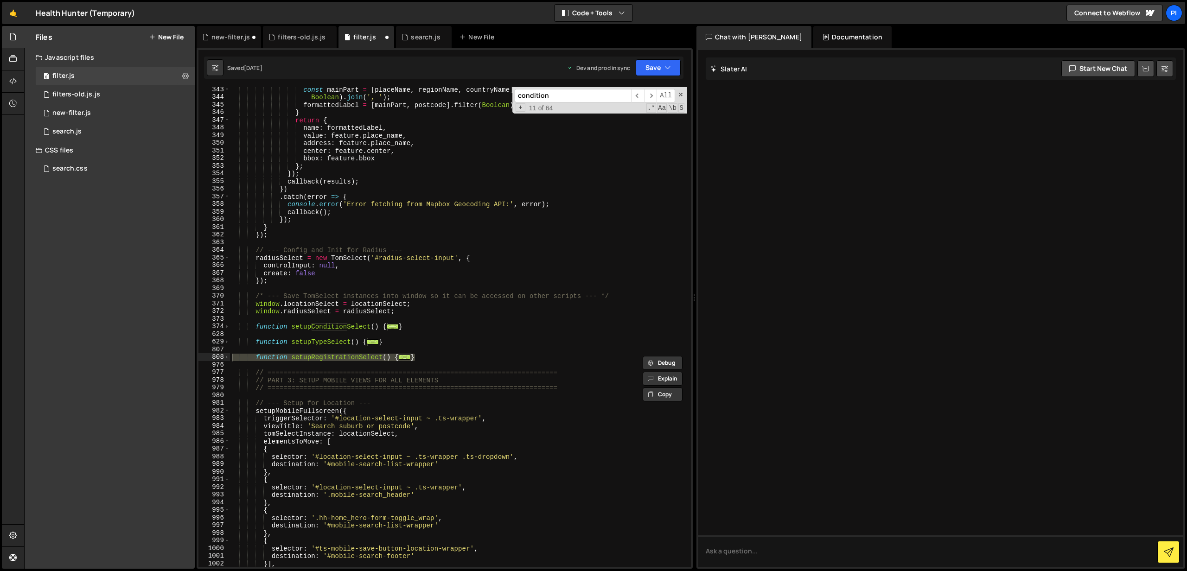
click at [572, 98] on input "condition" at bounding box center [573, 95] width 116 height 13
paste input "setupConditionSelect"
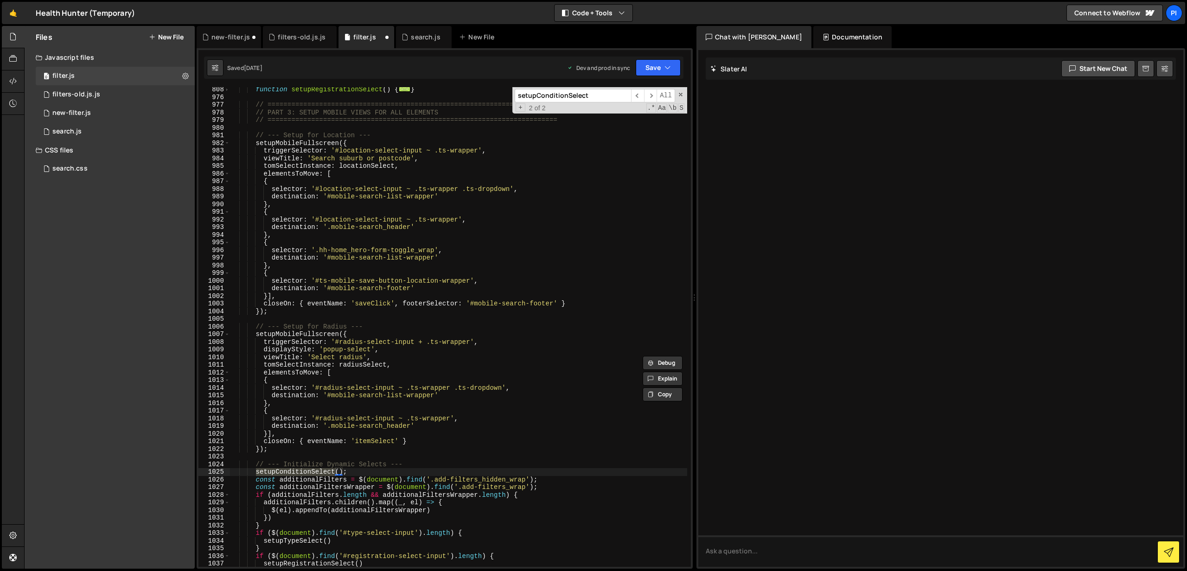
scroll to position [2890, 0]
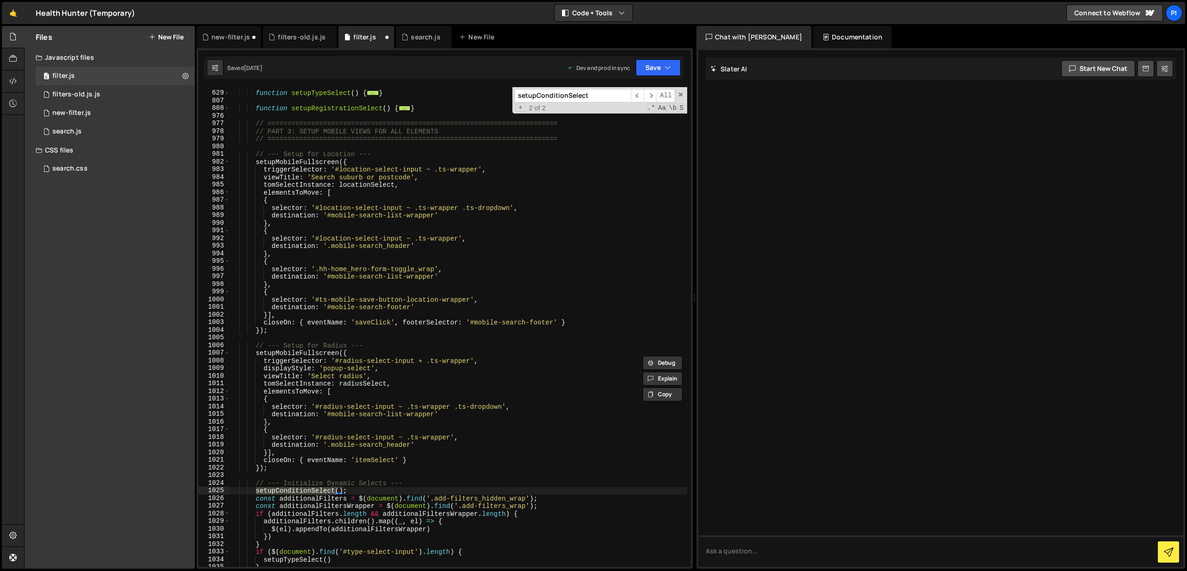
type input "setupConditionSelect"
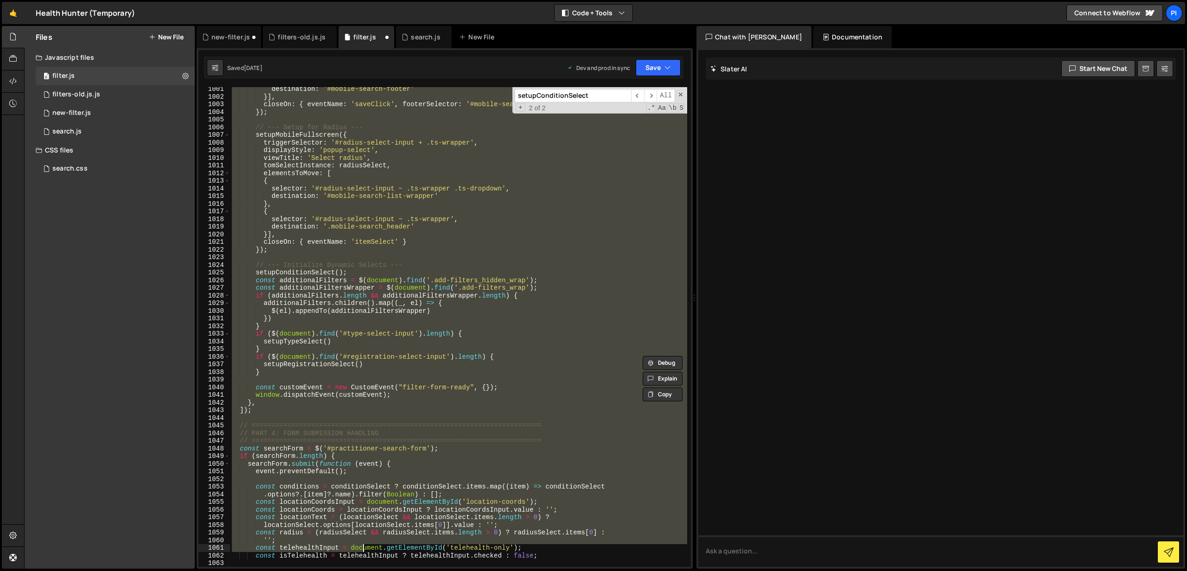
scroll to position [3108, 0]
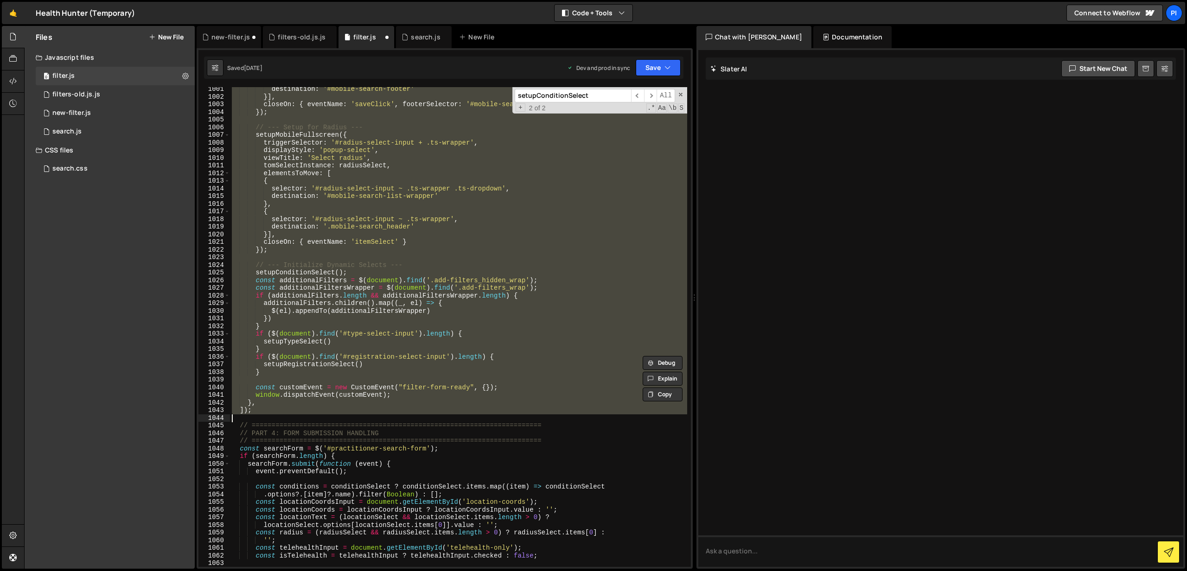
drag, startPoint x: 234, startPoint y: 123, endPoint x: 369, endPoint y: 415, distance: 321.1
click at [369, 415] on div "destination : '#mobile-search-footer' }] , closeOn : { eventName : 'saveClick' …" at bounding box center [458, 332] width 457 height 495
type textarea "]);"
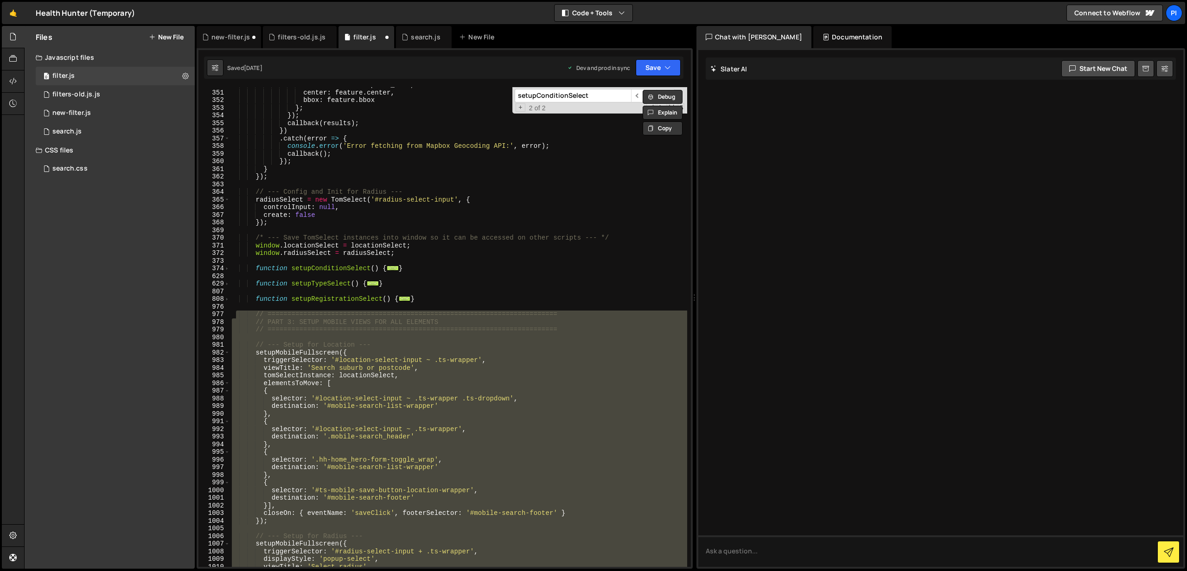
scroll to position [2689, 0]
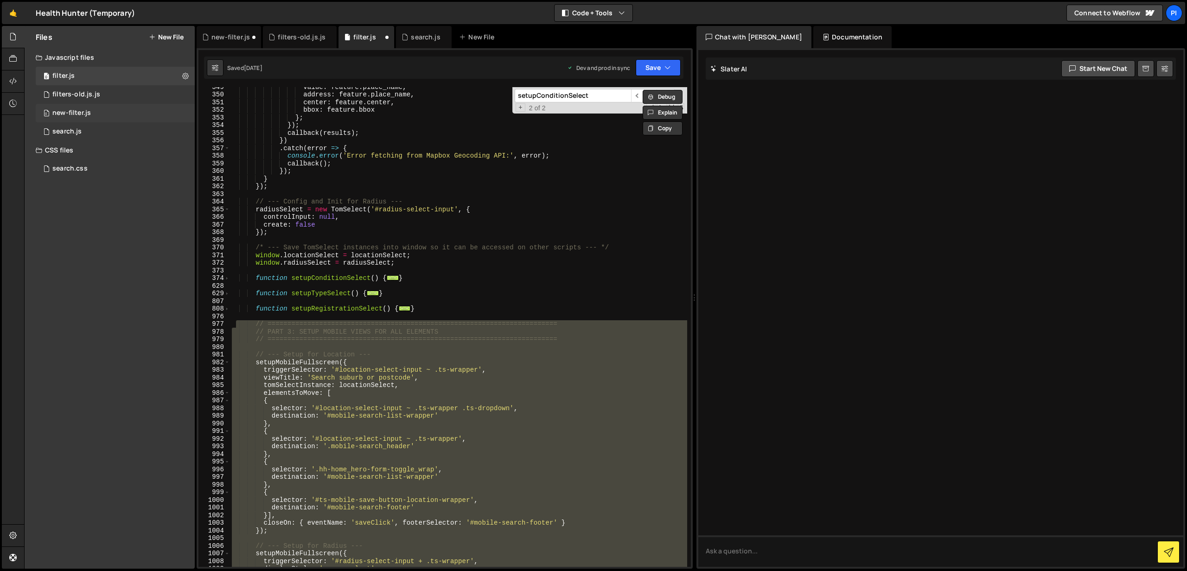
click at [104, 109] on div "0 new-filter.js 0" at bounding box center [115, 113] width 159 height 19
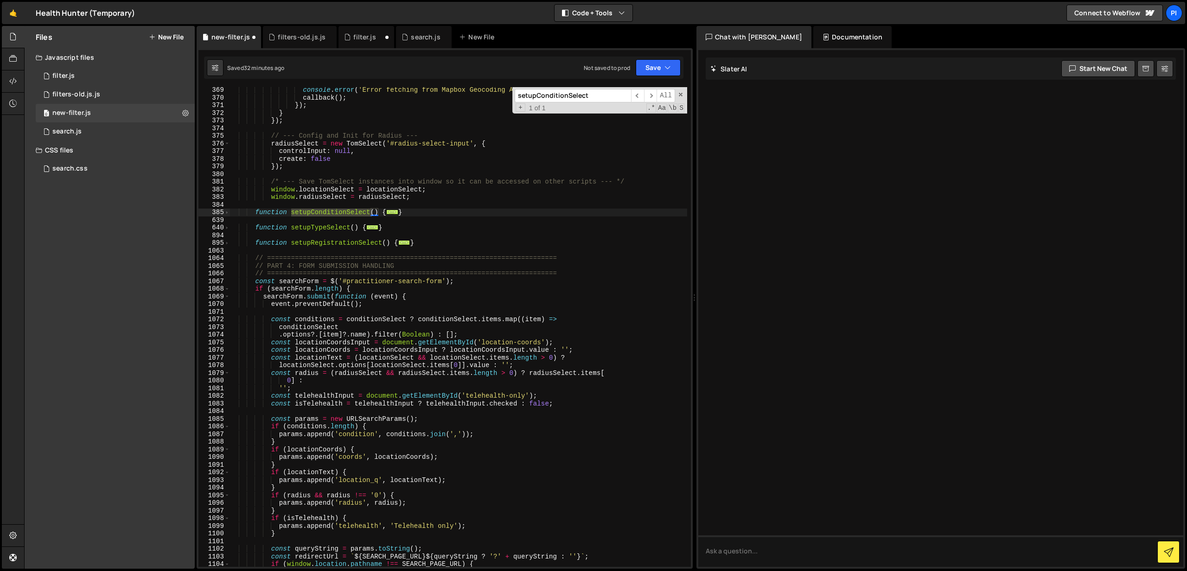
scroll to position [2853, 0]
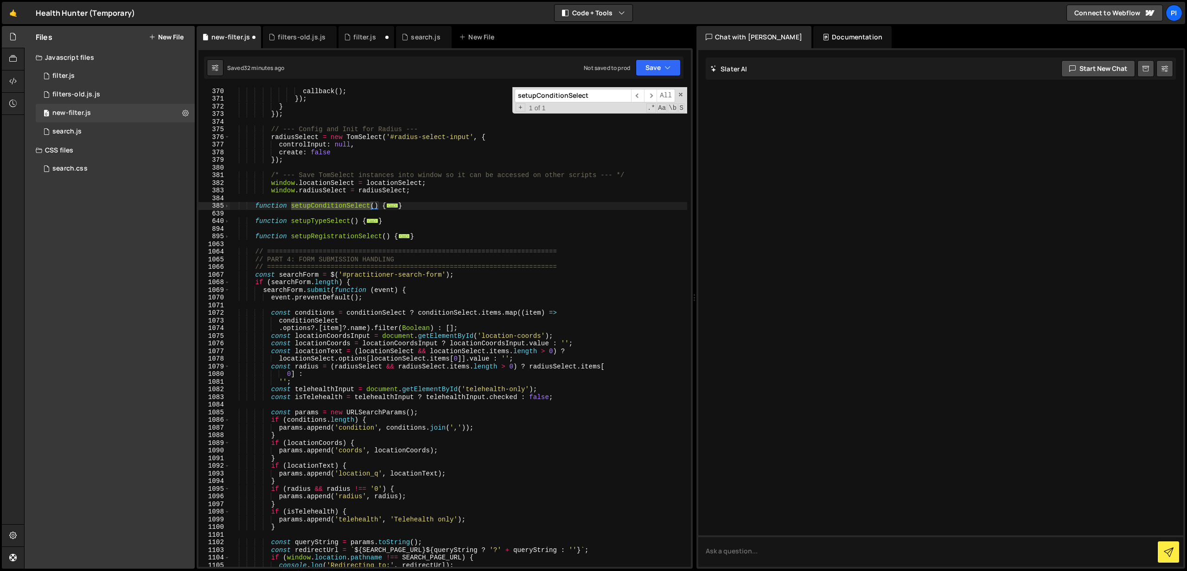
type textarea "}"
click at [425, 238] on div "console . error ( 'Error fetching from Mapbox Geocoding API:' , error ) ; callb…" at bounding box center [459, 327] width 458 height 495
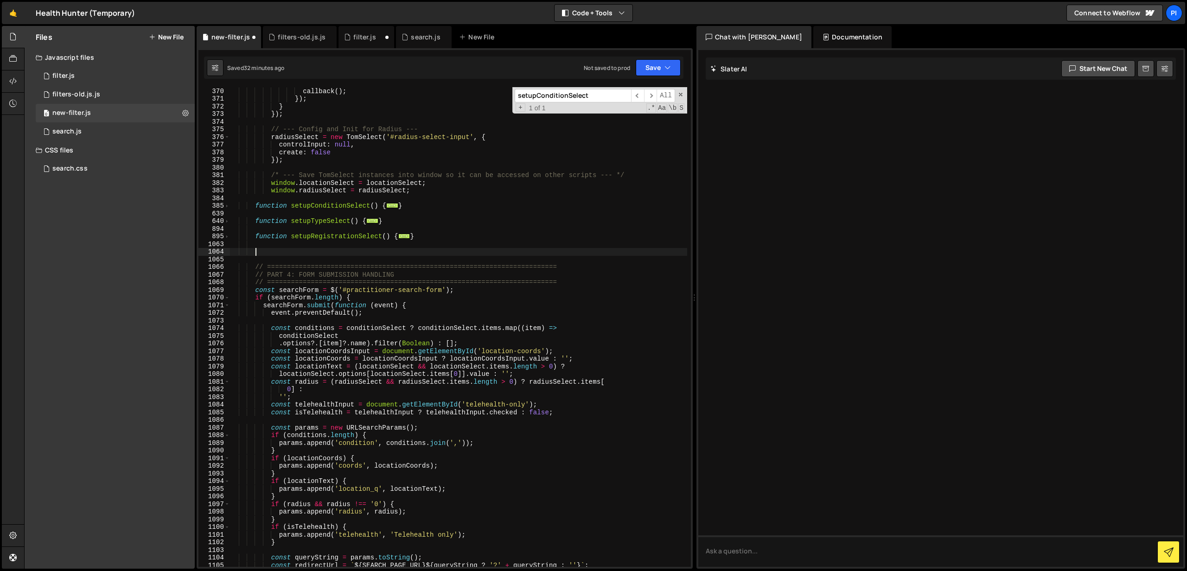
paste textarea
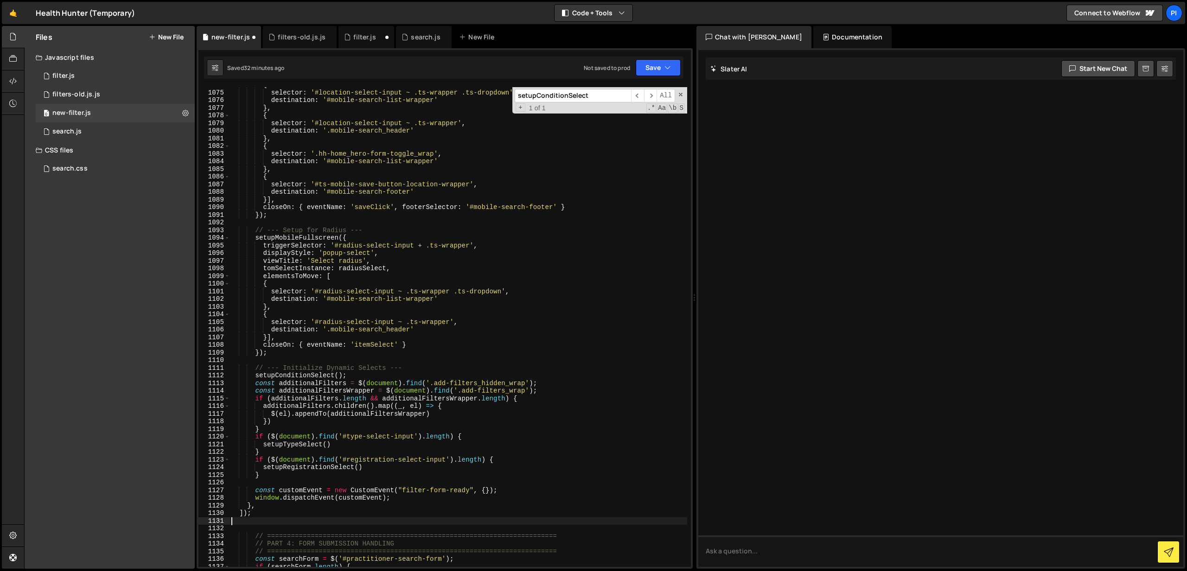
scroll to position [3096, 0]
click at [591, 99] on input "setupConditionSelect" at bounding box center [573, 95] width 116 height 13
click at [651, 94] on span "​" at bounding box center [650, 95] width 13 height 13
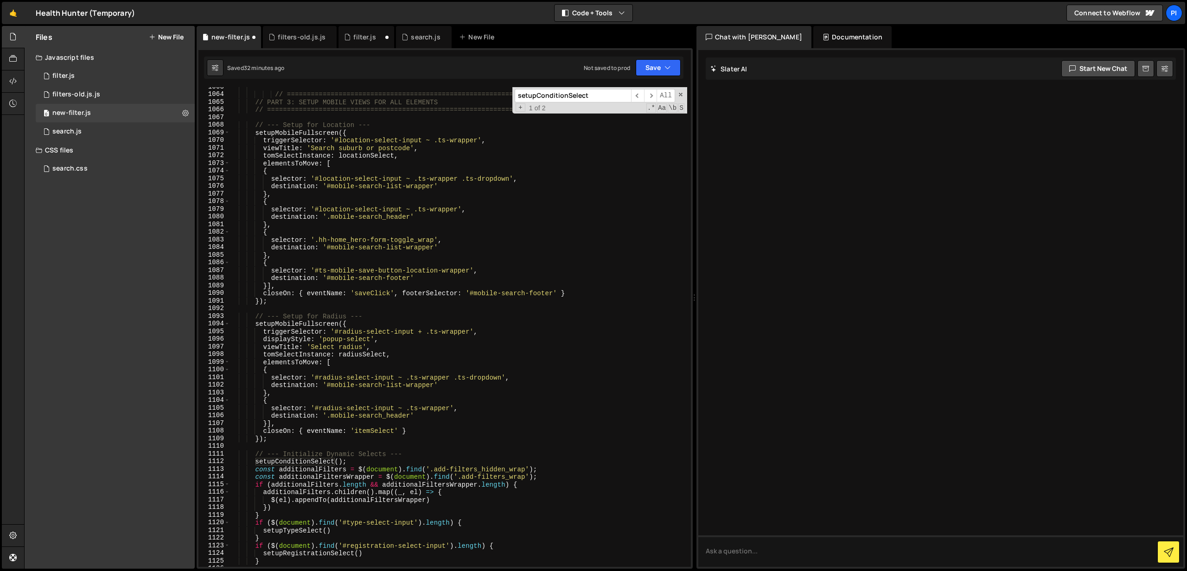
scroll to position [3011, 0]
click at [653, 99] on span "​" at bounding box center [650, 95] width 13 height 13
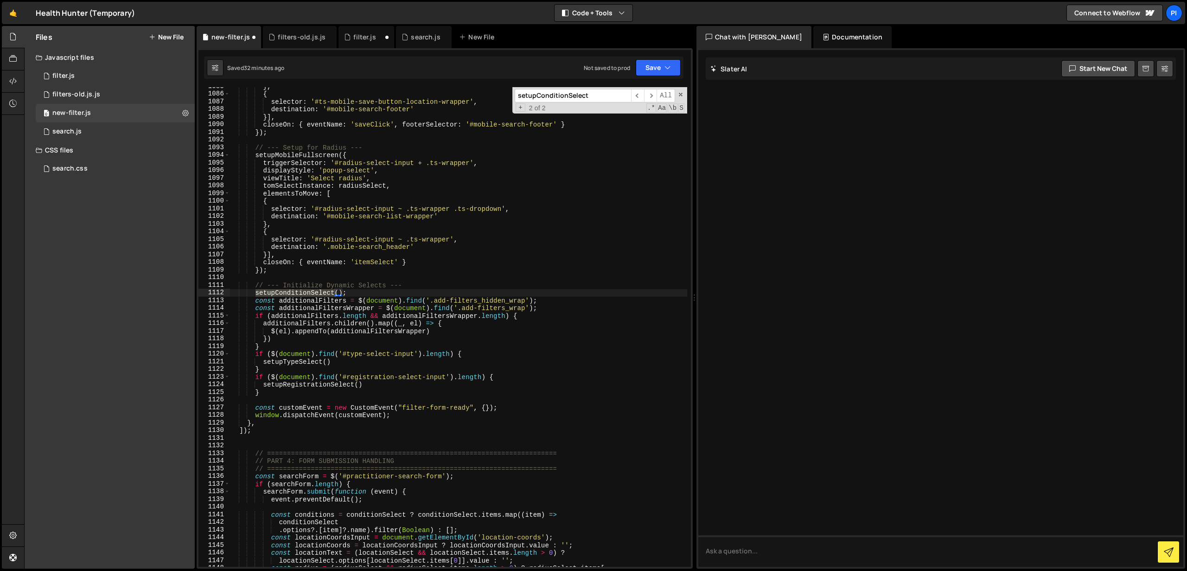
scroll to position [3179, 0]
type textarea "setupConditionSelect();"
click at [357, 293] on div "} , { selector : '#ts-mobile-save-button-location-wrapper' , destination : '#mo…" at bounding box center [459, 330] width 458 height 495
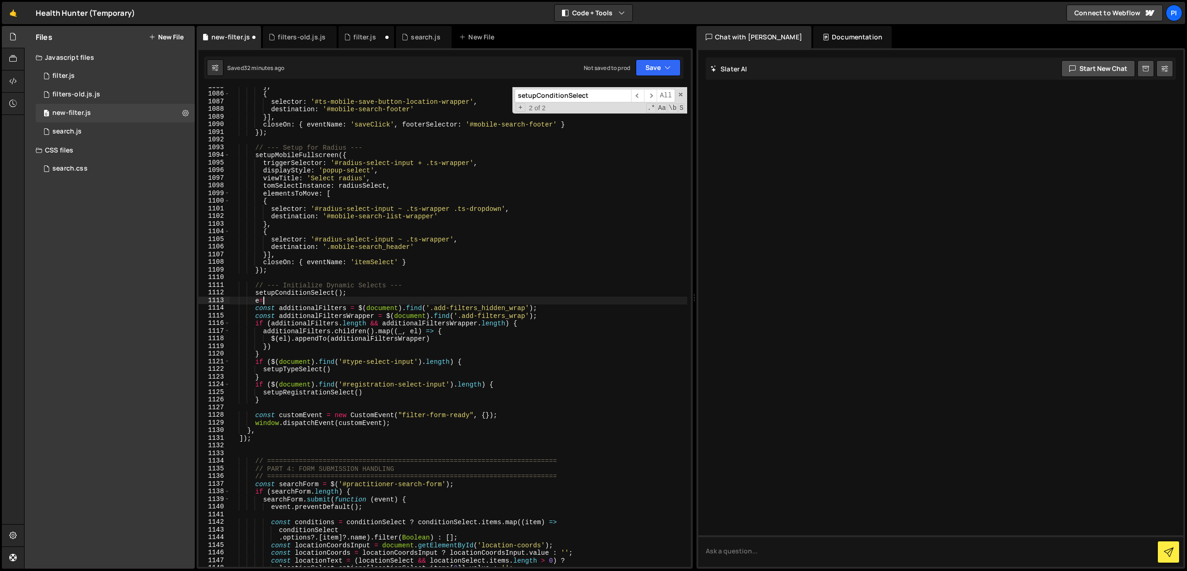
type textarea "e"
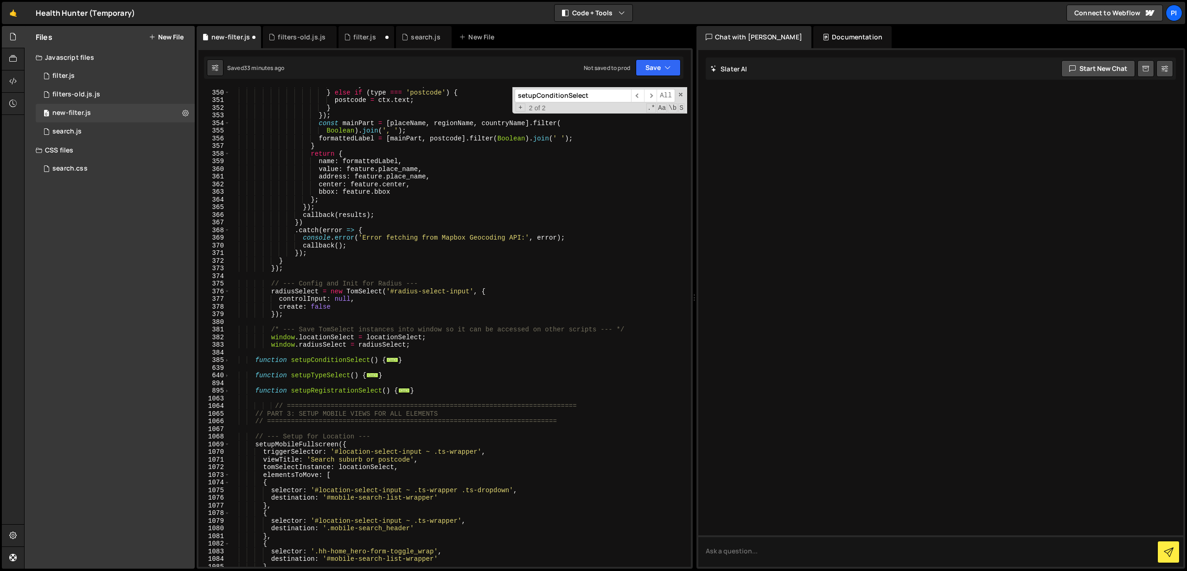
scroll to position [2698, 0]
type textarea "setupTypeSelect"
click at [657, 65] on button "Save" at bounding box center [658, 67] width 45 height 17
click at [629, 89] on div "Save to Staging S" at bounding box center [627, 90] width 96 height 9
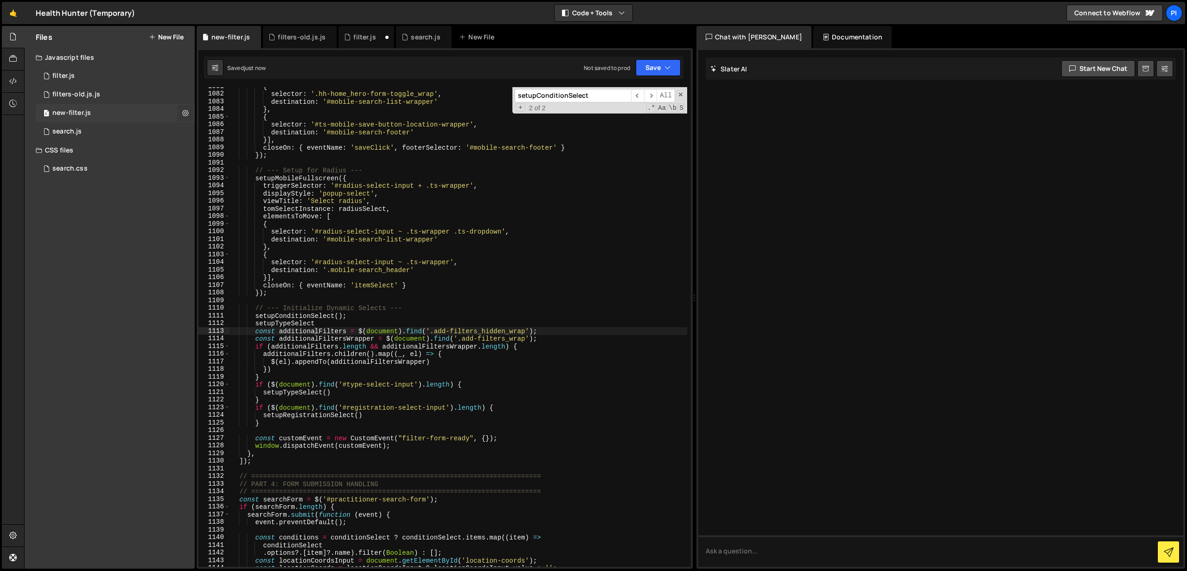
click at [180, 110] on button at bounding box center [185, 113] width 17 height 17
click at [218, 113] on button "Copy share link" at bounding box center [242, 114] width 91 height 19
click at [475, 300] on div "{ selector : '.hh-home_hero-form-toggle_wrap' , destination : '#mobile-search-l…" at bounding box center [459, 330] width 458 height 495
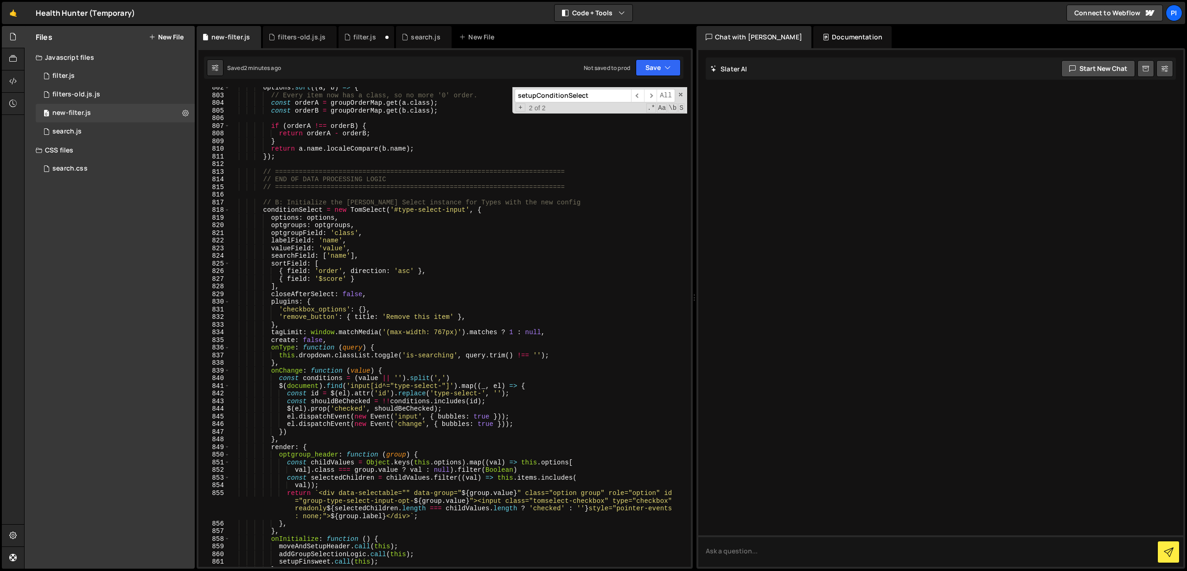
scroll to position [6227, 0]
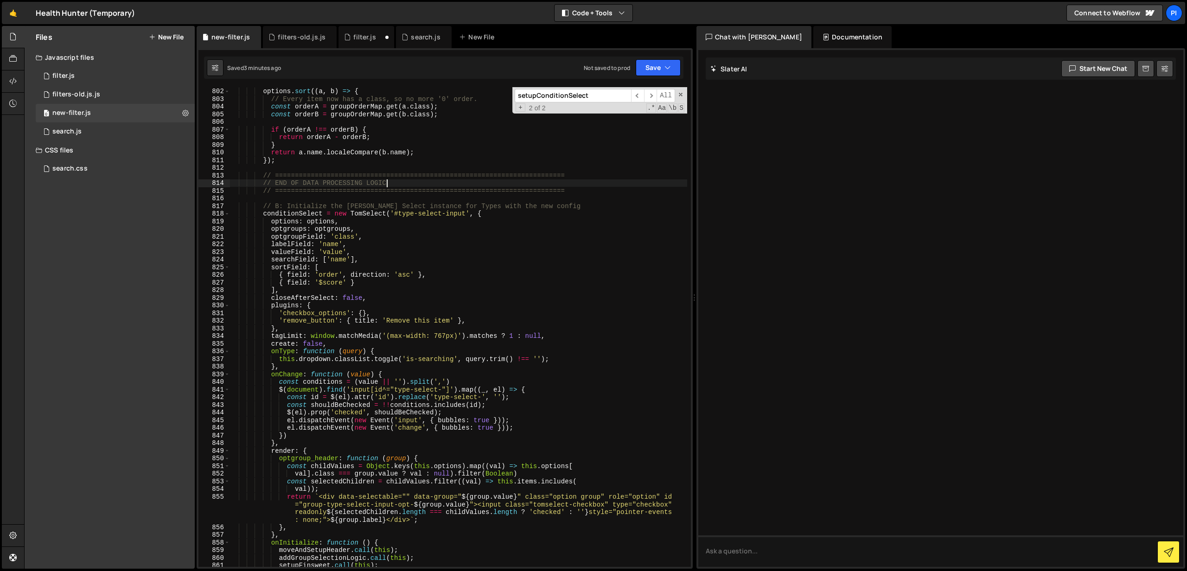
click at [575, 182] on div "options . sort (( a , b ) => { // Every item now has a class, so no more '0' or…" at bounding box center [459, 327] width 458 height 495
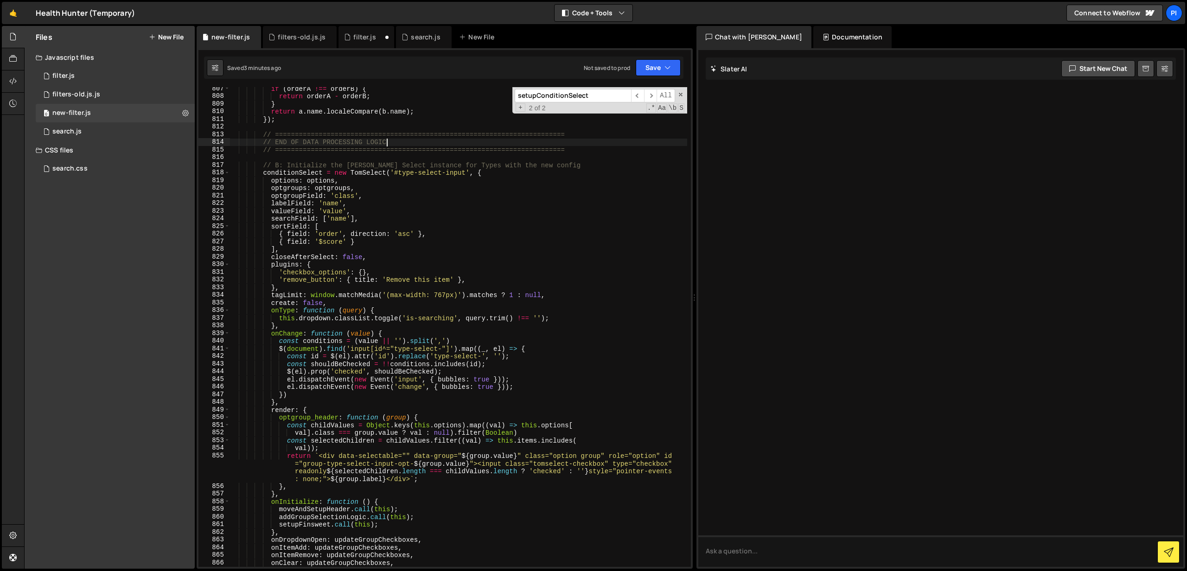
scroll to position [6269, 0]
click at [534, 185] on div "if ( orderA !== orderB ) { return orderA - orderB ; } return a . name . localeC…" at bounding box center [459, 330] width 458 height 495
click at [415, 135] on div "if ( orderA !== orderB ) { return orderA - orderB ; } return a . name . localeC…" at bounding box center [459, 330] width 458 height 495
click at [408, 144] on div "if ( orderA !== orderB ) { return orderA - orderB ; } return a . name . localeC…" at bounding box center [459, 330] width 458 height 495
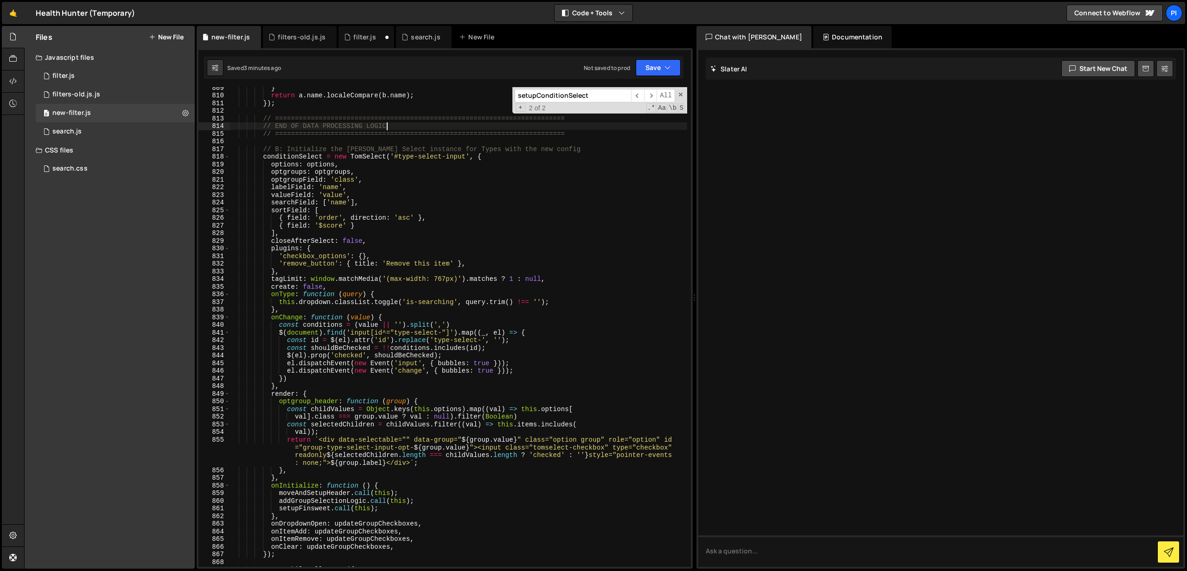
scroll to position [6285, 0]
click at [471, 193] on div "} return a . name . localeCompare ( b . name ) ; }) ; // ======================…" at bounding box center [459, 330] width 458 height 495
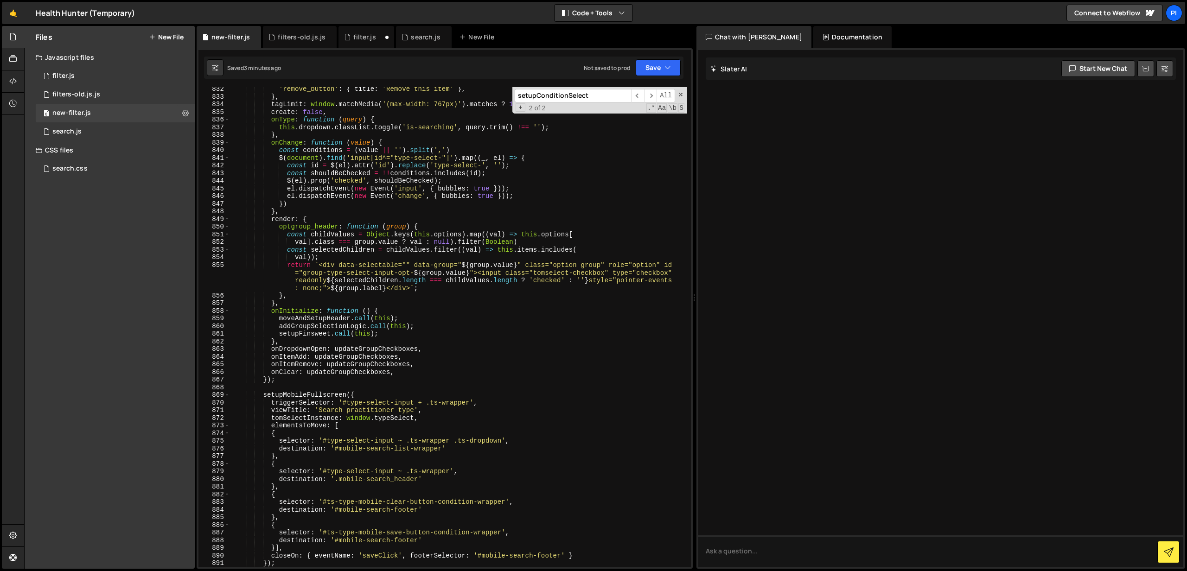
scroll to position [6461, 0]
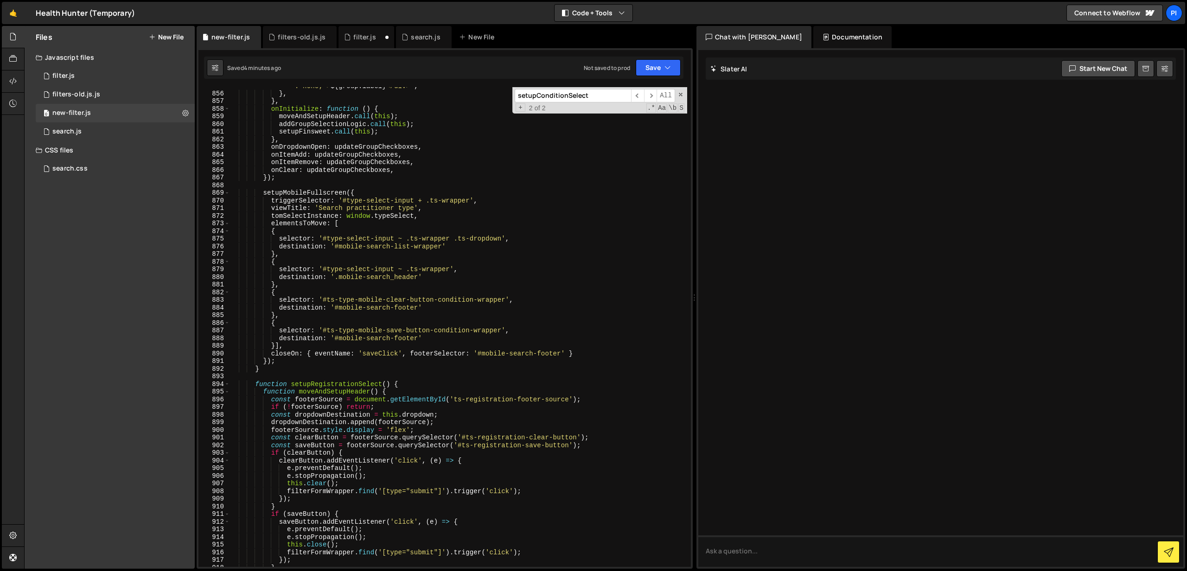
click at [489, 206] on div "return ` <div data-selectable="" data-group=" ${ group . value } " class="optio…" at bounding box center [459, 318] width 458 height 518
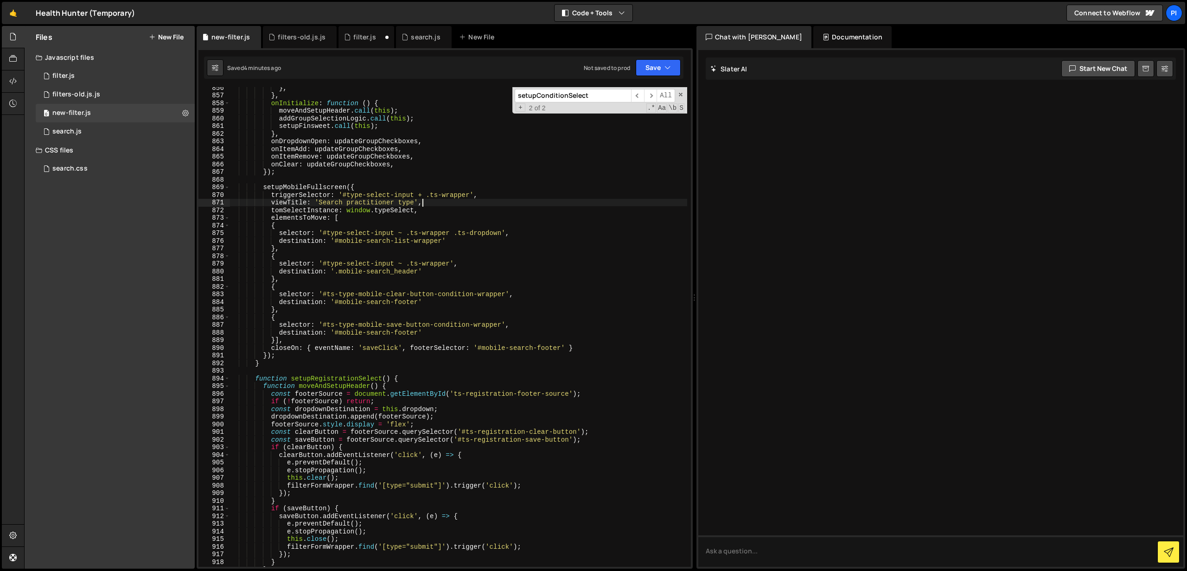
scroll to position [6673, 0]
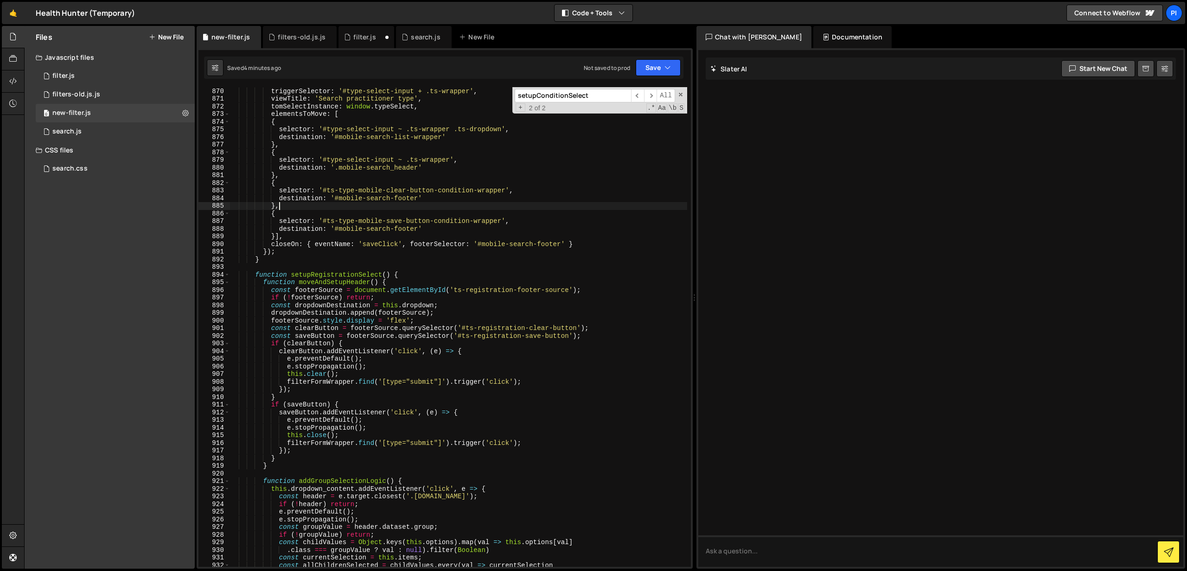
click at [489, 206] on div "setupMobileFullscreen ({ triggerSelector : '#type-select-input + .ts-wrapper' ,…" at bounding box center [459, 327] width 458 height 495
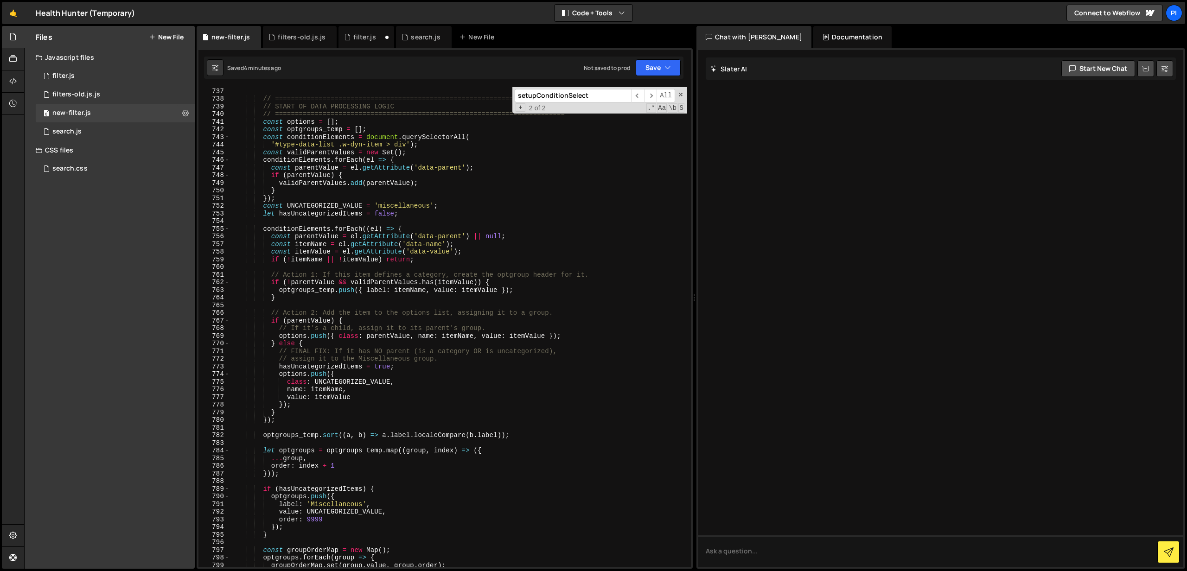
scroll to position [5724, 0]
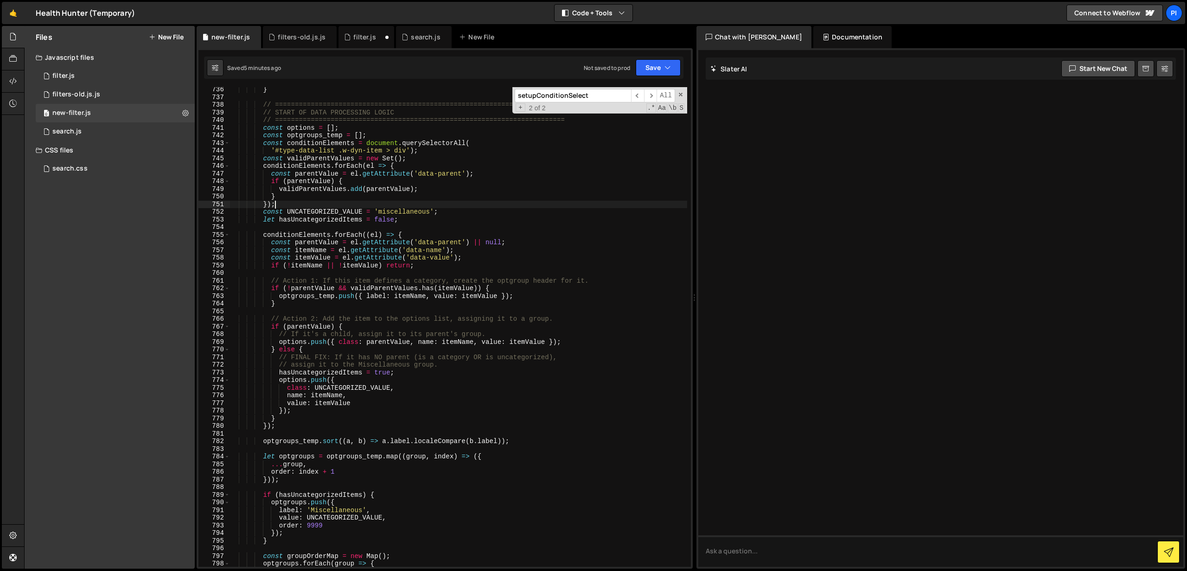
click at [490, 206] on div "} // ========================================================================= …" at bounding box center [459, 333] width 458 height 495
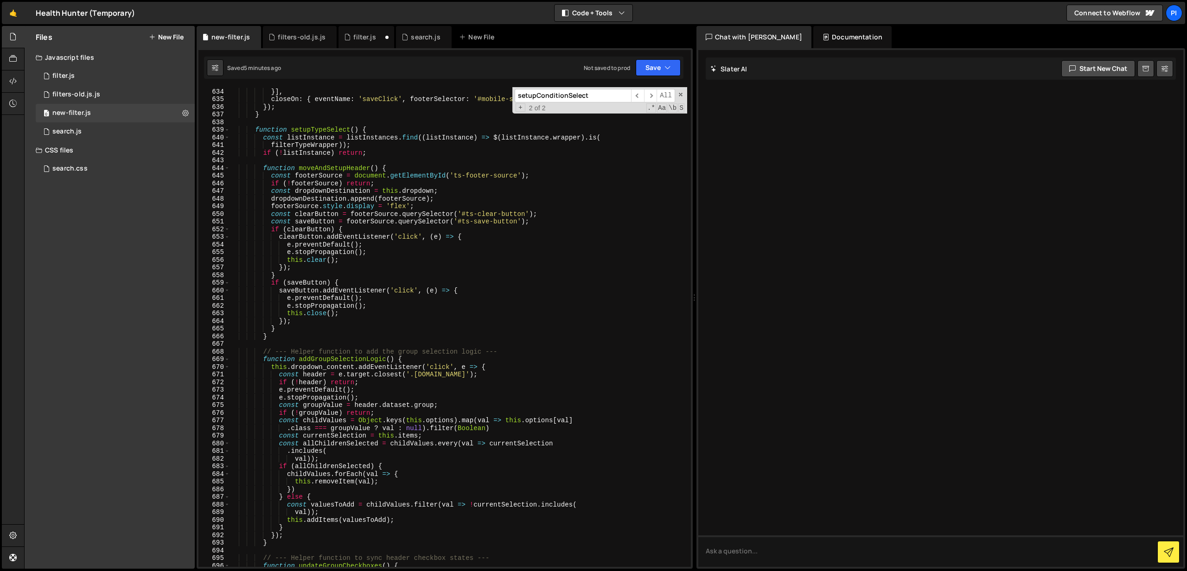
scroll to position [4918, 0]
click at [255, 130] on div "destination : '#mobile-search-footer' }] , closeOn : { eventName : 'saveClick' …" at bounding box center [459, 327] width 458 height 495
click at [227, 130] on span at bounding box center [226, 130] width 5 height 8
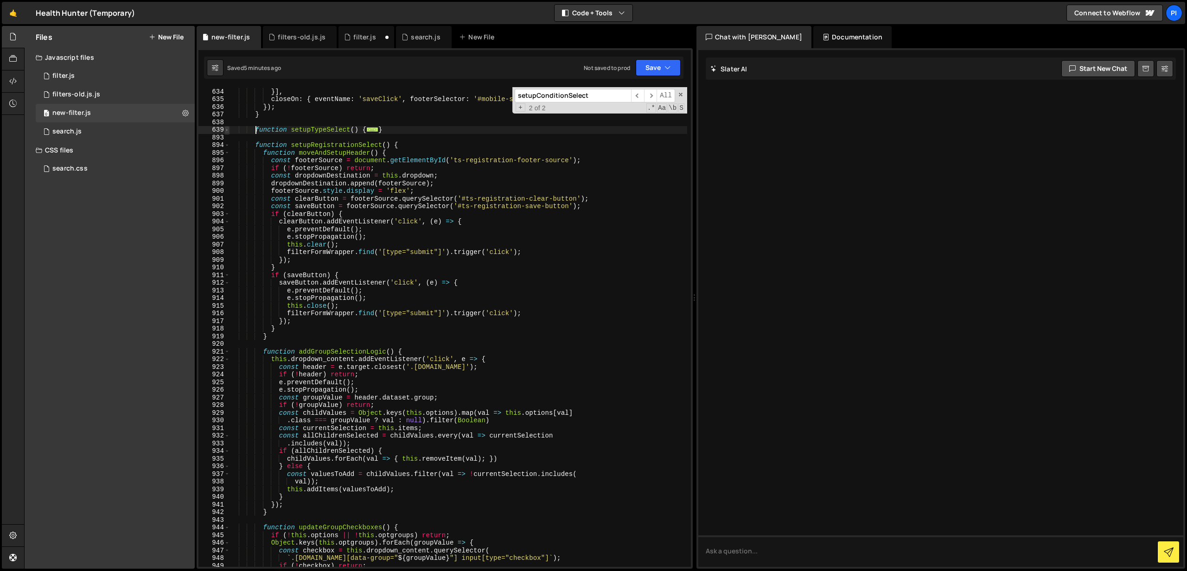
click at [227, 130] on span at bounding box center [226, 130] width 5 height 8
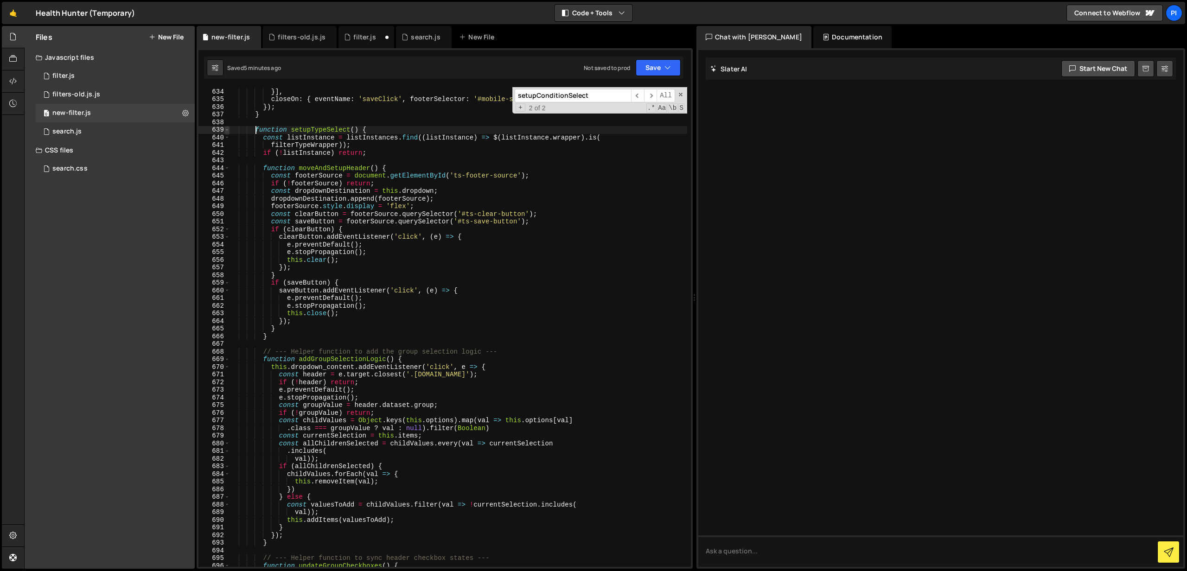
click at [227, 130] on span at bounding box center [226, 130] width 5 height 8
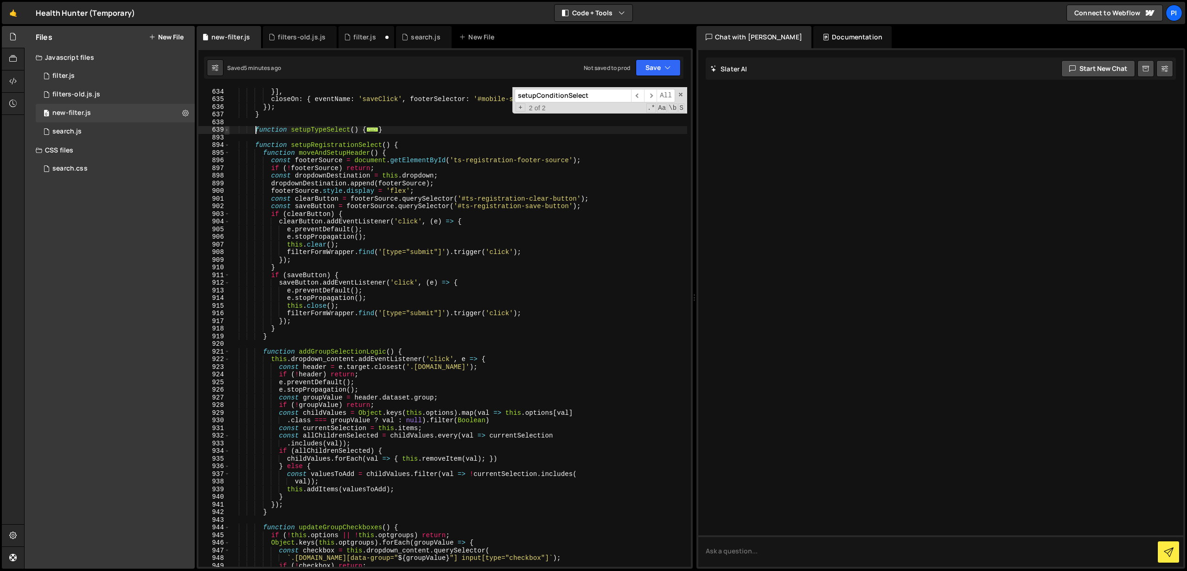
click at [227, 130] on span at bounding box center [226, 130] width 5 height 8
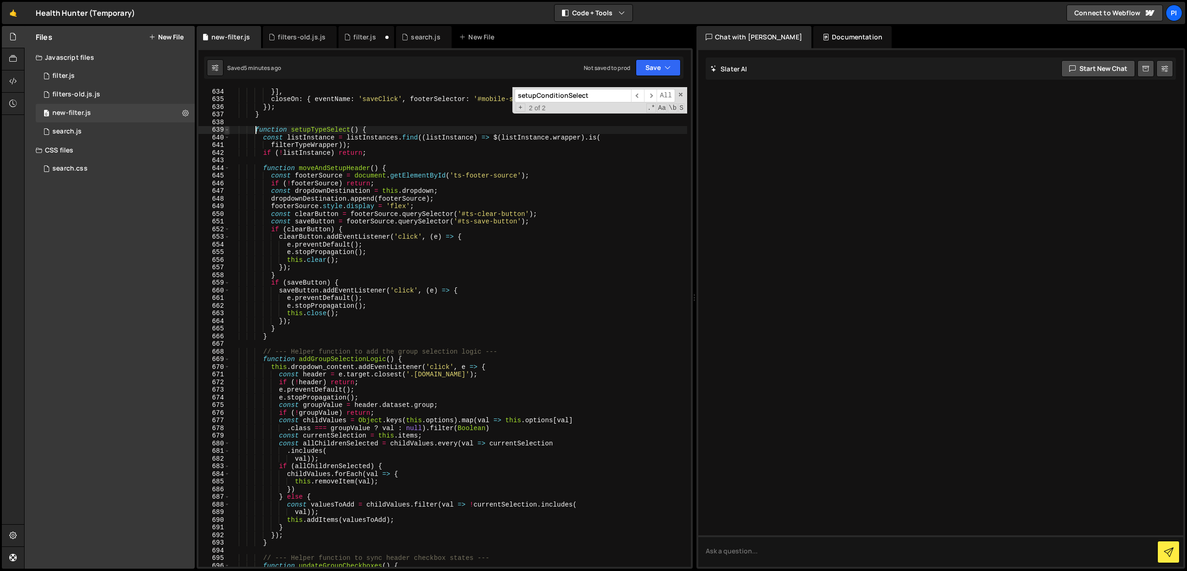
click at [227, 130] on span at bounding box center [226, 130] width 5 height 8
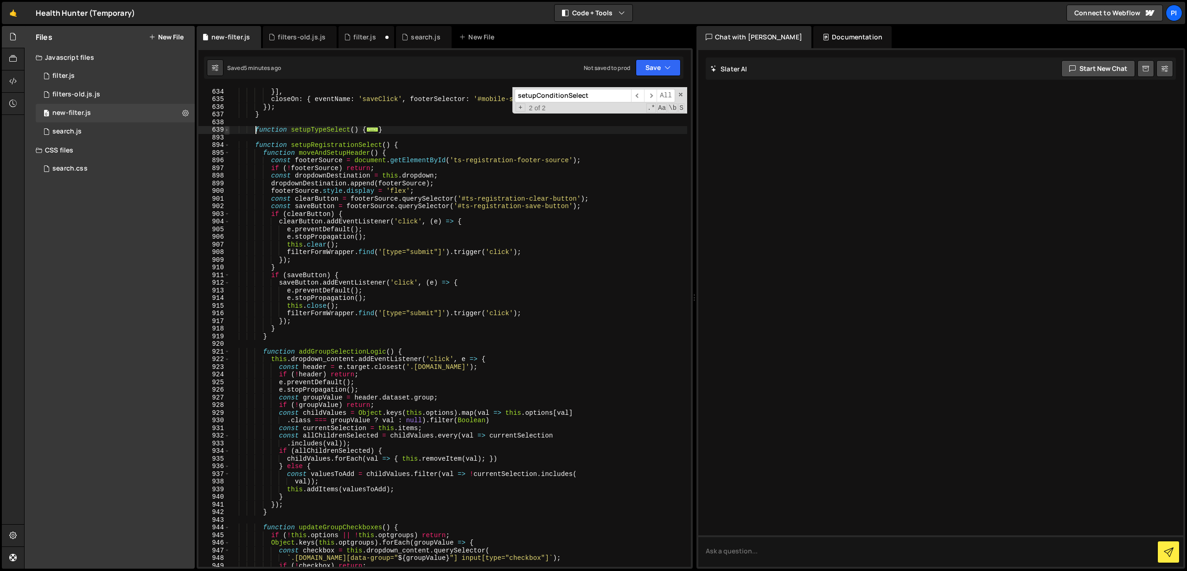
click at [227, 130] on span at bounding box center [226, 130] width 5 height 8
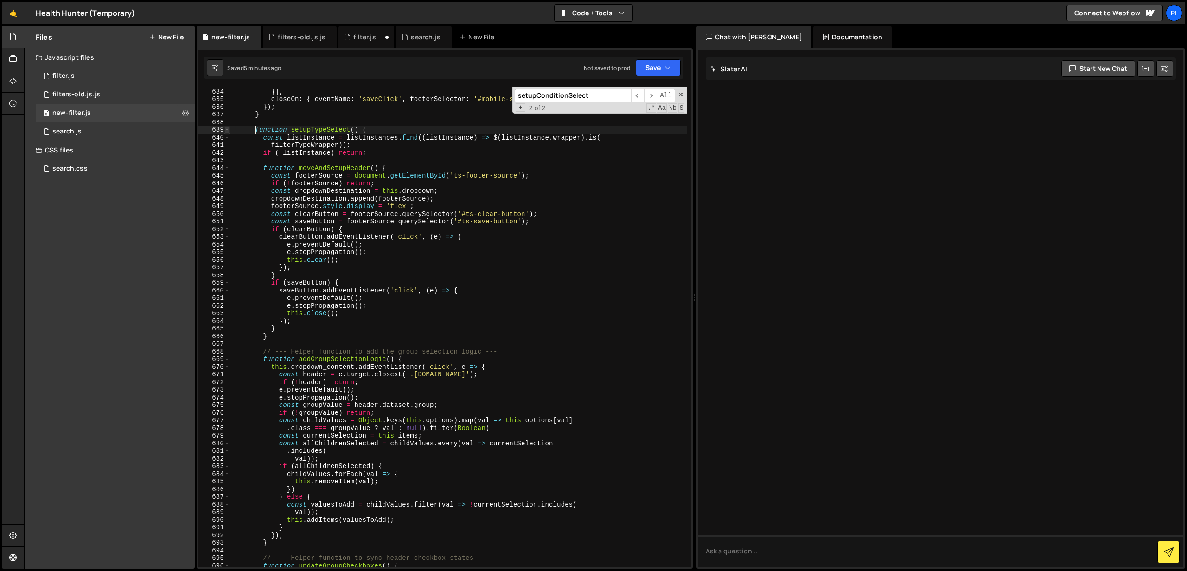
click at [227, 130] on span at bounding box center [226, 130] width 5 height 8
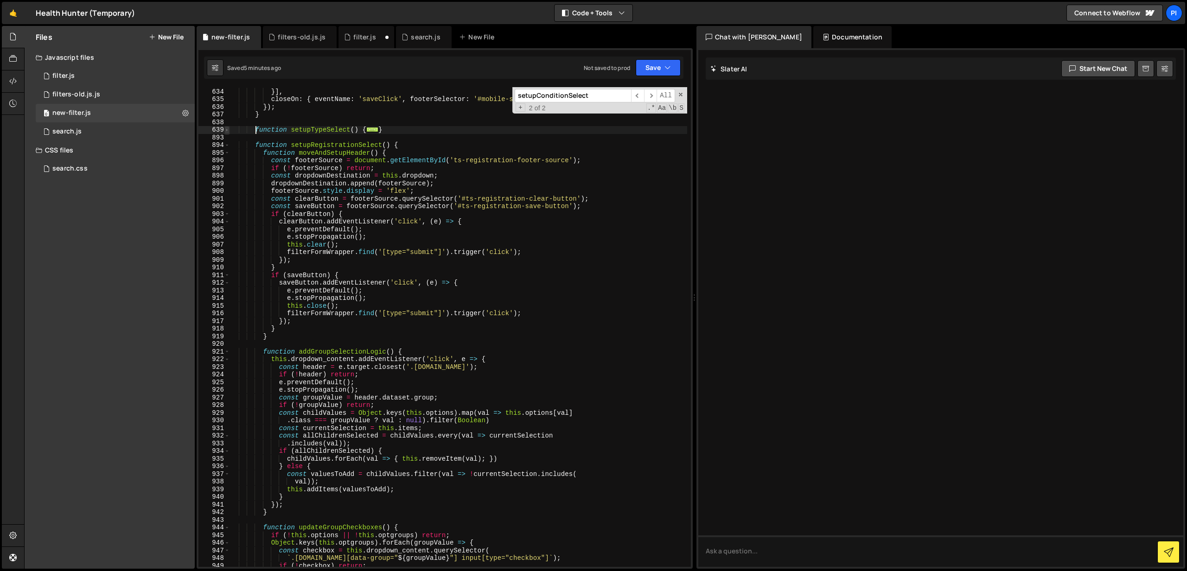
click at [227, 130] on span at bounding box center [226, 130] width 5 height 8
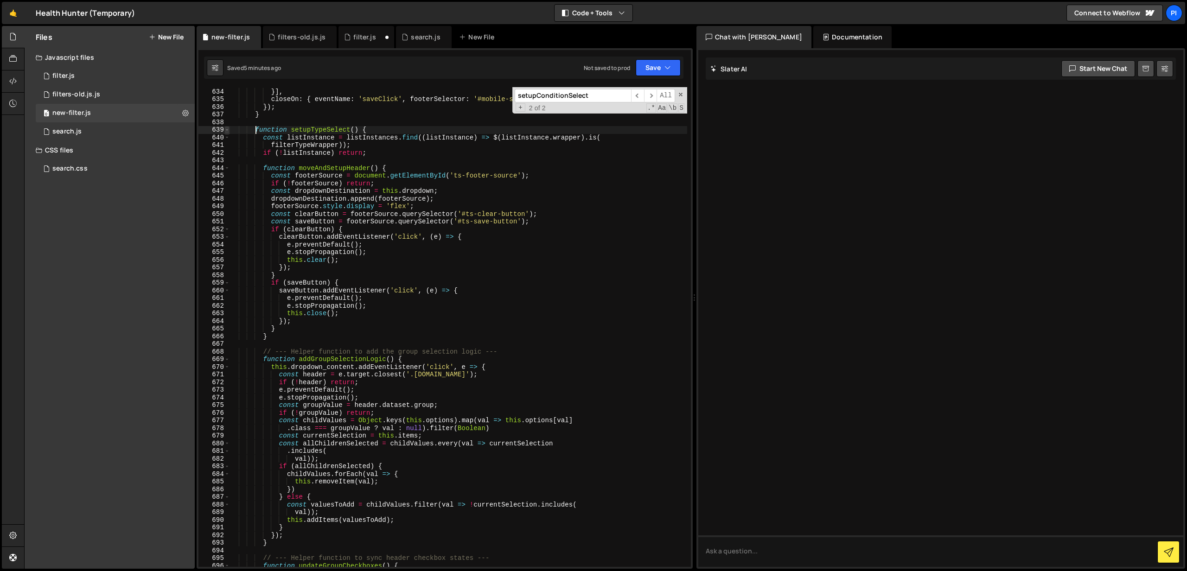
click at [227, 130] on span at bounding box center [226, 130] width 5 height 8
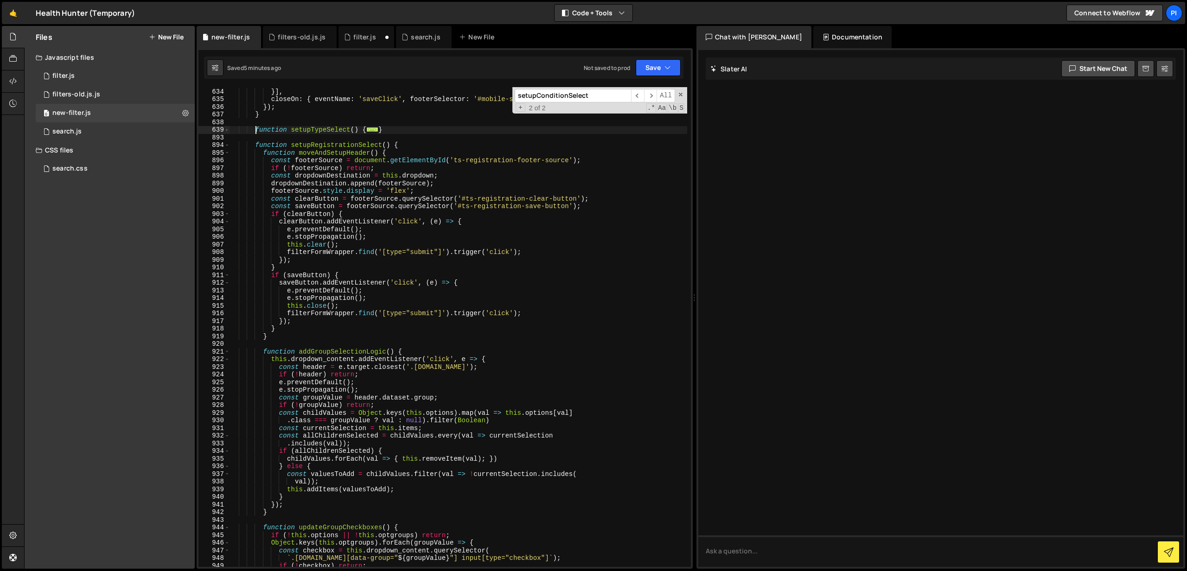
click at [328, 147] on div "destination : '#mobile-search-footer' }] , closeOn : { eventName : 'saveClick' …" at bounding box center [459, 327] width 458 height 495
type textarea "function setupRegistrationSelect() {"
click at [224, 147] on span at bounding box center [226, 145] width 5 height 8
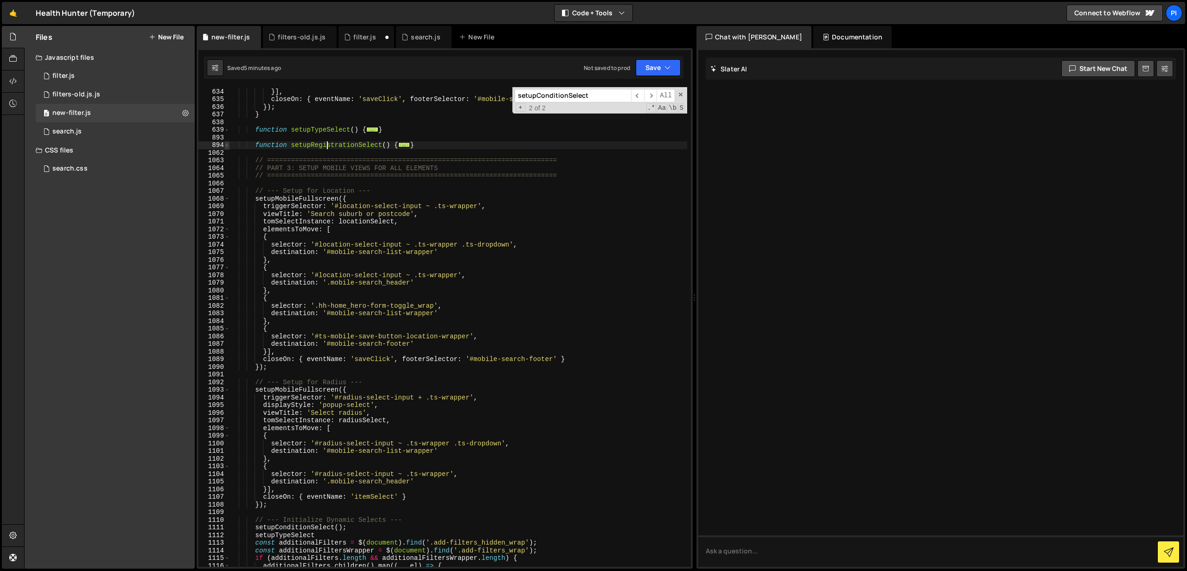
click at [228, 147] on span at bounding box center [226, 145] width 5 height 8
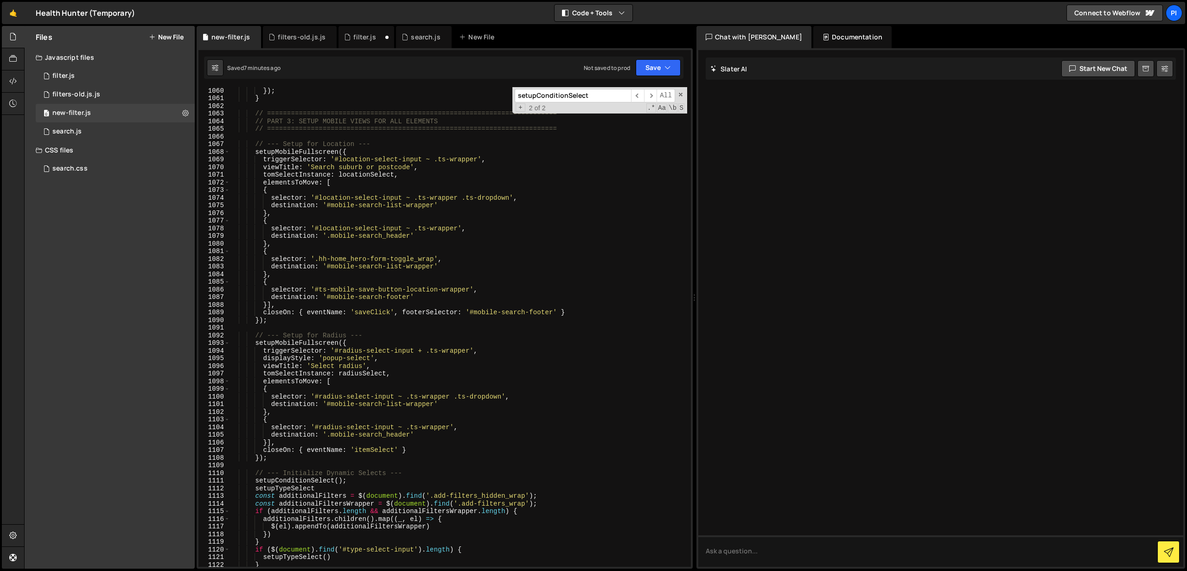
scroll to position [6299, 0]
click at [62, 79] on div "filter.js" at bounding box center [63, 76] width 22 height 8
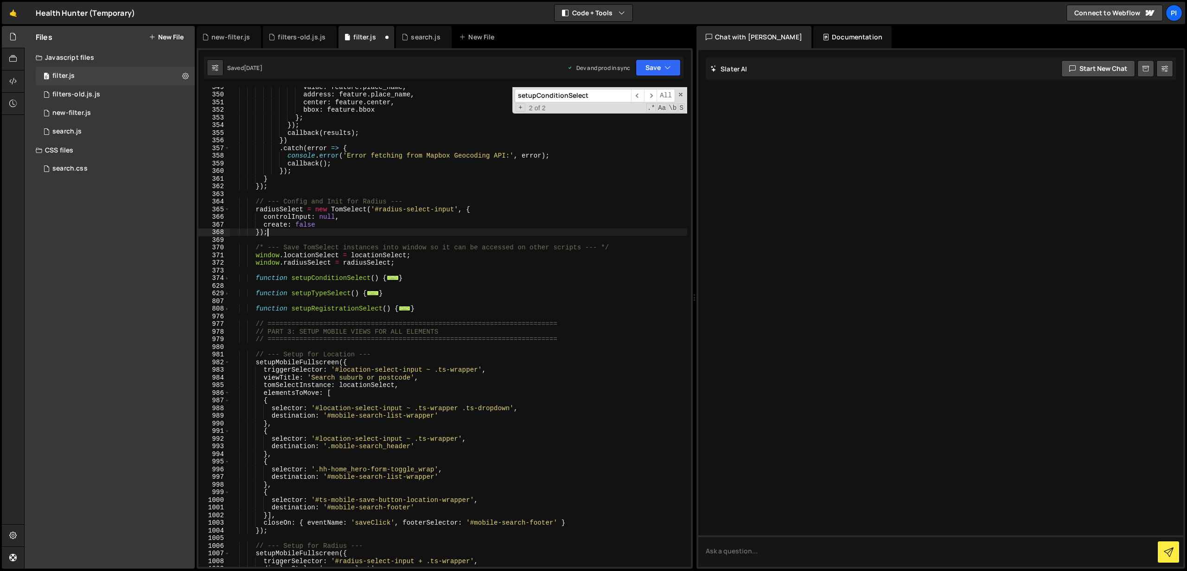
click at [376, 235] on div "value : feature . place_name , address : feature . place_name , center : featur…" at bounding box center [458, 330] width 457 height 495
click at [373, 292] on span "..." at bounding box center [373, 293] width 12 height 5
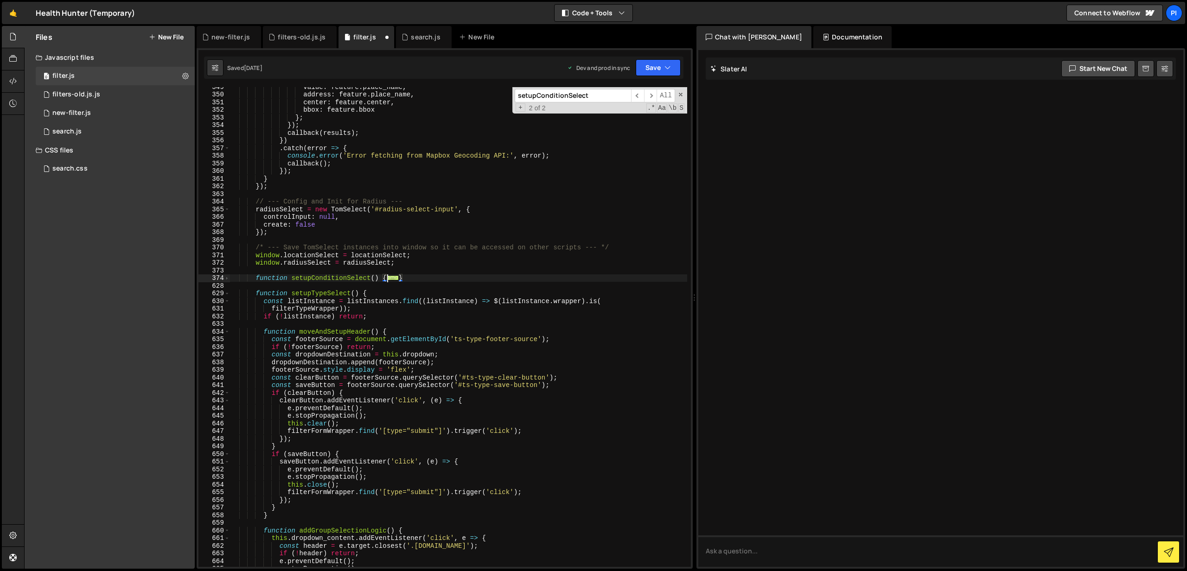
click at [387, 277] on span "..." at bounding box center [393, 277] width 12 height 5
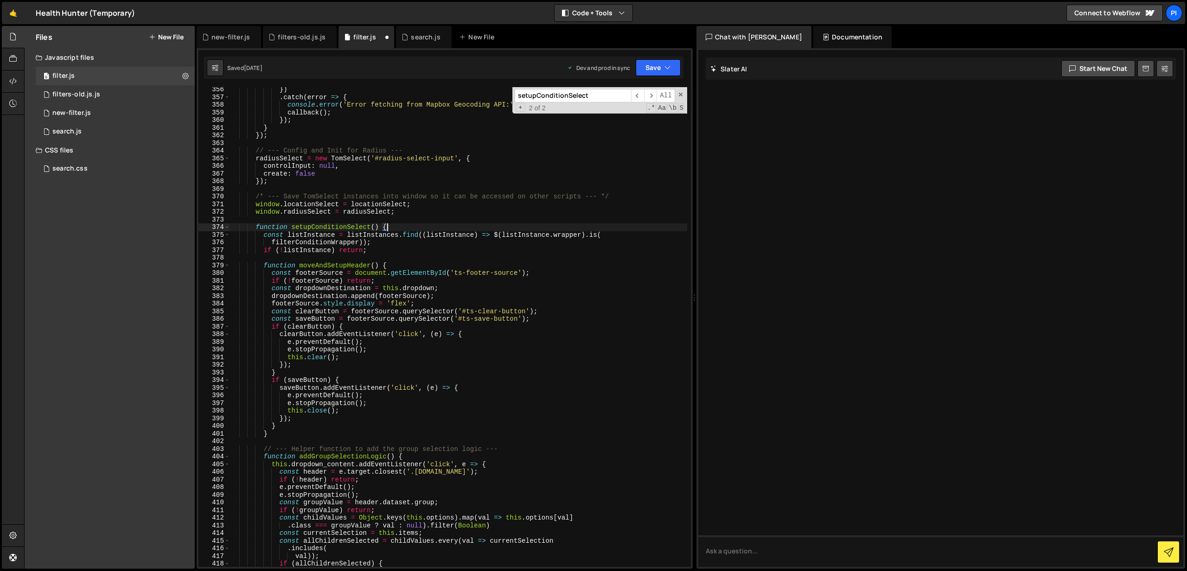
scroll to position [2736, 0]
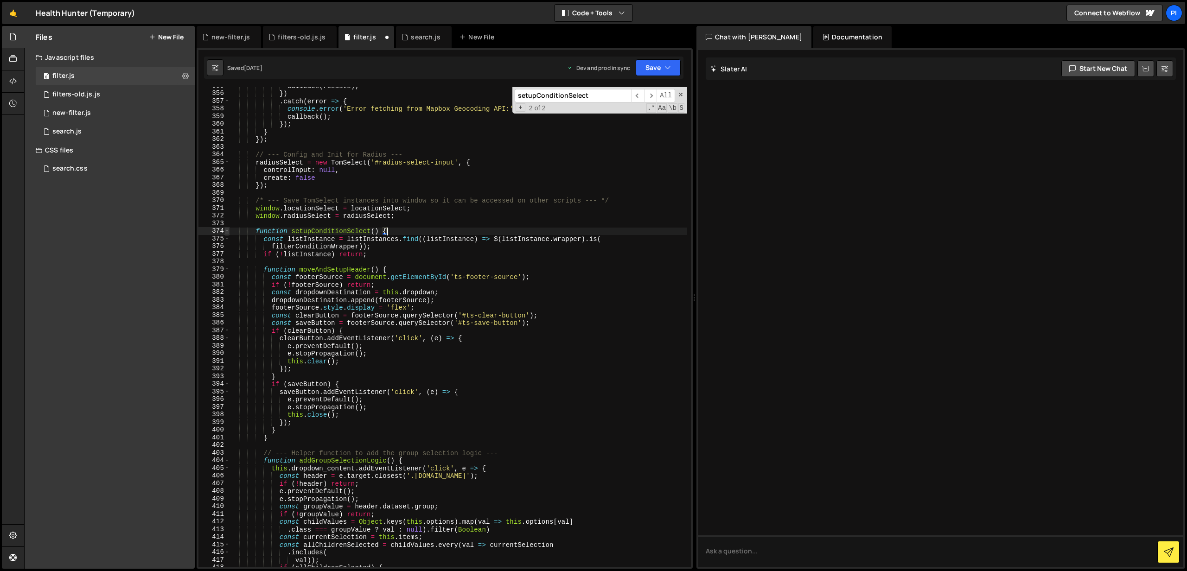
click at [229, 231] on span at bounding box center [226, 231] width 5 height 8
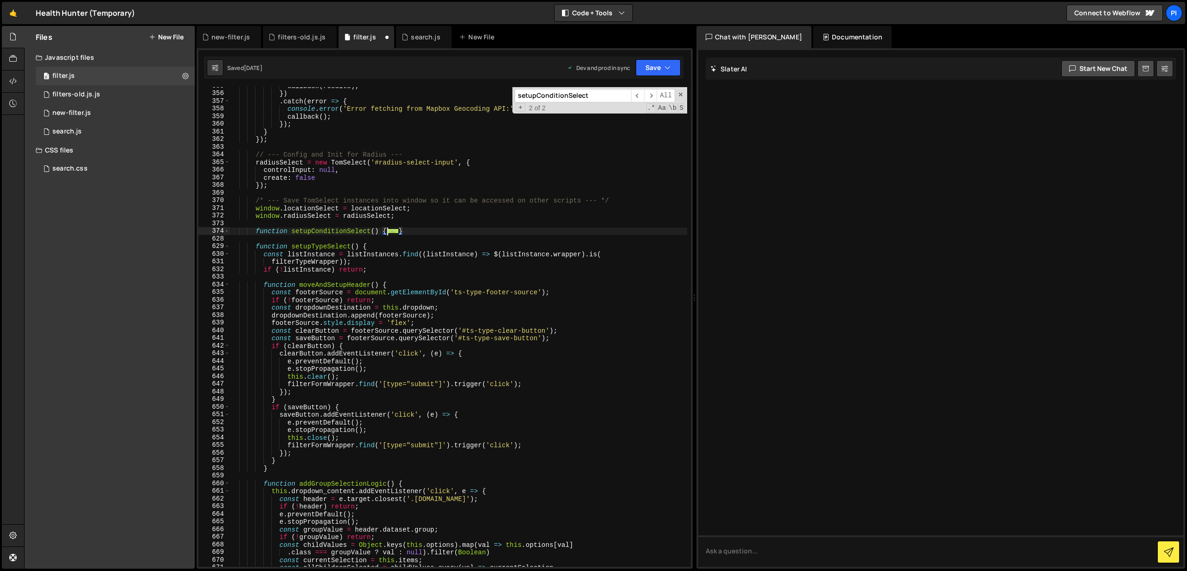
click at [349, 247] on div "callback ( results ) ; }) . catch ( error => { console . error ( 'Error fetchin…" at bounding box center [458, 329] width 457 height 495
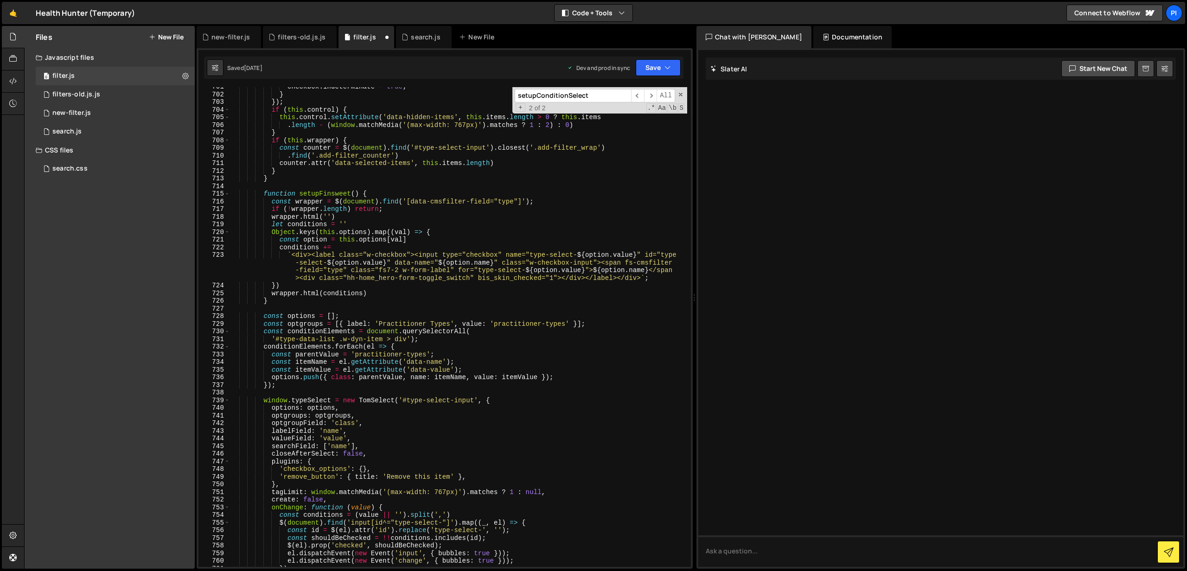
scroll to position [3447, 0]
click at [289, 325] on div "checkbox . indeterminate = true ; } }) ; if ( this . control ) { this . control…" at bounding box center [458, 330] width 457 height 495
type textarea "const optgroups = [{ label: 'Practitioner Types', value: 'practitioner-types' }…"
click at [364, 325] on div "checkbox . indeterminate = true ; } }) ; if ( this . control ) { this . control…" at bounding box center [458, 330] width 457 height 495
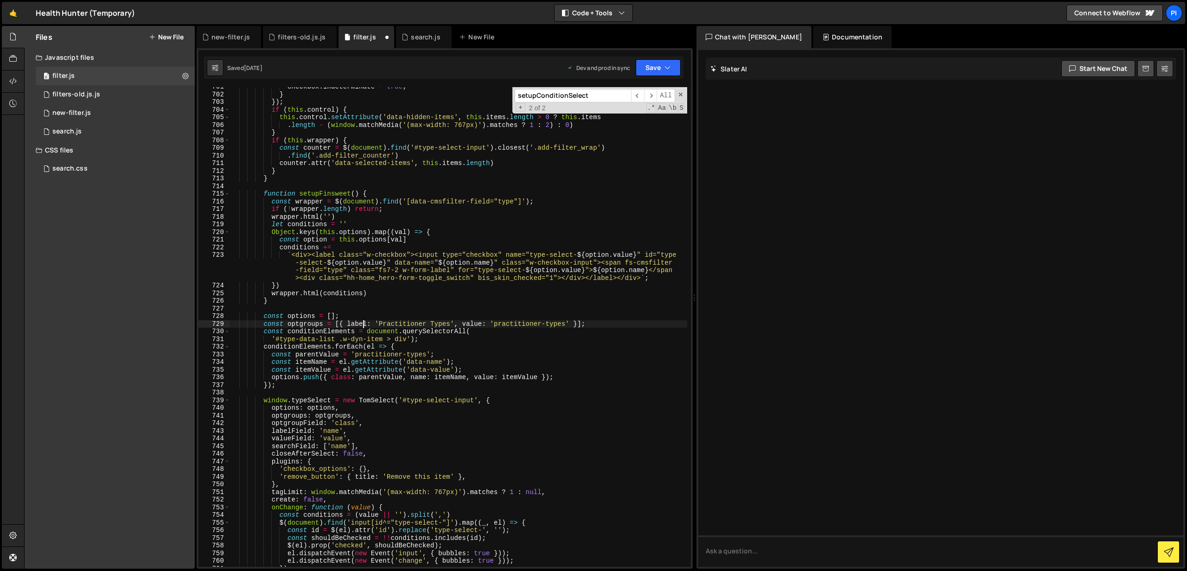
click at [455, 325] on div "checkbox . indeterminate = true ; } }) ; if ( this . control ) { this . control…" at bounding box center [458, 330] width 457 height 495
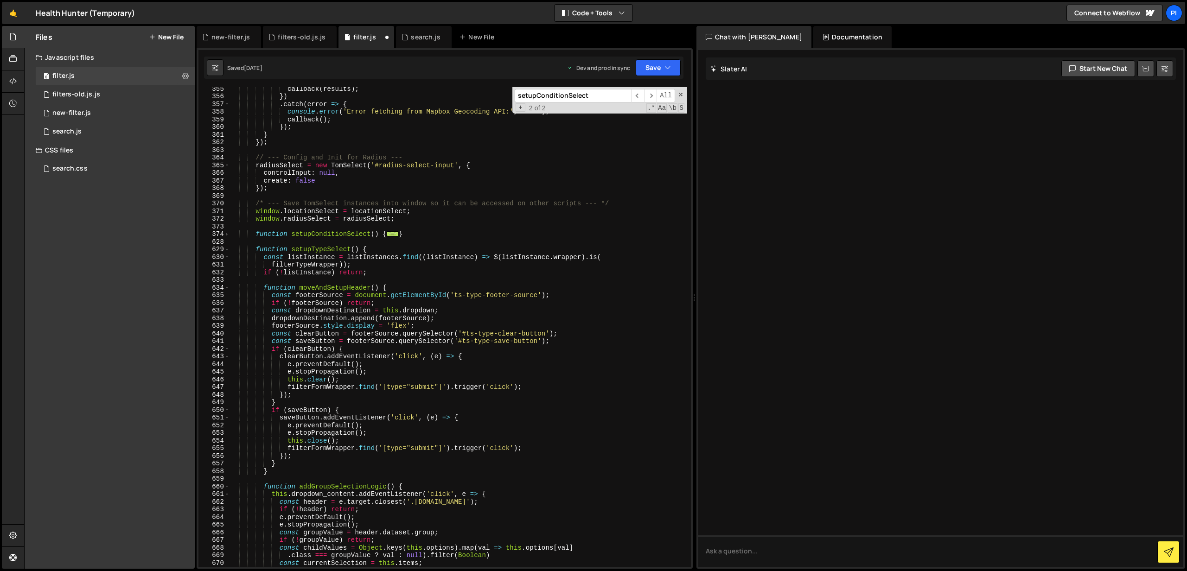
scroll to position [2733, 0]
click at [387, 233] on span "..." at bounding box center [393, 233] width 12 height 5
type textarea "function setupConditionSelect() {"
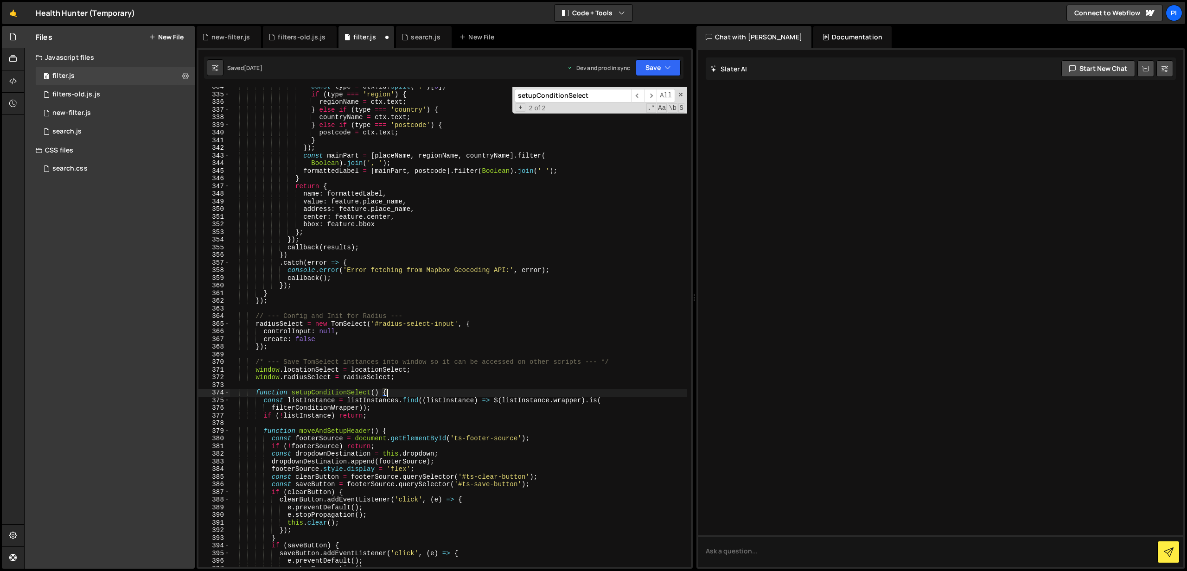
scroll to position [2574, 0]
click at [100, 114] on div "0 new-filter.js 0" at bounding box center [115, 113] width 159 height 19
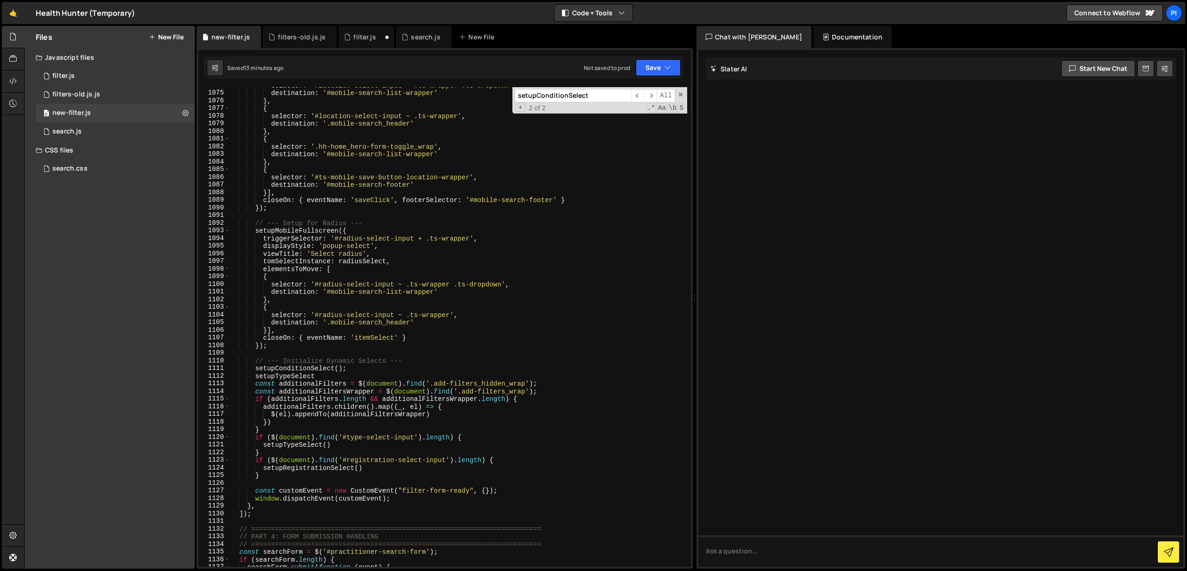
scroll to position [6409, 0]
click at [326, 377] on div "selector : '#location-select-input ~ .ts-wrapper .ts-dropdown' , destination : …" at bounding box center [459, 329] width 458 height 495
click at [650, 65] on button "Save" at bounding box center [658, 67] width 45 height 17
click at [622, 89] on div "Save to Staging S" at bounding box center [627, 90] width 96 height 9
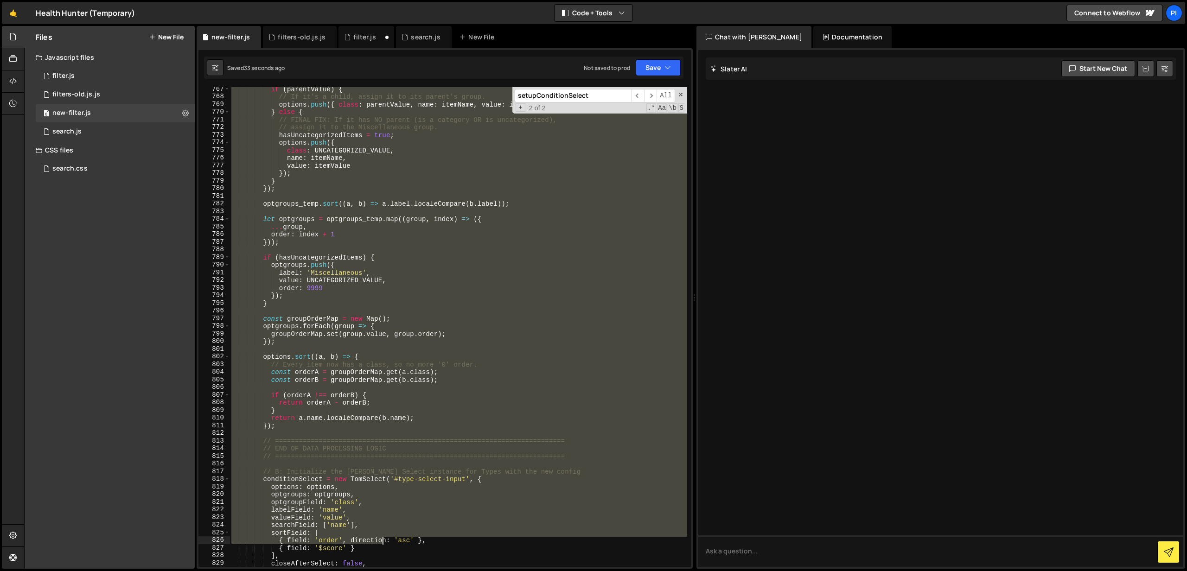
scroll to position [5962, 0]
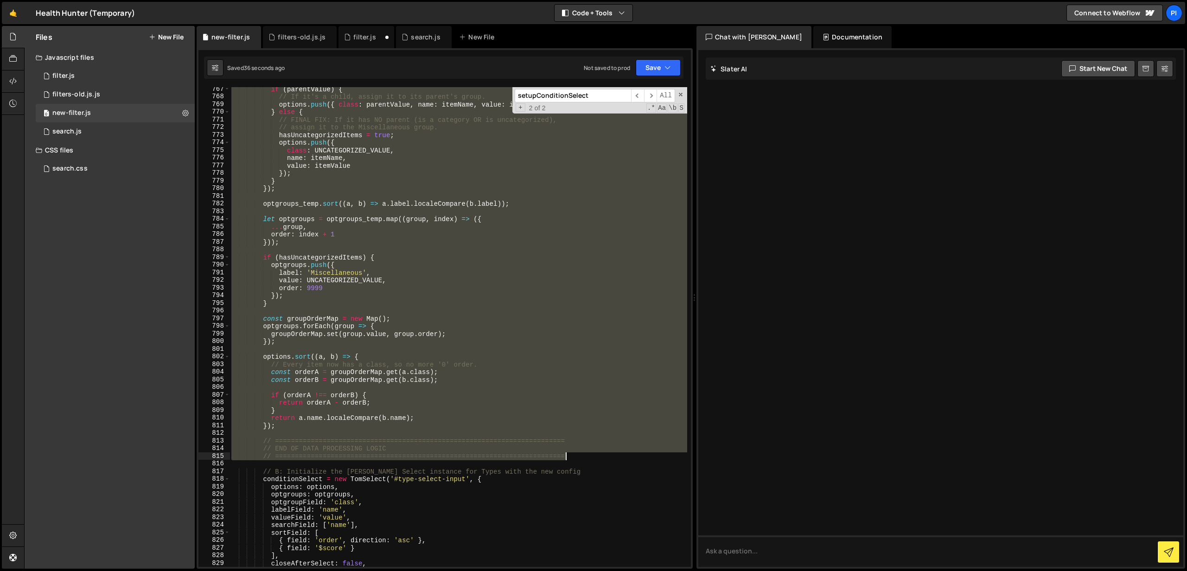
drag, startPoint x: 236, startPoint y: 124, endPoint x: 572, endPoint y: 457, distance: 473.4
click at [572, 457] on div "if ( parentValue ) { // If it's a child, assign it to its parent's group. optio…" at bounding box center [459, 332] width 458 height 495
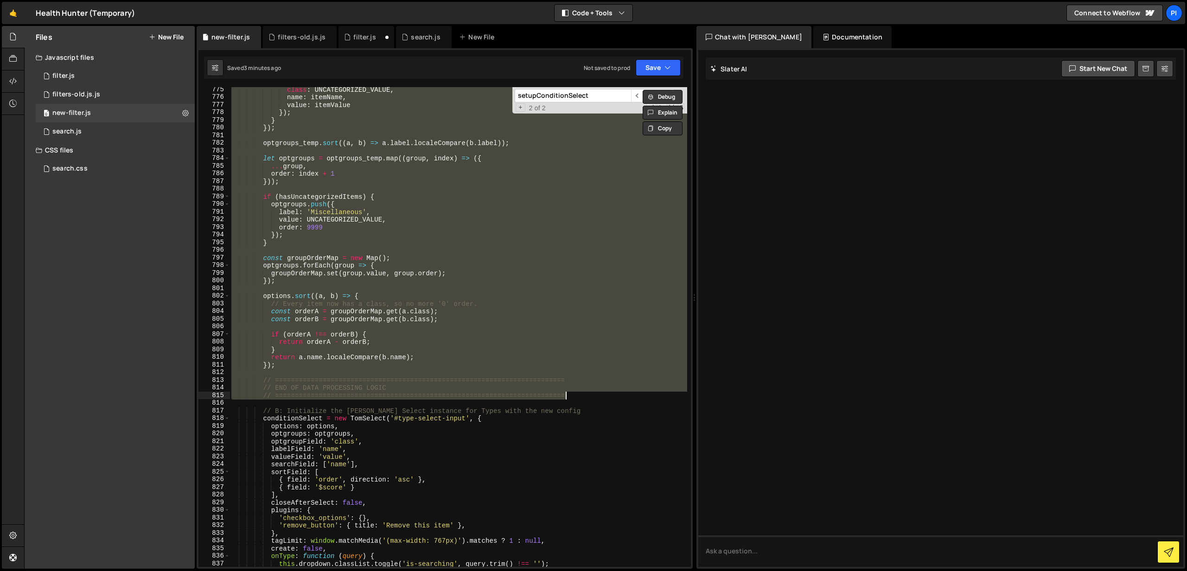
scroll to position [6020, 0]
click at [290, 368] on div "options . push ({ class : UNCATEGORIZED_VALUE , name : itemName , value : itemV…" at bounding box center [459, 327] width 458 height 480
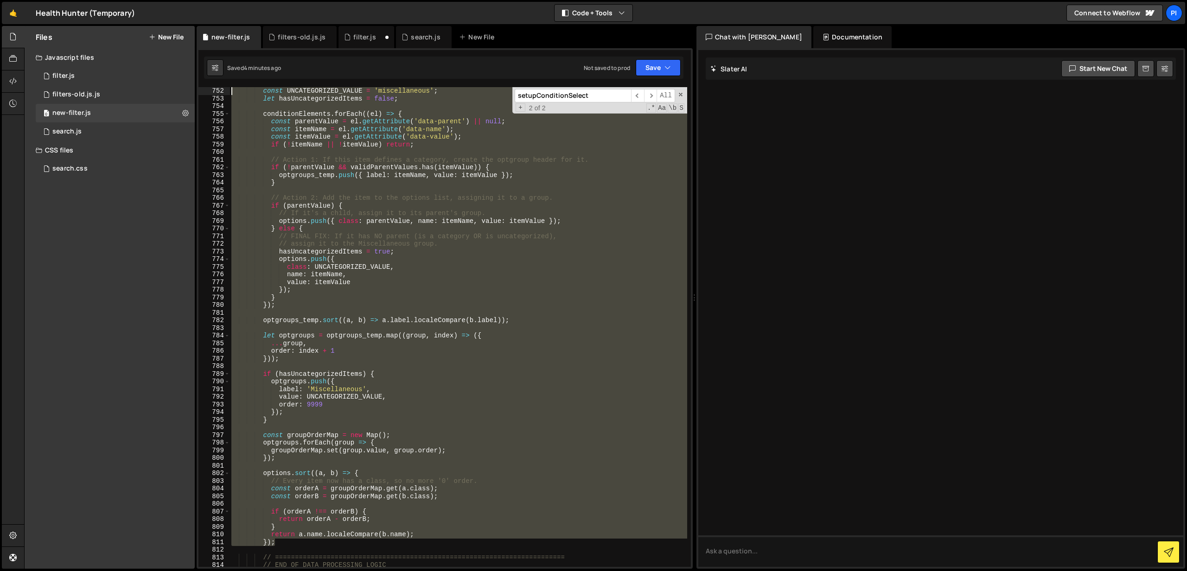
scroll to position [5845, 0]
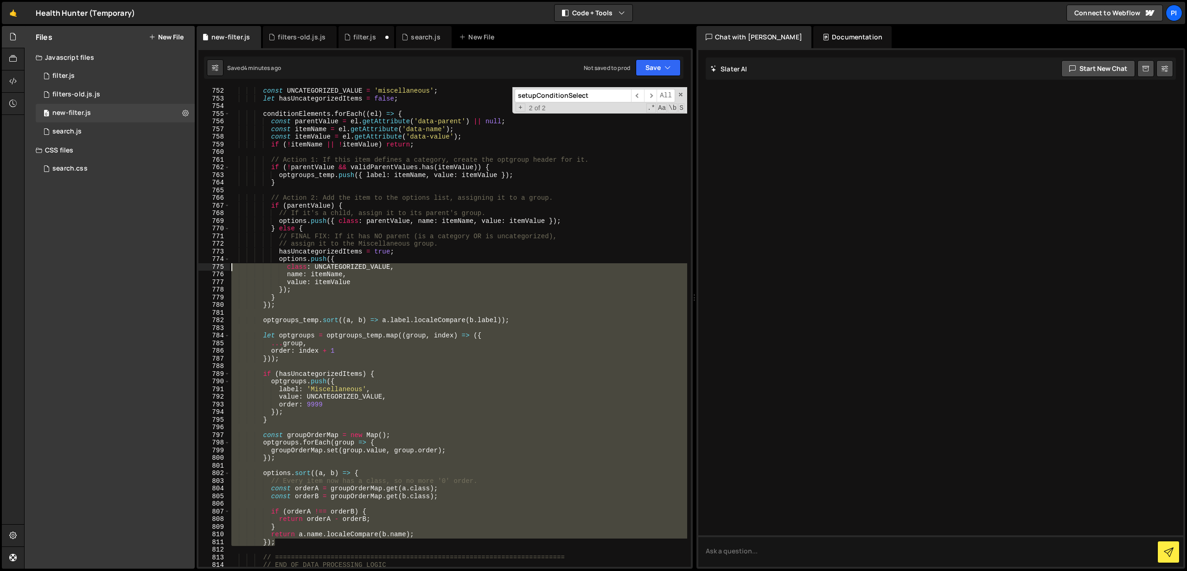
drag, startPoint x: 286, startPoint y: 383, endPoint x: 219, endPoint y: 270, distance: 130.6
click at [219, 270] on div "}); 752 753 754 755 756 757 758 759 760 761 762 763 764 765 766 767 768 769 770…" at bounding box center [444, 327] width 492 height 480
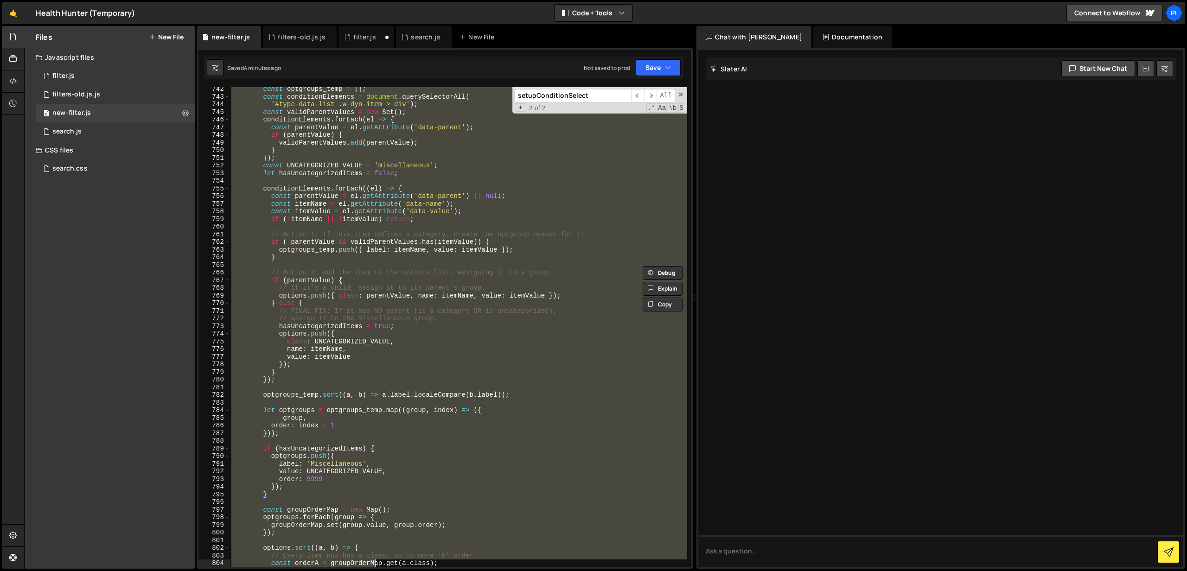
scroll to position [5908, 0]
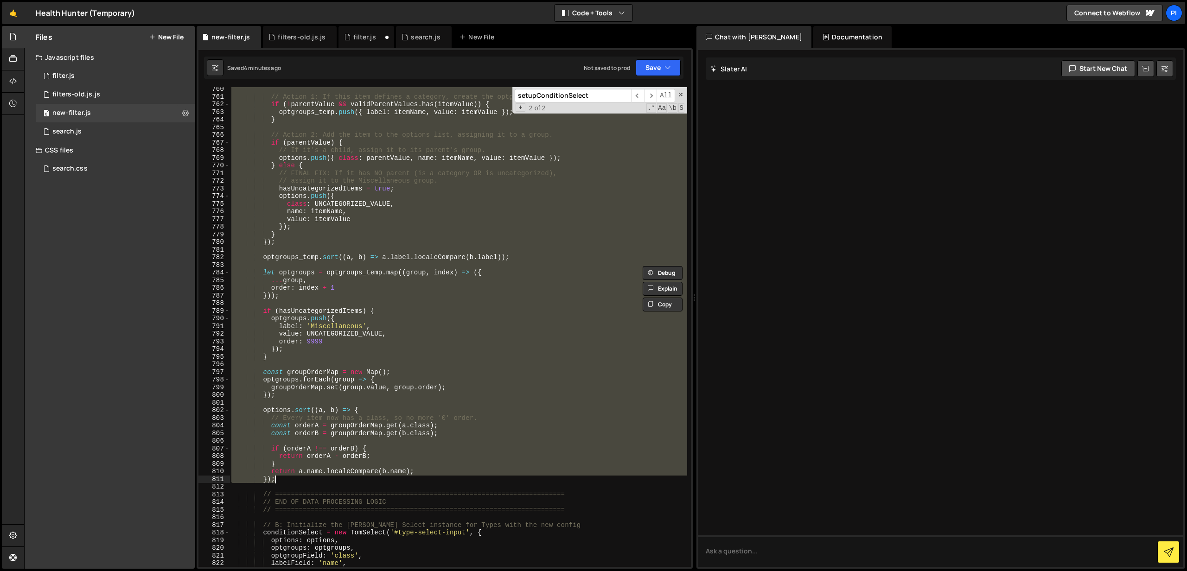
drag, startPoint x: 232, startPoint y: 233, endPoint x: 397, endPoint y: 482, distance: 298.7
click at [397, 482] on div "// Action 1: If this item defines a category, create the optgroup header for it…" at bounding box center [459, 332] width 458 height 495
type textarea "return a.name.localeCompare(b.name); });"
paste textarea
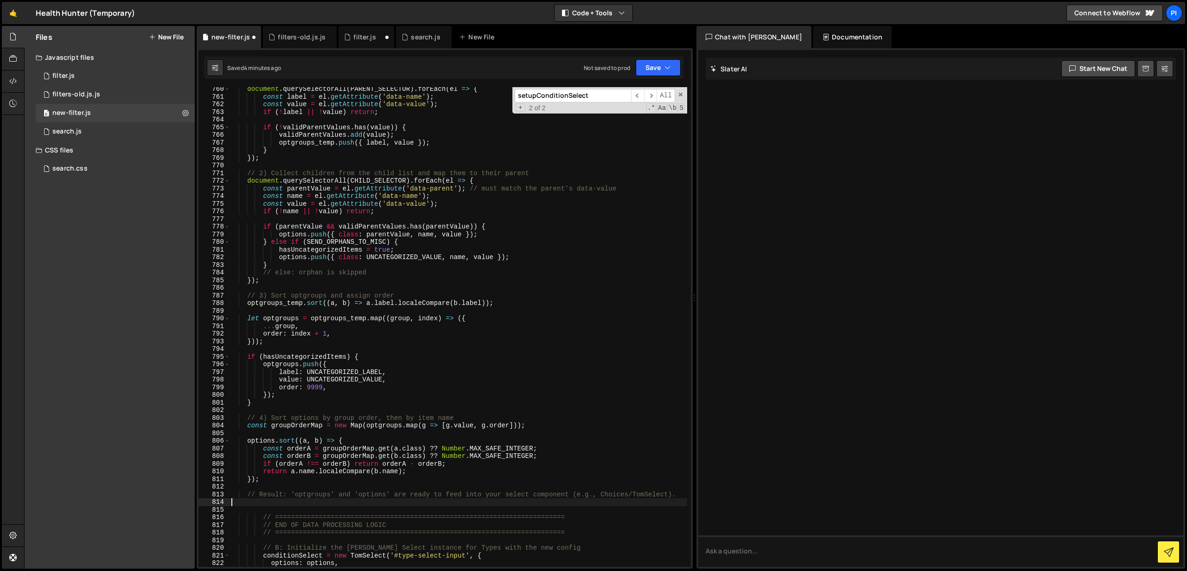
scroll to position [0, 0]
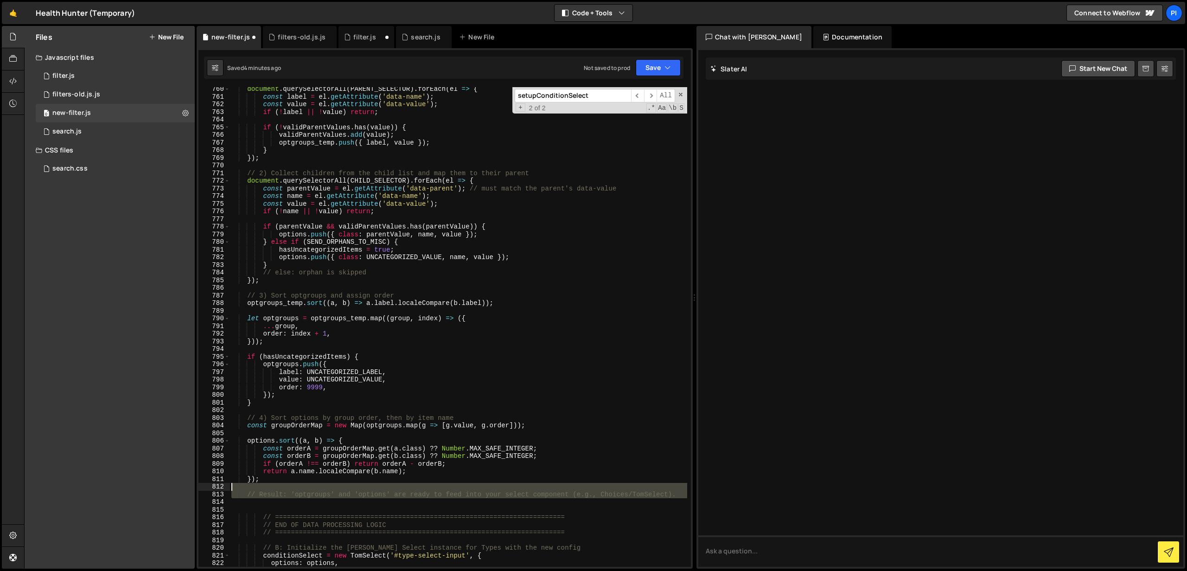
drag, startPoint x: 255, startPoint y: 504, endPoint x: 221, endPoint y: 489, distance: 37.4
click at [221, 489] on div "760 761 762 763 764 765 766 767 768 769 770 771 772 773 774 775 776 777 778 779…" at bounding box center [444, 327] width 492 height 480
type textarea "// Result: 'optgroups' and 'options' are ready to feed into your select compone…"
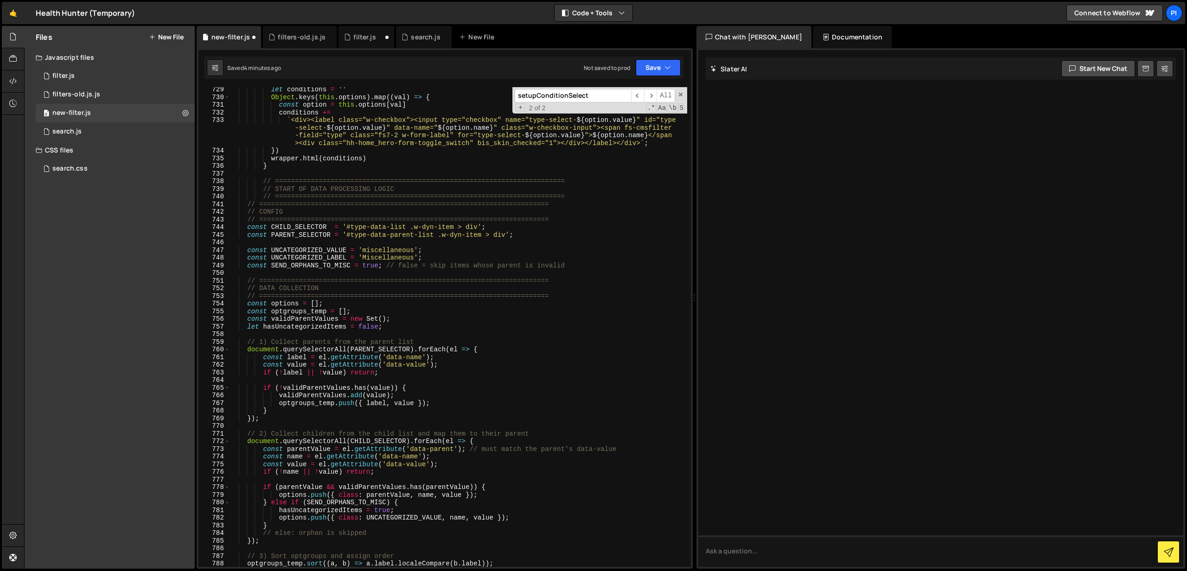
scroll to position [5641, 0]
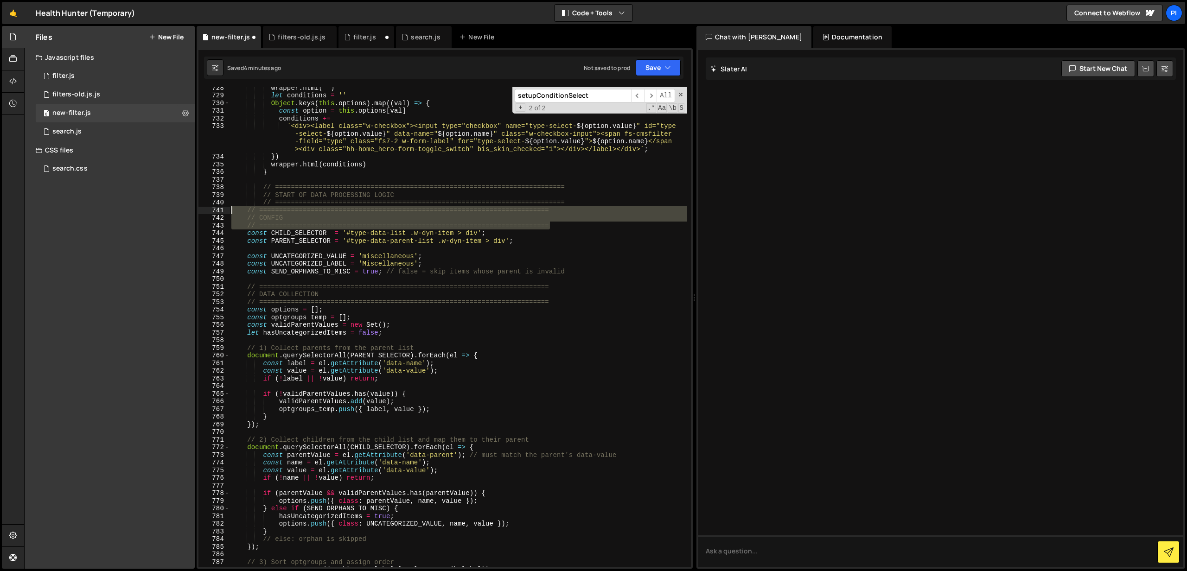
drag, startPoint x: 569, startPoint y: 225, endPoint x: 226, endPoint y: 213, distance: 343.3
click at [226, 213] on div "}); 728 729 730 731 732 733 734 735 736 737 738 739 740 741 742 743 744 745 746…" at bounding box center [444, 327] width 492 height 480
type textarea "// ========================================================================= //…"
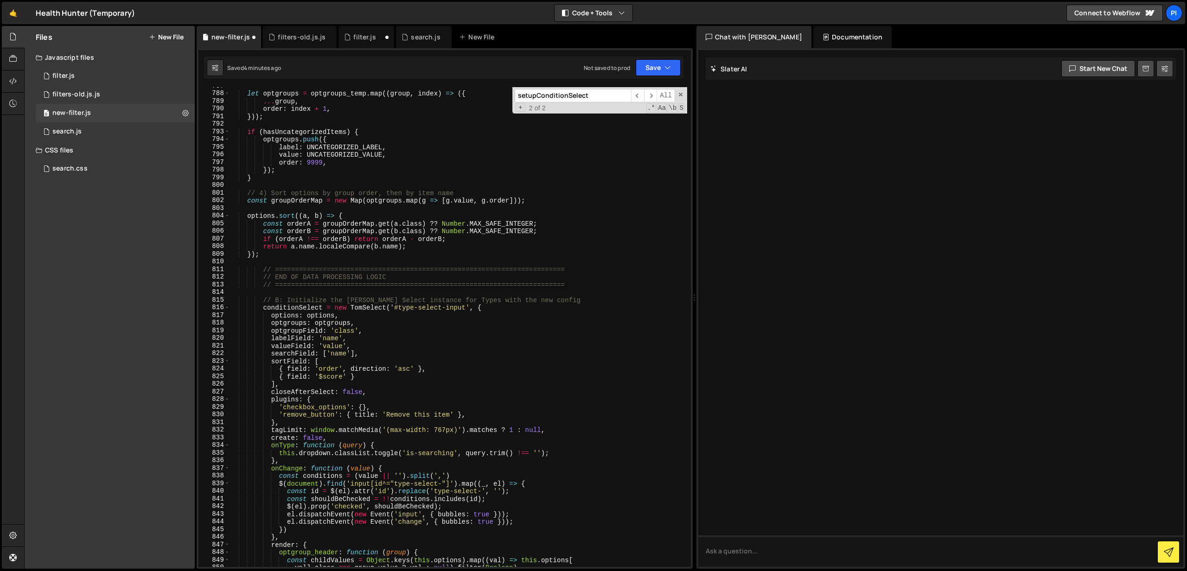
scroll to position [6116, 0]
click at [649, 69] on button "Save" at bounding box center [658, 67] width 45 height 17
click at [622, 96] on div "Saved 4 minutes ago" at bounding box center [627, 100] width 96 height 11
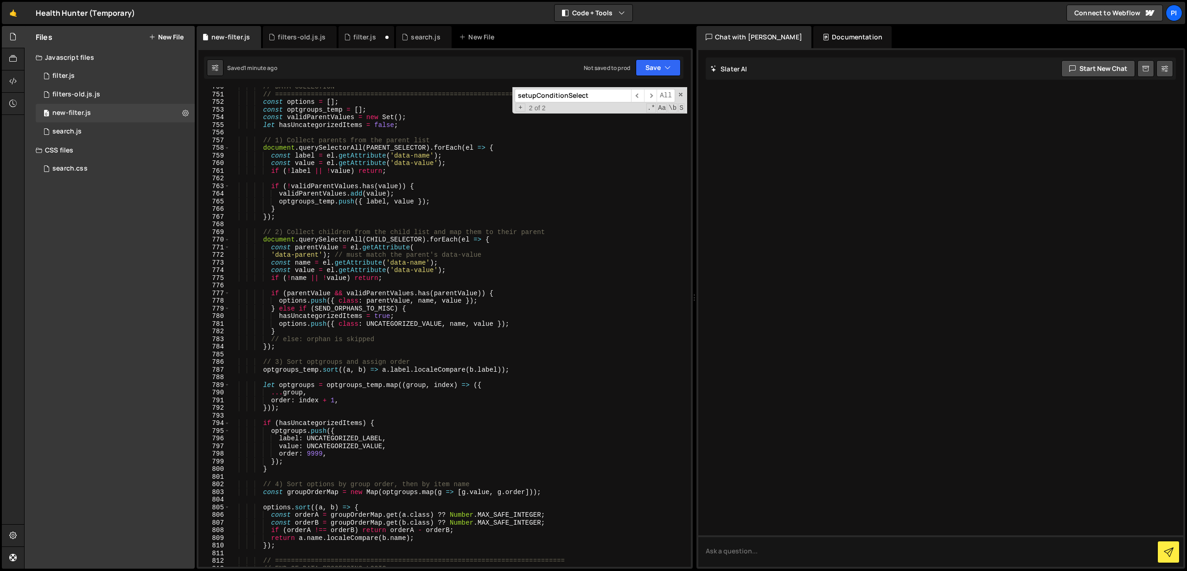
scroll to position [5829, 0]
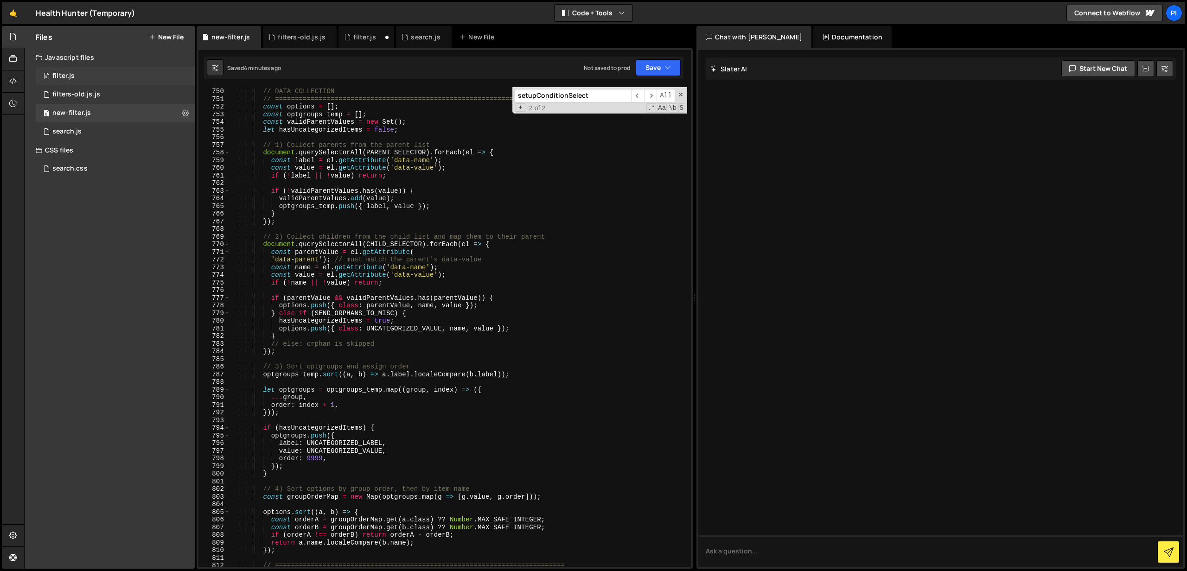
click at [178, 76] on div "0 filter.js 0" at bounding box center [115, 76] width 159 height 19
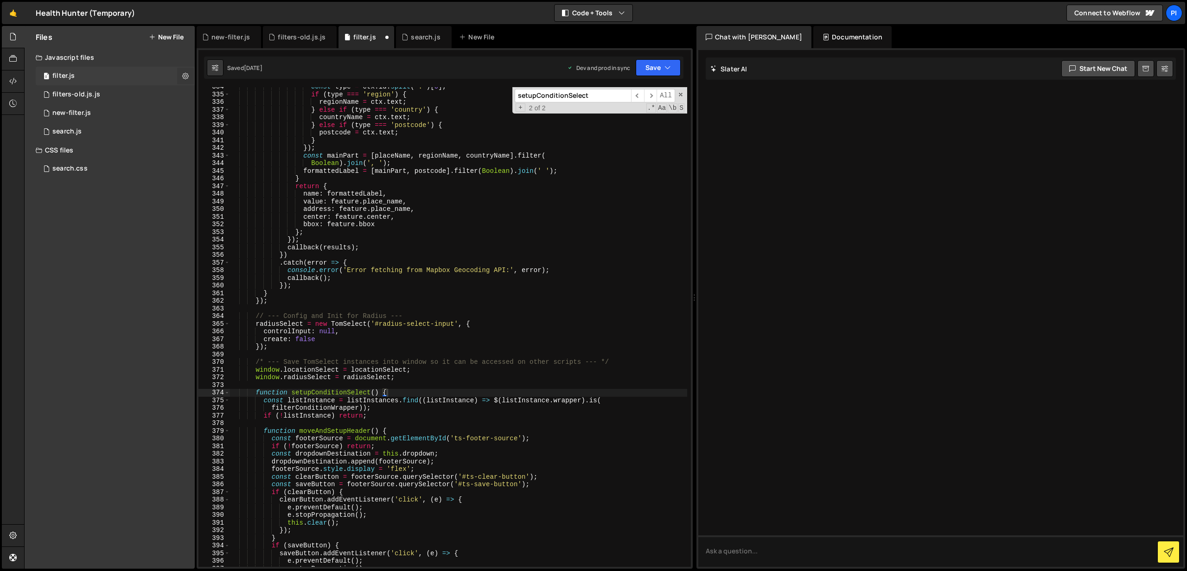
click at [191, 74] on button at bounding box center [185, 76] width 17 height 17
click at [225, 79] on button "Copy share link" at bounding box center [242, 77] width 91 height 19
click at [215, 94] on button "Edit File Settings" at bounding box center [242, 95] width 91 height 19
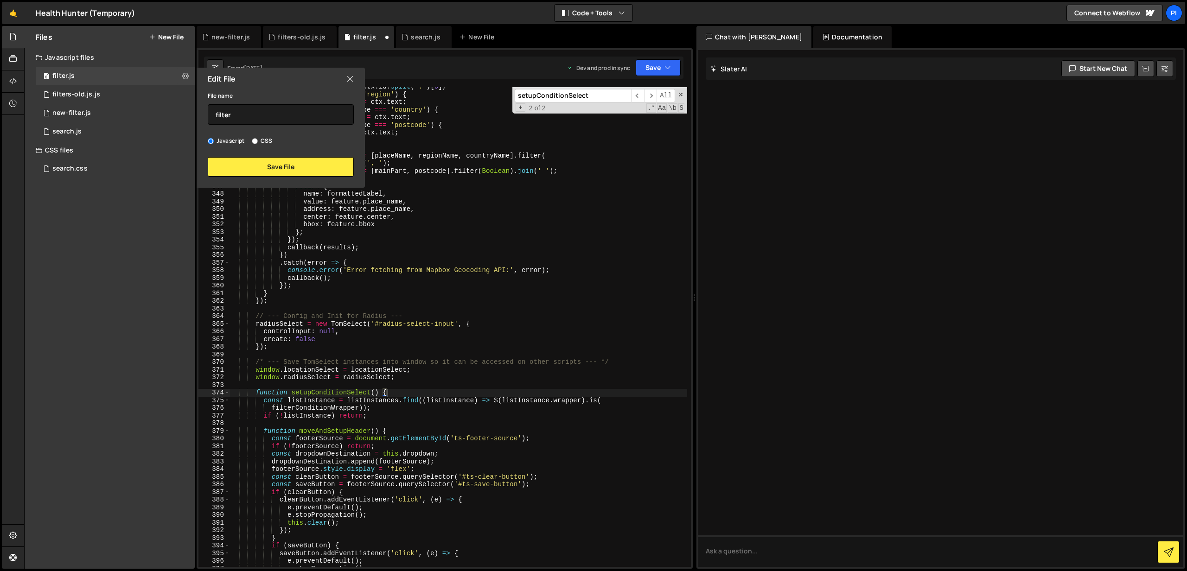
click at [348, 81] on icon at bounding box center [349, 79] width 7 height 10
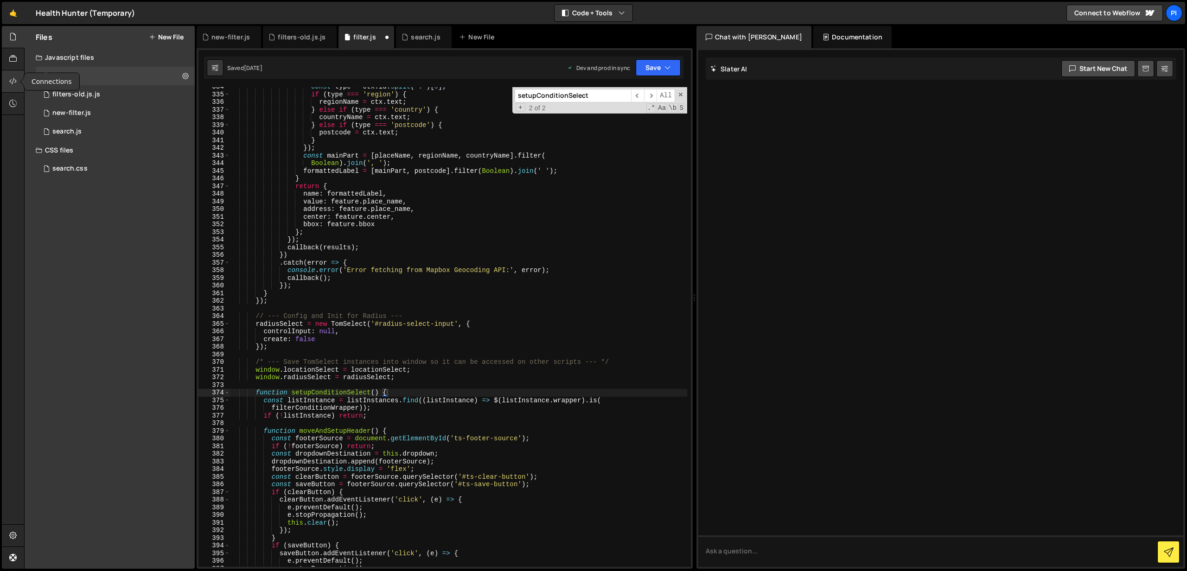
click at [19, 83] on div at bounding box center [13, 81] width 23 height 22
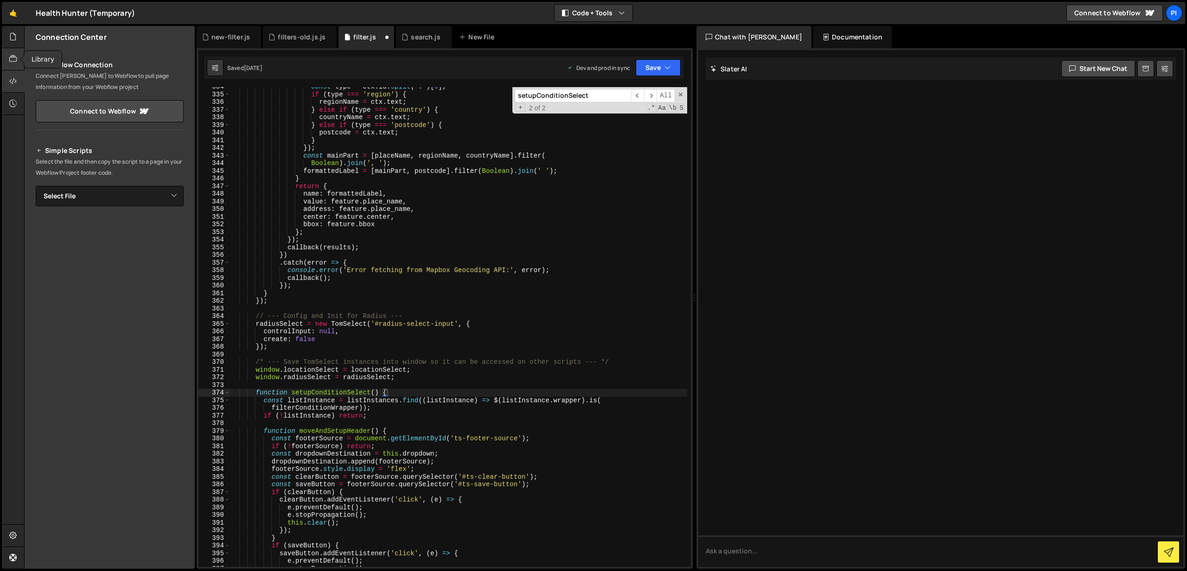
click at [19, 66] on div at bounding box center [13, 59] width 23 height 22
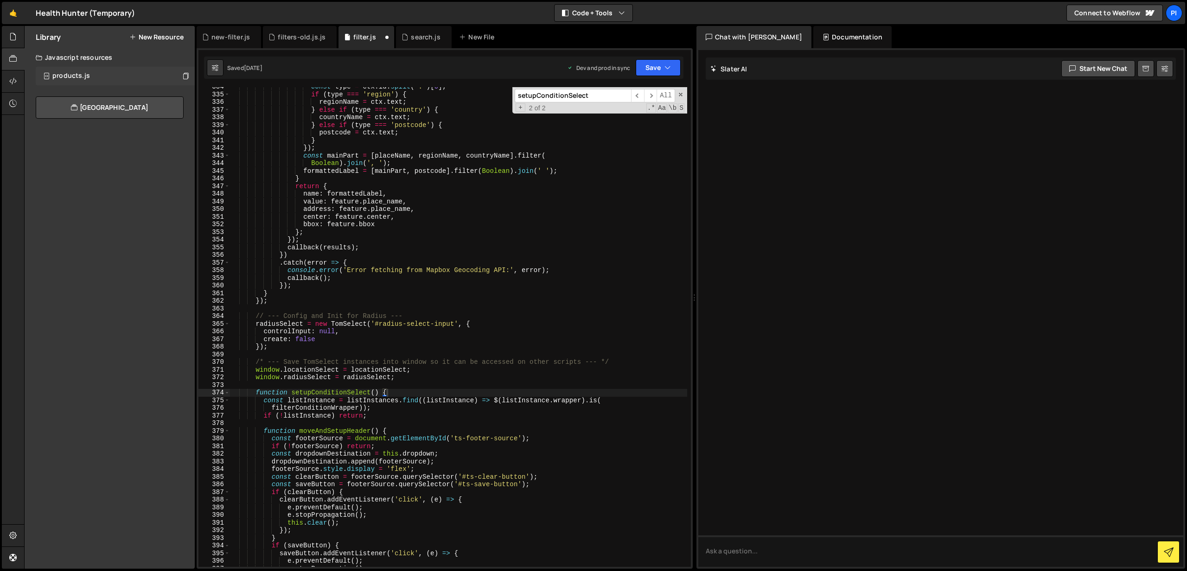
click at [60, 73] on div "products.js" at bounding box center [71, 76] width 38 height 8
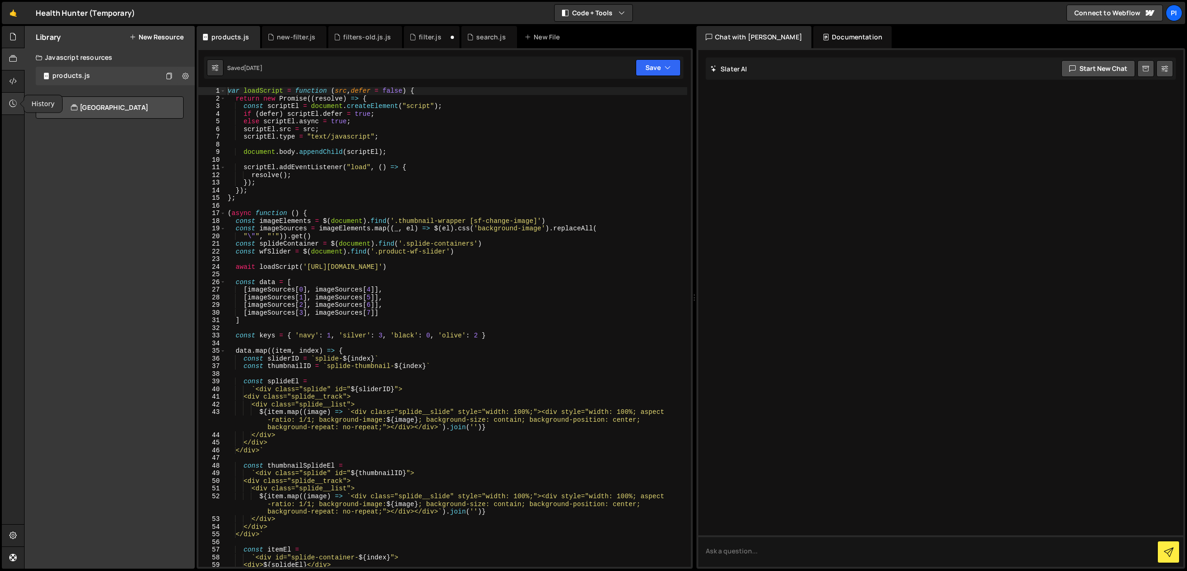
click at [3, 103] on div at bounding box center [13, 104] width 23 height 22
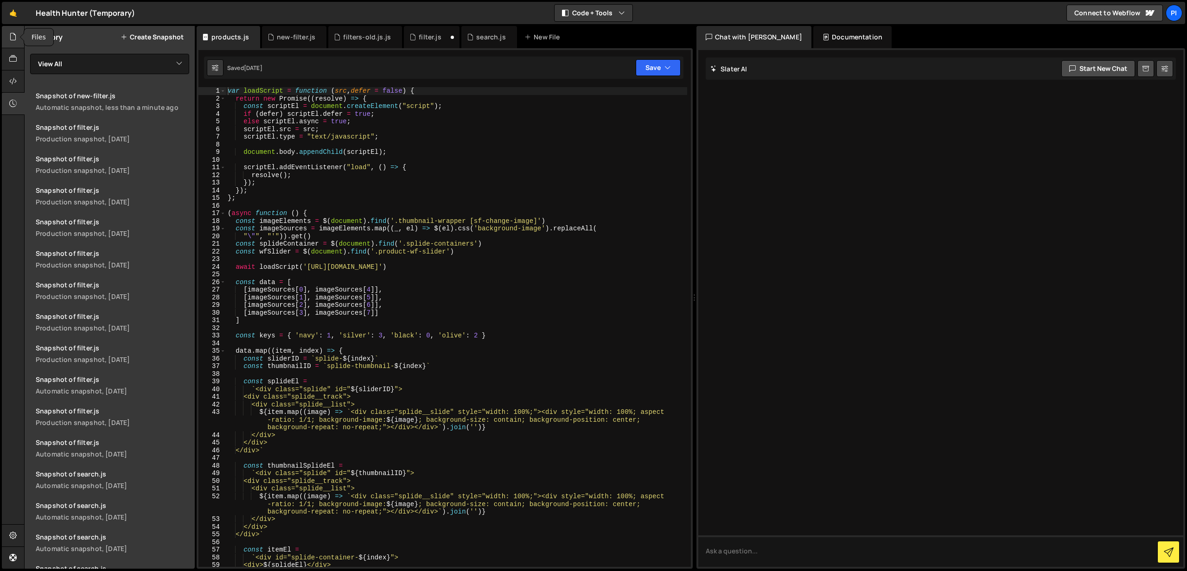
click at [18, 47] on div at bounding box center [13, 37] width 23 height 22
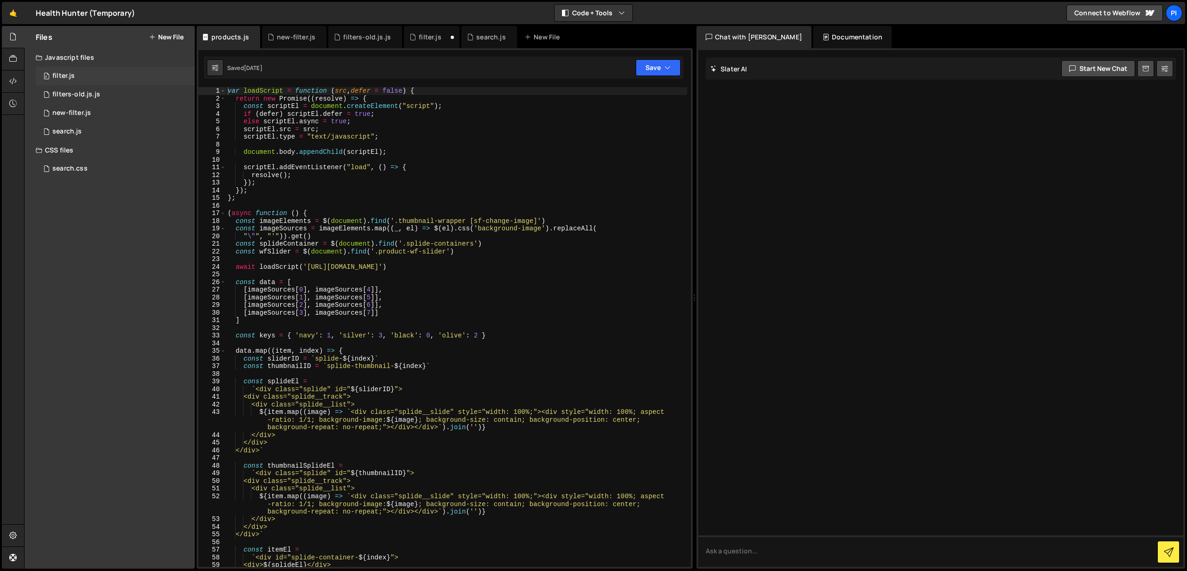
click at [95, 73] on div "0 filter.js 0" at bounding box center [115, 76] width 159 height 19
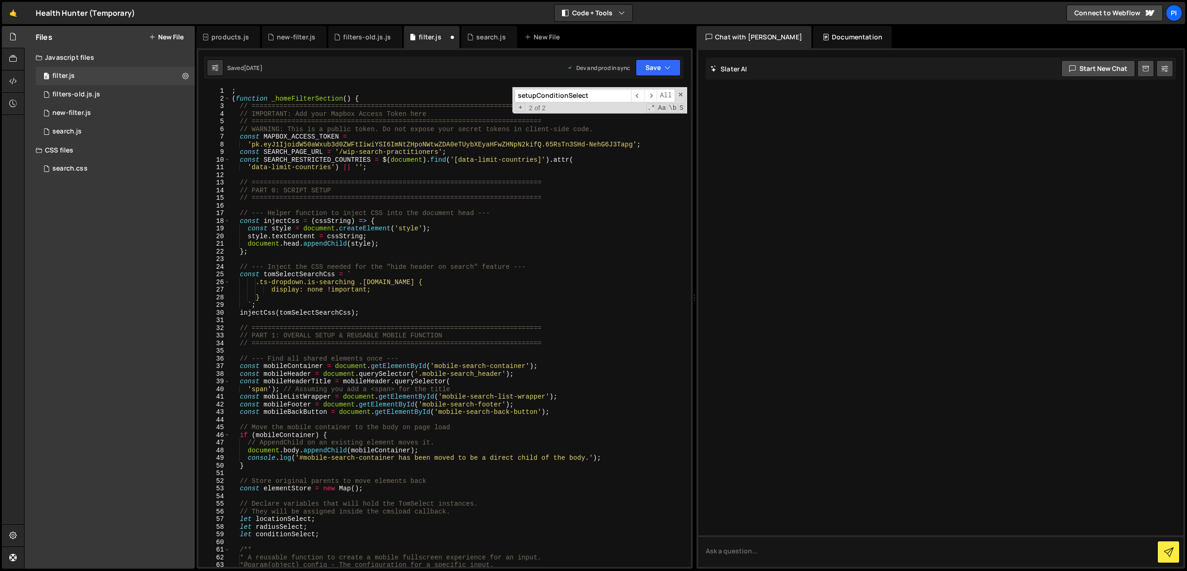
scroll to position [0, 0]
click at [115, 119] on div "0 new-filter.js 0" at bounding box center [115, 113] width 159 height 19
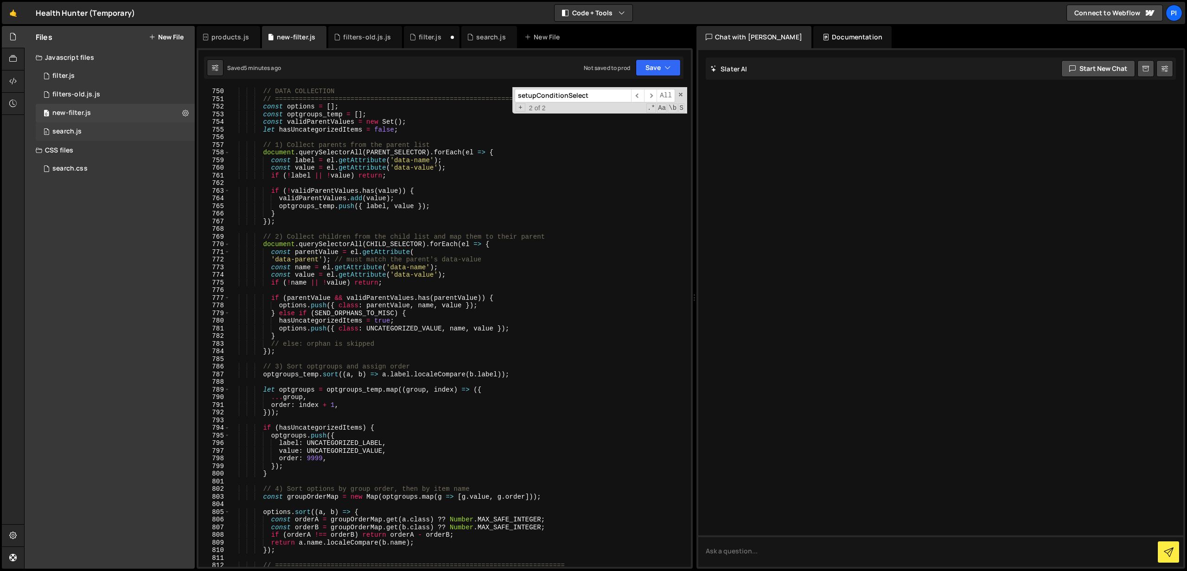
click at [115, 134] on div "0 search.js 0" at bounding box center [115, 131] width 159 height 19
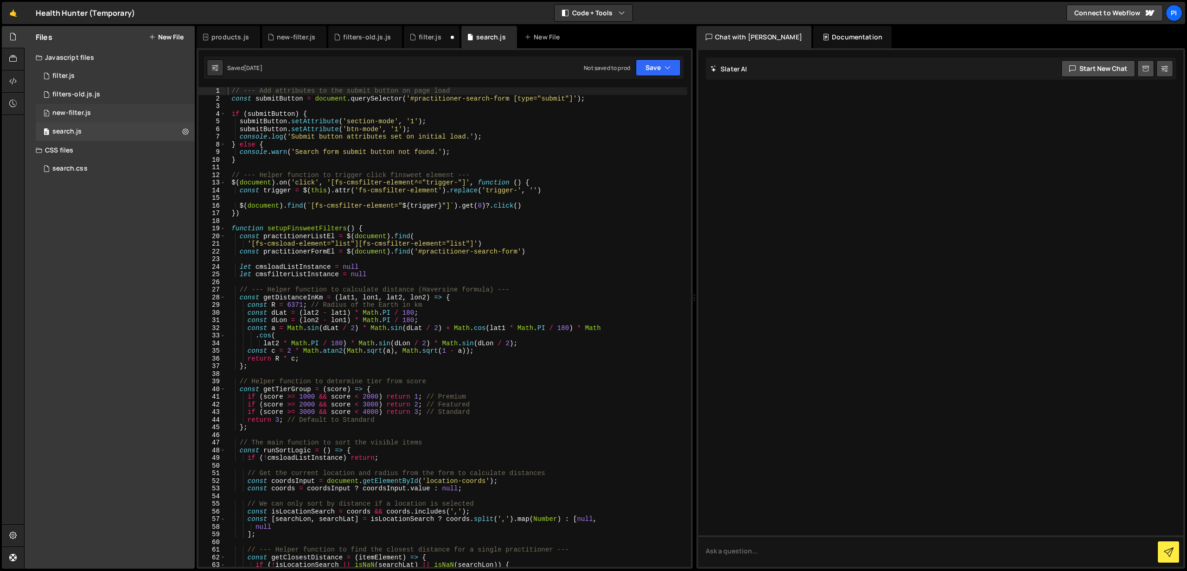
click at [129, 113] on div "0 new-filter.js 0" at bounding box center [115, 113] width 159 height 19
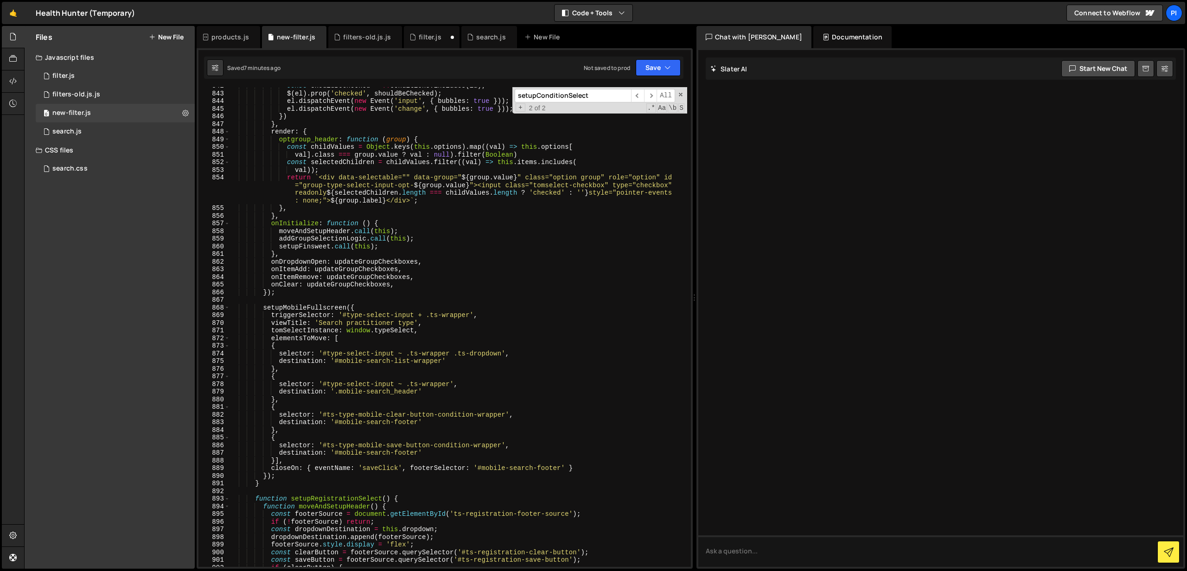
scroll to position [6537, 0]
click at [229, 500] on span at bounding box center [226, 501] width 5 height 8
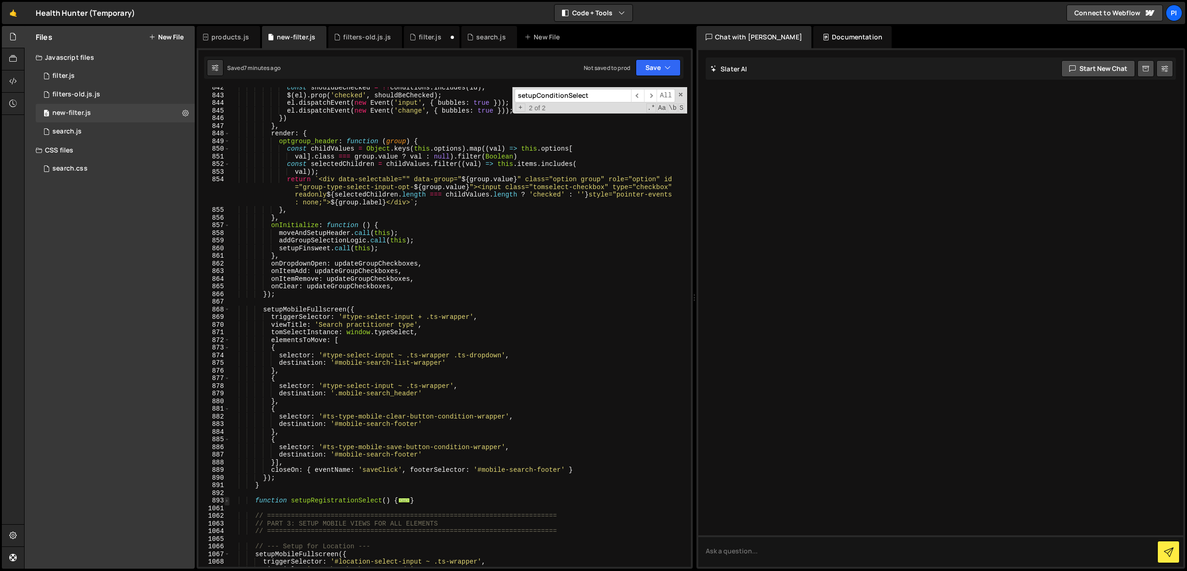
click at [229, 500] on span at bounding box center [226, 501] width 5 height 8
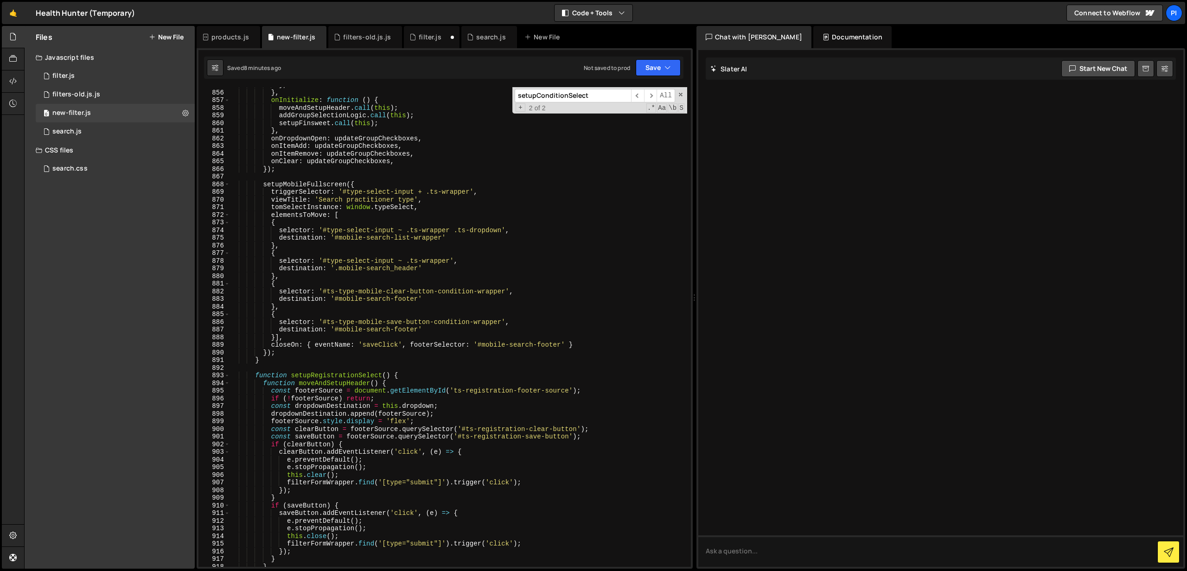
scroll to position [6661, 0]
click at [229, 377] on span at bounding box center [226, 376] width 5 height 8
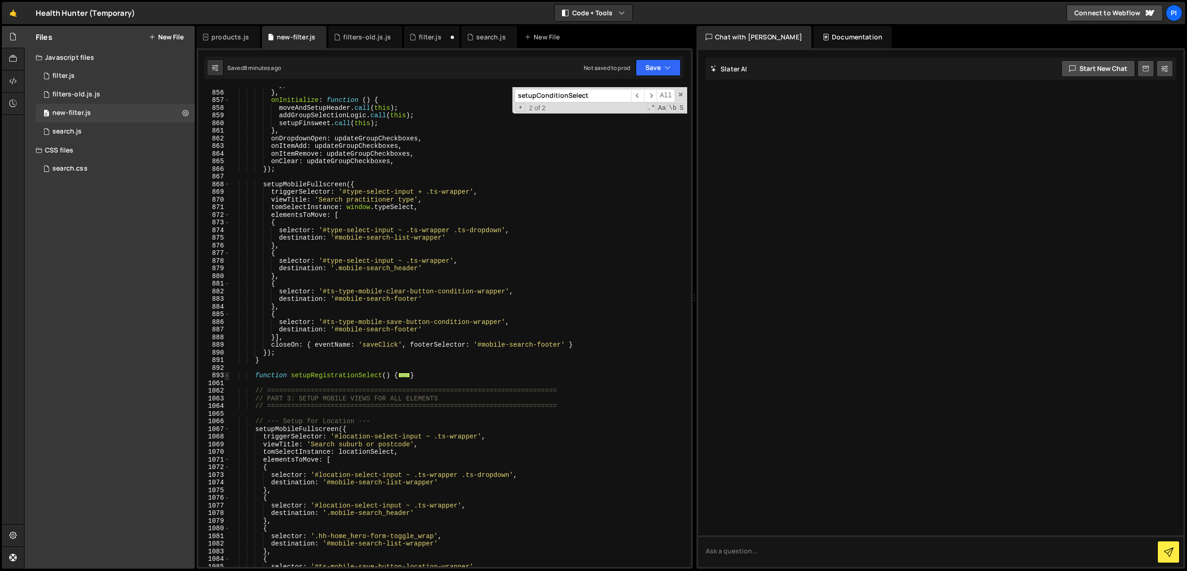
click at [229, 377] on span at bounding box center [226, 376] width 5 height 8
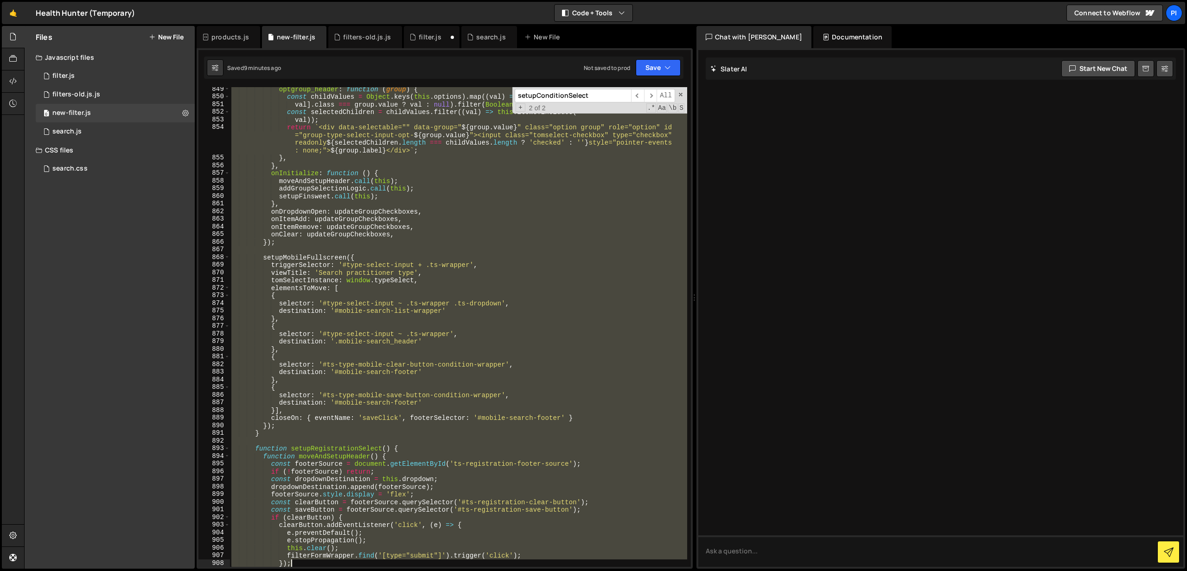
scroll to position [6620, 0]
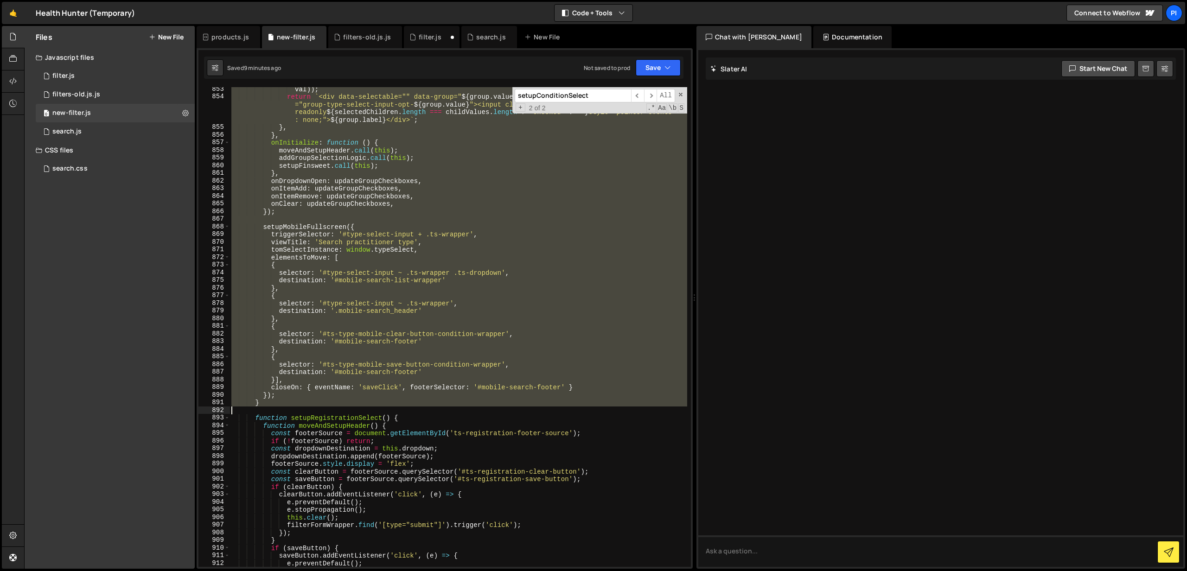
drag, startPoint x: 235, startPoint y: 252, endPoint x: 369, endPoint y: 408, distance: 205.2
click at [369, 408] on div "val )) ; return ` <div data-selectable="" data-group=" ${ group . value } " cla…" at bounding box center [459, 332] width 458 height 495
click at [466, 161] on div "val )) ; return ` <div data-selectable="" data-group=" ${ group . value } " cla…" at bounding box center [459, 327] width 458 height 480
type textarea "addGroupSelectionLogic.call(this);"
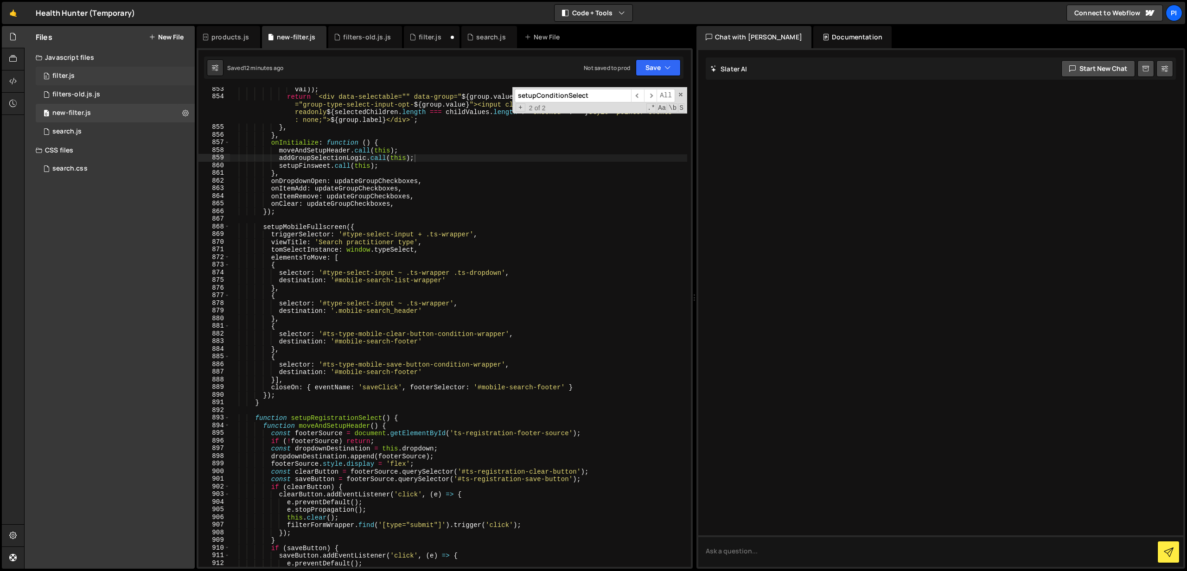
click at [86, 79] on div "0 filter.js 0" at bounding box center [115, 76] width 159 height 19
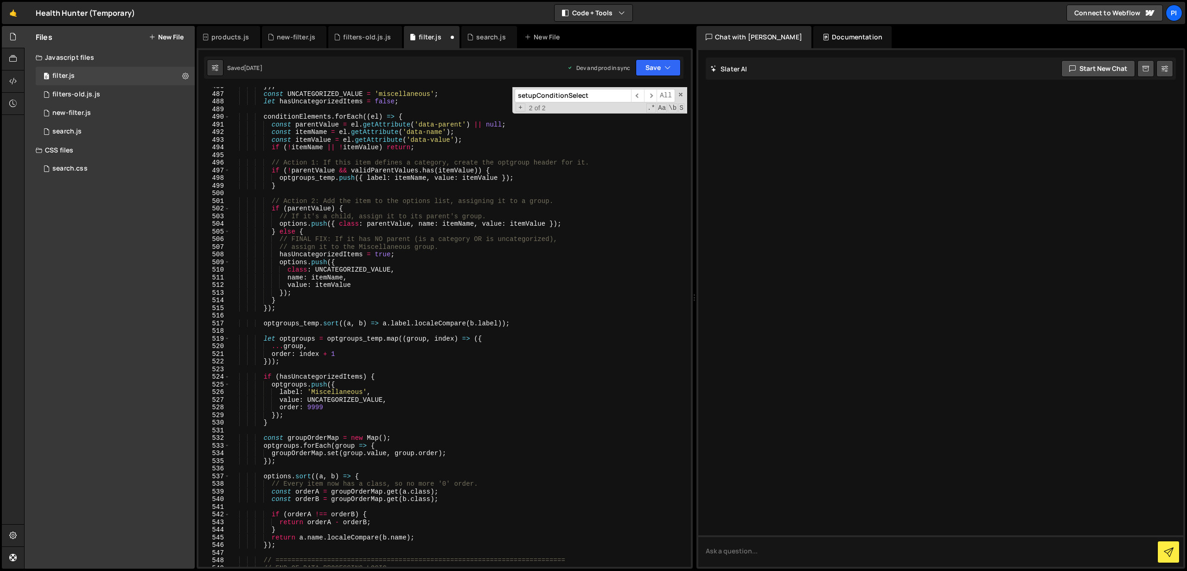
scroll to position [3769, 0]
click at [549, 96] on input "setupConditionSelect" at bounding box center [573, 95] width 116 height 13
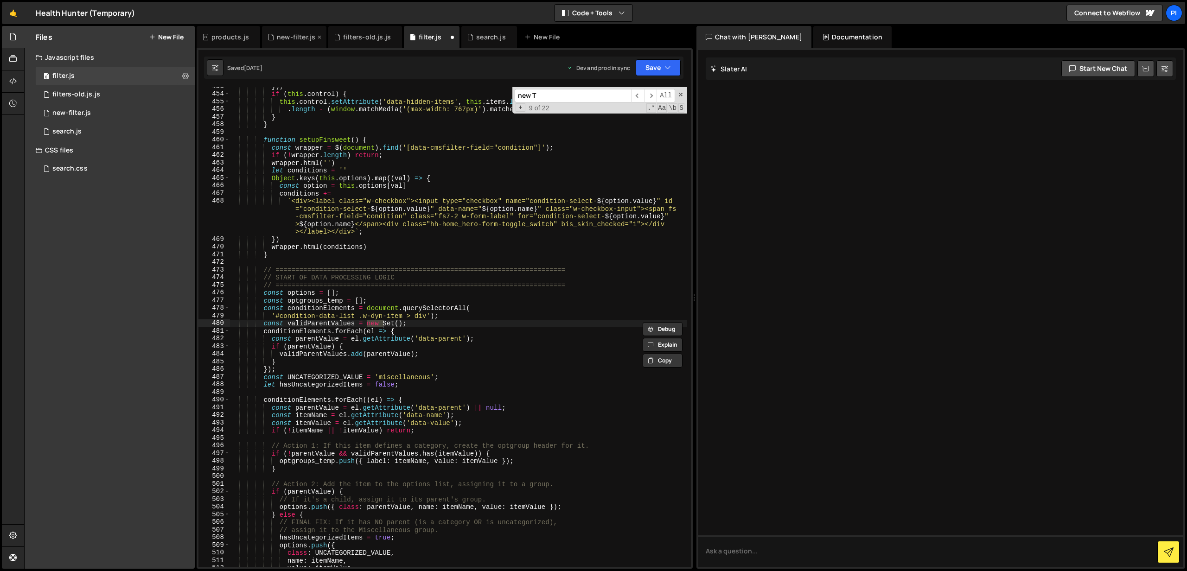
scroll to position [4044, 0]
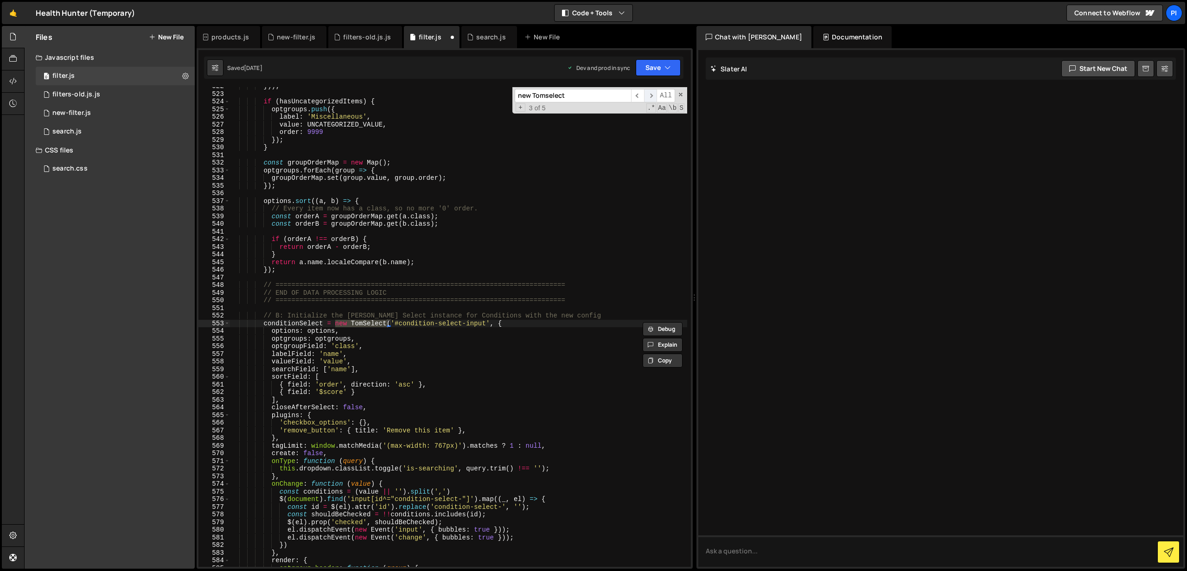
type input "new Tomselect"
click at [653, 96] on span "​" at bounding box center [650, 95] width 13 height 13
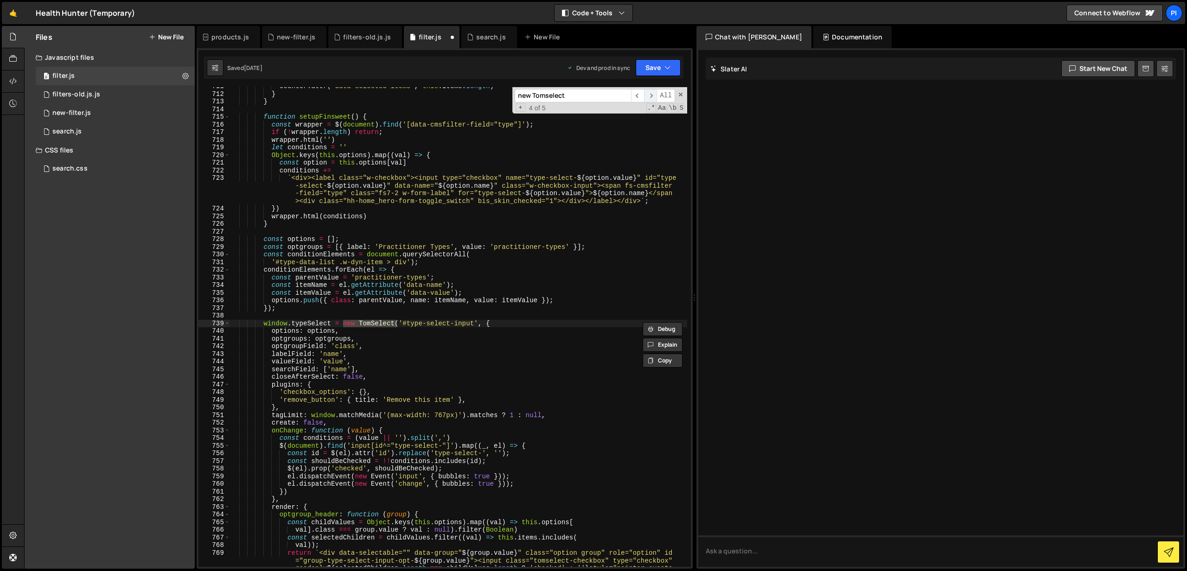
scroll to position [5513, 0]
click at [637, 97] on span "​" at bounding box center [637, 95] width 13 height 13
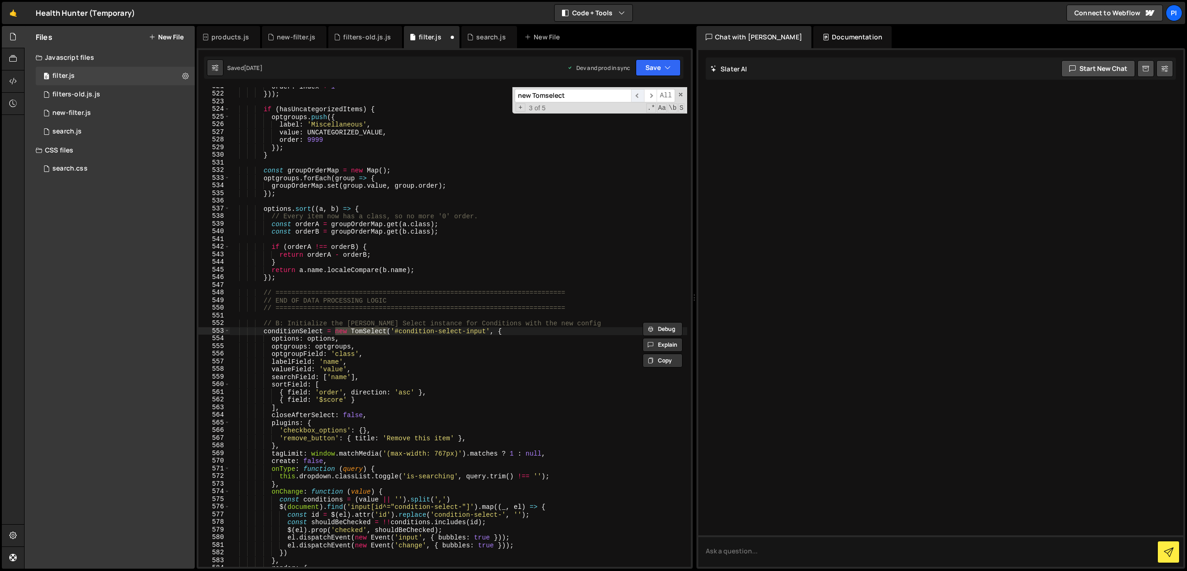
scroll to position [4037, 0]
click at [655, 98] on span "​" at bounding box center [650, 95] width 13 height 13
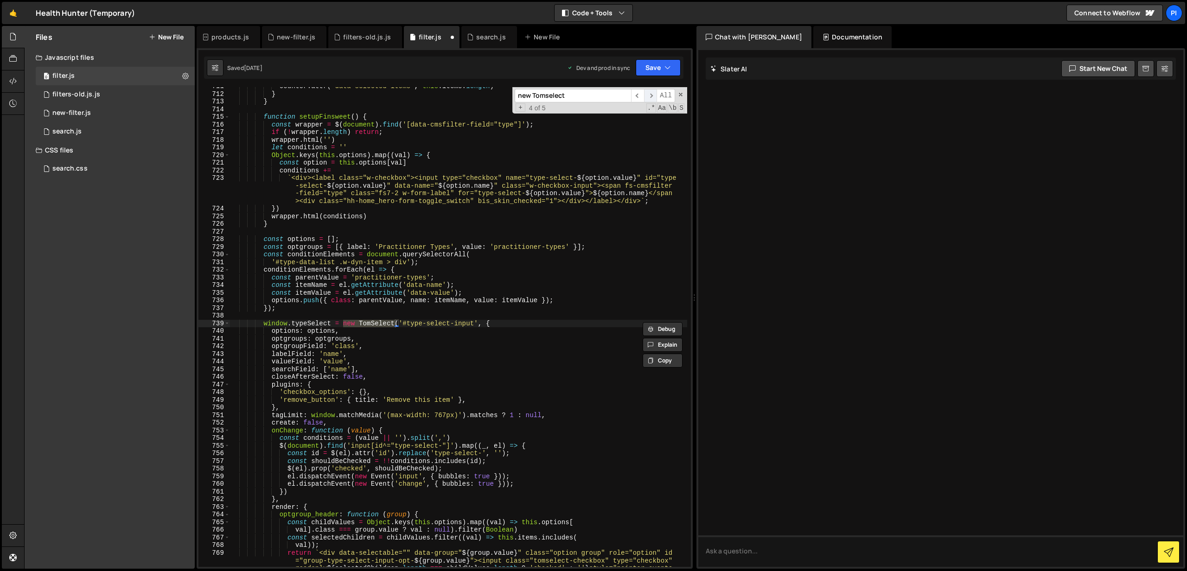
scroll to position [5513, 0]
click at [655, 98] on span "​" at bounding box center [650, 95] width 13 height 13
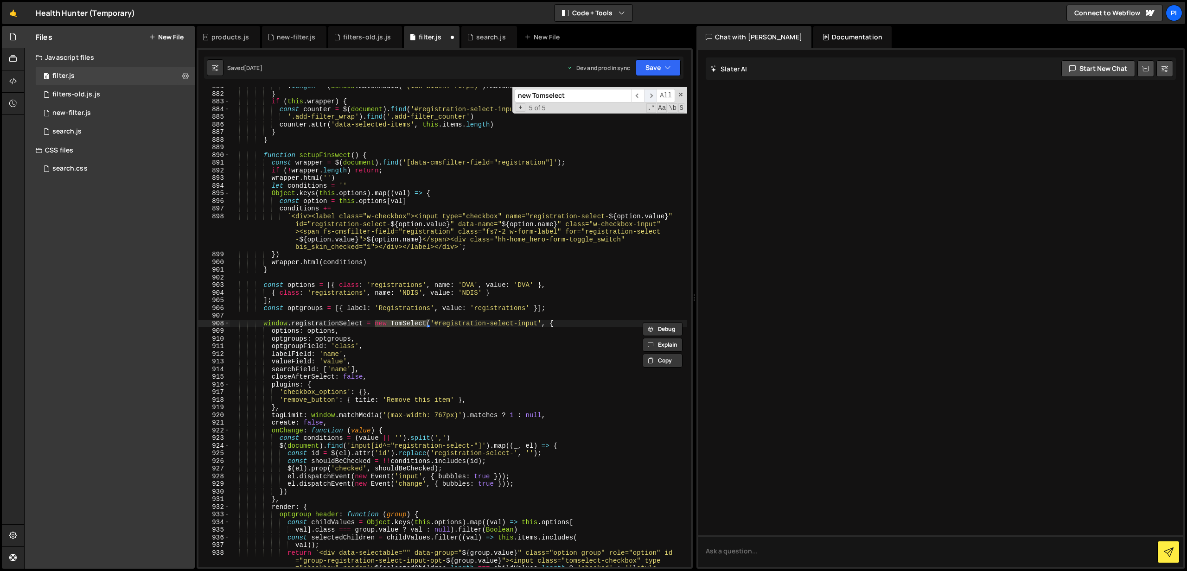
scroll to position [6859, 0]
click at [636, 96] on span "​" at bounding box center [637, 95] width 13 height 13
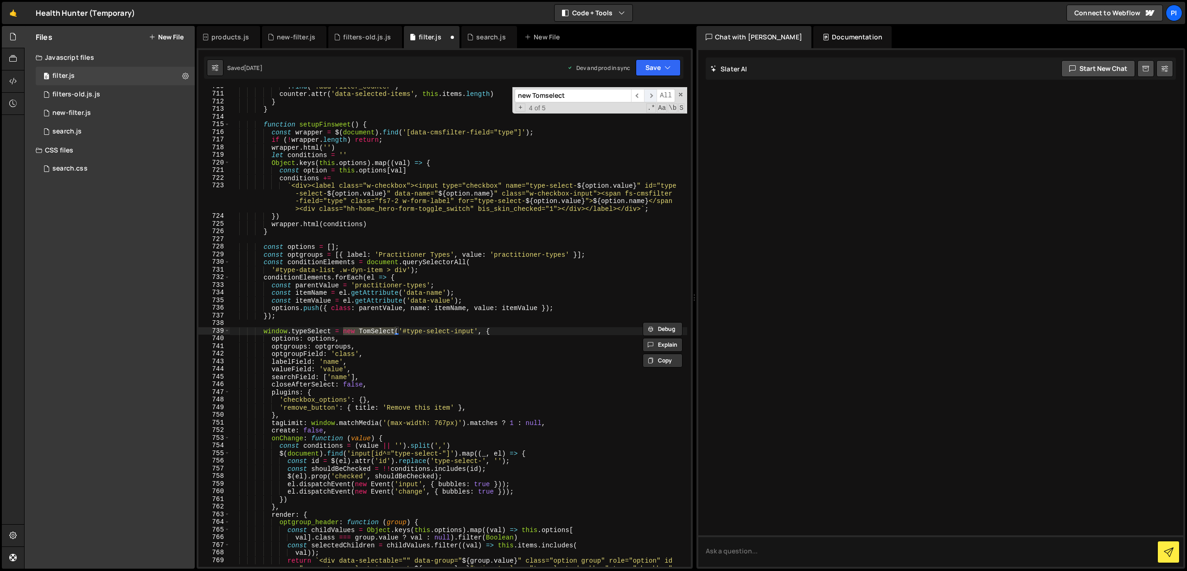
click at [646, 95] on span "​" at bounding box center [650, 95] width 13 height 13
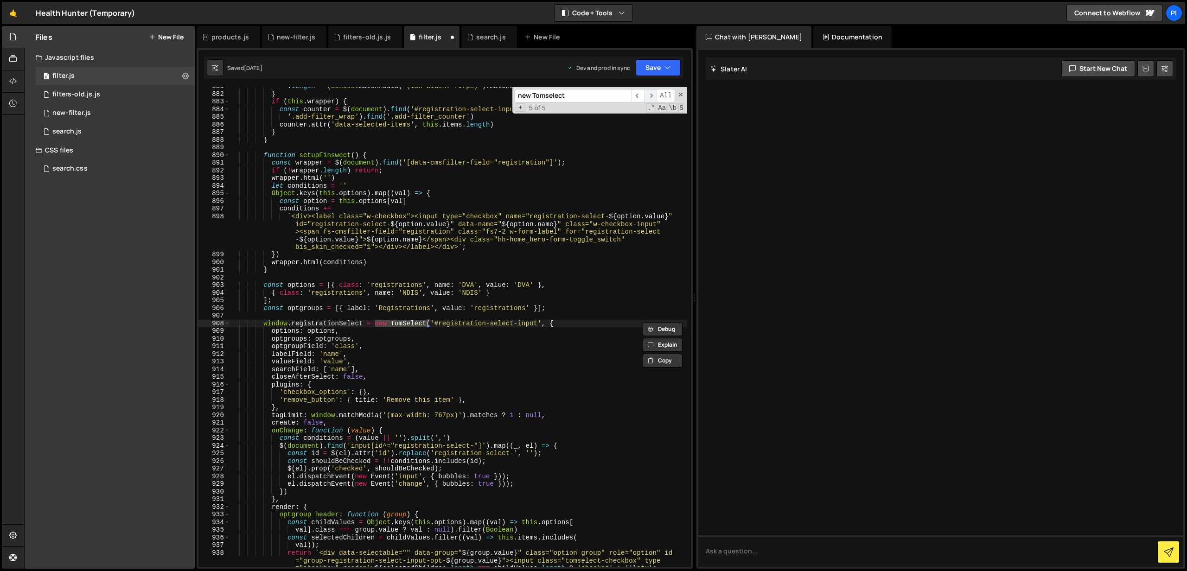
scroll to position [6859, 0]
click at [95, 113] on div "0 new-filter.js 0" at bounding box center [115, 113] width 159 height 19
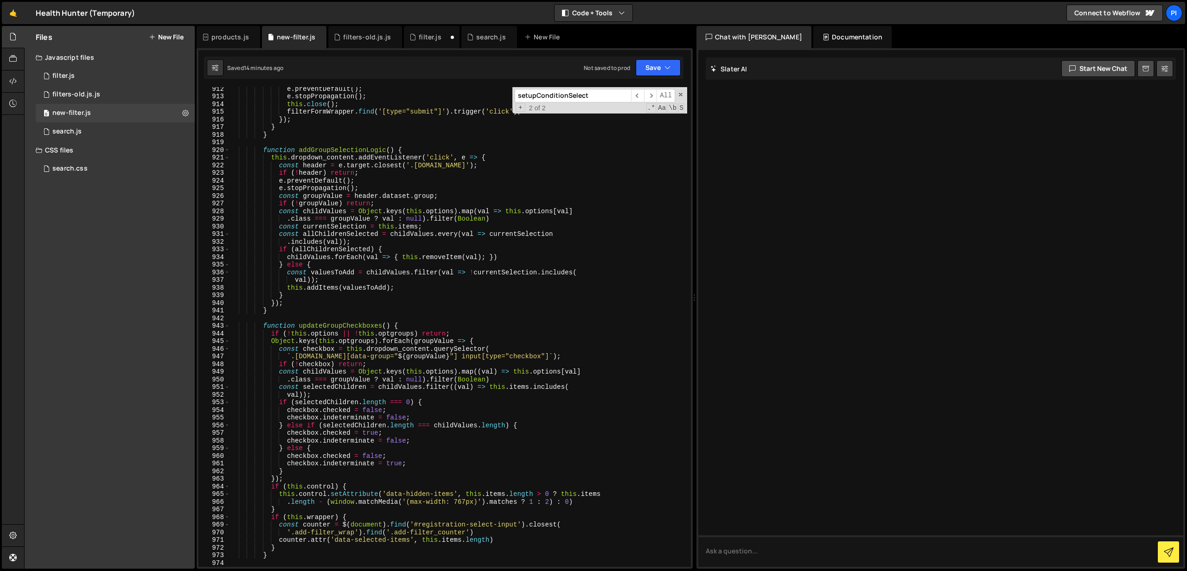
scroll to position [7094, 0]
click at [596, 97] on input "setupConditionSelect" at bounding box center [573, 95] width 116 height 13
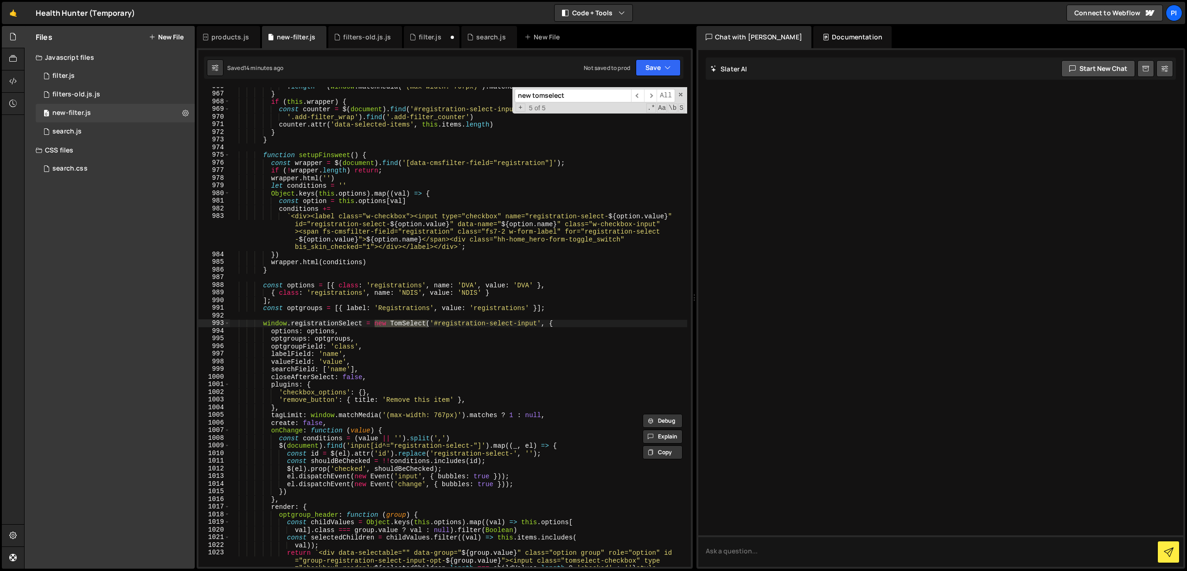
scroll to position [7510, 0]
type input "new tomselect"
click at [638, 97] on span "​" at bounding box center [637, 95] width 13 height 13
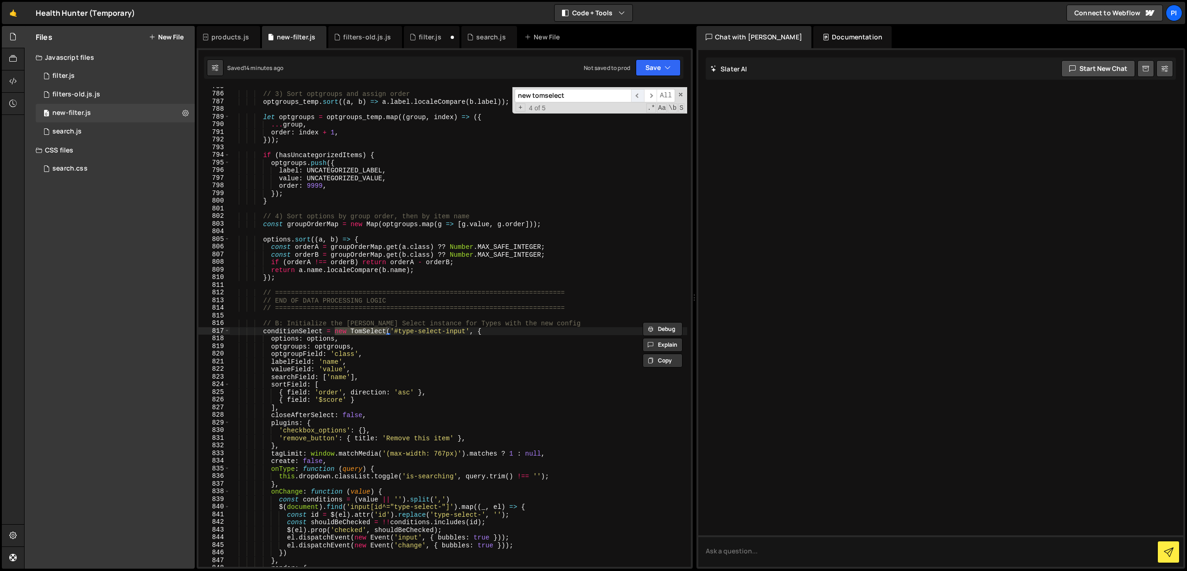
click at [638, 96] on span "​" at bounding box center [637, 95] width 13 height 13
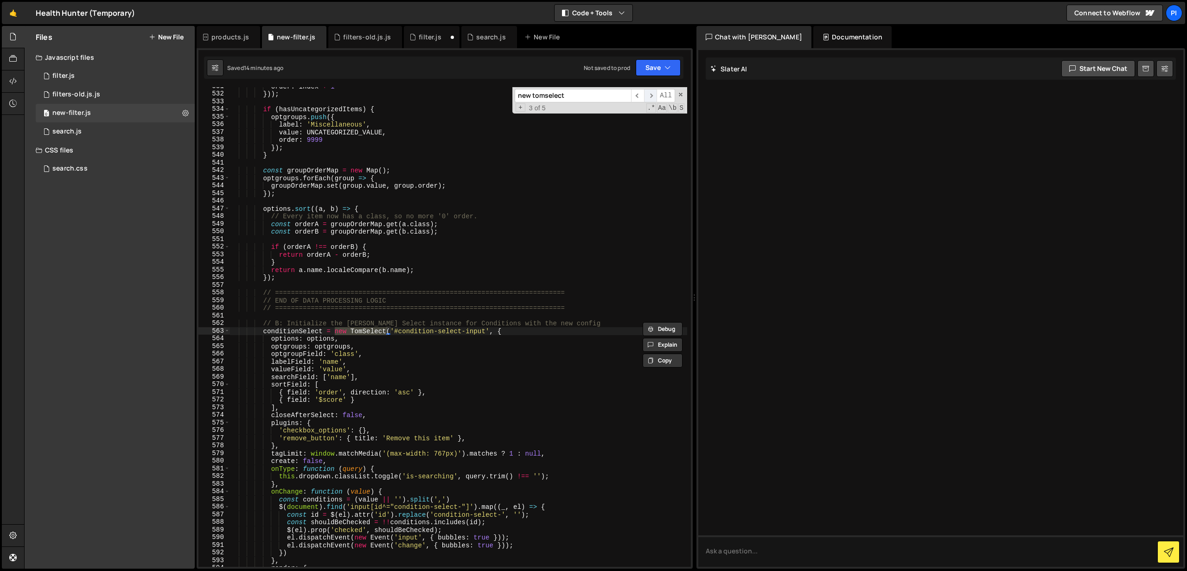
click at [654, 96] on span "​" at bounding box center [650, 95] width 13 height 13
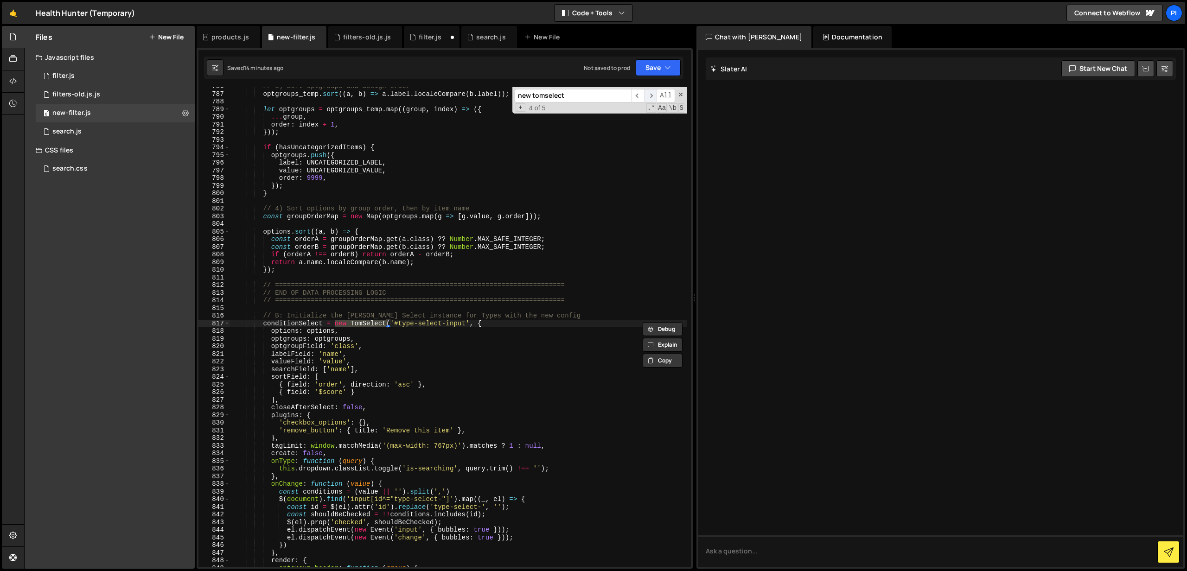
scroll to position [6110, 0]
type textarea "conditionSelect = new TomSelect('#type-select-input', {"
click at [291, 324] on div "// 3) Sort optgroups and assign order optgroups_temp . sort (( a , b ) => a . l…" at bounding box center [459, 330] width 458 height 495
click at [592, 96] on input "new tomselect" at bounding box center [573, 95] width 116 height 13
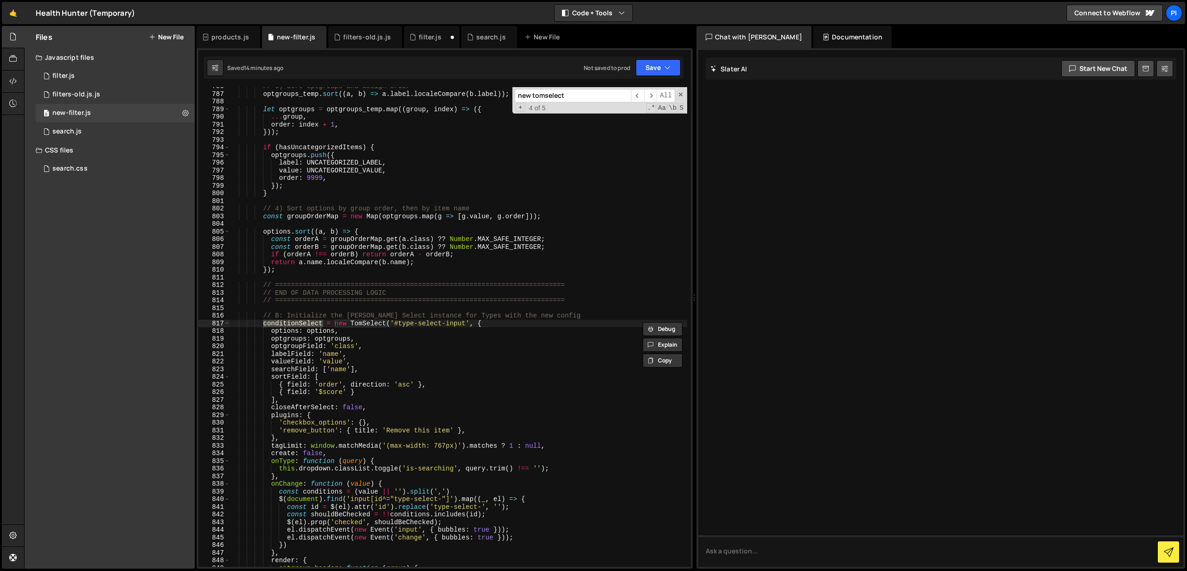
paste input "conditionS"
type input "conditionSelect"
click at [644, 95] on span "​" at bounding box center [650, 95] width 13 height 13
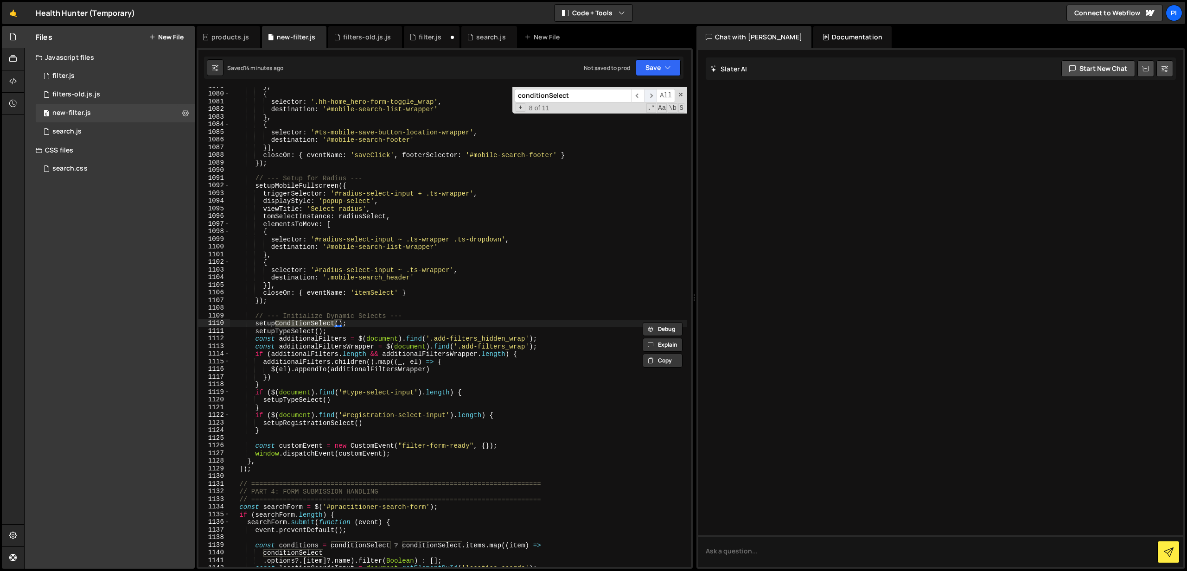
click at [654, 96] on span "​" at bounding box center [650, 95] width 13 height 13
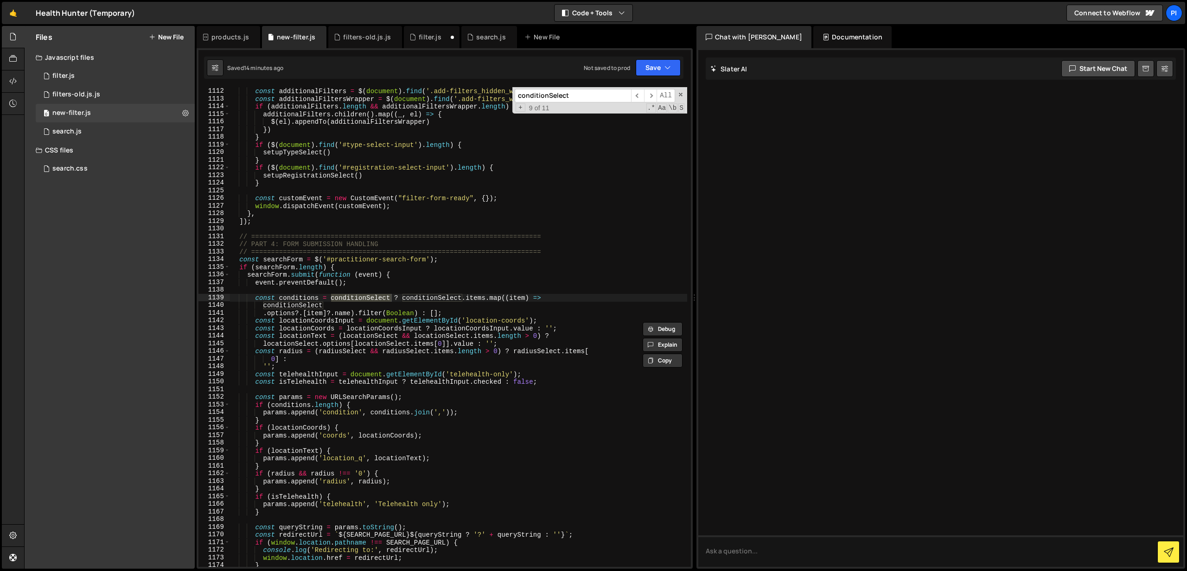
scroll to position [8676, 0]
click at [650, 98] on span "​" at bounding box center [650, 95] width 13 height 13
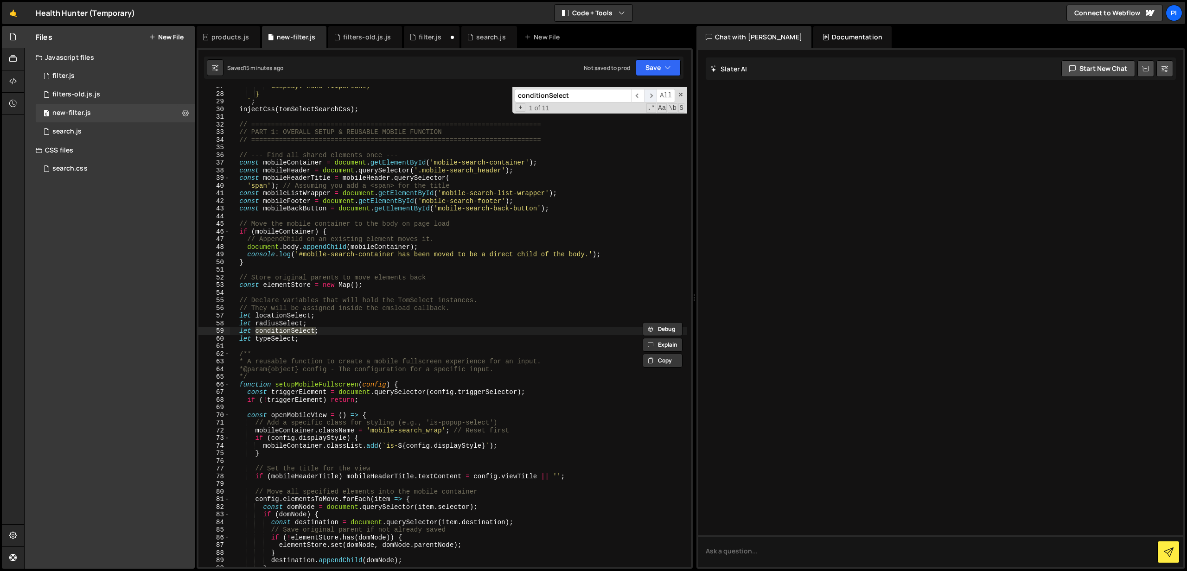
scroll to position [204, 0]
click at [650, 98] on span "​" at bounding box center [650, 95] width 13 height 13
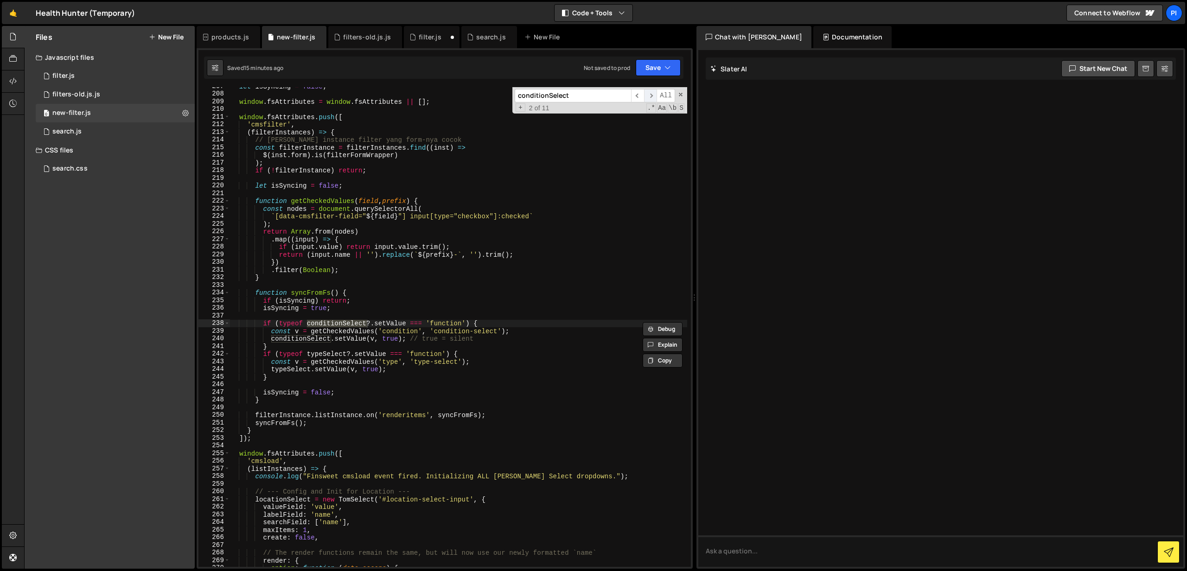
click at [650, 98] on span "​" at bounding box center [650, 95] width 13 height 13
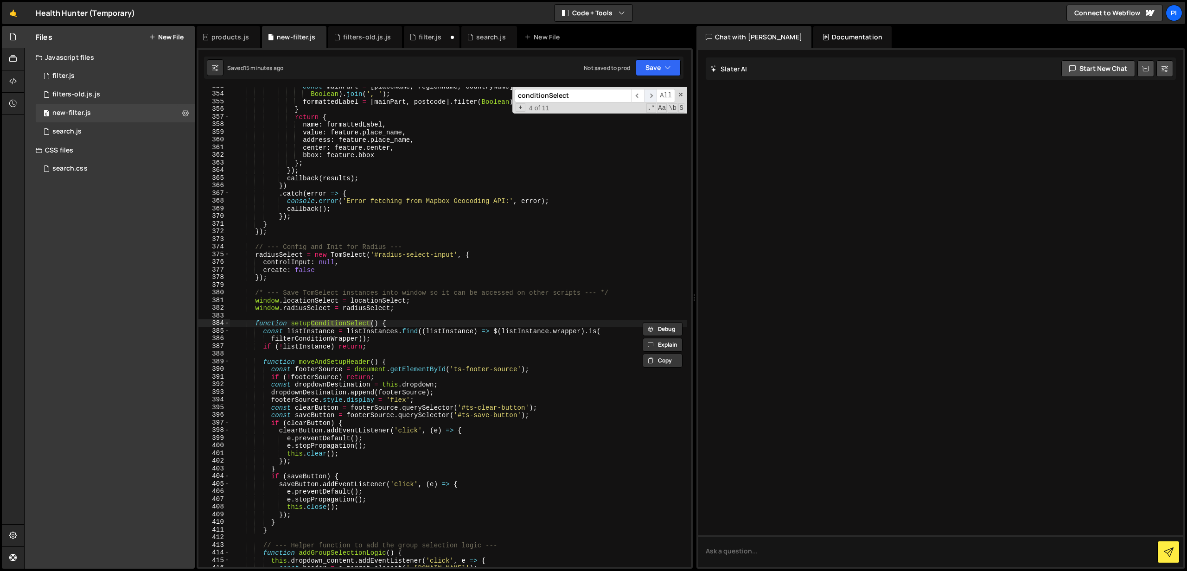
scroll to position [2721, 0]
click at [650, 98] on span "​" at bounding box center [650, 95] width 13 height 13
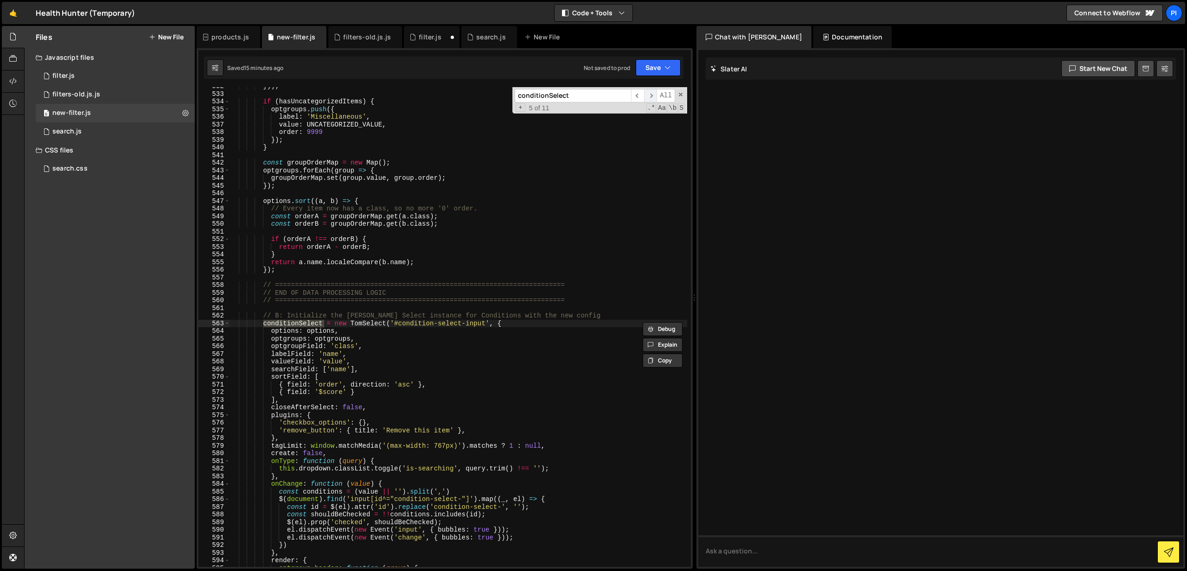
click at [650, 98] on span "​" at bounding box center [650, 95] width 13 height 13
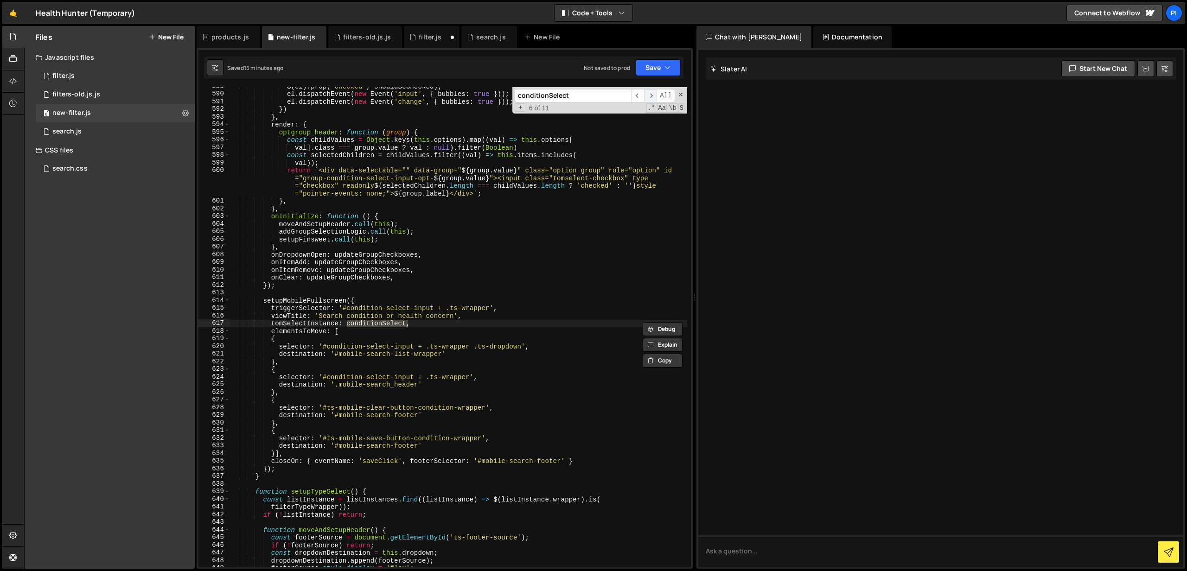
click at [650, 98] on span "​" at bounding box center [650, 95] width 13 height 13
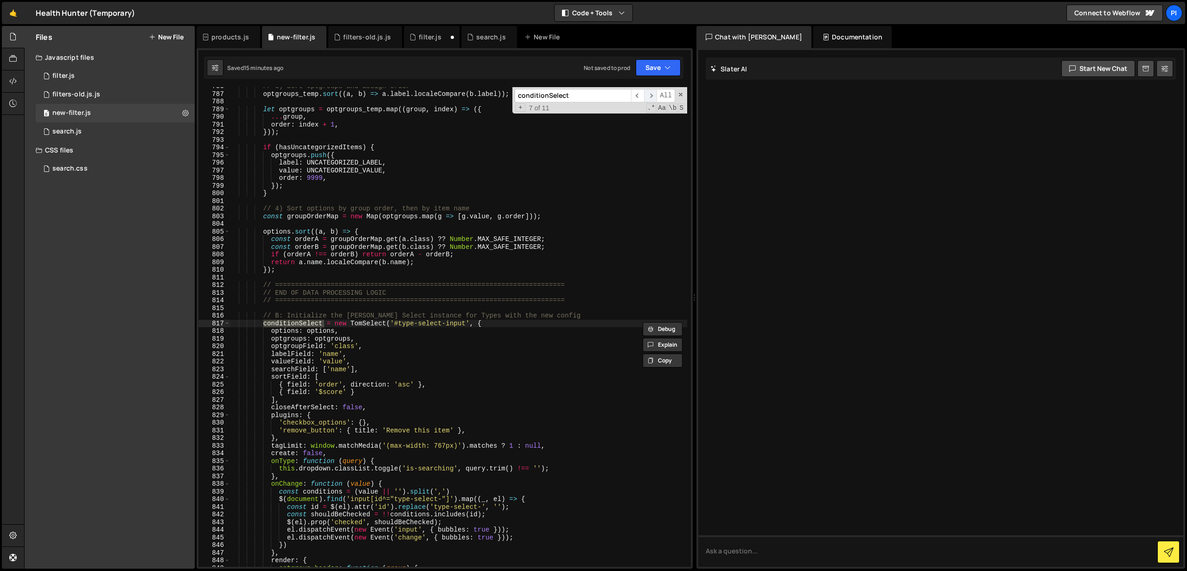
scroll to position [6110, 0]
click at [298, 322] on div "// 3) Sort optgroups and assign order optgroups_temp . sort (( a , b ) => a . l…" at bounding box center [459, 327] width 458 height 480
click at [651, 97] on span "​" at bounding box center [650, 95] width 13 height 13
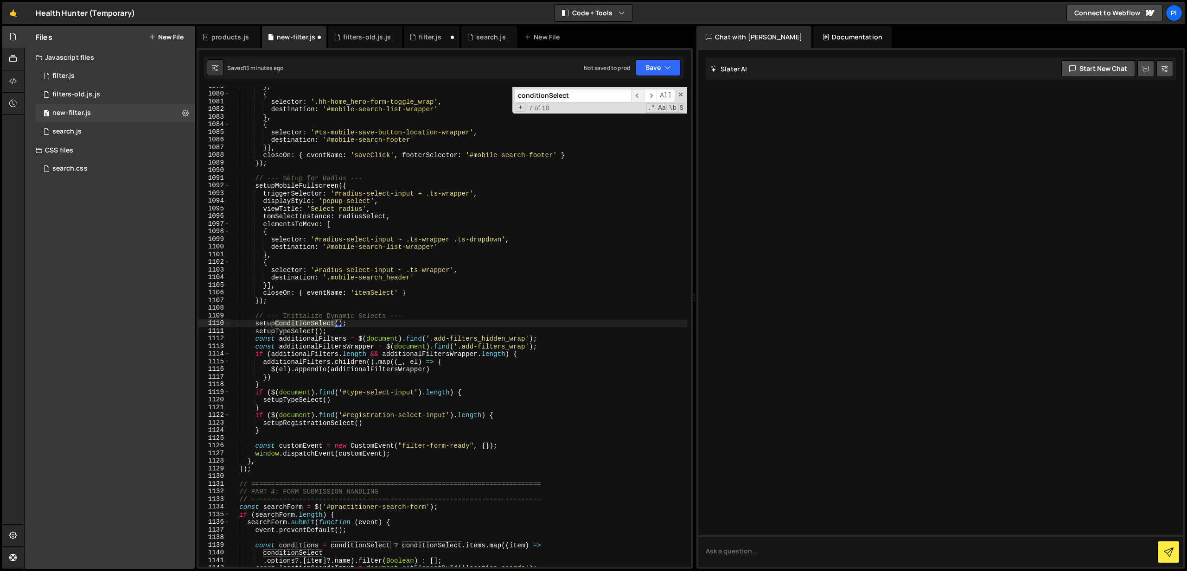
click at [640, 97] on span "​" at bounding box center [637, 95] width 13 height 13
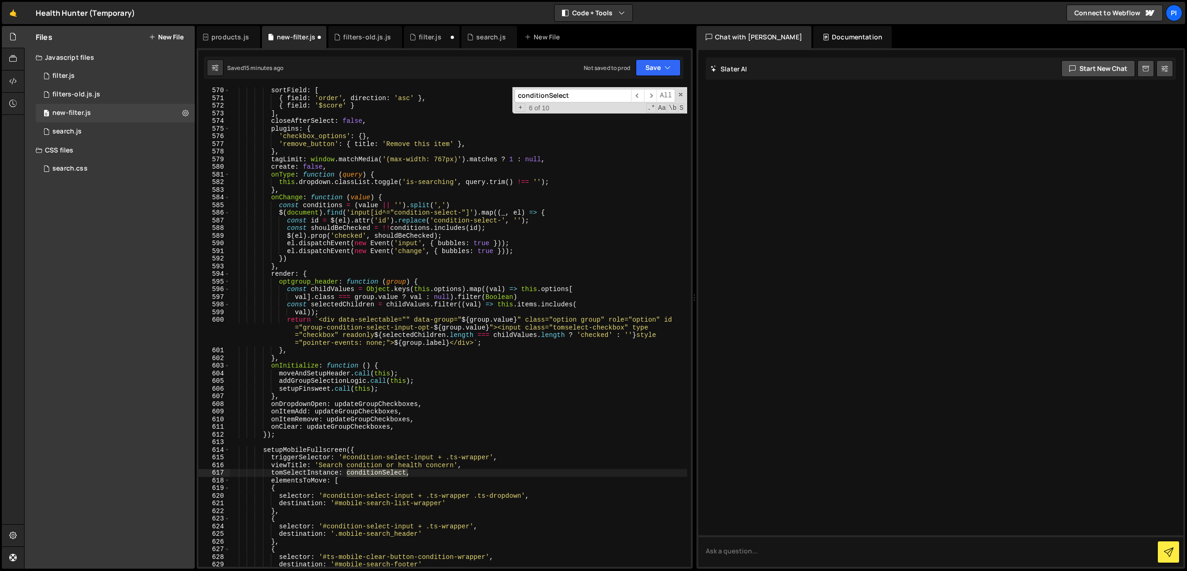
scroll to position [4408, 0]
click at [433, 471] on div "sortField : [ { field : 'order' , direction : 'asc' } , { field : '$score' } ] …" at bounding box center [459, 333] width 458 height 495
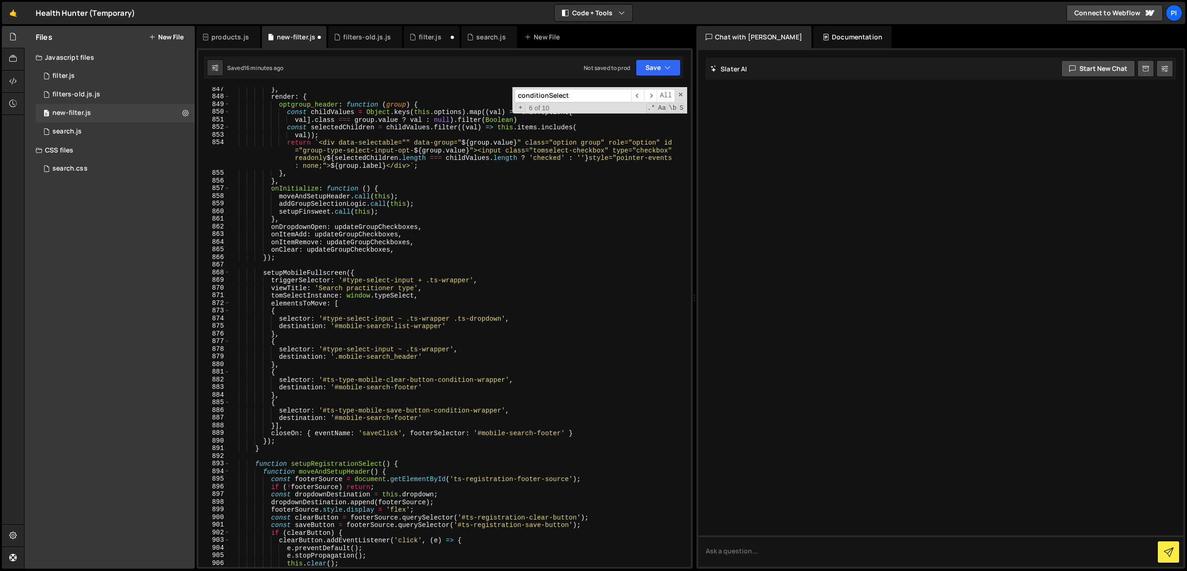
scroll to position [6573, 0]
drag, startPoint x: 415, startPoint y: 237, endPoint x: 270, endPoint y: 236, distance: 145.1
click at [270, 236] on div "} , render : { optgroup_header : function ( group ) { const childValues = Objec…" at bounding box center [459, 332] width 458 height 495
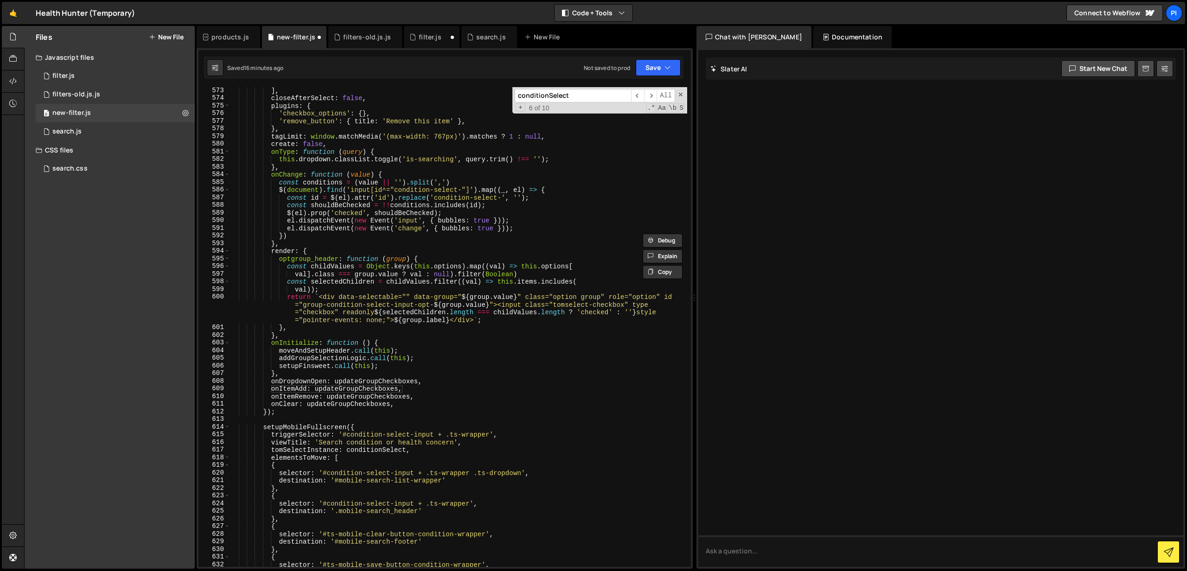
scroll to position [4426, 0]
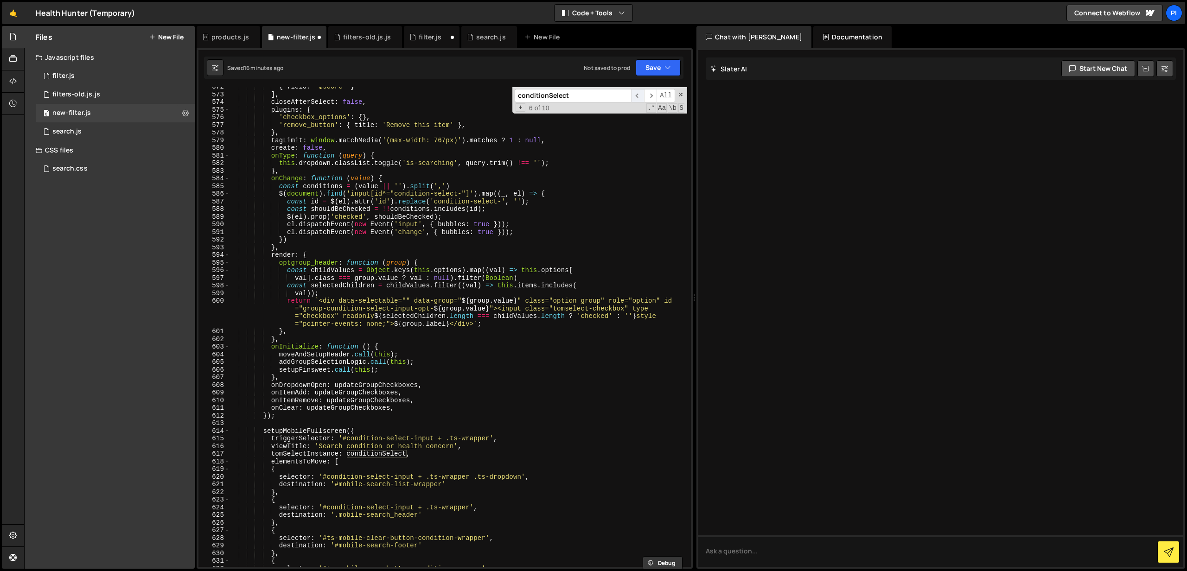
click at [632, 101] on span "​" at bounding box center [637, 95] width 13 height 13
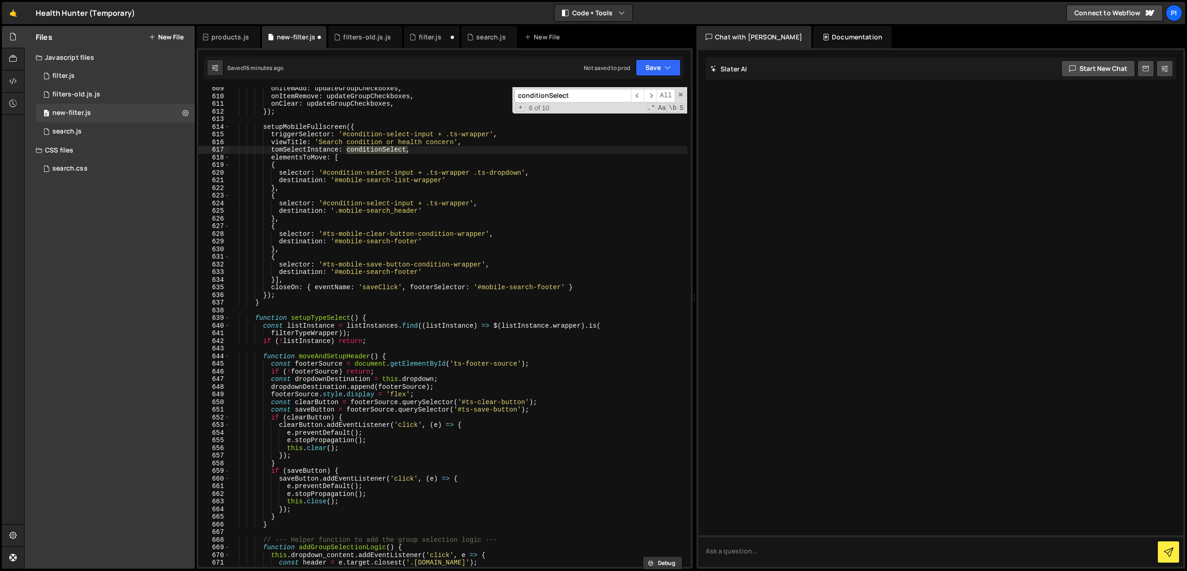
scroll to position [4737, 0]
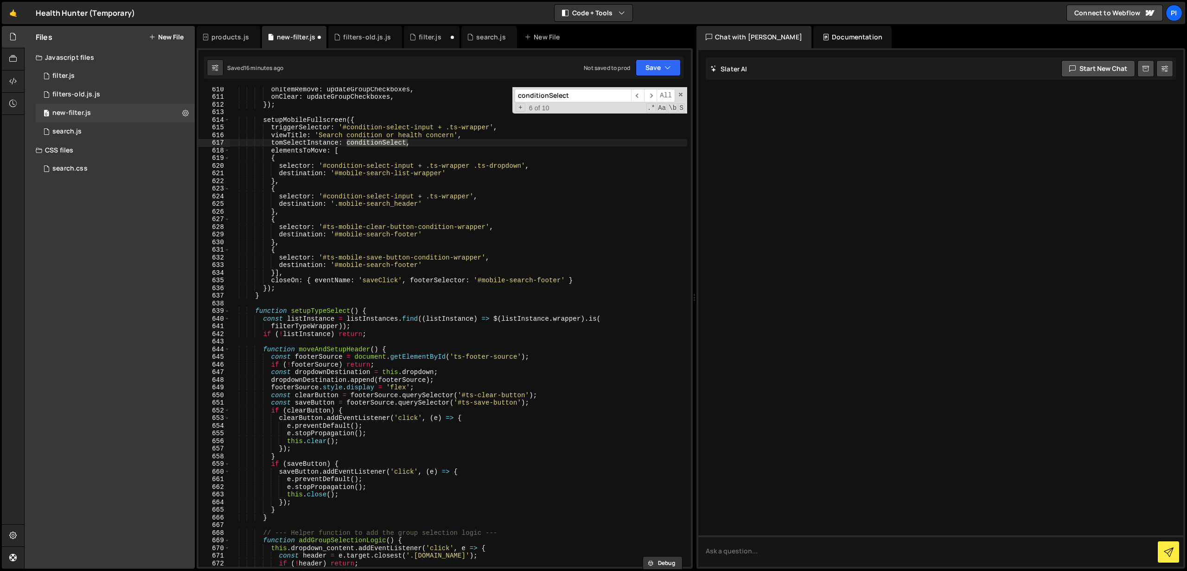
type textarea "tomSelectInstance: conditionSelect,"
drag, startPoint x: 415, startPoint y: 141, endPoint x: 232, endPoint y: 145, distance: 183.2
click at [232, 145] on div "onItemRemove : updateGroupCheckboxes , onClear : updateGroupCheckboxes , }) ; s…" at bounding box center [459, 332] width 458 height 495
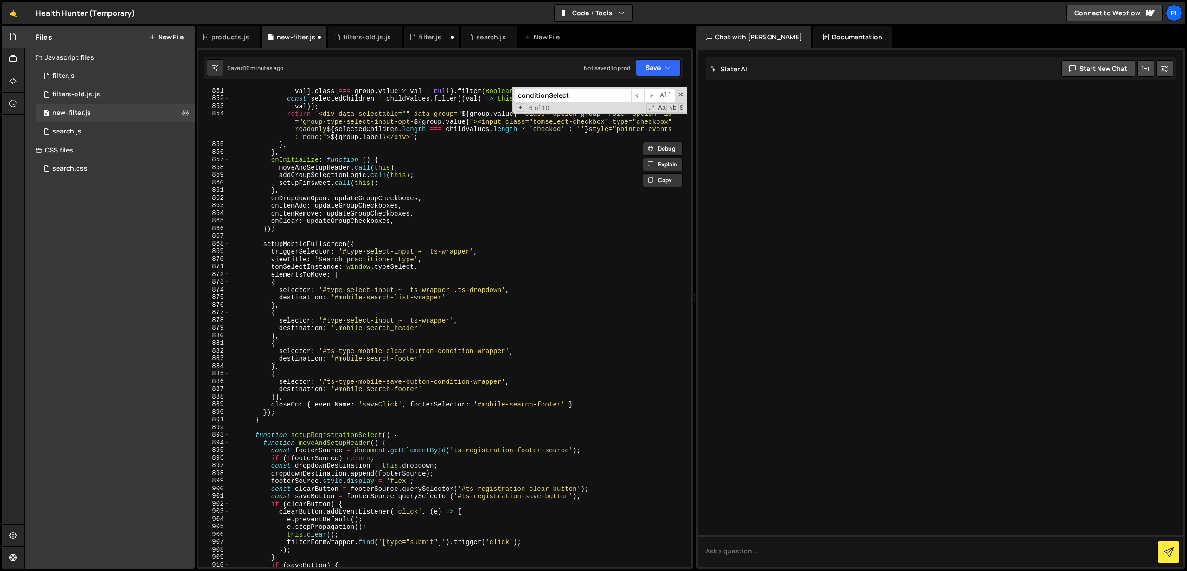
scroll to position [6603, 0]
click at [433, 267] on div "val ] . class === group . value ? val : null ) . filter ( Boolean ) const selec…" at bounding box center [459, 333] width 458 height 495
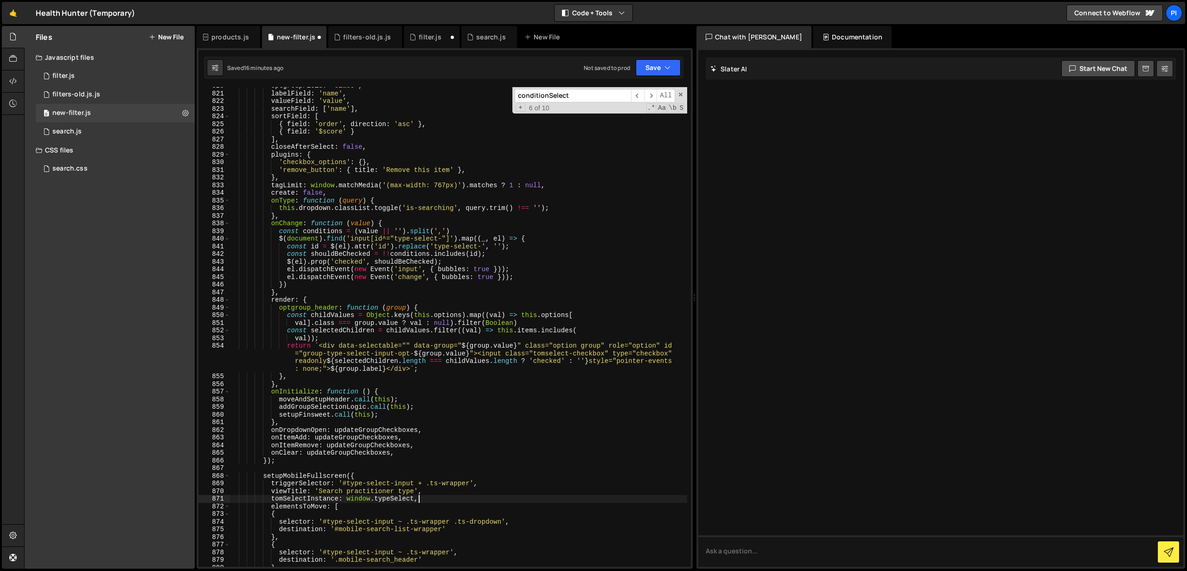
scroll to position [6370, 0]
click at [441, 492] on div "optgroupField : 'class' , labelField : 'name' , valueField : 'value' , searchFi…" at bounding box center [459, 329] width 458 height 495
type textarea "viewTitle: 'Search practitioner type',"
paste textarea "tomSelectInstance: conditionSelect,"
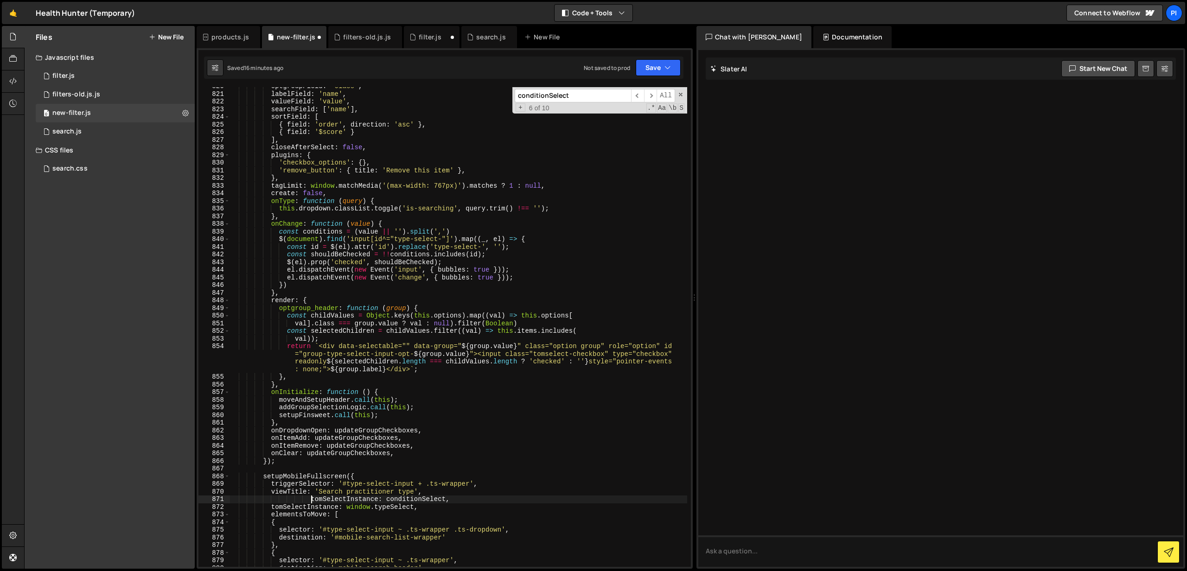
click at [313, 499] on div "optgroupField : 'class' , labelField : 'name' , valueField : 'value' , searchFi…" at bounding box center [459, 330] width 458 height 495
drag, startPoint x: 444, startPoint y: 510, endPoint x: 224, endPoint y: 510, distance: 219.3
click at [224, 510] on div "tomSelectInstance: conditionSelect, 820 821 822 823 824 825 826 827 828 829 830…" at bounding box center [444, 327] width 492 height 480
type textarea "tomSelectInstance: window.typeSelect,"
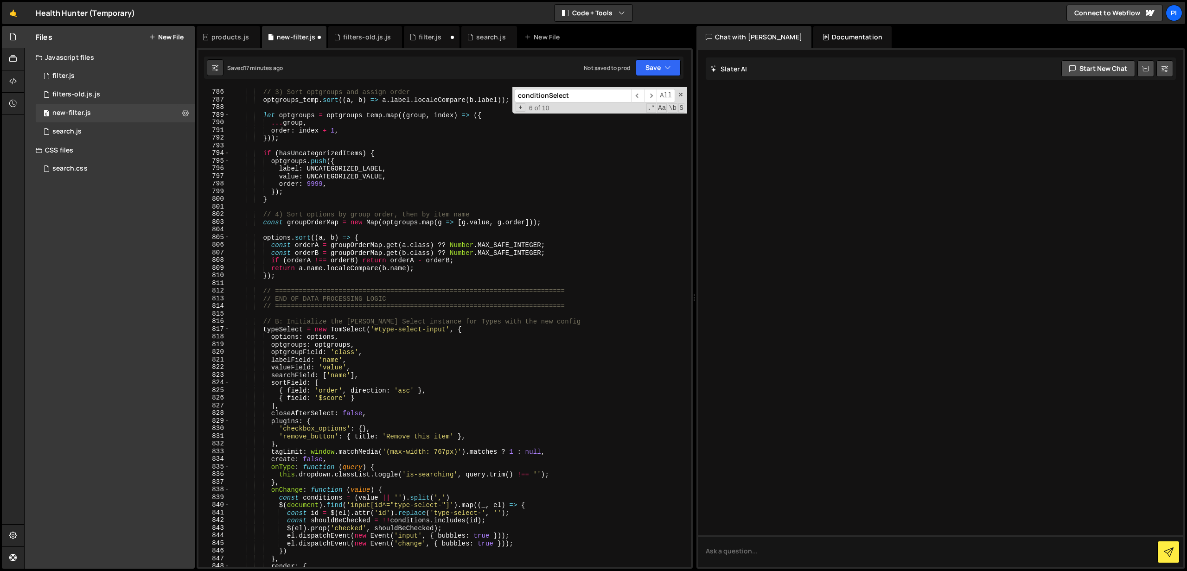
scroll to position [6104, 0]
click at [278, 332] on div "// 3) Sort optgroups and assign order optgroups_temp . sort (( a , b ) => a . l…" at bounding box center [459, 328] width 458 height 495
click at [421, 325] on div "// 3) Sort optgroups and assign order optgroups_temp . sort (( a , b ) => a . l…" at bounding box center [459, 328] width 458 height 495
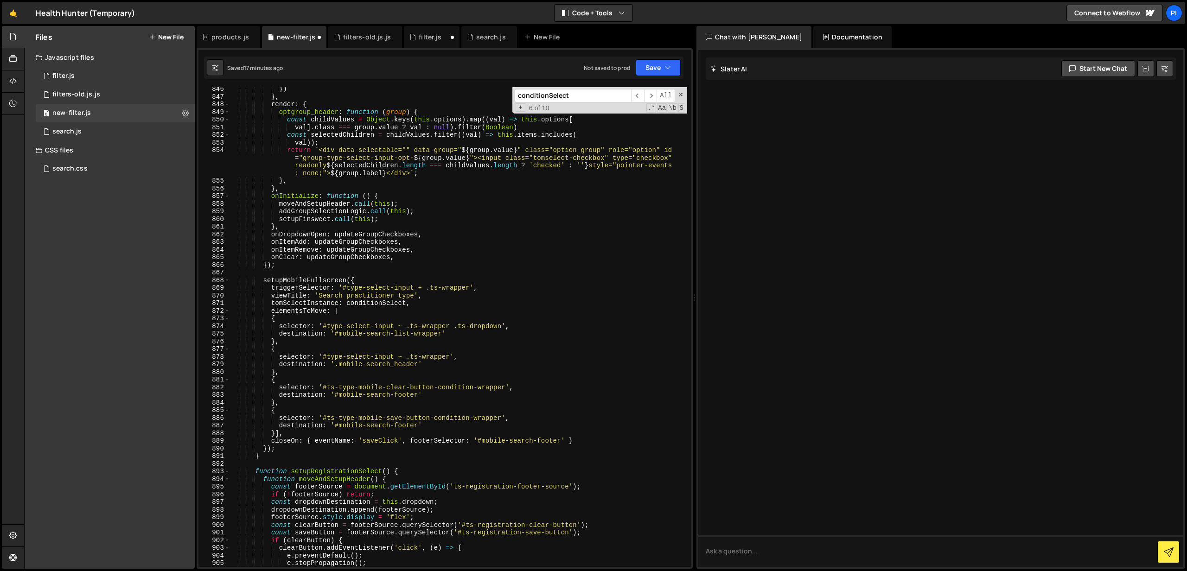
scroll to position [6566, 0]
click at [647, 72] on button "Save" at bounding box center [658, 67] width 45 height 17
click at [619, 91] on div "Save to Staging S" at bounding box center [627, 90] width 96 height 9
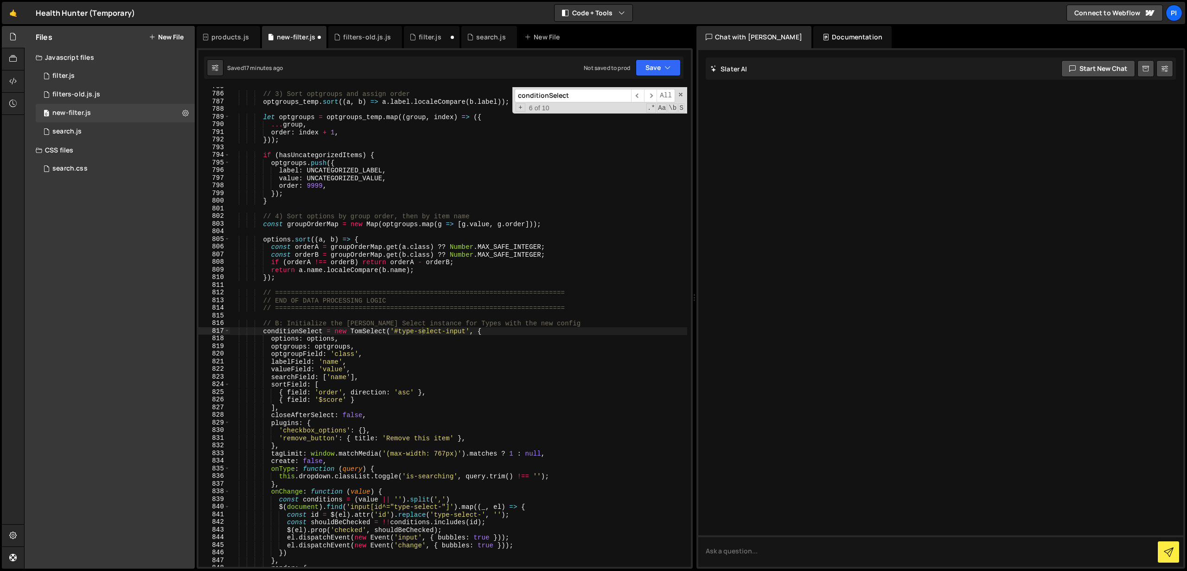
scroll to position [6102, 0]
click at [637, 63] on button "Save" at bounding box center [658, 67] width 45 height 17
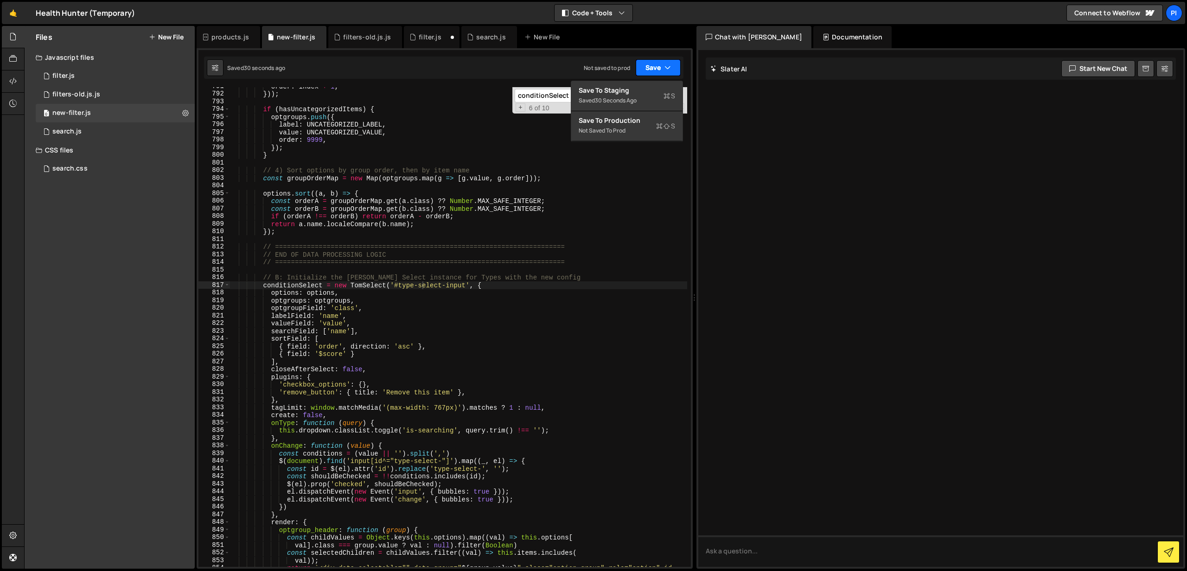
scroll to position [6144, 0]
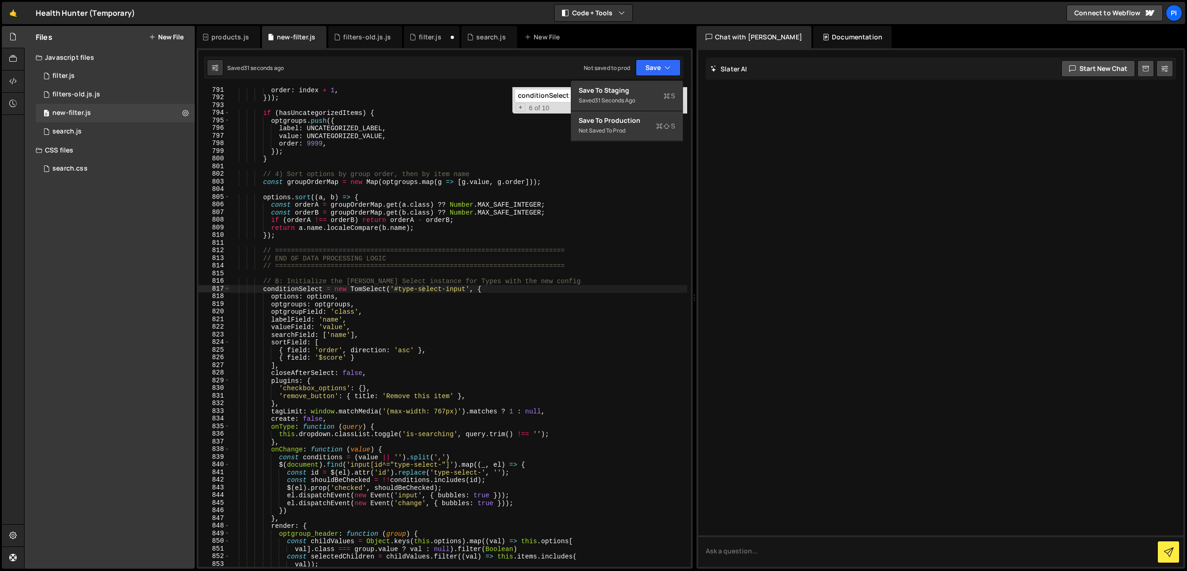
click at [296, 289] on div "order : index + 1 , })) ; if ( hasUncategorizedItems ) { optgroups . push ({ la…" at bounding box center [459, 345] width 458 height 518
click at [654, 97] on span "​" at bounding box center [650, 95] width 13 height 13
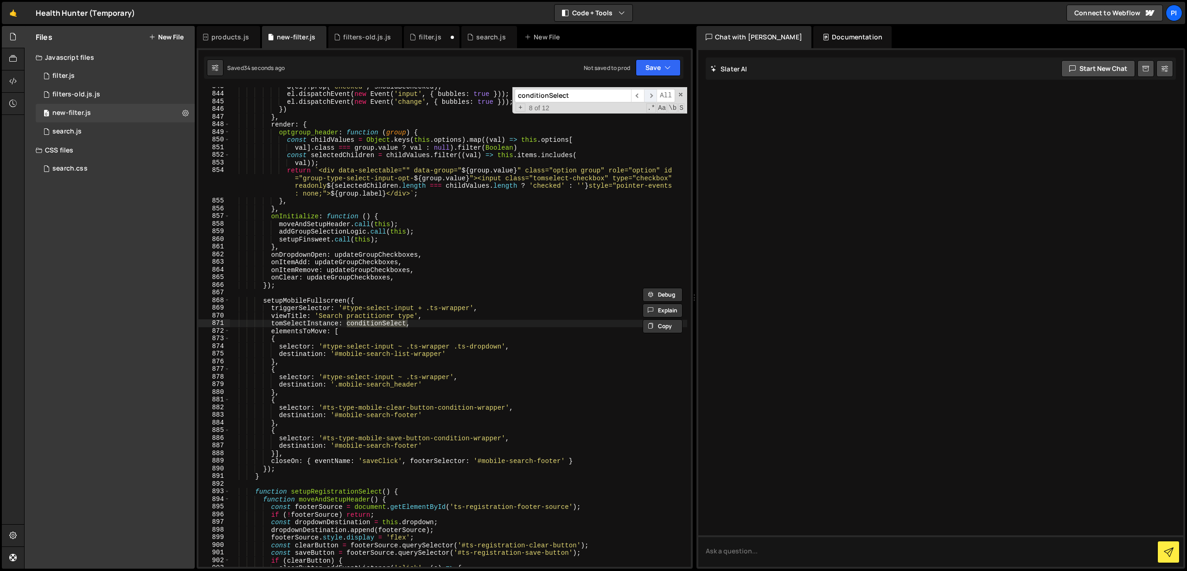
scroll to position [6546, 0]
click at [634, 96] on span "​" at bounding box center [637, 95] width 13 height 13
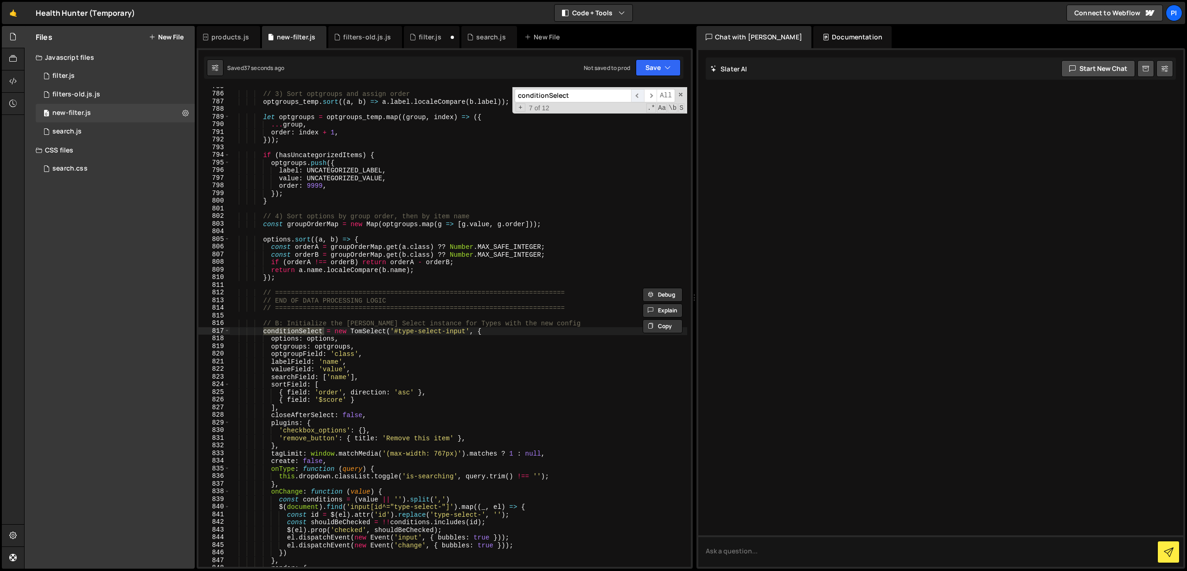
scroll to position [6102, 0]
click at [296, 330] on div "// 3) Sort optgroups and assign order optgroups_temp . sort (( a , b ) => a . l…" at bounding box center [459, 327] width 458 height 480
click at [299, 330] on div "// 3) Sort optgroups and assign order optgroups_temp . sort (( a , b ) => a . l…" at bounding box center [459, 330] width 458 height 495
click at [463, 332] on div "// 3) Sort optgroups and assign order optgroups_temp . sort (( a , b ) => a . l…" at bounding box center [459, 330] width 458 height 495
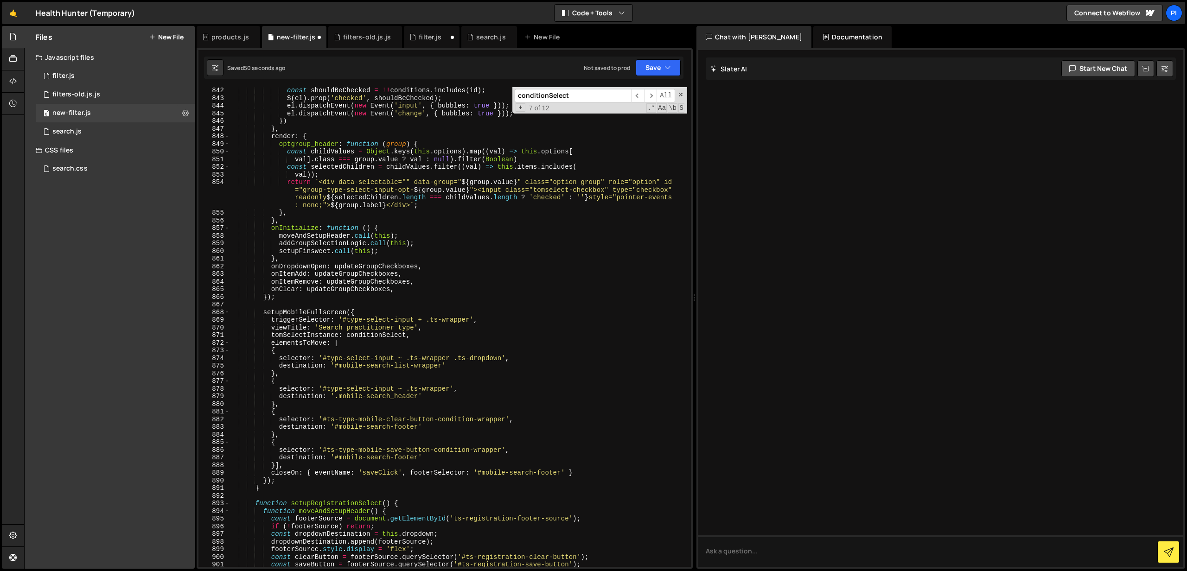
scroll to position [6536, 0]
click at [383, 334] on div "const shouldBeChecked = !! conditions . includes ( id ) ; $ ( el ) . prop ( 'ch…" at bounding box center [459, 332] width 458 height 495
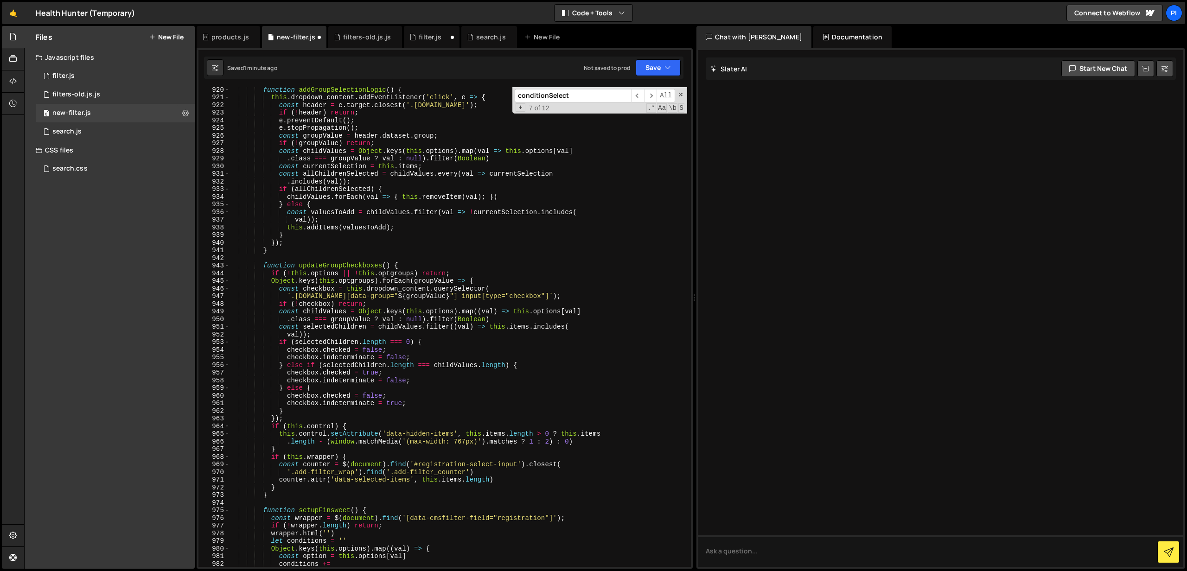
scroll to position [7161, 0]
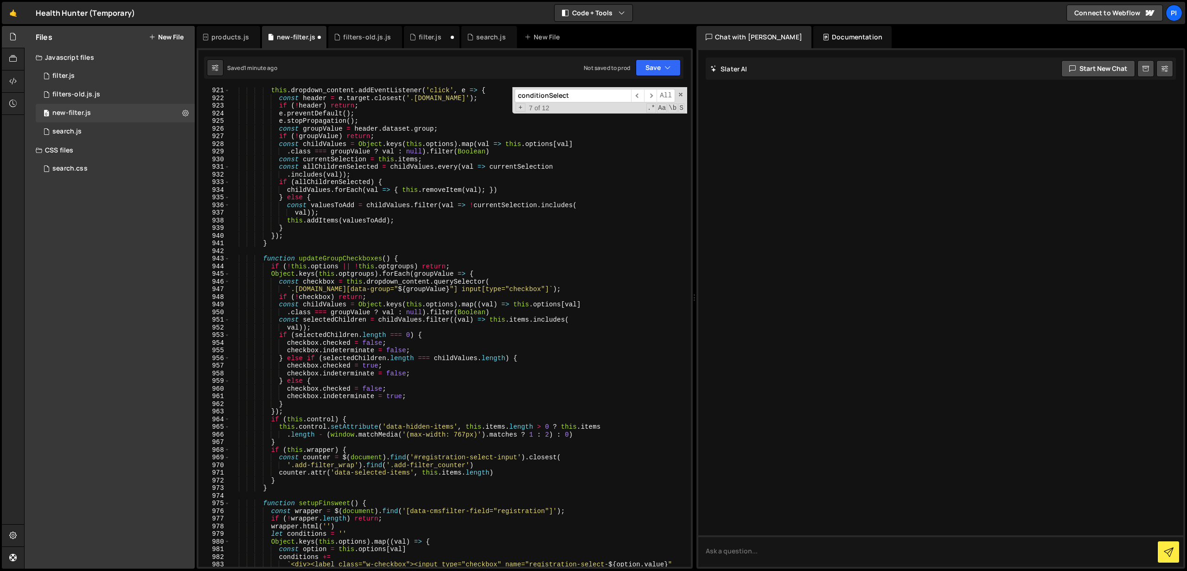
type textarea "tomSelectInstance: window.typeSelect,"
click at [570, 102] on input "conditionSelect" at bounding box center [573, 95] width 116 height 13
click at [580, 98] on input "conditionSelect" at bounding box center [573, 95] width 116 height 13
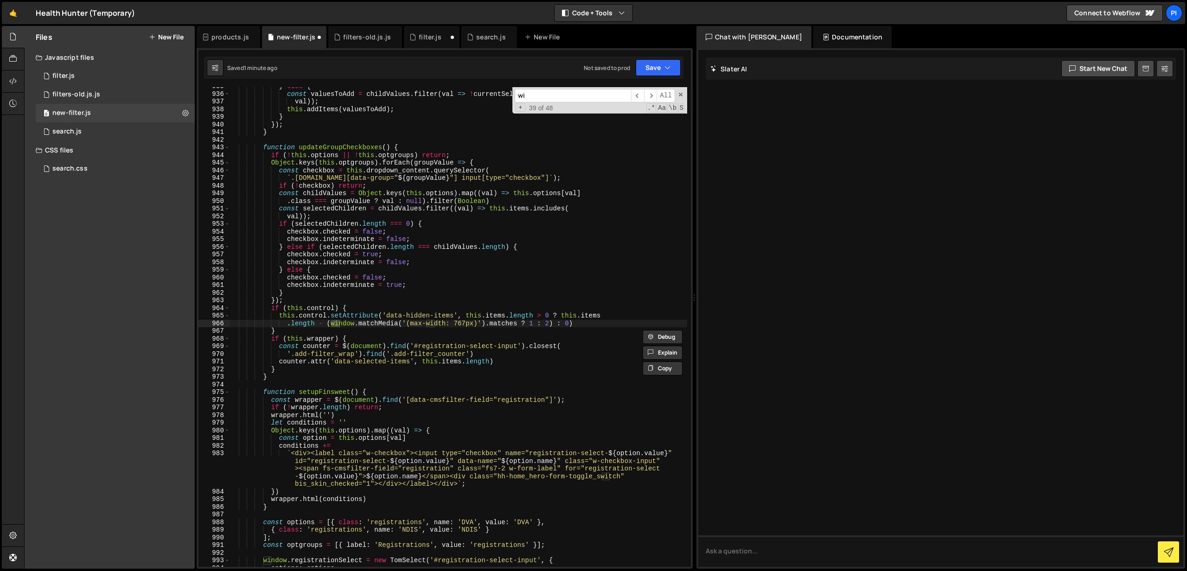
scroll to position [7272, 0]
click at [534, 97] on input "window." at bounding box center [573, 95] width 116 height 13
click at [648, 94] on span "​" at bounding box center [650, 95] width 13 height 13
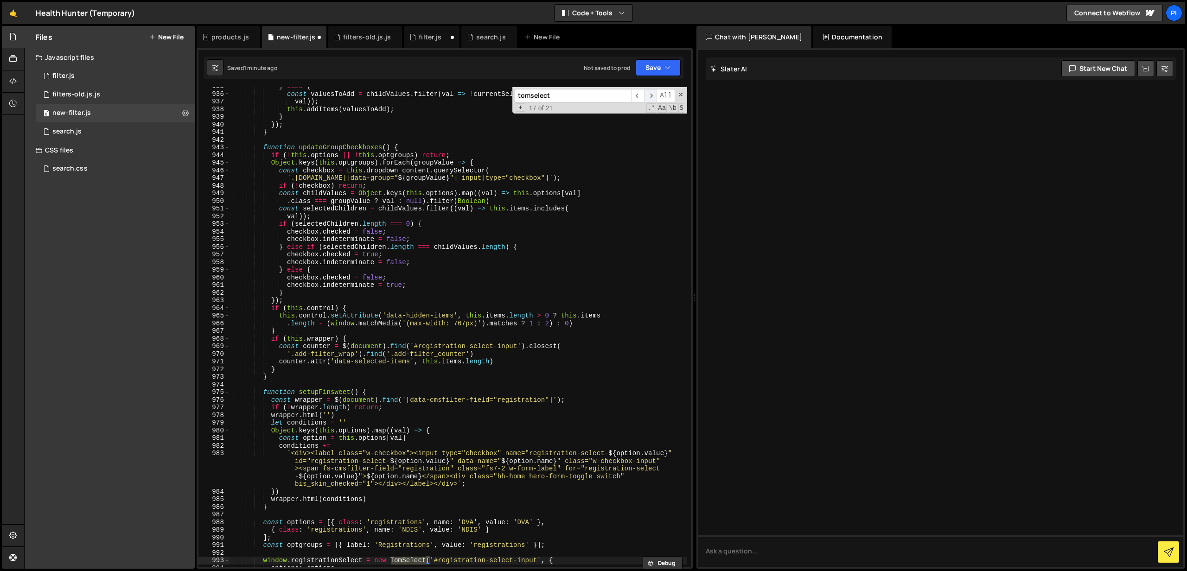
scroll to position [7747, 0]
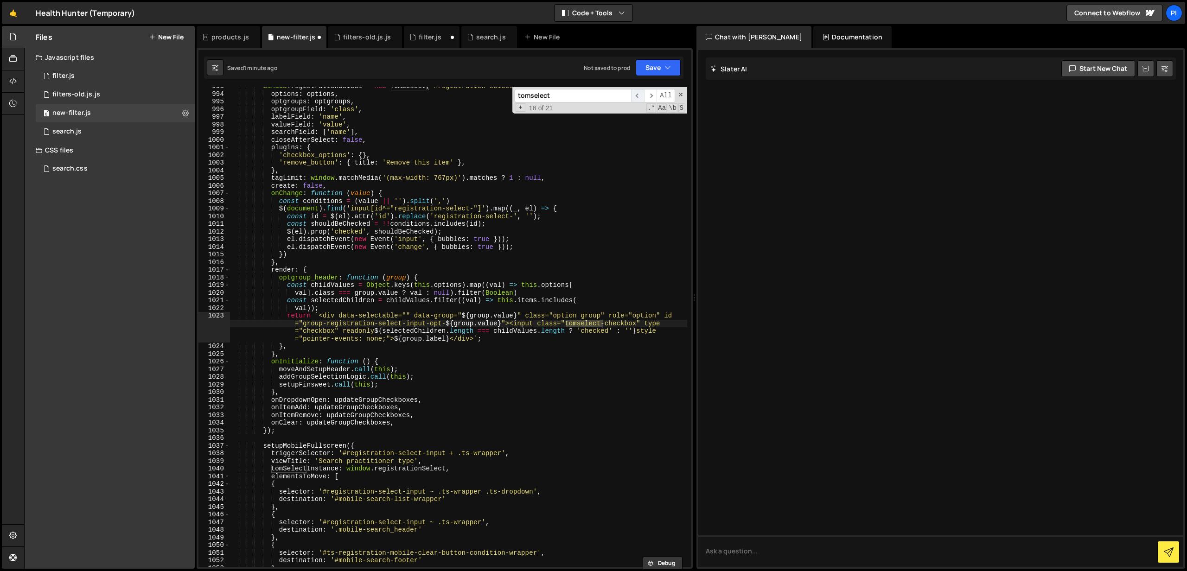
click at [636, 96] on span "​" at bounding box center [637, 95] width 13 height 13
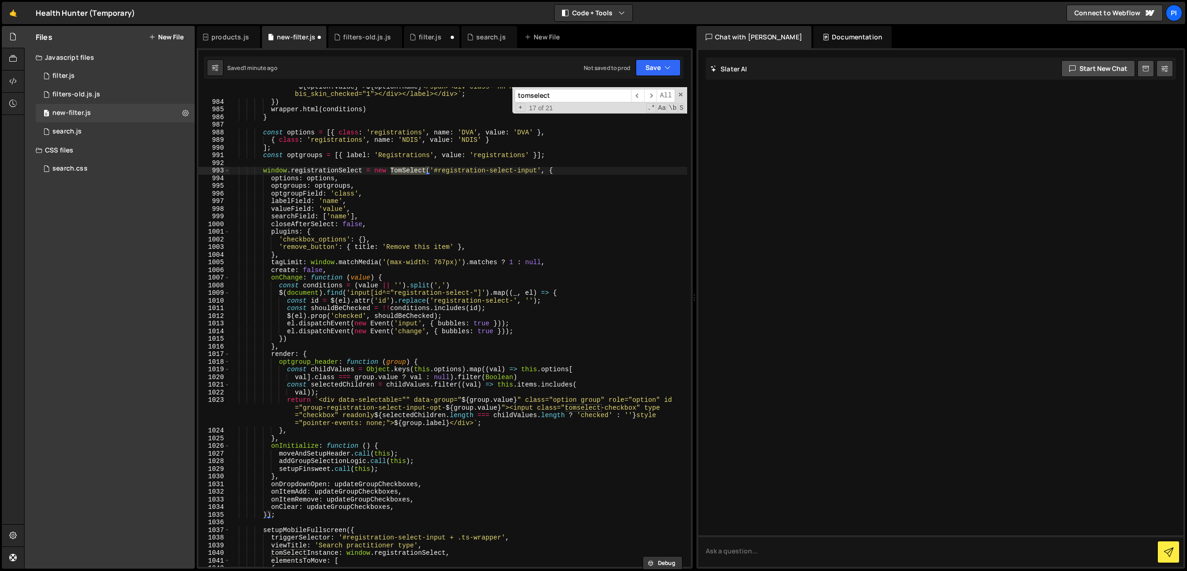
scroll to position [7661, 0]
click at [639, 98] on span "​" at bounding box center [637, 95] width 13 height 13
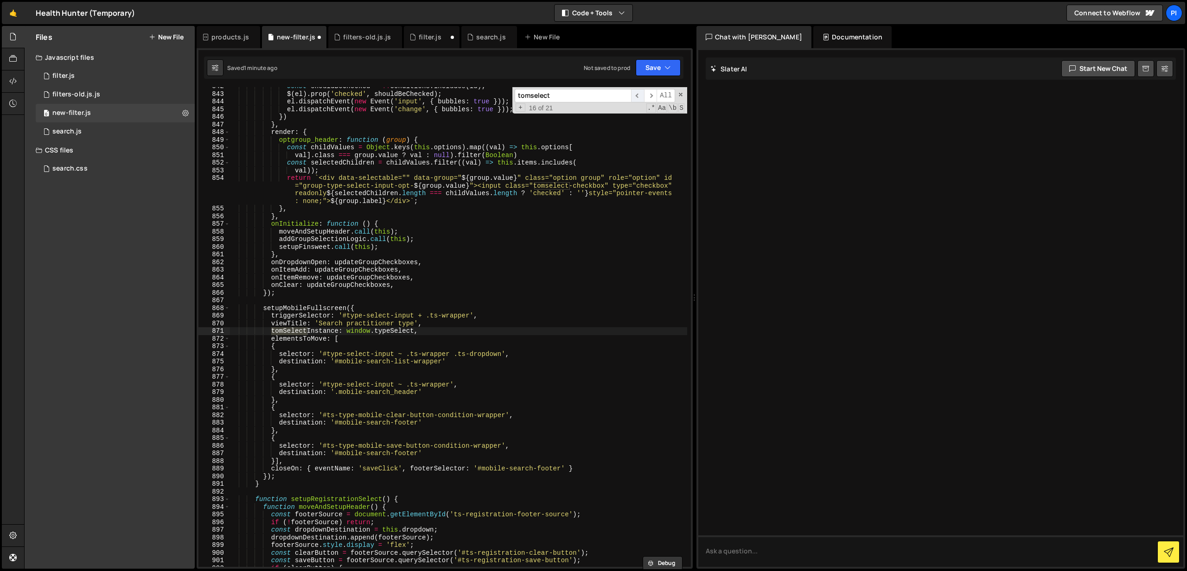
click at [639, 98] on span "​" at bounding box center [637, 95] width 13 height 13
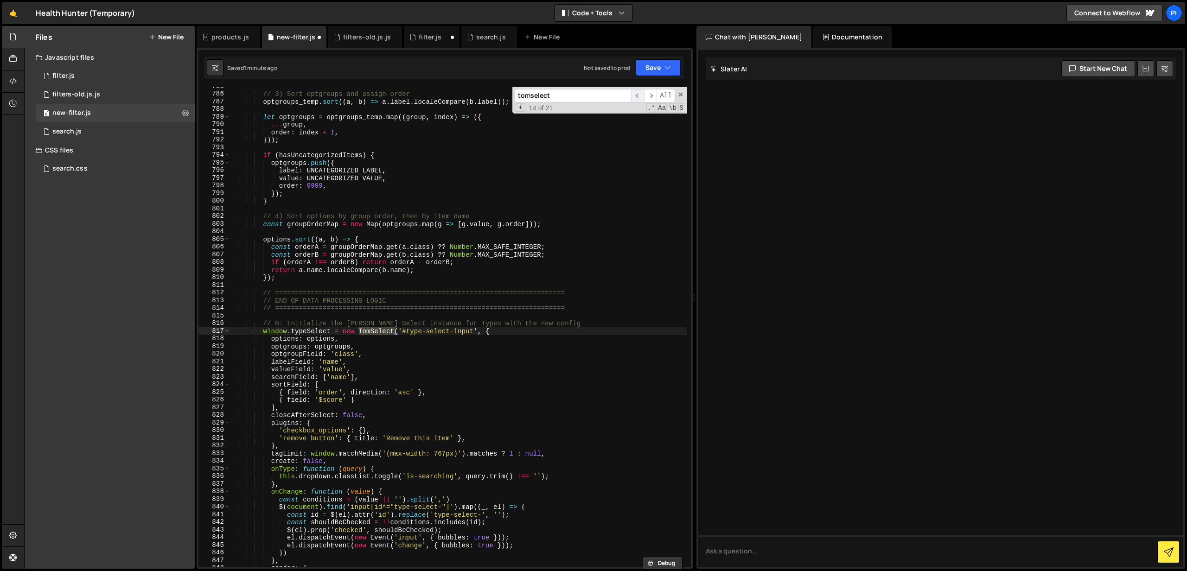
click at [639, 98] on span "​" at bounding box center [637, 95] width 13 height 13
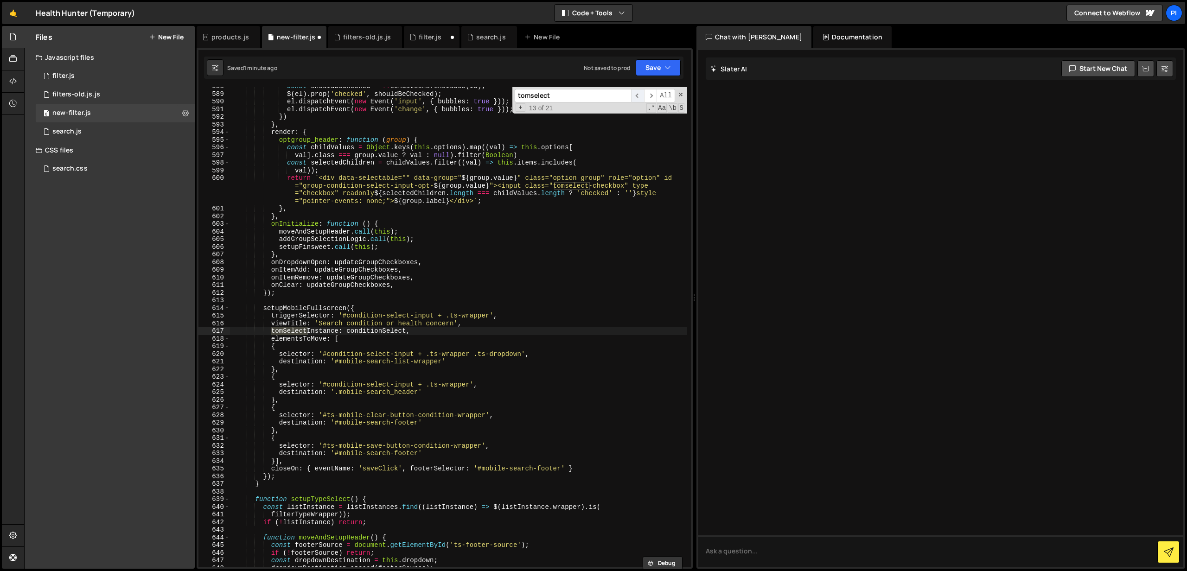
scroll to position [4549, 0]
click at [654, 97] on span "​" at bounding box center [650, 95] width 13 height 13
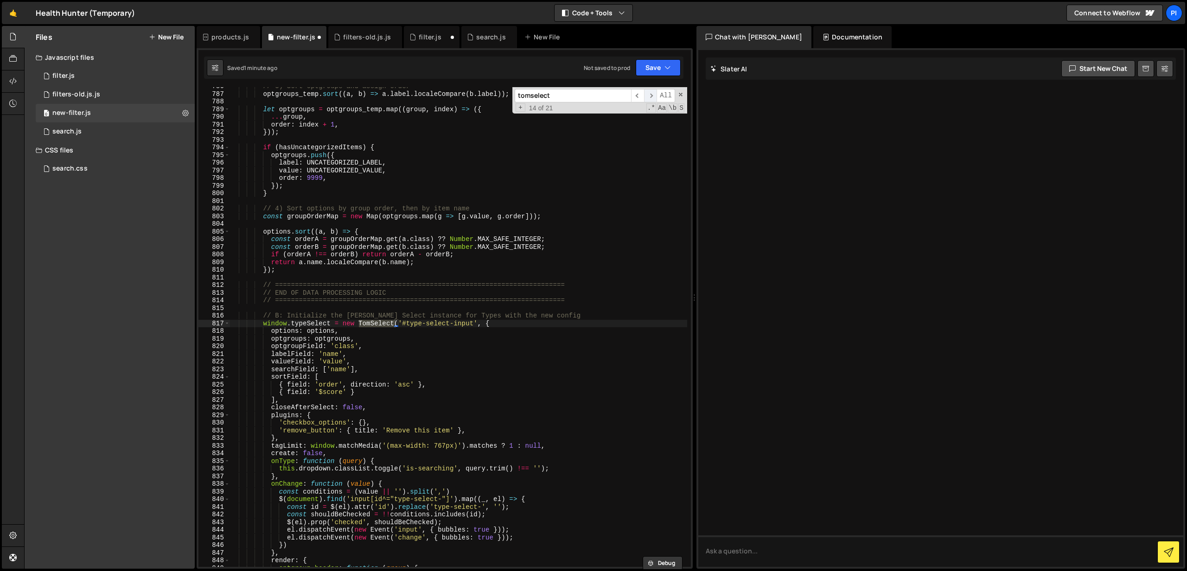
click at [654, 97] on span "​" at bounding box center [650, 95] width 13 height 13
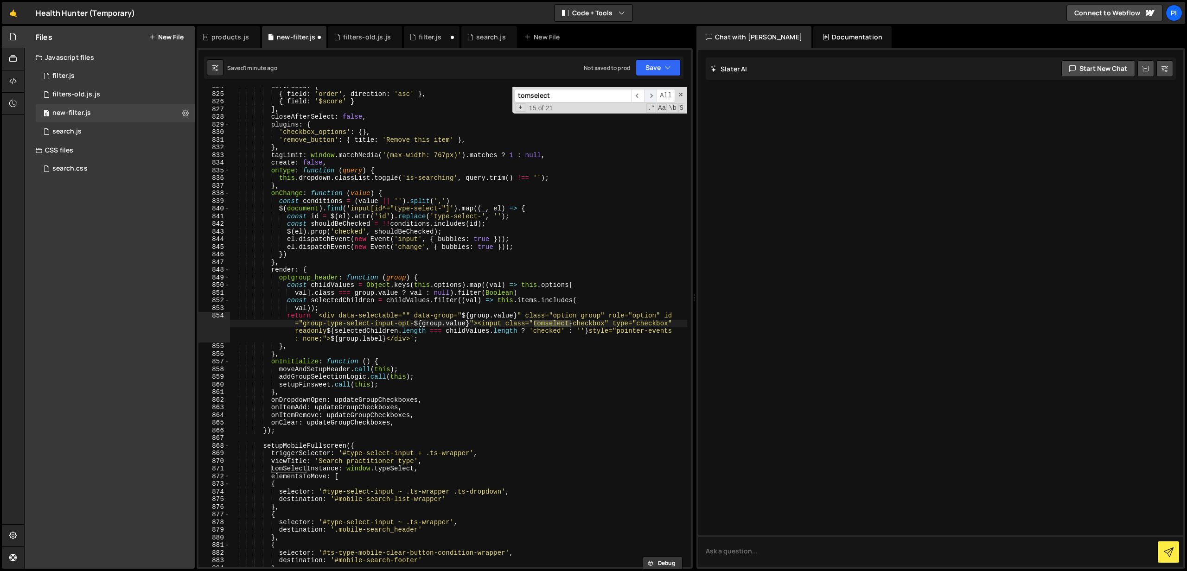
scroll to position [6400, 0]
click at [654, 97] on span "​" at bounding box center [650, 95] width 13 height 13
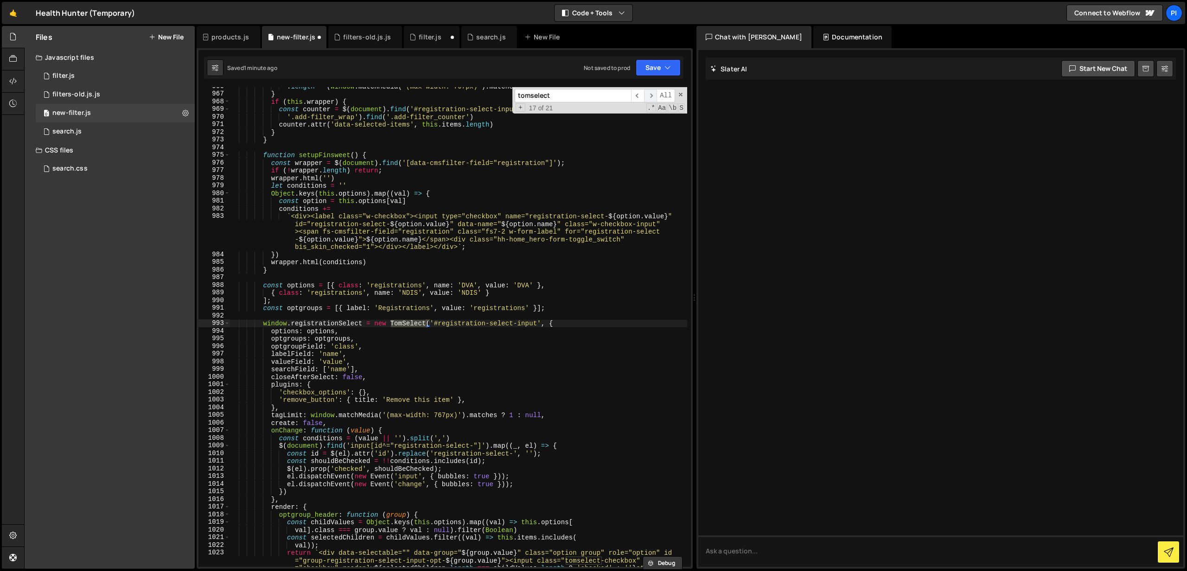
click at [654, 97] on span "​" at bounding box center [650, 95] width 13 height 13
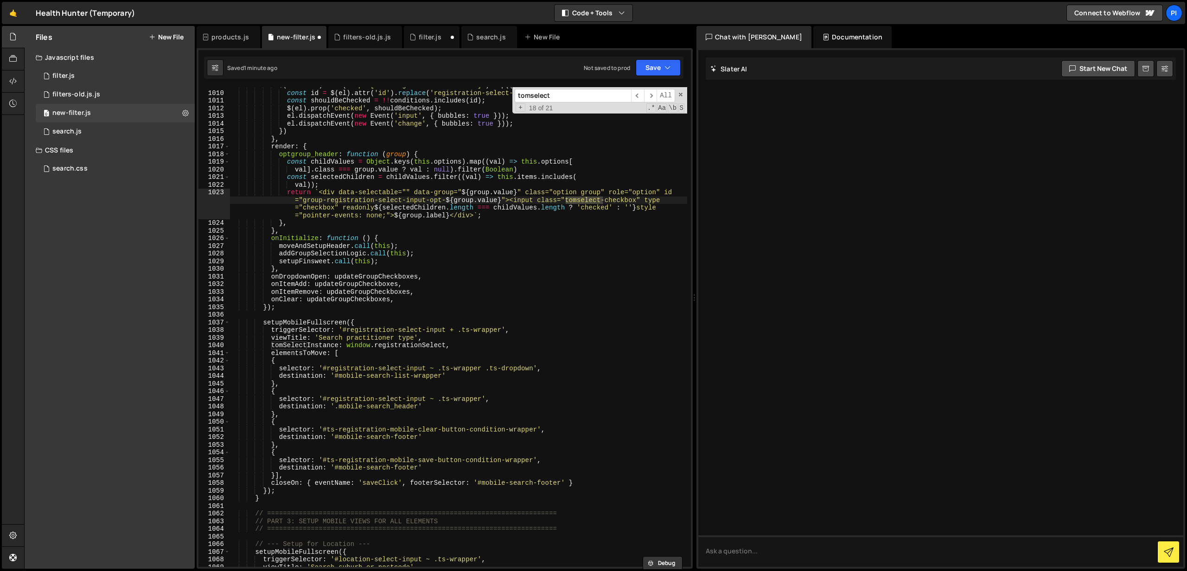
scroll to position [7871, 0]
click at [654, 67] on button "Save" at bounding box center [658, 67] width 45 height 17
click at [630, 94] on div "Save to Staging S" at bounding box center [627, 90] width 96 height 9
click at [392, 38] on icon at bounding box center [395, 36] width 6 height 9
click at [391, 38] on icon at bounding box center [394, 36] width 6 height 9
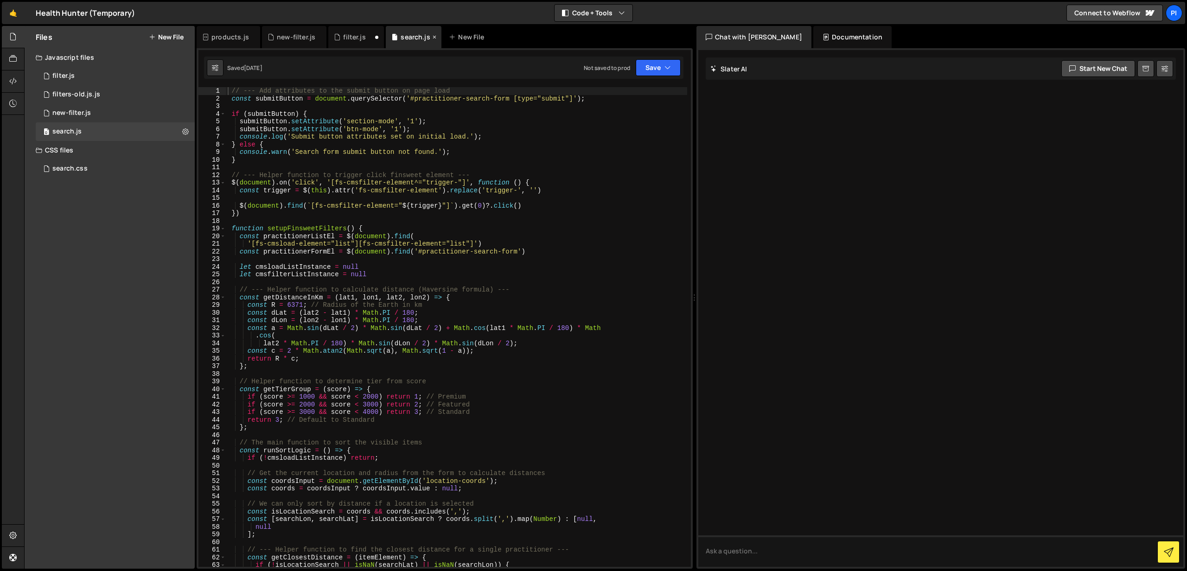
click at [431, 35] on icon at bounding box center [434, 36] width 6 height 9
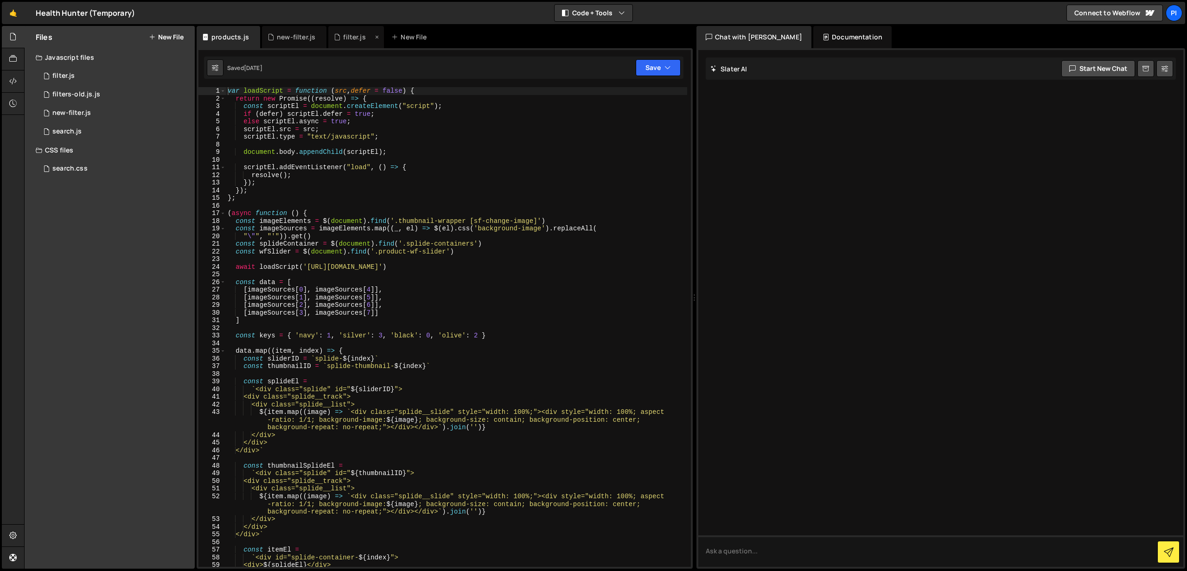
click at [375, 36] on icon at bounding box center [377, 36] width 6 height 9
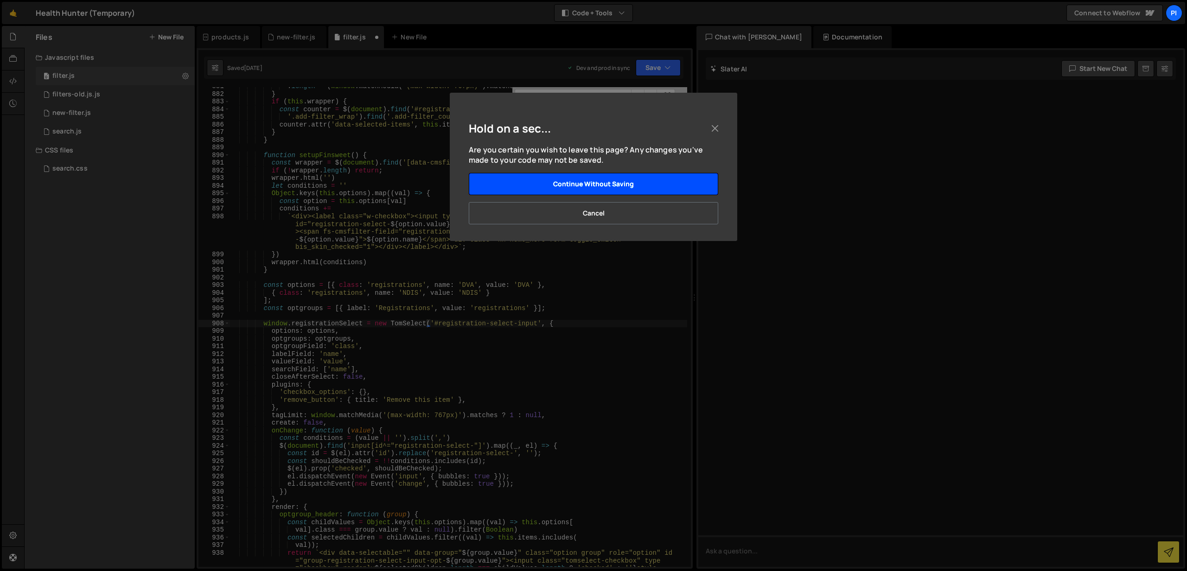
click at [617, 185] on button "Continue without saving" at bounding box center [593, 184] width 249 height 22
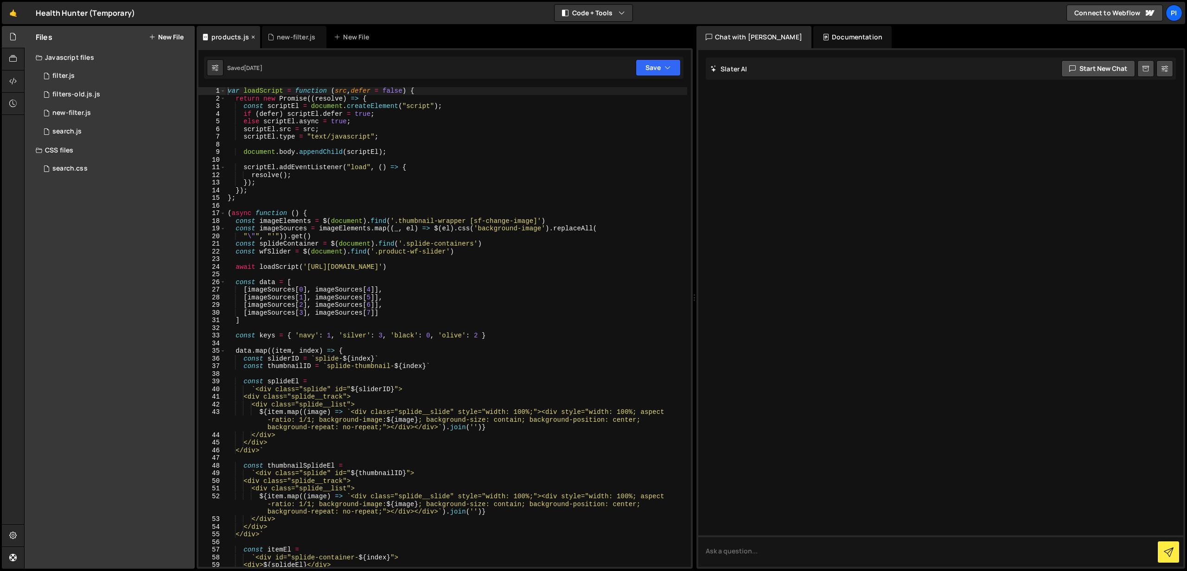
click at [252, 39] on icon at bounding box center [253, 36] width 6 height 9
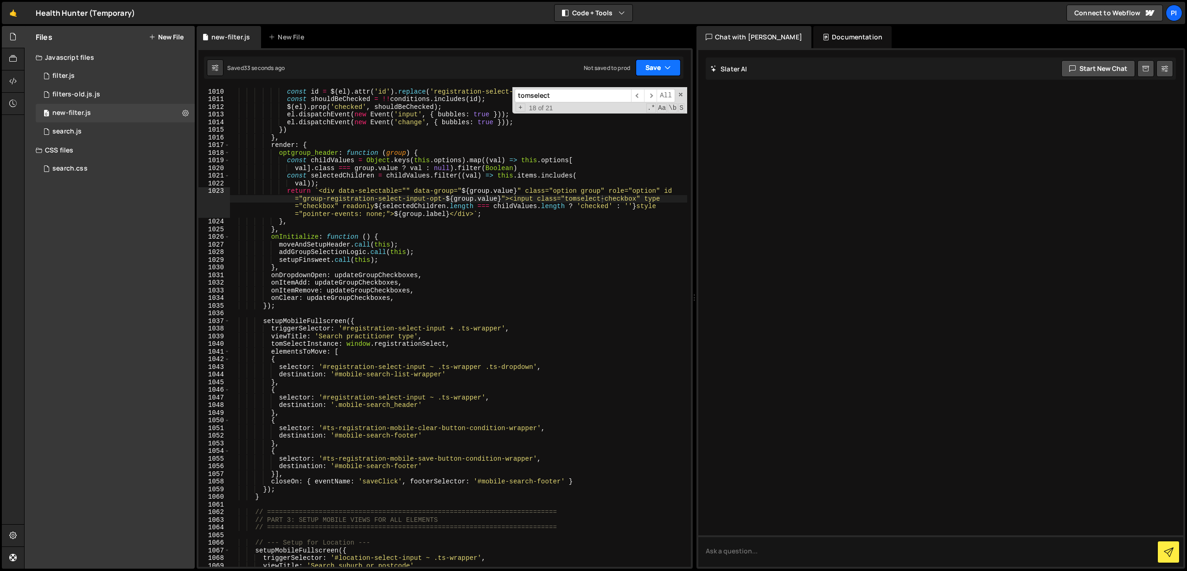
click at [651, 64] on button "Save" at bounding box center [658, 67] width 45 height 17
click at [637, 89] on div "Save to Staging S" at bounding box center [627, 90] width 96 height 9
click at [549, 96] on input "tomselect" at bounding box center [573, 95] width 116 height 13
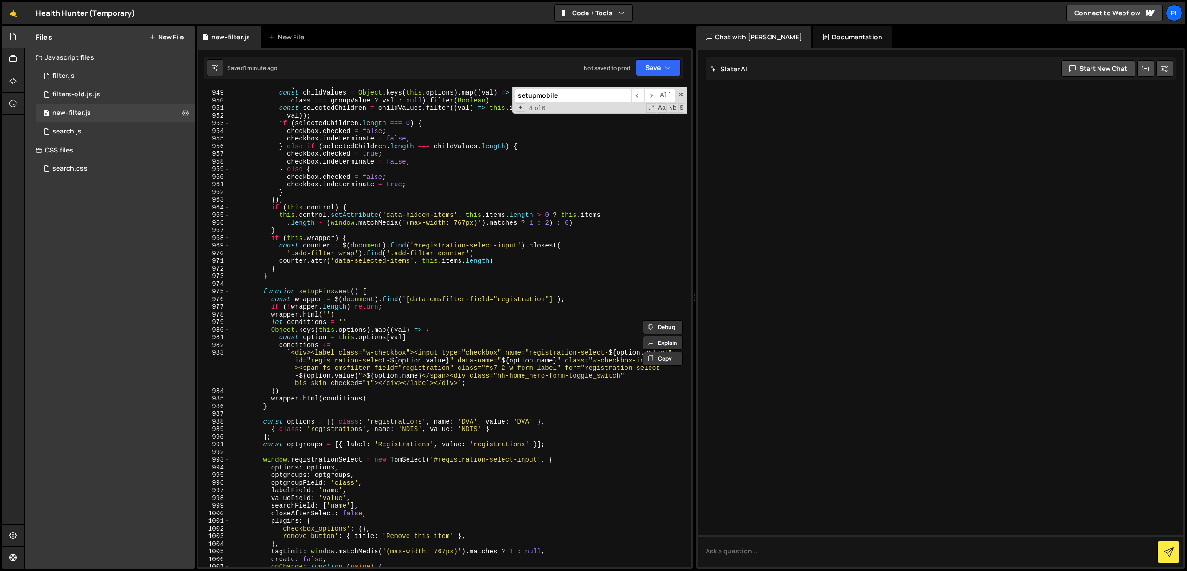
scroll to position [7373, 0]
type input "setupmobile"
click at [330, 251] on div "if ( ! checkbox ) return ; const childValues = Object . keys ( this . options )…" at bounding box center [459, 328] width 458 height 495
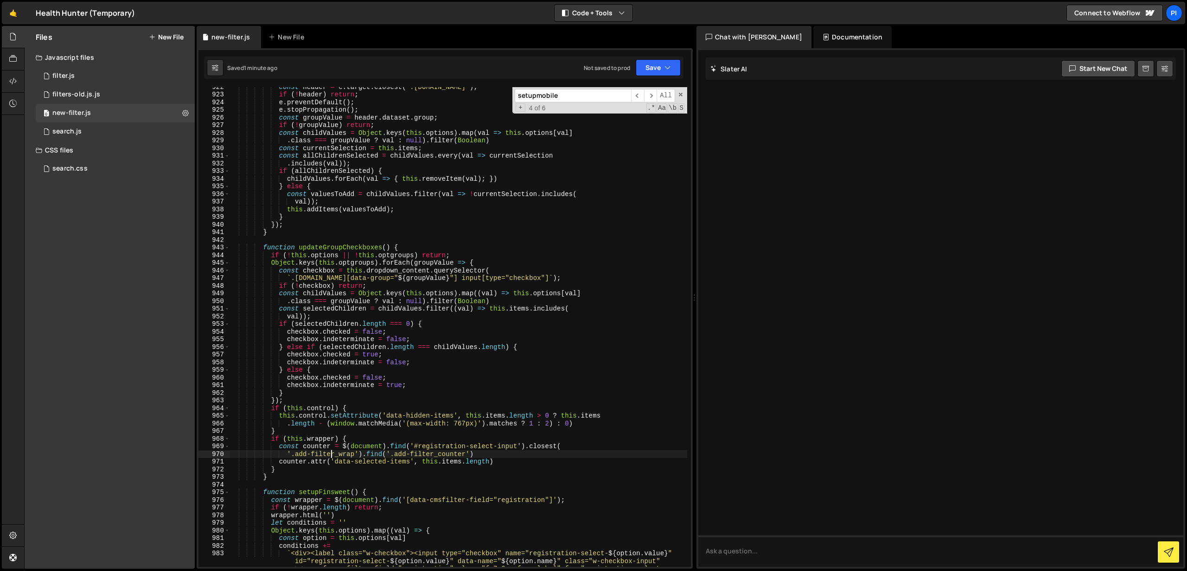
scroll to position [7166, 0]
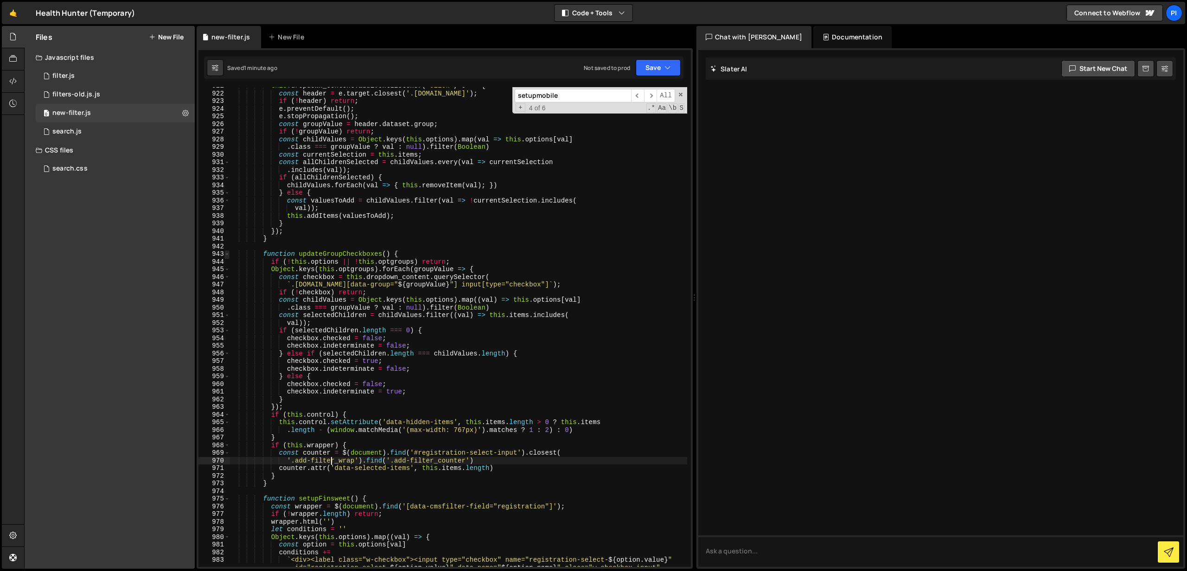
click at [227, 255] on span at bounding box center [226, 254] width 5 height 8
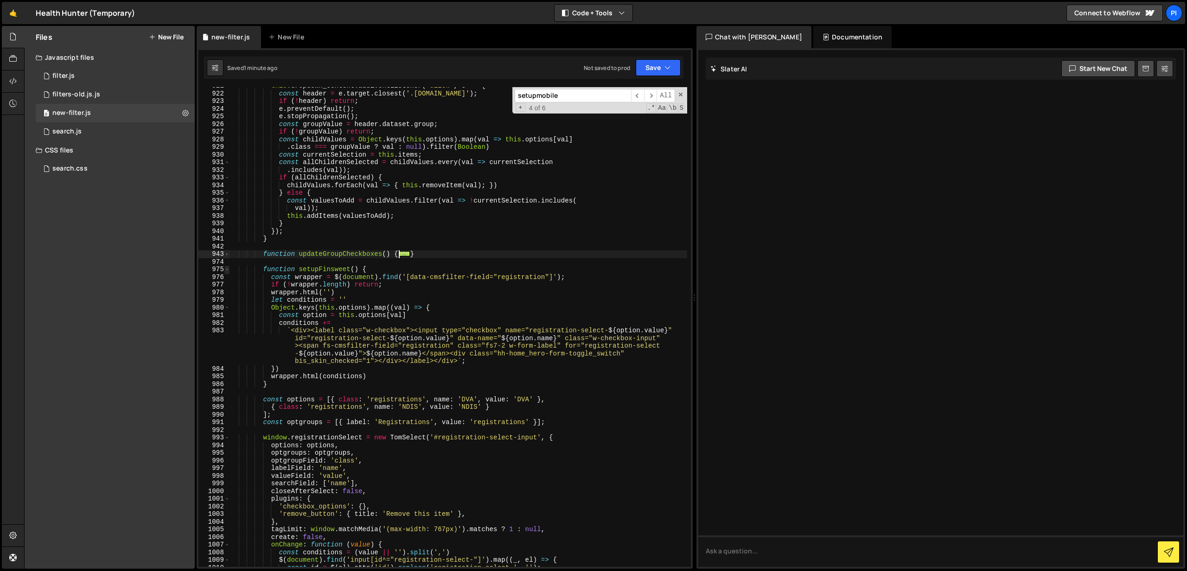
click at [225, 272] on span at bounding box center [226, 270] width 5 height 8
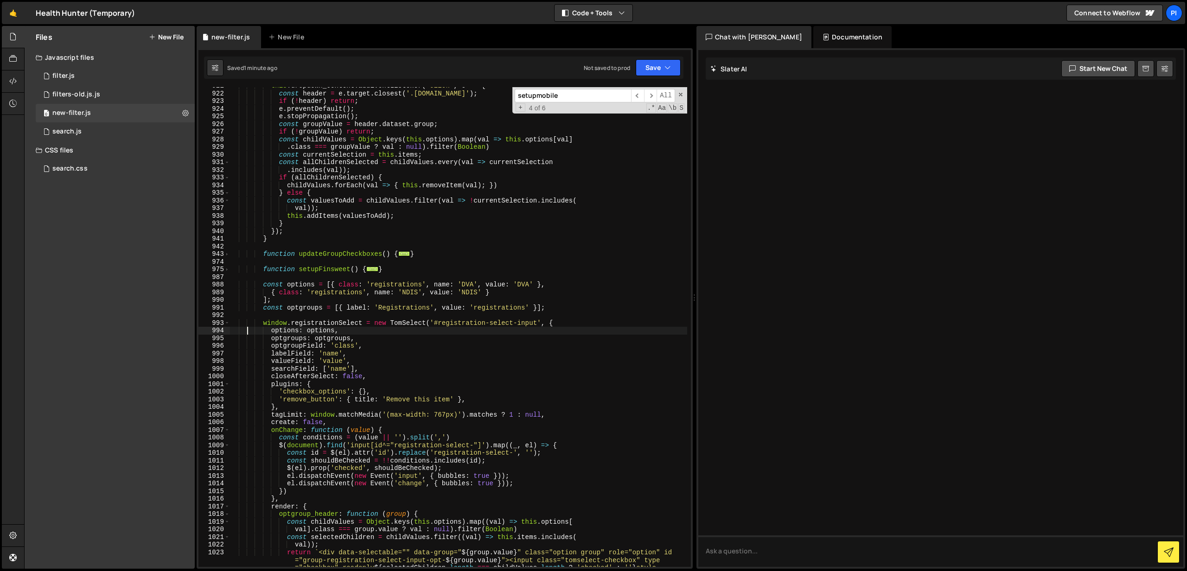
click at [247, 329] on div "this . dropdown_content . addEventListener ( 'click' , e => { const header = e …" at bounding box center [459, 341] width 458 height 518
type textarea "options: options,"
click at [262, 319] on div "this . dropdown_content . addEventListener ( 'click' , e => { const header = e …" at bounding box center [459, 341] width 458 height 518
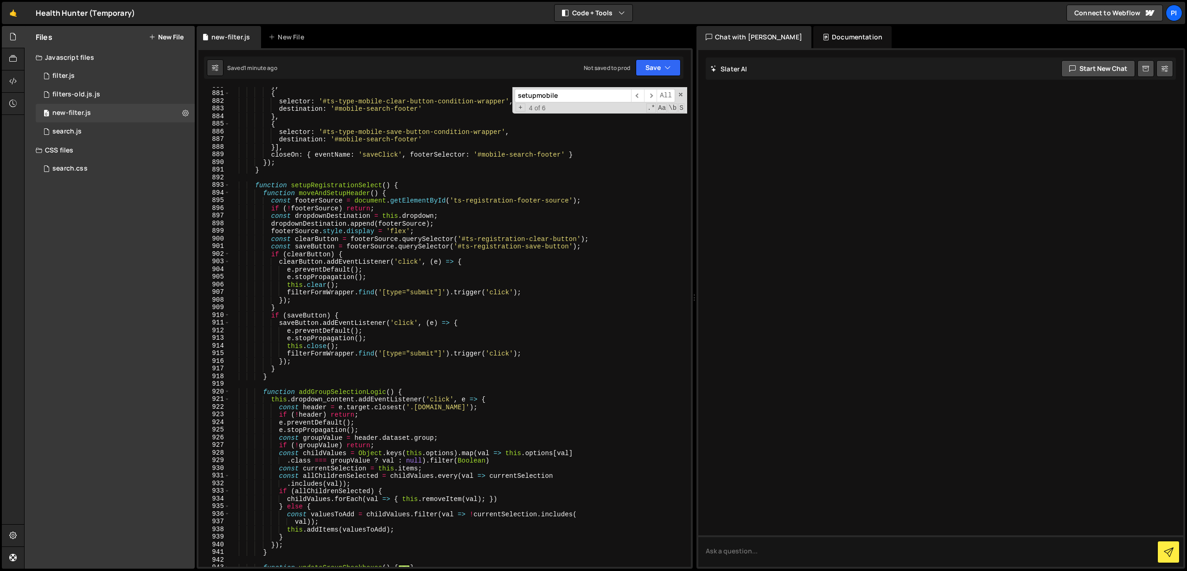
scroll to position [6852, 0]
click at [229, 186] on span at bounding box center [226, 185] width 5 height 8
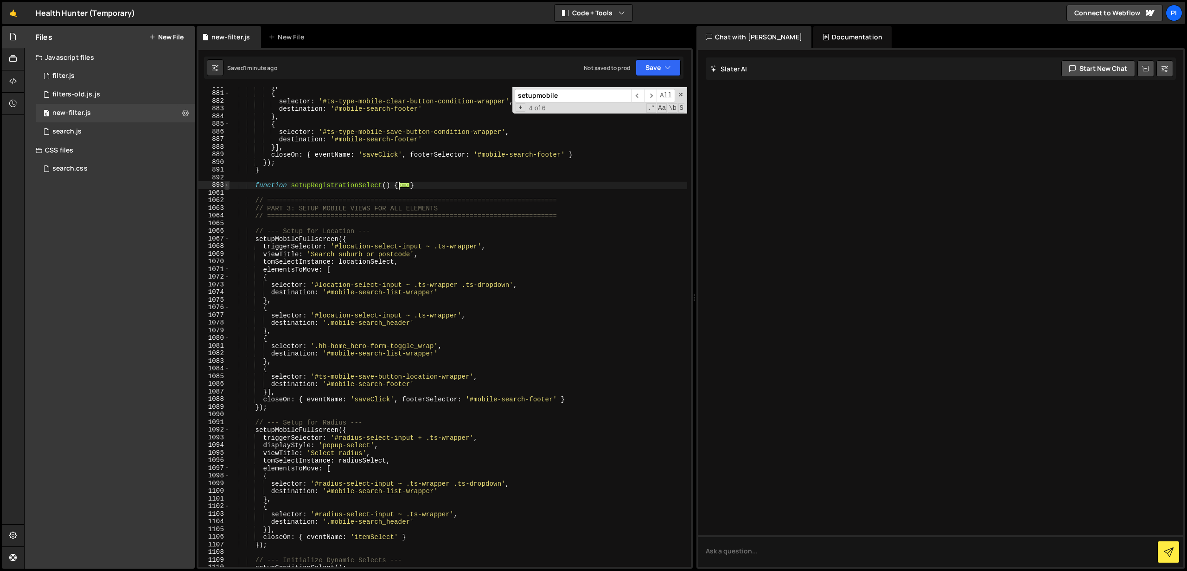
click at [229, 186] on span at bounding box center [226, 185] width 5 height 8
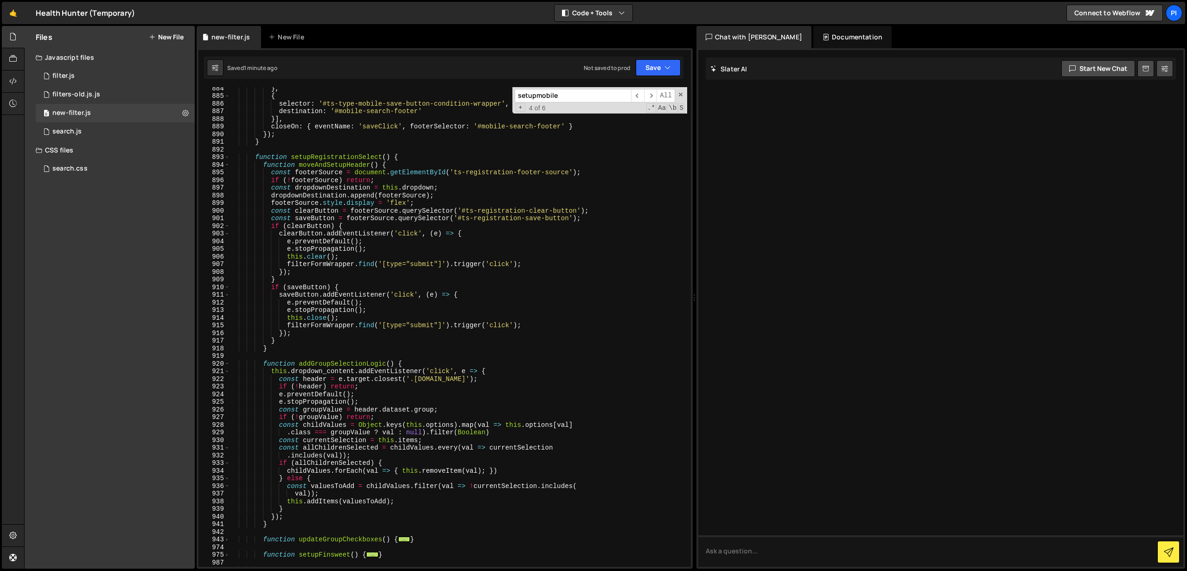
scroll to position [6877, 0]
click at [229, 161] on span at bounding box center [226, 160] width 5 height 8
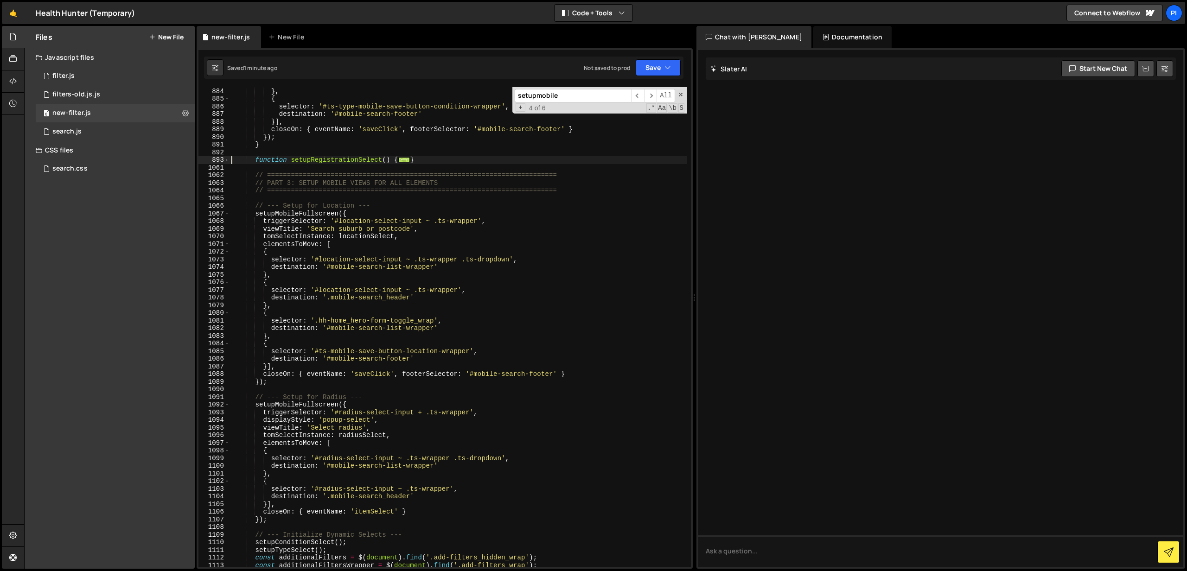
click at [232, 162] on div "destination : '#mobile-search-footer' } , { selector : '#ts-type-mobile-save-bu…" at bounding box center [459, 327] width 458 height 495
type textarea "function setupRegistrationSelect() {"
click at [228, 161] on span at bounding box center [226, 160] width 5 height 8
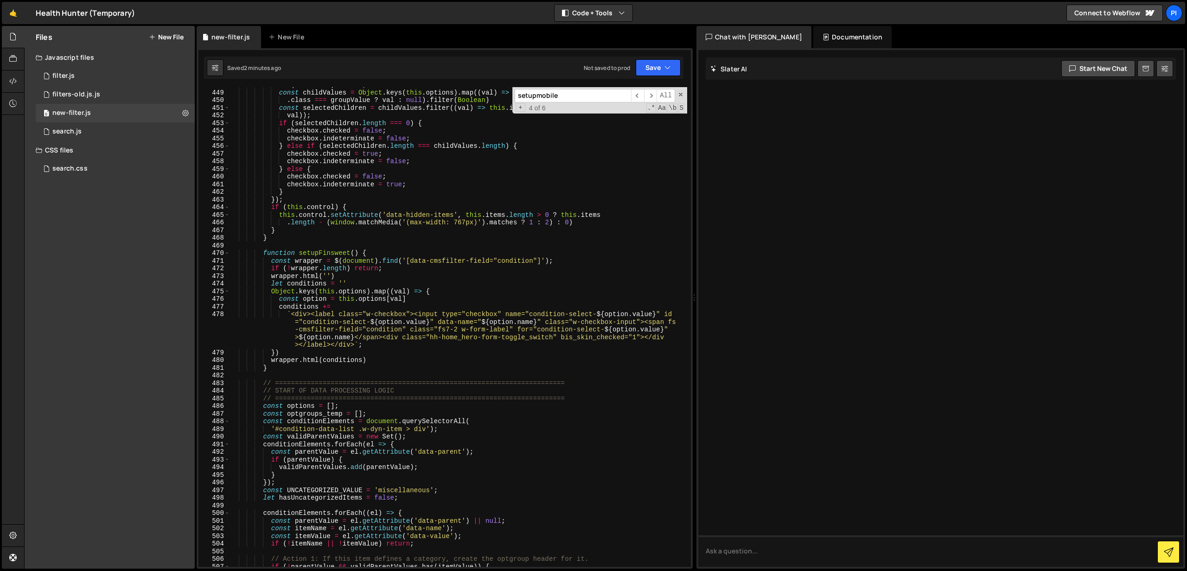
scroll to position [3448, 0]
click at [116, 78] on div "0 filter.js 0" at bounding box center [115, 76] width 159 height 19
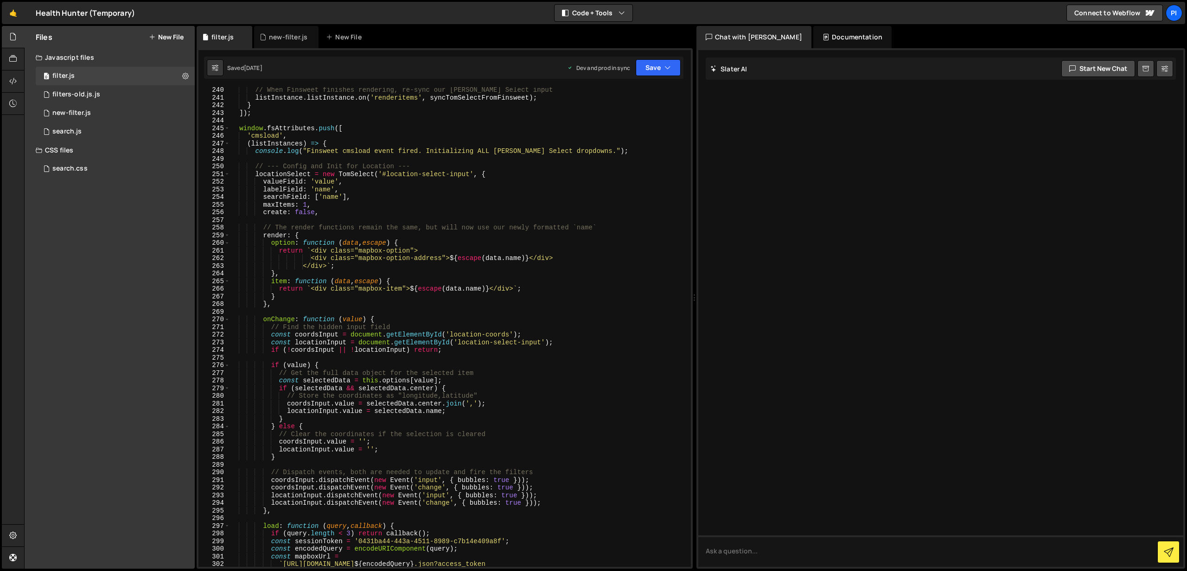
scroll to position [1837, 0]
click at [246, 130] on div "// When Finsweet finishes rendering, re-sync our Tom Select input listInstance …" at bounding box center [459, 341] width 458 height 510
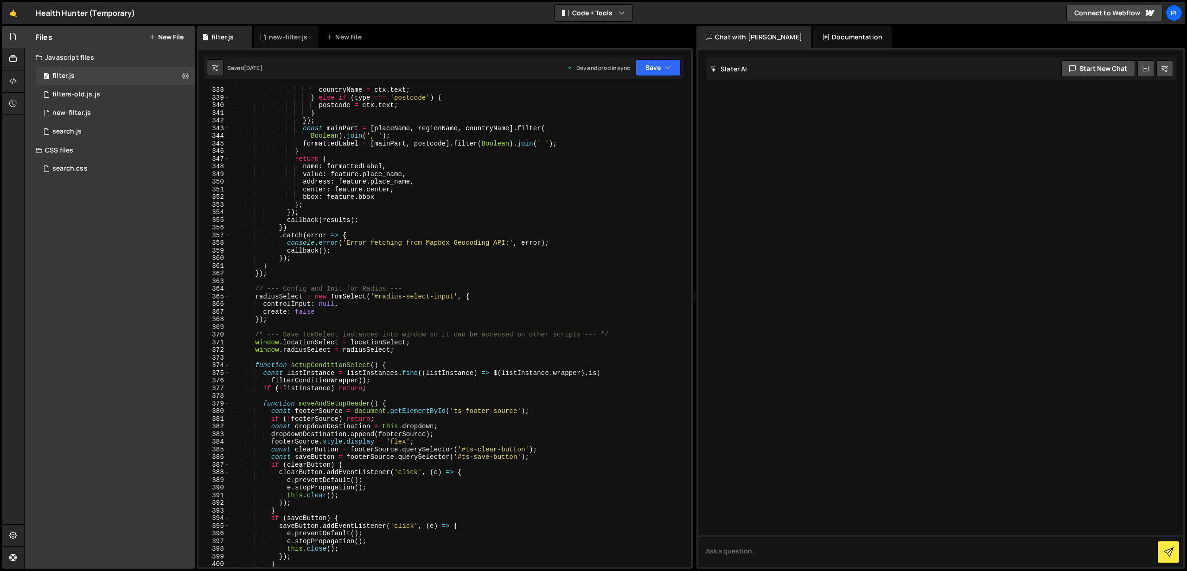
scroll to position [2602, 0]
click at [227, 366] on span at bounding box center [226, 366] width 5 height 8
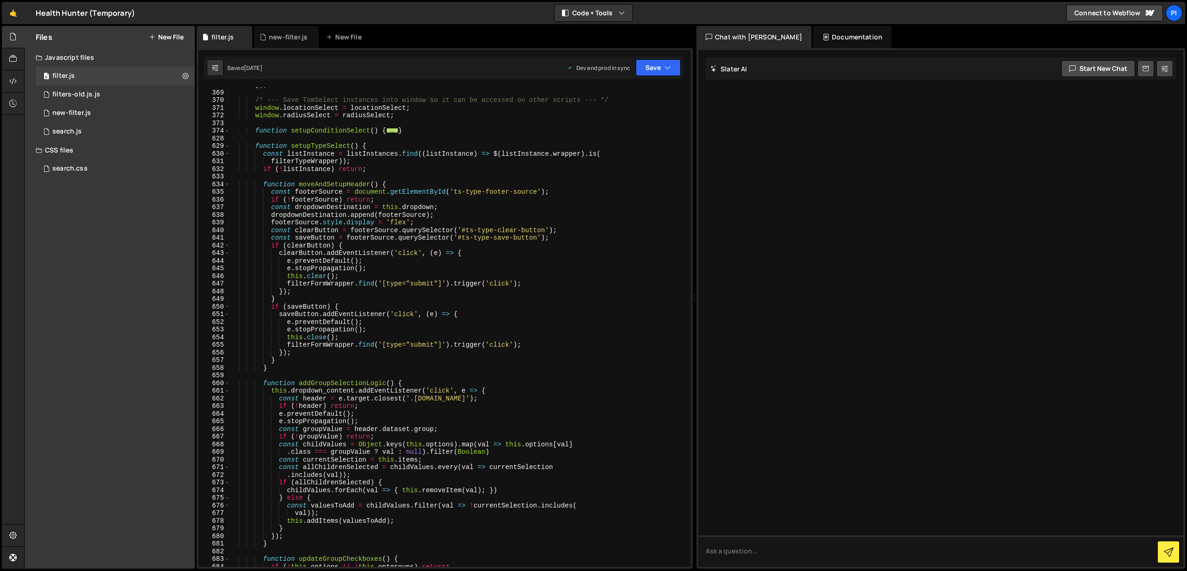
scroll to position [2834, 0]
click at [227, 149] on span at bounding box center [226, 149] width 5 height 8
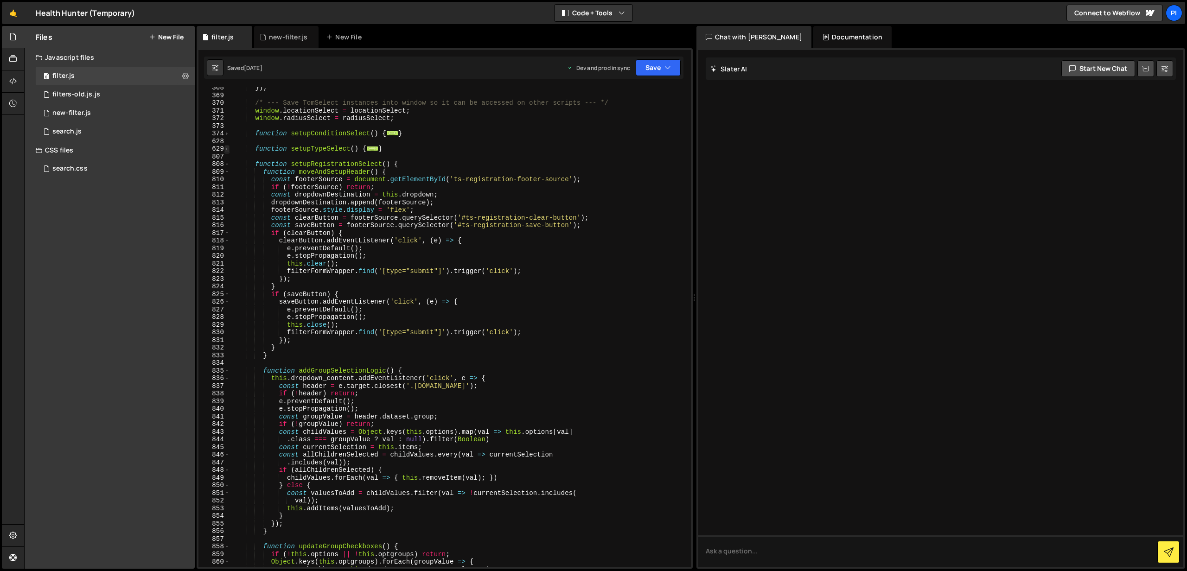
click at [227, 149] on span at bounding box center [226, 149] width 5 height 8
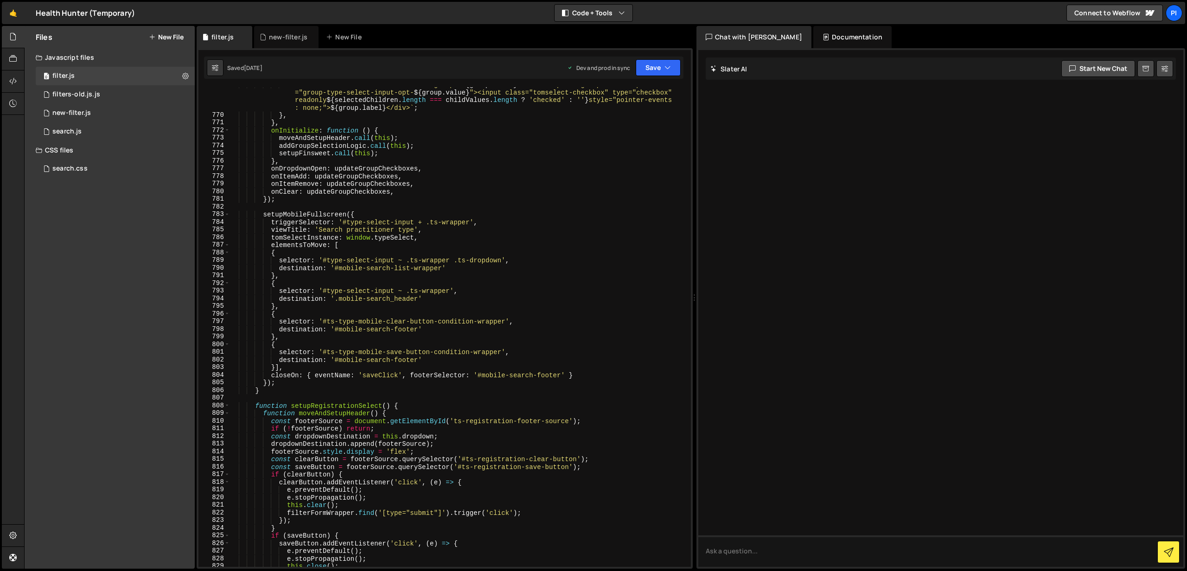
scroll to position [3993, 0]
drag, startPoint x: 416, startPoint y: 237, endPoint x: 348, endPoint y: 235, distance: 68.2
click at [348, 235] on div "return ` <div data-selectable="" data-group=" ${ group . value } " class="optio…" at bounding box center [459, 338] width 458 height 518
type textarea "tomSelectInstance: window.typeSelect,"
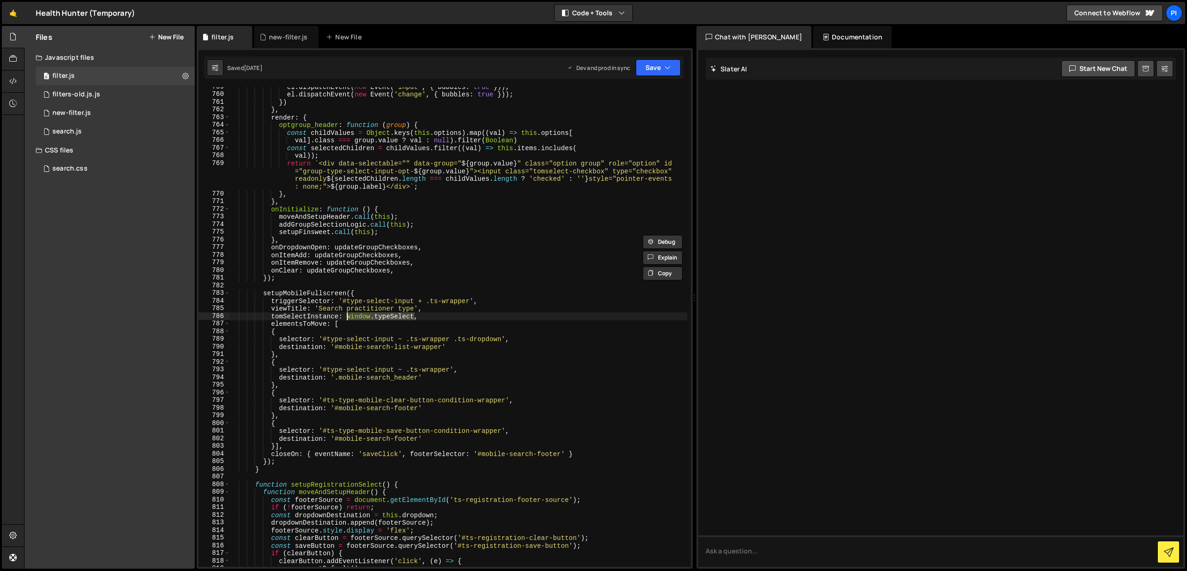
scroll to position [3914, 0]
click at [105, 120] on div "0 new-filter.js 0" at bounding box center [115, 113] width 159 height 19
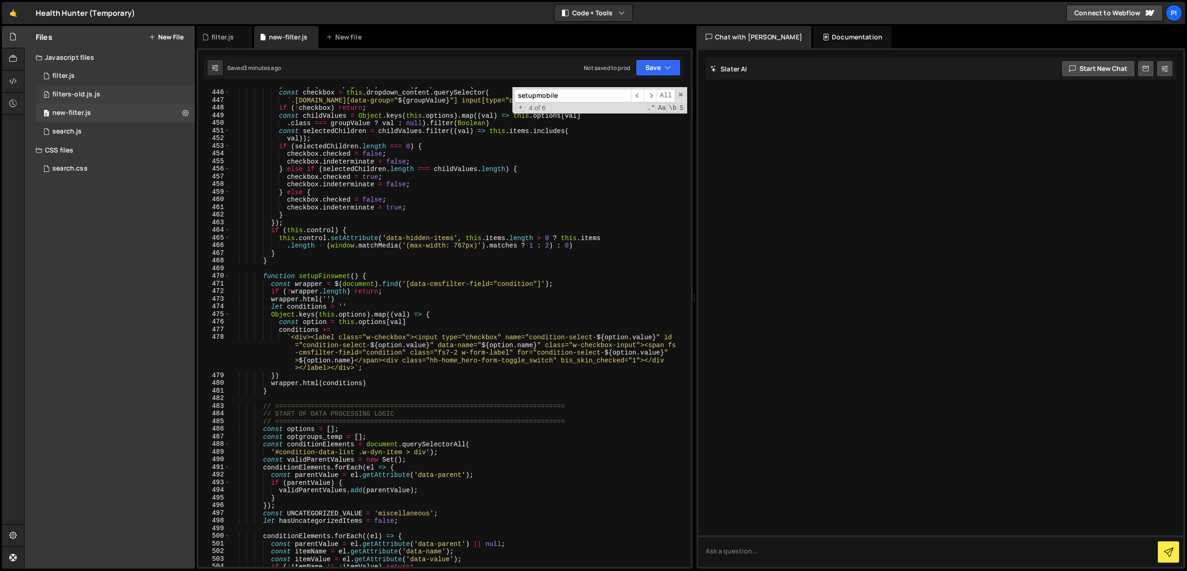
scroll to position [3423, 0]
click at [100, 78] on div "0 filter.js 0" at bounding box center [115, 76] width 159 height 19
click at [232, 33] on div "filter.js" at bounding box center [222, 36] width 22 height 9
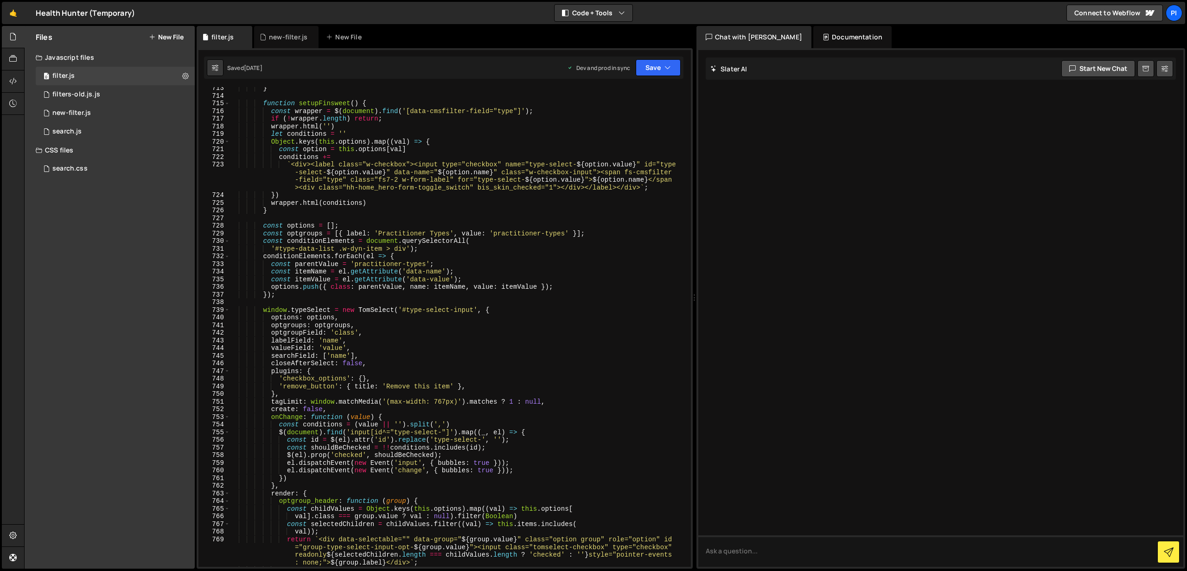
scroll to position [3534, 0]
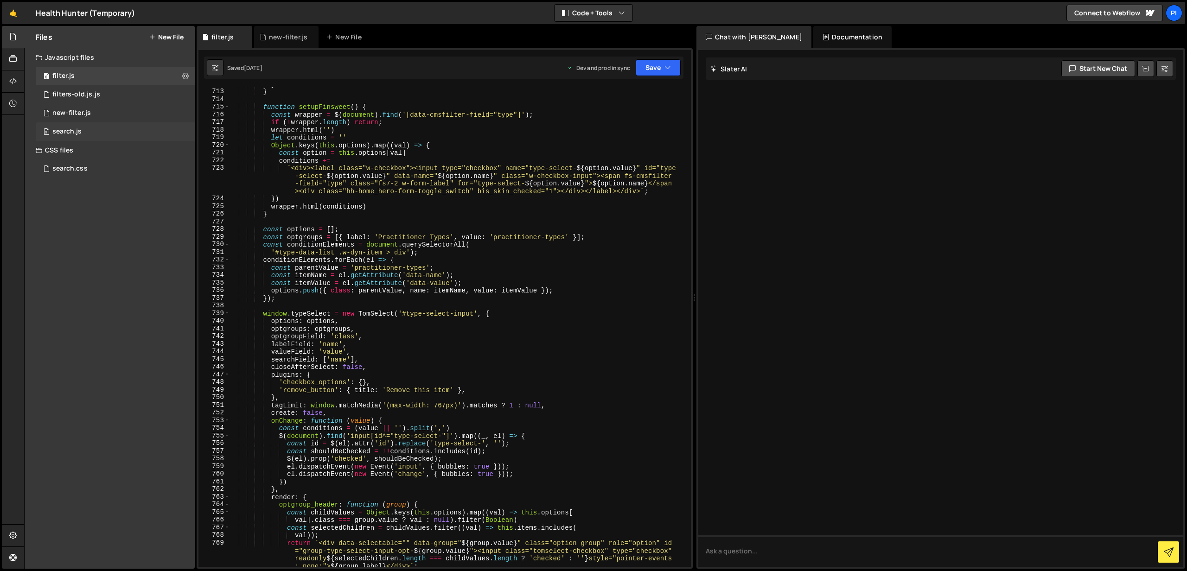
click at [110, 138] on div "0 search.js 0" at bounding box center [115, 131] width 159 height 19
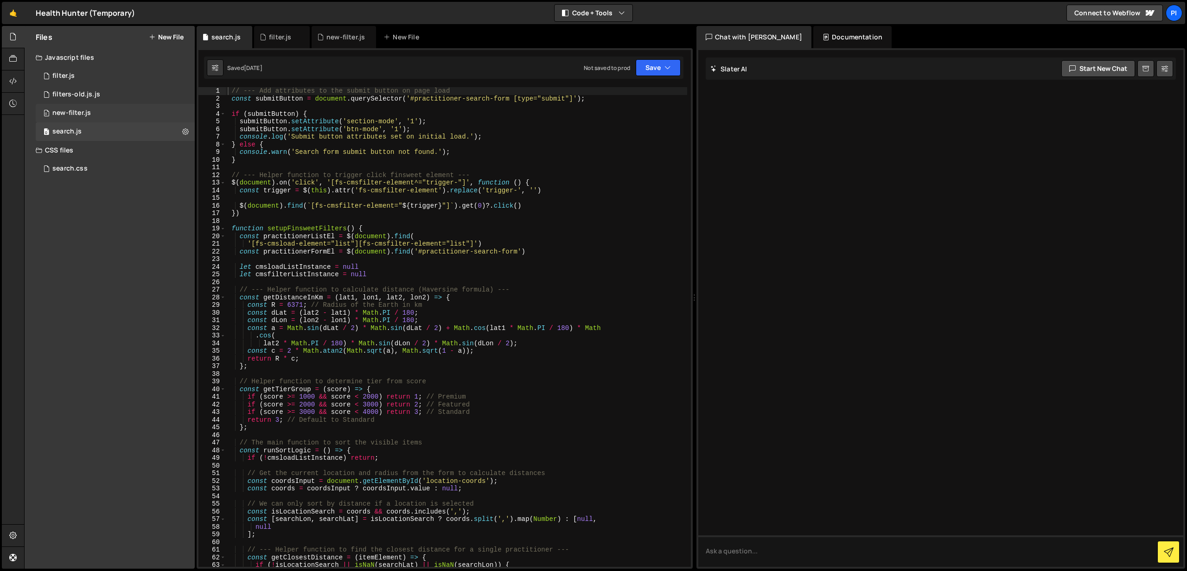
click at [116, 114] on div "0 new-filter.js 0" at bounding box center [115, 113] width 159 height 19
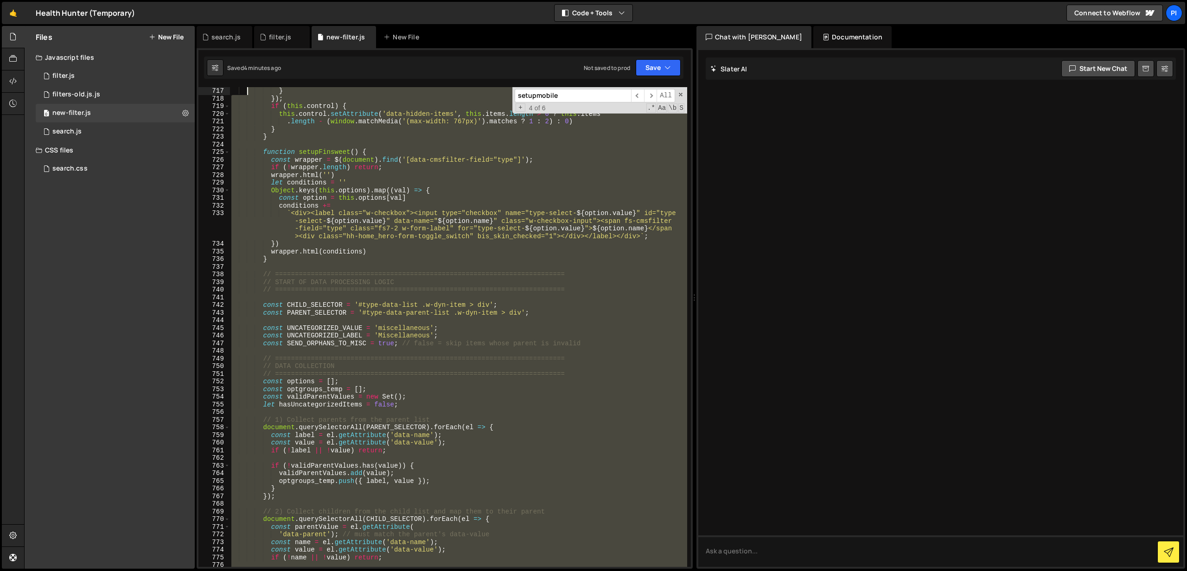
scroll to position [5371, 0]
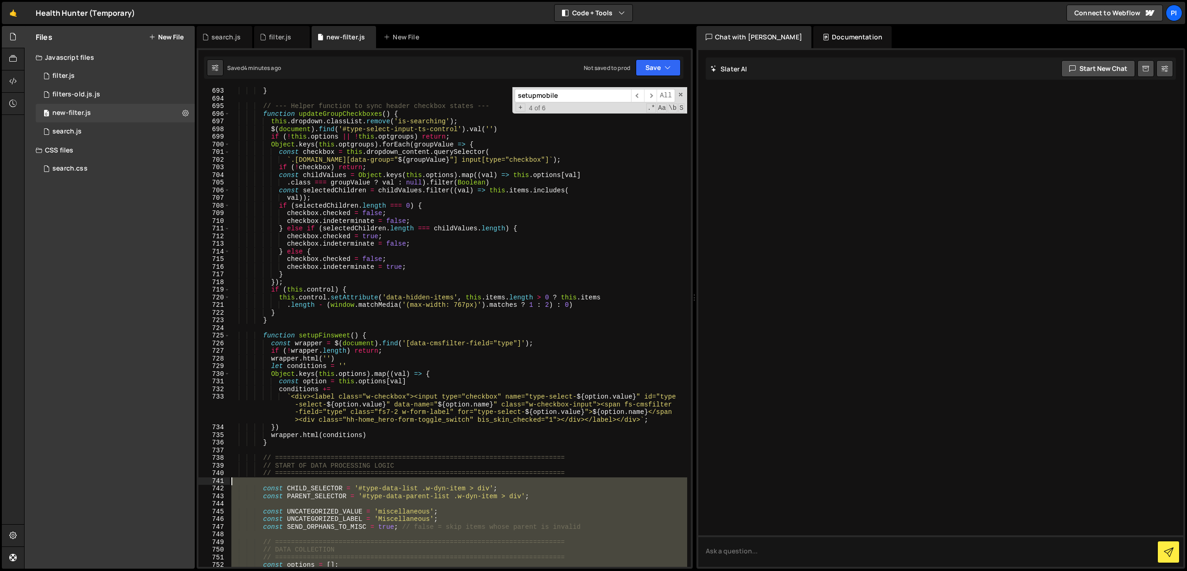
drag, startPoint x: 280, startPoint y: 398, endPoint x: 239, endPoint y: 484, distance: 94.4
click at [240, 484] on div "} // --- Helper function to sync header checkbox states --- function updateGrou…" at bounding box center [459, 334] width 458 height 495
type textarea "const CHILD_SELECTOR = '#type-data-list .w-dyn-item > div';"
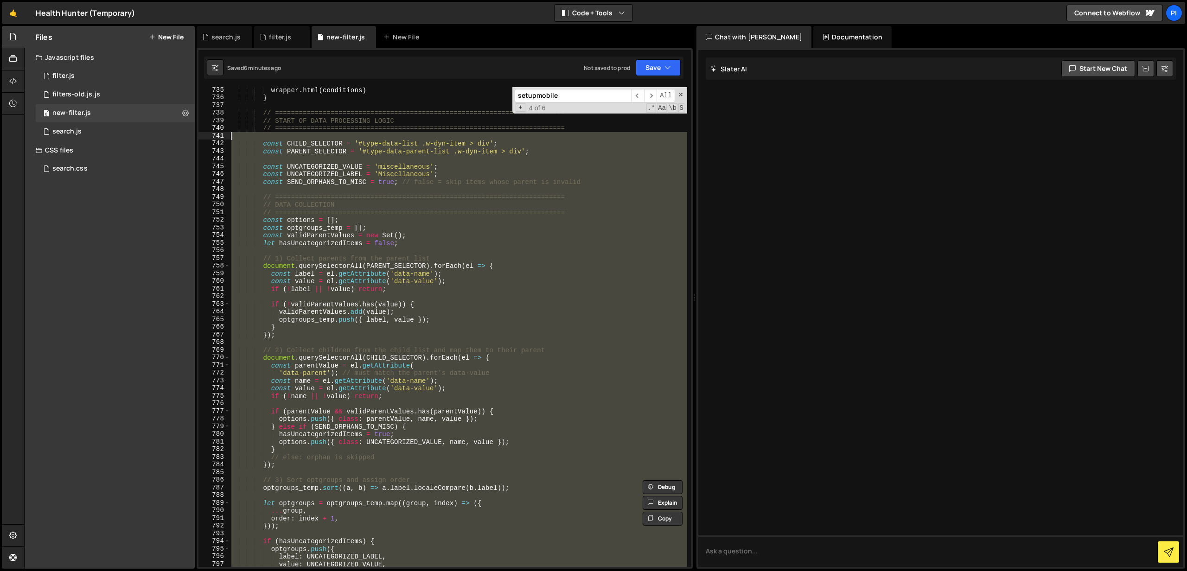
scroll to position [5715, 0]
paste textarea
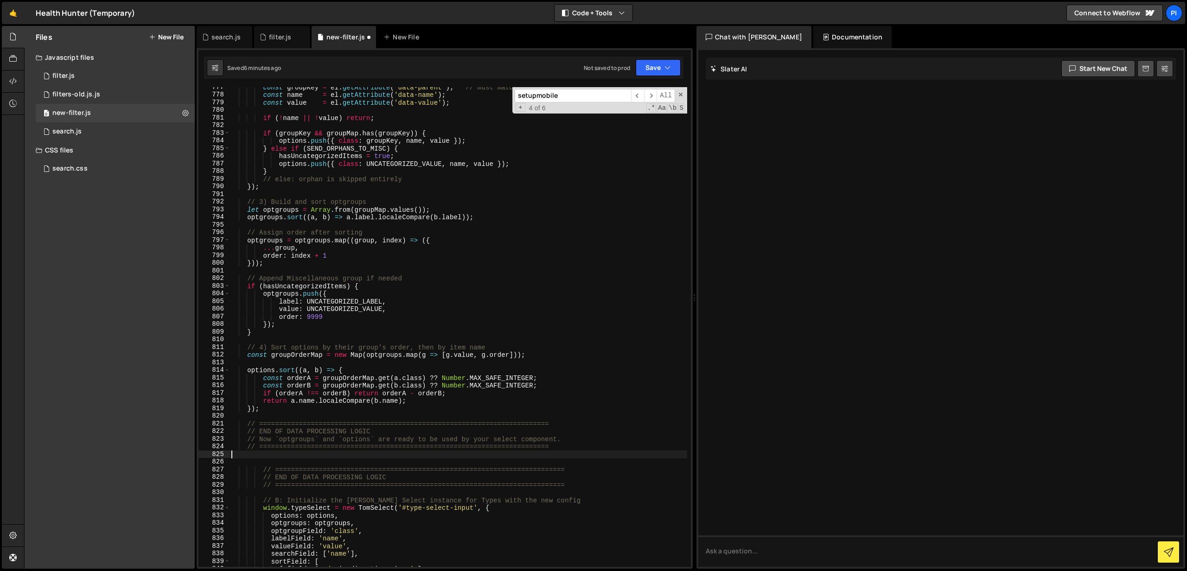
scroll to position [6047, 0]
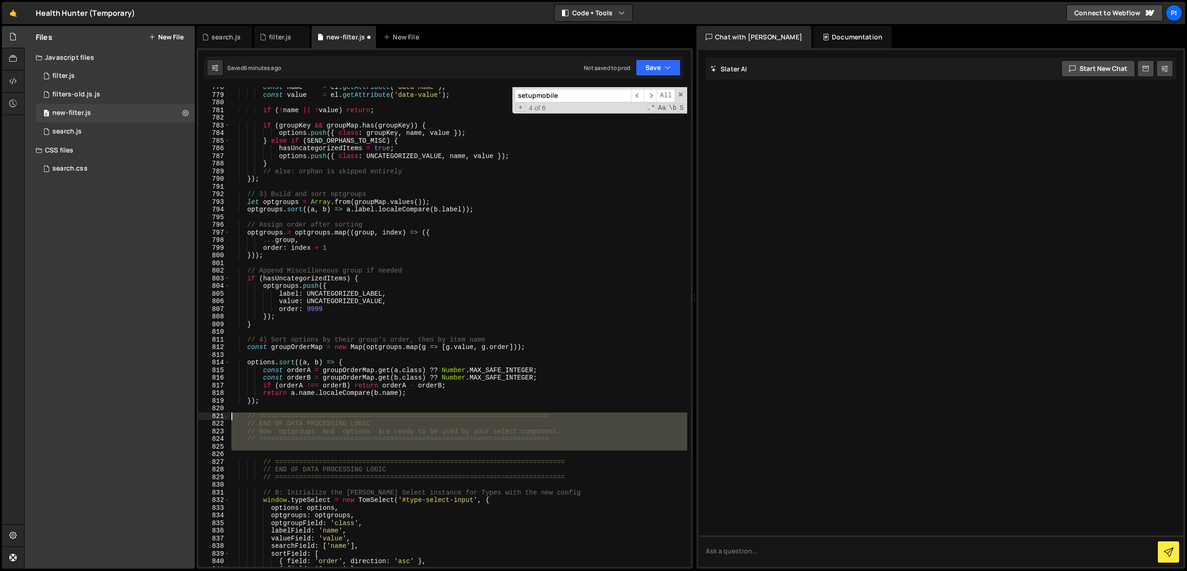
drag, startPoint x: 252, startPoint y: 452, endPoint x: 223, endPoint y: 415, distance: 46.9
click at [223, 415] on div "778 779 780 781 782 783 784 785 786 787 788 789 790 791 792 793 794 795 796 797…" at bounding box center [444, 327] width 492 height 480
type textarea "// ========================================================================= //…"
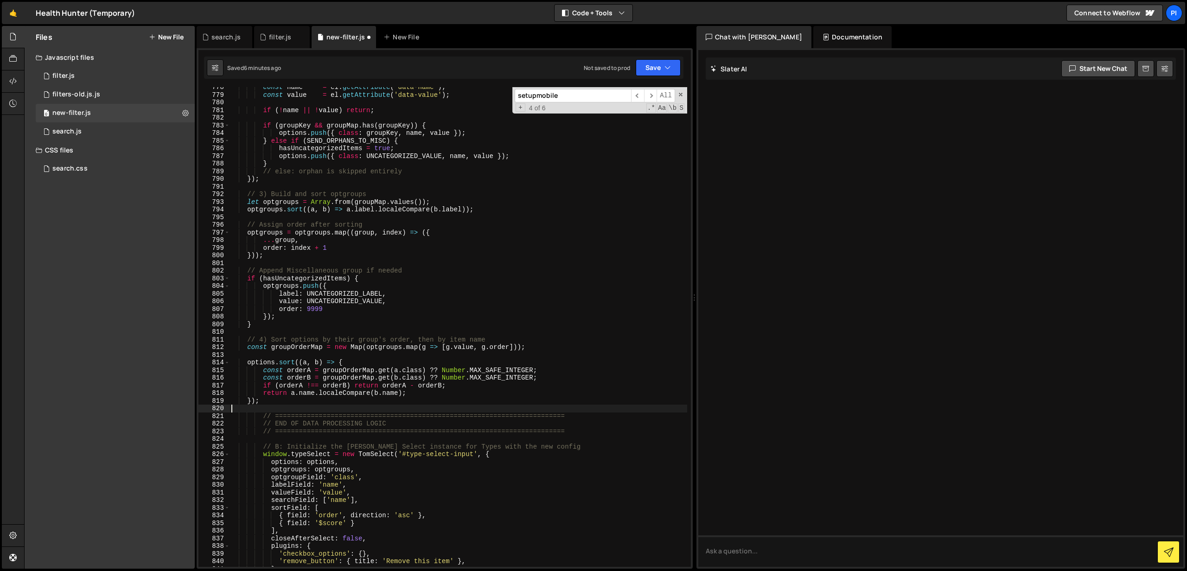
type textarea "});"
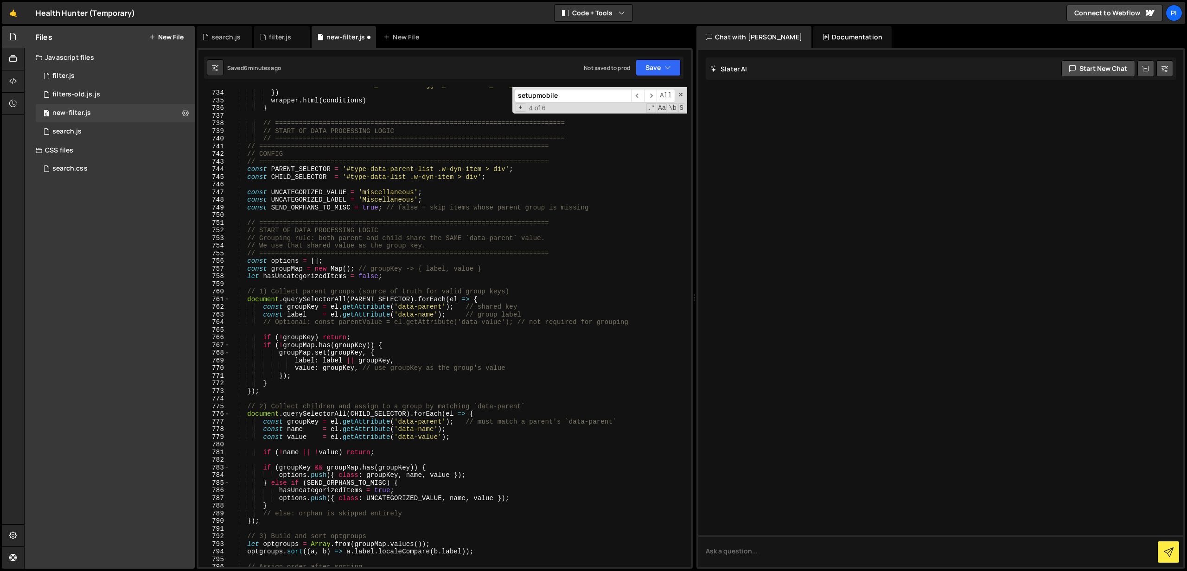
scroll to position [5703, 0]
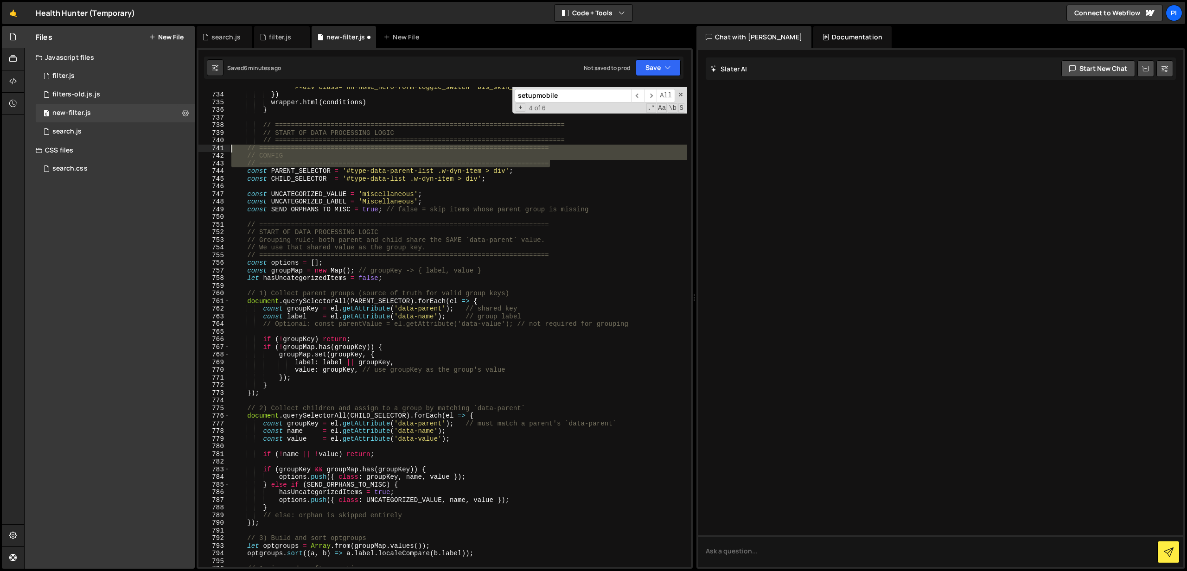
drag, startPoint x: 566, startPoint y: 166, endPoint x: 229, endPoint y: 149, distance: 337.5
click at [229, 149] on div "733 734 735 736 737 738 739 740 741 742 743 744 745 746 747 748 749 750 751 752…" at bounding box center [444, 327] width 492 height 480
type textarea "// ========================================================================= //…"
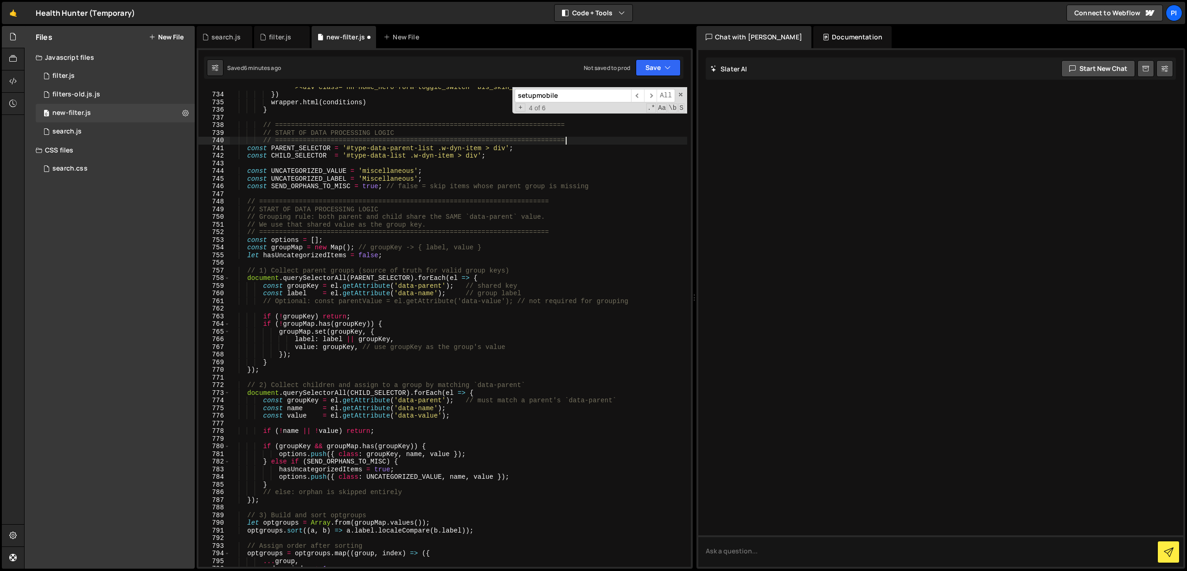
click at [482, 66] on div "Saved 6 minutes ago Not saved to prod Upgrade to Edit Save Save to Staging S Sa…" at bounding box center [443, 68] width 479 height 22
click at [646, 65] on button "Save" at bounding box center [658, 67] width 45 height 17
click at [638, 85] on button "Save to Staging S Saved 6 minutes ago" at bounding box center [626, 96] width 111 height 30
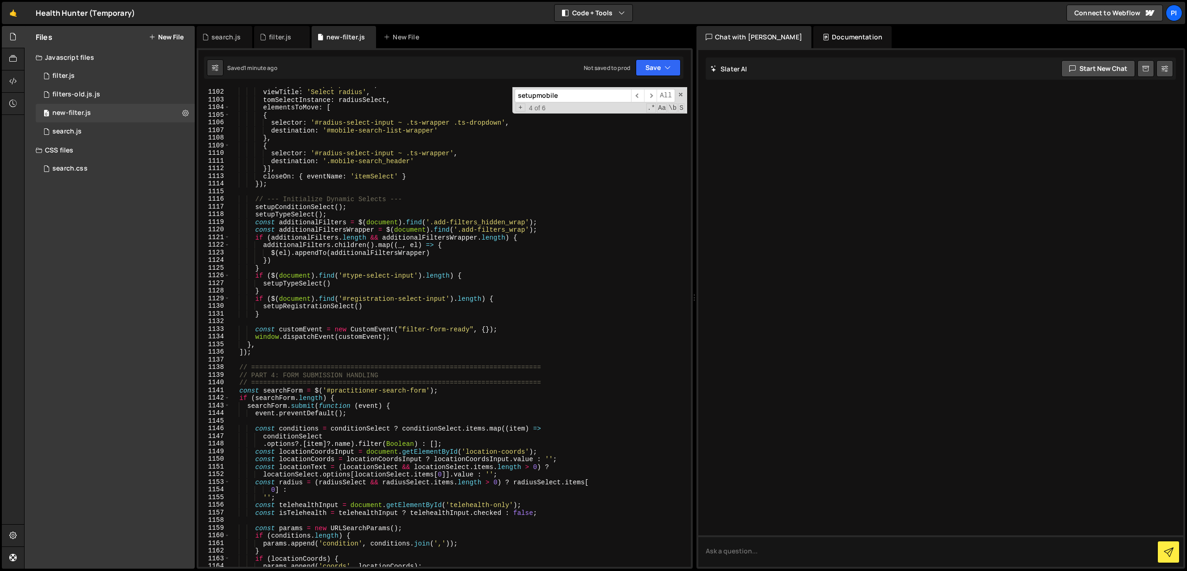
scroll to position [8598, 0]
click at [254, 213] on div "displayStyle : 'popup-select' , viewTitle : 'Select radius' , tomSelectInstance…" at bounding box center [459, 328] width 458 height 495
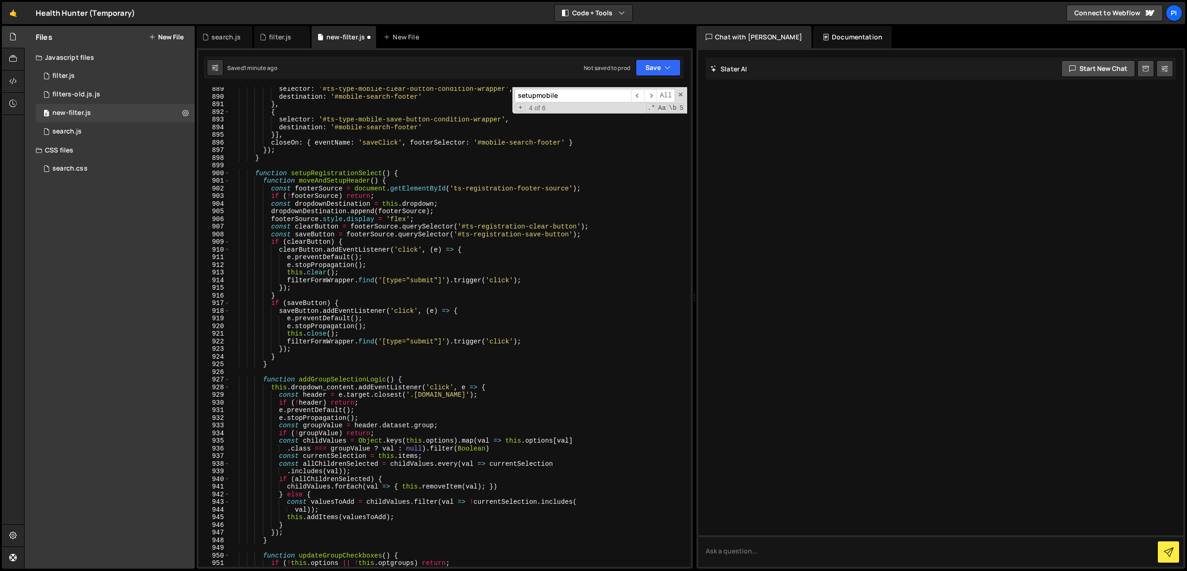
scroll to position [6915, 0]
click at [227, 176] on span at bounding box center [226, 176] width 5 height 8
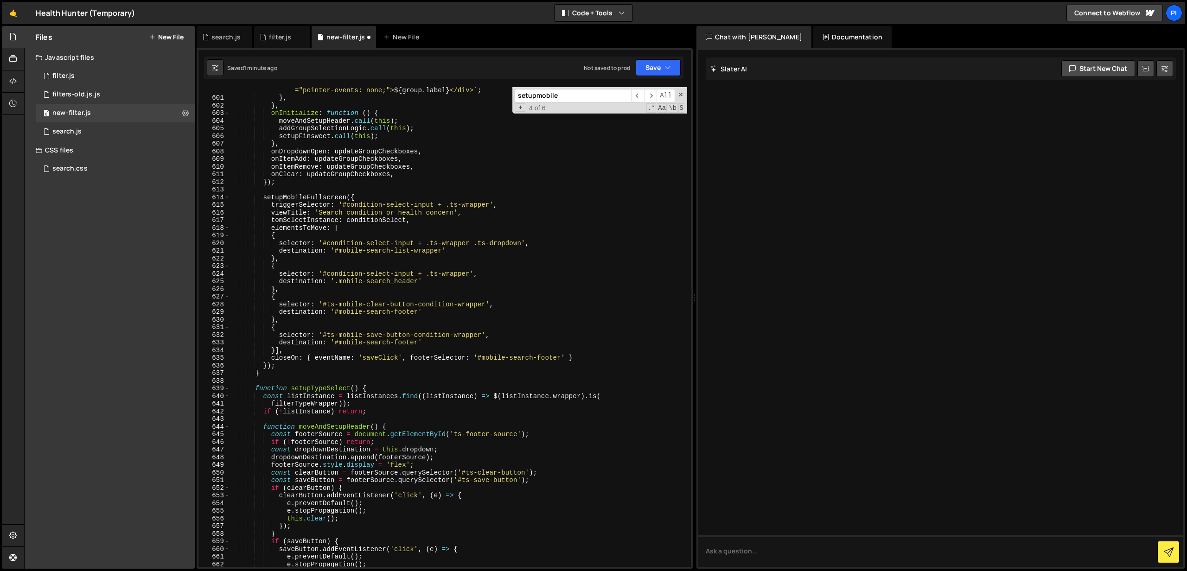
scroll to position [4645, 0]
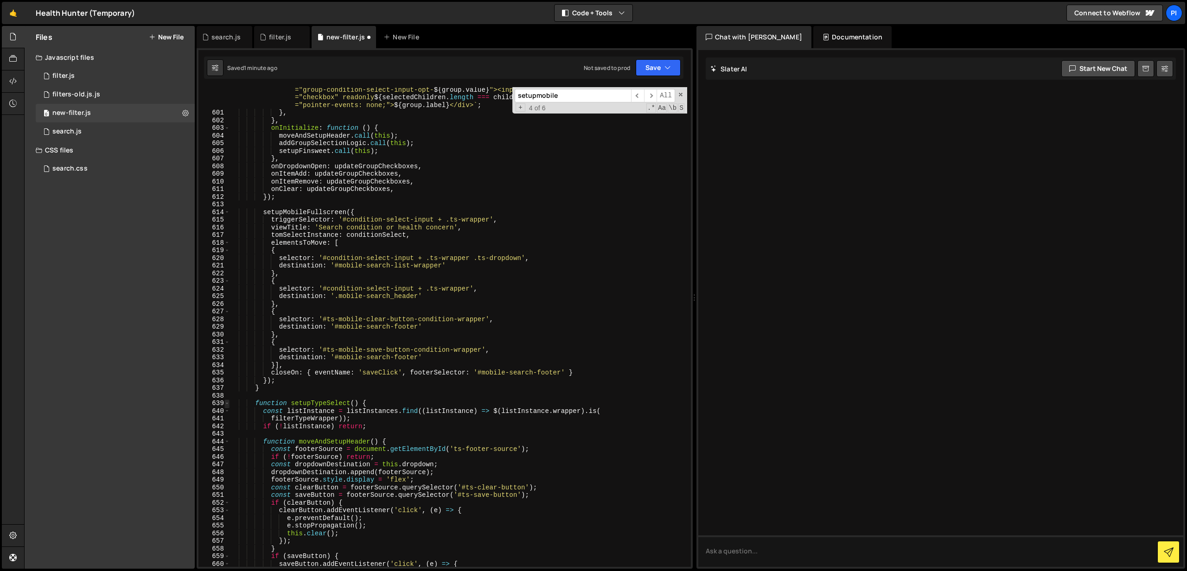
click at [228, 404] on span at bounding box center [226, 404] width 5 height 8
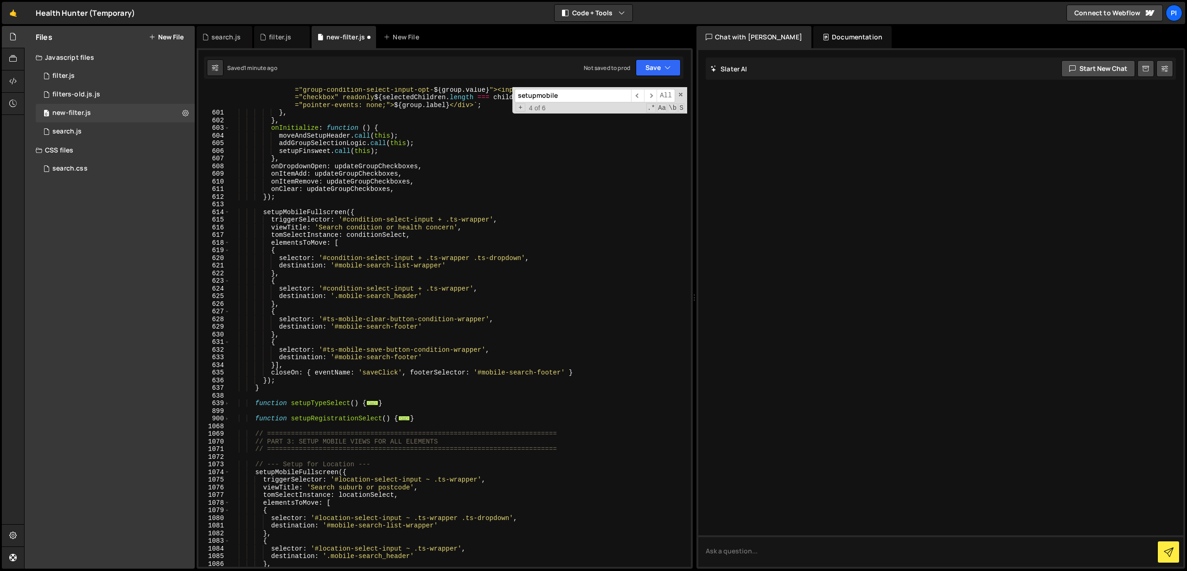
click at [228, 408] on div "899" at bounding box center [214, 412] width 32 height 8
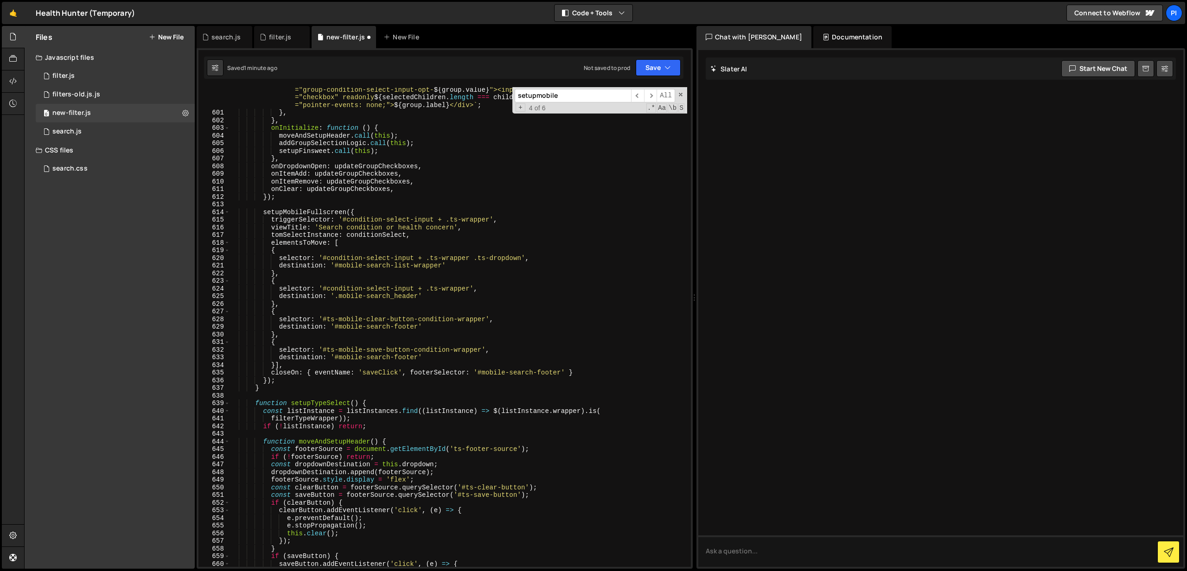
click at [228, 408] on span at bounding box center [226, 412] width 5 height 8
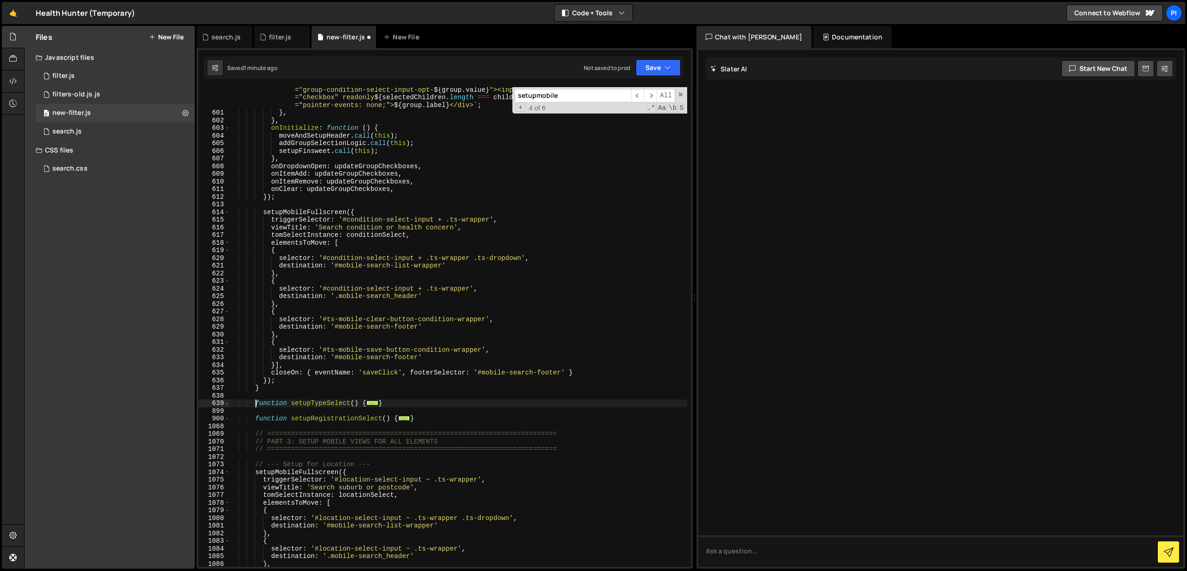
click at [257, 405] on div "return ` <div data-selectable="" data-group=" ${ group . value } " class="optio…" at bounding box center [459, 337] width 458 height 518
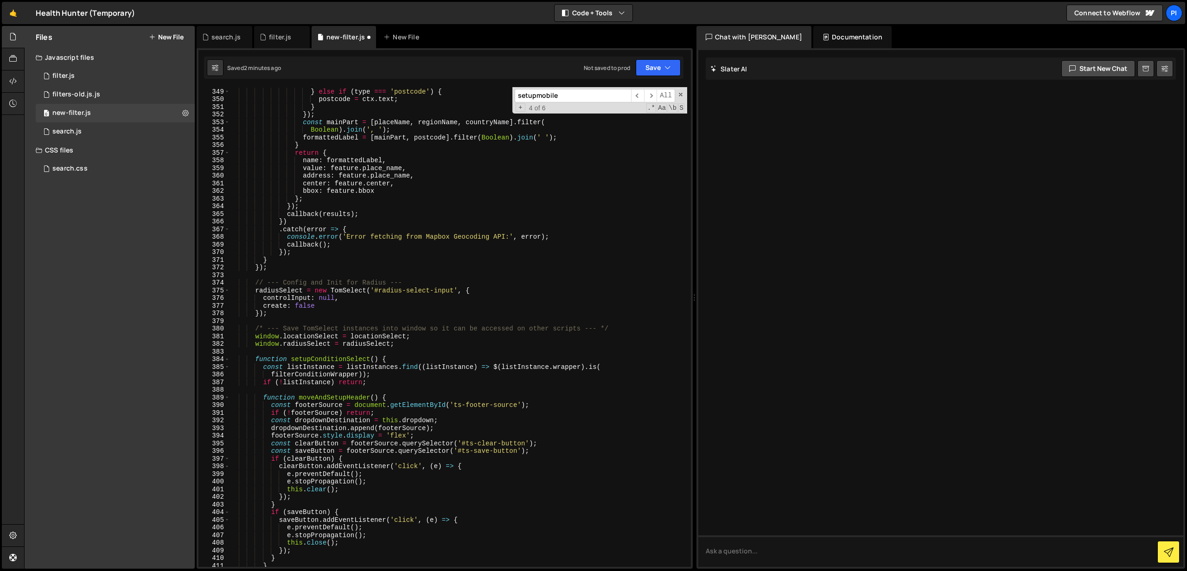
scroll to position [2678, 0]
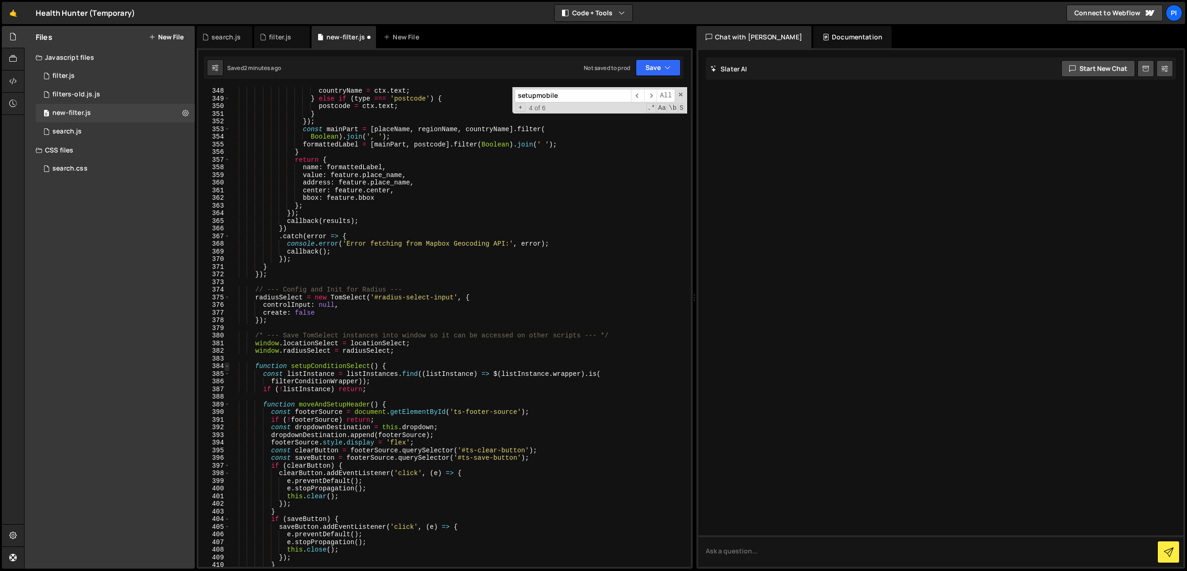
click at [227, 367] on span at bounding box center [226, 367] width 5 height 8
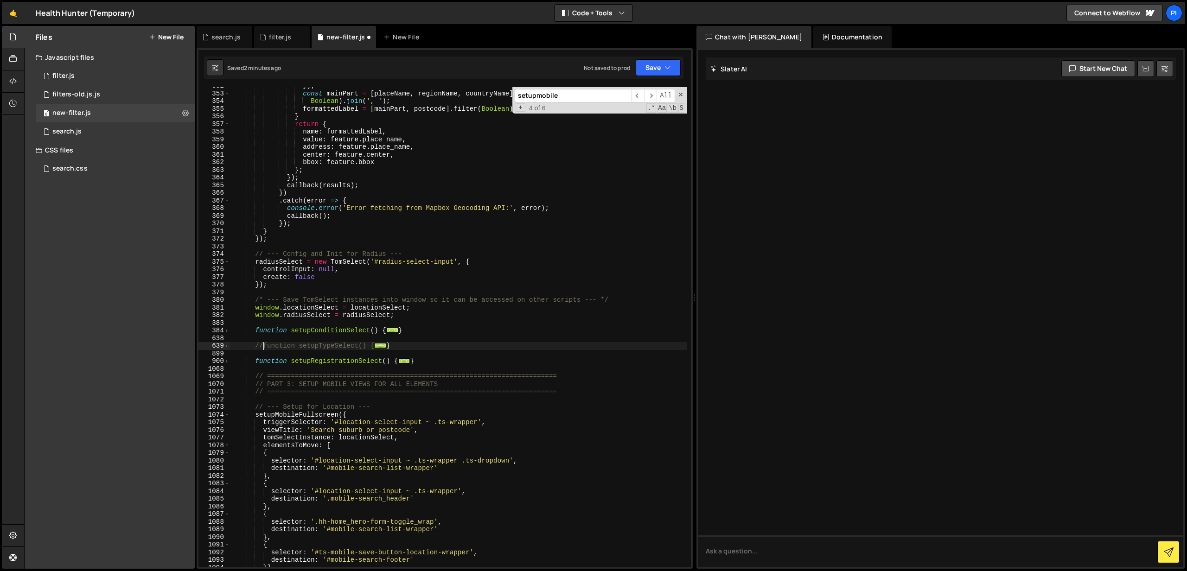
scroll to position [2714, 0]
click at [653, 72] on button "Save" at bounding box center [658, 67] width 45 height 17
click at [631, 99] on div "2 minutes ago" at bounding box center [613, 100] width 36 height 8
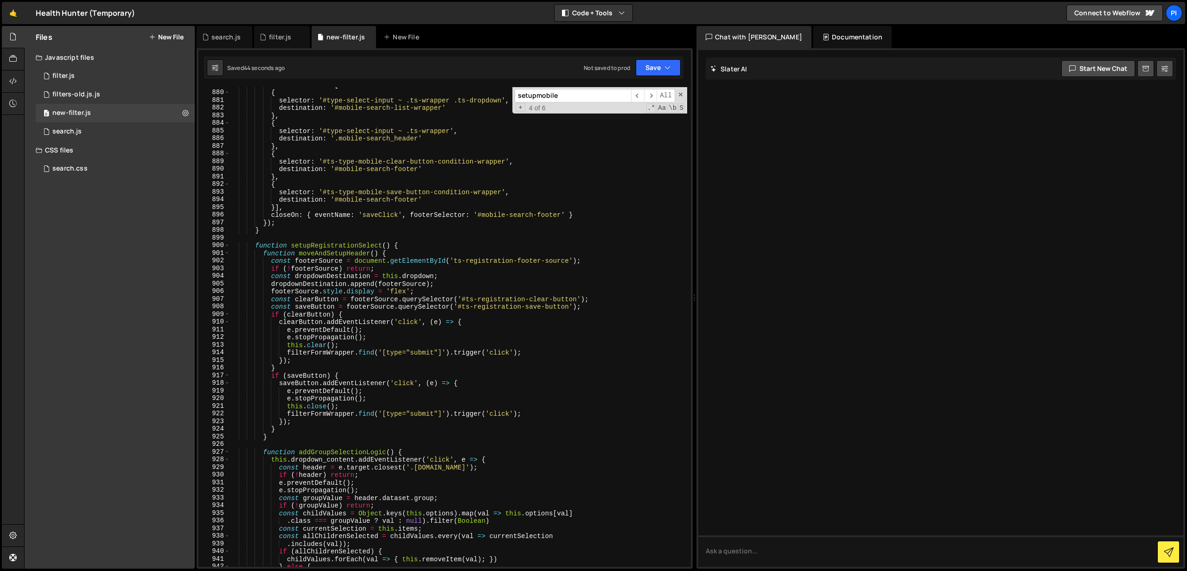
scroll to position [6853, 0]
type textarea "function setupRegistrationSelect() {"
click at [261, 244] on div "elementsToMove : [ { selector : '#type-select-input ~ .ts-wrapper .ts-dropdown'…" at bounding box center [459, 328] width 458 height 495
click at [560, 95] on input "setupmobile" at bounding box center [573, 95] width 116 height 13
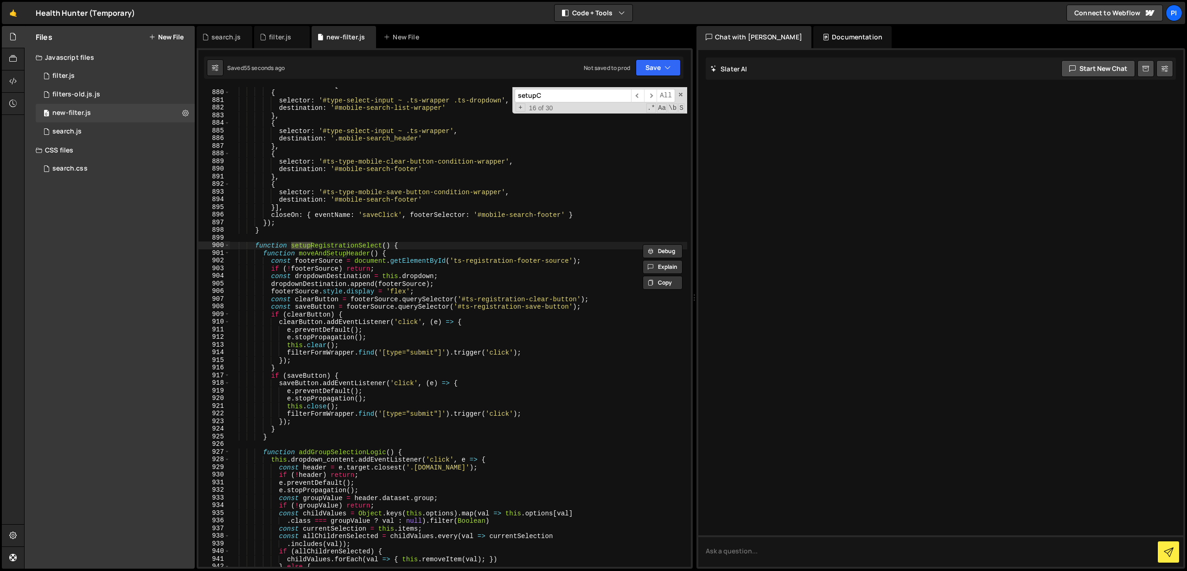
scroll to position [8489, 0]
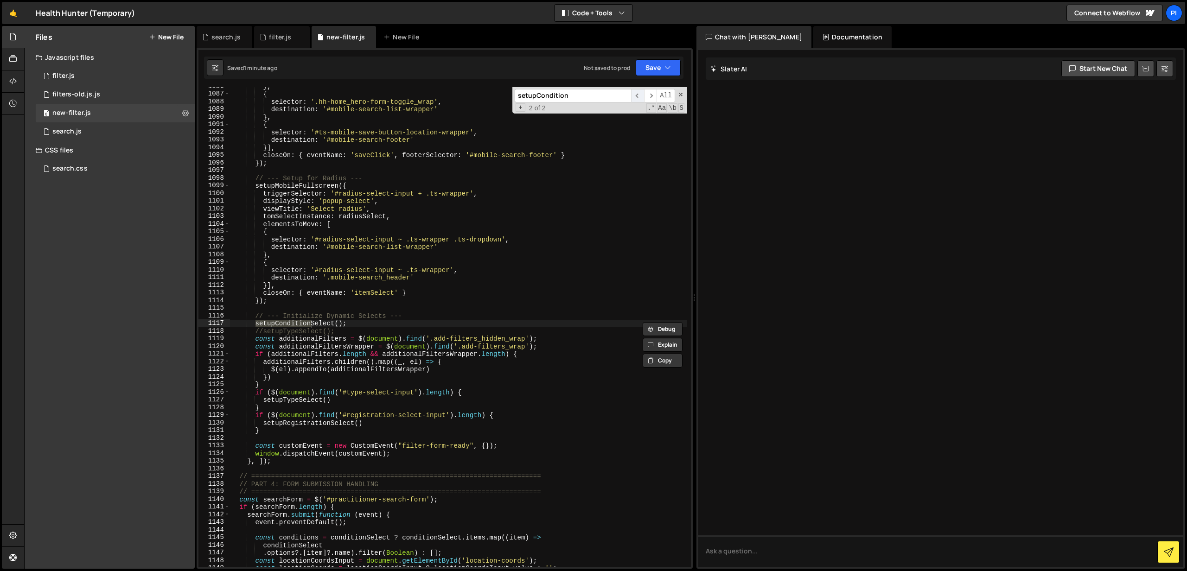
type input "setupCondition"
click at [639, 96] on span "​" at bounding box center [637, 95] width 13 height 13
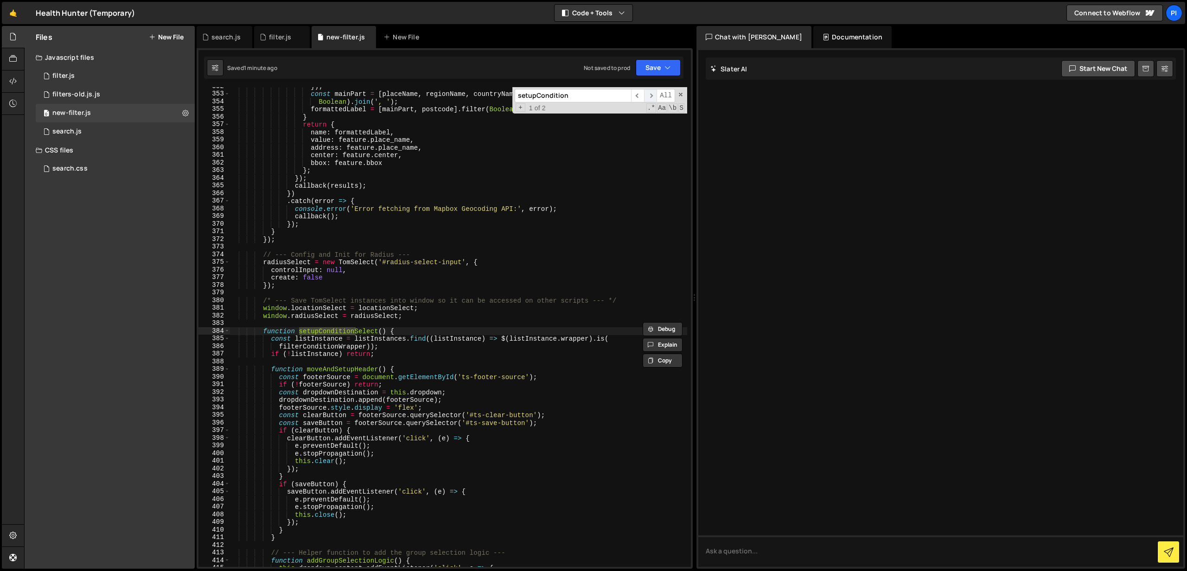
click at [651, 96] on span "​" at bounding box center [650, 95] width 13 height 13
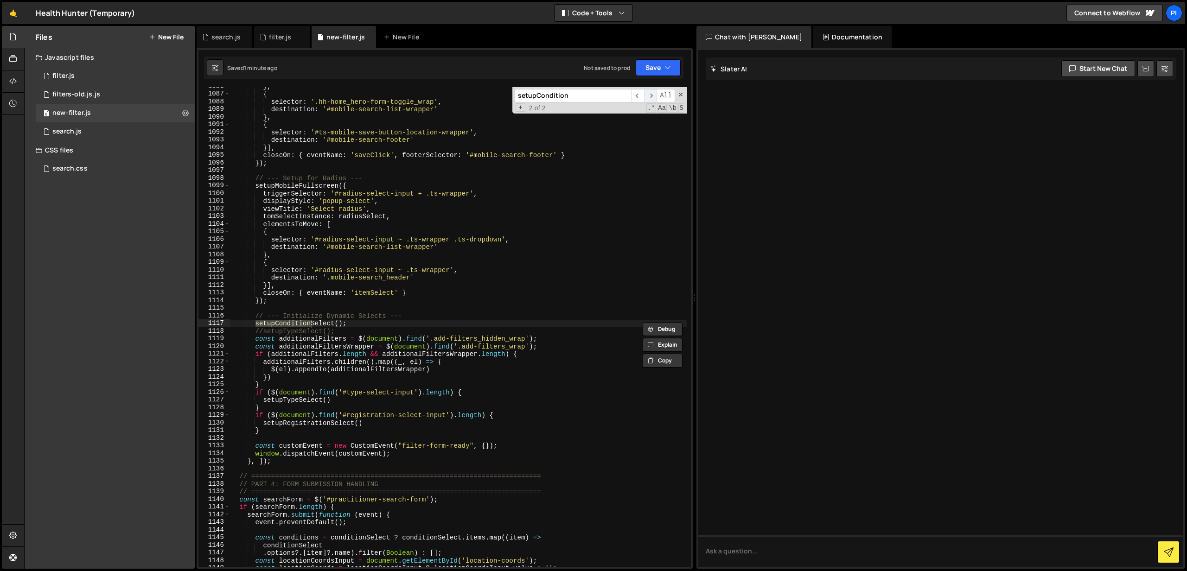
scroll to position [8489, 0]
click at [634, 96] on span "​" at bounding box center [637, 95] width 13 height 13
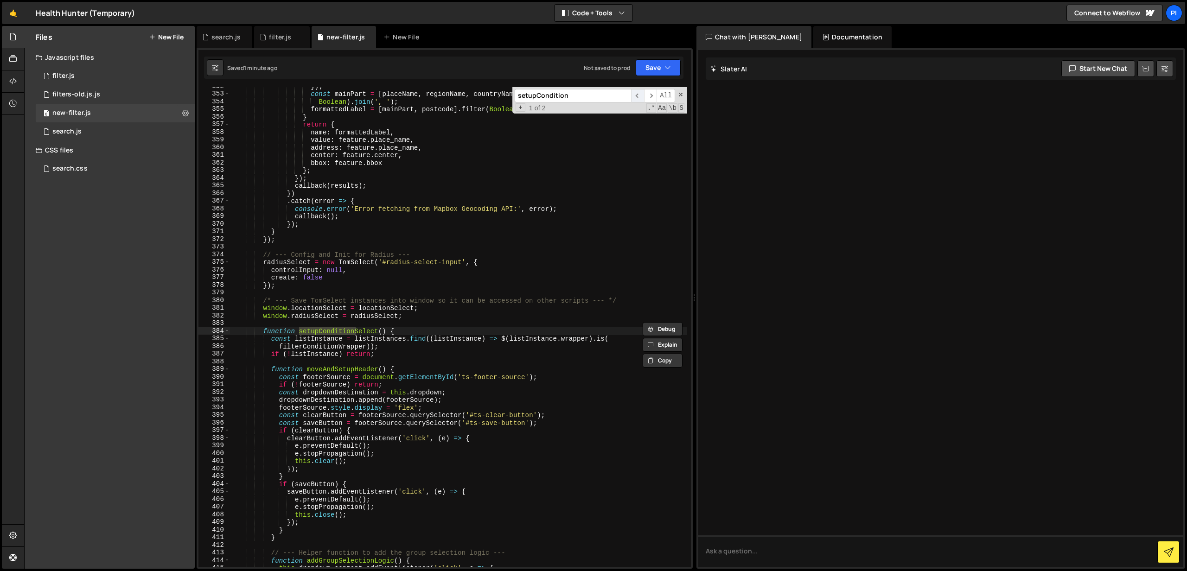
click at [640, 96] on span "​" at bounding box center [637, 95] width 13 height 13
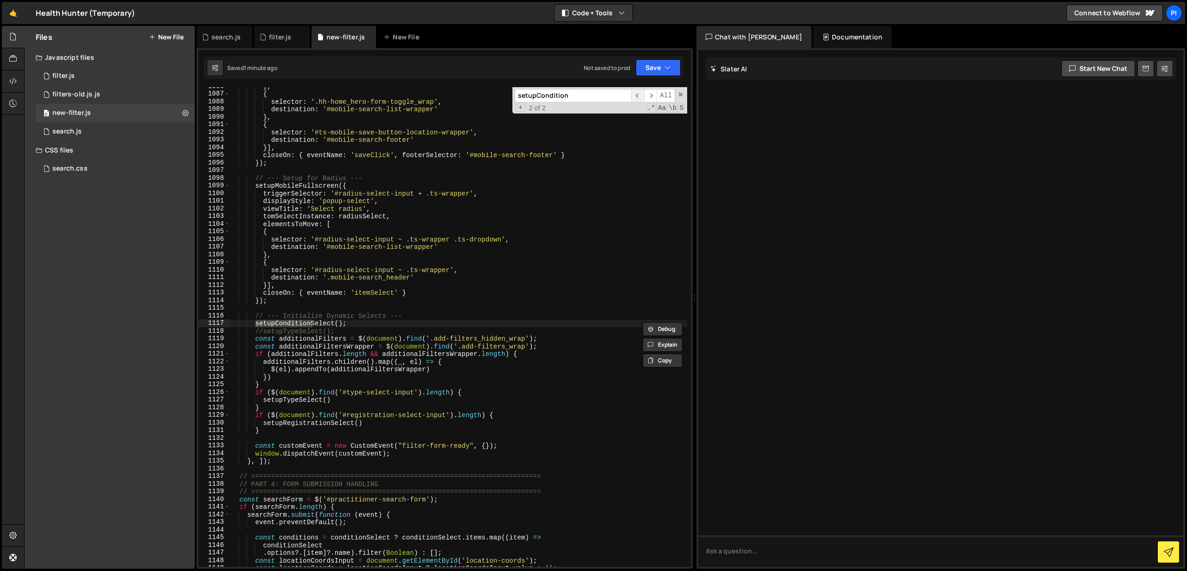
scroll to position [8489, 0]
click at [635, 97] on span "​" at bounding box center [637, 95] width 13 height 13
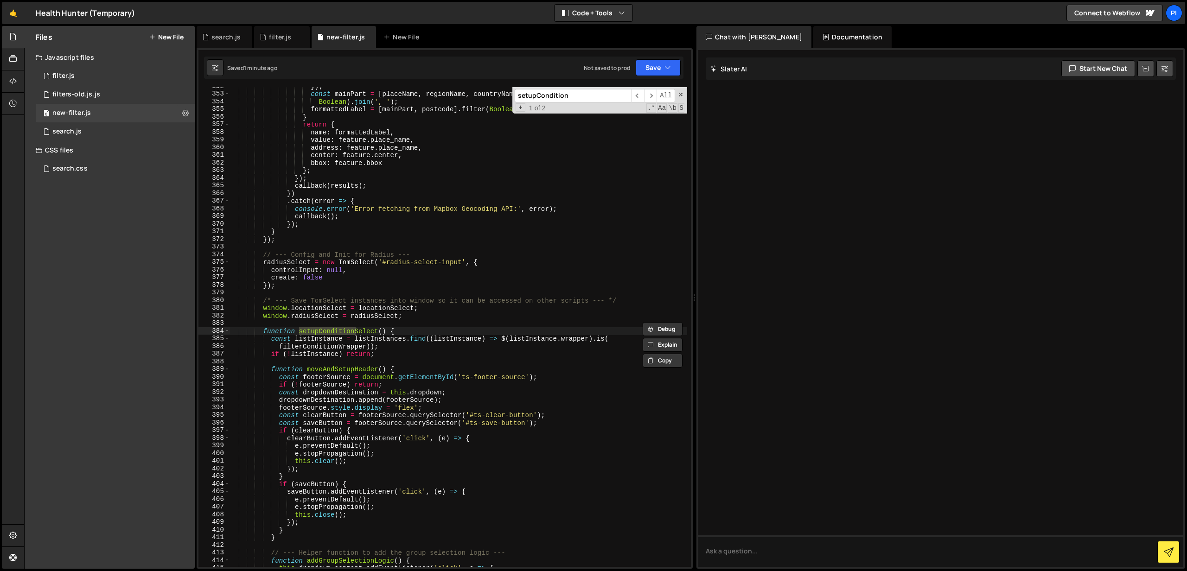
scroll to position [2721, 0]
click at [229, 333] on span at bounding box center [226, 331] width 5 height 8
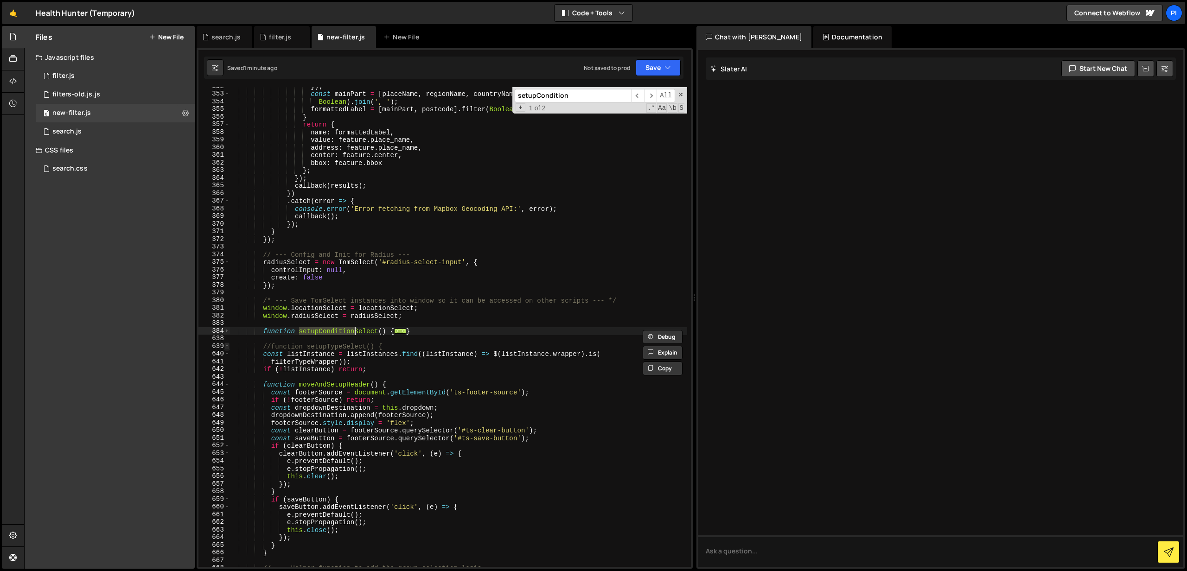
click at [228, 350] on span at bounding box center [226, 347] width 5 height 8
click at [229, 348] on span at bounding box center [226, 347] width 5 height 8
click at [273, 345] on div "}) ; const mainPart = [ placeName , regionName , countryName ] . filter ( Boole…" at bounding box center [459, 330] width 458 height 495
click at [646, 73] on button "Save" at bounding box center [658, 67] width 45 height 17
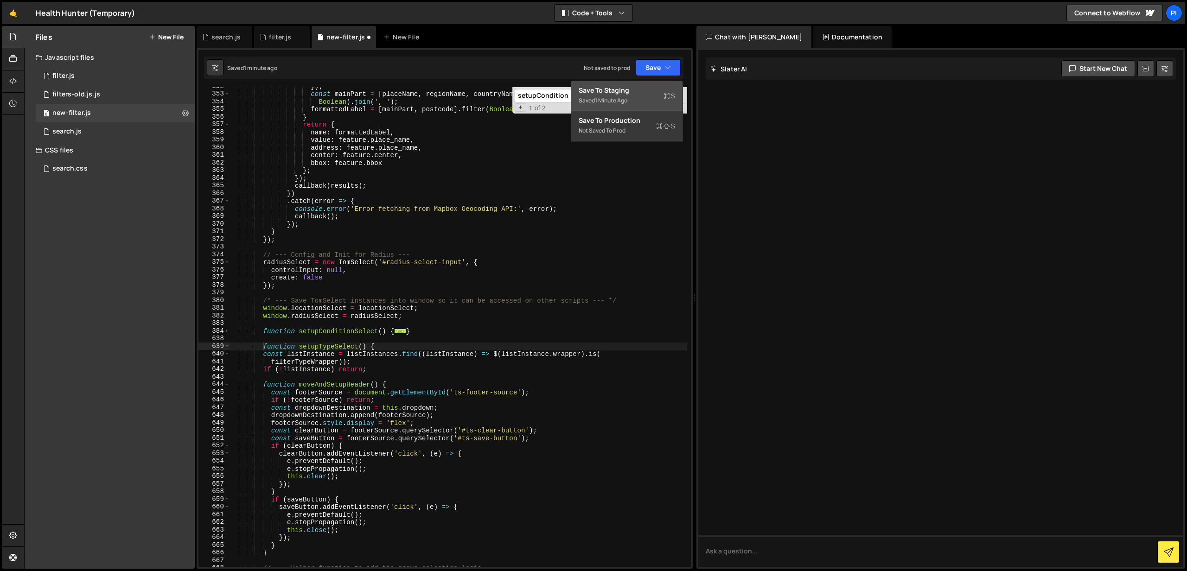
click at [641, 88] on div "Save to Staging S" at bounding box center [627, 90] width 96 height 9
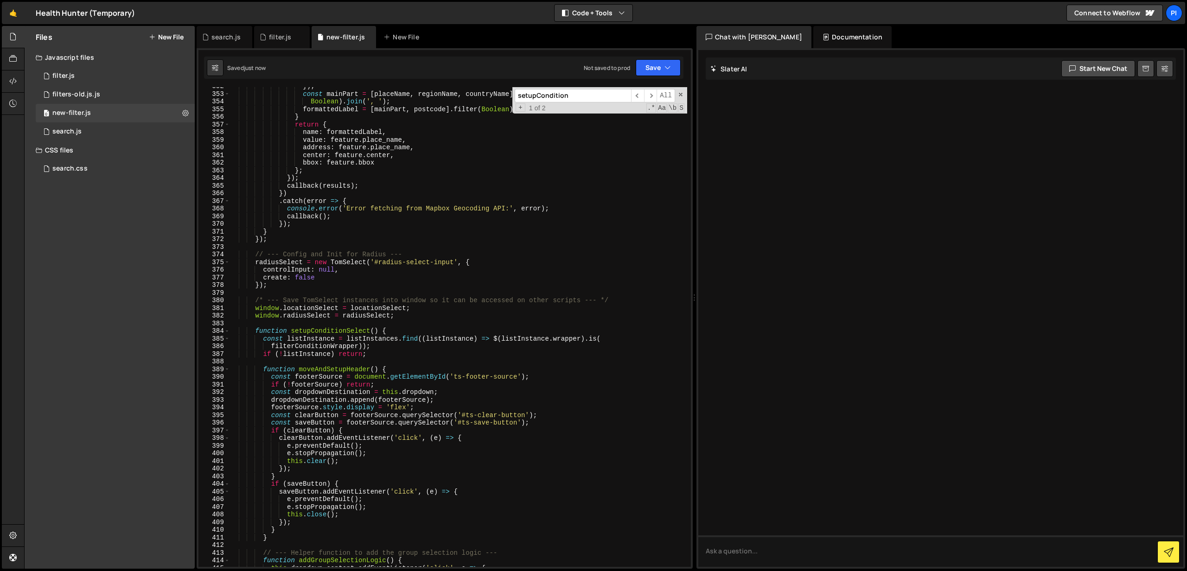
scroll to position [2716, 0]
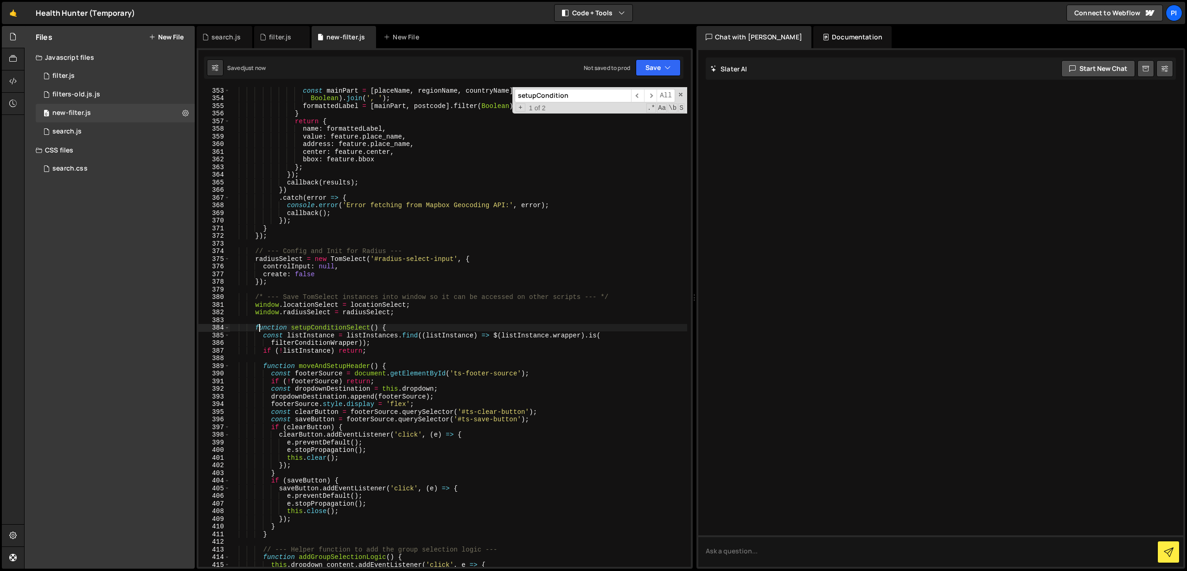
click at [259, 326] on div "const mainPart = [ placeName , regionName , countryName ] . filter ( Boolean ) …" at bounding box center [459, 334] width 458 height 495
click at [227, 329] on span at bounding box center [226, 328] width 5 height 8
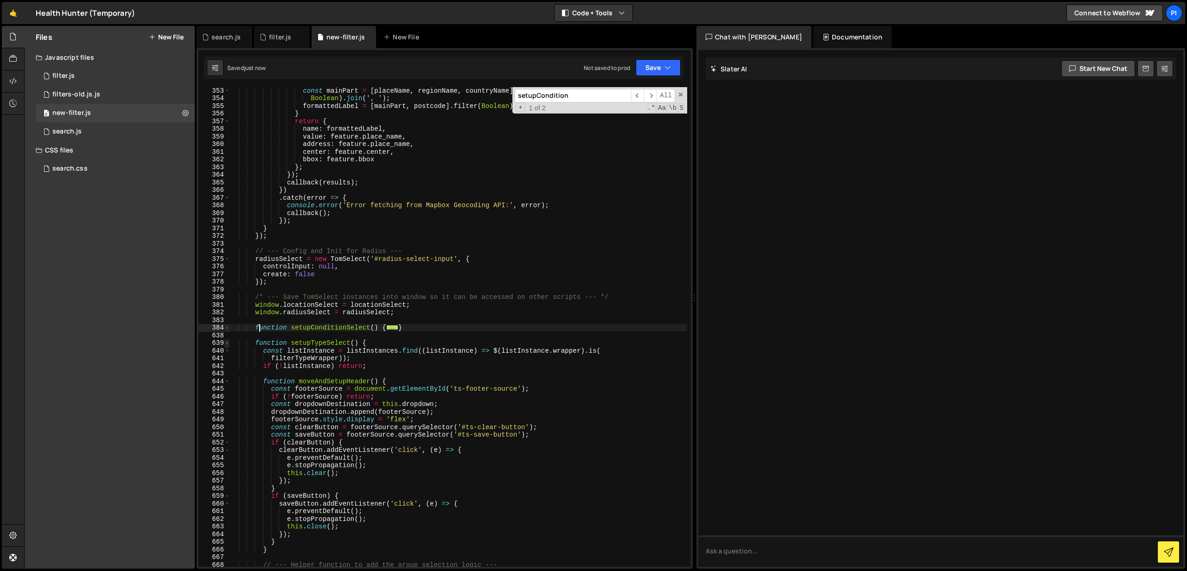
click at [228, 345] on span at bounding box center [226, 343] width 5 height 8
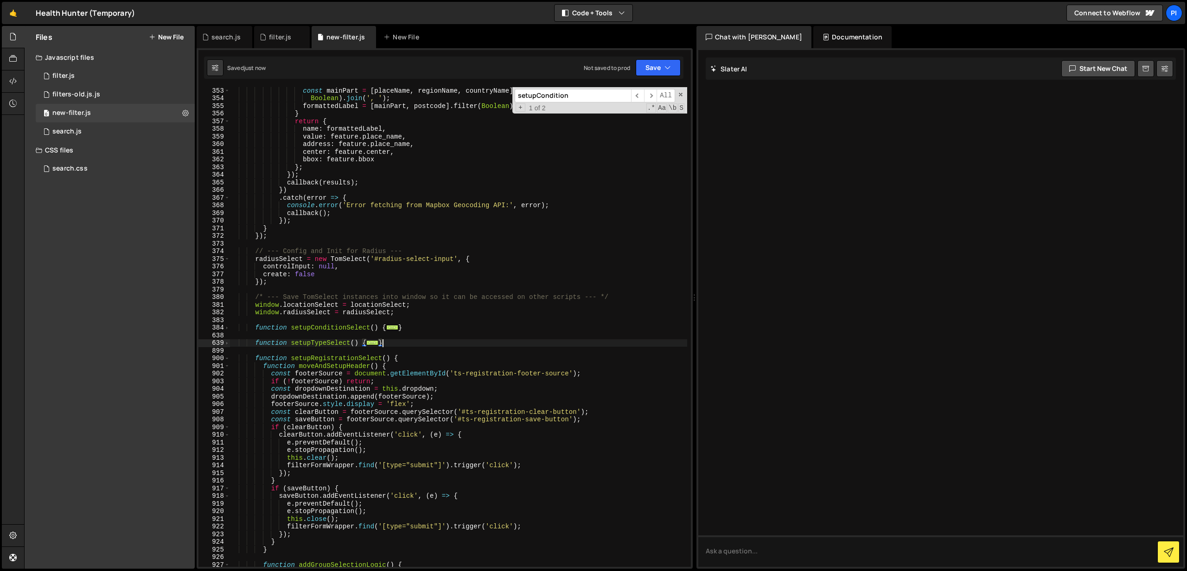
click at [415, 344] on div "const mainPart = [ placeName , regionName , countryName ] . filter ( Boolean ) …" at bounding box center [459, 334] width 458 height 495
drag, startPoint x: 415, startPoint y: 344, endPoint x: 255, endPoint y: 345, distance: 160.0
click at [255, 345] on div "const mainPart = [ placeName , regionName , countryName ] . filter ( Boolean ) …" at bounding box center [459, 334] width 458 height 495
type textarea "function setupTypeSelect() { const listInstance = listInstances.find((listInsta…"
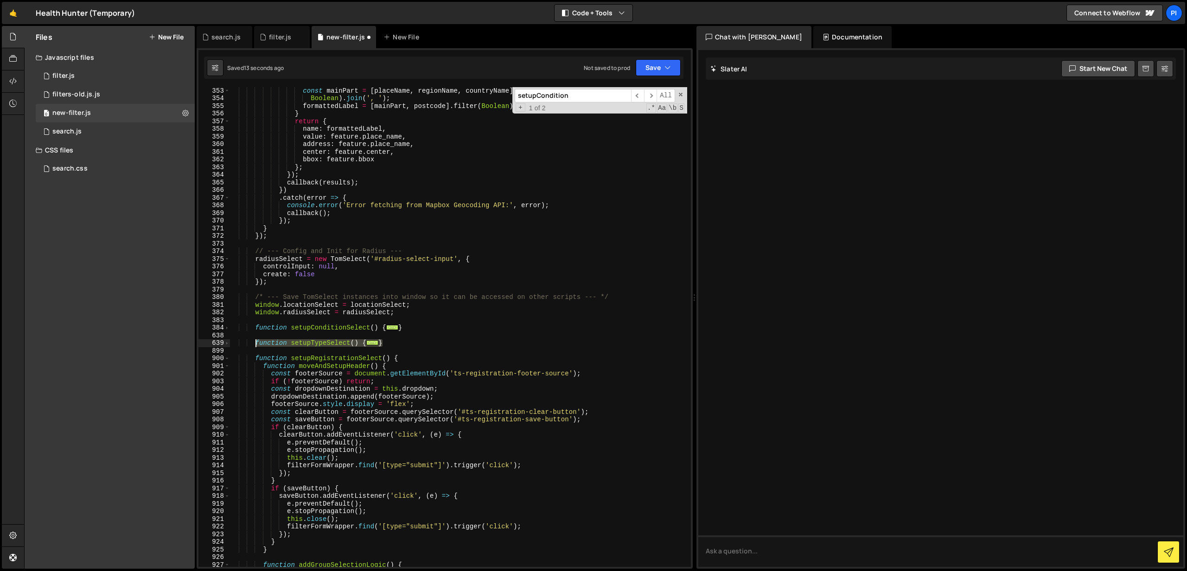
scroll to position [0, 1]
paste textarea "}"
type textarea "}"
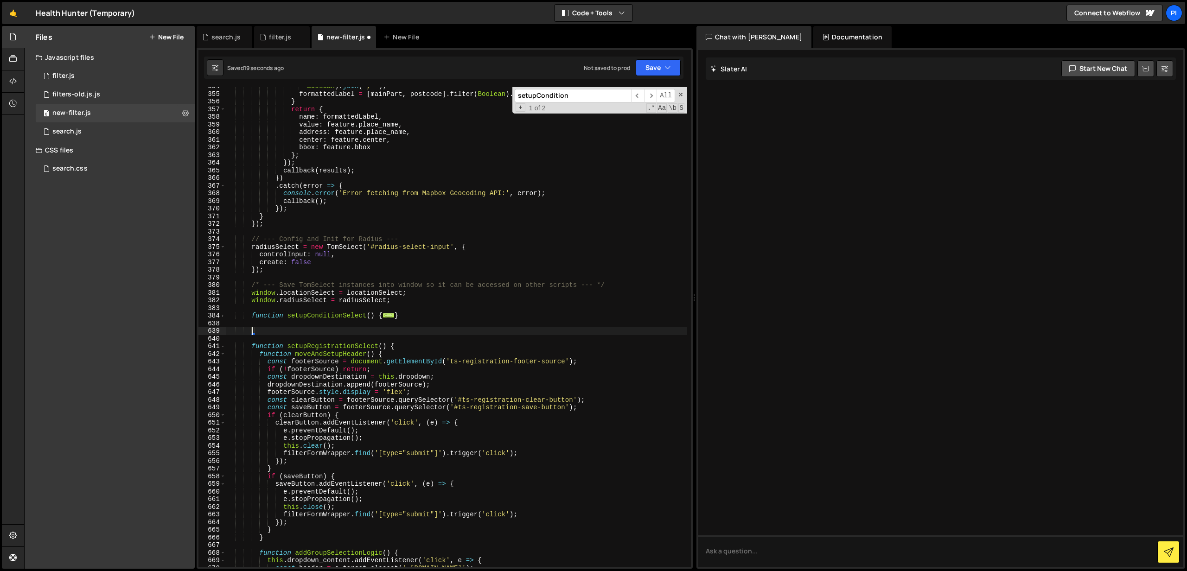
scroll to position [2728, 0]
click at [659, 70] on button "Save" at bounding box center [658, 67] width 45 height 17
click at [630, 89] on div "Save to Staging S" at bounding box center [627, 90] width 96 height 9
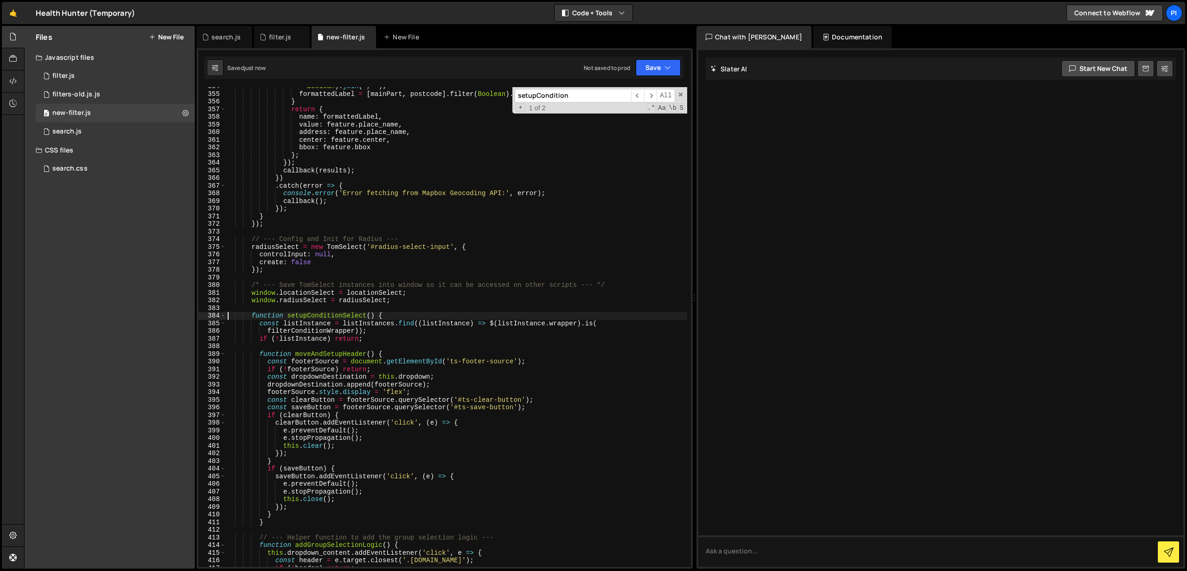
click at [226, 319] on div "Boolean ) . join ( ', ' ) ; formattedLabel = [ mainPart , postcode ] . filter (…" at bounding box center [456, 330] width 461 height 495
click at [226, 318] on div "Boolean ) . join ( ', ' ) ; formattedLabel = [ mainPart , postcode ] . filter (…" at bounding box center [456, 330] width 461 height 495
click at [224, 318] on span at bounding box center [222, 316] width 5 height 8
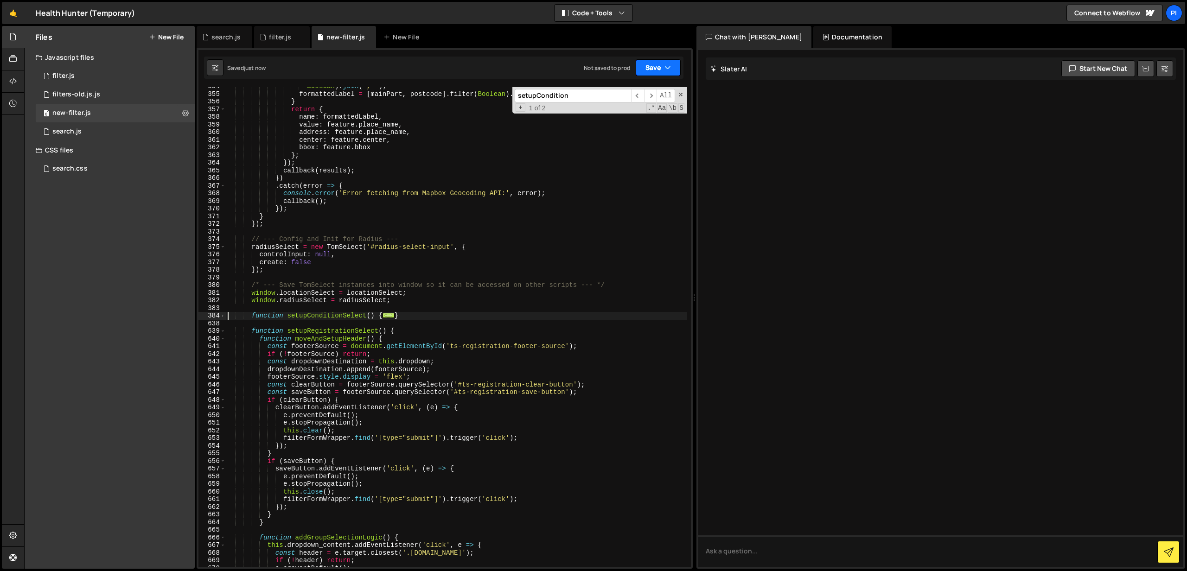
click at [657, 64] on button "Save" at bounding box center [658, 67] width 45 height 17
click at [645, 88] on div "Save to Staging S" at bounding box center [627, 90] width 96 height 9
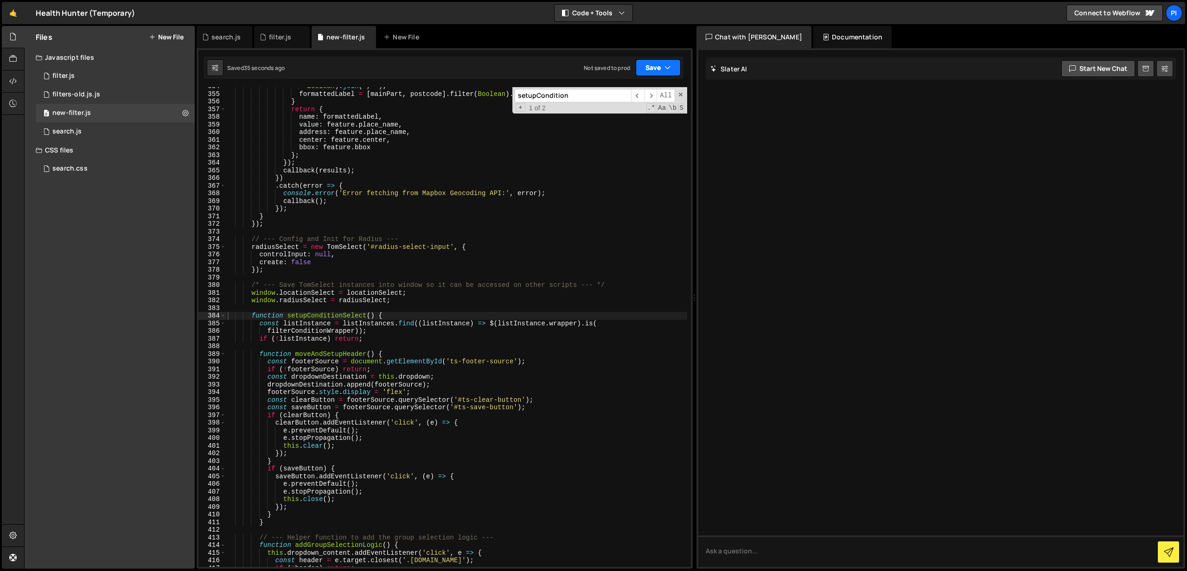
click at [665, 64] on icon "button" at bounding box center [667, 67] width 6 height 9
click at [647, 94] on div "Save to Staging S" at bounding box center [627, 90] width 96 height 9
click at [664, 63] on icon "button" at bounding box center [667, 67] width 6 height 9
click at [636, 86] on div "Save to Staging S" at bounding box center [627, 90] width 96 height 9
click at [656, 70] on button "Save" at bounding box center [658, 67] width 45 height 17
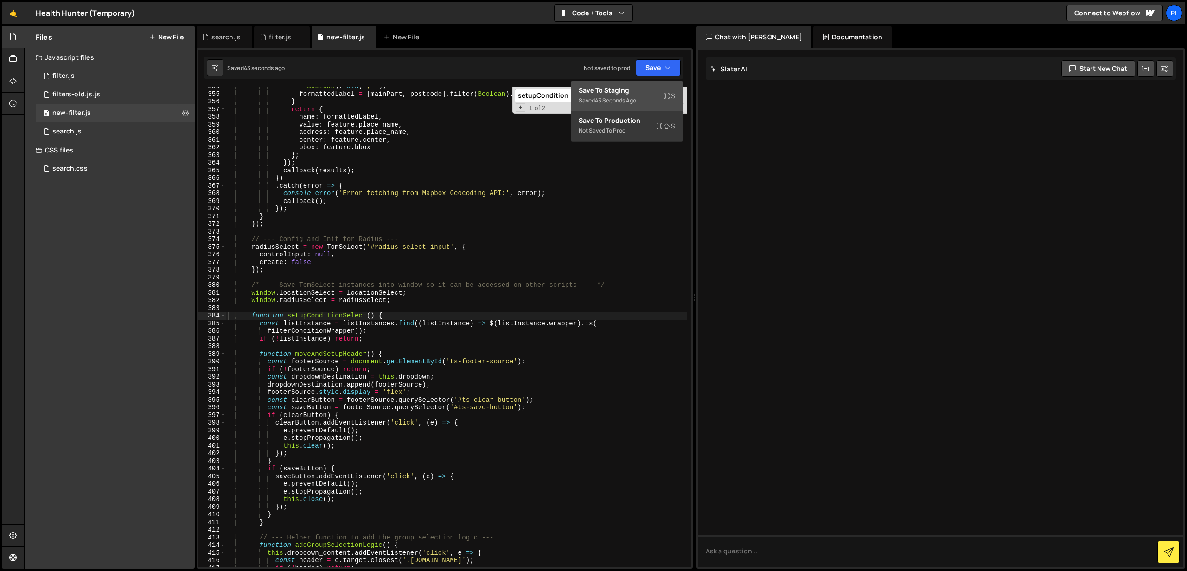
click at [623, 94] on div "Save to Staging S" at bounding box center [627, 90] width 96 height 9
click at [385, 312] on div "Boolean ) . join ( ', ' ) ; formattedLabel = [ mainPart , postcode ] . filter (…" at bounding box center [456, 330] width 461 height 495
click at [224, 313] on span at bounding box center [222, 316] width 5 height 8
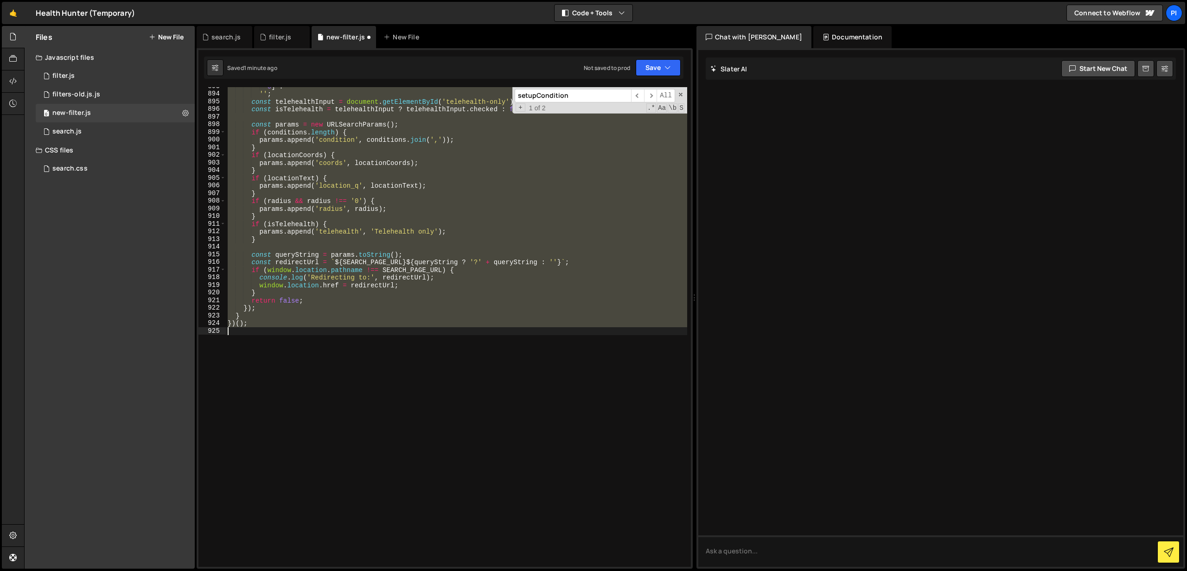
scroll to position [4970, 0]
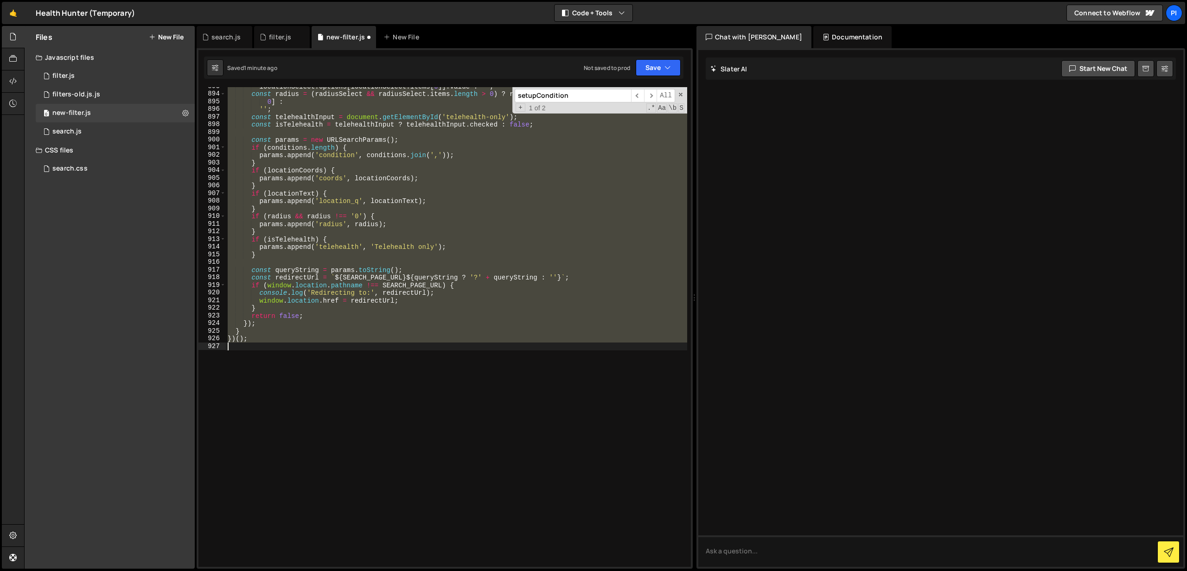
type textarea "}); }"
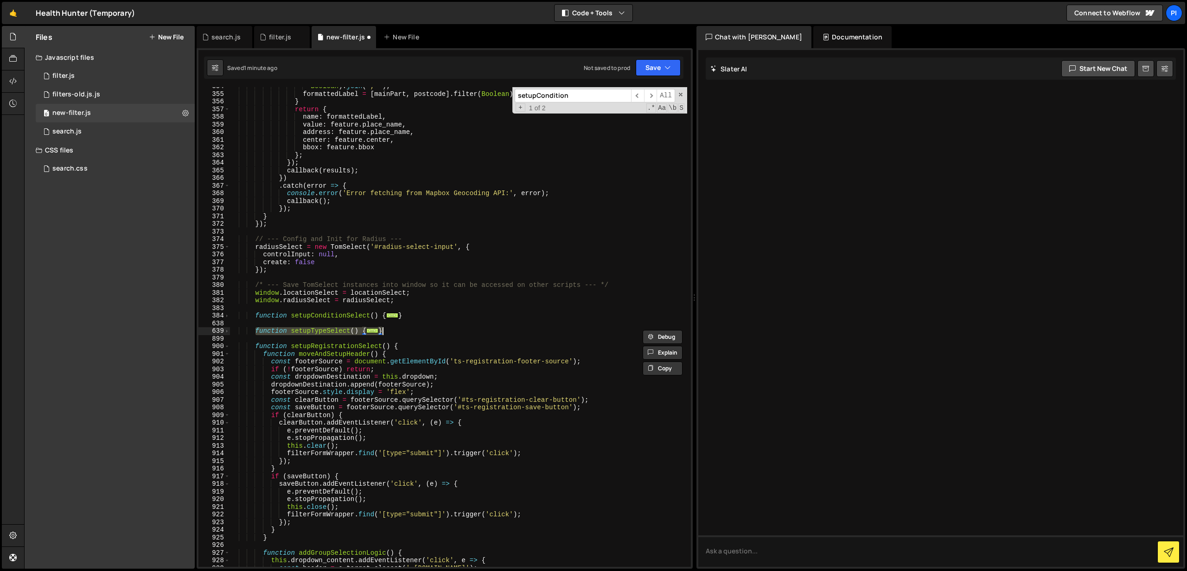
scroll to position [2728, 0]
click at [227, 333] on span at bounding box center [226, 331] width 5 height 8
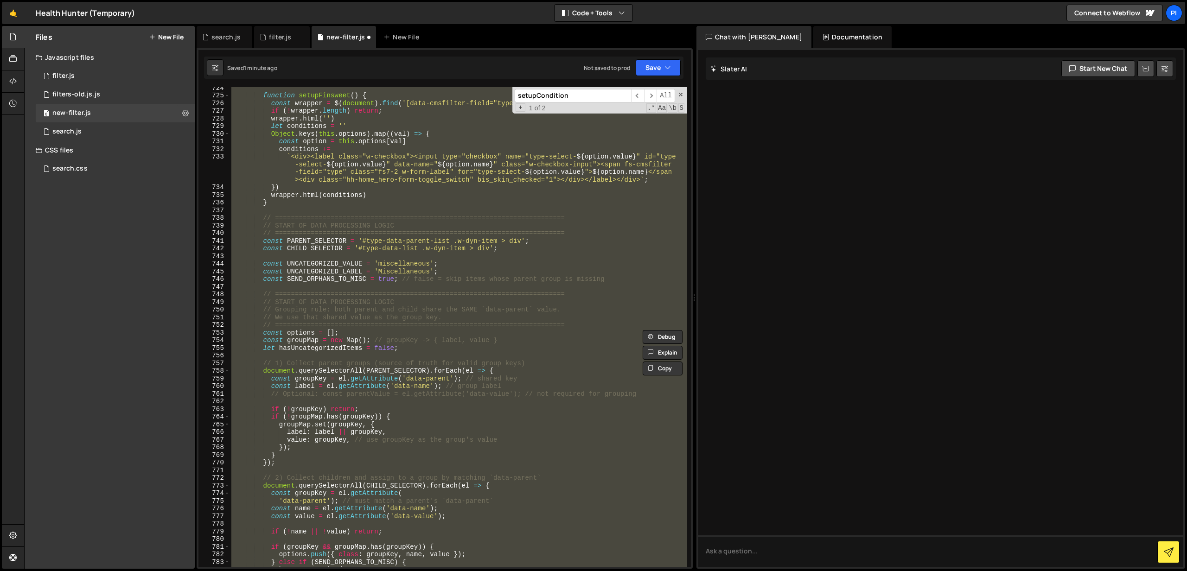
scroll to position [3622, 0]
click at [305, 349] on div "function setupFinsweet ( ) { const wrapper = $ ( document ) . find ( '[data-cms…" at bounding box center [459, 327] width 458 height 480
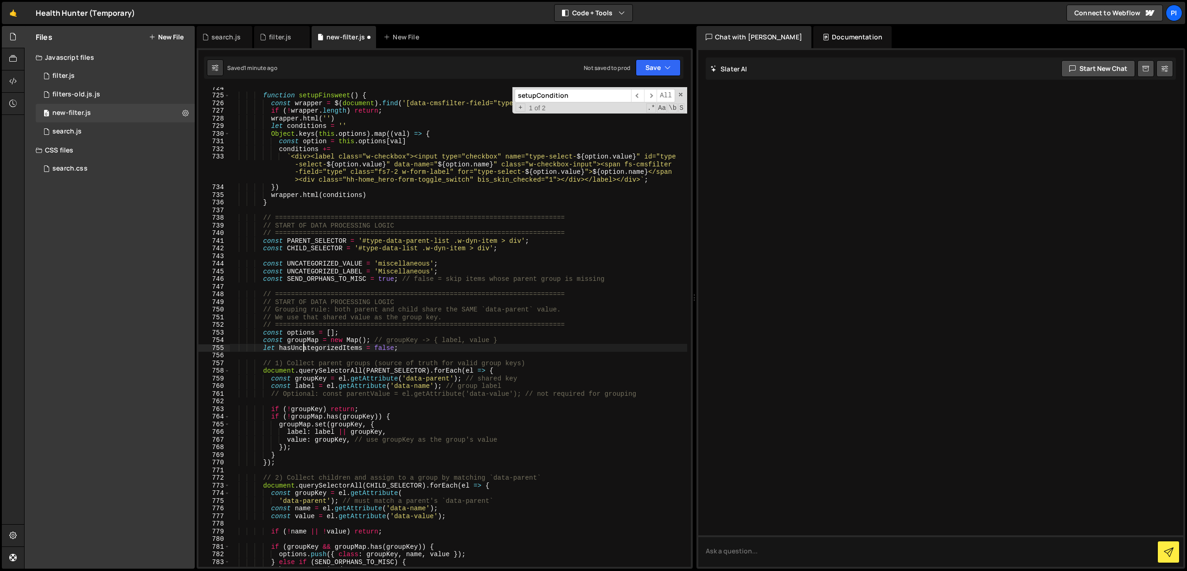
scroll to position [3630, 0]
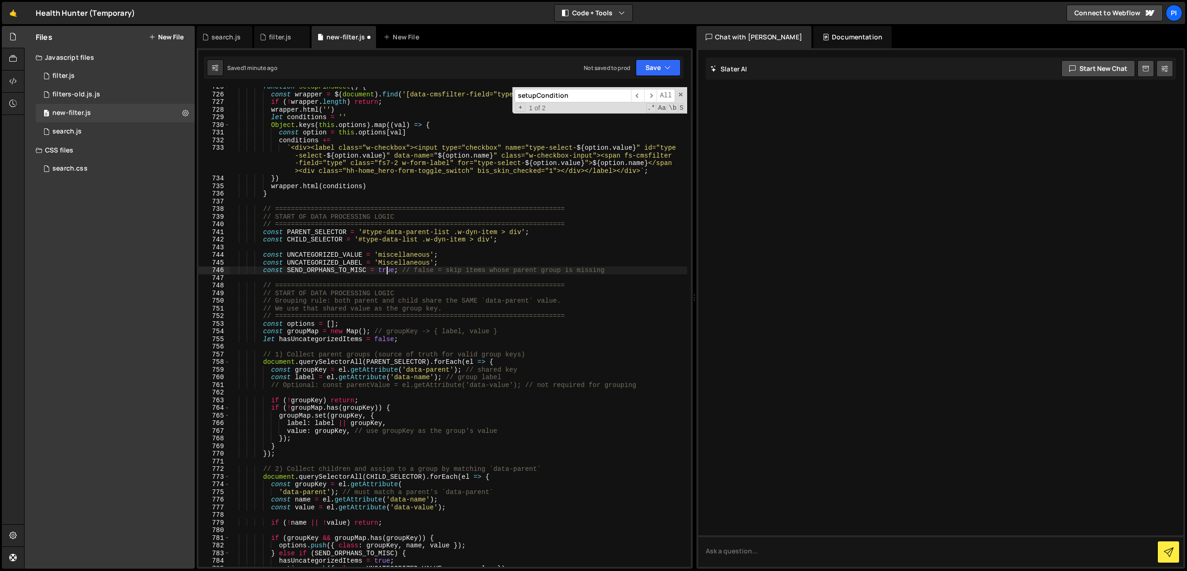
click at [387, 271] on div "function setupFinsweet ( ) { const wrapper = $ ( document ) . find ( '[data-cms…" at bounding box center [459, 330] width 458 height 495
type textarea "const SEND_ORPHANS_TO_MISC = true; // false = skip items whose parent group is …"
click at [387, 271] on div "function setupFinsweet ( ) { const wrapper = $ ( document ) . find ( '[data-cms…" at bounding box center [459, 330] width 458 height 495
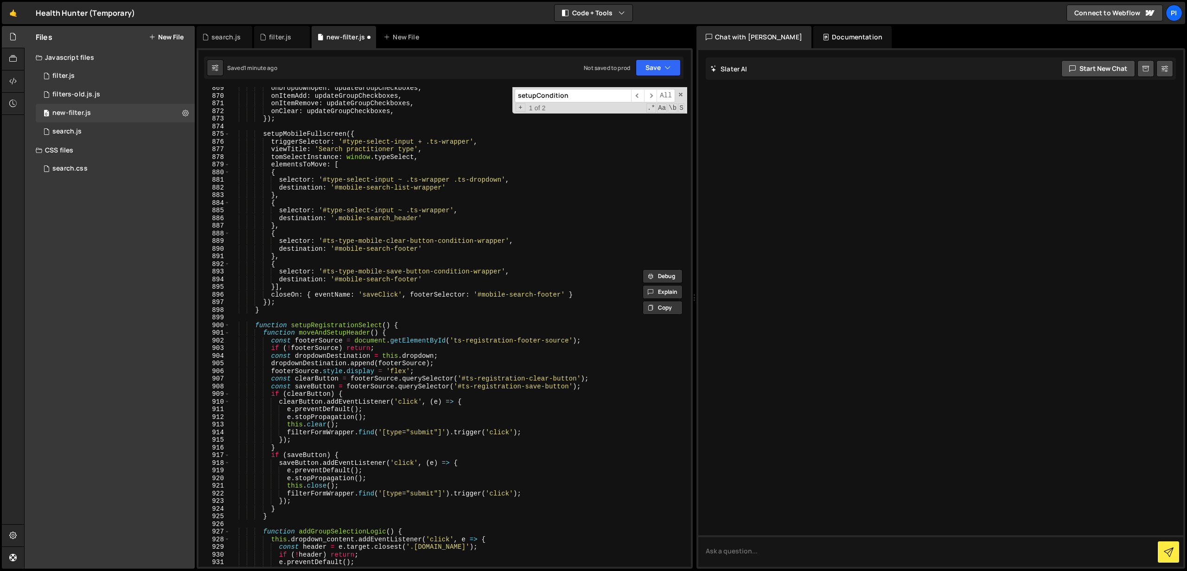
scroll to position [4776, 0]
click at [106, 83] on div "0 filter.js 0" at bounding box center [115, 76] width 159 height 19
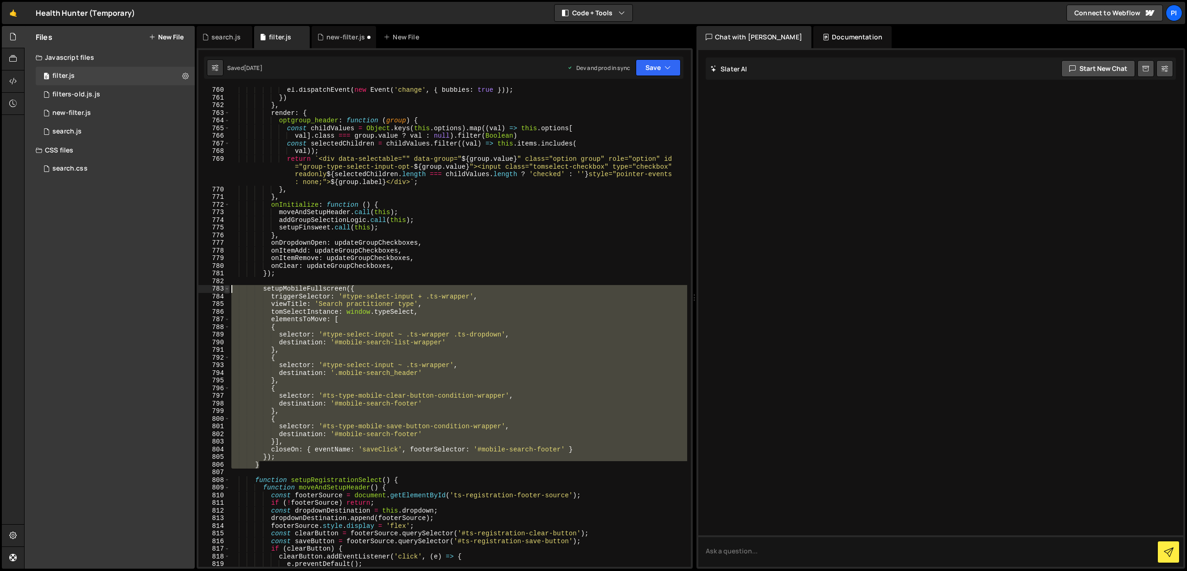
scroll to position [3918, 0]
drag, startPoint x: 271, startPoint y: 463, endPoint x: 234, endPoint y: 294, distance: 173.3
click at [234, 294] on div "el . dispatchEvent ( new Event ( 'input' , { bubbles : true })) ; el . dispatch…" at bounding box center [459, 328] width 458 height 495
type textarea "setupMobileFullscreen({ triggerSelector: '#type-select-input + .ts-wrapper',"
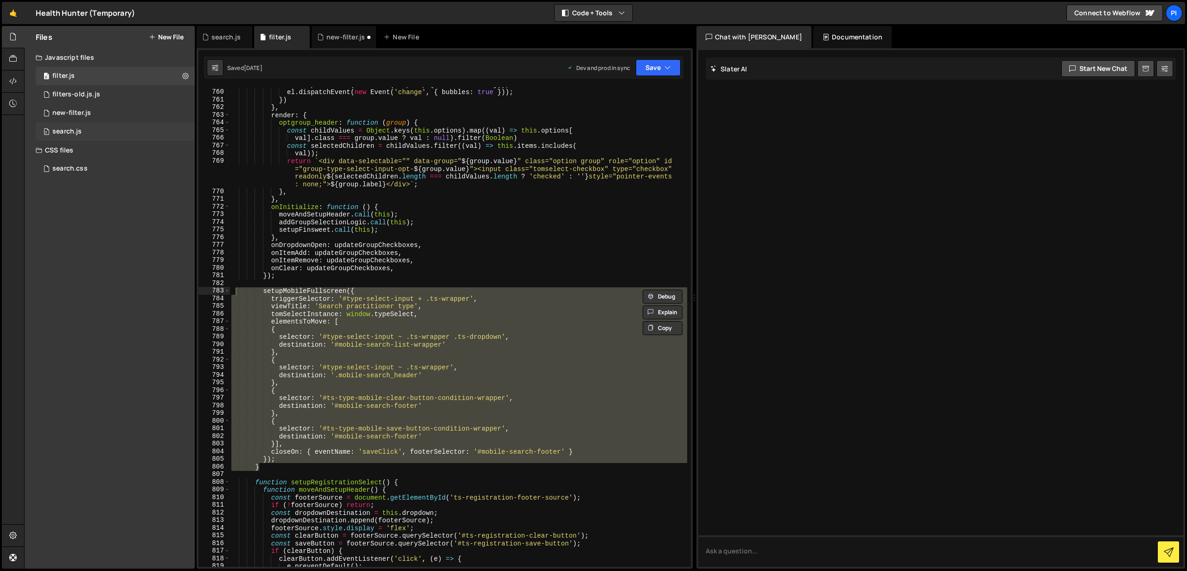
click at [114, 139] on div "0 search.js 0" at bounding box center [115, 131] width 159 height 19
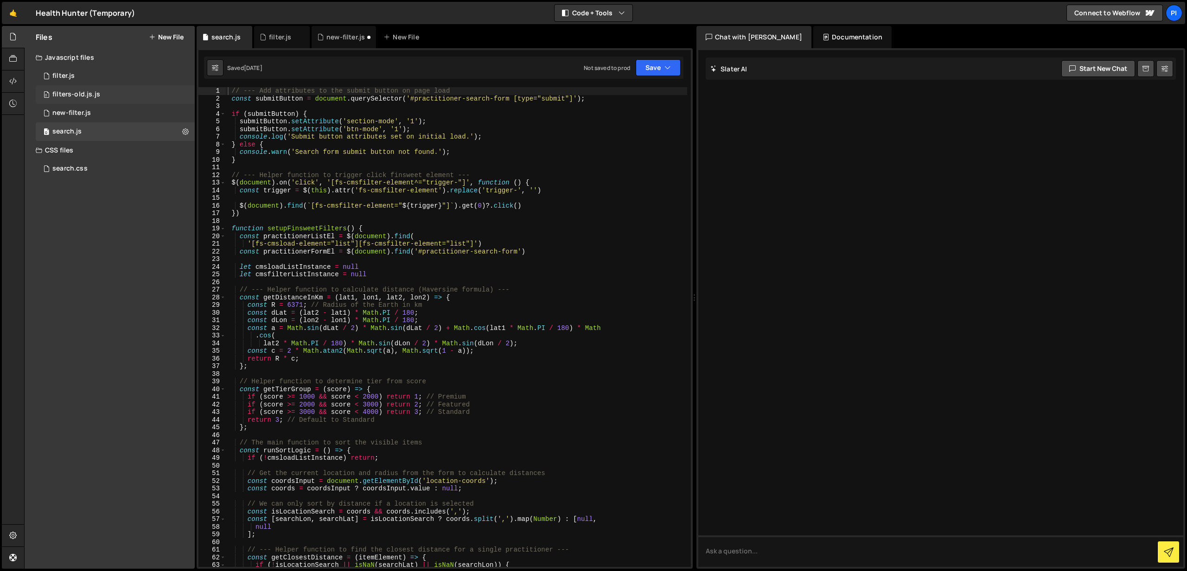
click at [116, 92] on div "0 filters-old.js.js 0" at bounding box center [115, 94] width 159 height 19
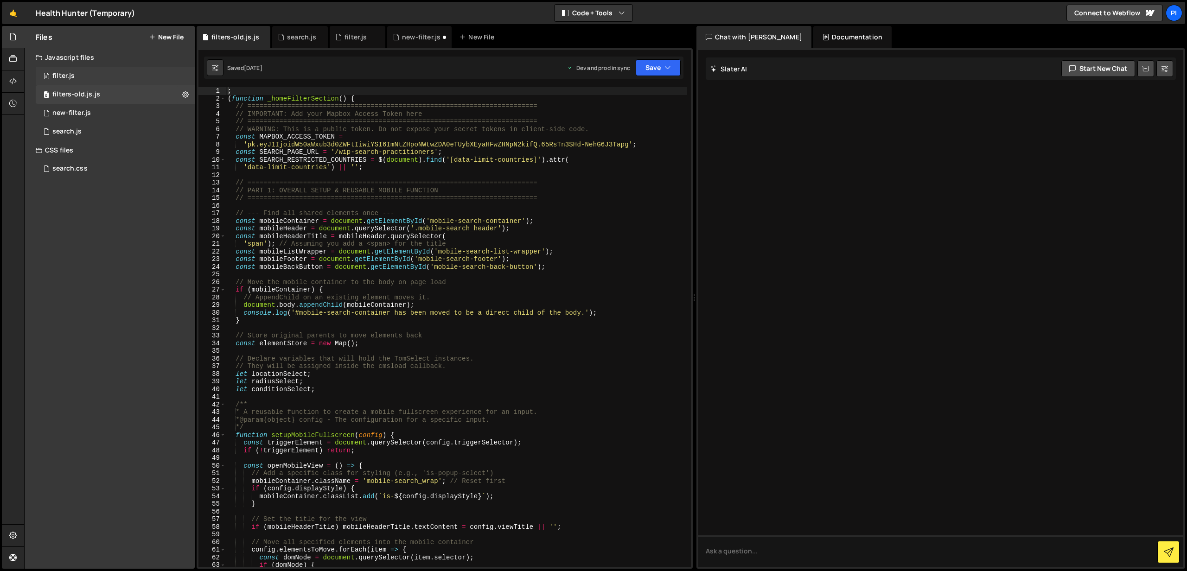
click at [124, 76] on div "0 filter.js 0" at bounding box center [115, 76] width 159 height 19
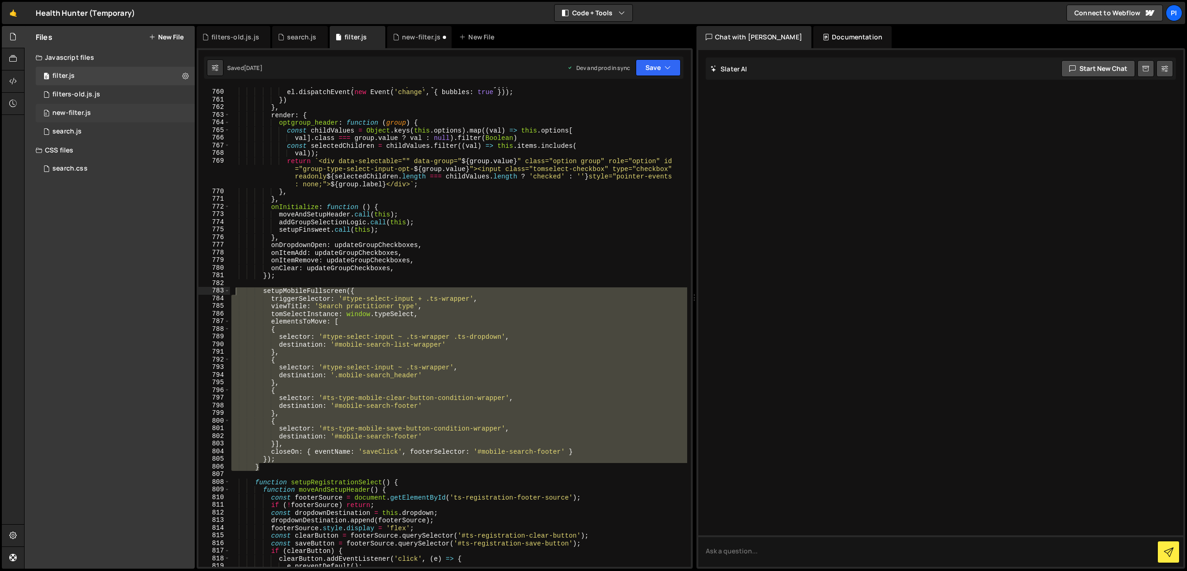
click at [104, 115] on div "0 new-filter.js 0" at bounding box center [115, 113] width 159 height 19
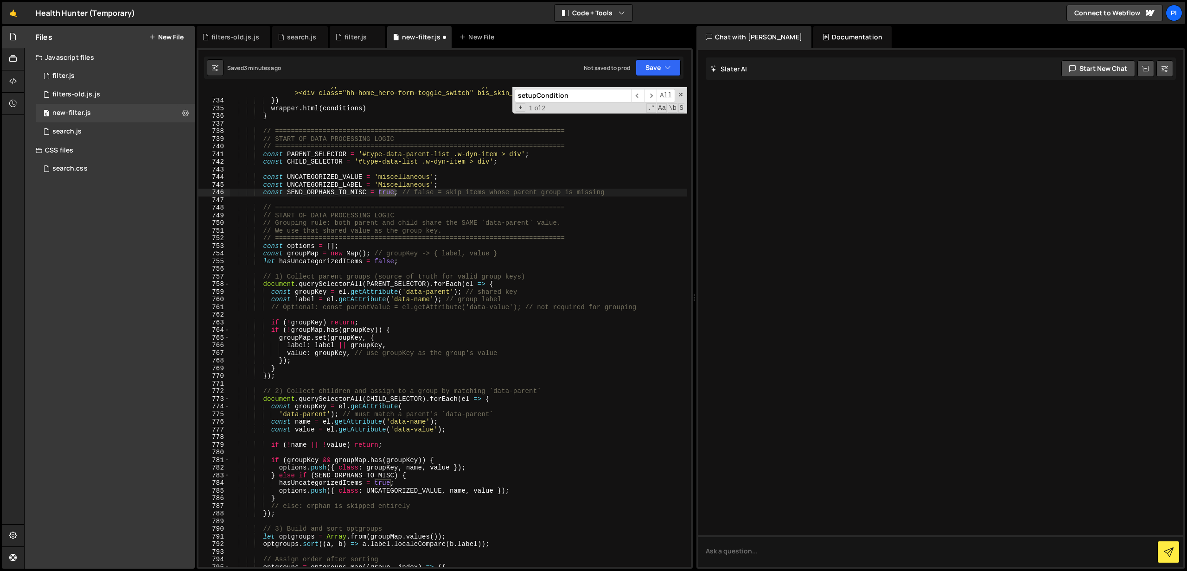
scroll to position [3702, 0]
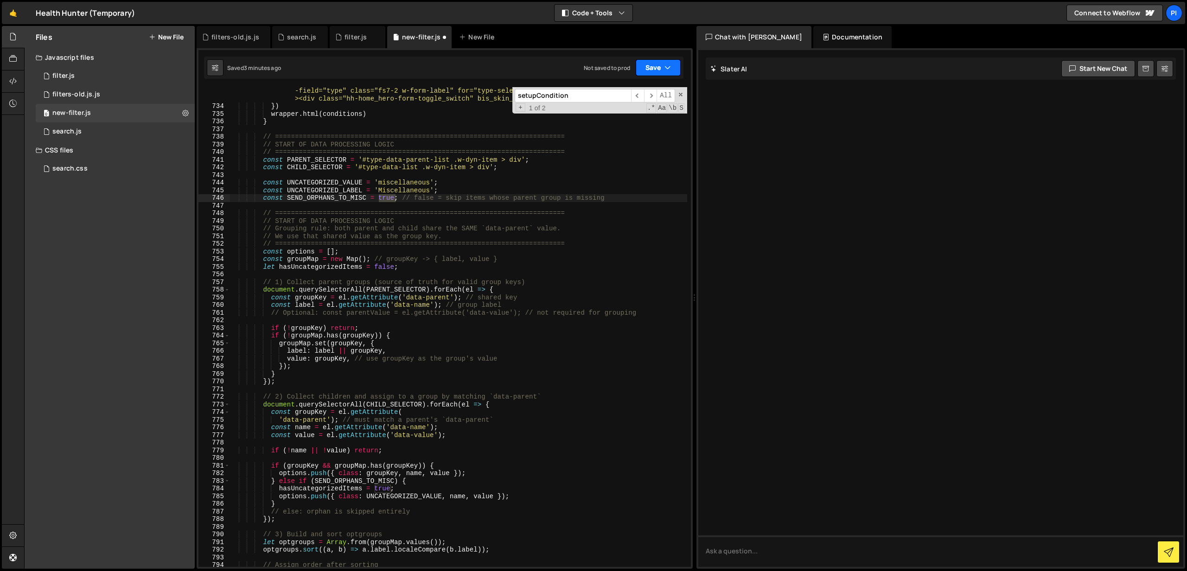
click at [660, 69] on button "Save" at bounding box center [658, 67] width 45 height 17
click at [627, 94] on div "Save to Staging S" at bounding box center [627, 90] width 96 height 9
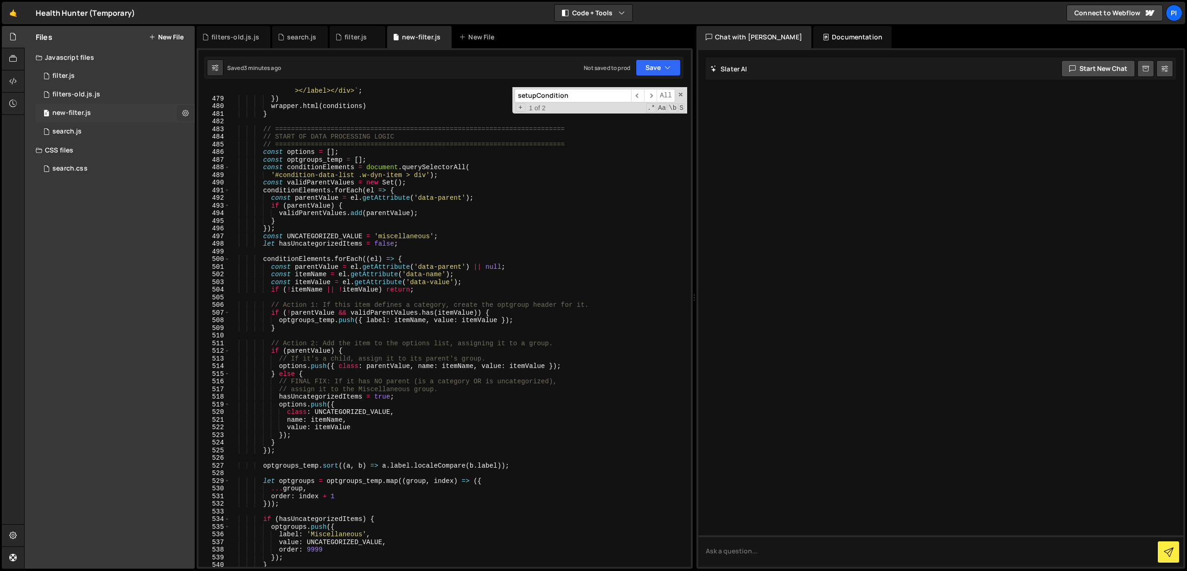
click at [186, 114] on icon at bounding box center [185, 112] width 6 height 9
click at [257, 117] on button "Copy share link" at bounding box center [242, 114] width 91 height 19
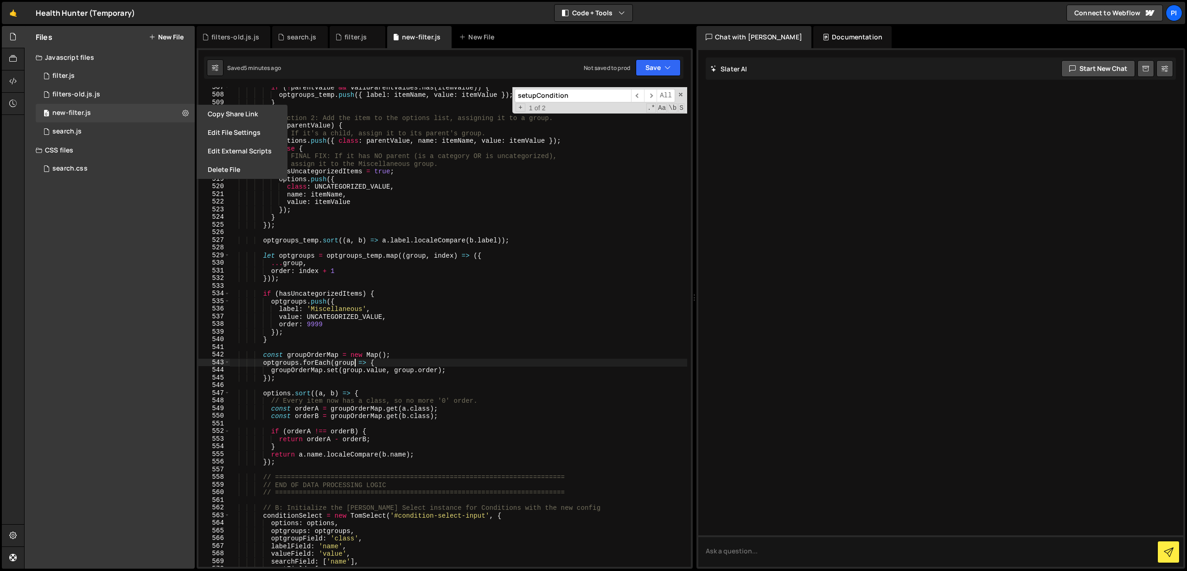
click at [357, 364] on div "if ( ! parentValue && validParentValues . has ( itemValue )) { optgroups_temp .…" at bounding box center [459, 330] width 458 height 495
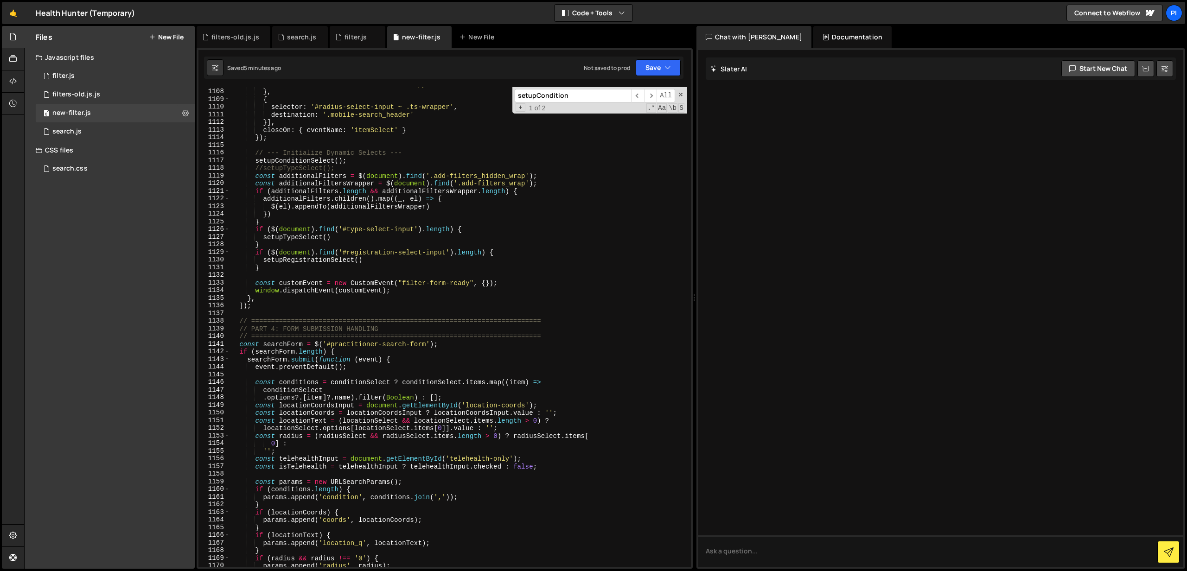
scroll to position [8629, 0]
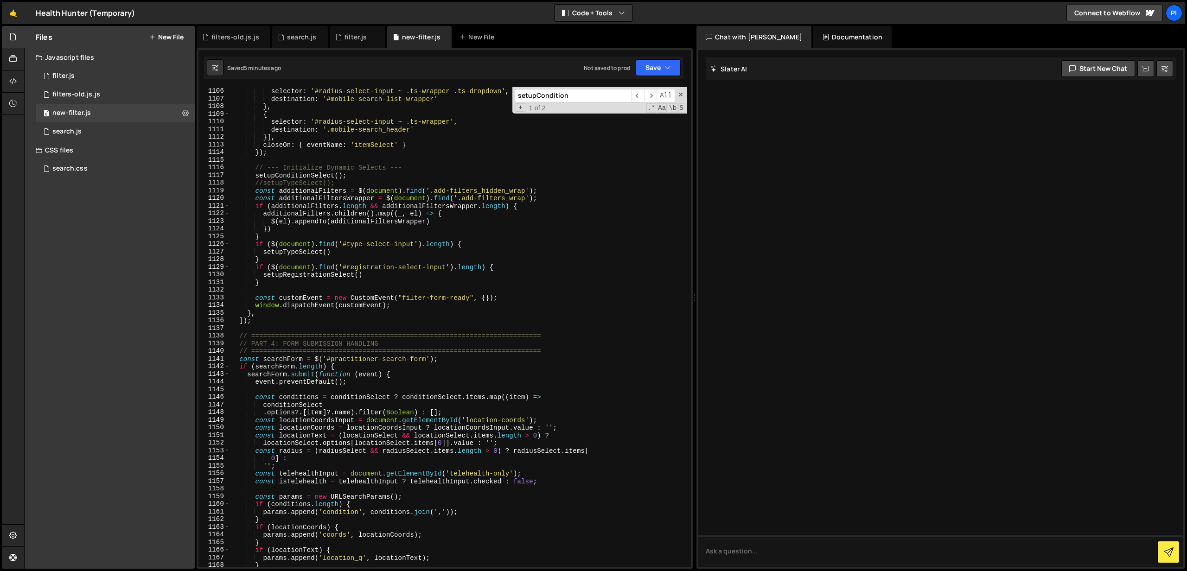
click at [266, 185] on div "{ selector : '#radius-select-input ~ .ts-wrapper .ts-dropdown' , destination : …" at bounding box center [459, 327] width 458 height 495
type textarea "setupTypeSelect();"
click at [648, 70] on button "Save" at bounding box center [658, 67] width 45 height 17
click at [644, 89] on div "Save to Staging S" at bounding box center [627, 90] width 96 height 9
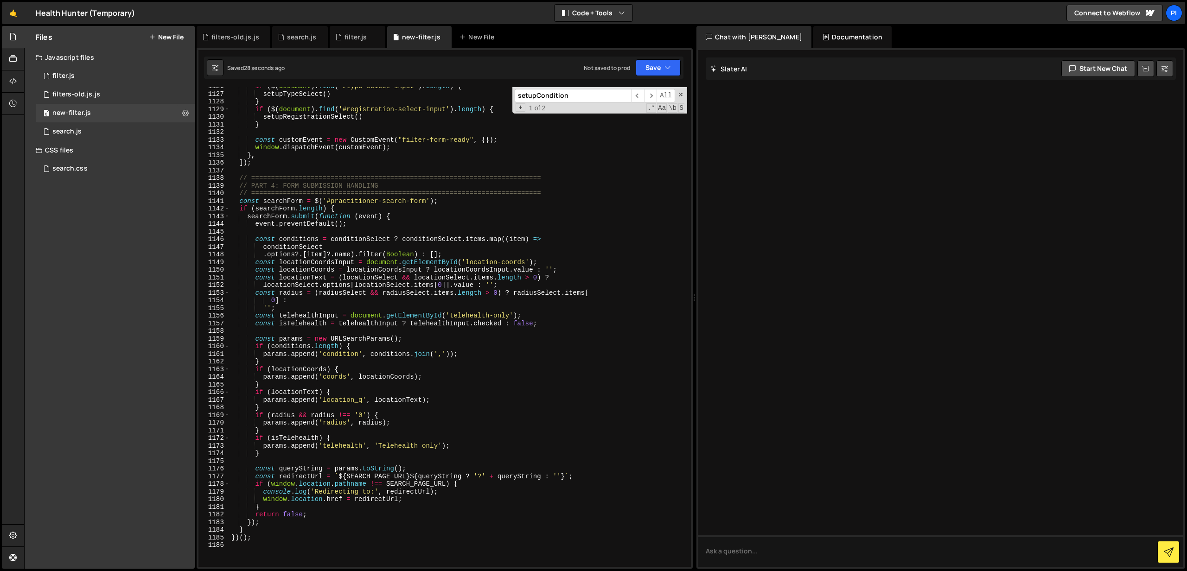
scroll to position [8795, 0]
